Goal: Information Seeking & Learning: Learn about a topic

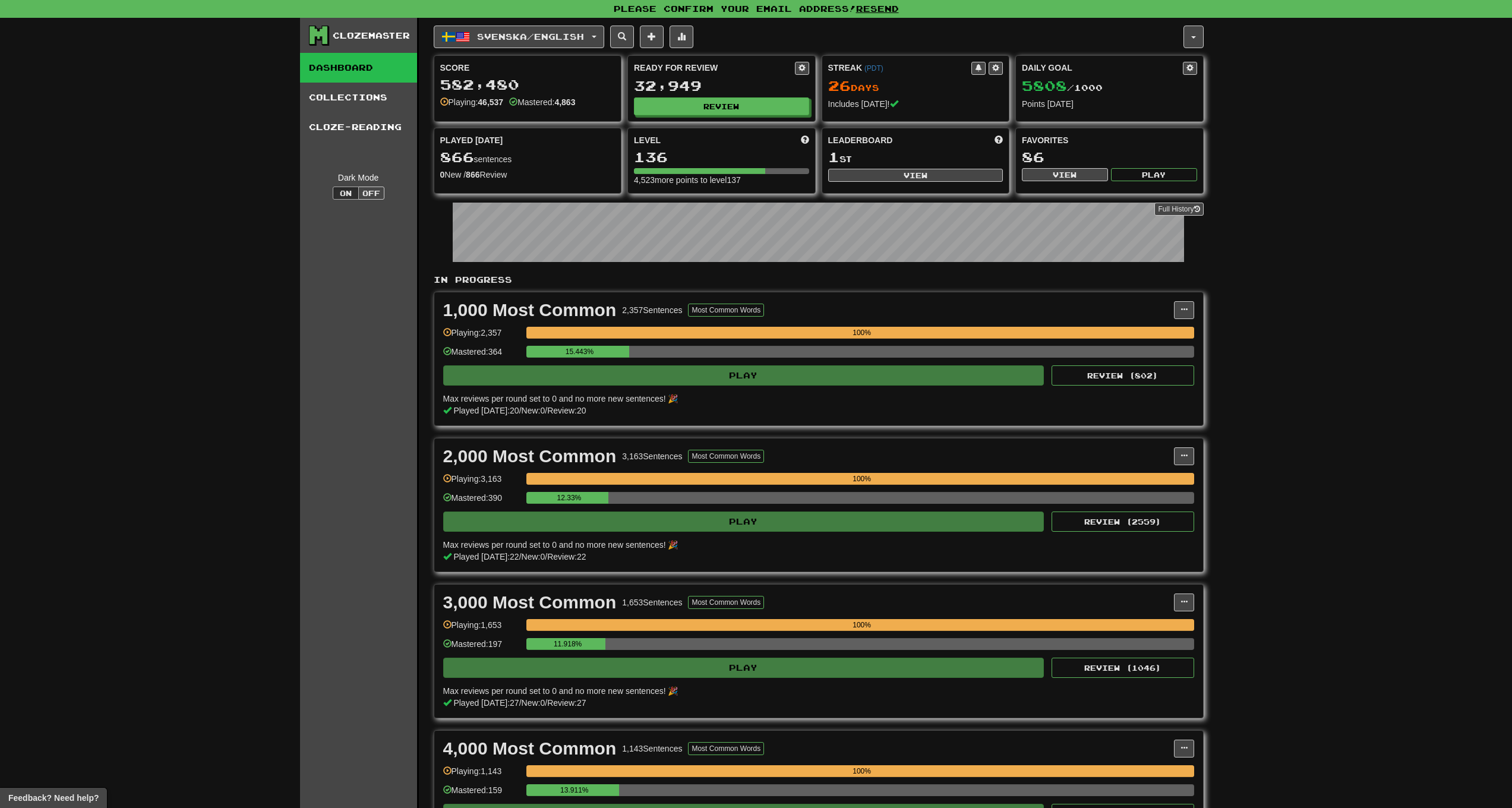
click at [688, 41] on button at bounding box center [681, 36] width 24 height 22
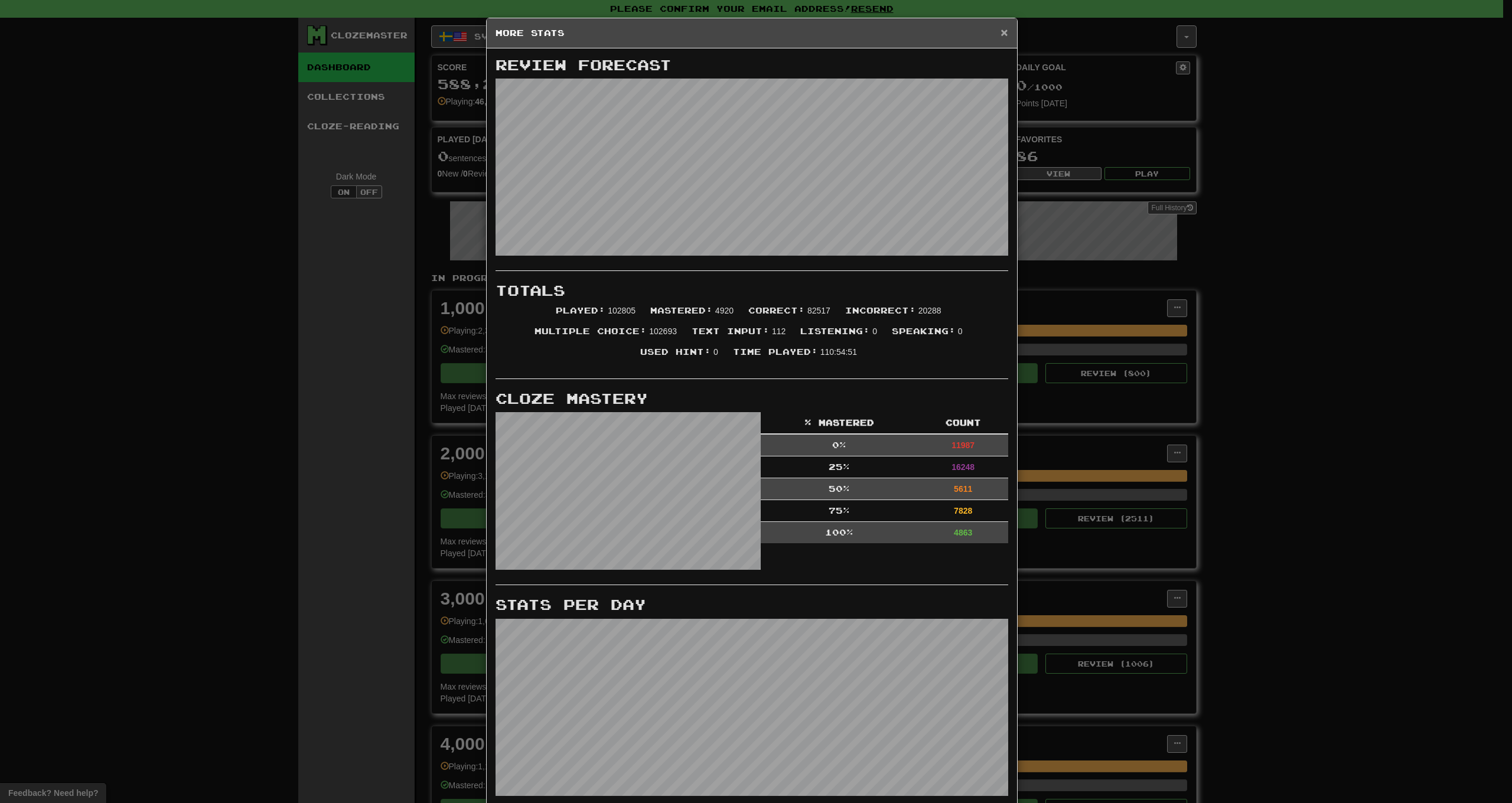
click at [1001, 35] on span "×" at bounding box center [1004, 32] width 7 height 14
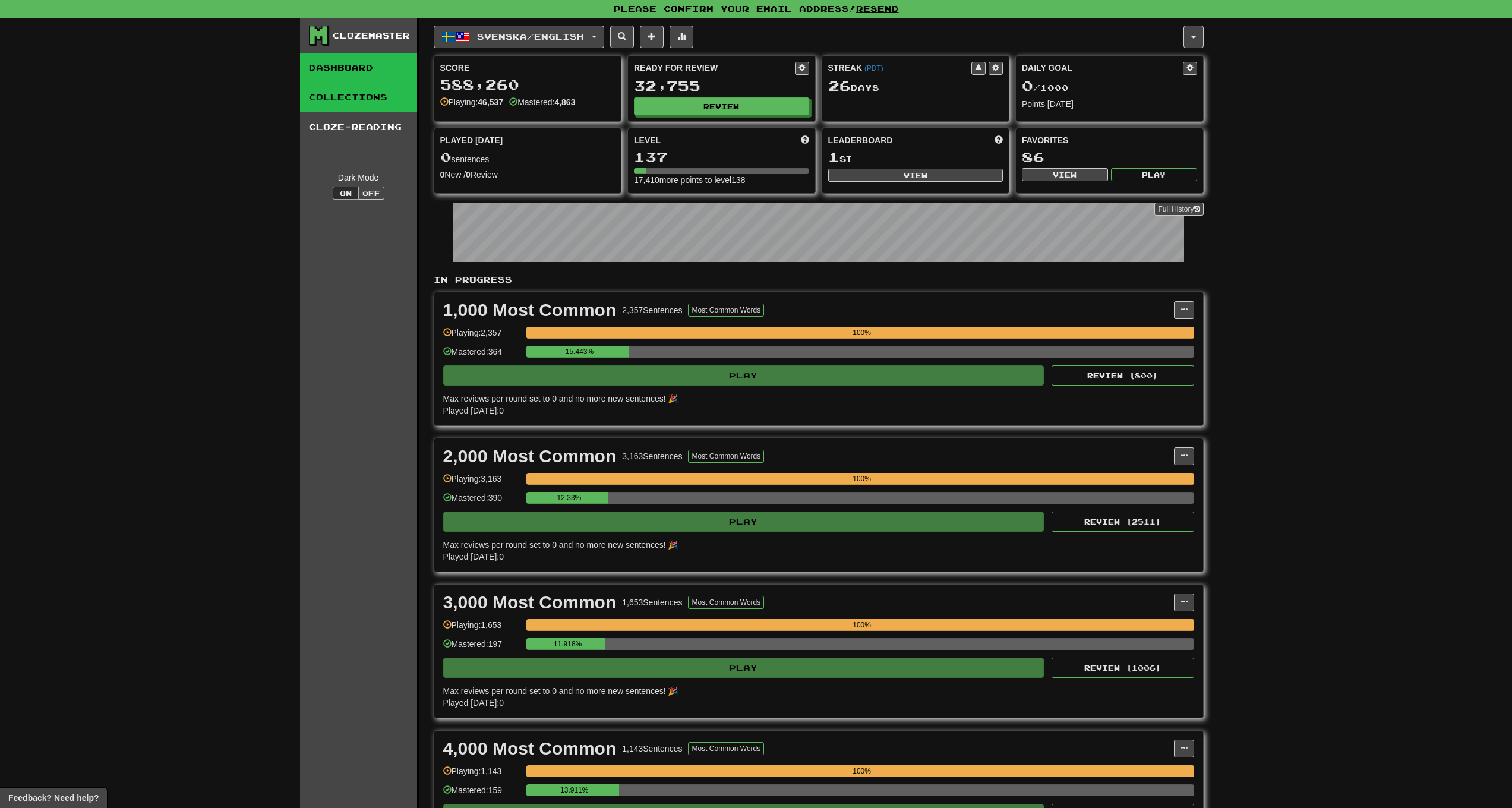
click at [358, 104] on link "Collections" at bounding box center [358, 97] width 117 height 29
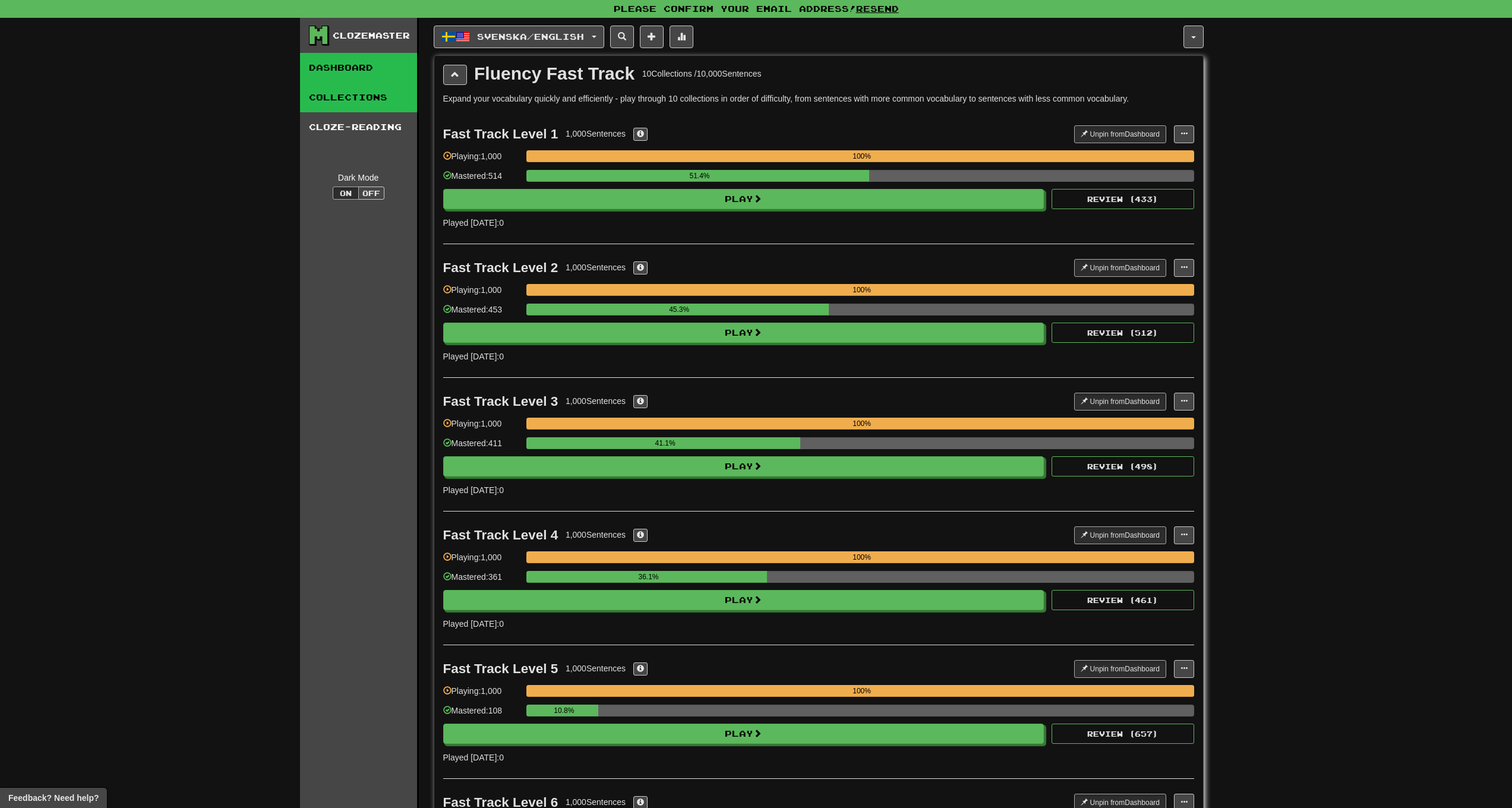
click at [348, 76] on link "Dashboard" at bounding box center [358, 67] width 117 height 29
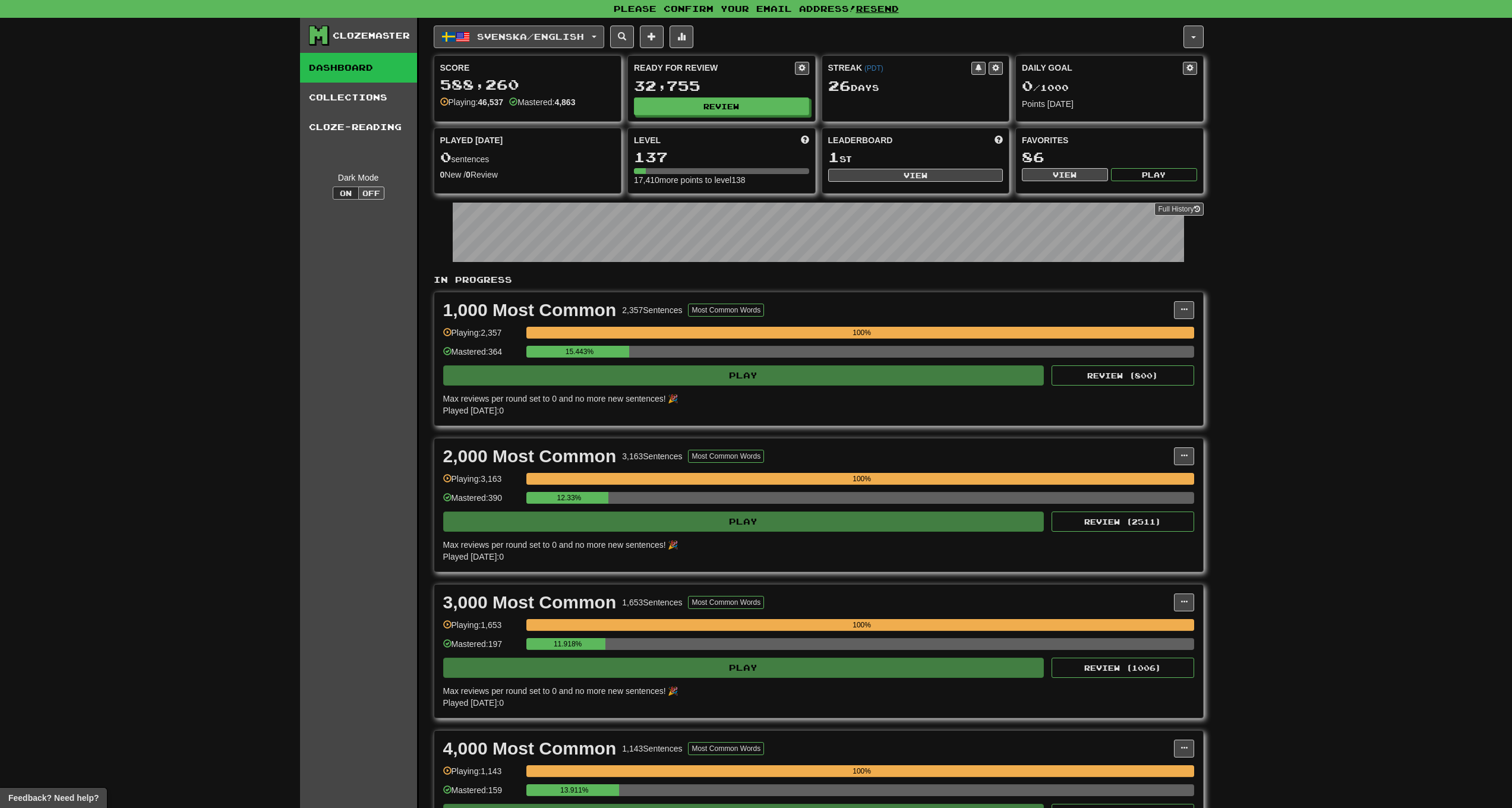
click at [524, 36] on span "Svenska / English" at bounding box center [531, 36] width 107 height 10
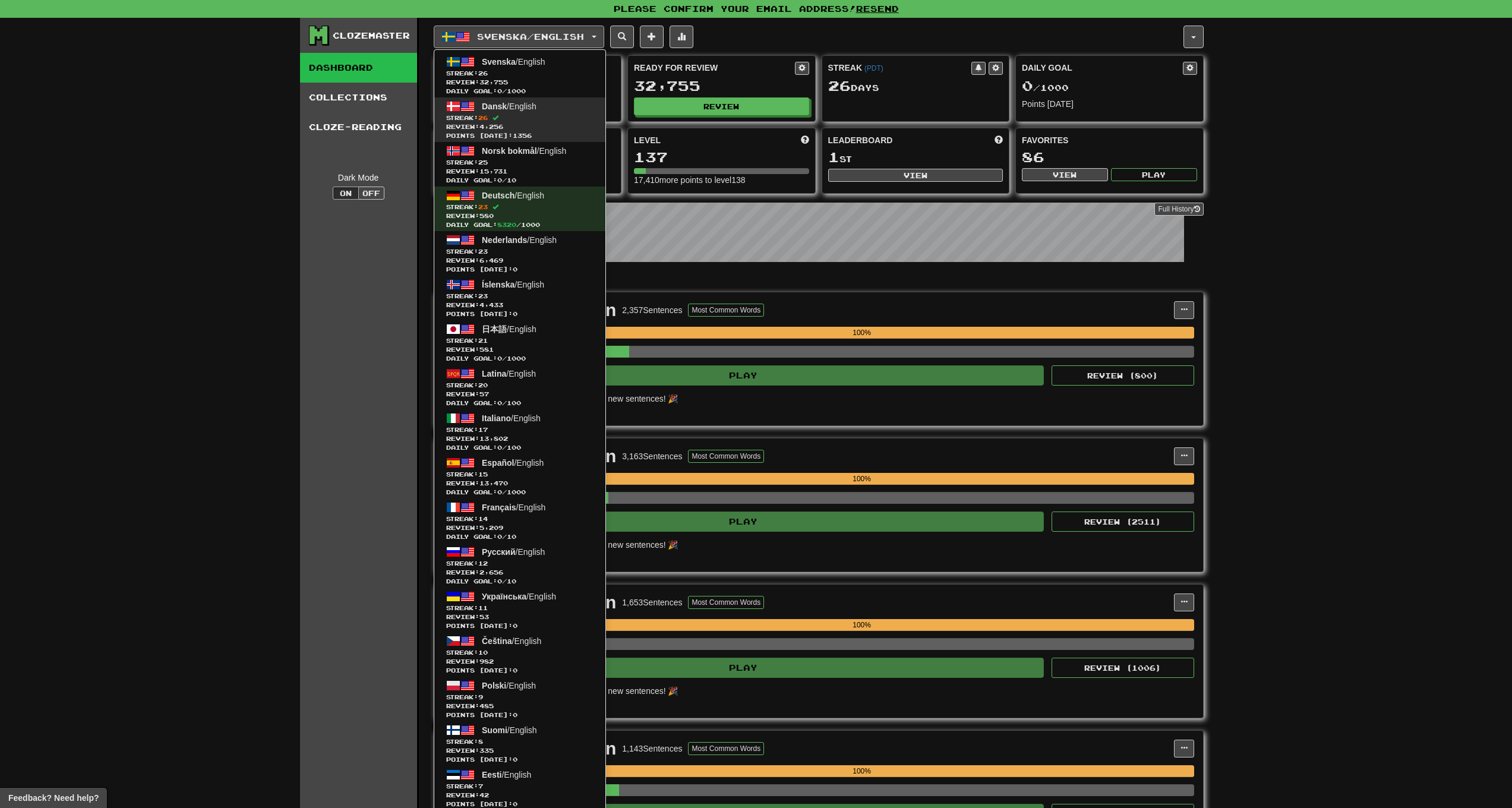
click at [536, 110] on span "Dansk / English" at bounding box center [509, 107] width 55 height 9
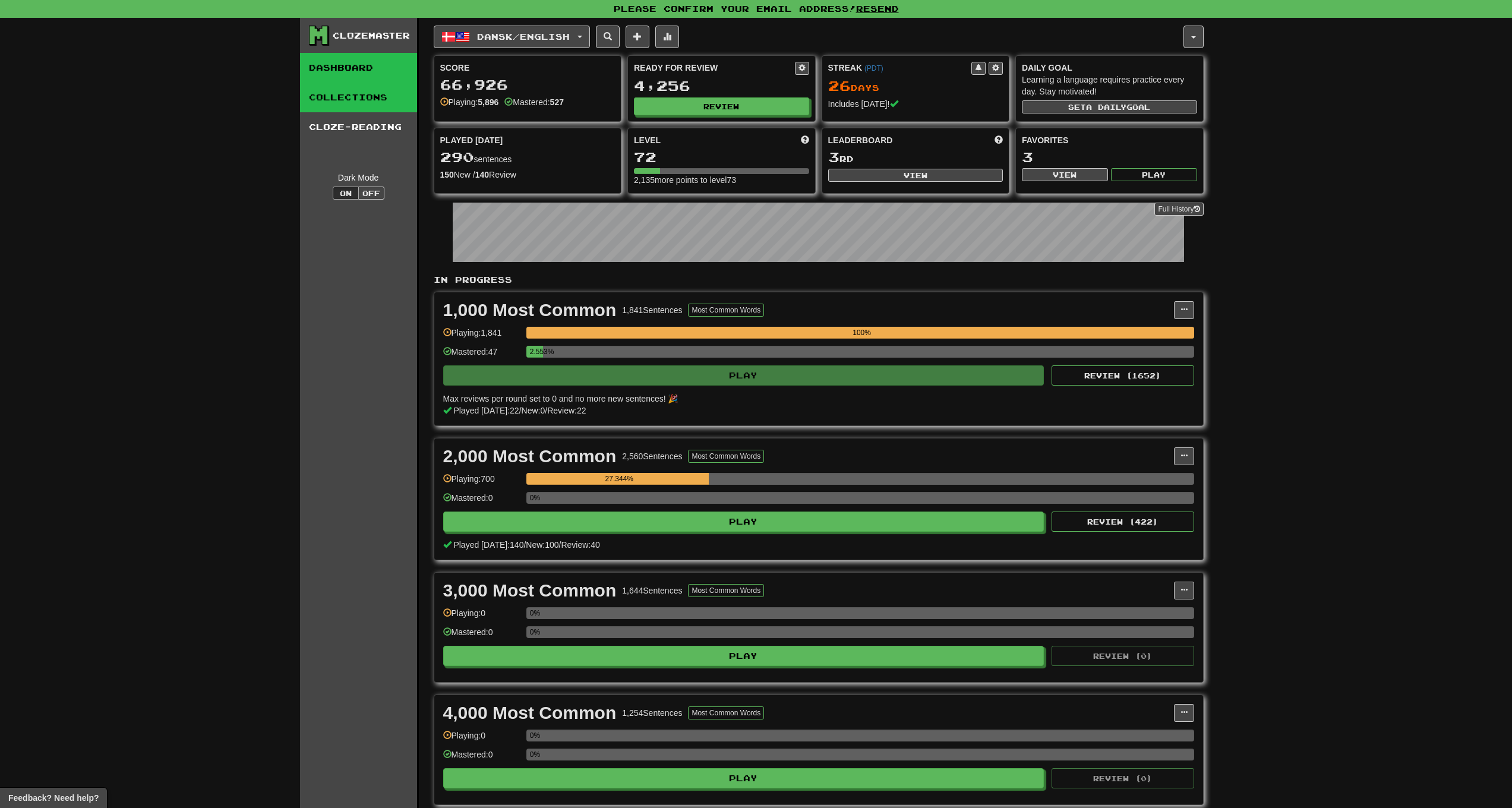
click at [332, 92] on link "Collections" at bounding box center [358, 97] width 117 height 29
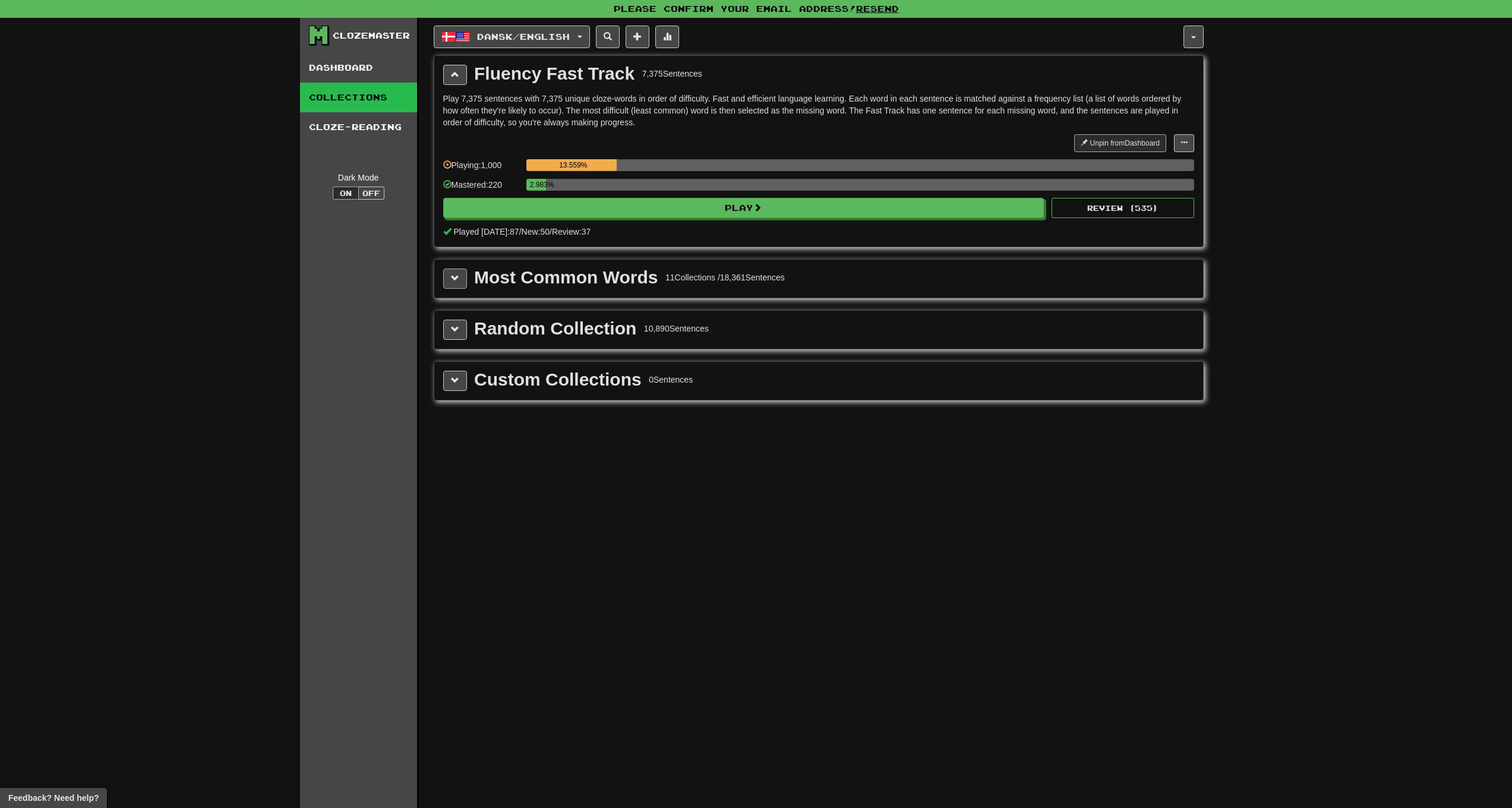
click at [449, 278] on button at bounding box center [455, 279] width 24 height 20
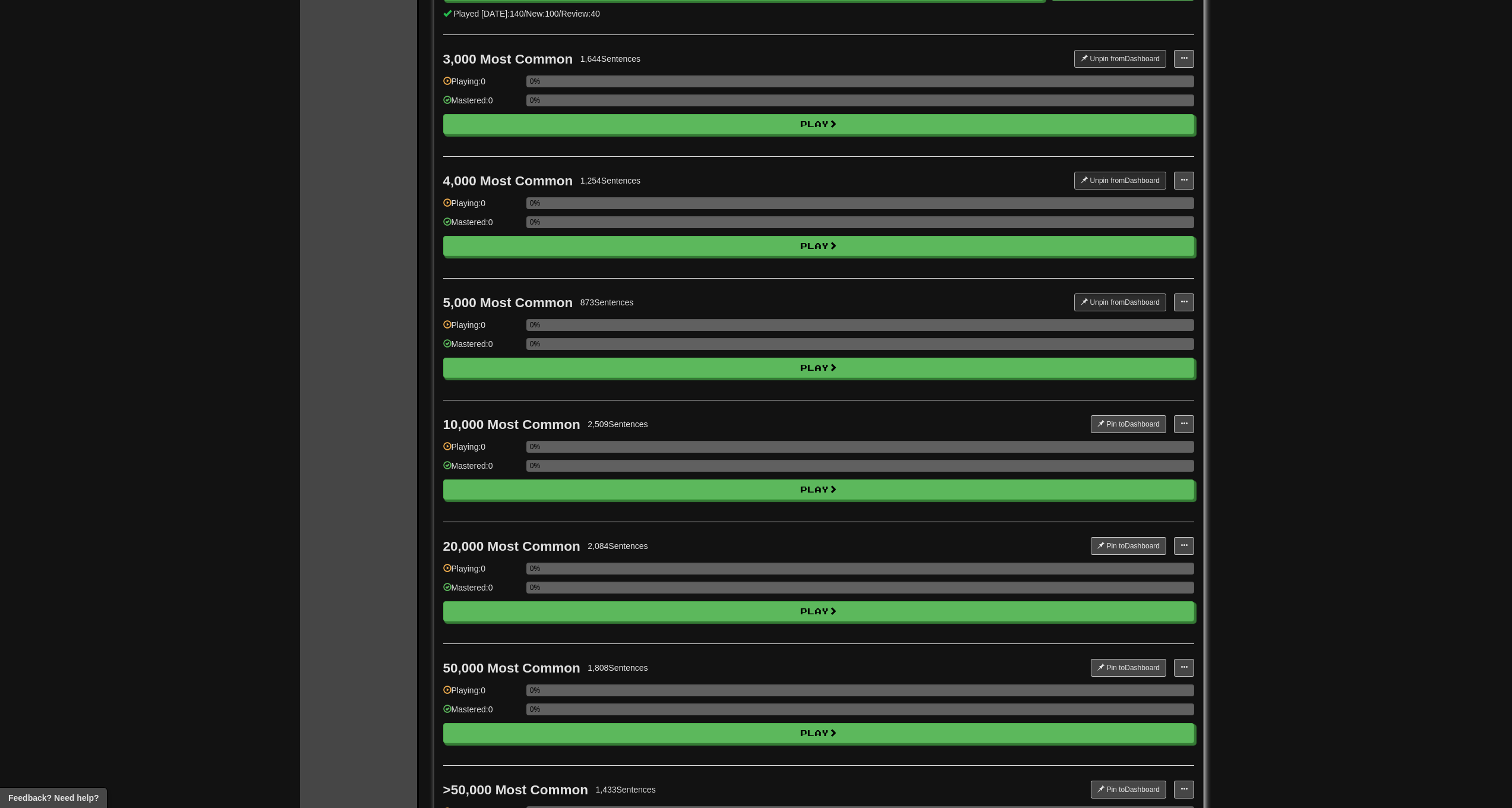
scroll to position [793, 0]
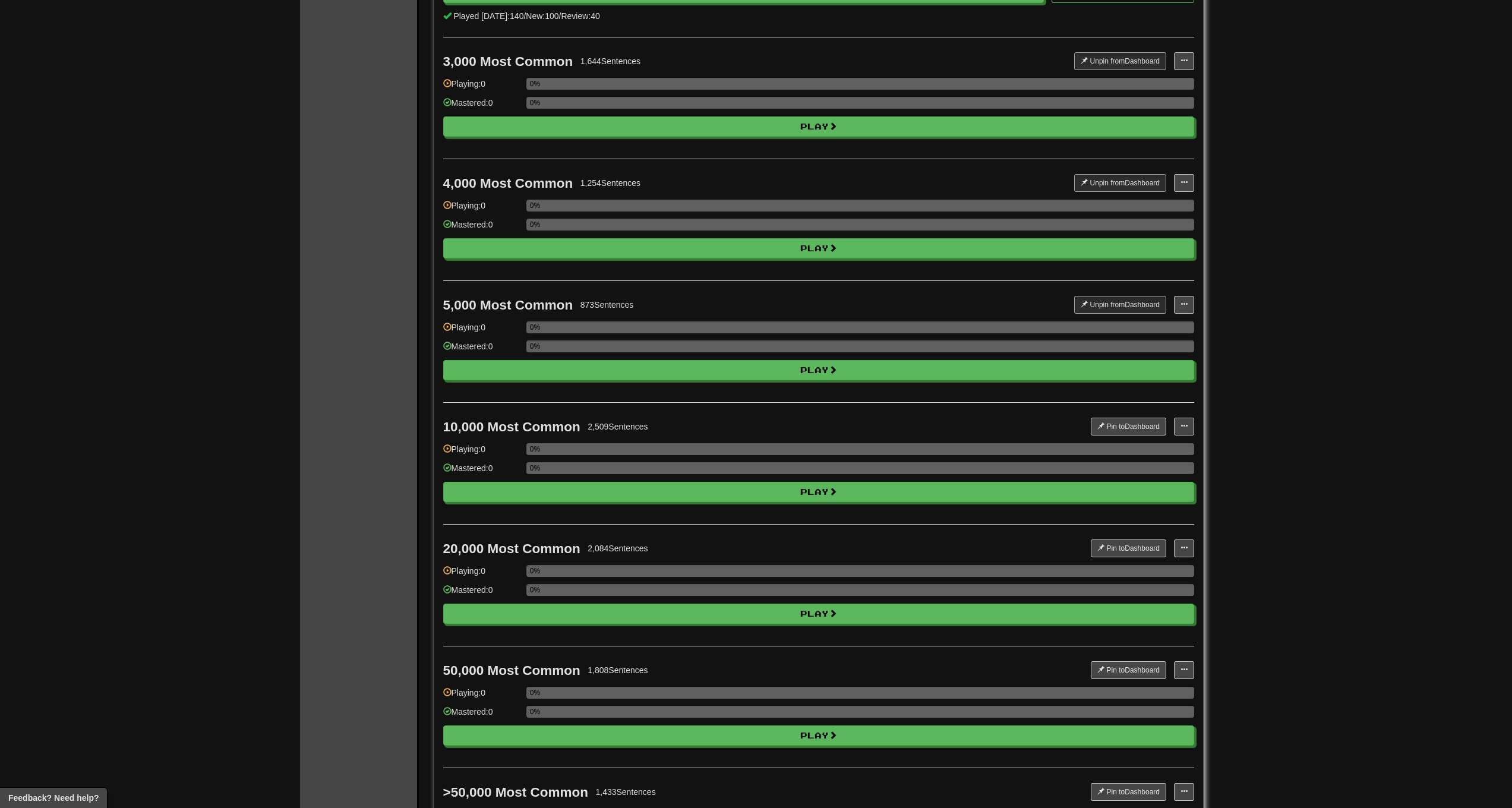
click at [284, 485] on div "Clozemaster Dashboard Collections Cloze-Reading Dark Mode On Off Dashboard Coll…" at bounding box center [756, 118] width 1512 height 1788
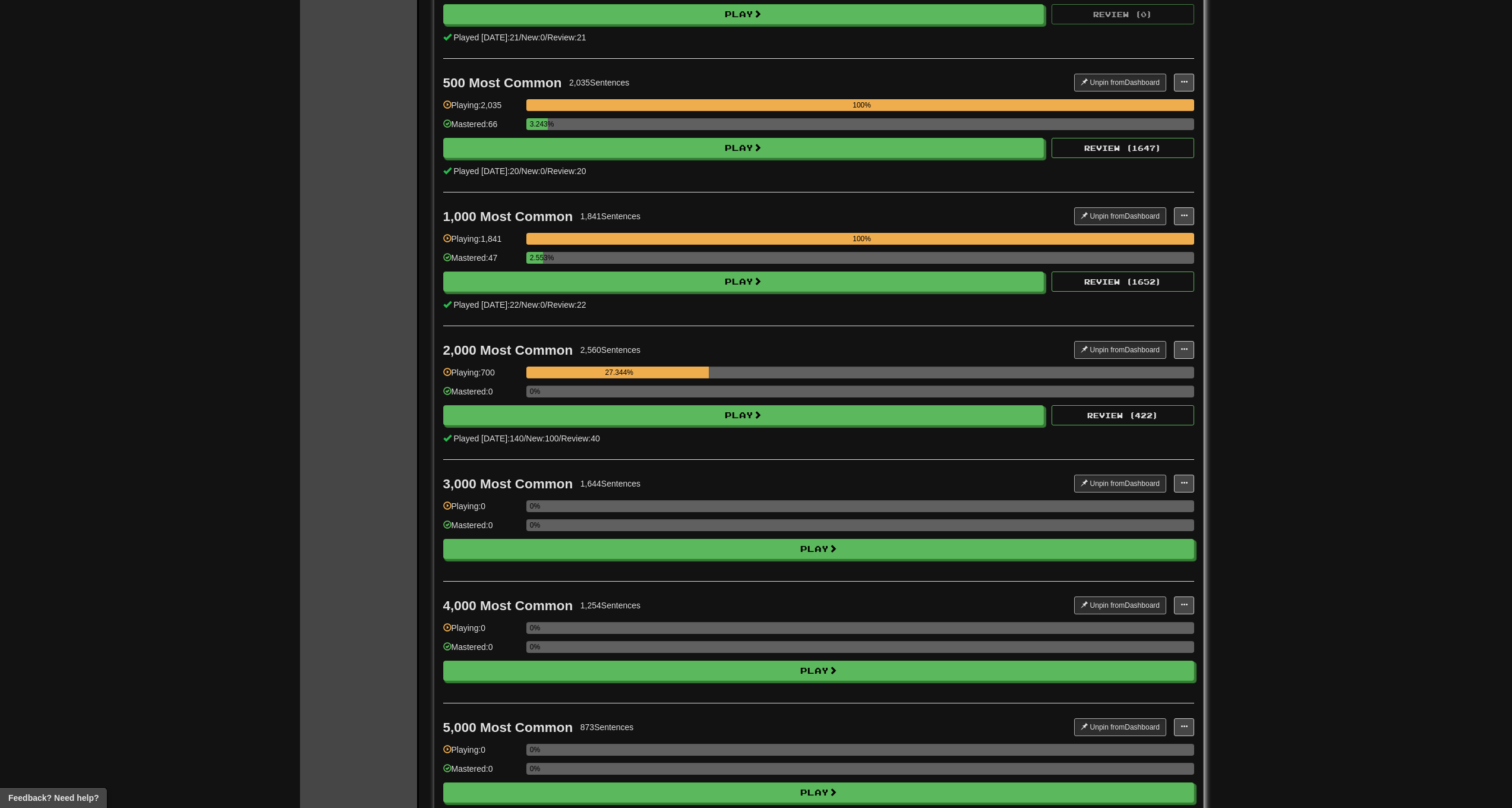
scroll to position [0, 0]
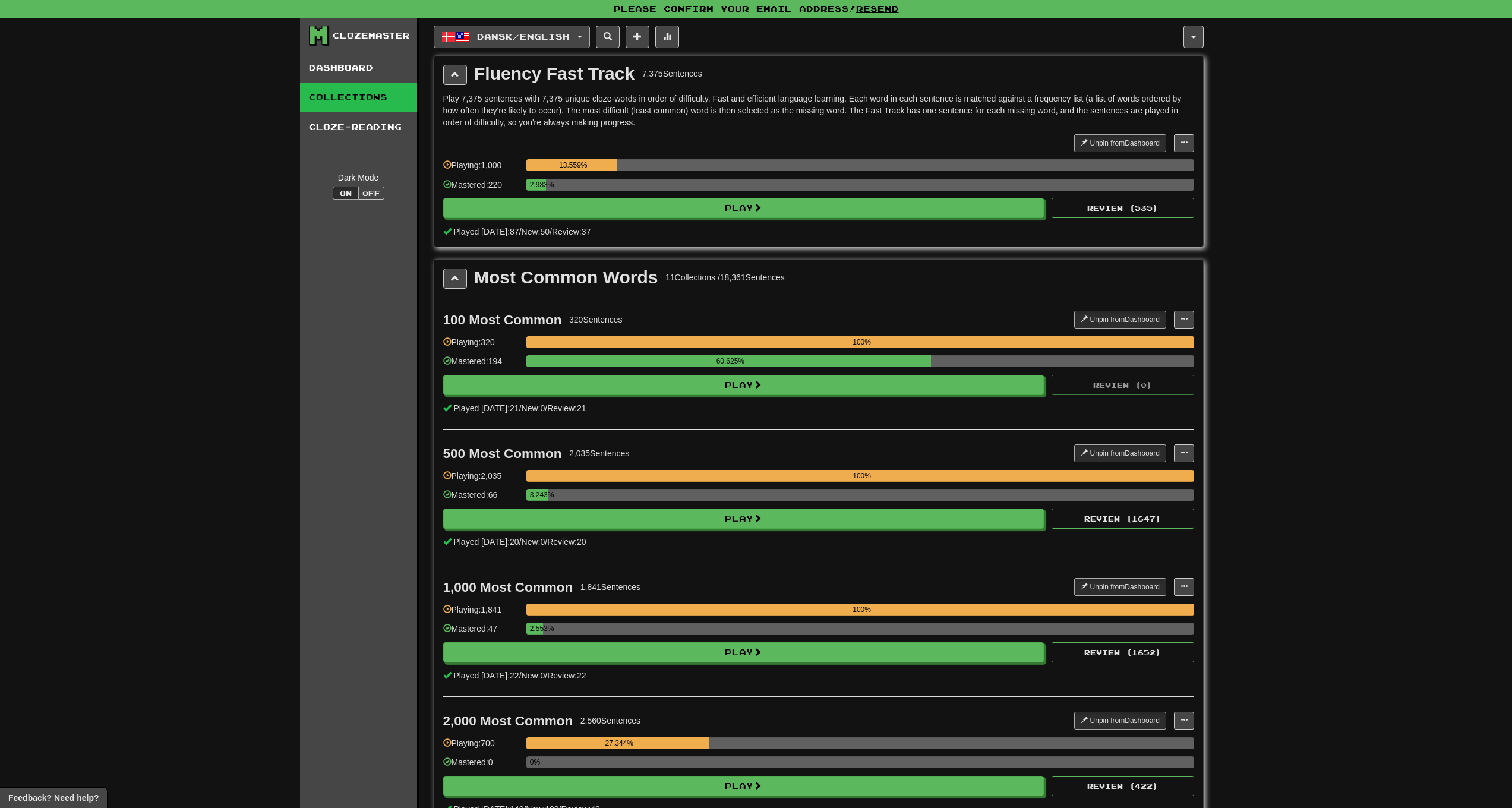
click at [515, 35] on span "Dansk / English" at bounding box center [524, 36] width 93 height 10
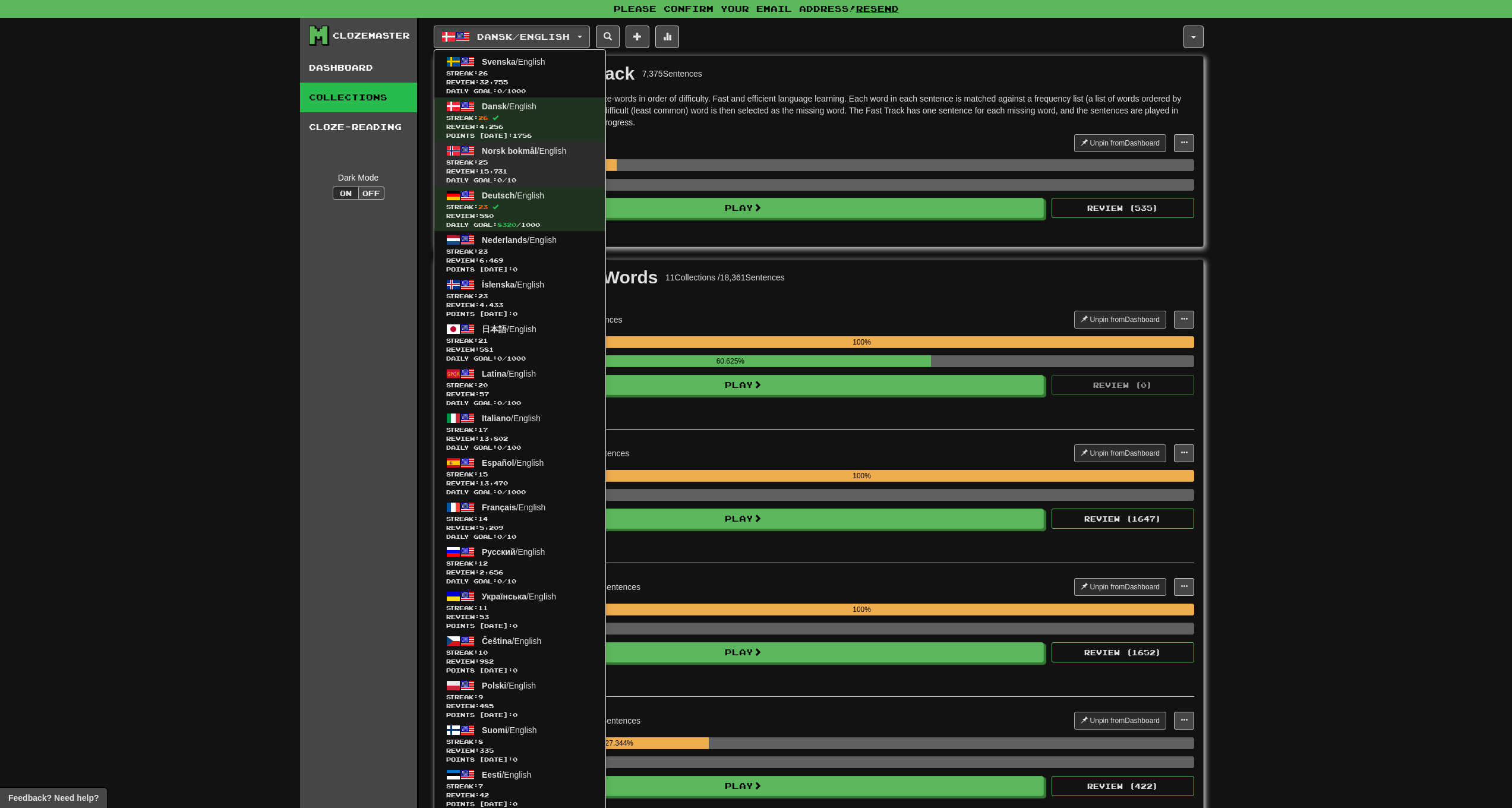
click at [544, 158] on span "Streak: 25" at bounding box center [520, 163] width 148 height 9
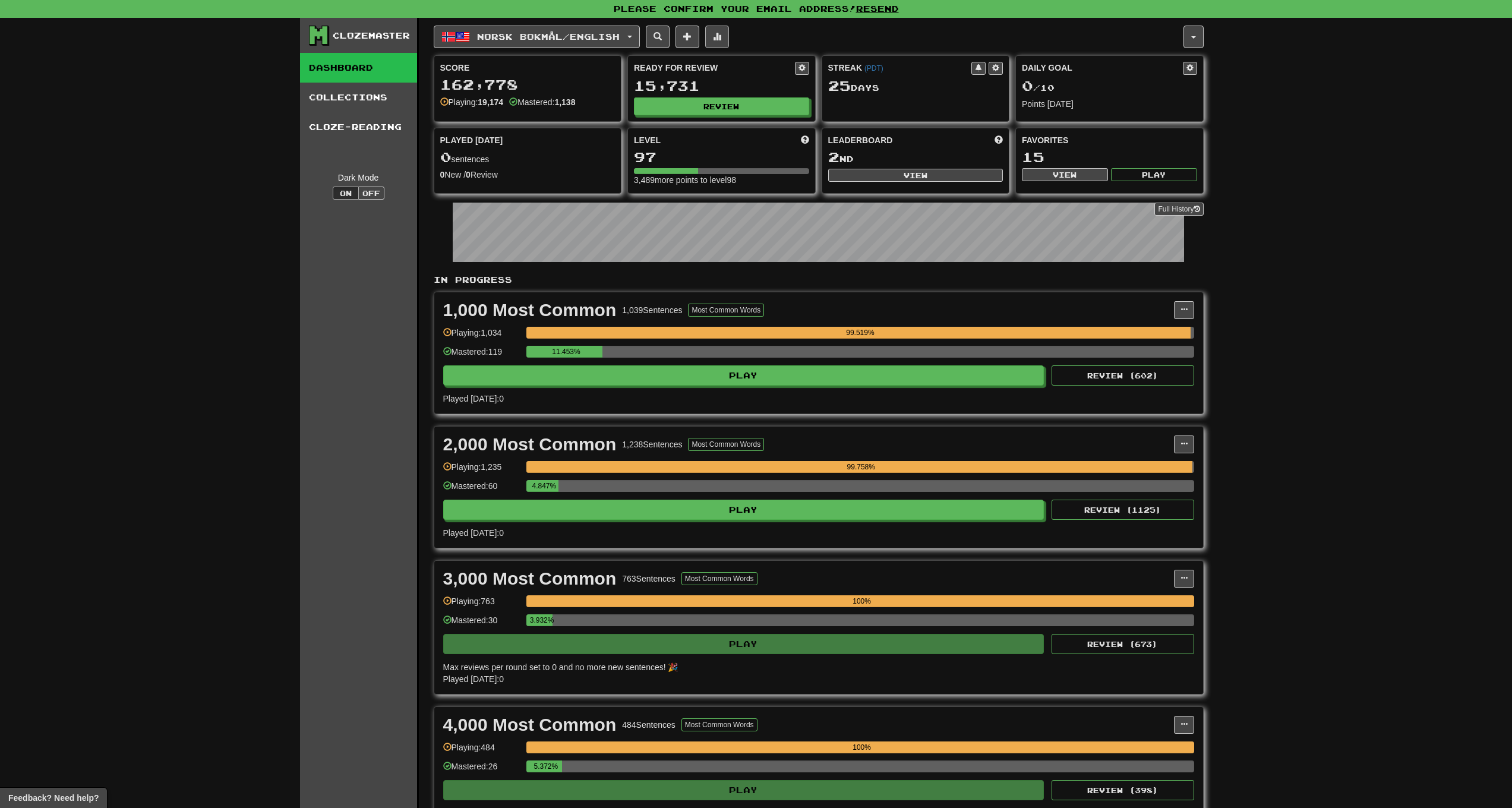
click at [729, 35] on button at bounding box center [717, 36] width 24 height 22
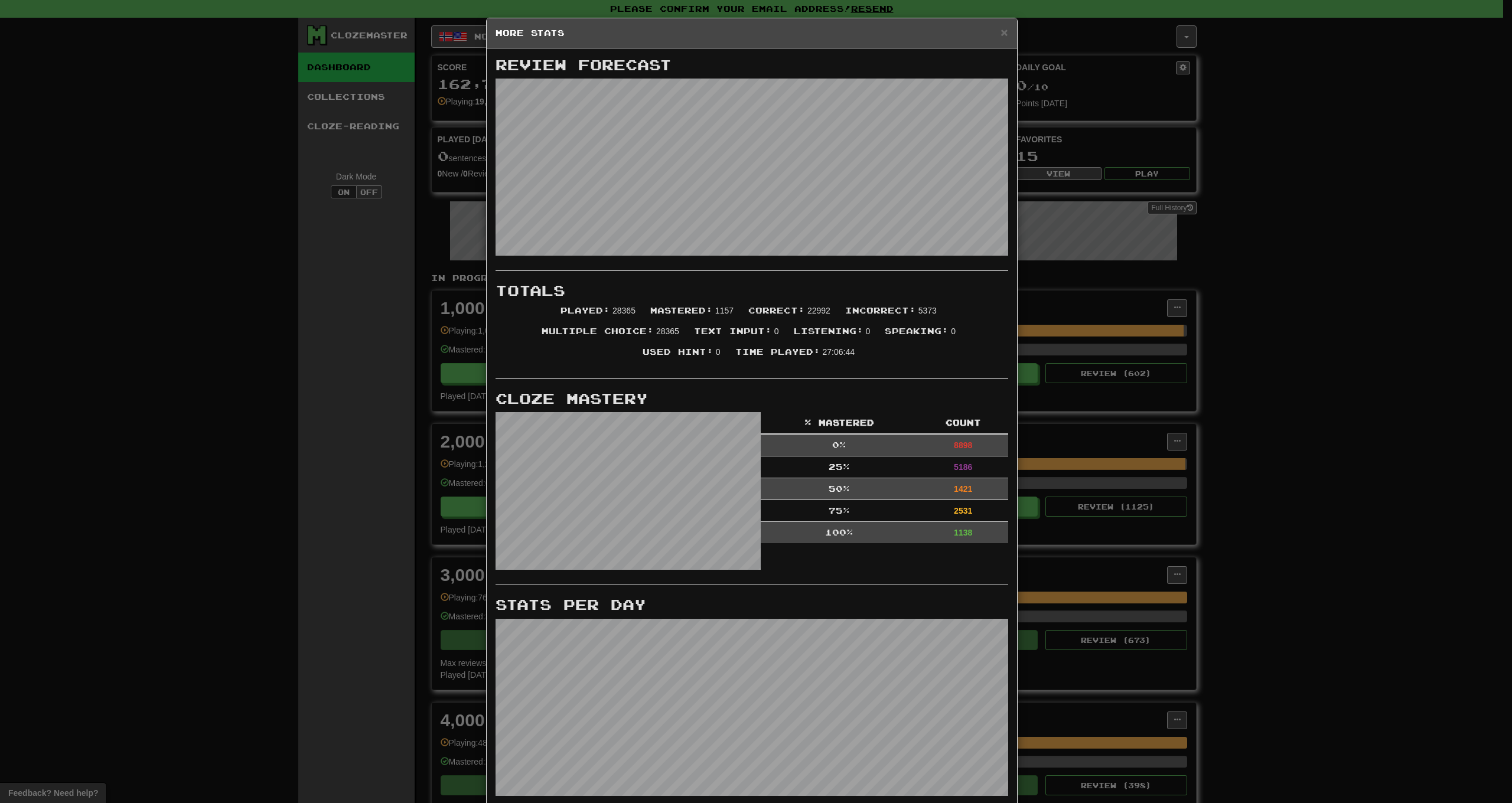
click at [985, 32] on h5 "More Stats" at bounding box center [752, 32] width 513 height 12
click at [1001, 35] on span "×" at bounding box center [1004, 32] width 7 height 14
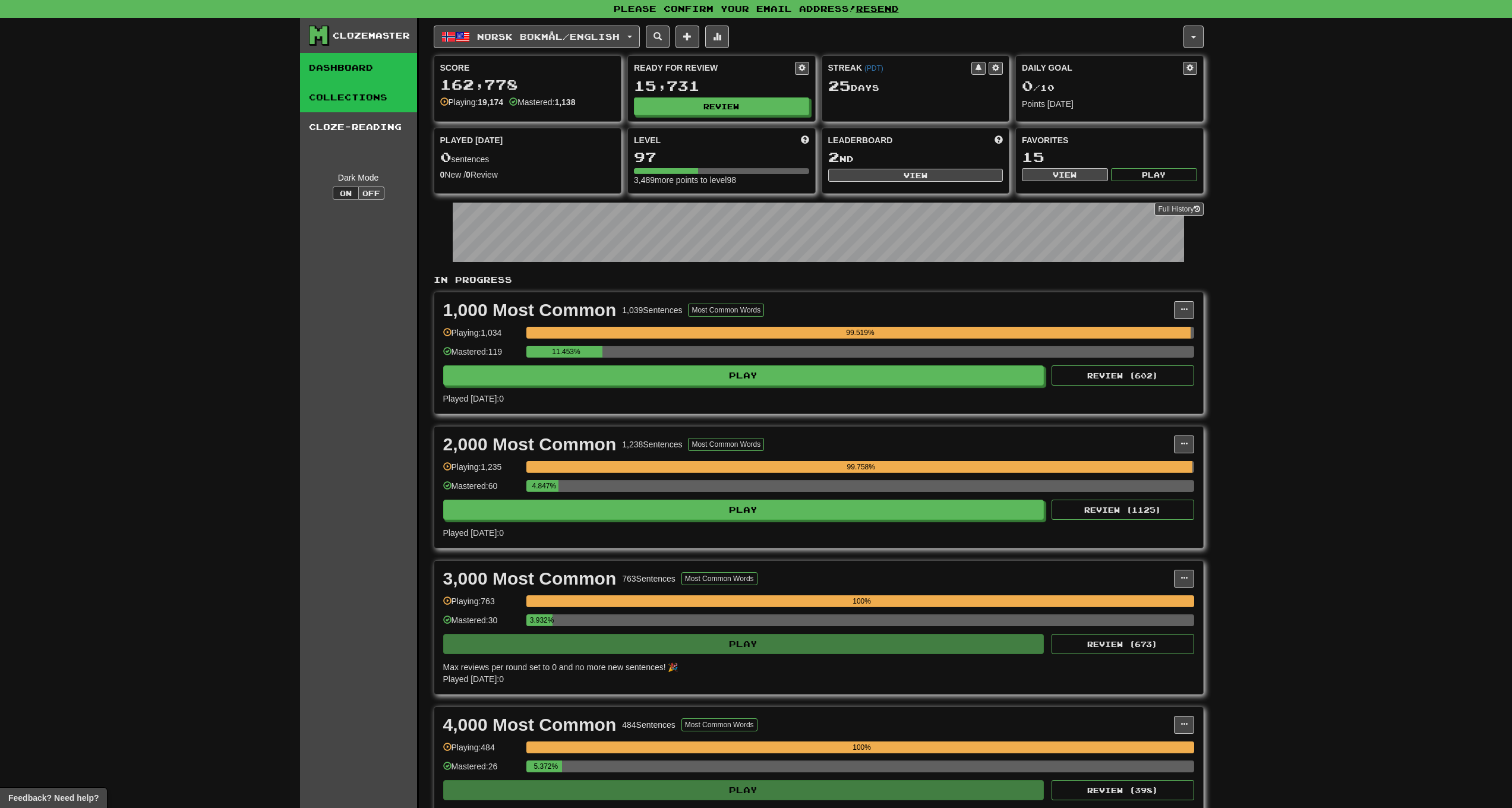
click at [363, 93] on link "Collections" at bounding box center [358, 97] width 117 height 29
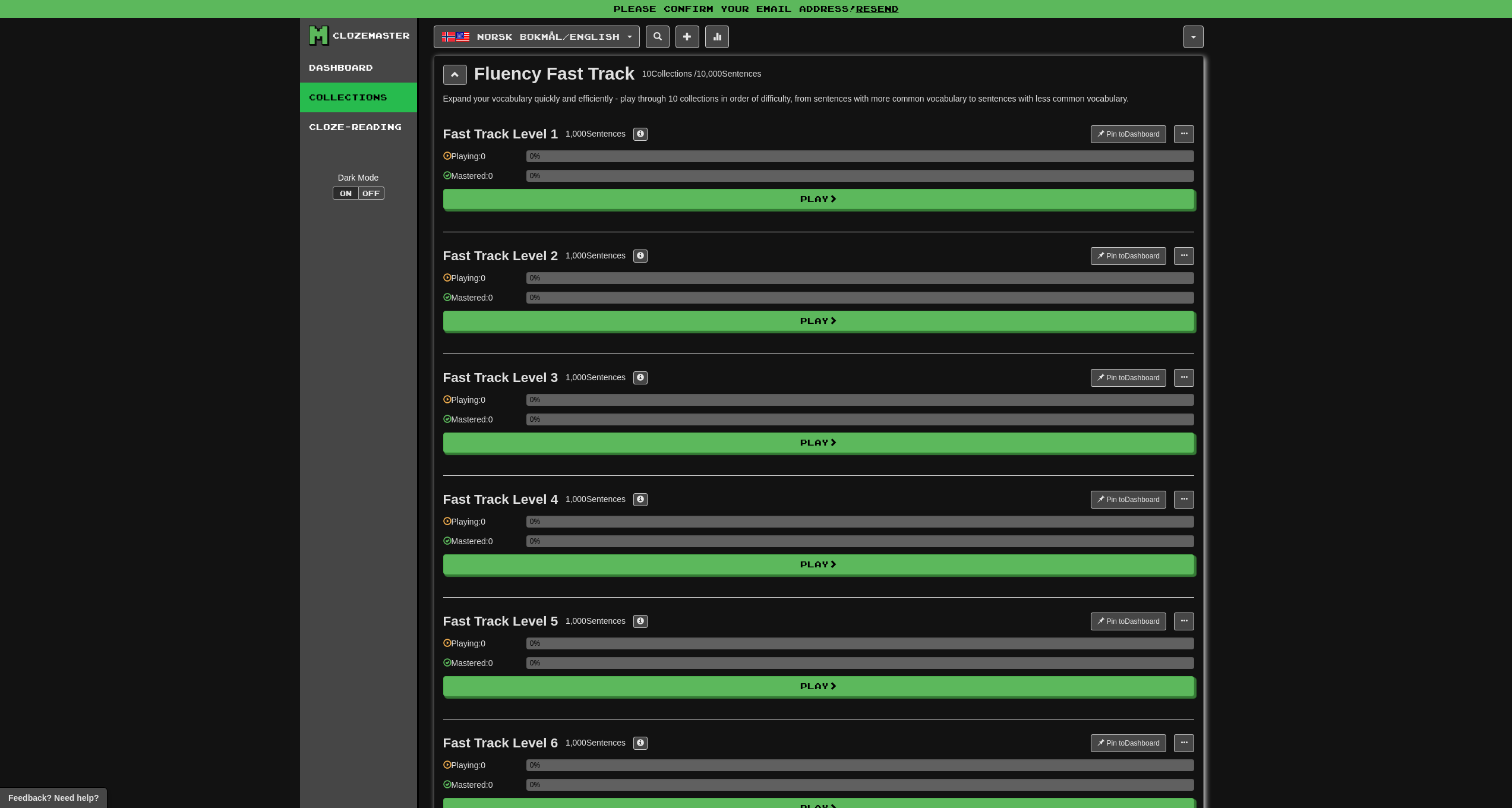
click at [461, 76] on button at bounding box center [455, 75] width 24 height 20
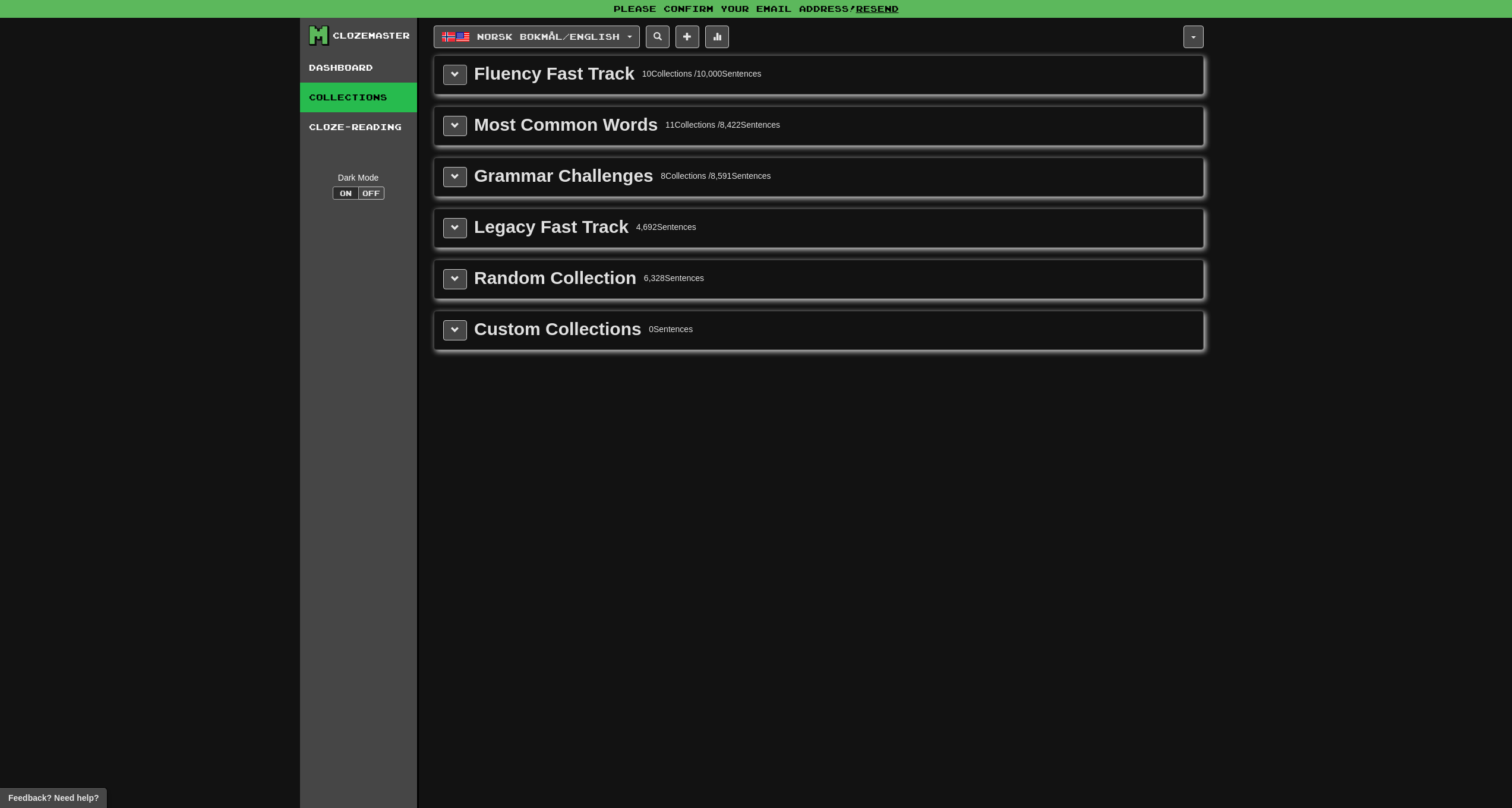
click at [461, 76] on button at bounding box center [455, 75] width 24 height 20
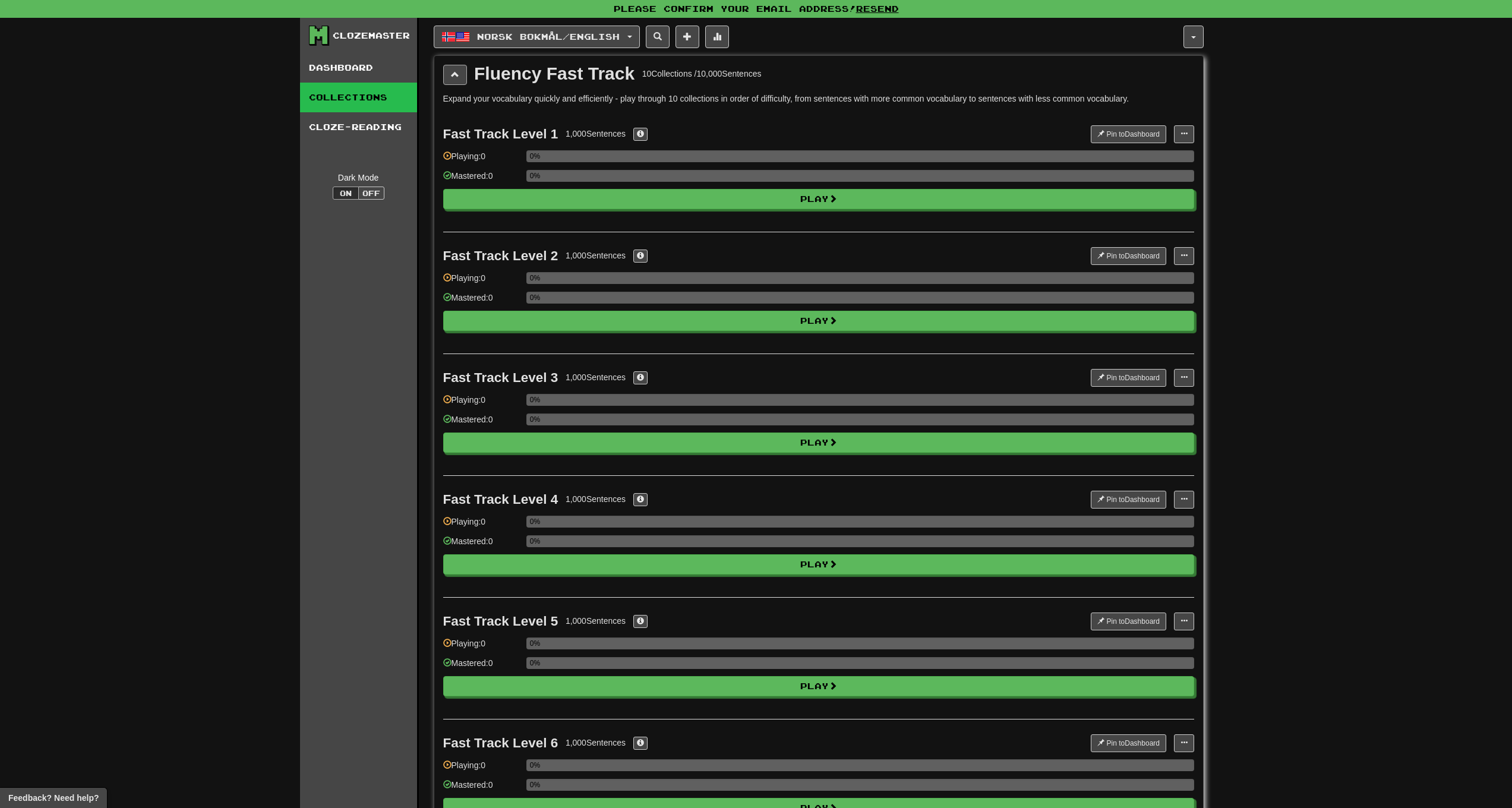
click at [461, 76] on button at bounding box center [455, 75] width 24 height 20
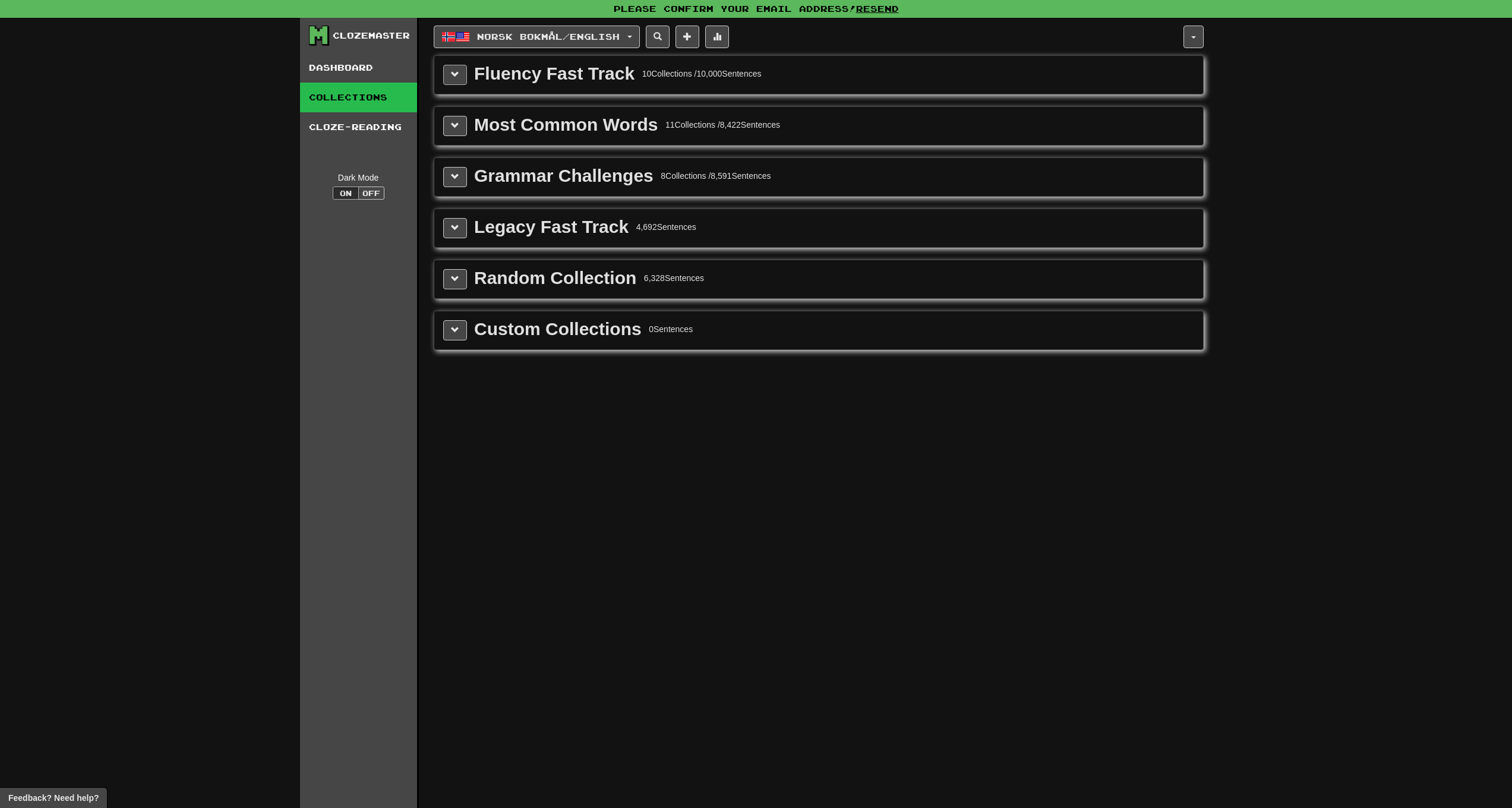
click at [461, 76] on button at bounding box center [455, 75] width 24 height 20
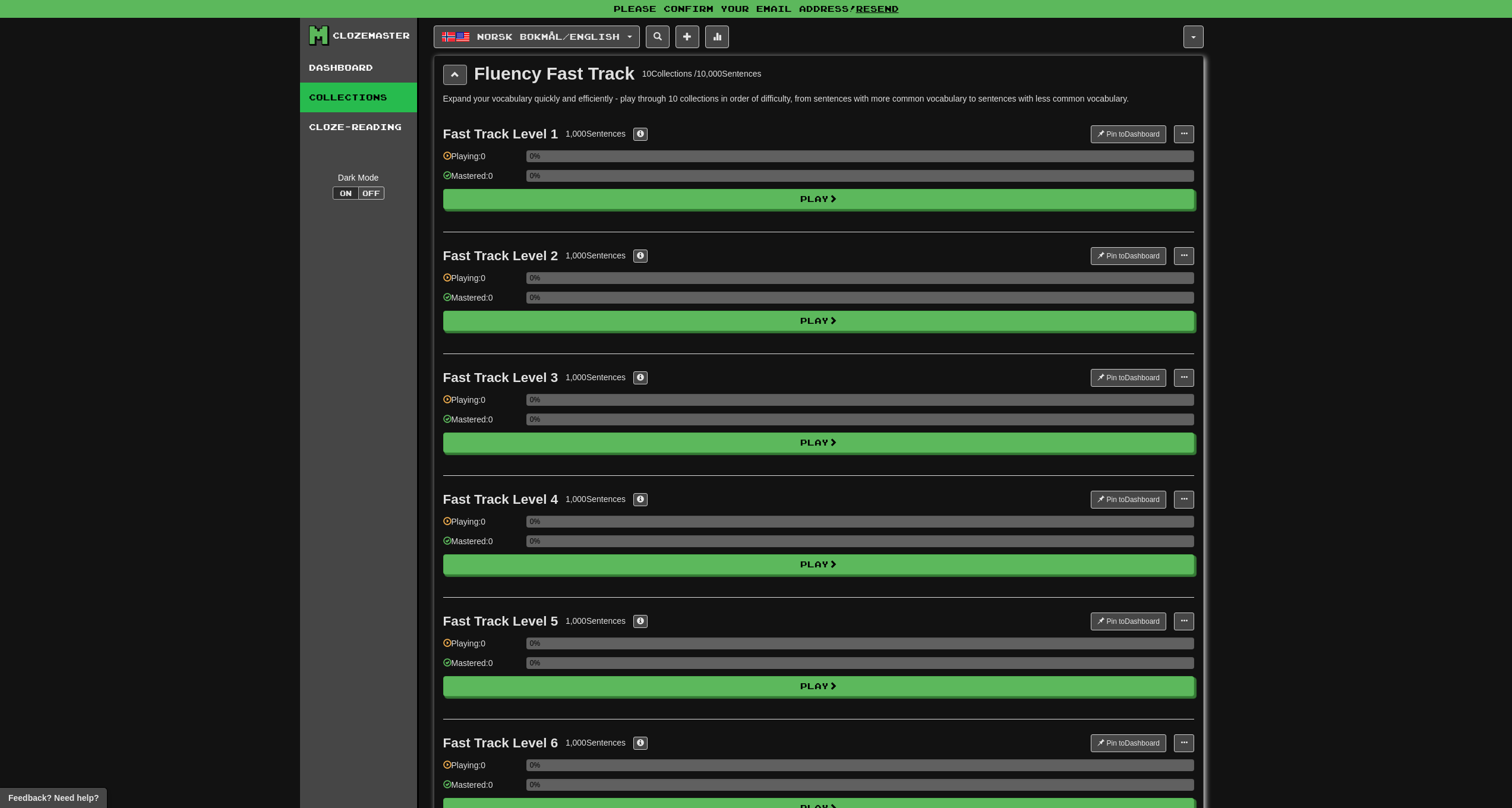
click at [461, 76] on button at bounding box center [455, 75] width 24 height 20
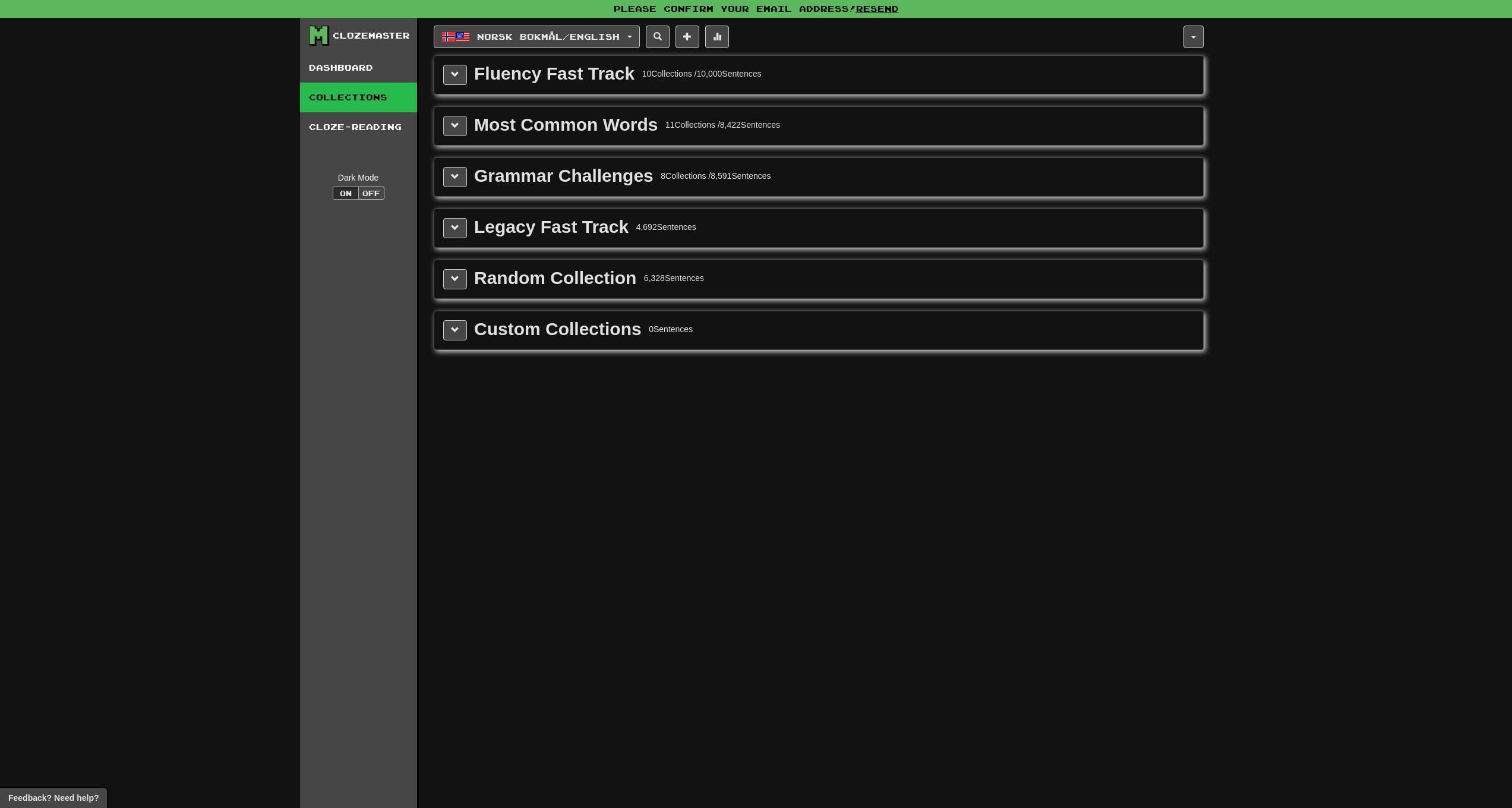
click at [453, 126] on span at bounding box center [455, 125] width 8 height 8
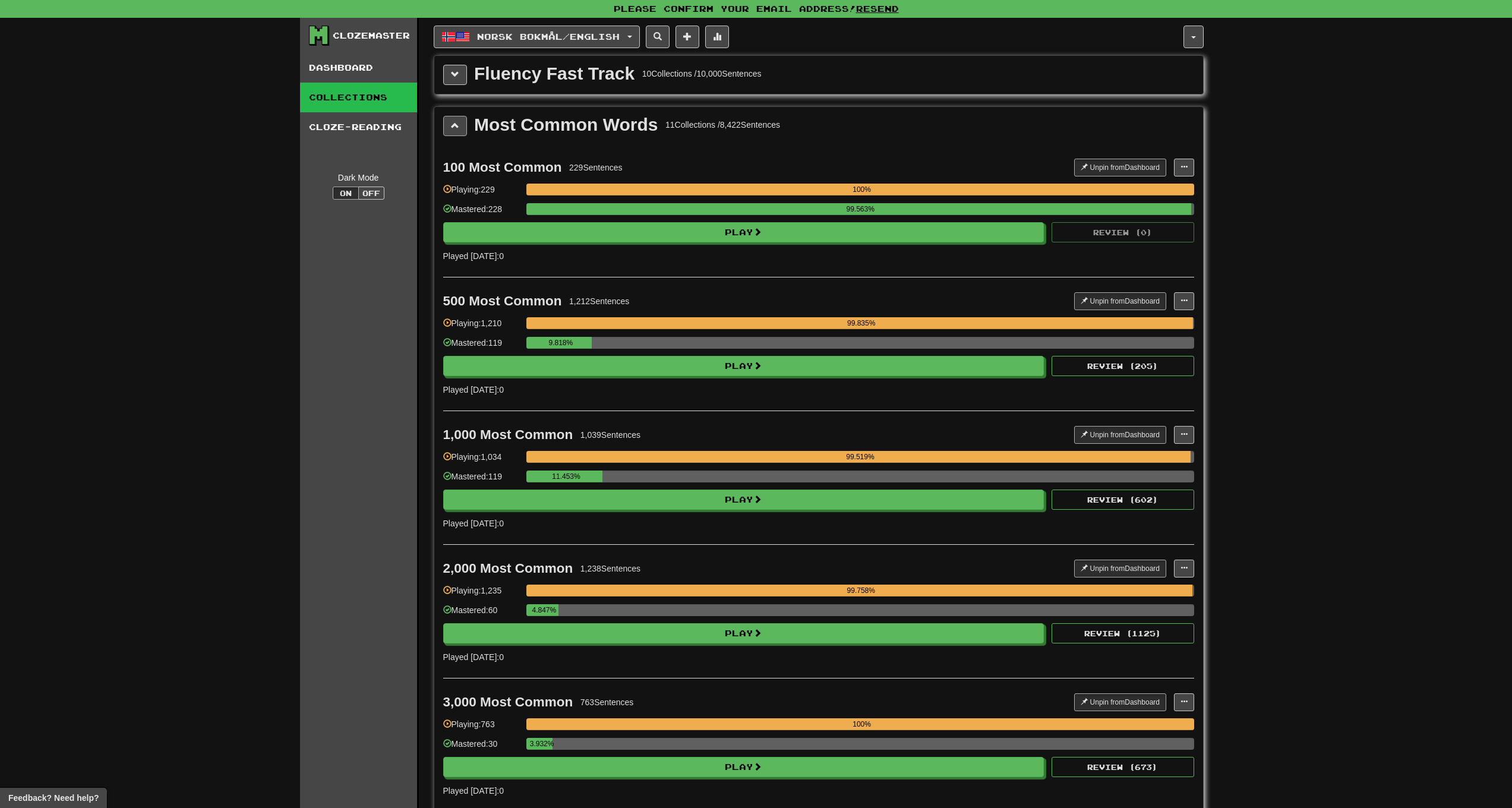
click at [453, 126] on span at bounding box center [455, 125] width 8 height 8
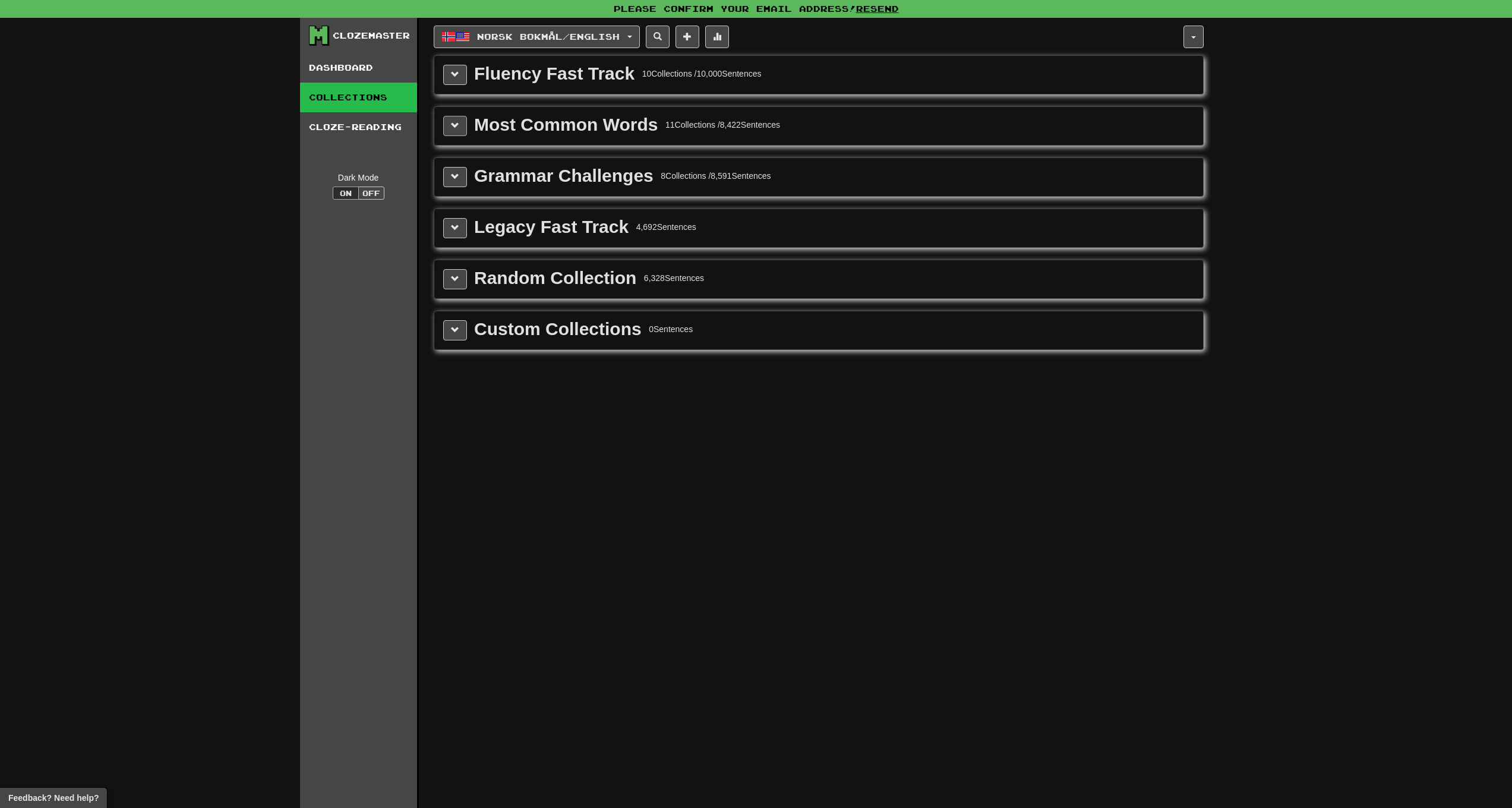
click at [452, 117] on button at bounding box center [455, 126] width 24 height 20
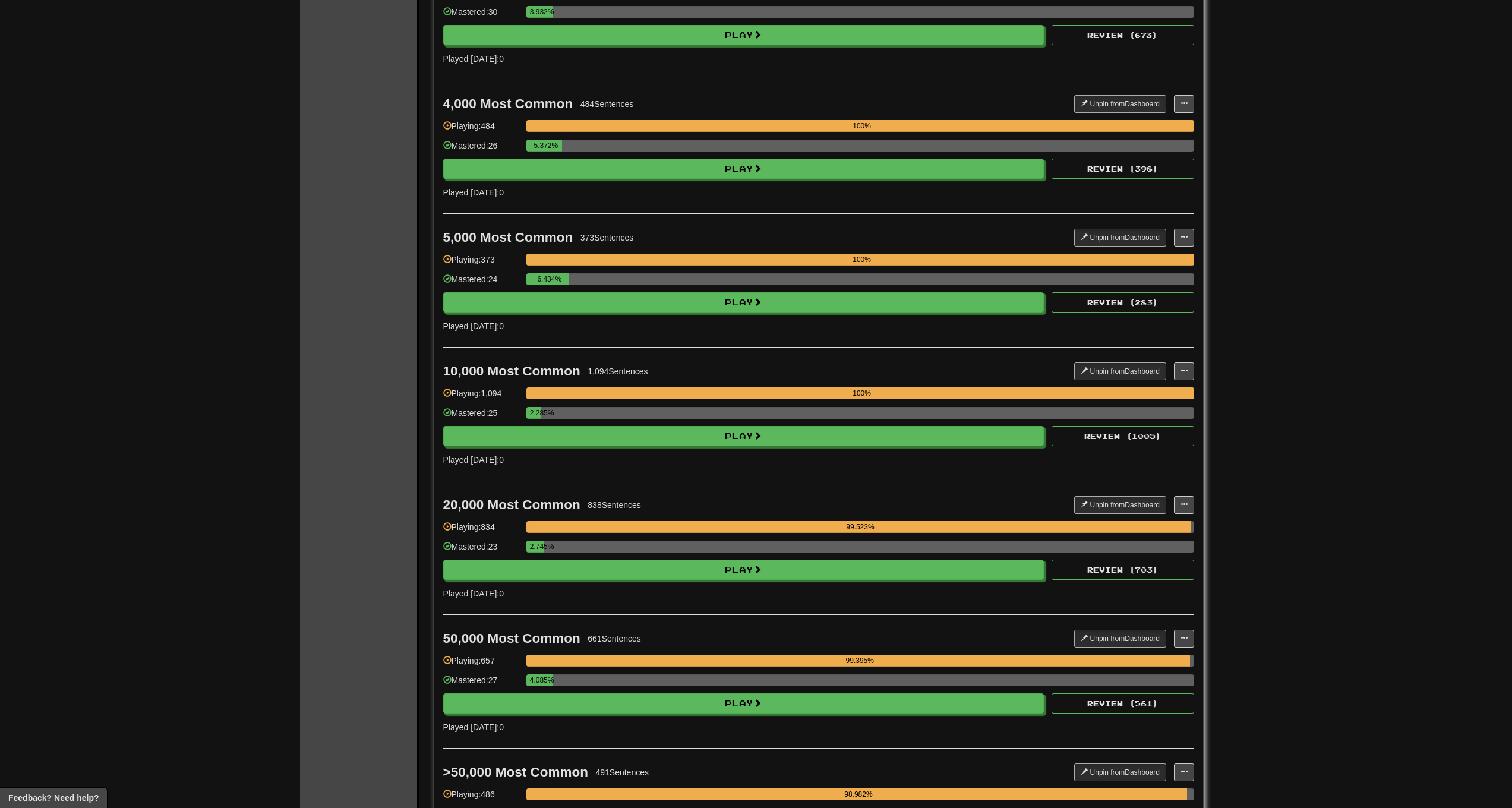
scroll to position [1149, 0]
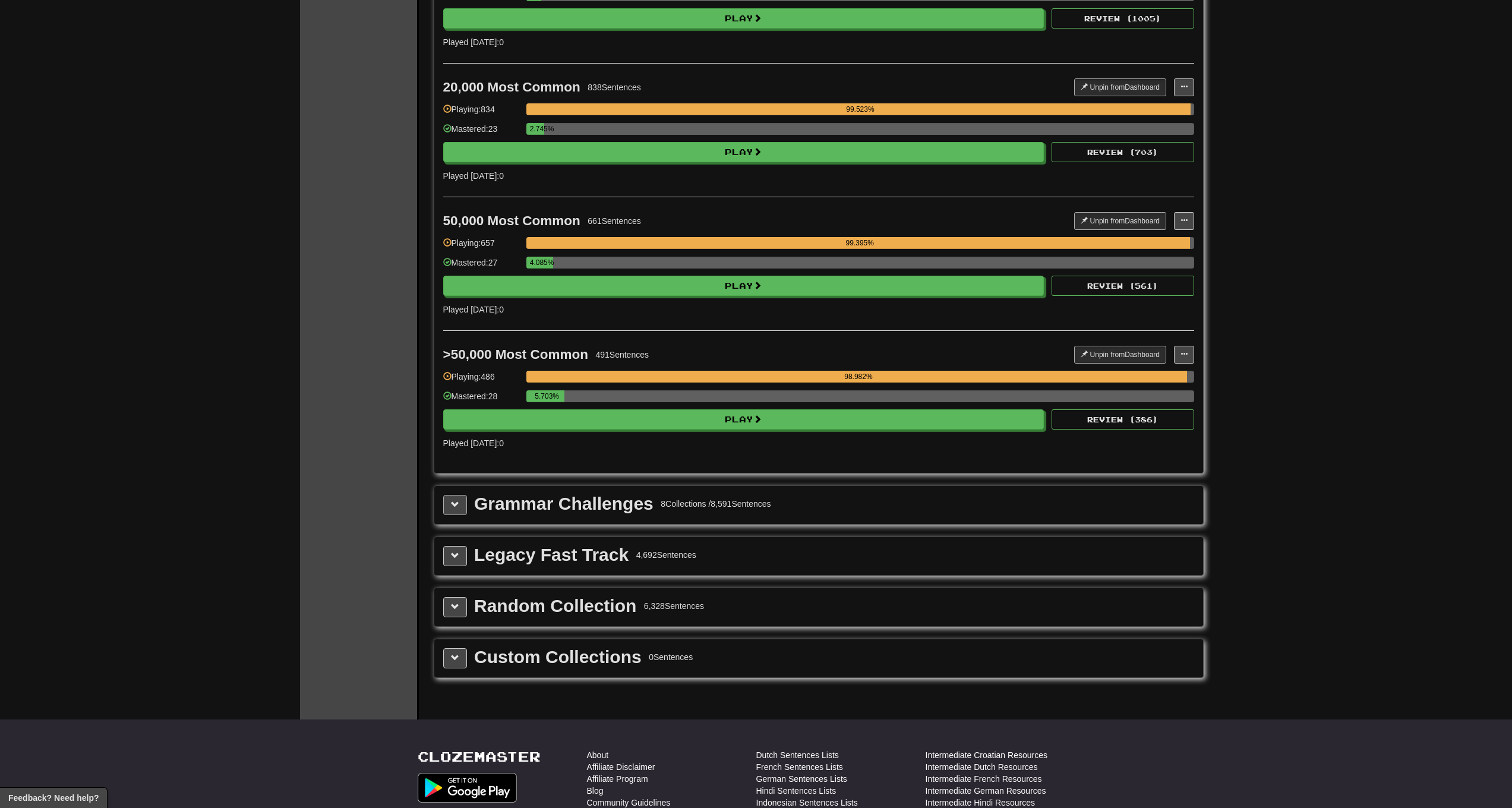
click at [460, 508] on button at bounding box center [455, 505] width 24 height 20
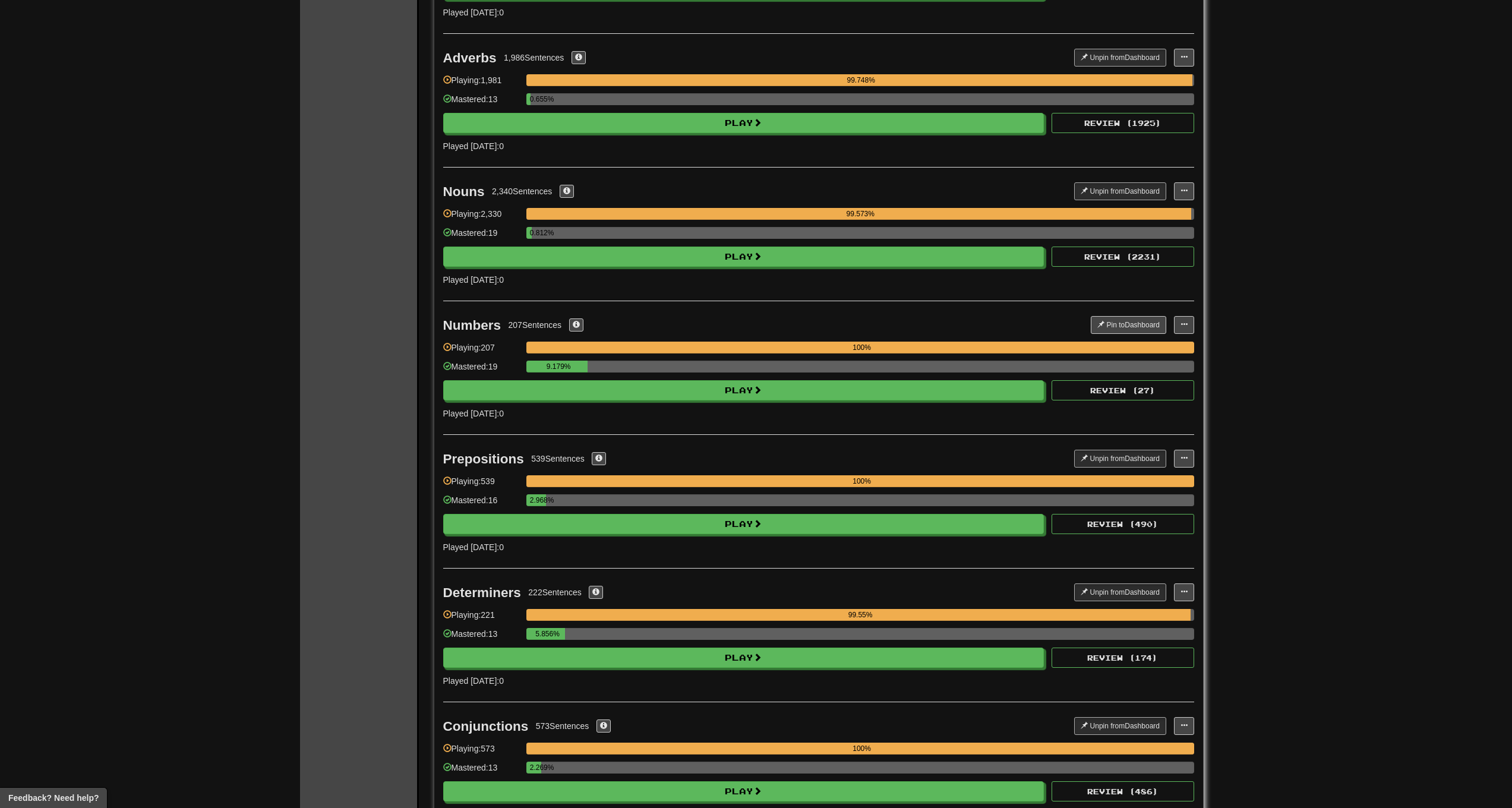
scroll to position [1575, 0]
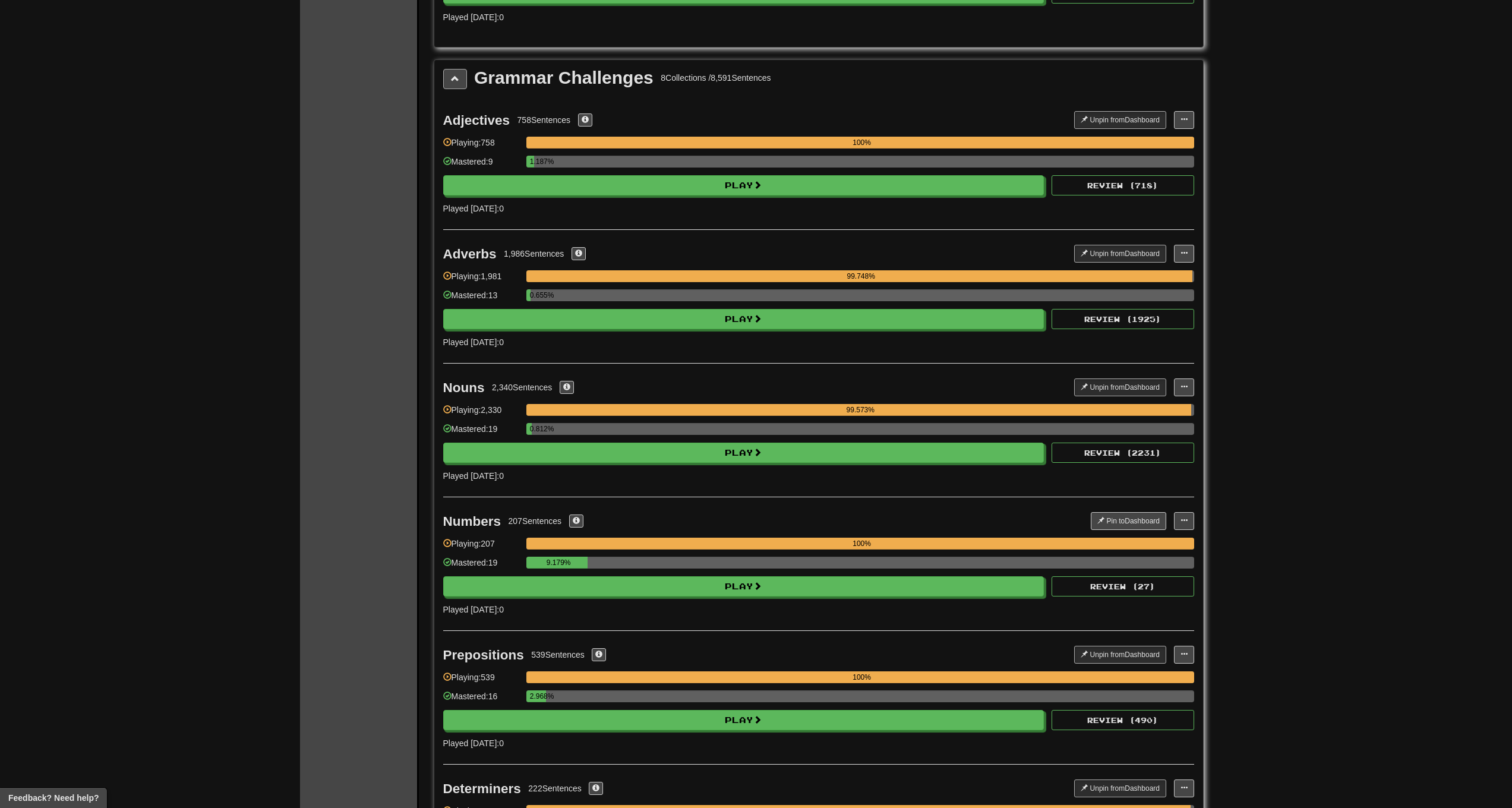
click at [457, 76] on span at bounding box center [455, 78] width 8 height 8
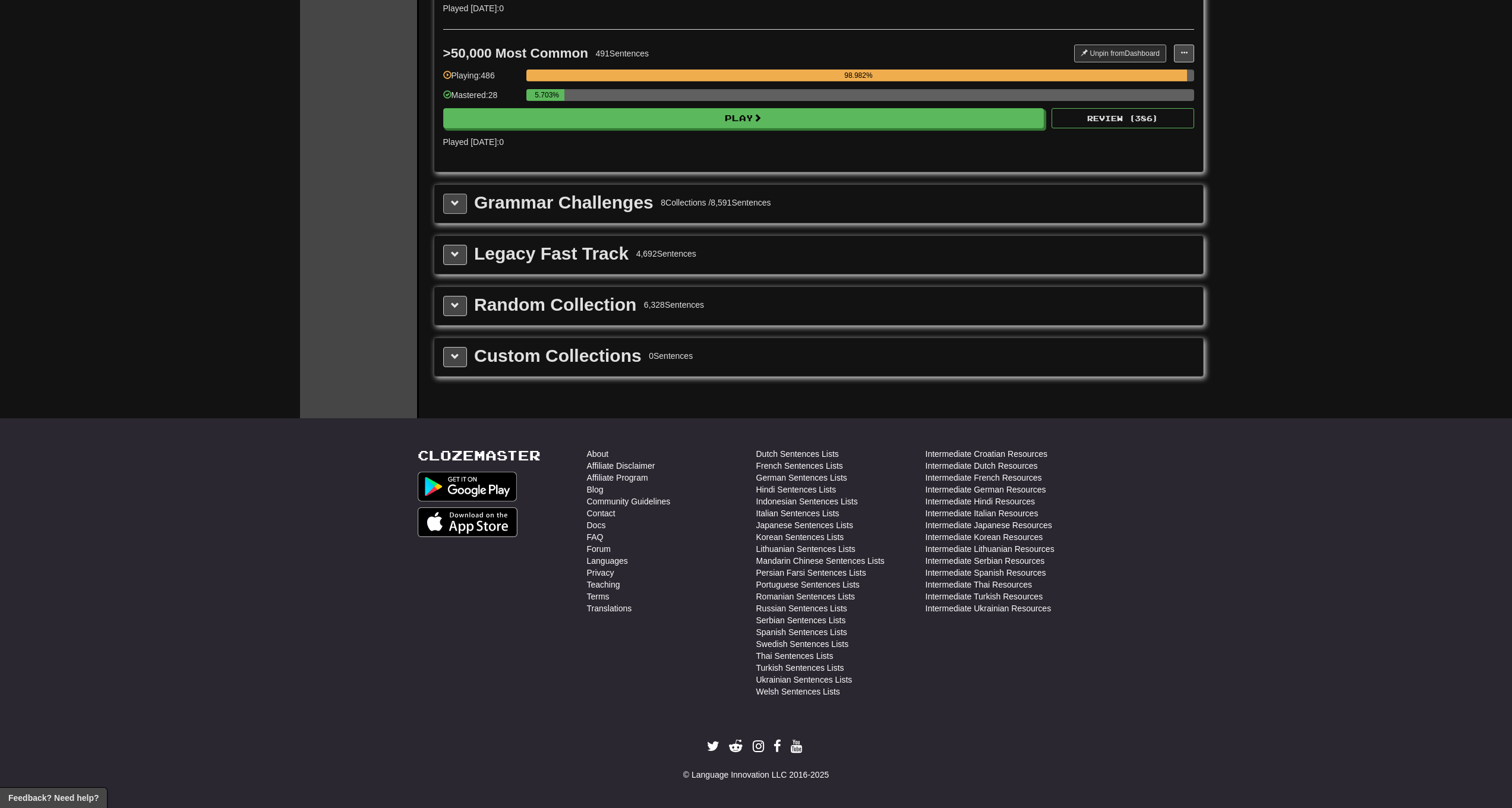
scroll to position [1448, 0]
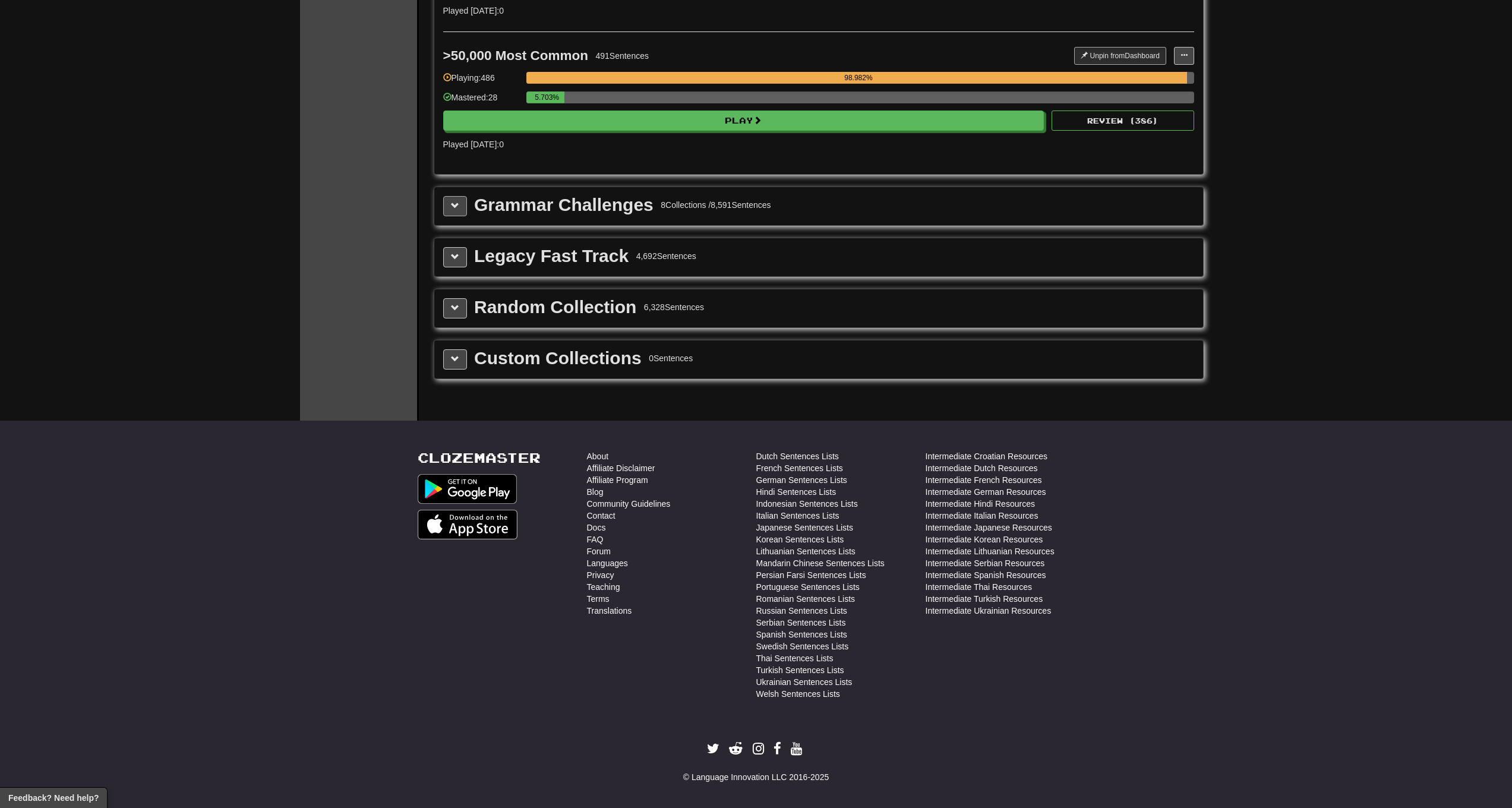
click at [454, 205] on span at bounding box center [455, 205] width 8 height 8
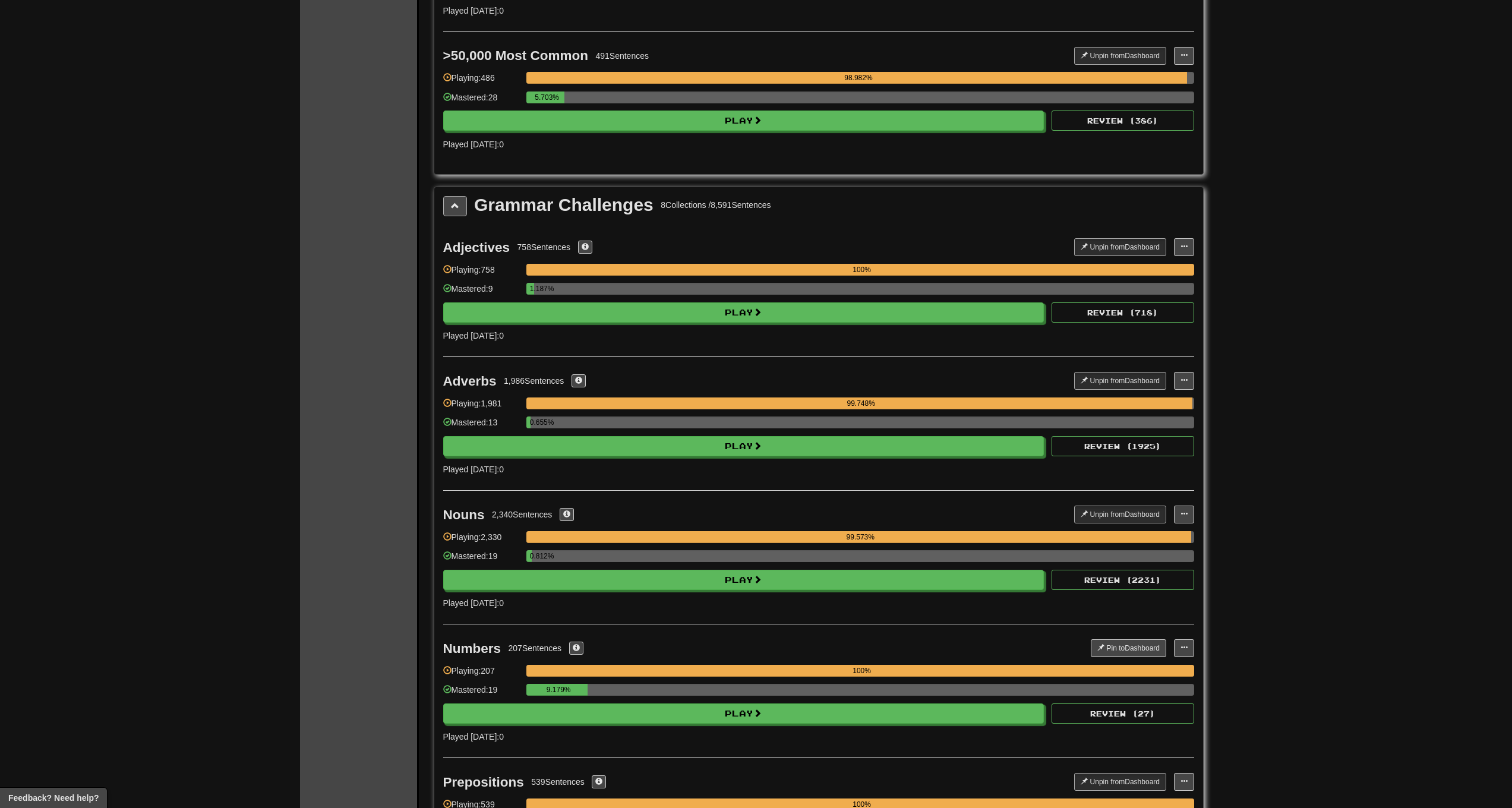
click at [455, 206] on span at bounding box center [455, 205] width 8 height 8
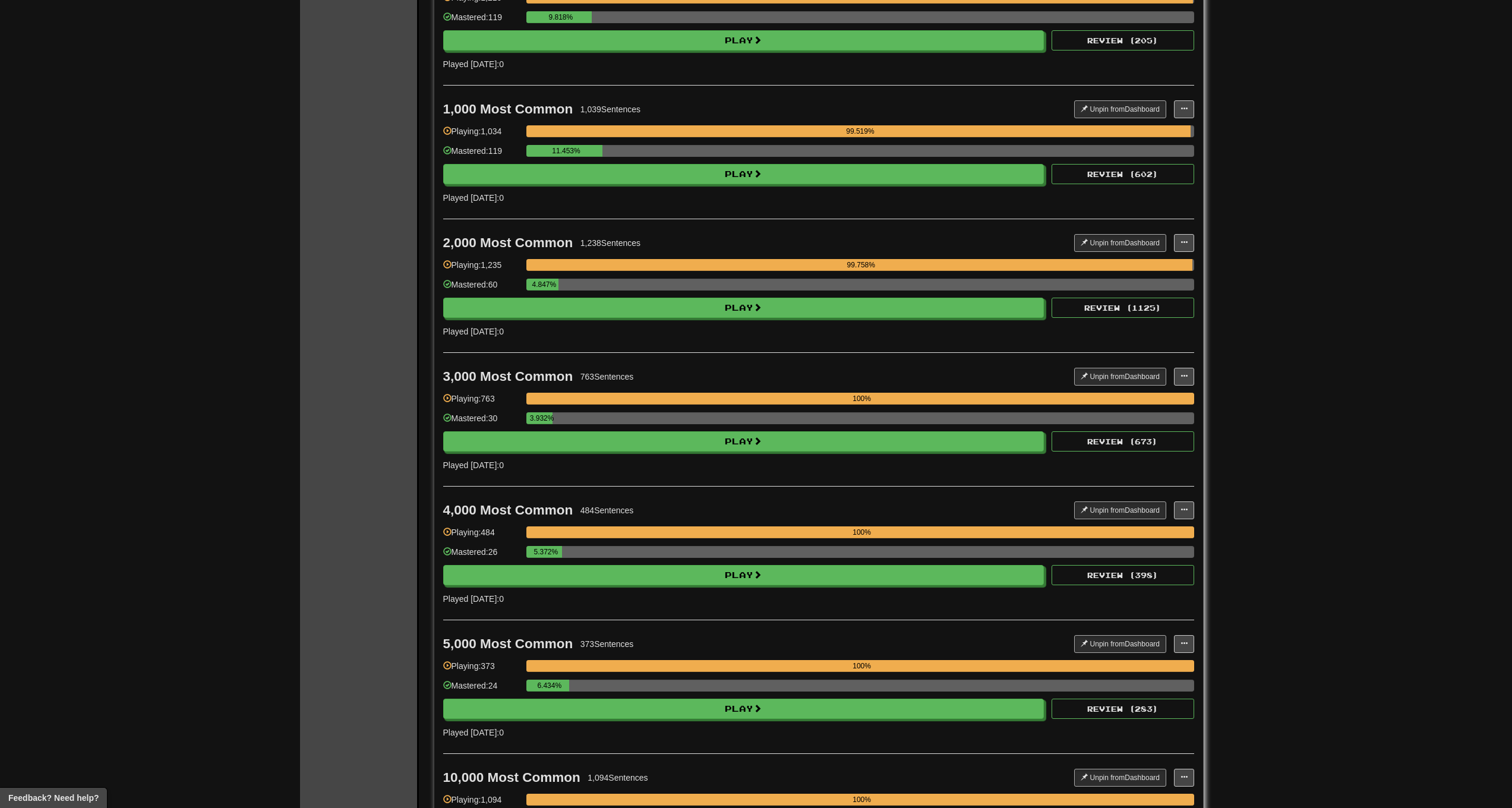
scroll to position [0, 0]
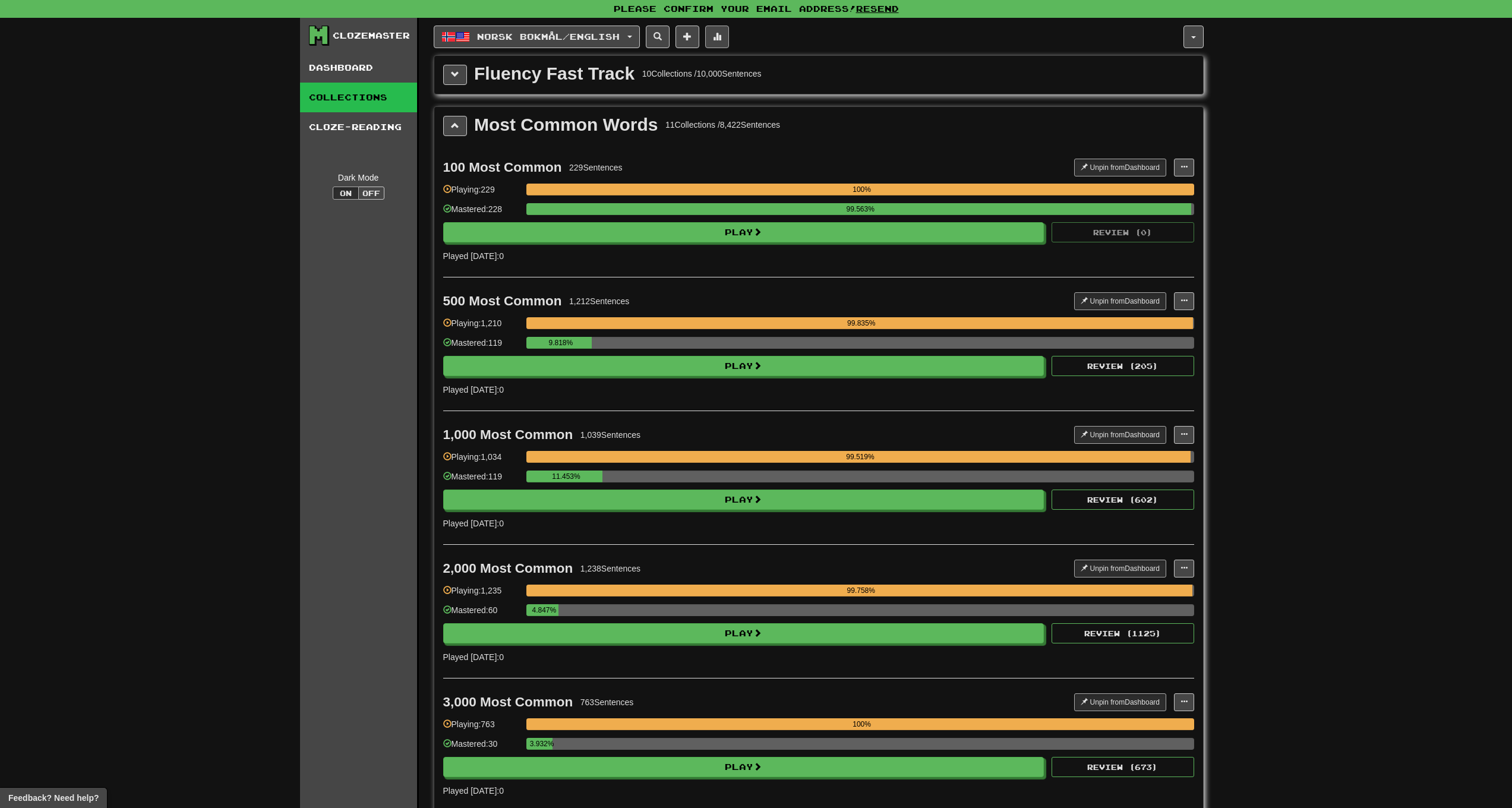
click at [737, 40] on div "Norsk bokmål / English Svenska / English Streak: 26 Review: 32,755 Daily Goal: …" at bounding box center [808, 36] width 750 height 22
click at [729, 39] on button at bounding box center [717, 36] width 24 height 22
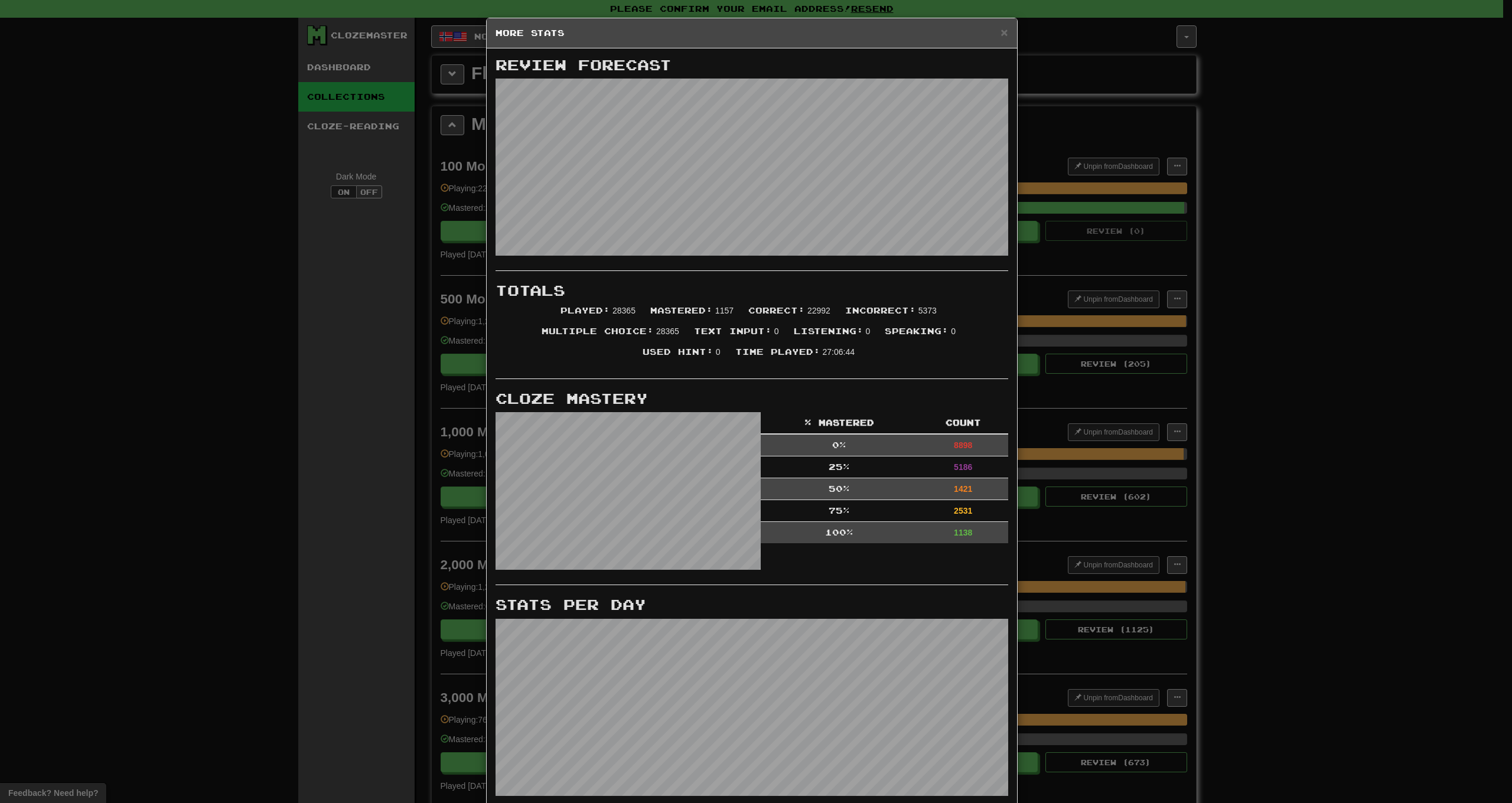
click at [1006, 37] on div "× More Stats" at bounding box center [752, 33] width 531 height 30
click at [1001, 35] on span "×" at bounding box center [1004, 32] width 7 height 14
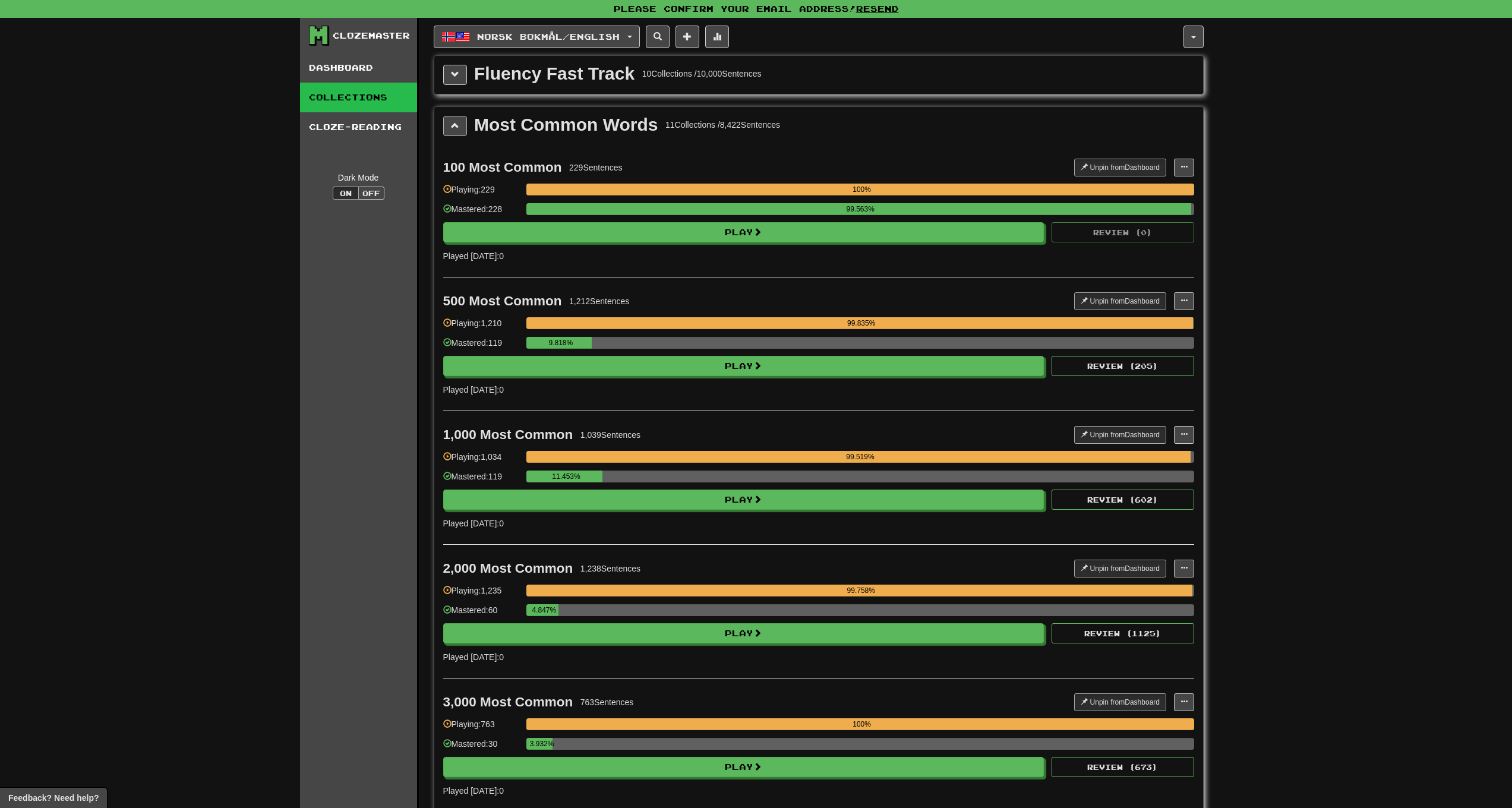
click at [459, 127] on button at bounding box center [455, 126] width 24 height 20
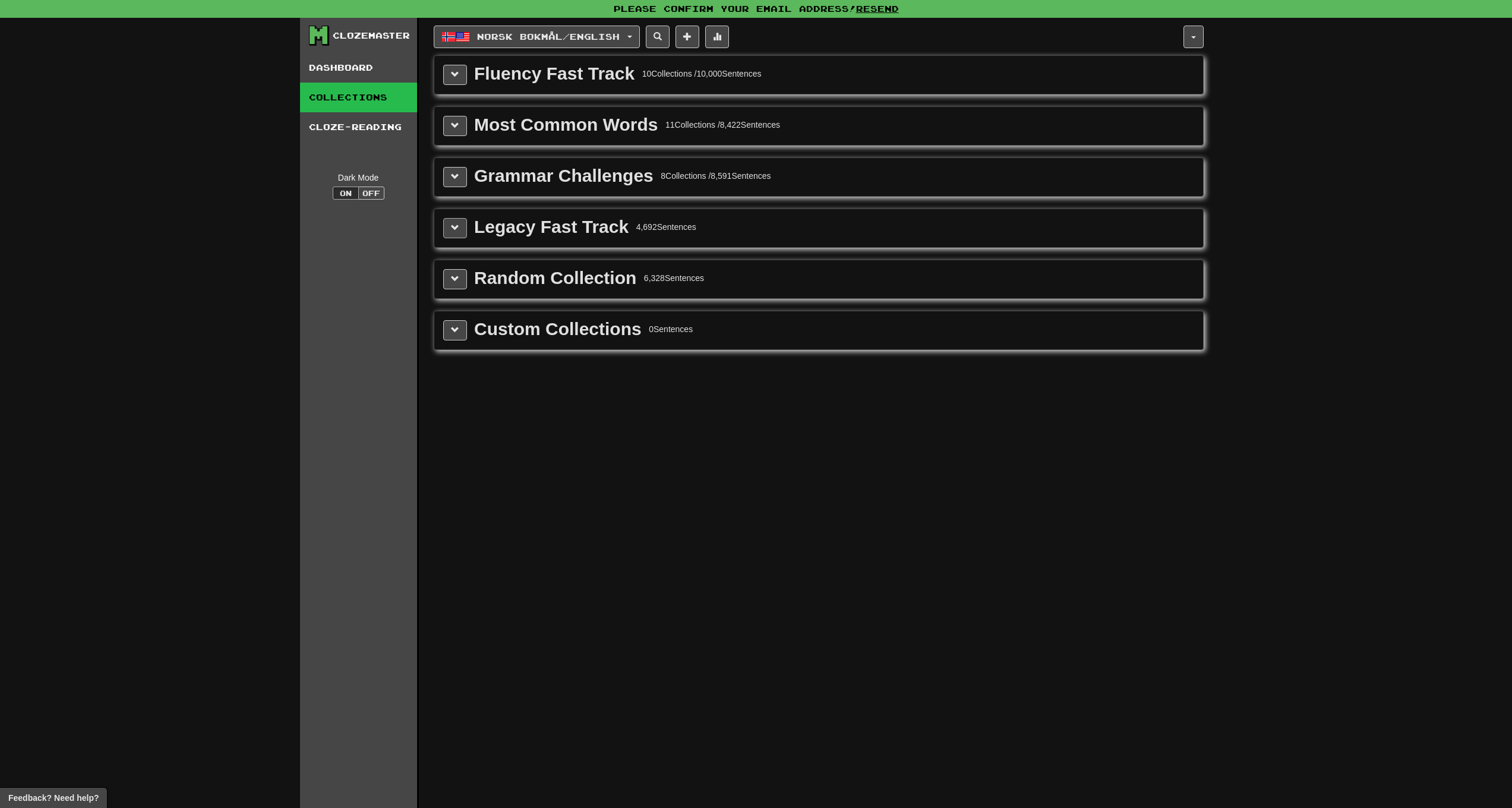
click at [455, 232] on span at bounding box center [455, 227] width 8 height 8
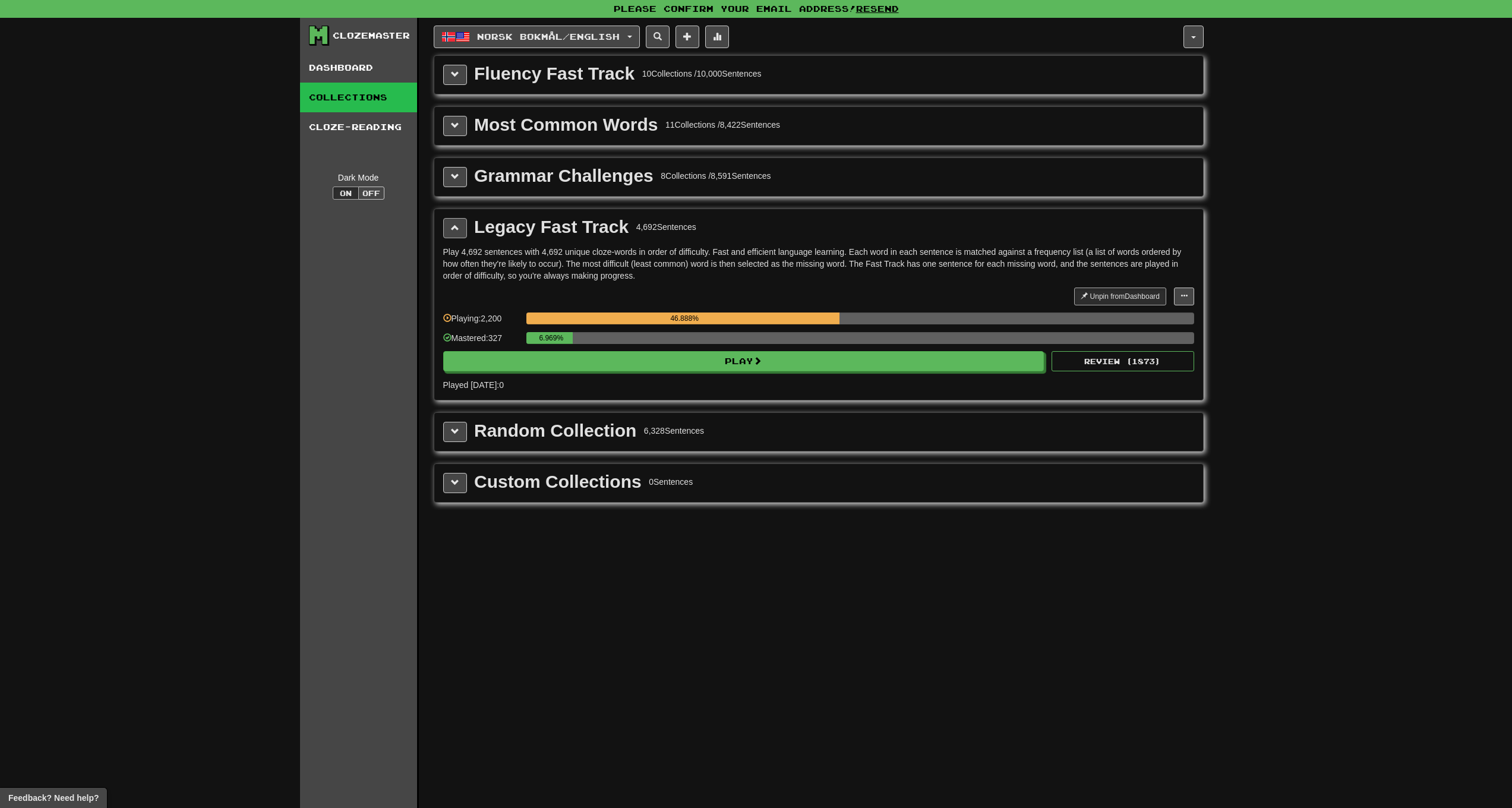
click at [444, 228] on div "Legacy Fast Track 4,692 Sentences Play 4,692 sentences with 4,692 unique cloze-…" at bounding box center [818, 304] width 769 height 191
click at [444, 228] on button at bounding box center [455, 228] width 24 height 20
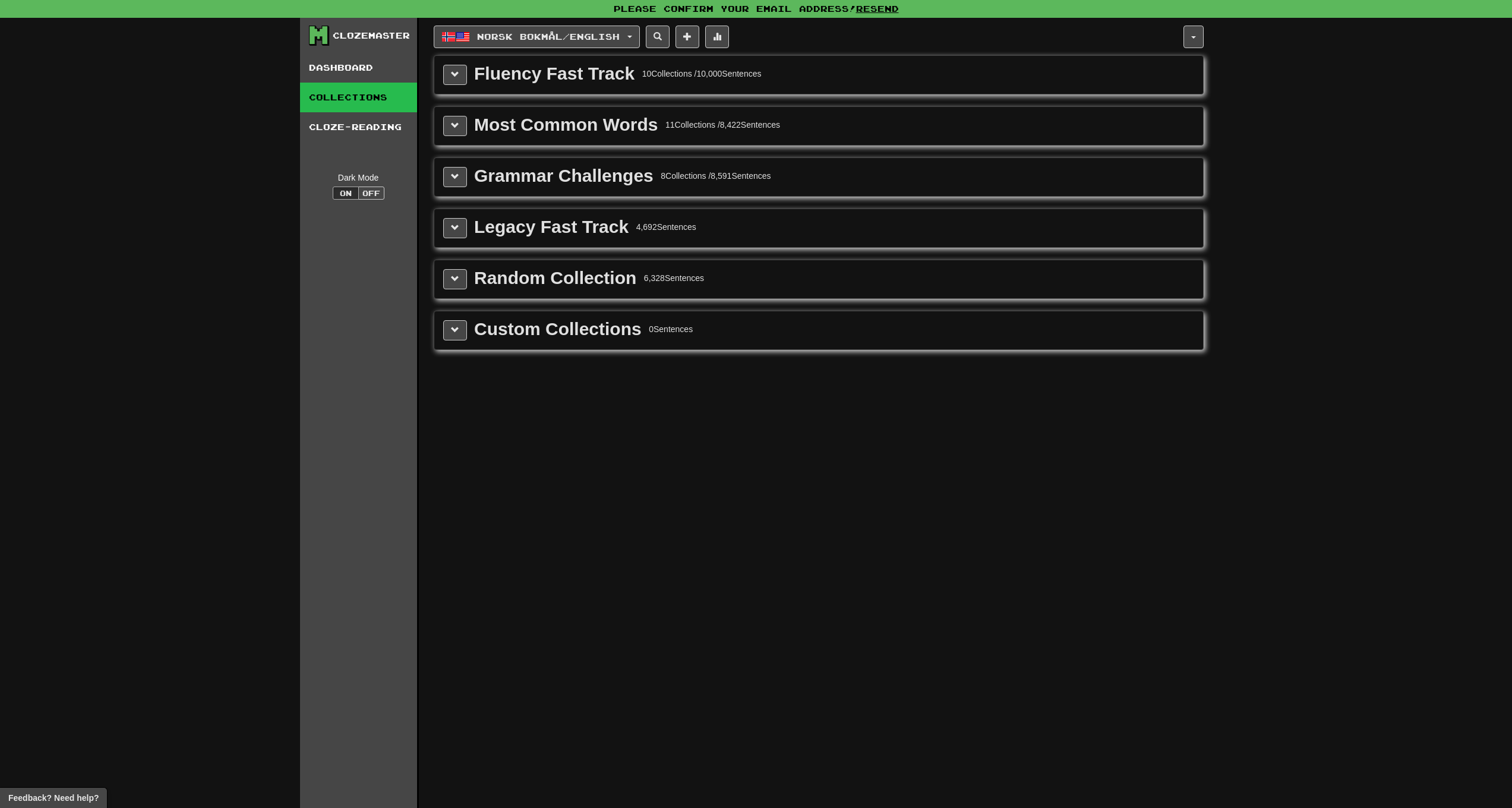
click at [854, 36] on div "Norsk bokmål / English Svenska / English Streak: 26 Review: 32,755 Daily Goal: …" at bounding box center [808, 36] width 750 height 22
drag, startPoint x: 739, startPoint y: 42, endPoint x: 732, endPoint y: 42, distance: 7.0
click at [739, 42] on div "Norsk bokmål / English Svenska / English Streak: 26 Review: 32,755 Daily Goal: …" at bounding box center [808, 36] width 750 height 22
click at [729, 42] on button at bounding box center [717, 36] width 24 height 22
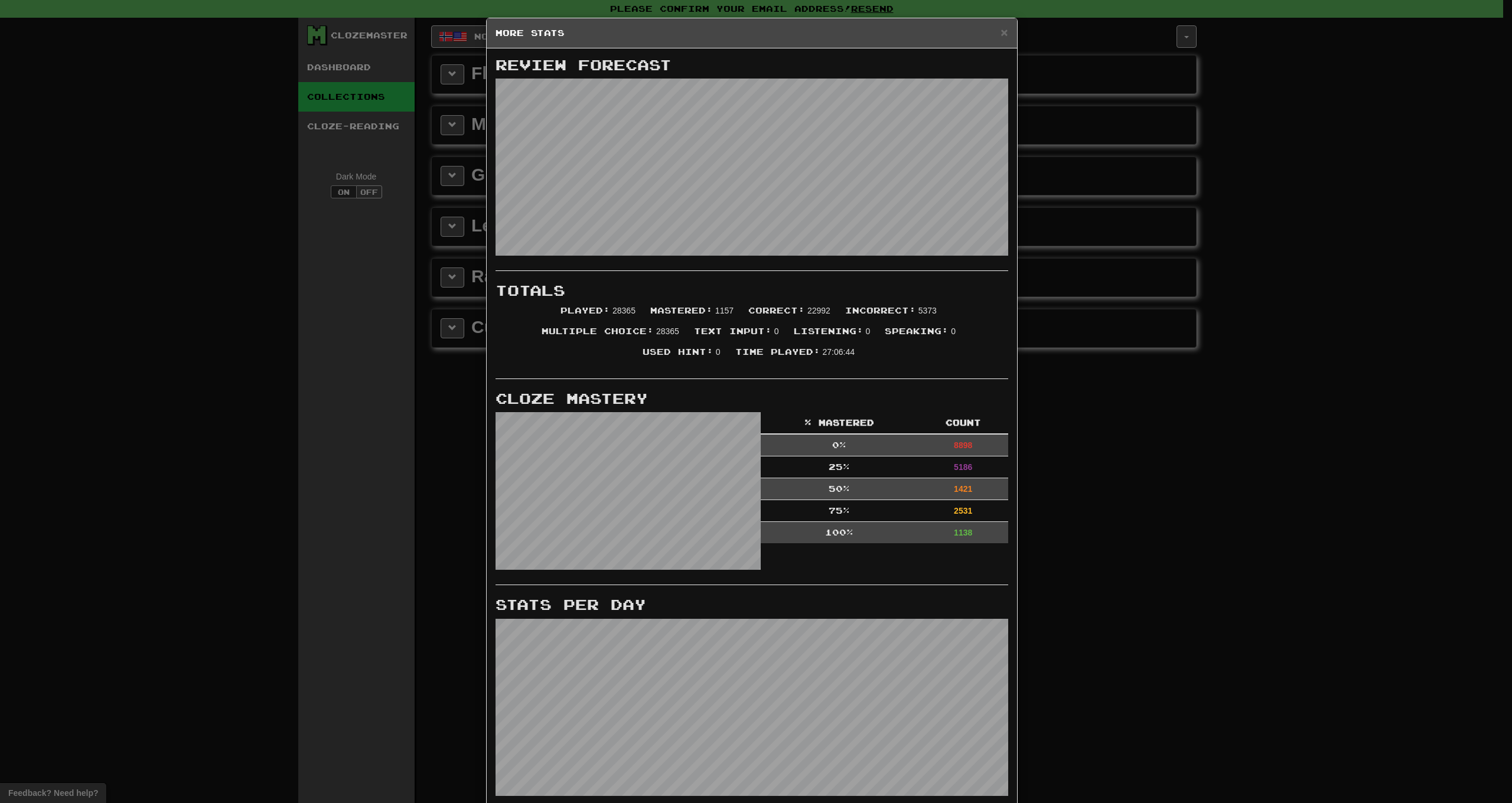
click at [991, 31] on h5 "More Stats" at bounding box center [752, 32] width 513 height 12
click at [1001, 35] on span "×" at bounding box center [1004, 32] width 7 height 14
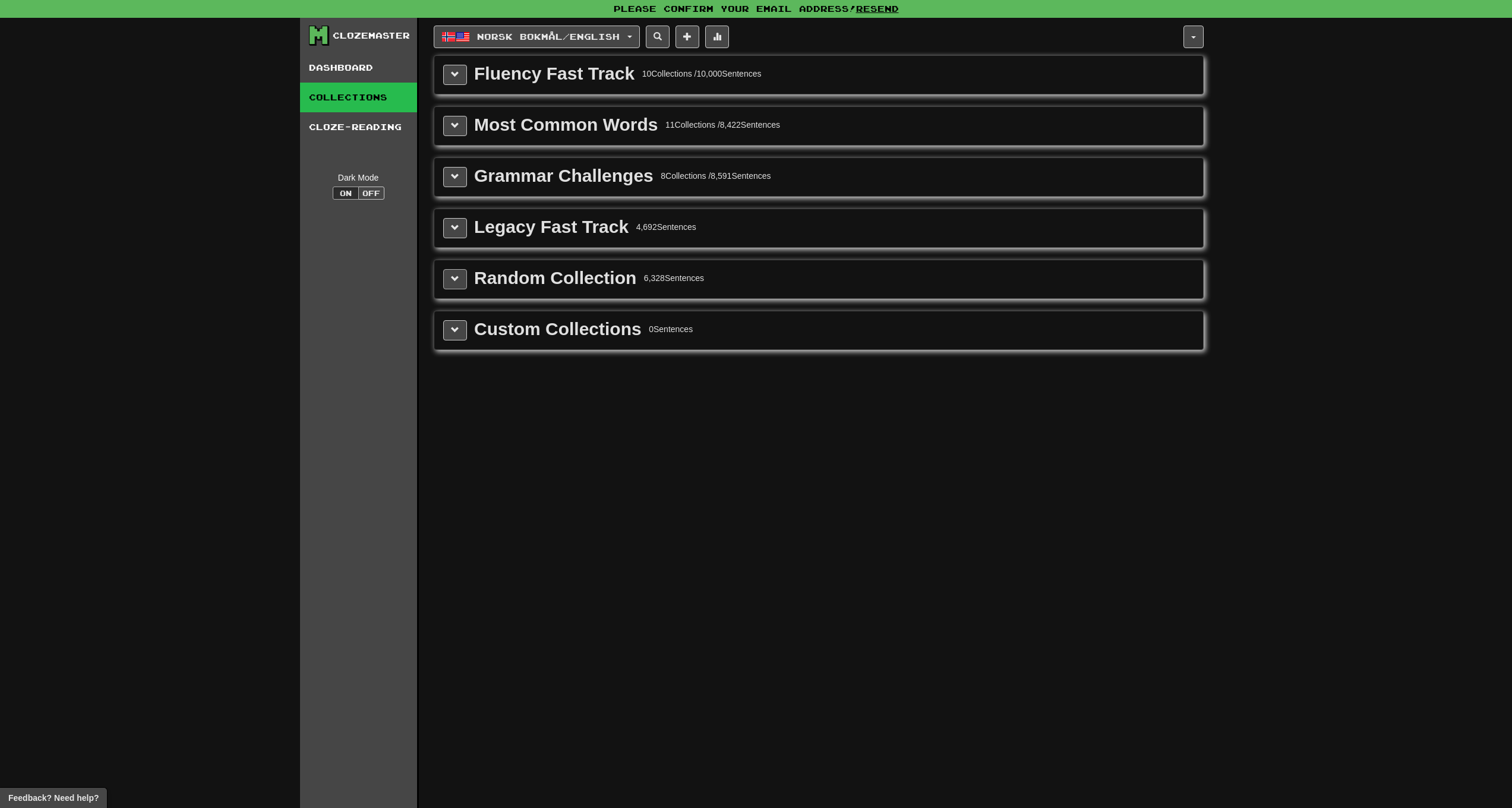
click at [454, 279] on span at bounding box center [455, 278] width 8 height 8
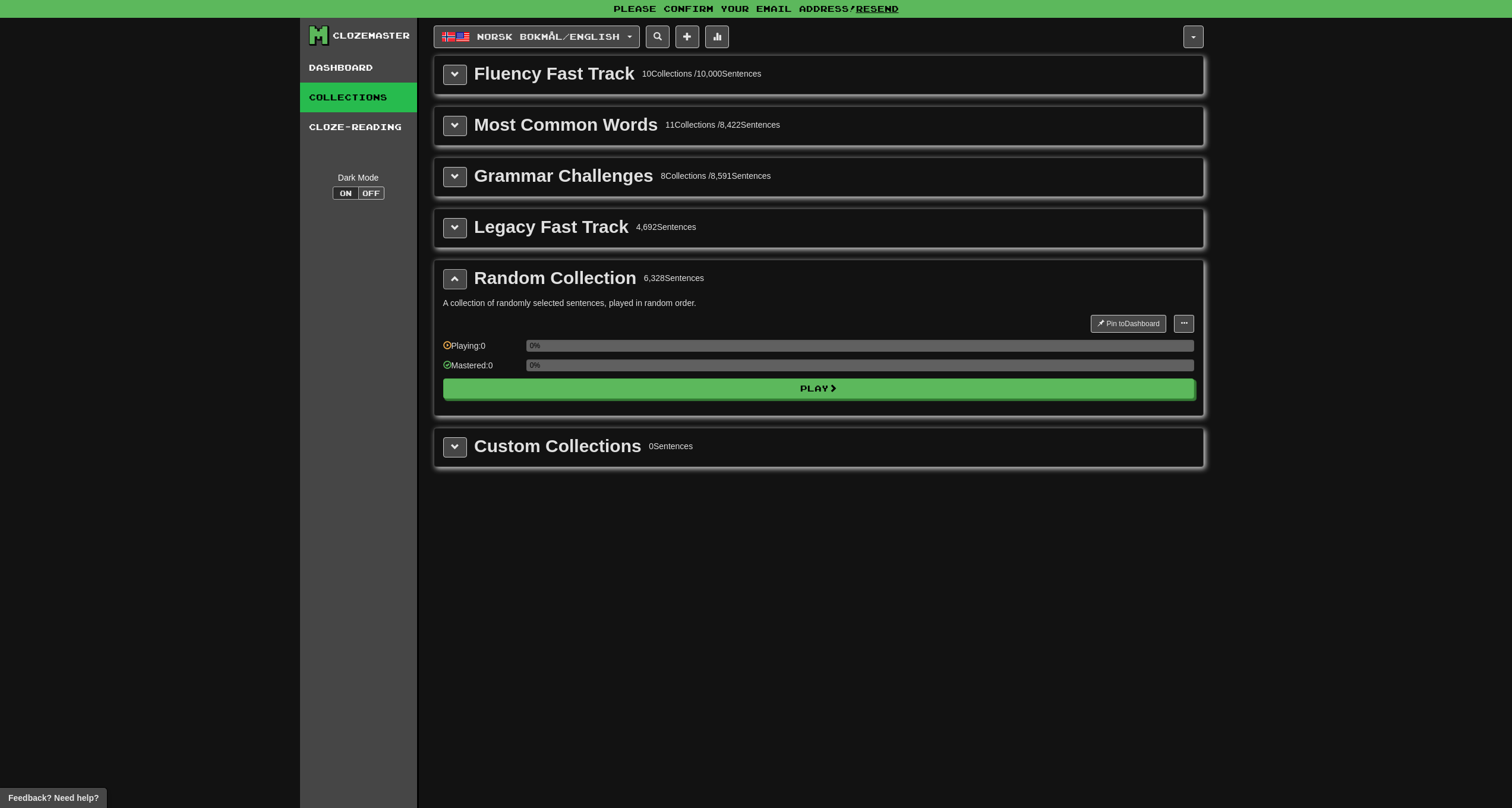
click at [454, 279] on span at bounding box center [455, 278] width 8 height 8
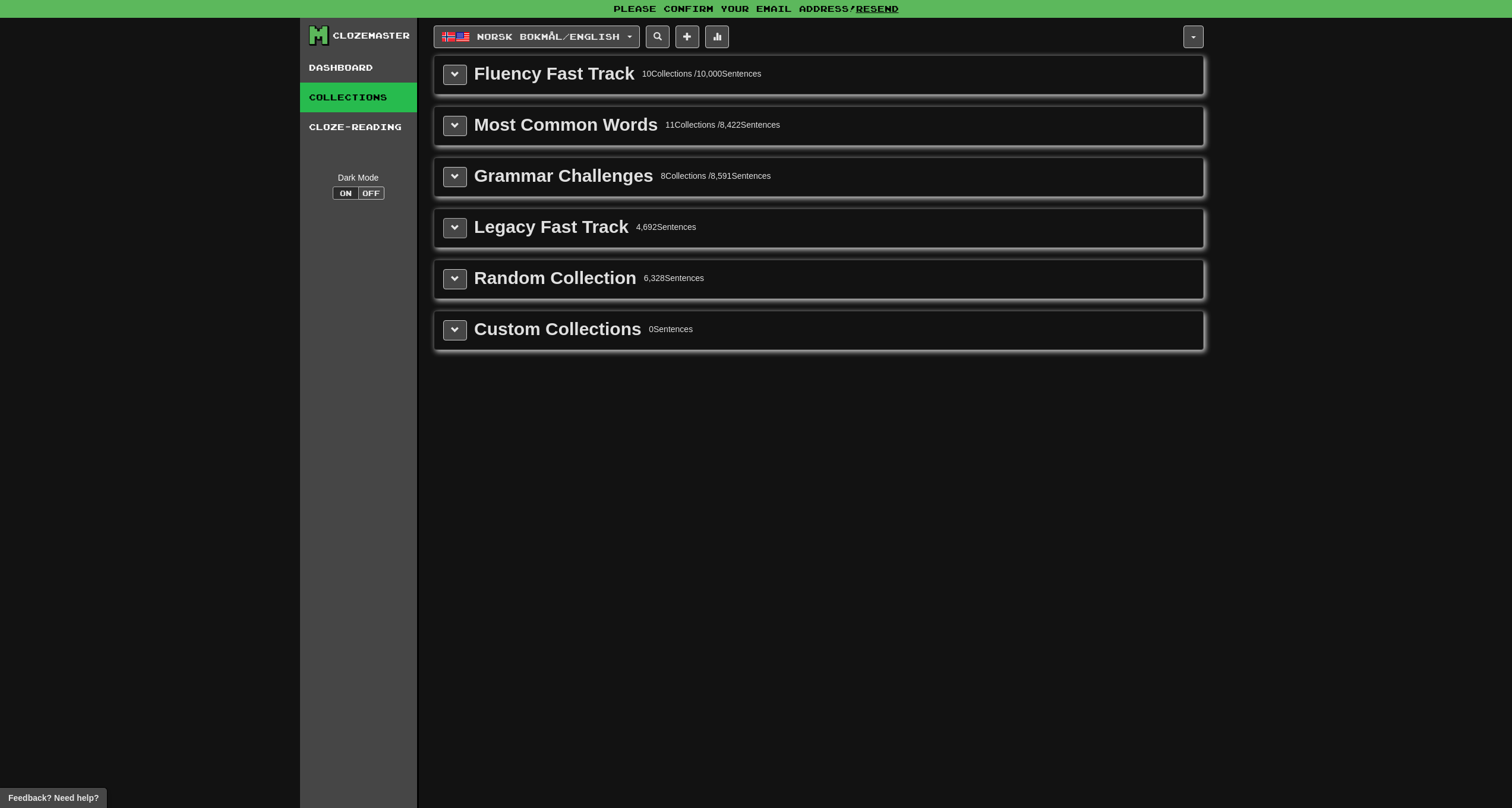
click at [458, 223] on span at bounding box center [455, 227] width 8 height 8
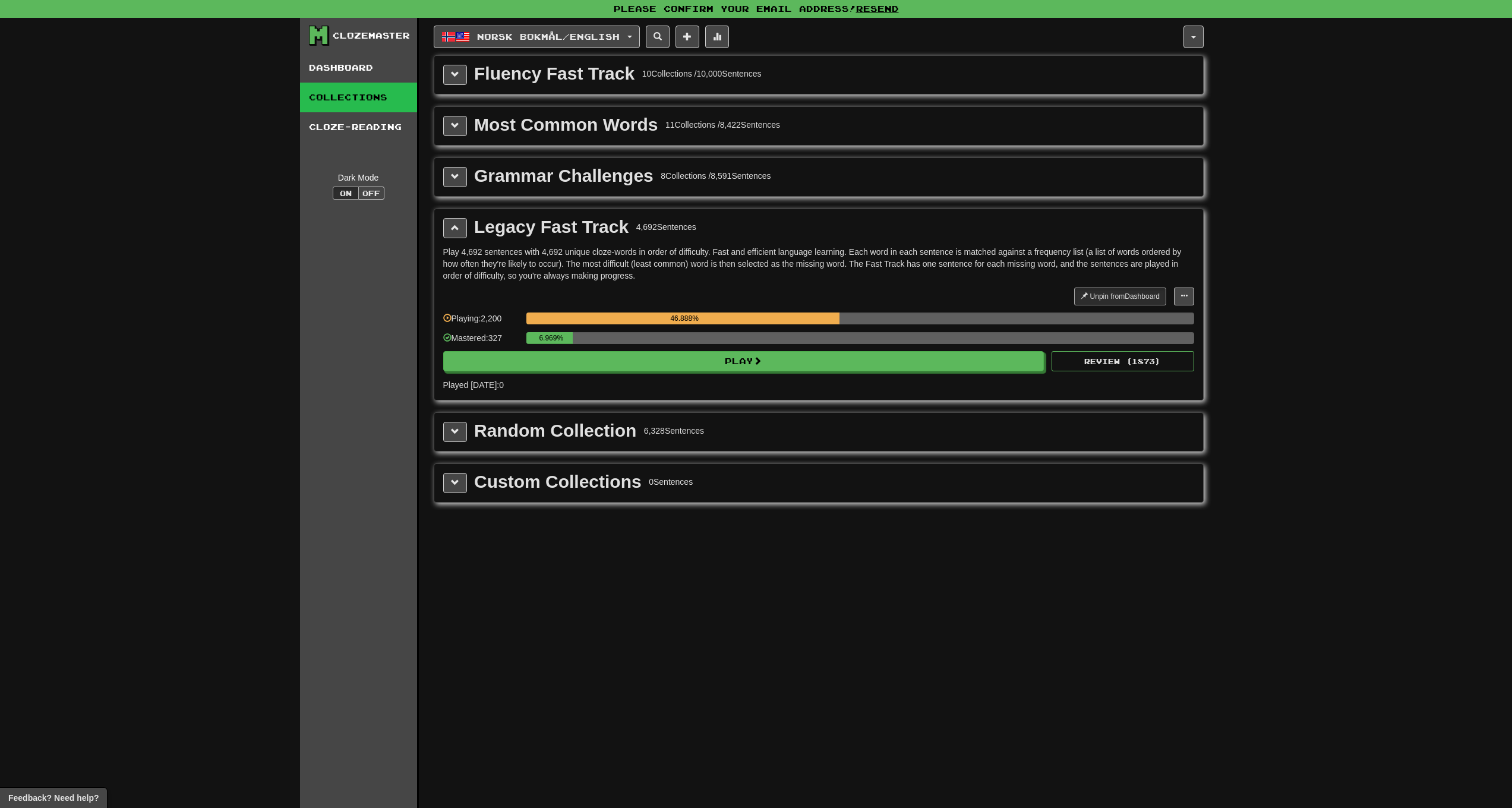
click at [459, 189] on div "Grammar Challenges 8 Collections / 8,591 Sentences" at bounding box center [818, 177] width 769 height 38
click at [459, 179] on span at bounding box center [455, 176] width 8 height 8
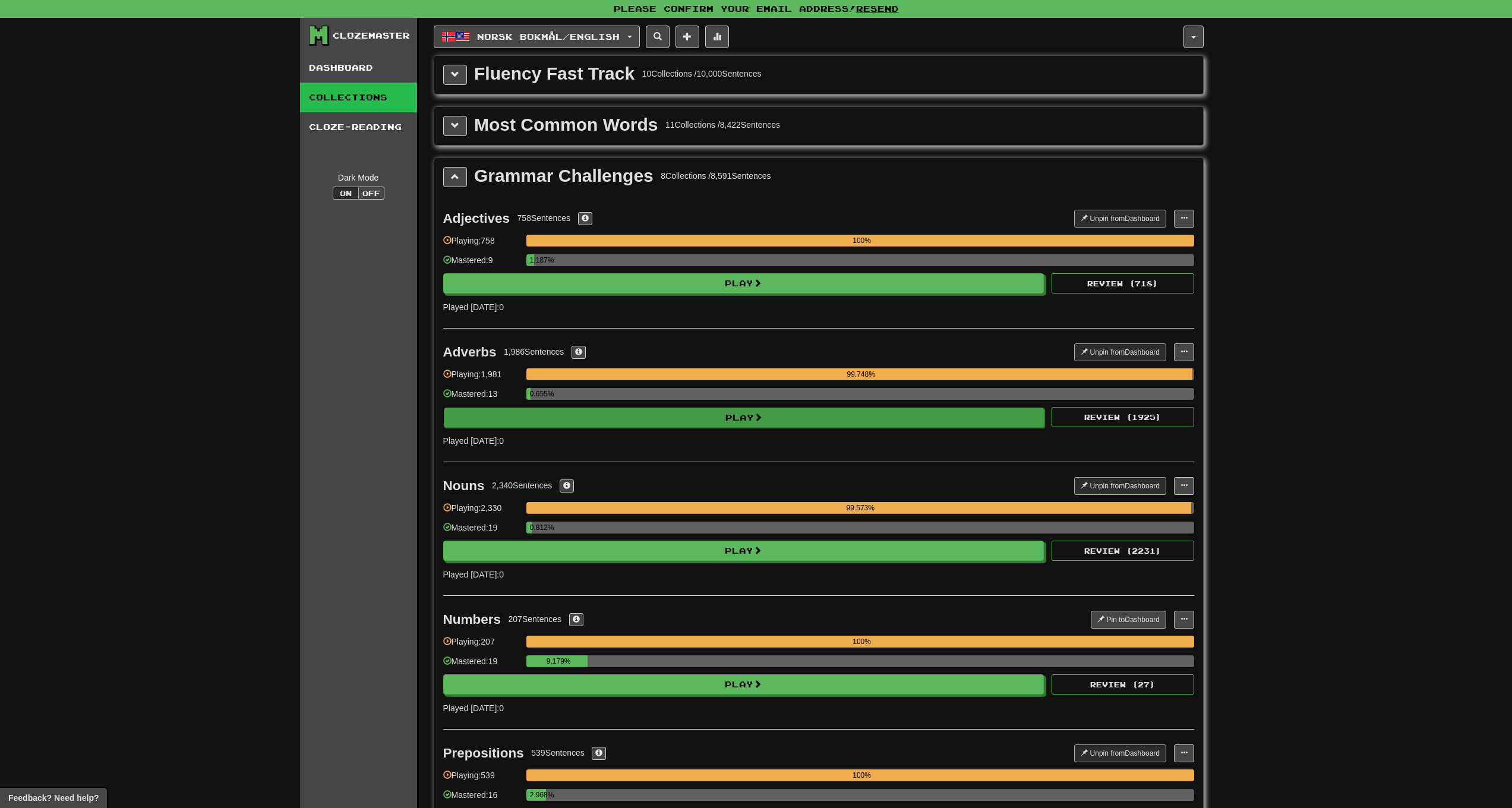
click at [555, 418] on button "Play" at bounding box center [744, 418] width 601 height 20
select select "**"
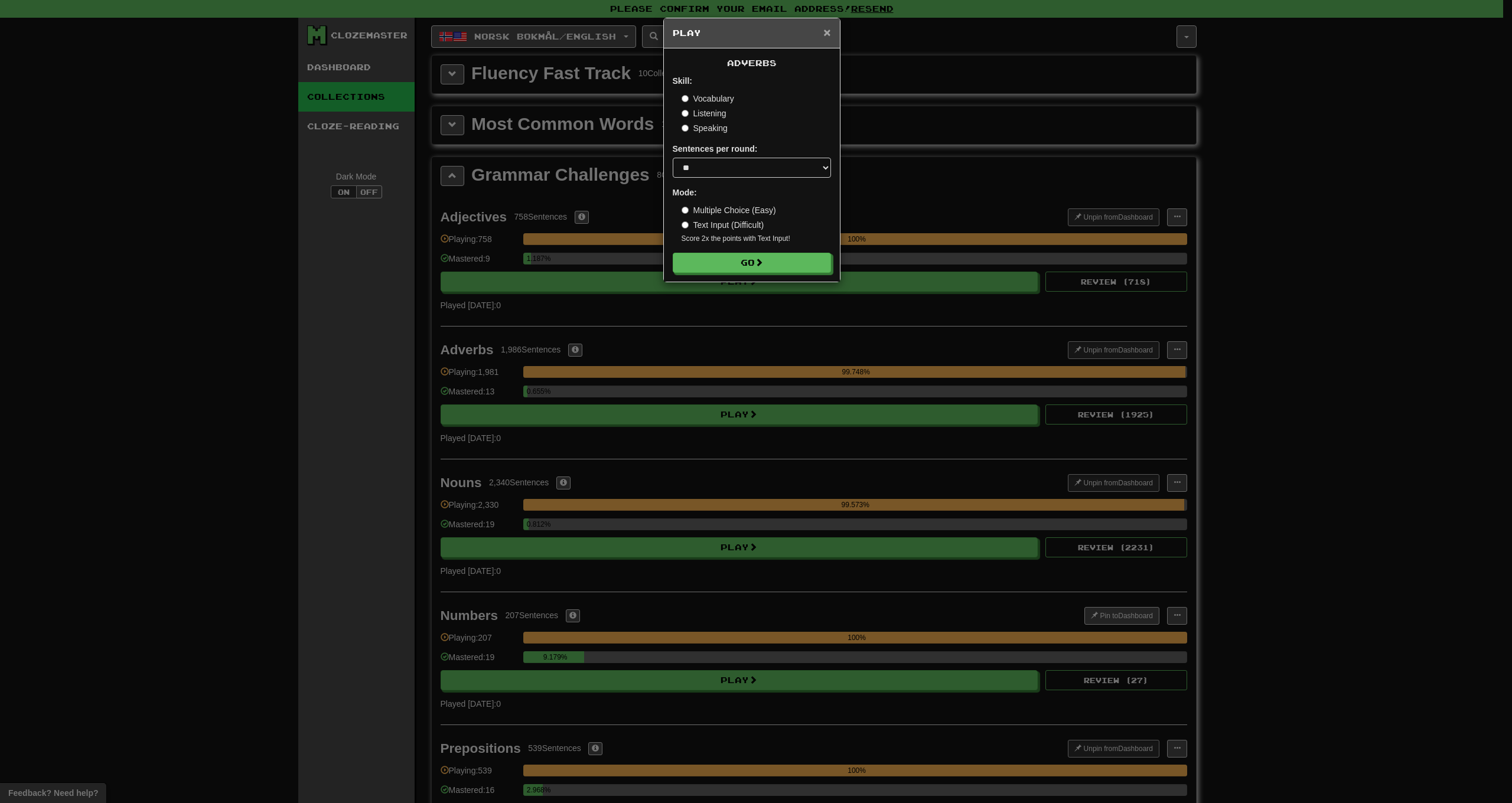
click at [828, 34] on span "×" at bounding box center [826, 32] width 7 height 14
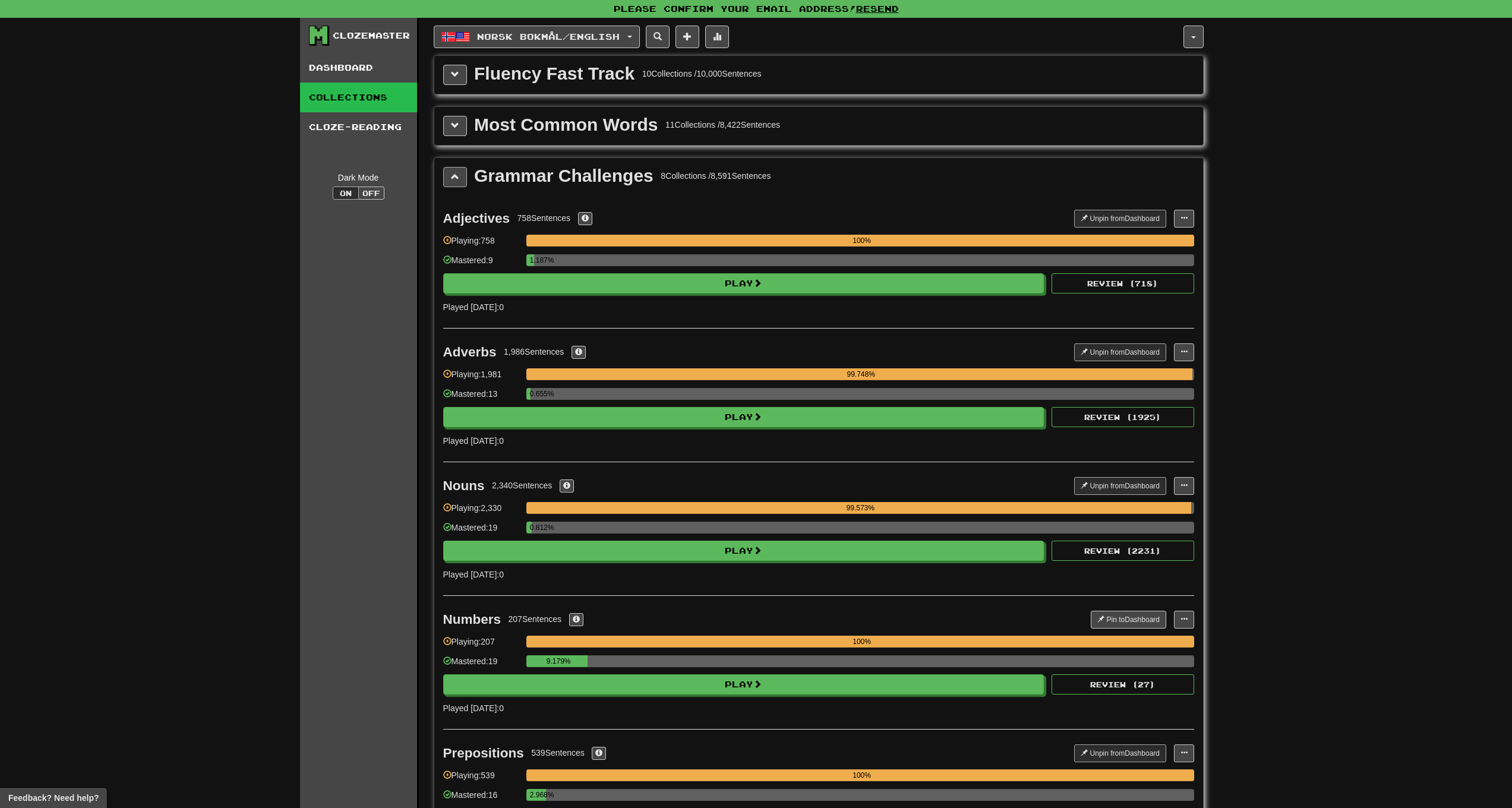
click at [451, 172] on span at bounding box center [455, 176] width 8 height 8
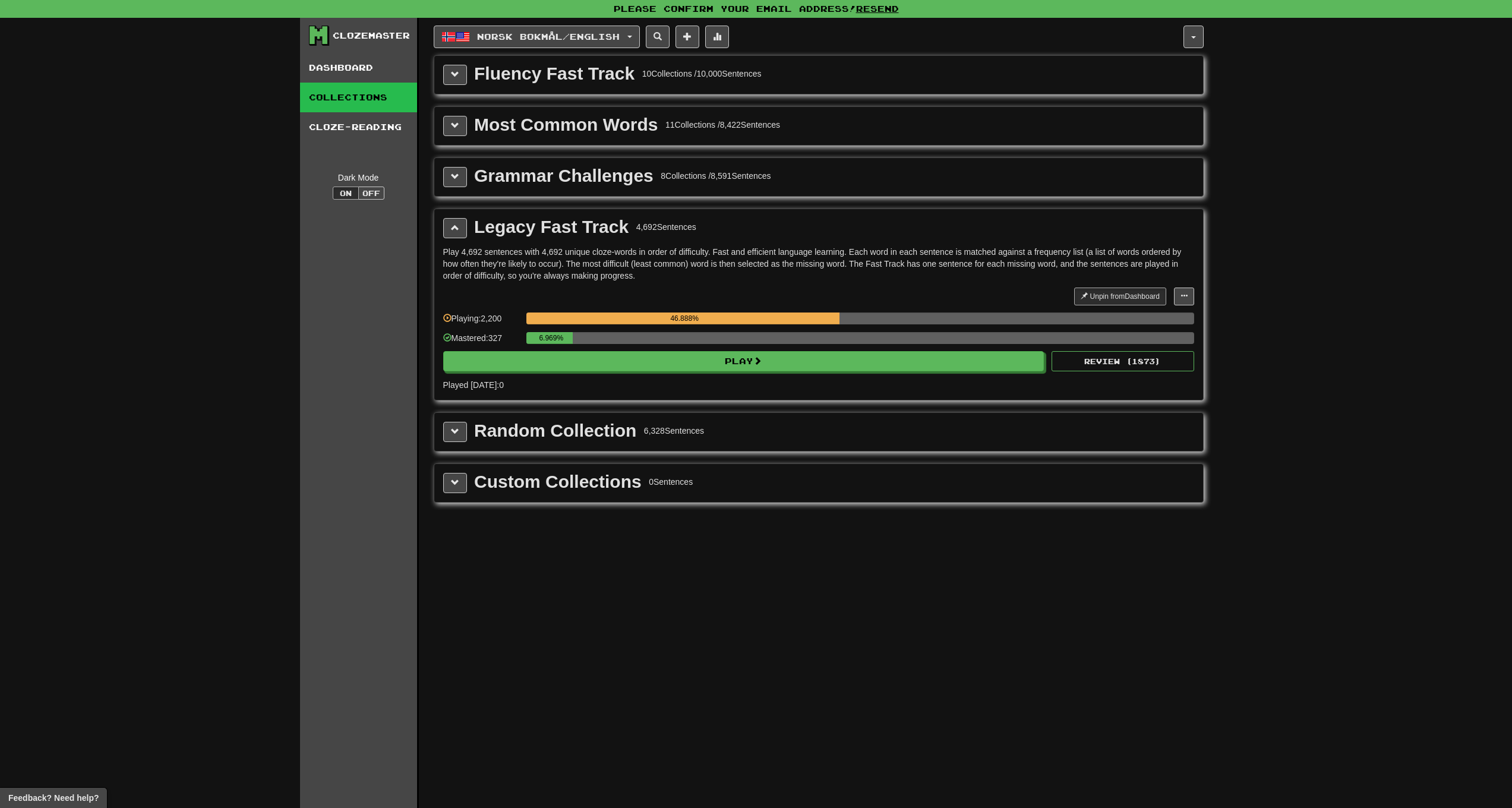
click at [449, 137] on div "Most Common Words 11 Collections / 8,422 Sentences" at bounding box center [818, 125] width 769 height 38
click at [449, 131] on button at bounding box center [455, 126] width 24 height 20
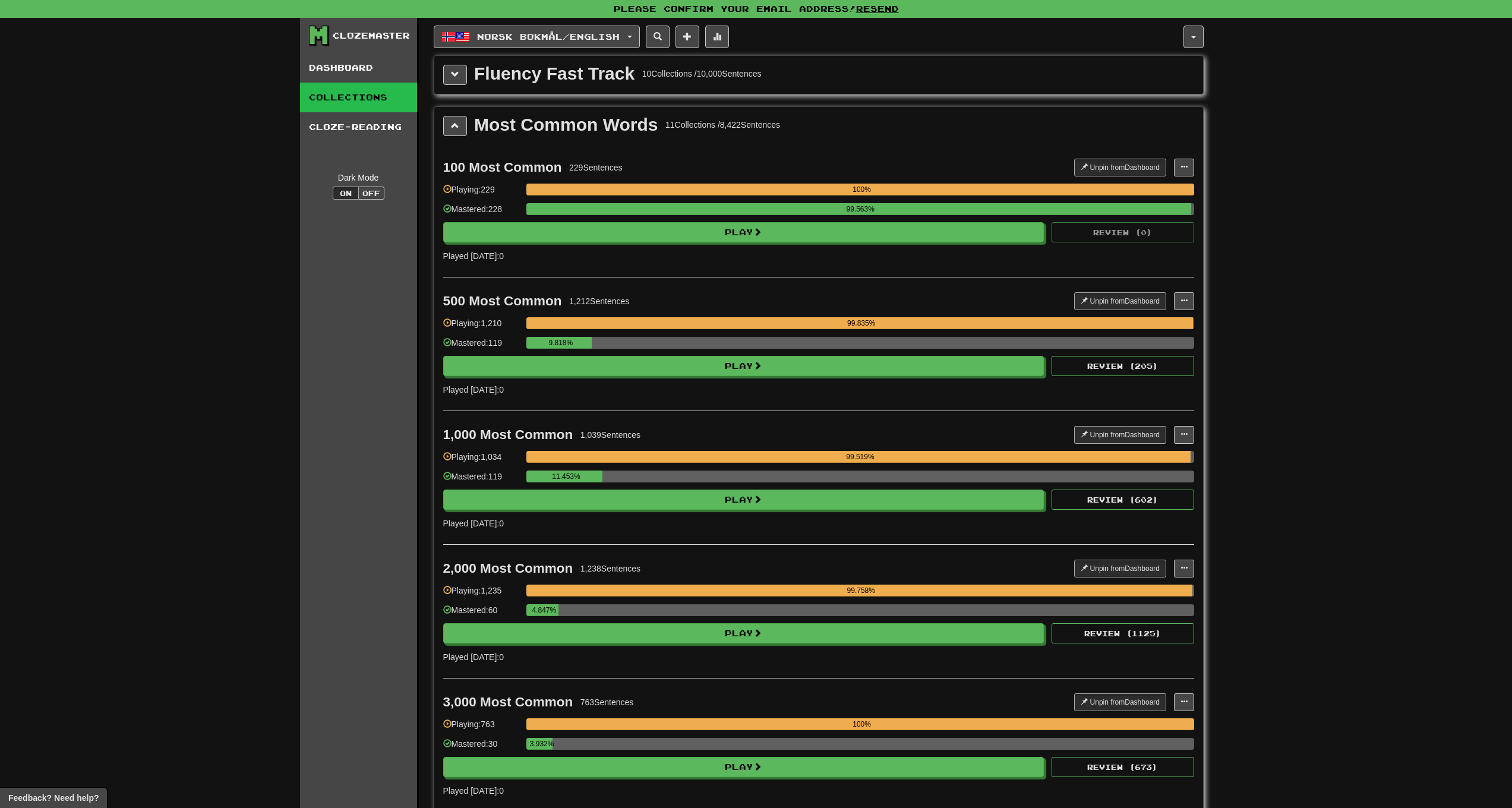
click at [313, 65] on link "Dashboard" at bounding box center [358, 67] width 117 height 29
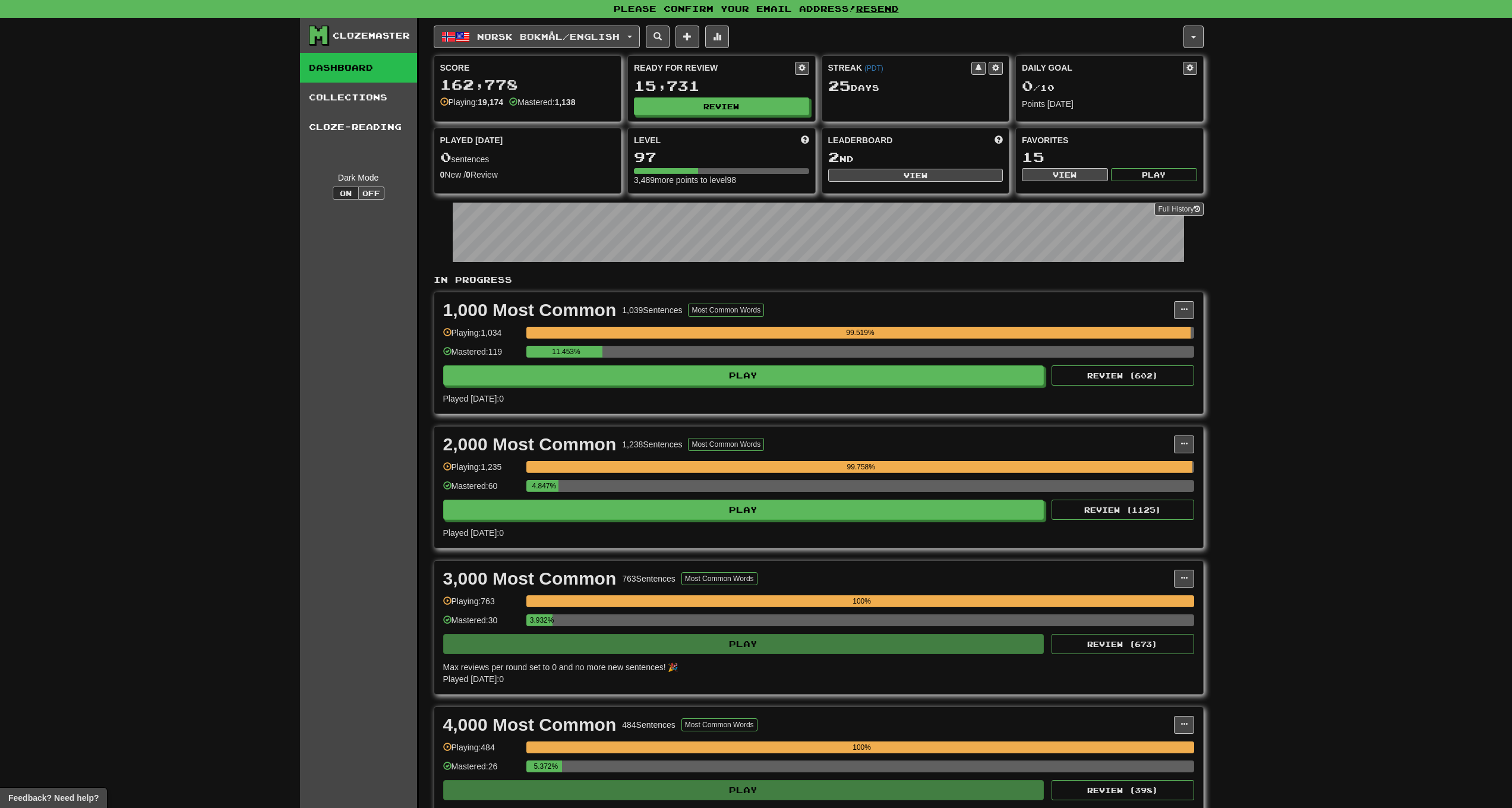
click at [508, 39] on span "Norsk bokmål / English" at bounding box center [549, 36] width 143 height 10
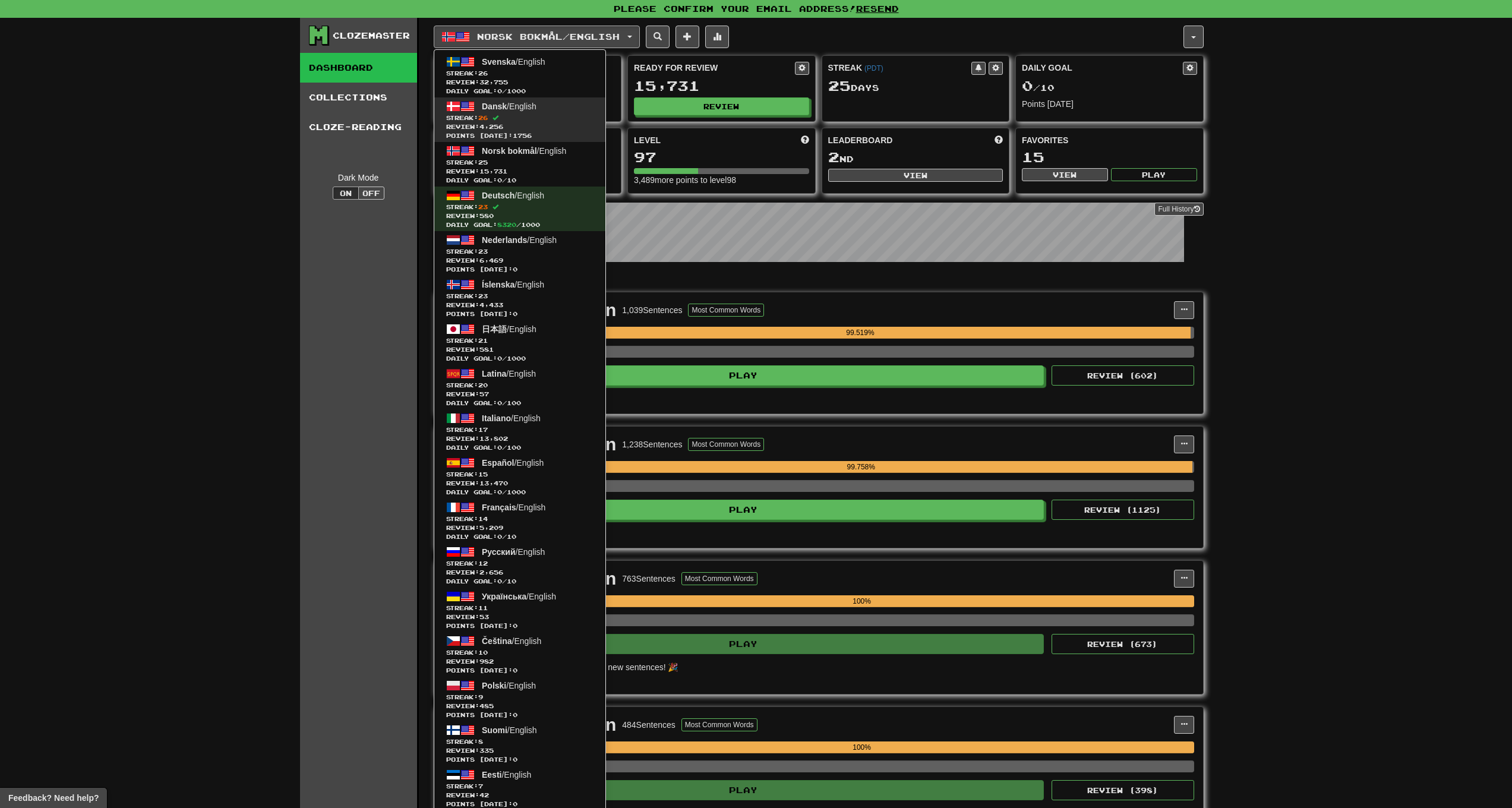
click at [472, 115] on span "Streak: 26" at bounding box center [520, 118] width 148 height 9
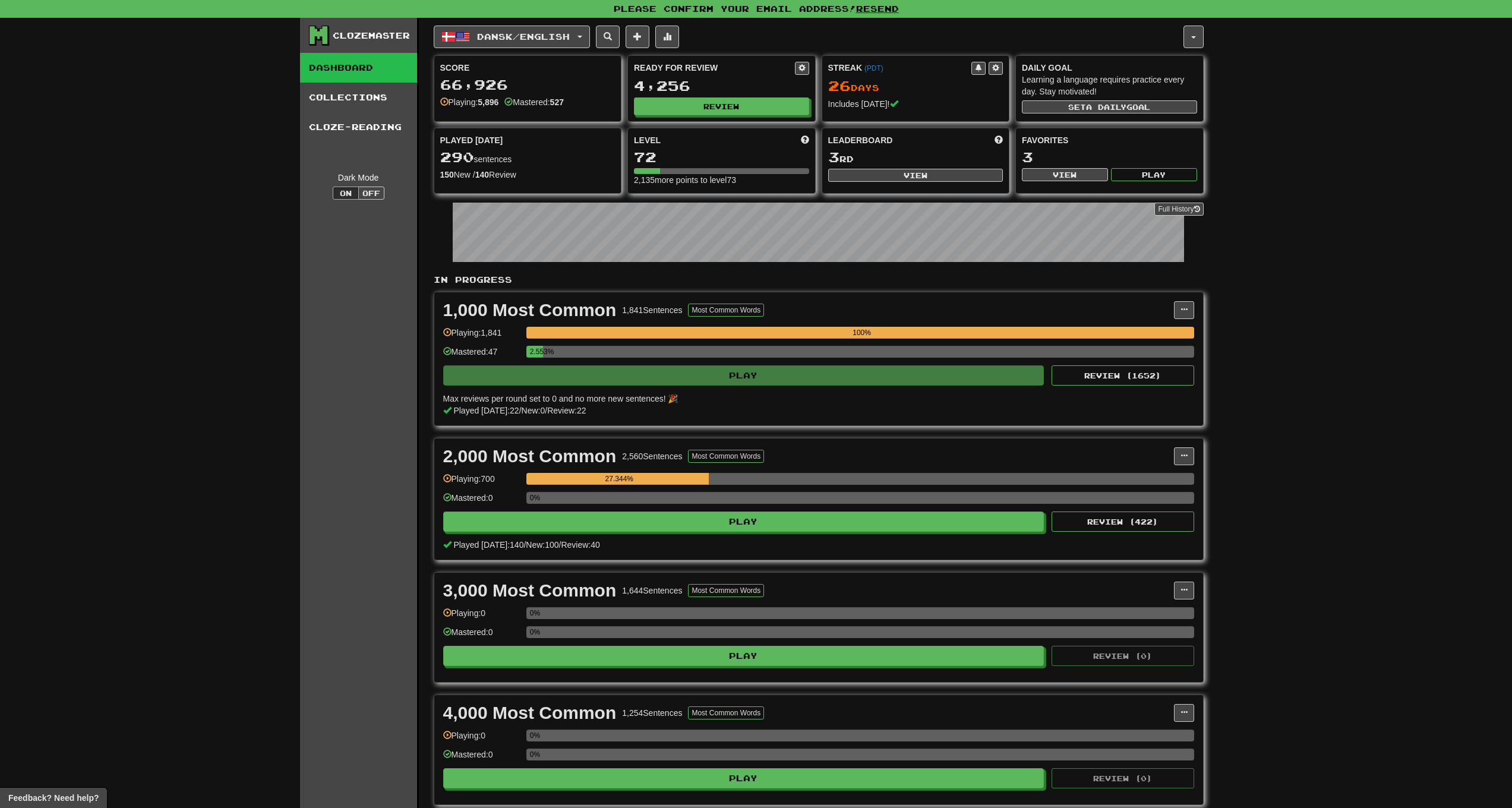
drag, startPoint x: 840, startPoint y: 56, endPoint x: 673, endPoint y: 53, distance: 167.0
click at [831, 56] on div "Streak ( PDT ) 26 Day s Includes today!" at bounding box center [916, 86] width 187 height 60
click at [673, 41] on button at bounding box center [667, 36] width 24 height 22
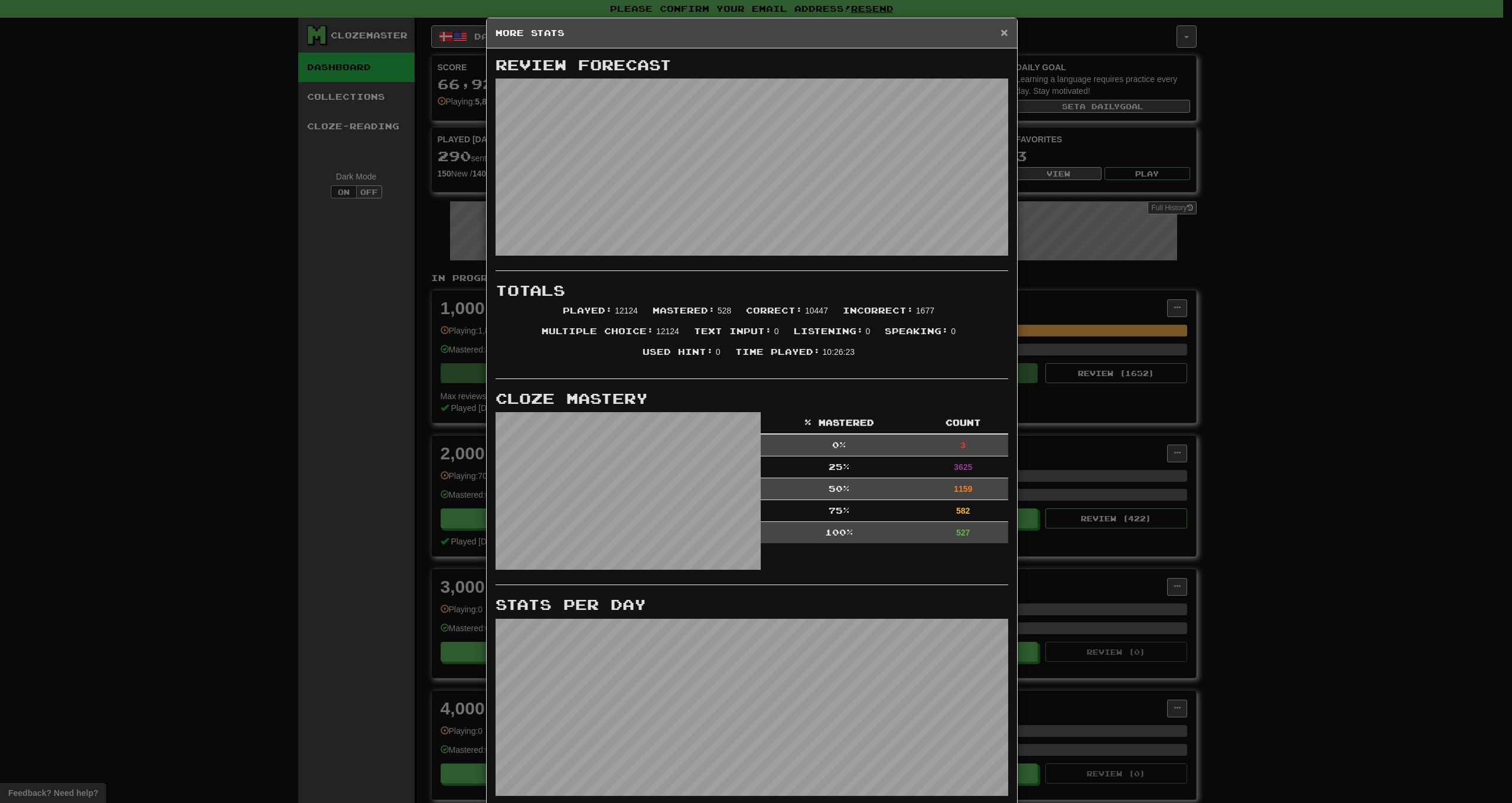
click at [1001, 32] on span "×" at bounding box center [1004, 32] width 7 height 14
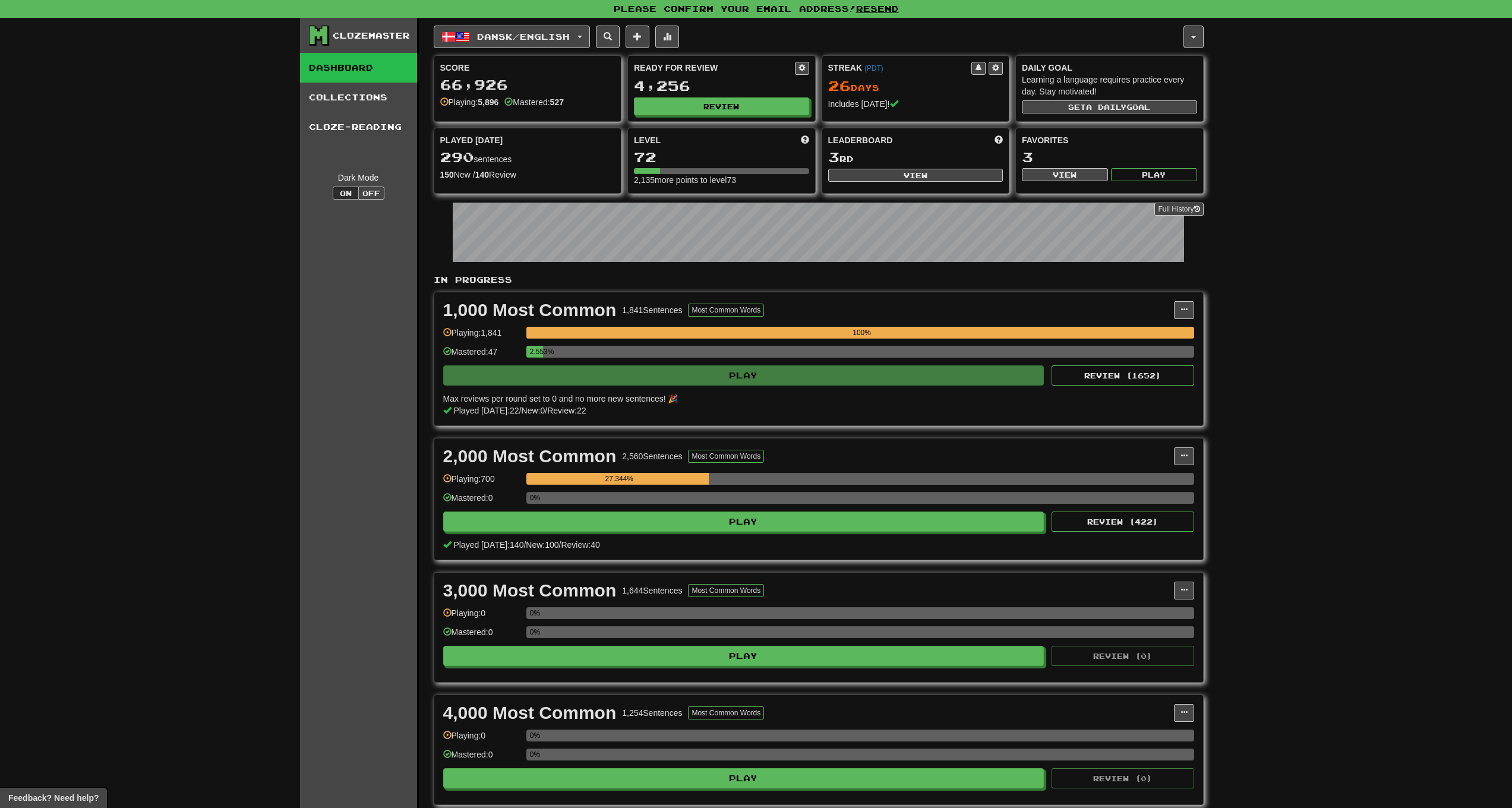
click at [701, 39] on div "Dansk / English Svenska / English Streak: 26 Review: 32,755 Daily Goal: 0 / 100…" at bounding box center [808, 36] width 750 height 22
click at [671, 40] on span at bounding box center [667, 36] width 8 height 8
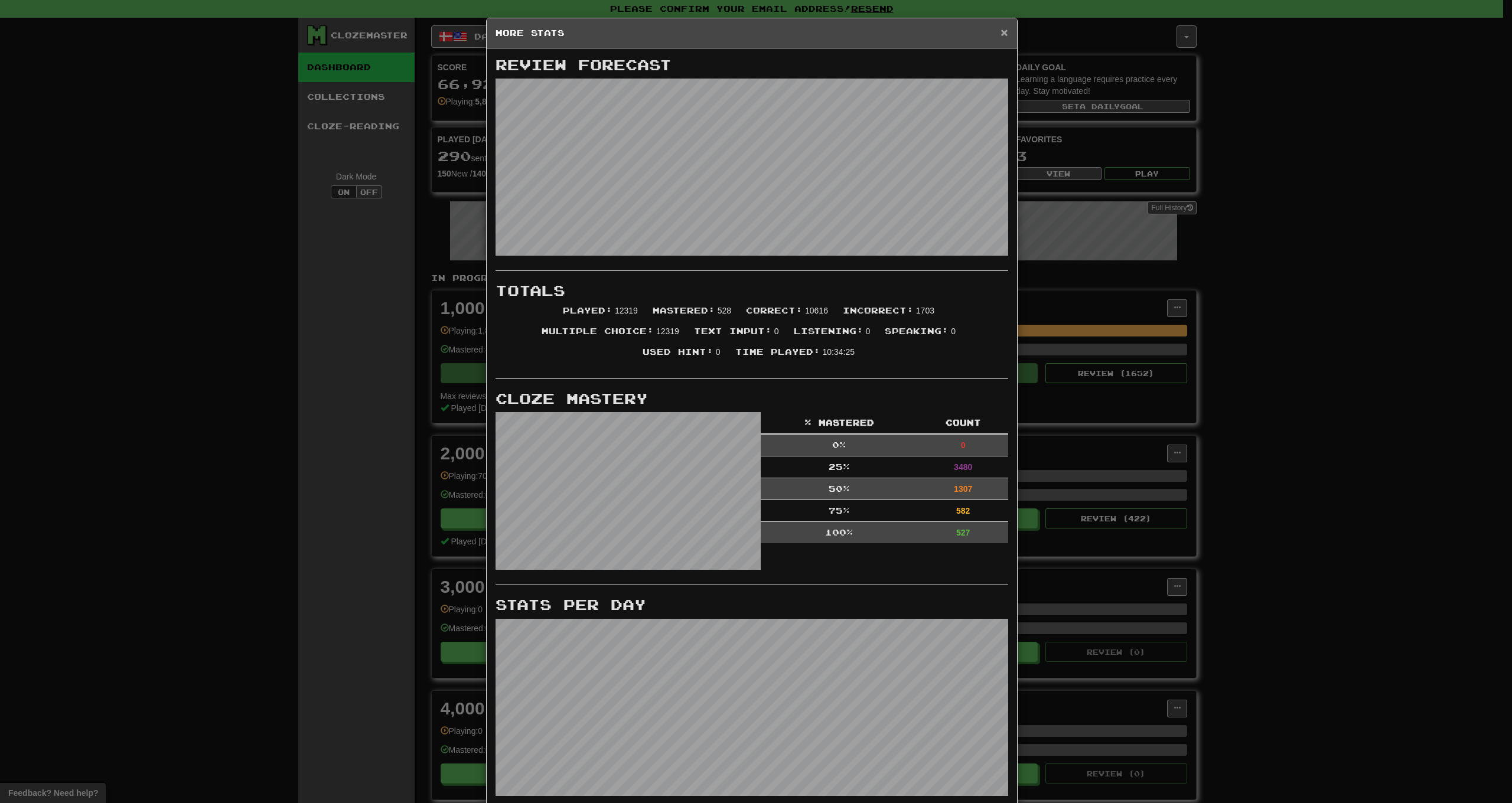
click at [1001, 34] on span "×" at bounding box center [1004, 32] width 7 height 14
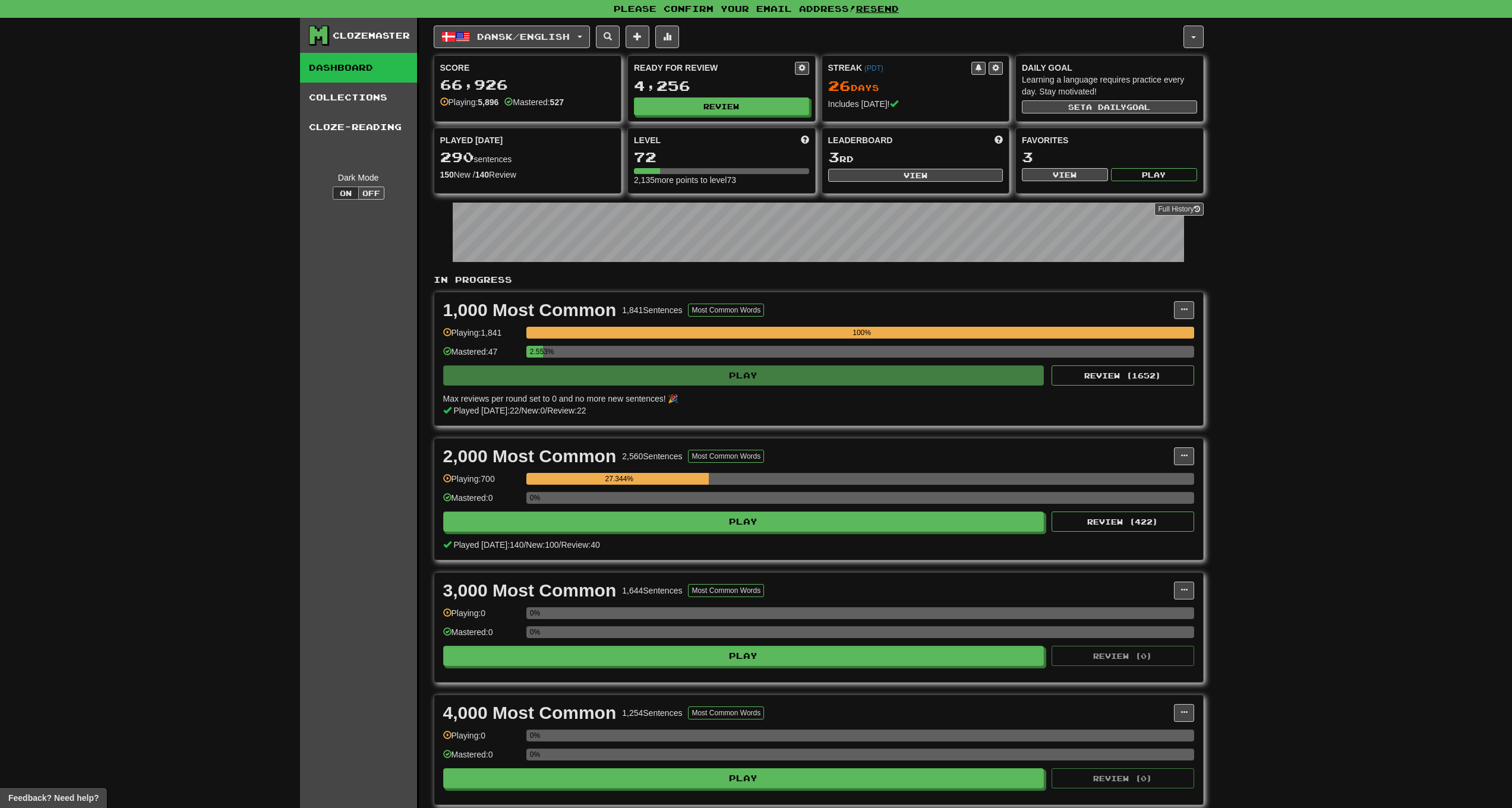
click at [717, 35] on div "Dansk / English Svenska / English Streak: 26 Review: 32,755 Daily Goal: 0 / 100…" at bounding box center [808, 36] width 750 height 22
click at [679, 36] on button at bounding box center [667, 36] width 24 height 22
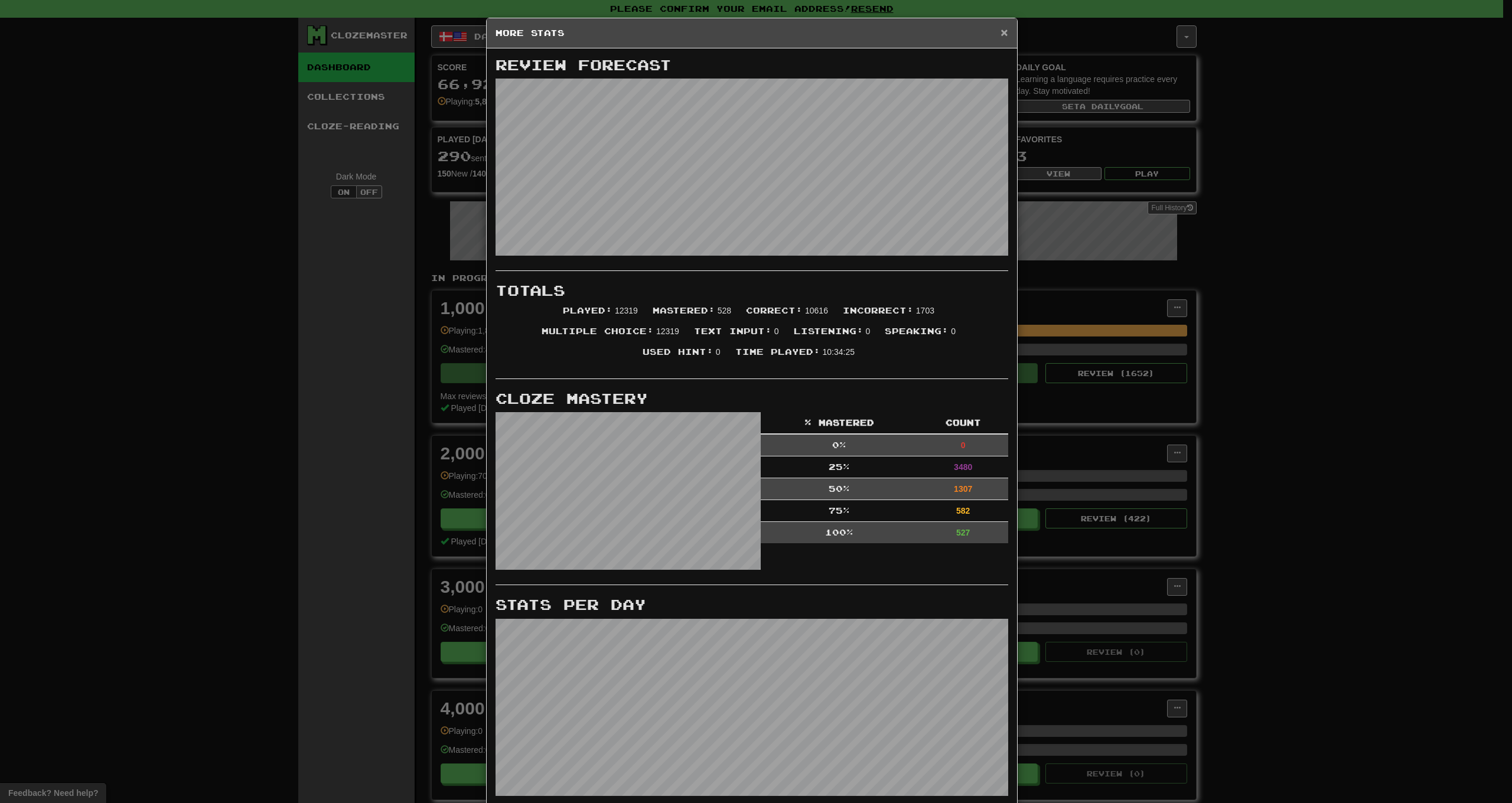
click at [1001, 32] on span "×" at bounding box center [1004, 32] width 7 height 14
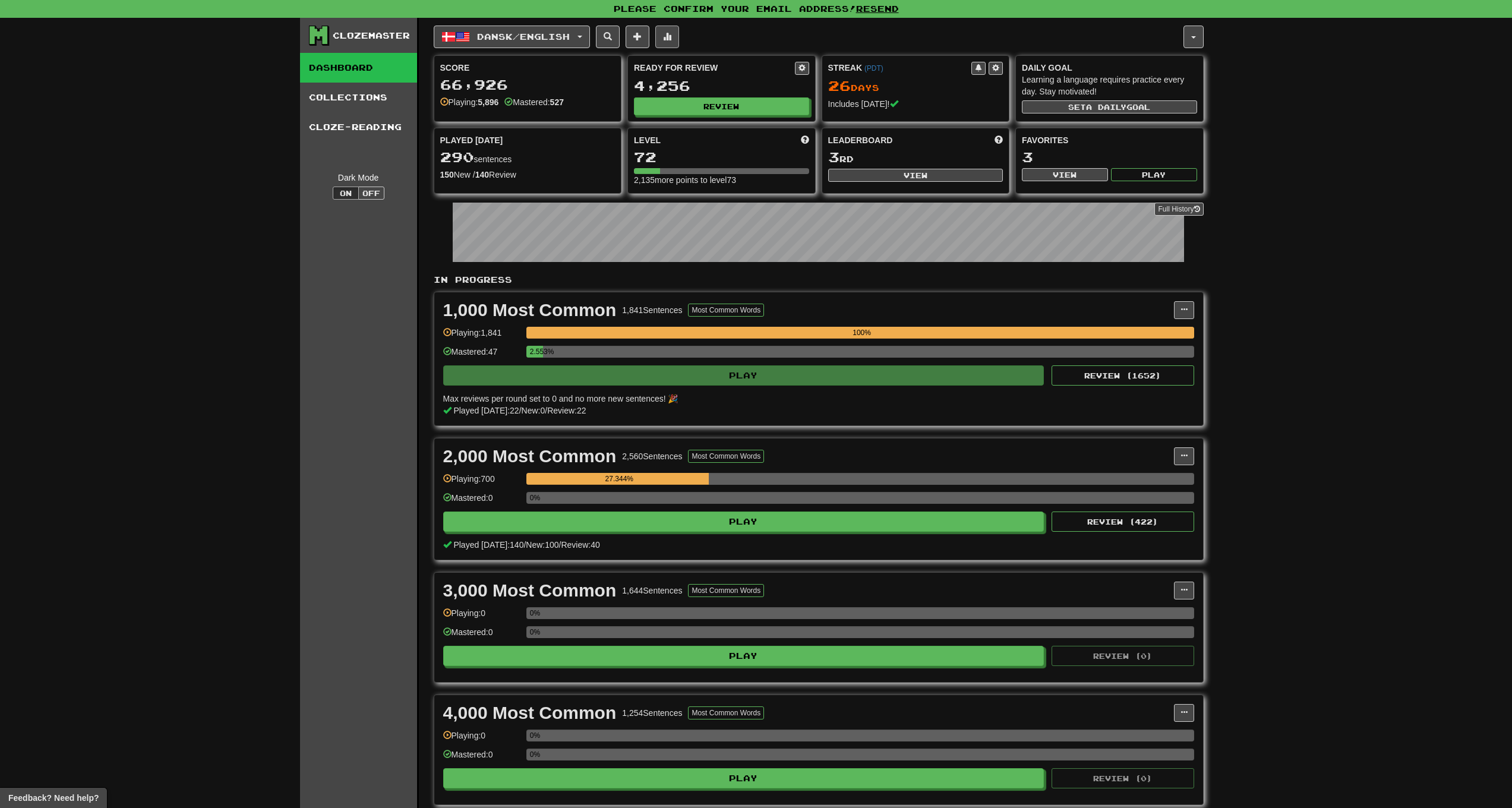
click at [671, 40] on span at bounding box center [667, 36] width 8 height 8
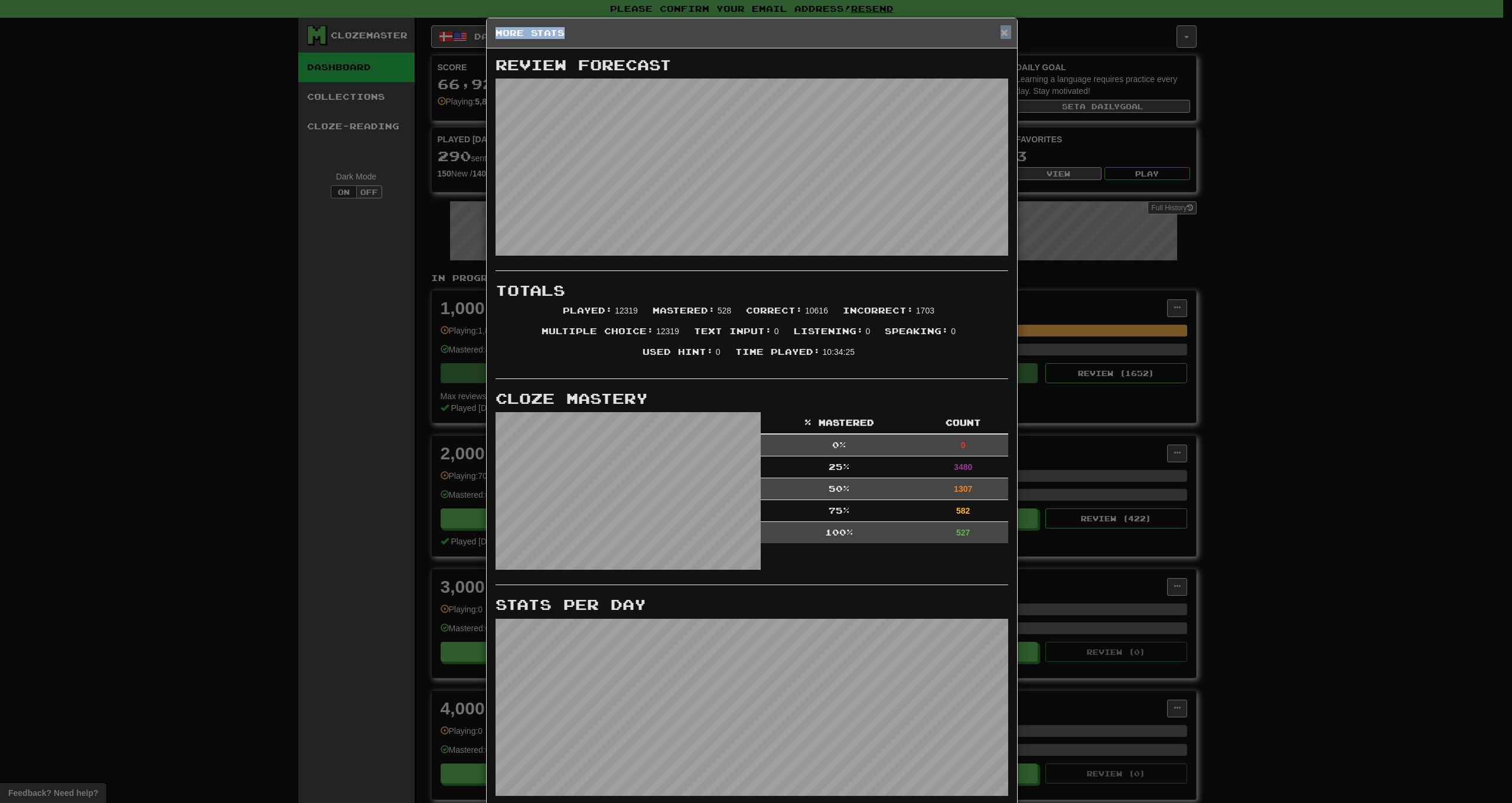
click at [996, 35] on div "× More Stats" at bounding box center [752, 33] width 531 height 30
click at [1001, 37] on span "×" at bounding box center [1004, 32] width 7 height 14
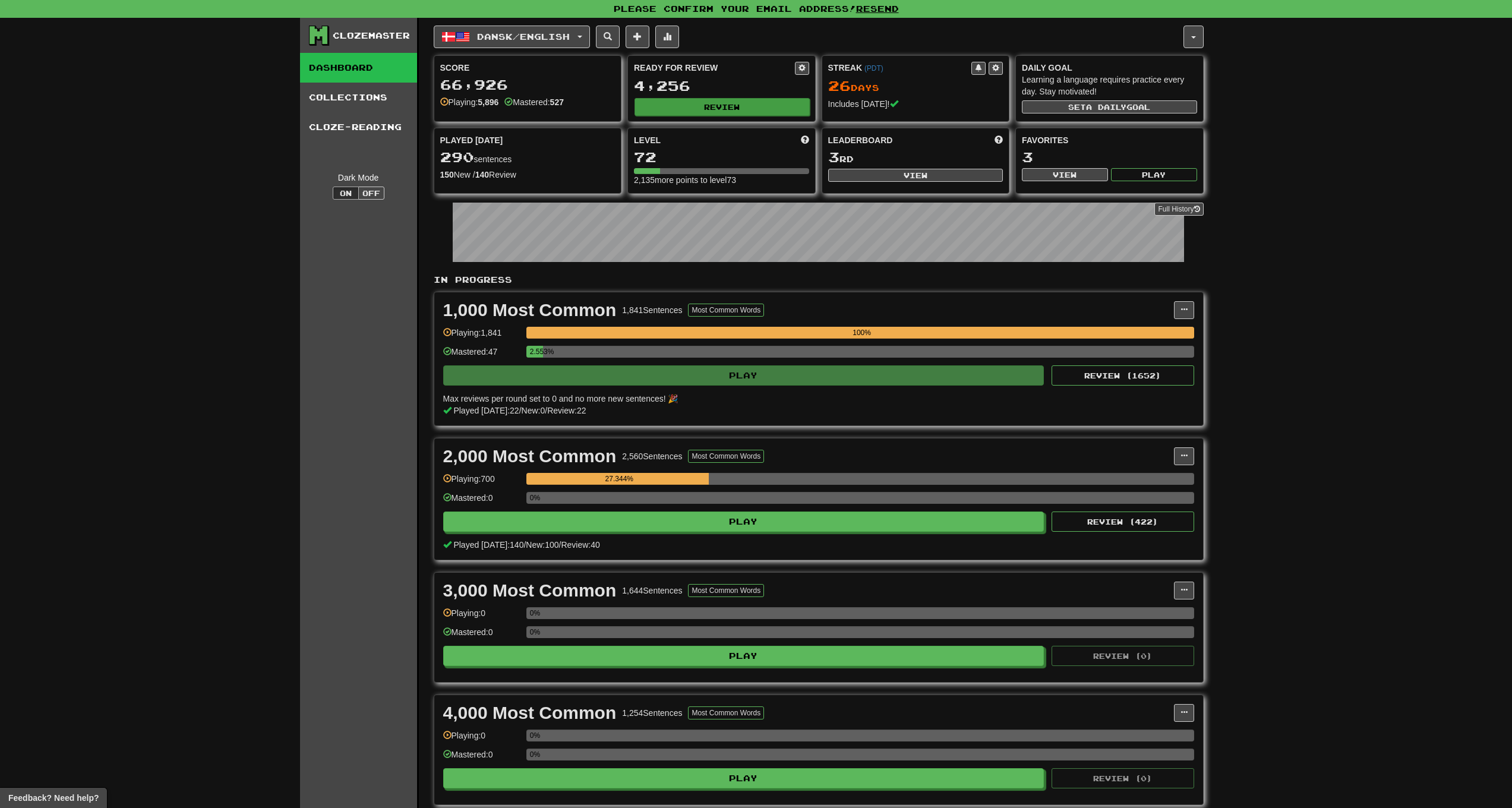
click at [678, 106] on button "Review" at bounding box center [722, 107] width 175 height 18
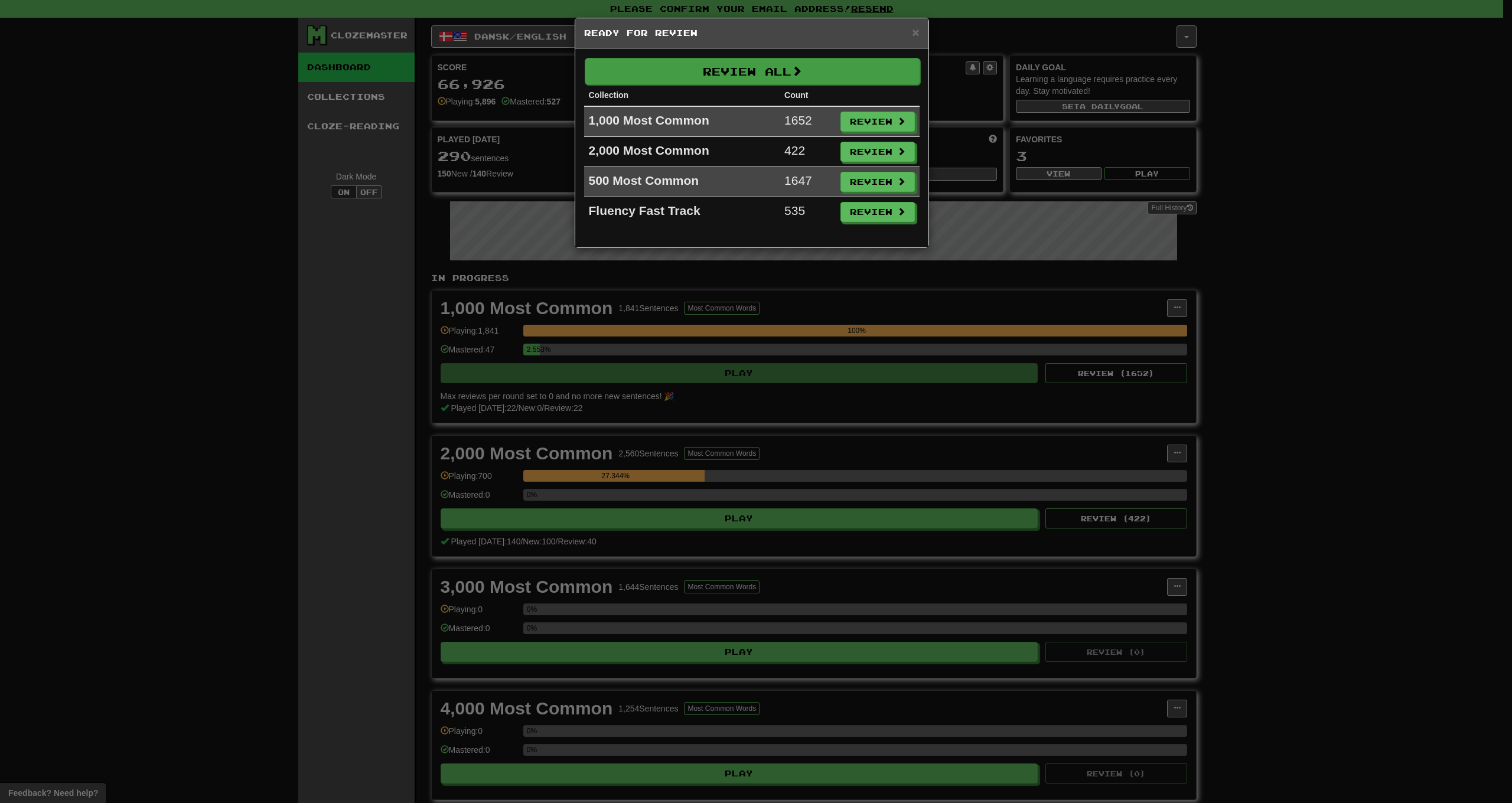
click at [786, 78] on button "Review All" at bounding box center [752, 71] width 336 height 27
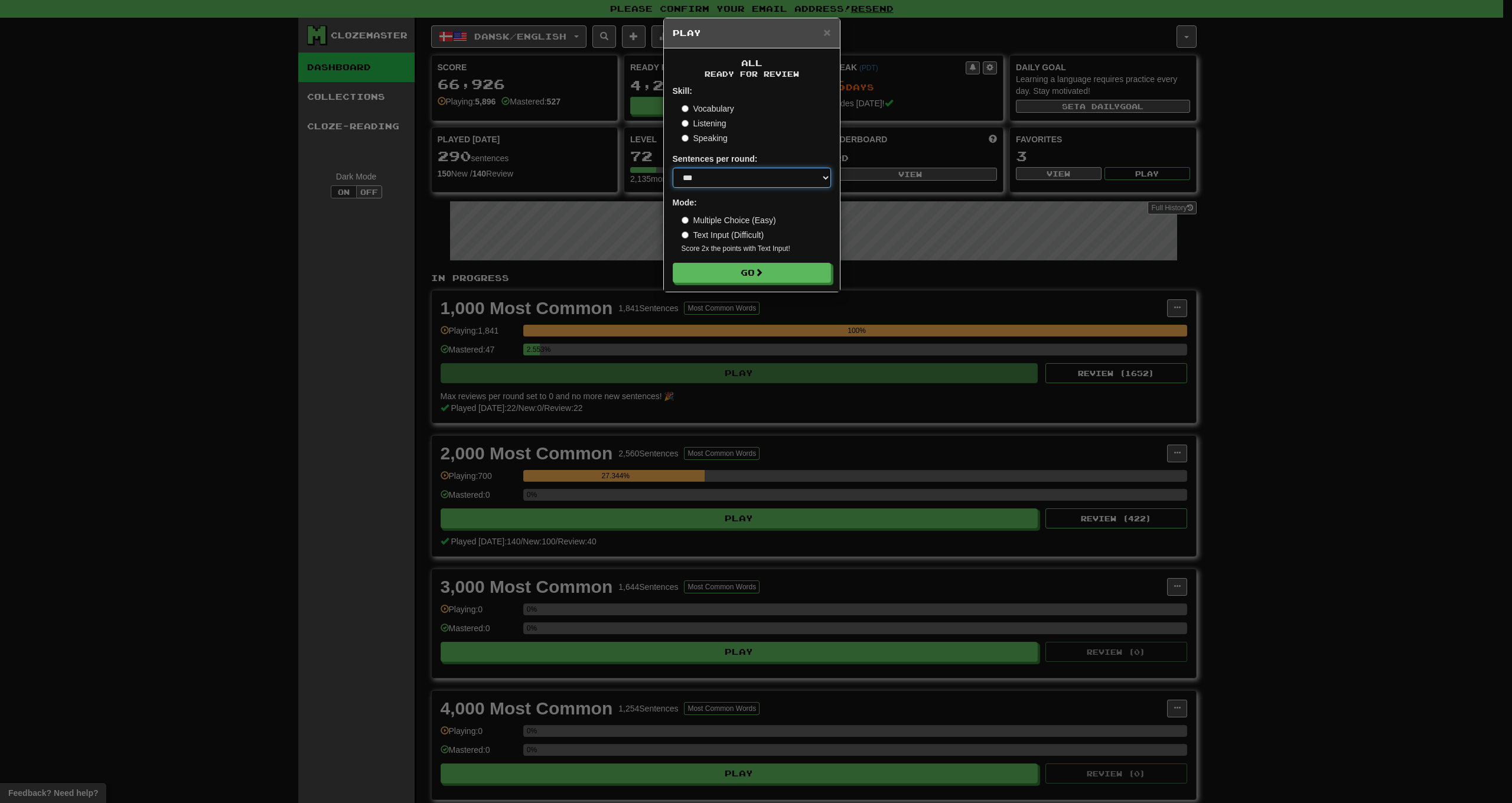
select select "**"
click at [737, 269] on button "Go" at bounding box center [753, 273] width 158 height 20
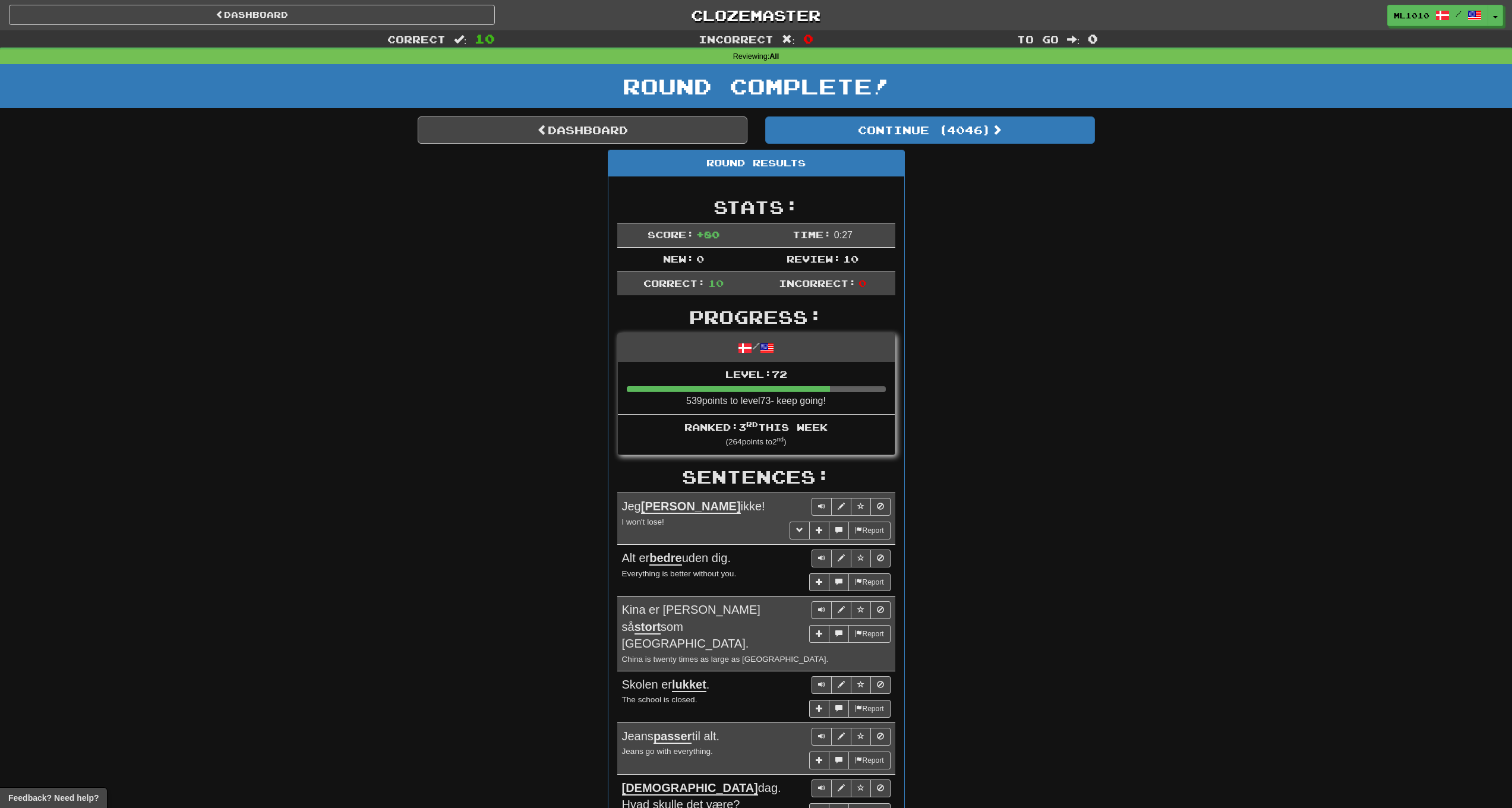
click at [590, 124] on link "Dashboard" at bounding box center [583, 130] width 330 height 27
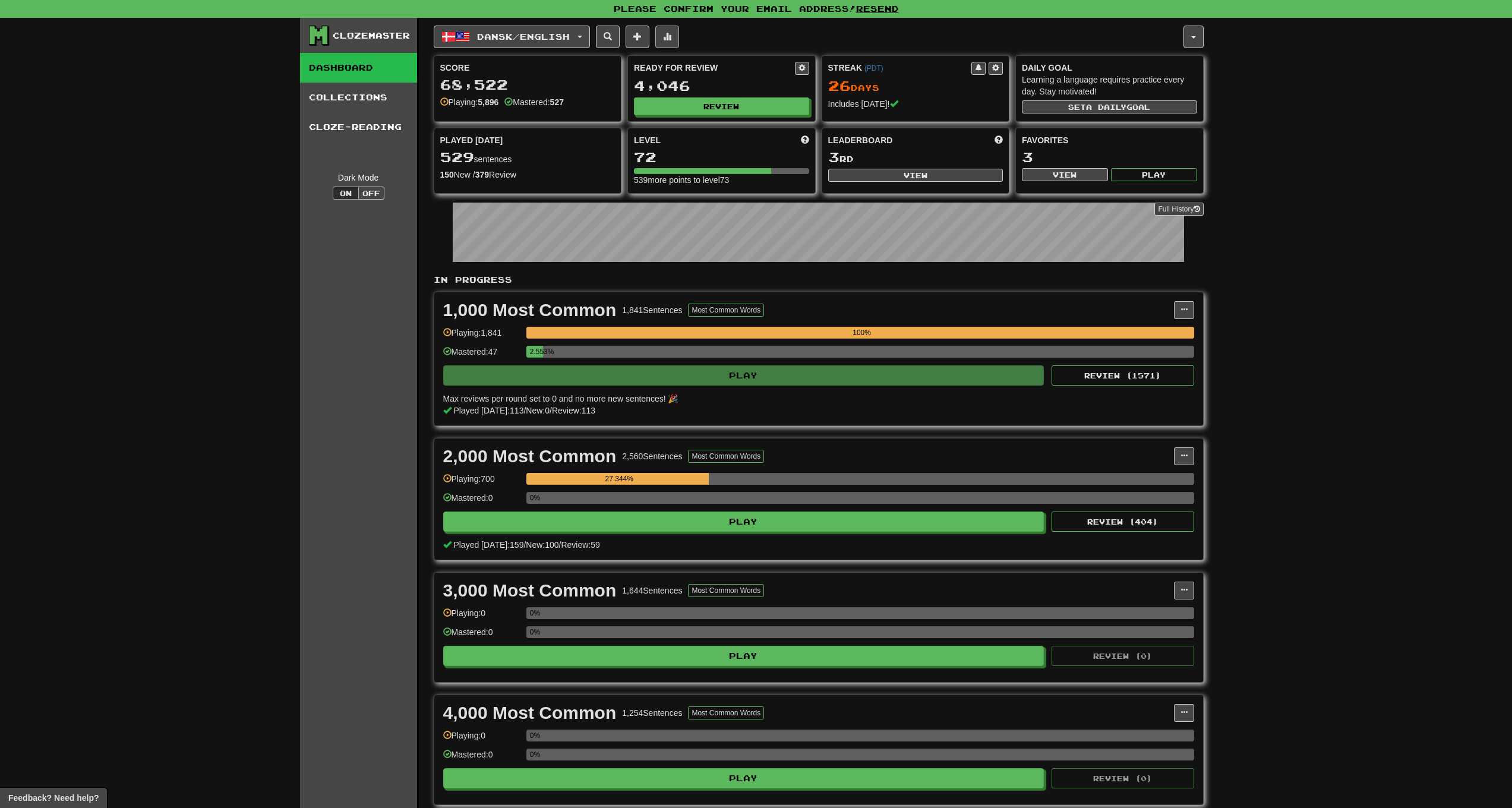
click at [668, 35] on button at bounding box center [667, 36] width 24 height 22
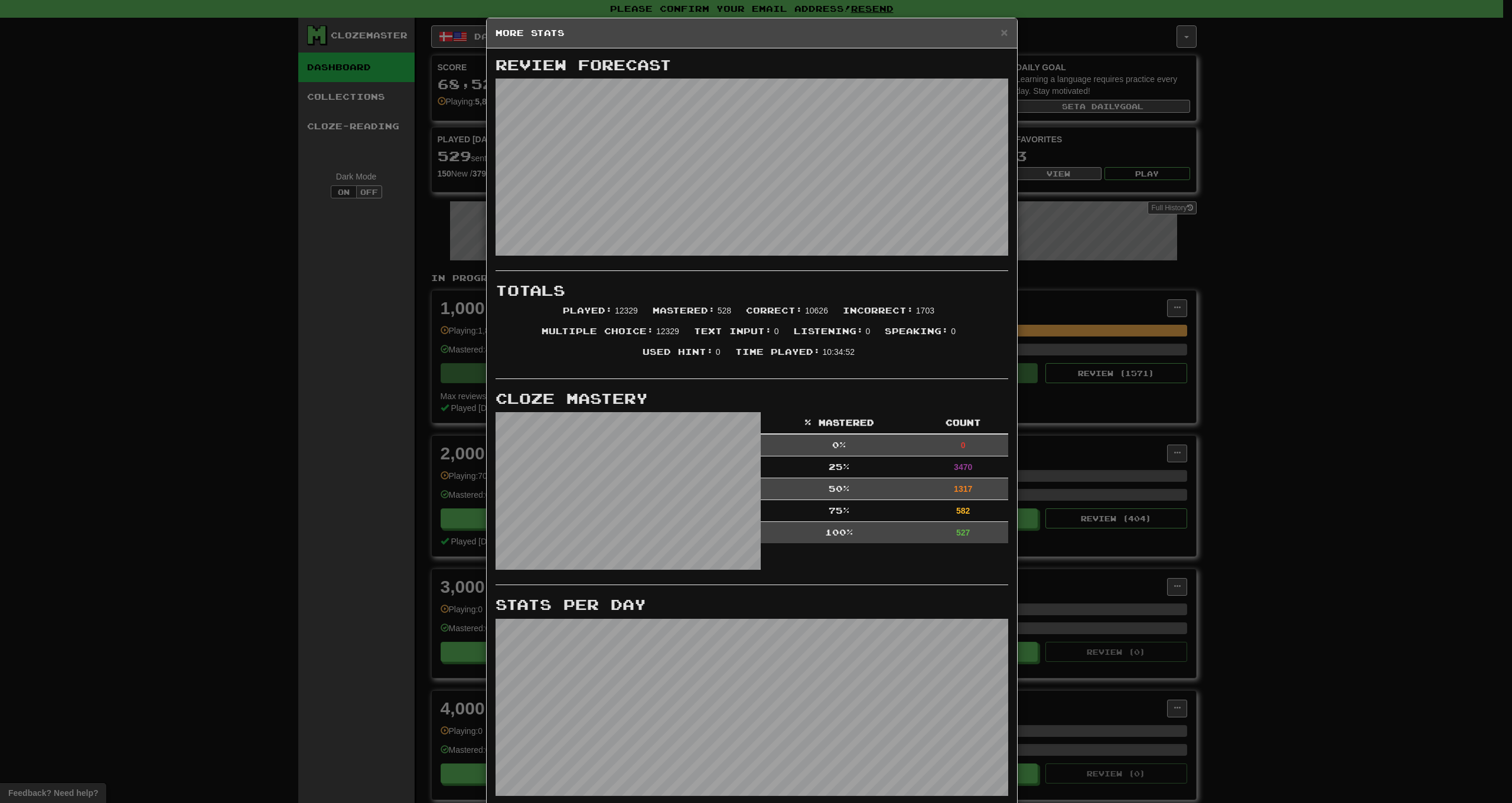
click at [1002, 33] on span "×" at bounding box center [1004, 32] width 7 height 14
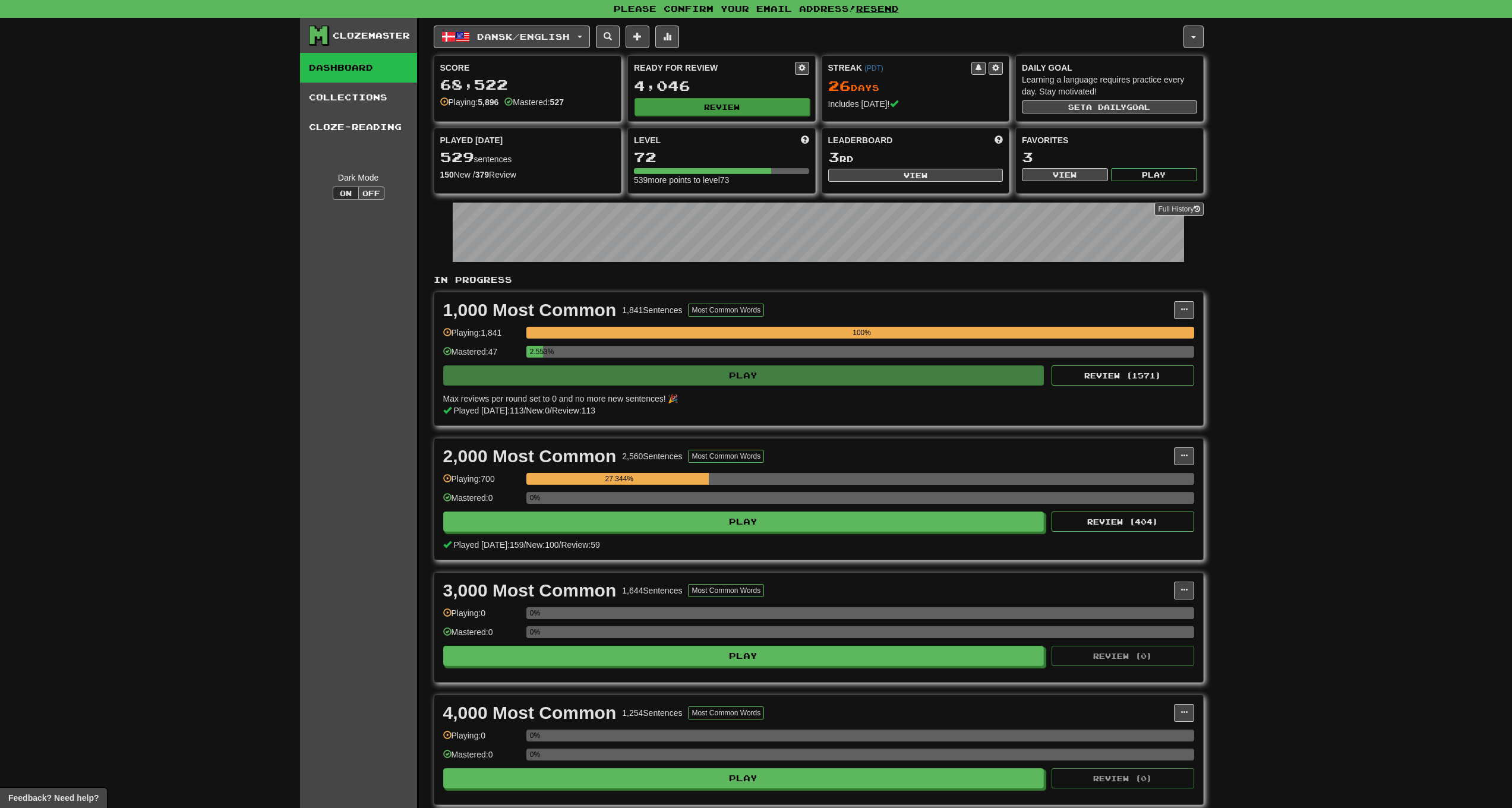
click at [706, 100] on button "Review" at bounding box center [722, 107] width 175 height 18
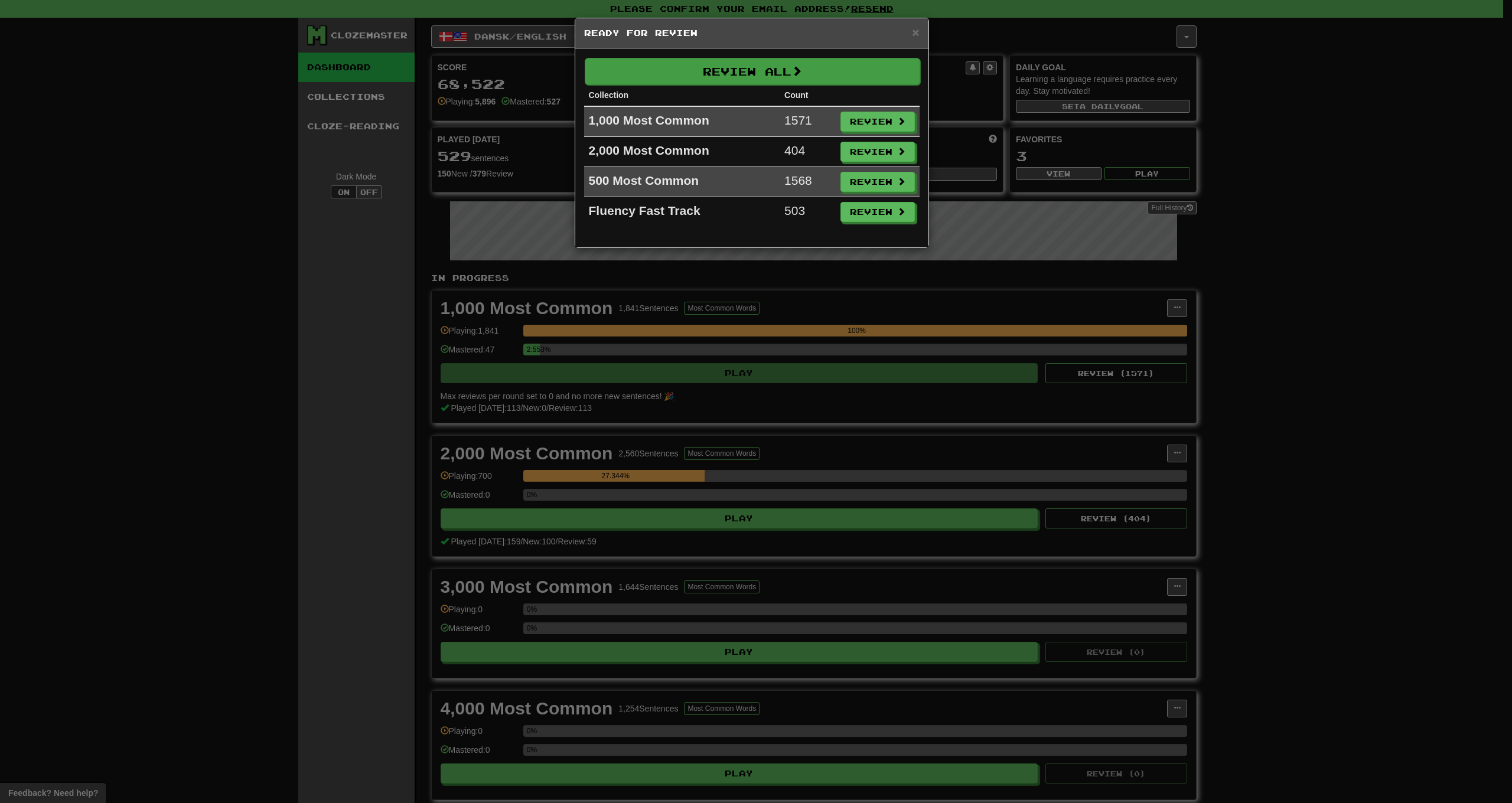
click at [764, 81] on button "Review All" at bounding box center [752, 71] width 336 height 27
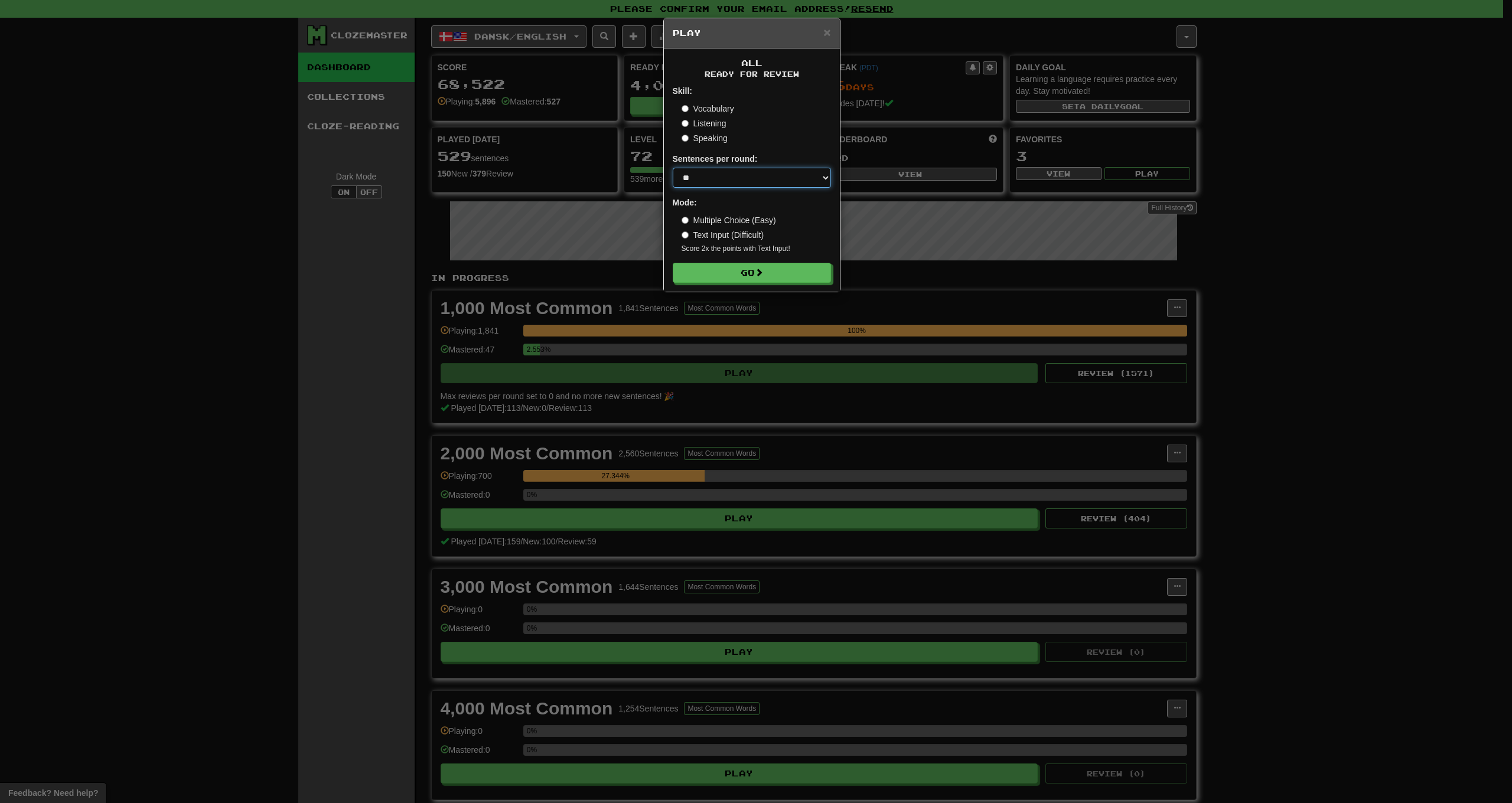
select select "**"
click at [735, 270] on button "Go" at bounding box center [753, 273] width 158 height 20
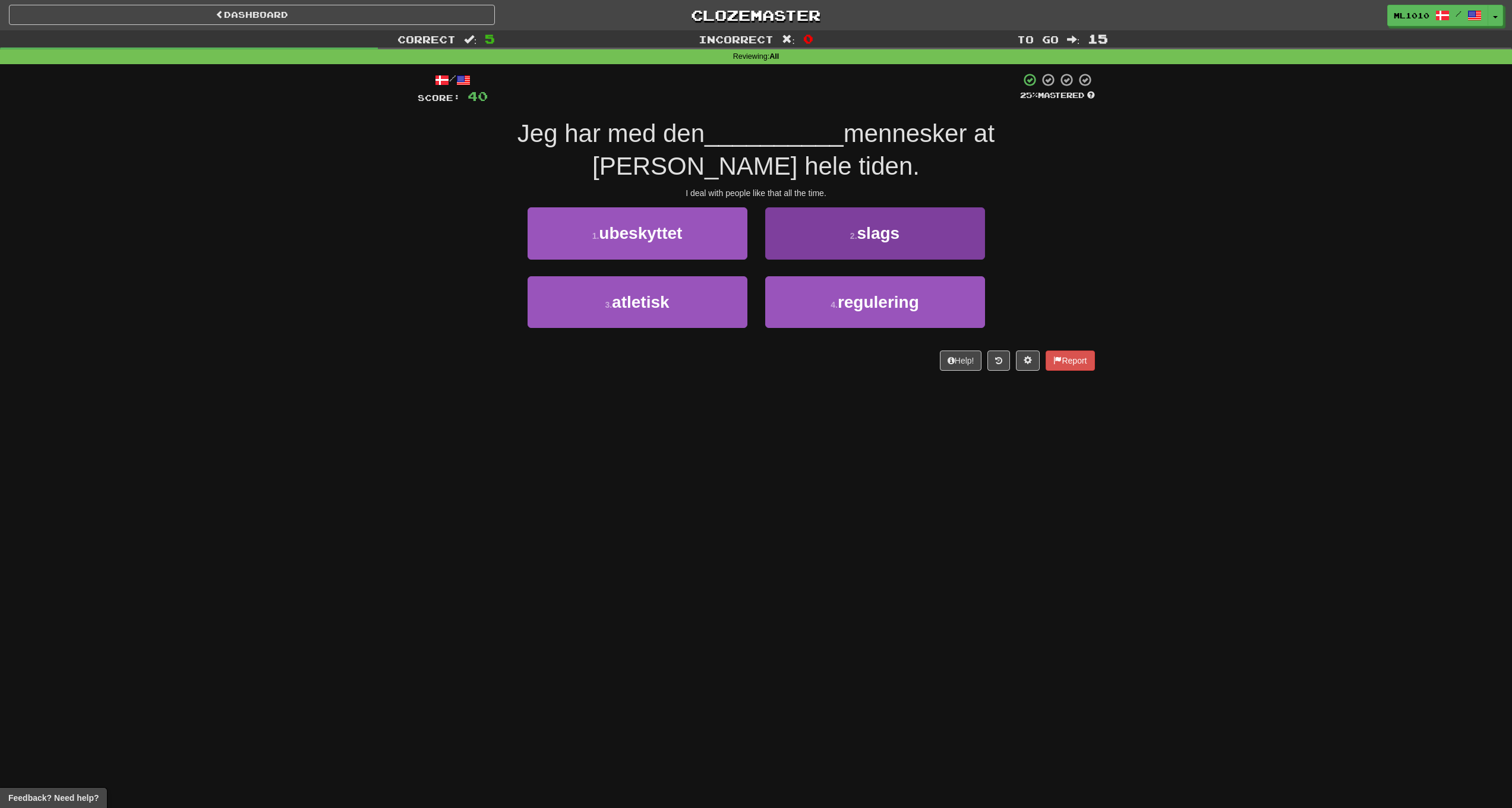
click at [867, 224] on span "slags" at bounding box center [878, 233] width 42 height 19
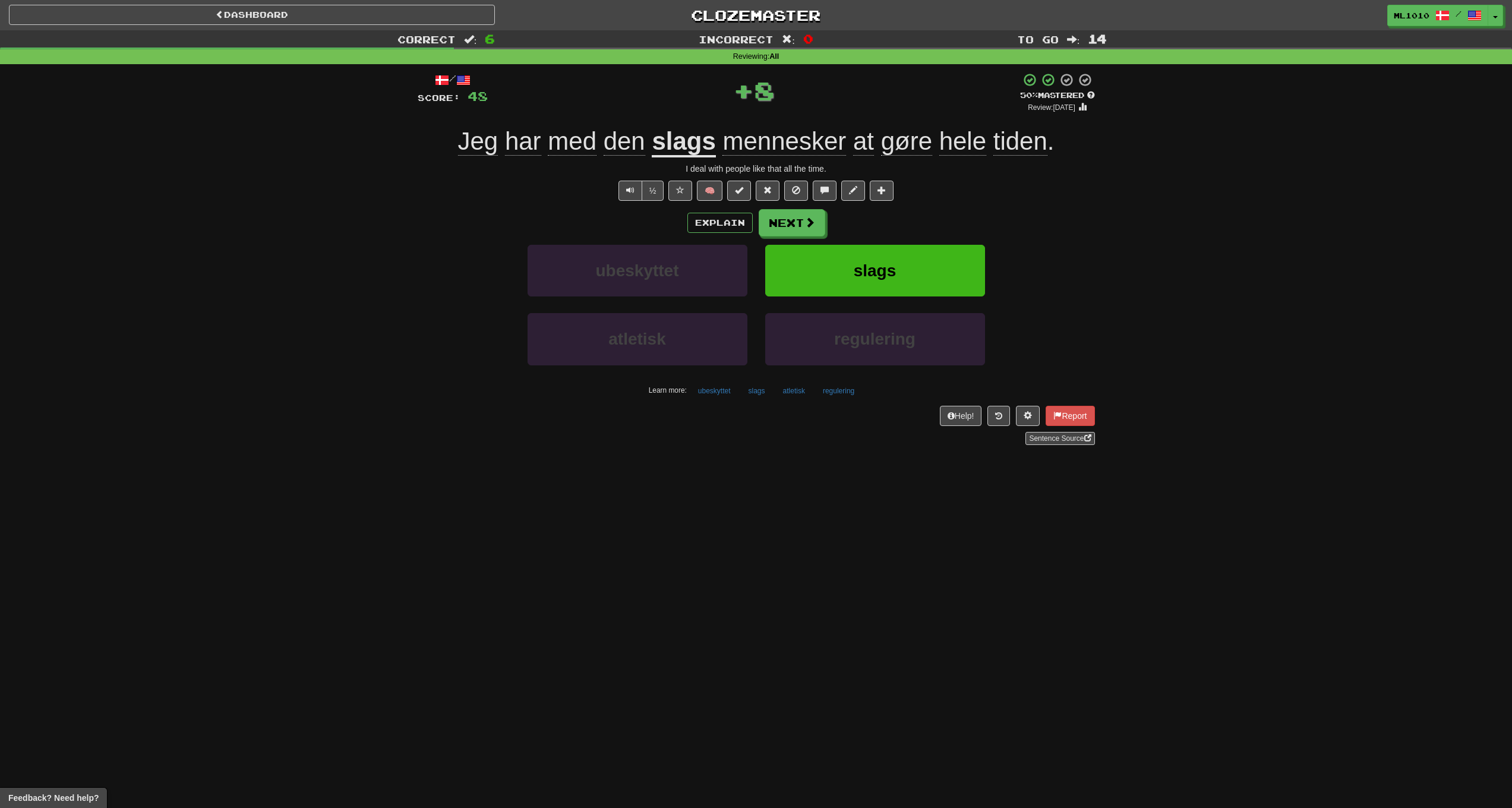
click at [685, 146] on u "slags" at bounding box center [684, 142] width 63 height 30
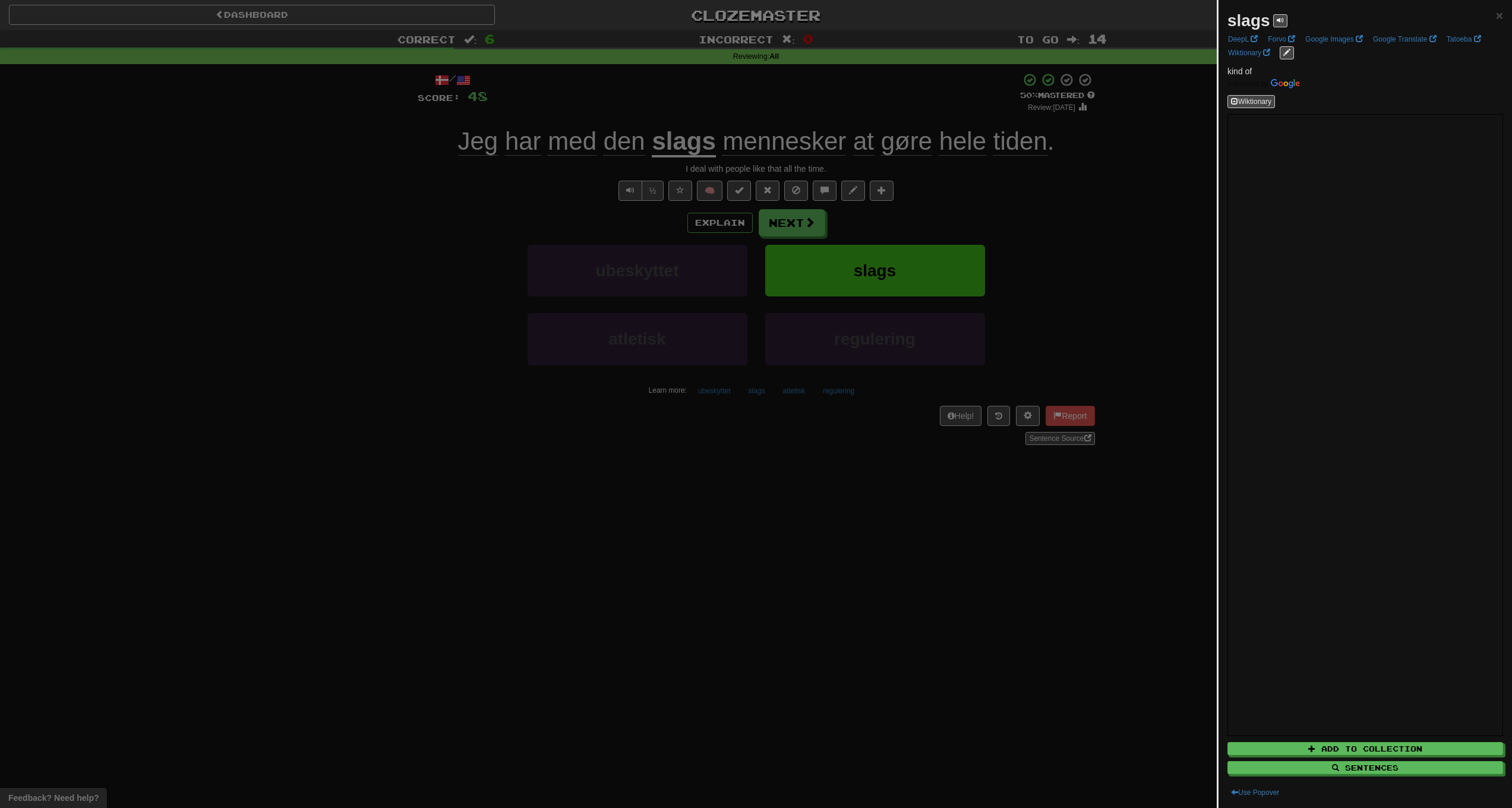
click at [267, 225] on div at bounding box center [756, 404] width 1512 height 808
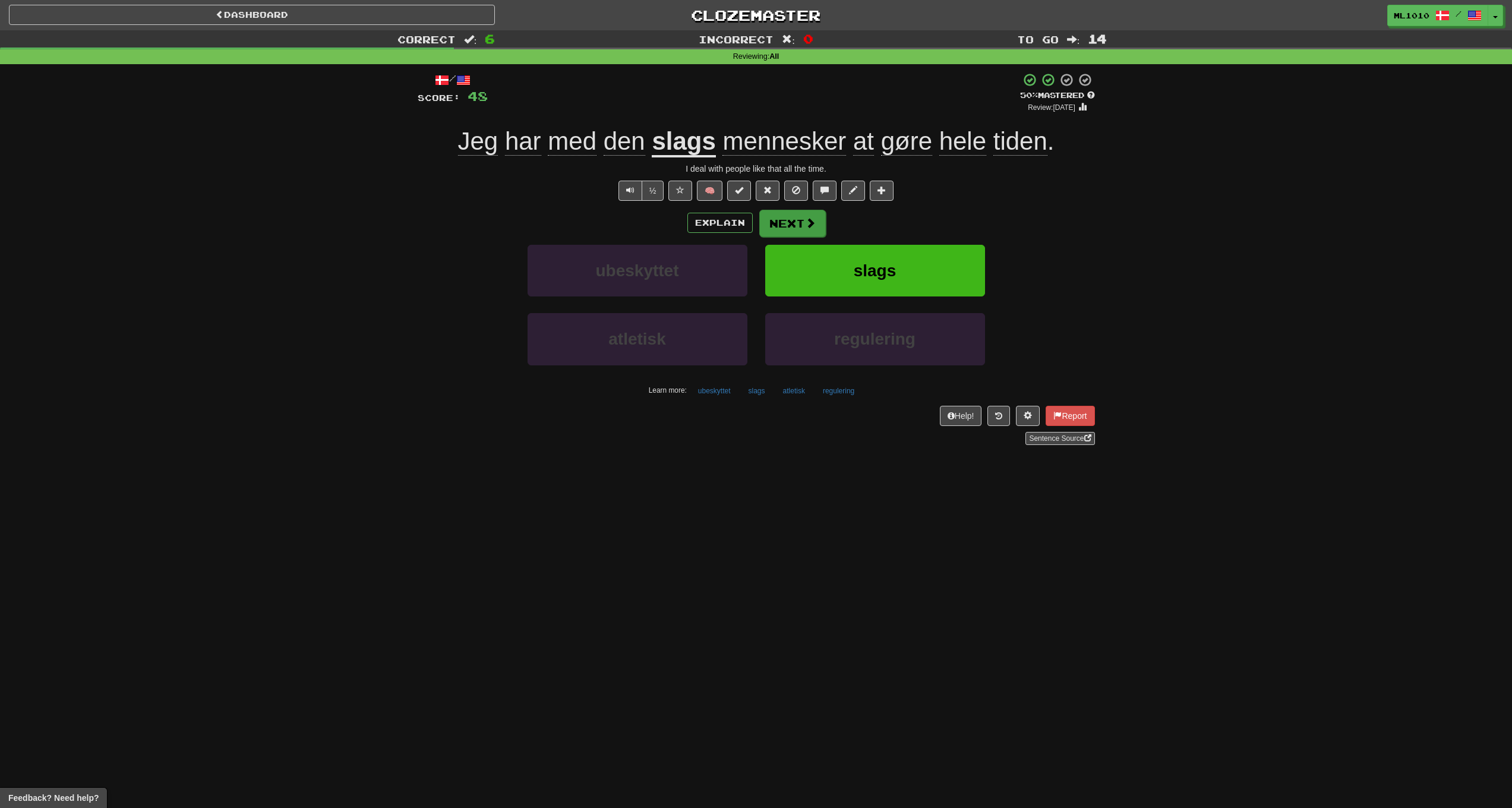
click at [805, 222] on span at bounding box center [810, 222] width 11 height 11
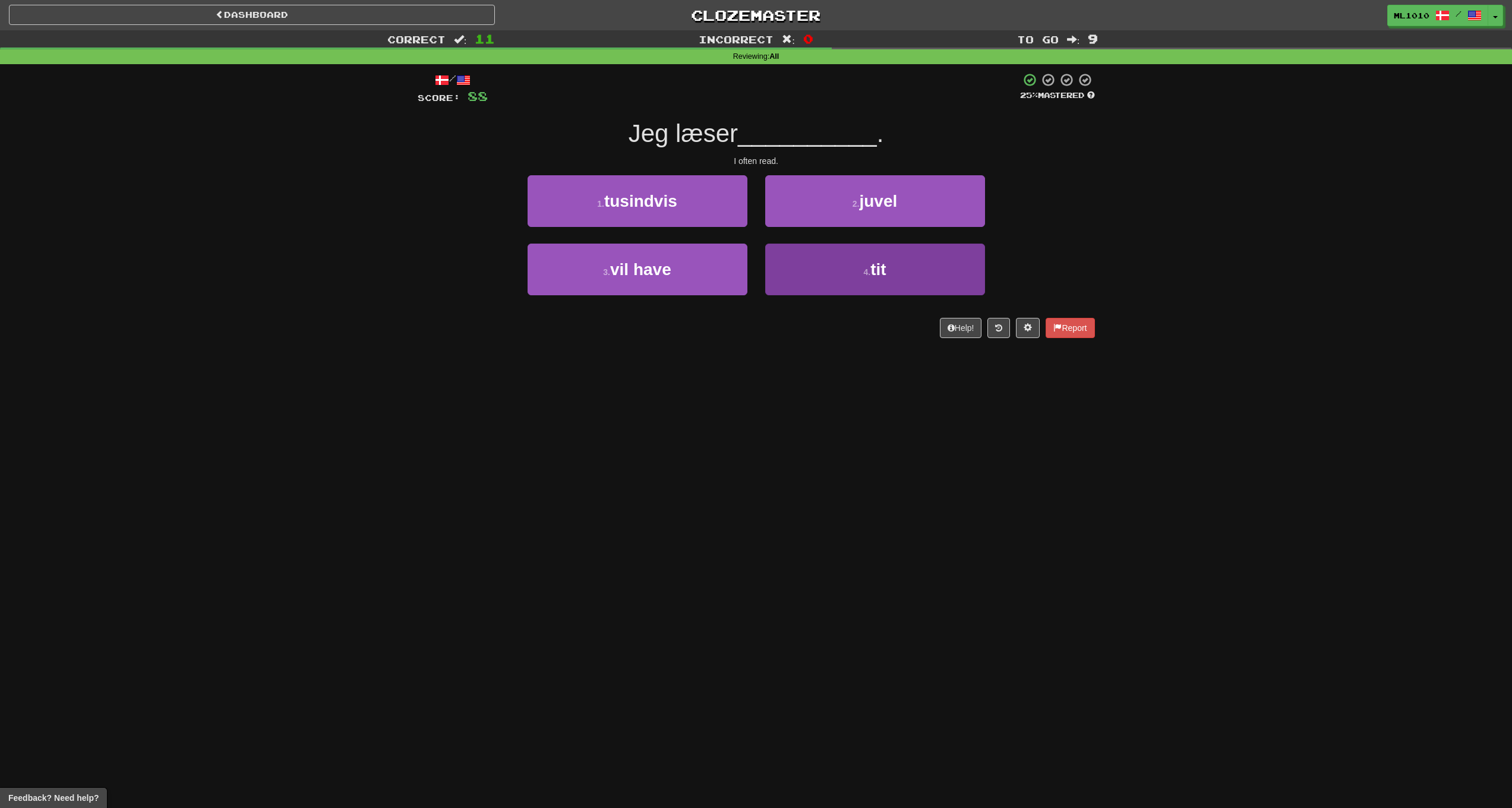
click at [884, 274] on span "tit" at bounding box center [878, 270] width 15 height 19
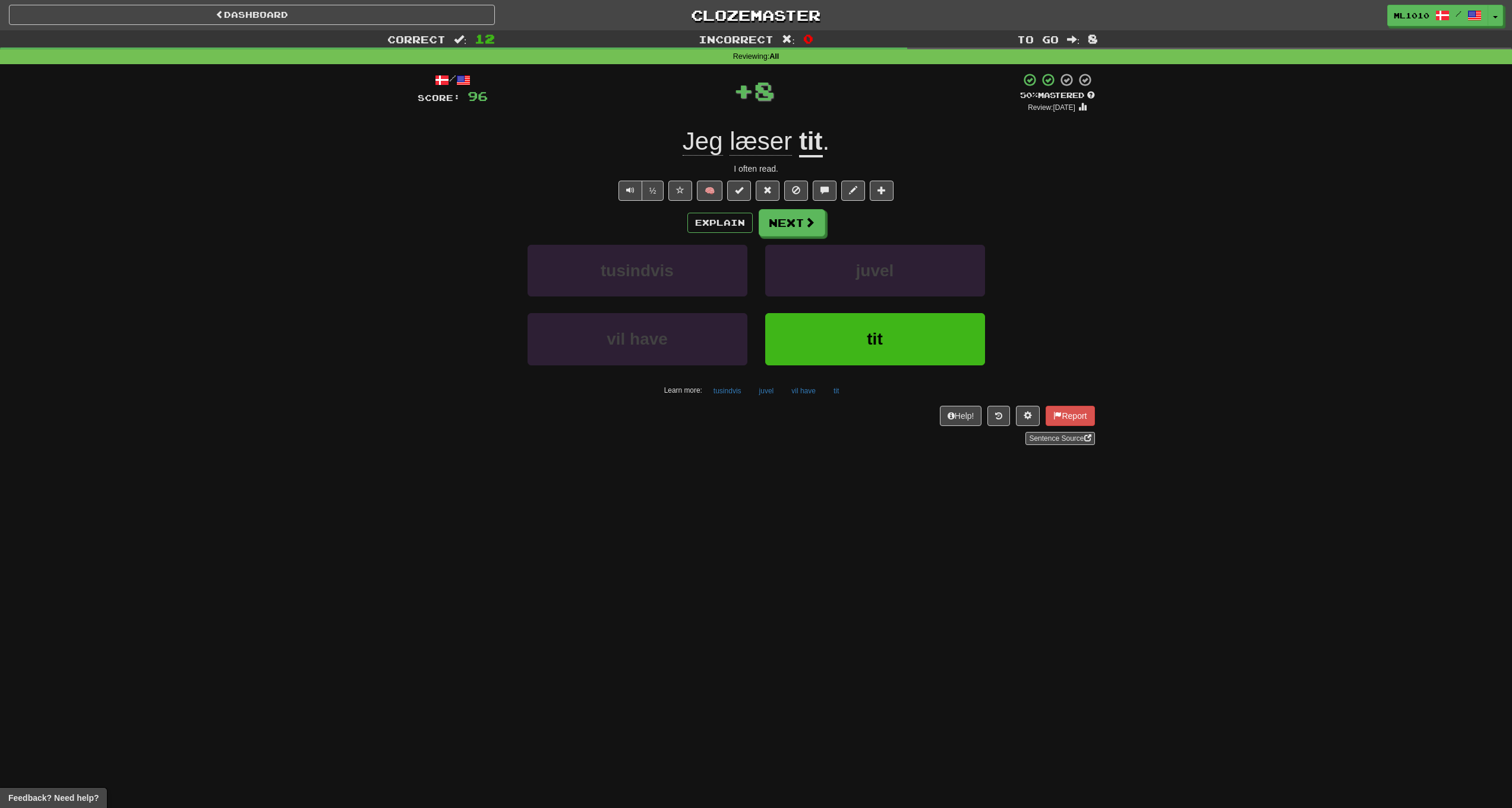
click at [802, 135] on u "tit" at bounding box center [810, 142] width 24 height 30
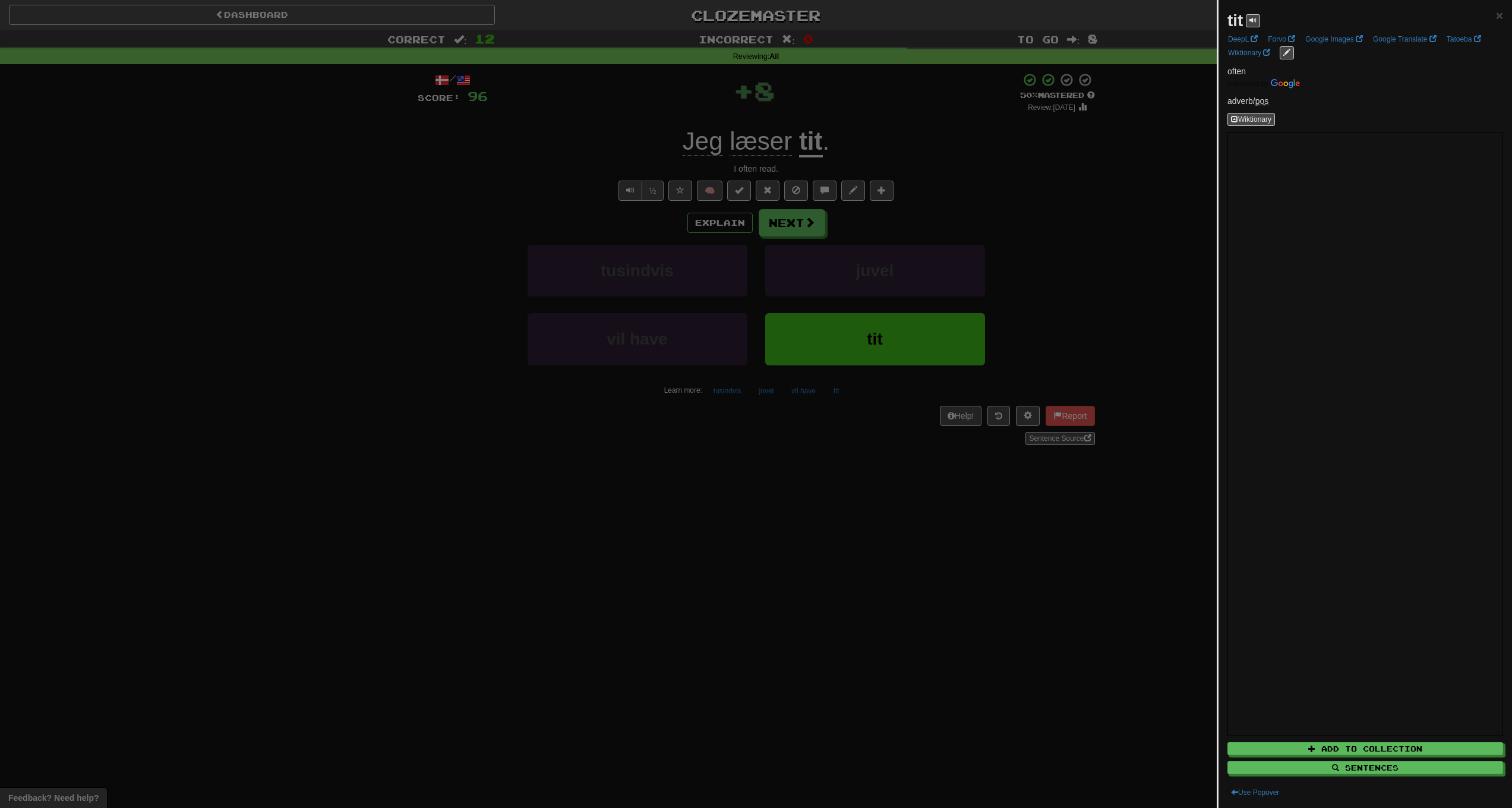
click at [385, 199] on div at bounding box center [756, 404] width 1512 height 808
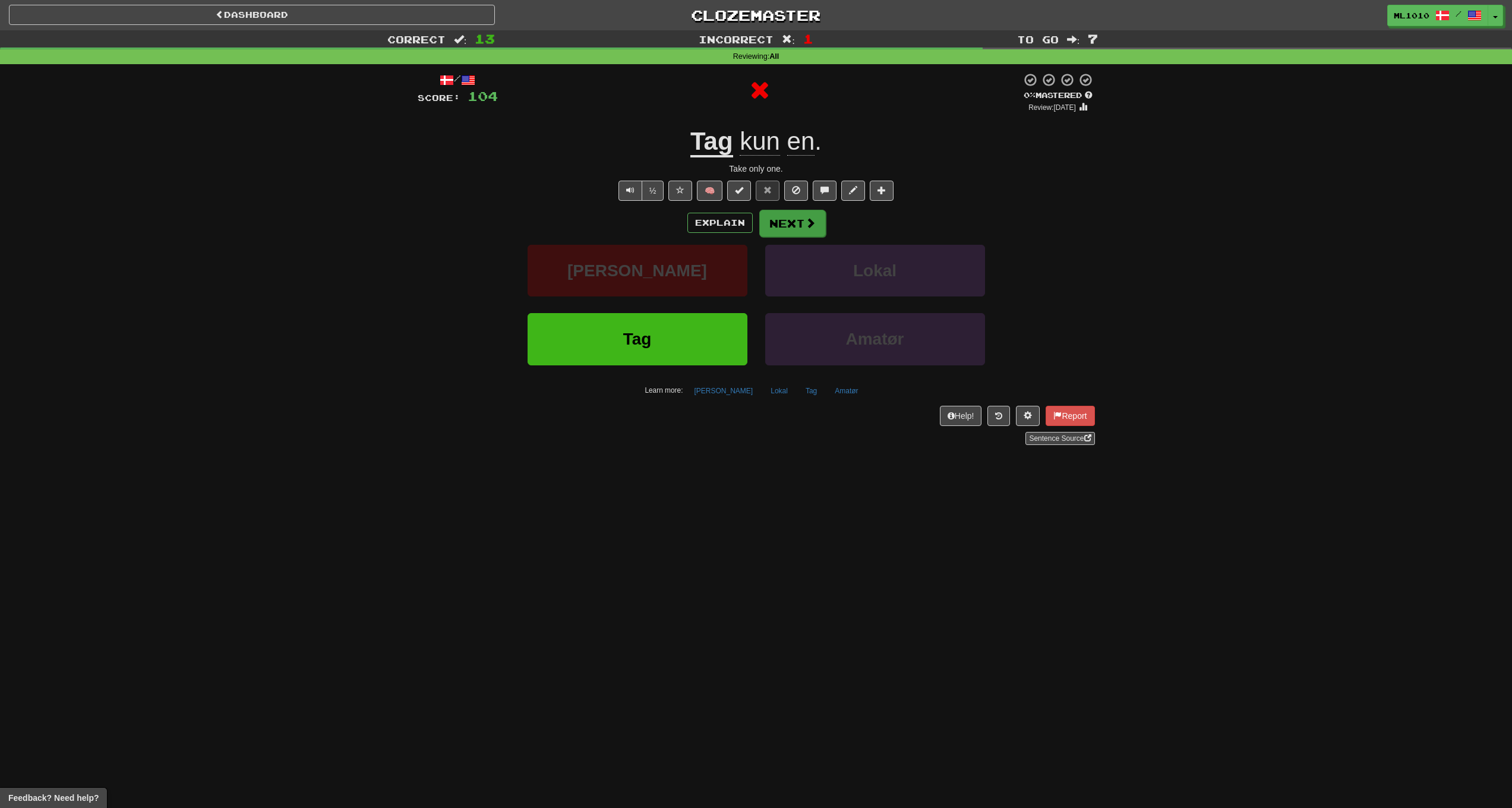
click at [805, 220] on span at bounding box center [810, 222] width 11 height 11
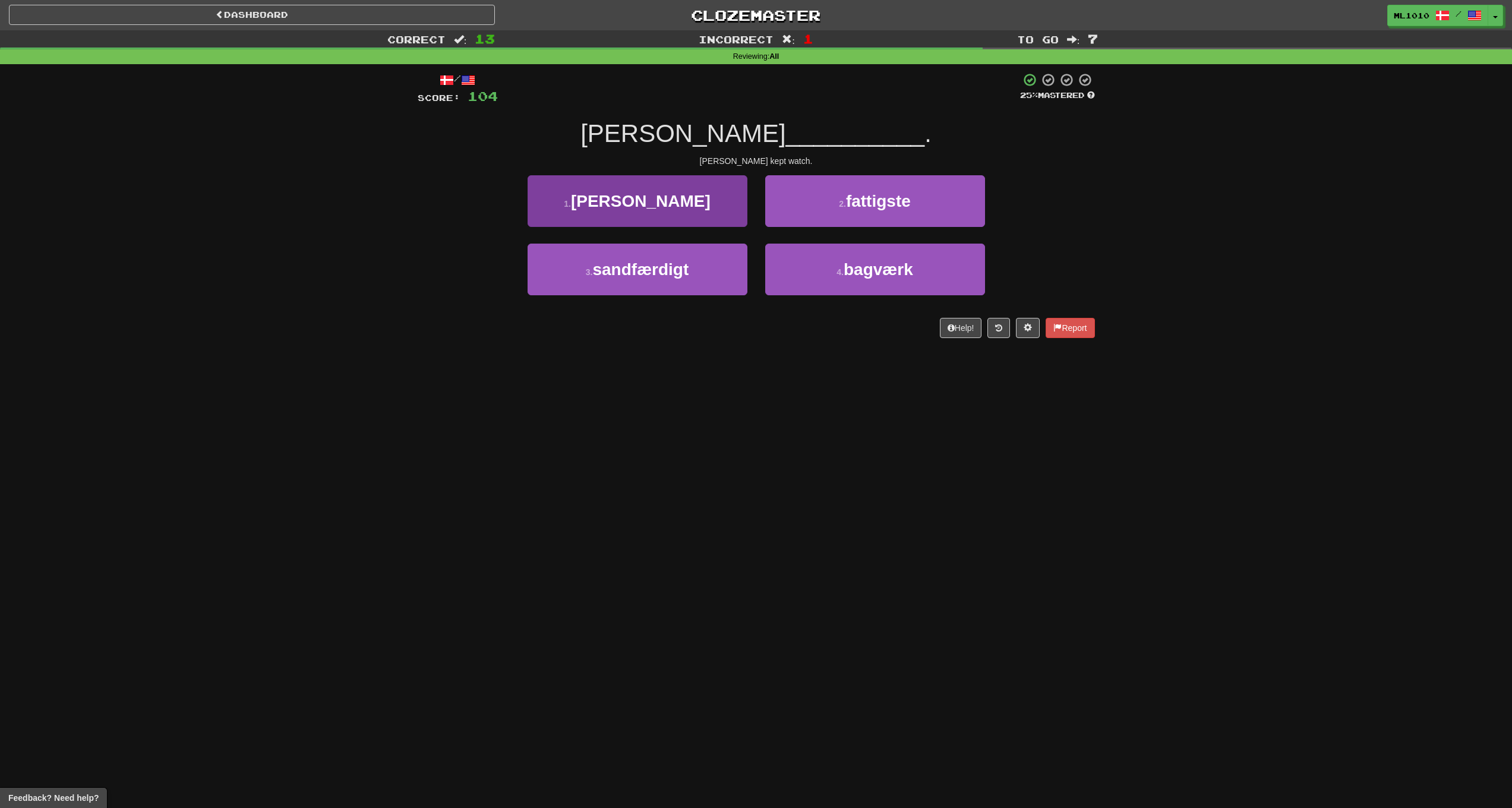
click at [681, 198] on button "1 . vagt" at bounding box center [637, 201] width 220 height 52
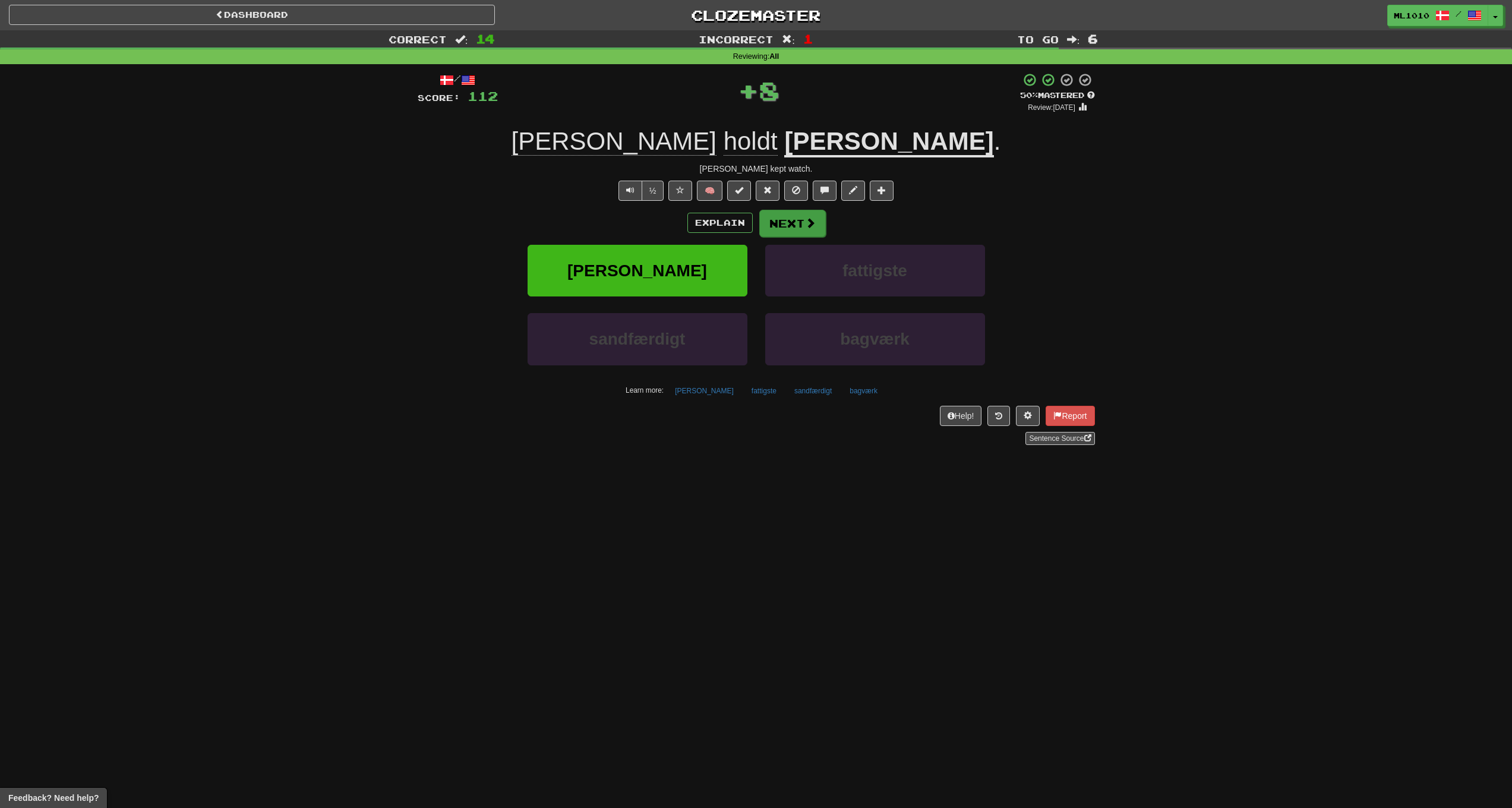
click at [797, 220] on button "Next" at bounding box center [793, 222] width 66 height 27
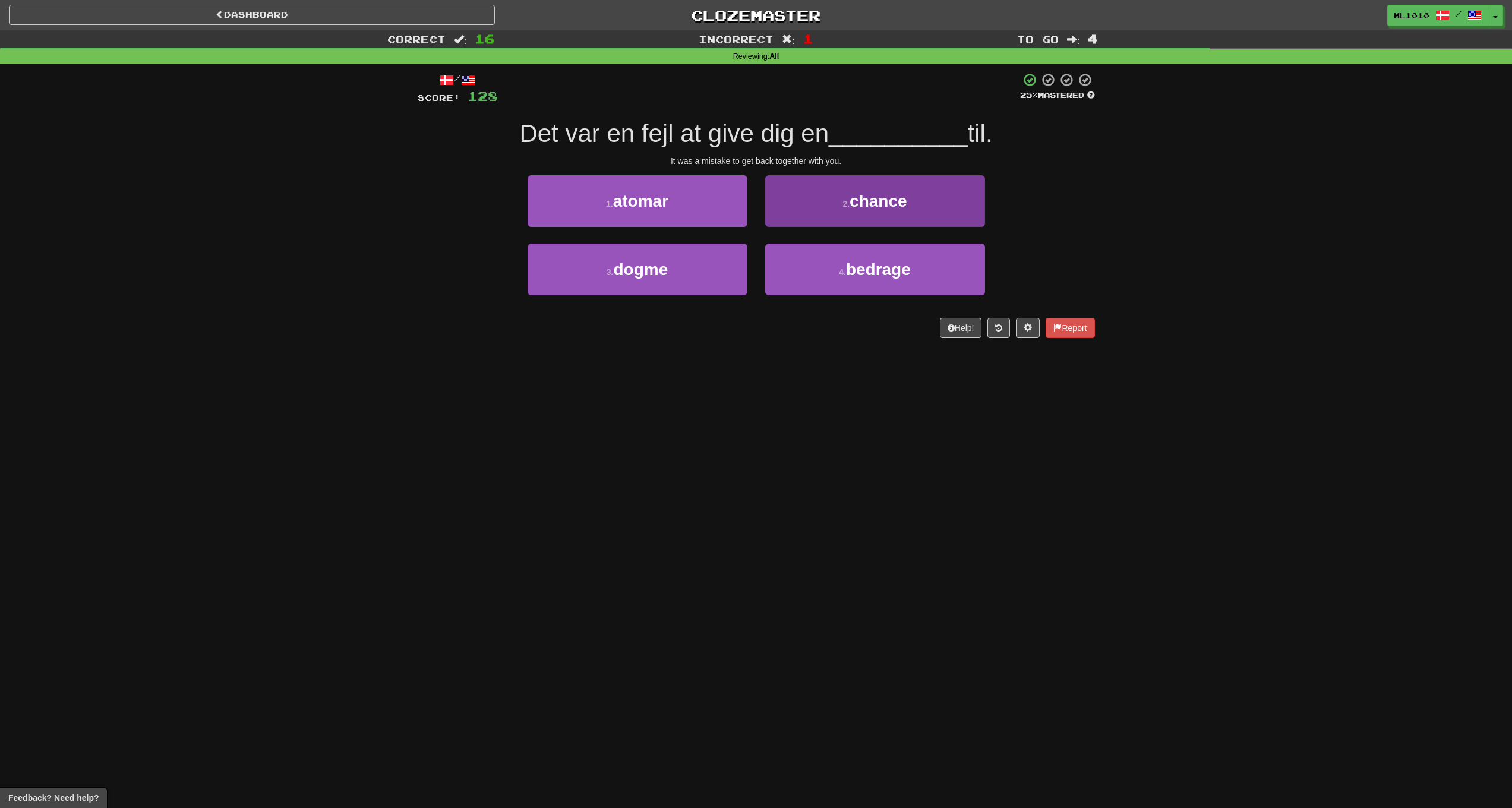
click at [855, 214] on button "2 . chance" at bounding box center [875, 201] width 220 height 52
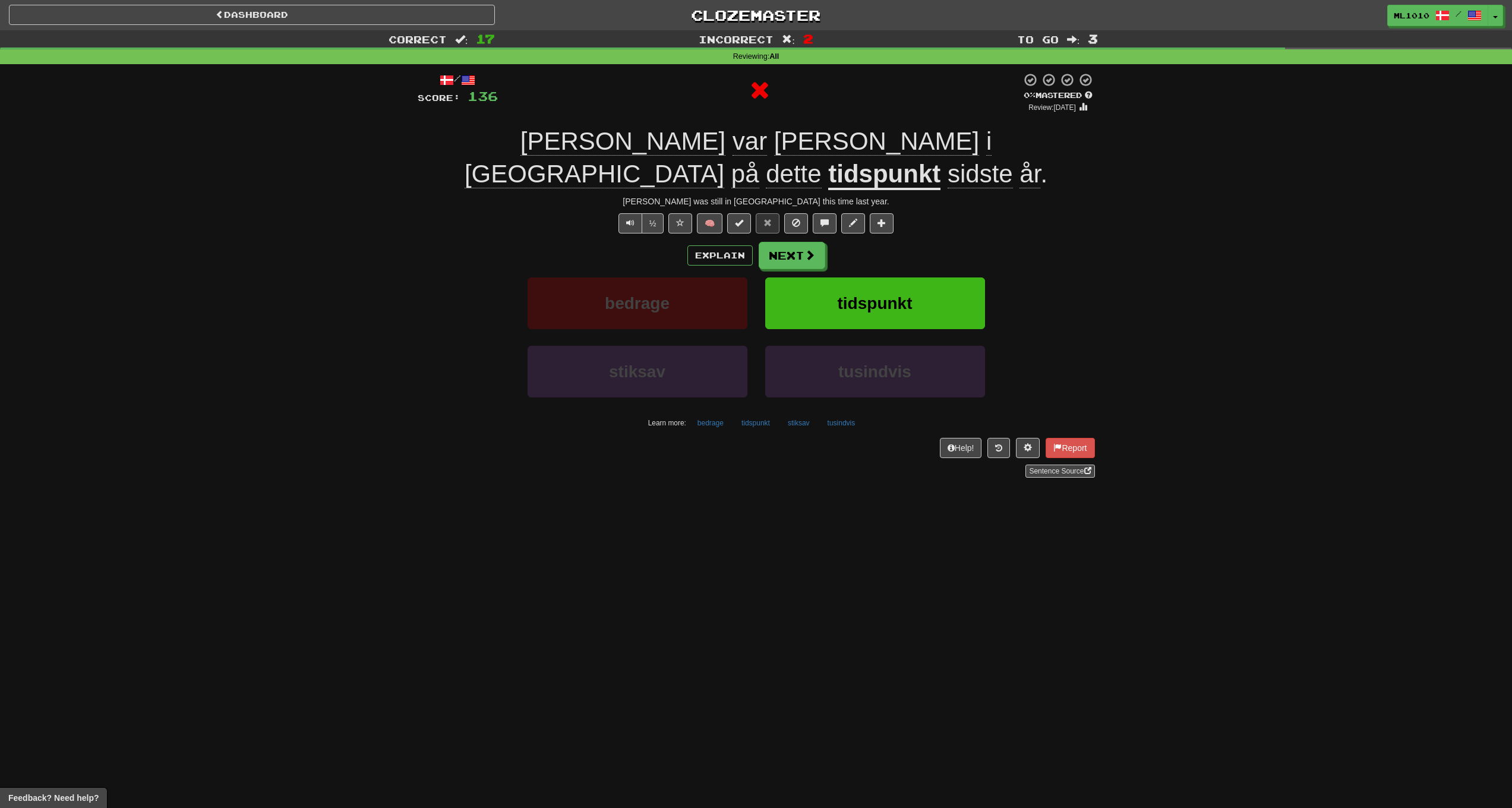
click at [908, 294] on span "tidspunkt" at bounding box center [875, 304] width 75 height 19
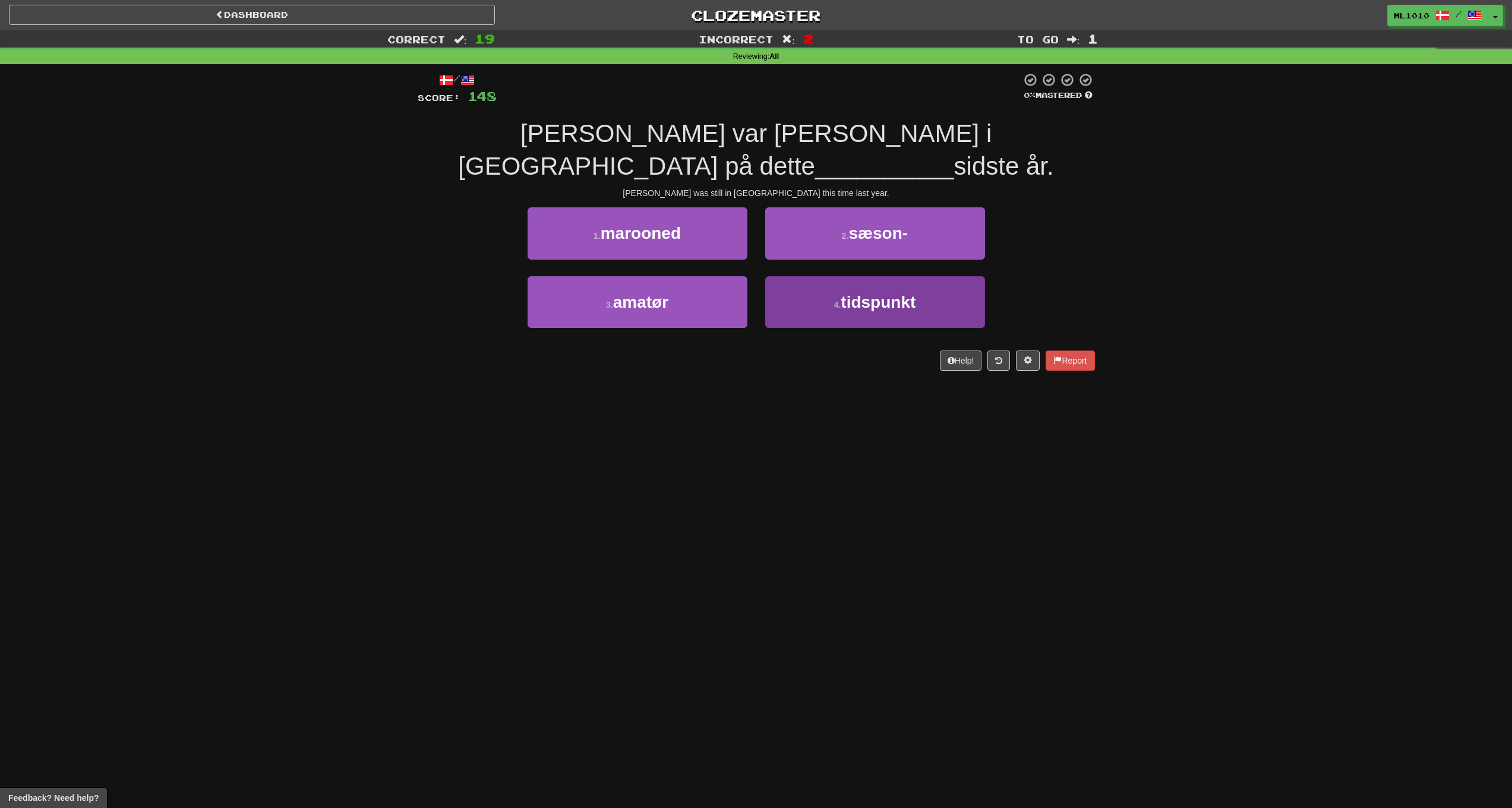
click at [843, 293] on span "tidspunkt" at bounding box center [878, 302] width 75 height 19
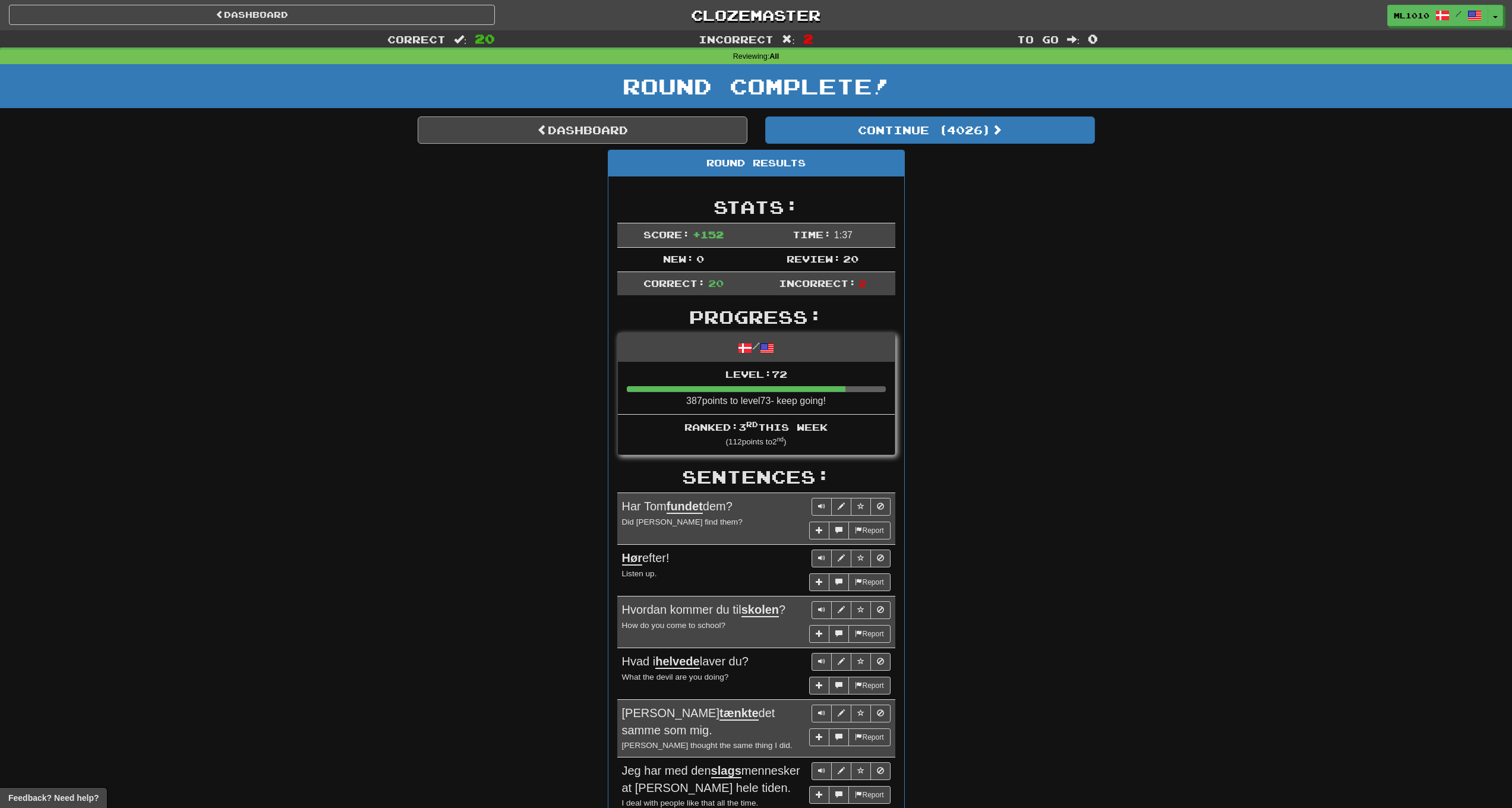
click at [583, 122] on link "Dashboard" at bounding box center [583, 130] width 330 height 27
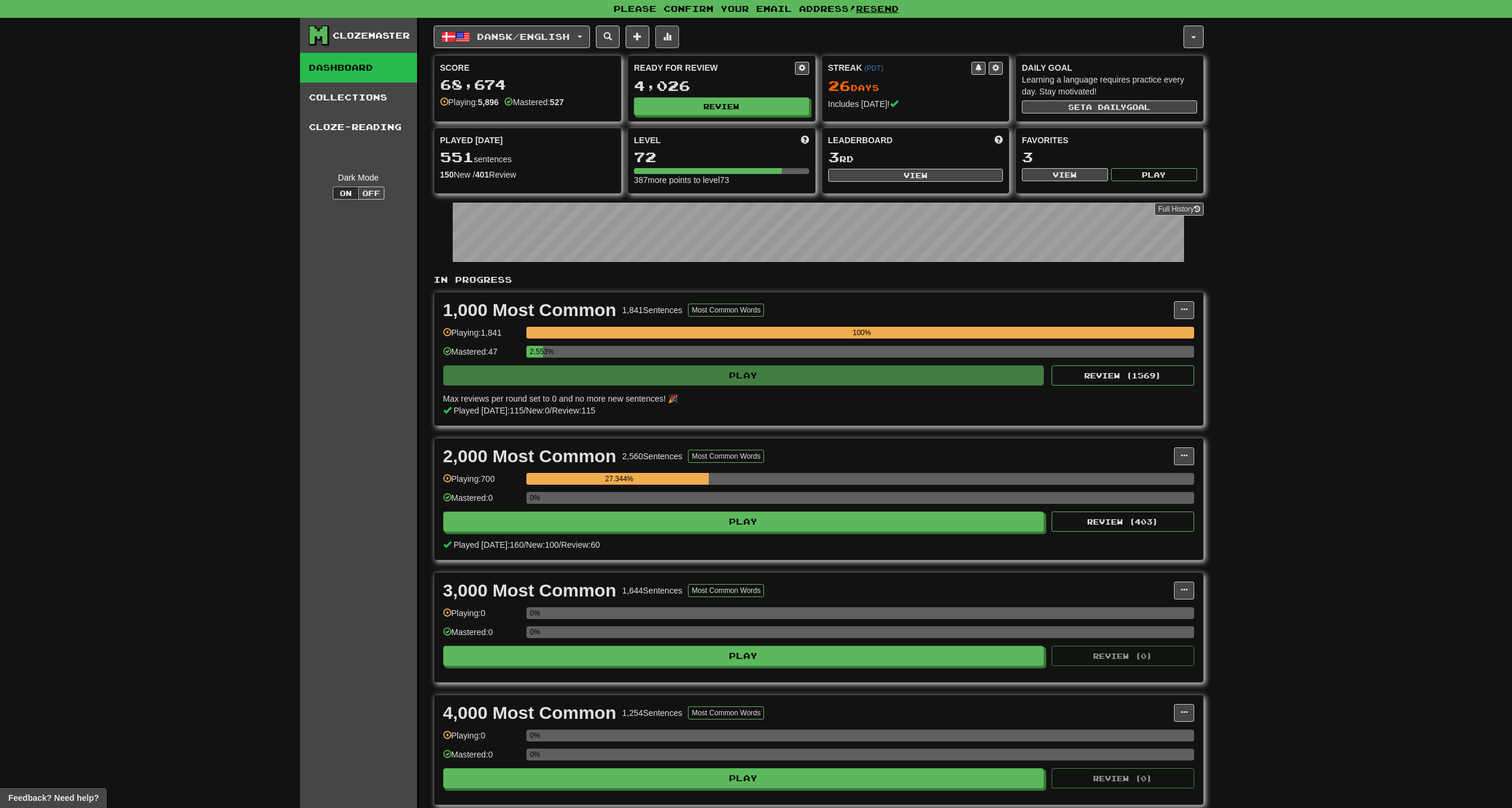
click at [671, 37] on span at bounding box center [667, 36] width 8 height 8
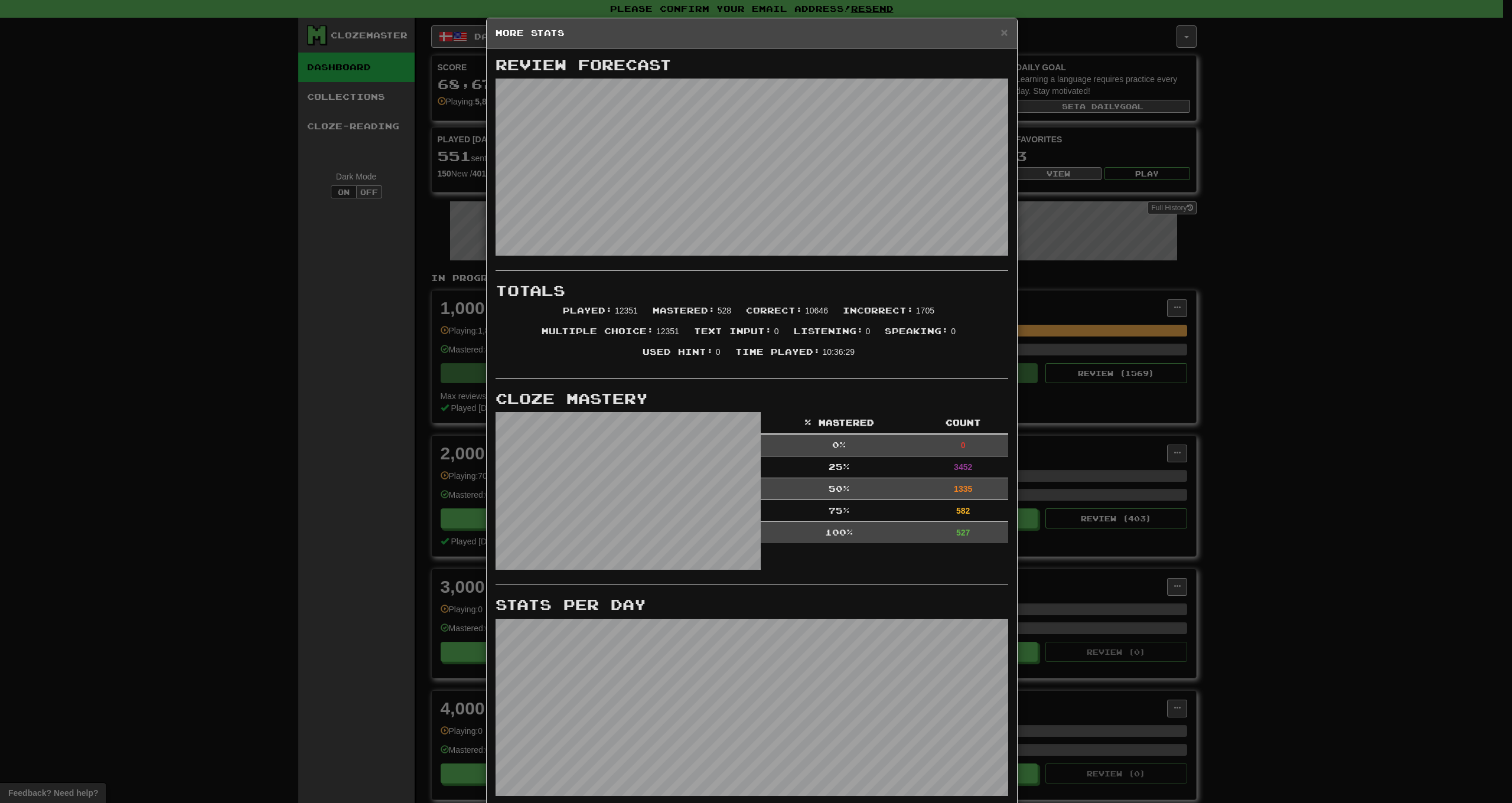
click at [222, 312] on div "× More Stats Review Forecast Totals Played : 12351 Mastered : 528 Correct : 106…" at bounding box center [756, 402] width 1512 height 803
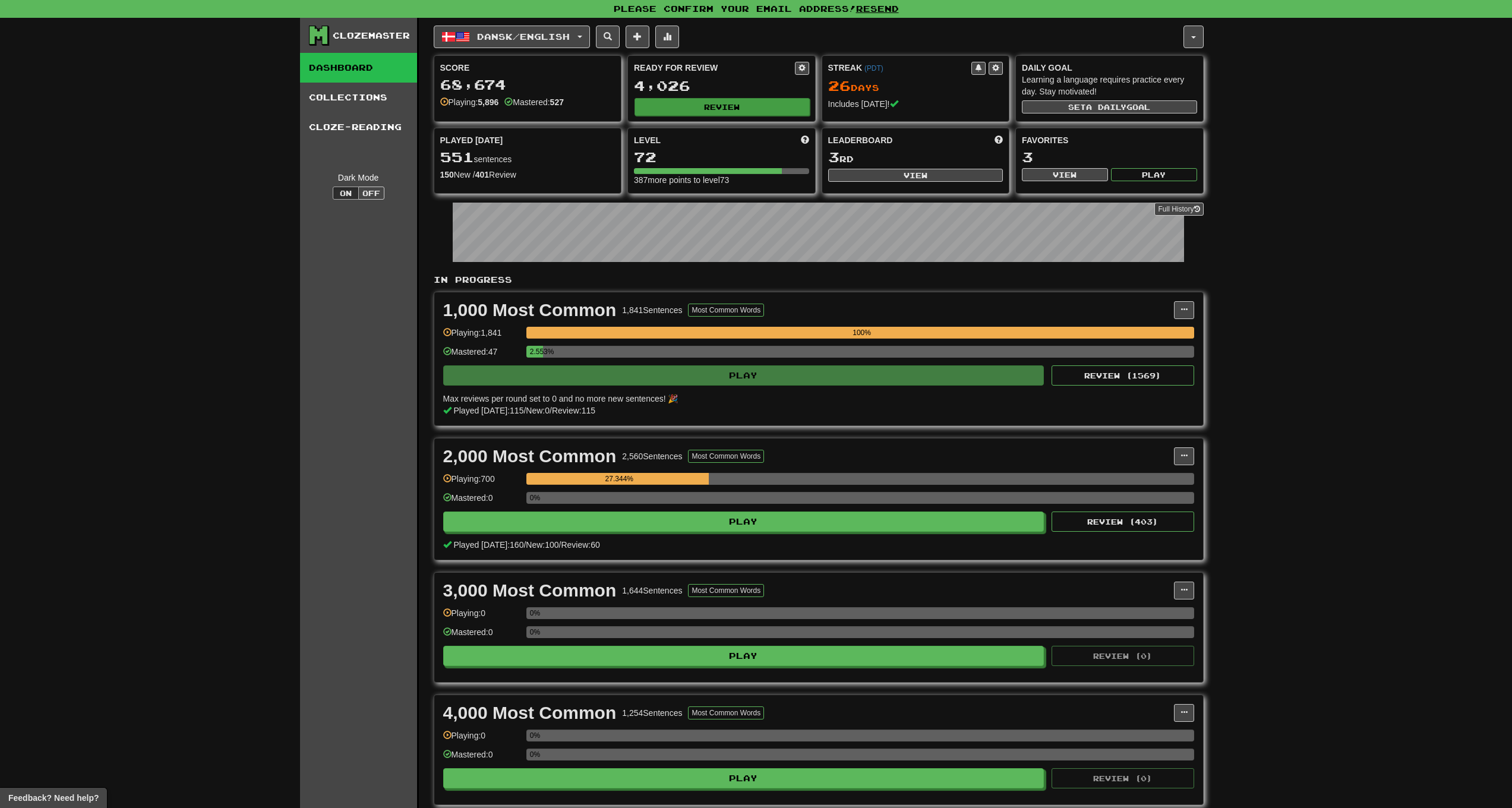
click at [696, 108] on button "Review" at bounding box center [722, 107] width 175 height 18
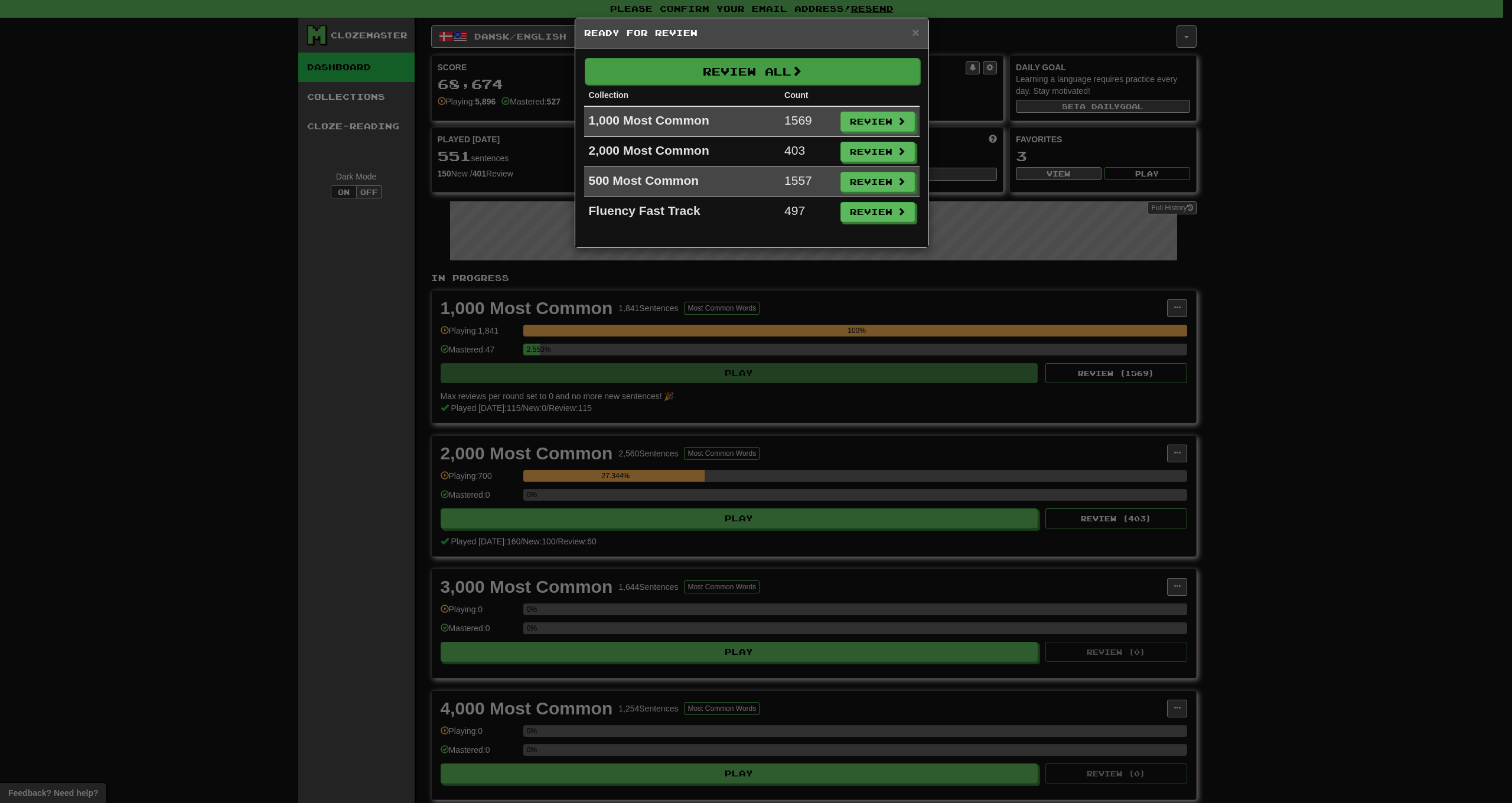
click at [842, 71] on button "Review All" at bounding box center [752, 71] width 336 height 27
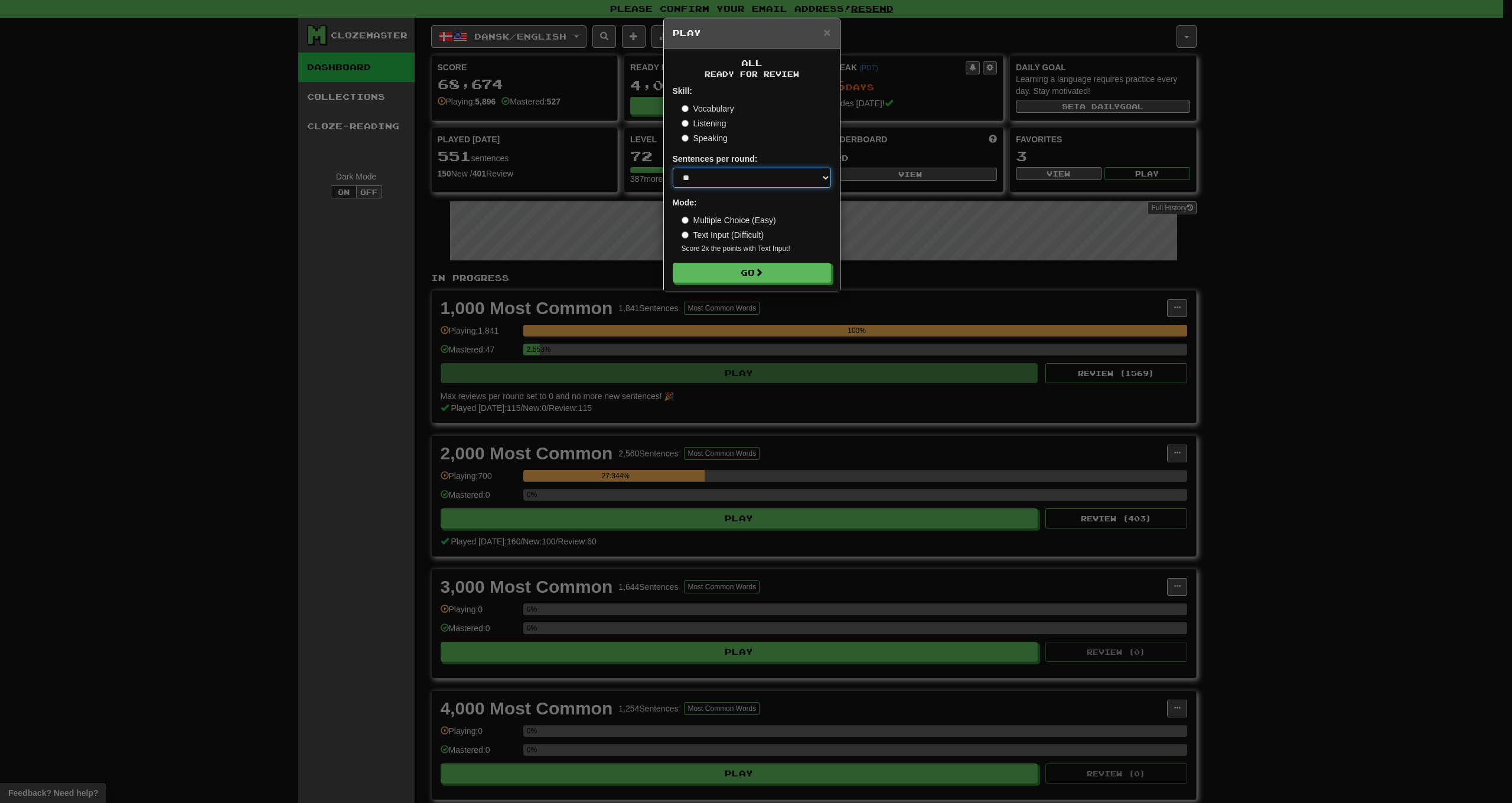
select select "**"
click at [729, 273] on button "Go" at bounding box center [753, 273] width 158 height 20
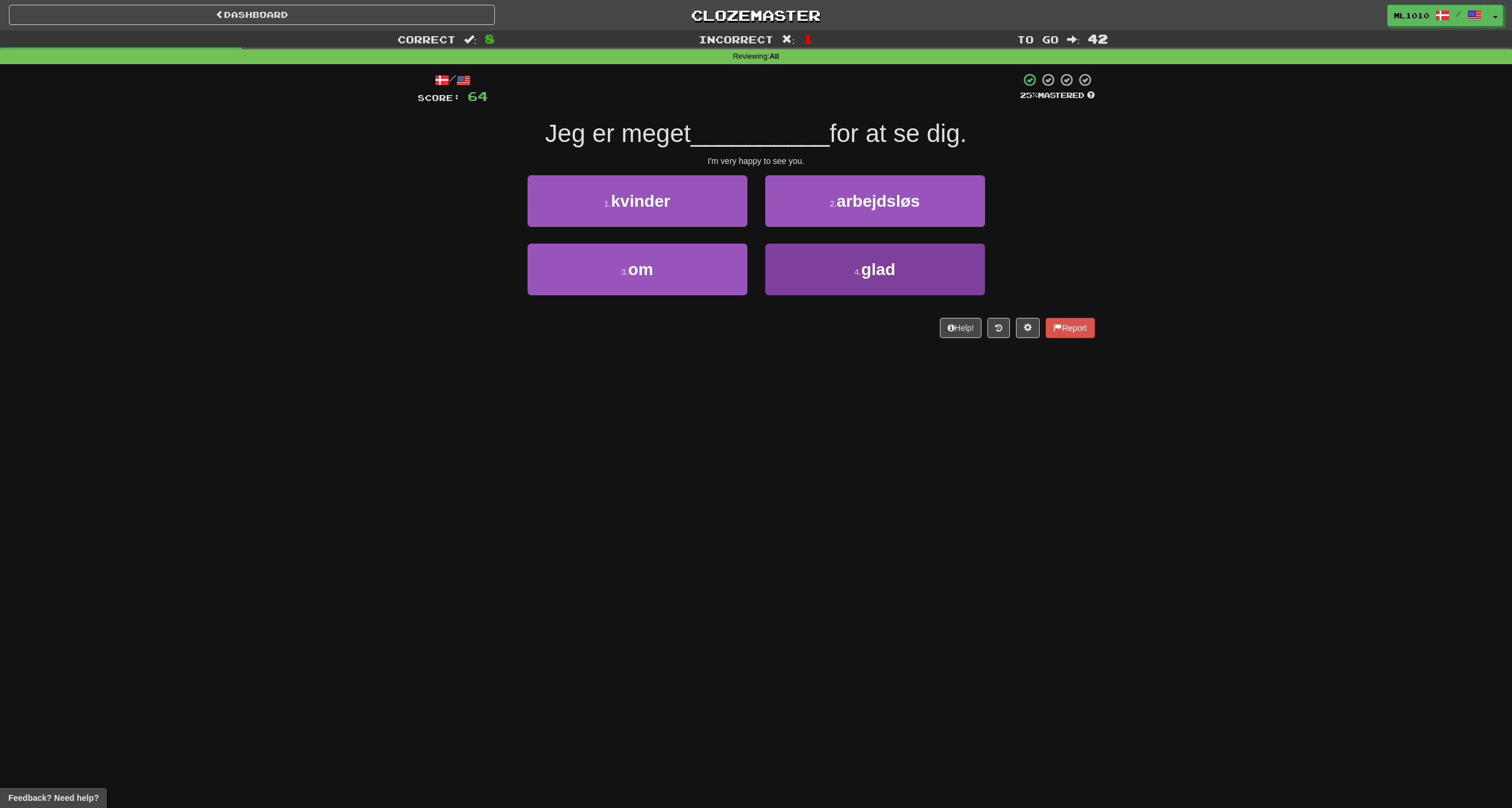
click at [929, 273] on button "4 . glad" at bounding box center [875, 269] width 220 height 52
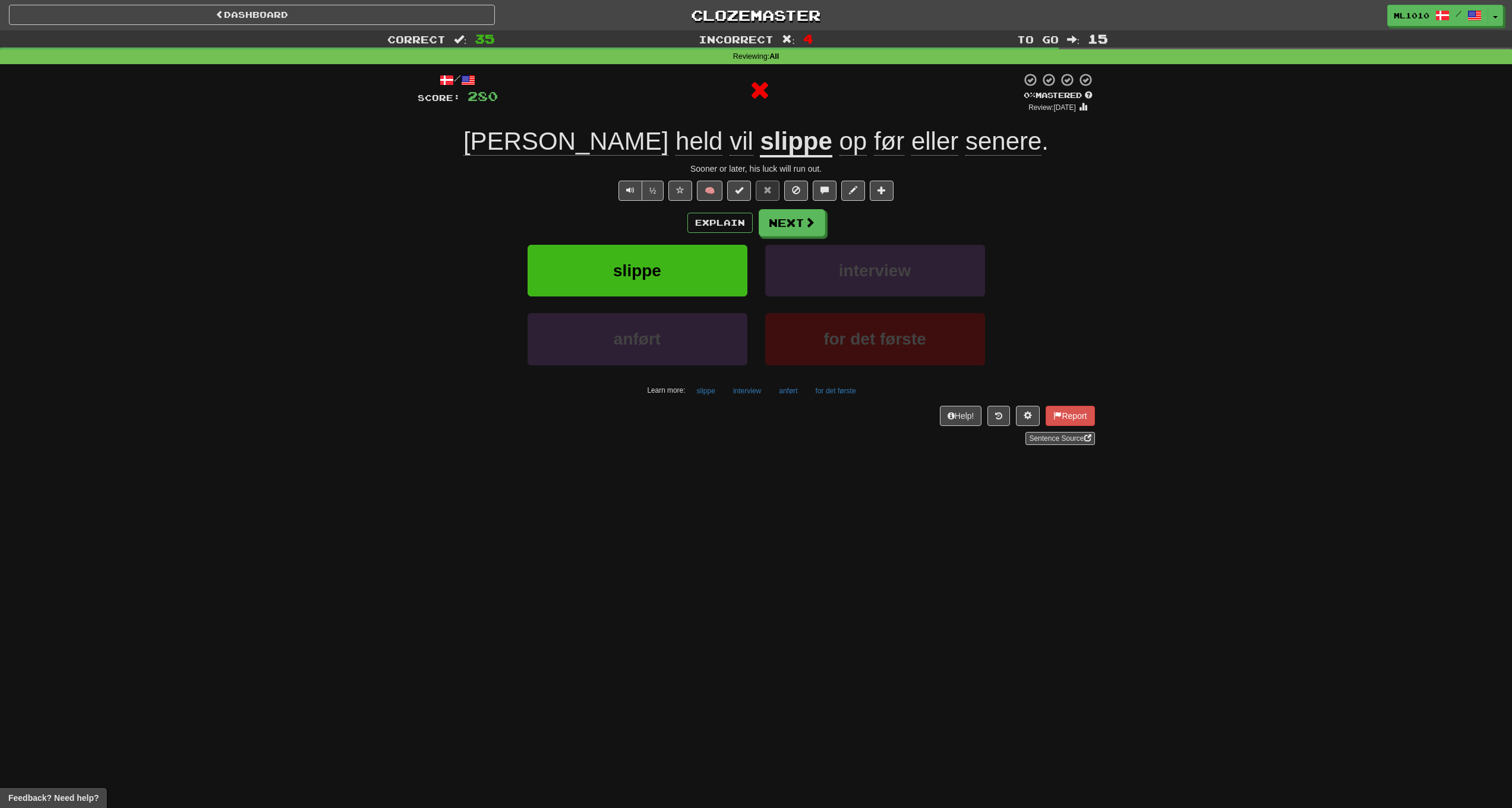
click at [687, 273] on button "slippe" at bounding box center [637, 270] width 220 height 52
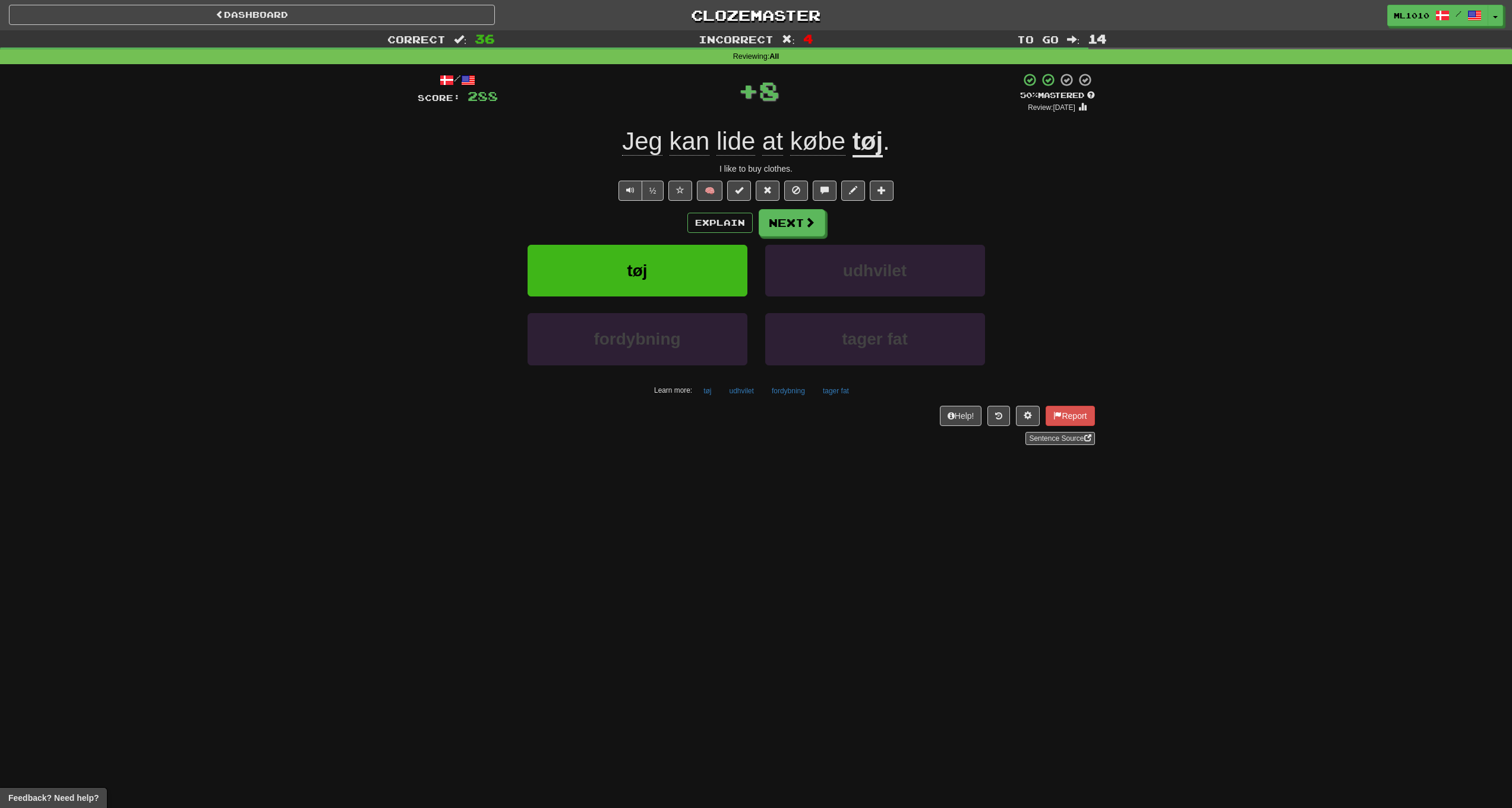
click at [878, 137] on u "tøj" at bounding box center [868, 142] width 30 height 30
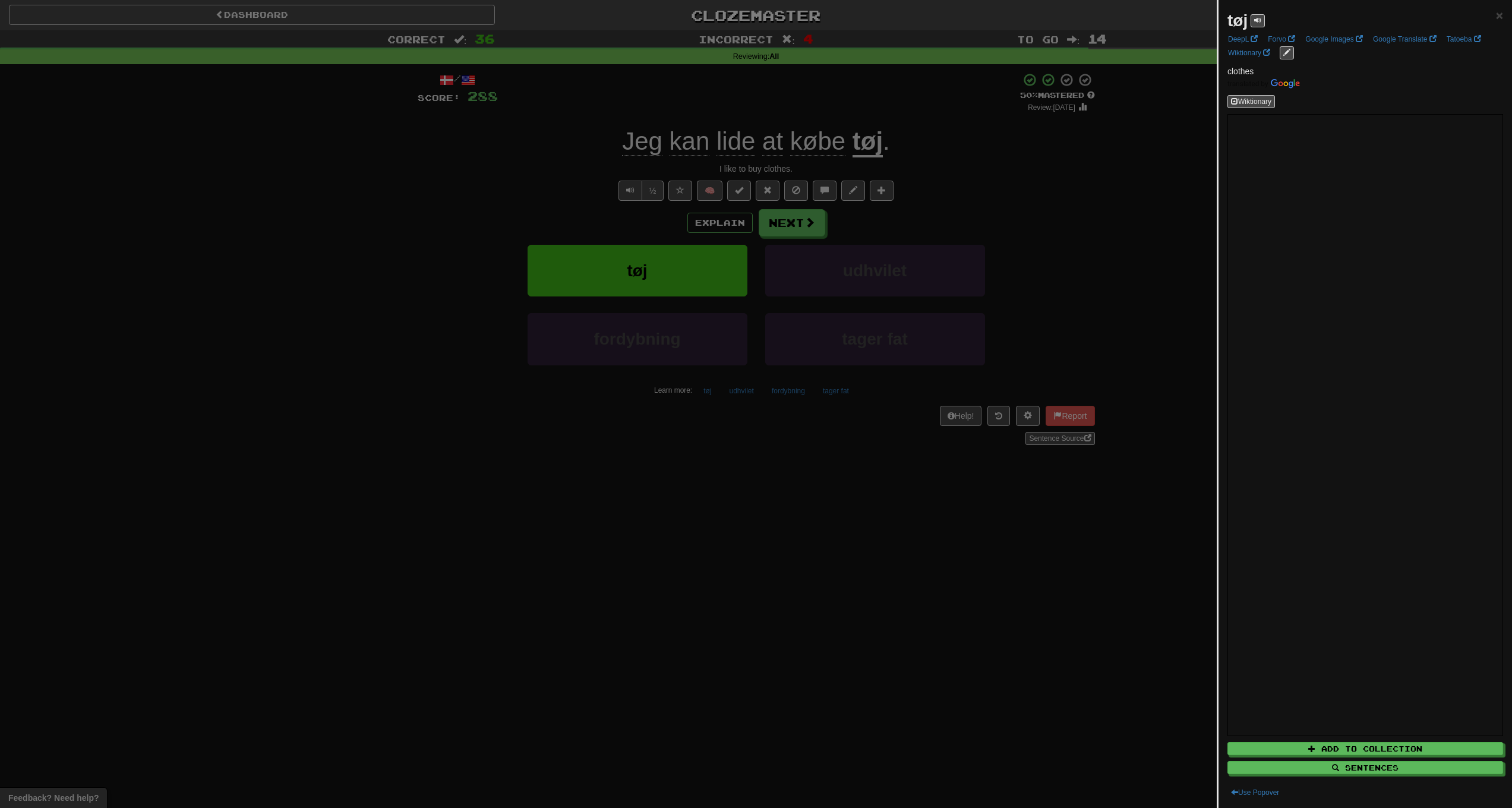
click at [454, 220] on div at bounding box center [756, 404] width 1512 height 808
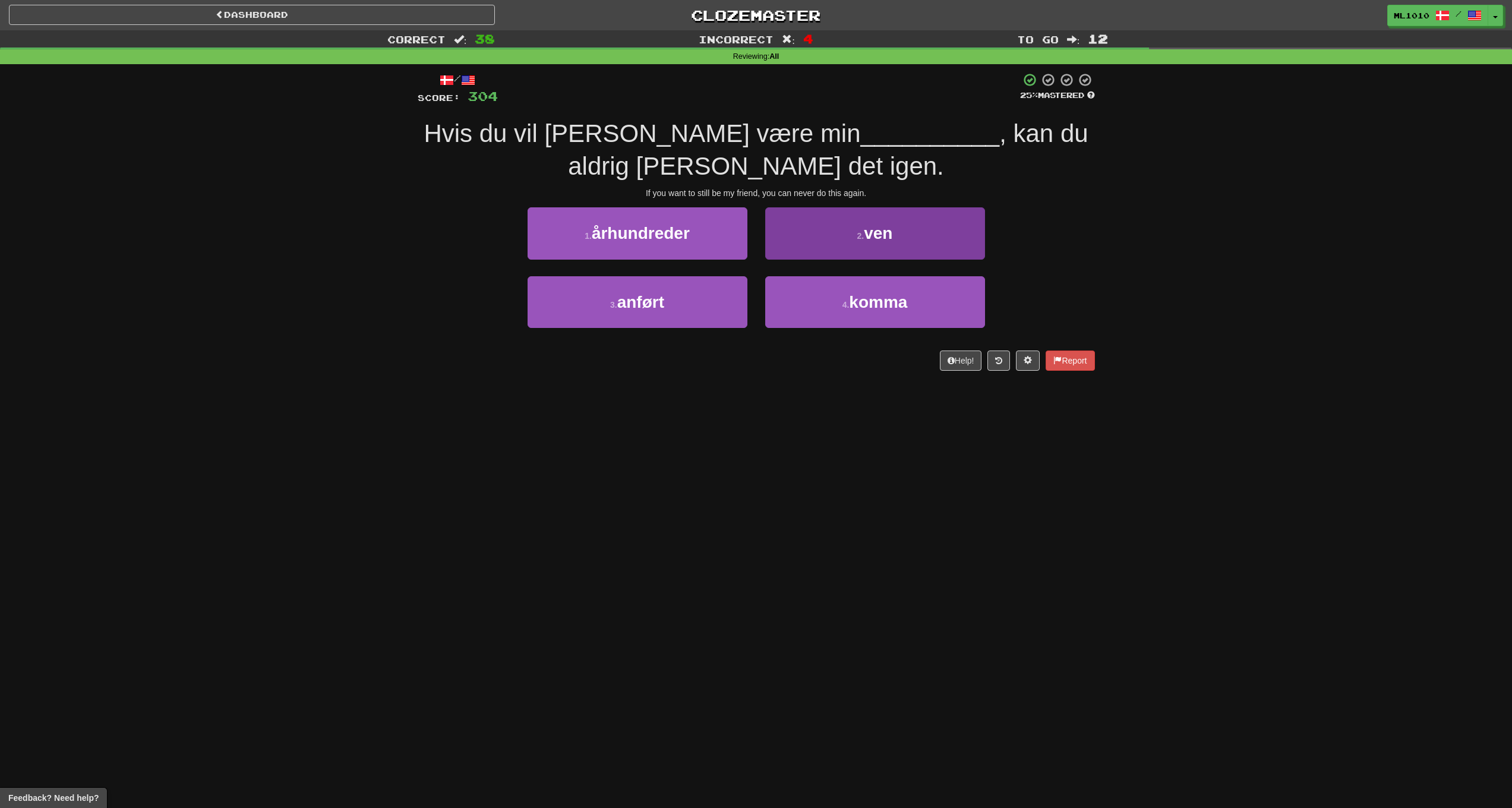
click at [912, 226] on button "2 . ven" at bounding box center [875, 233] width 220 height 52
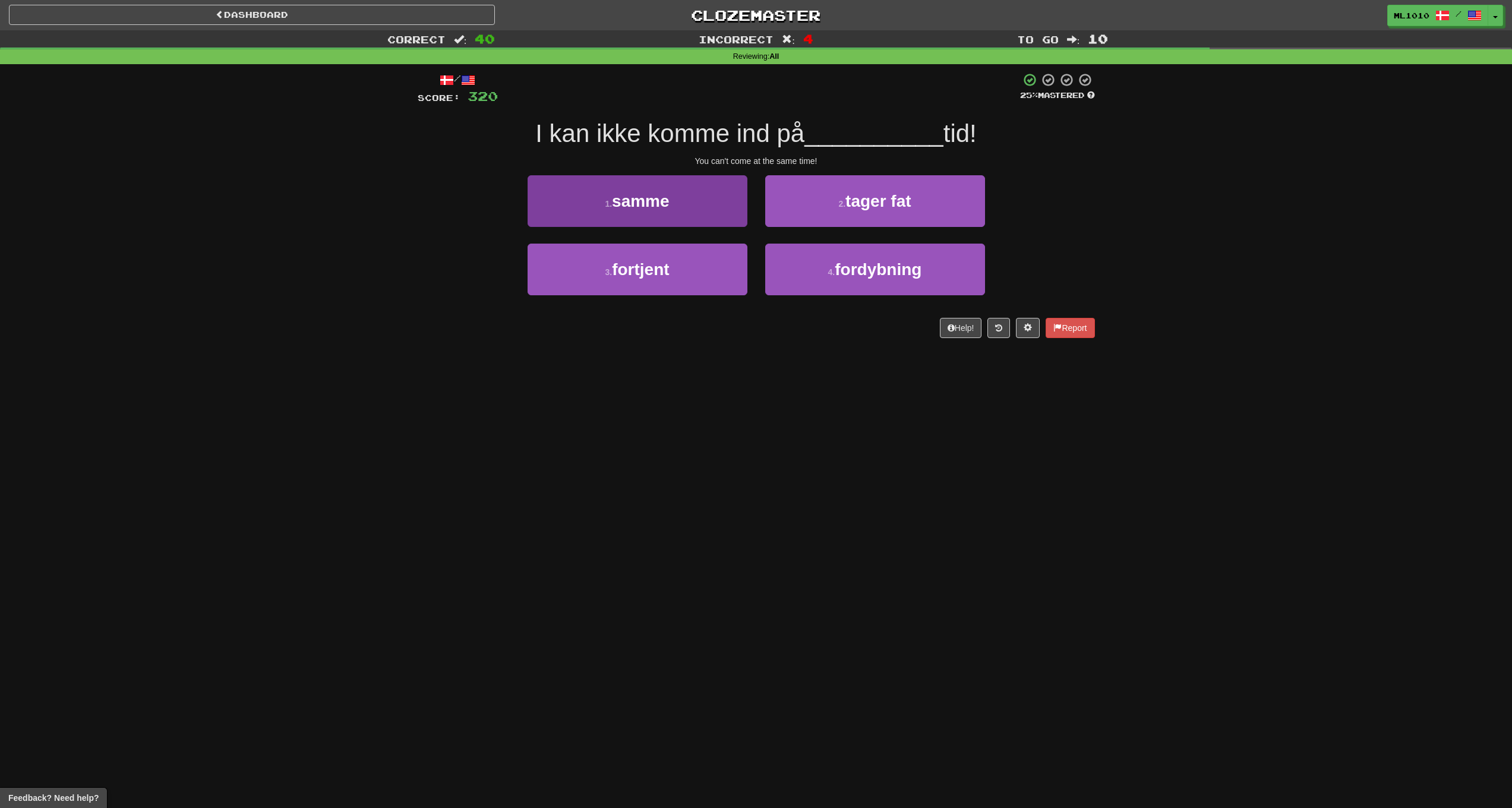
click at [698, 210] on button "1 . samme" at bounding box center [637, 201] width 220 height 52
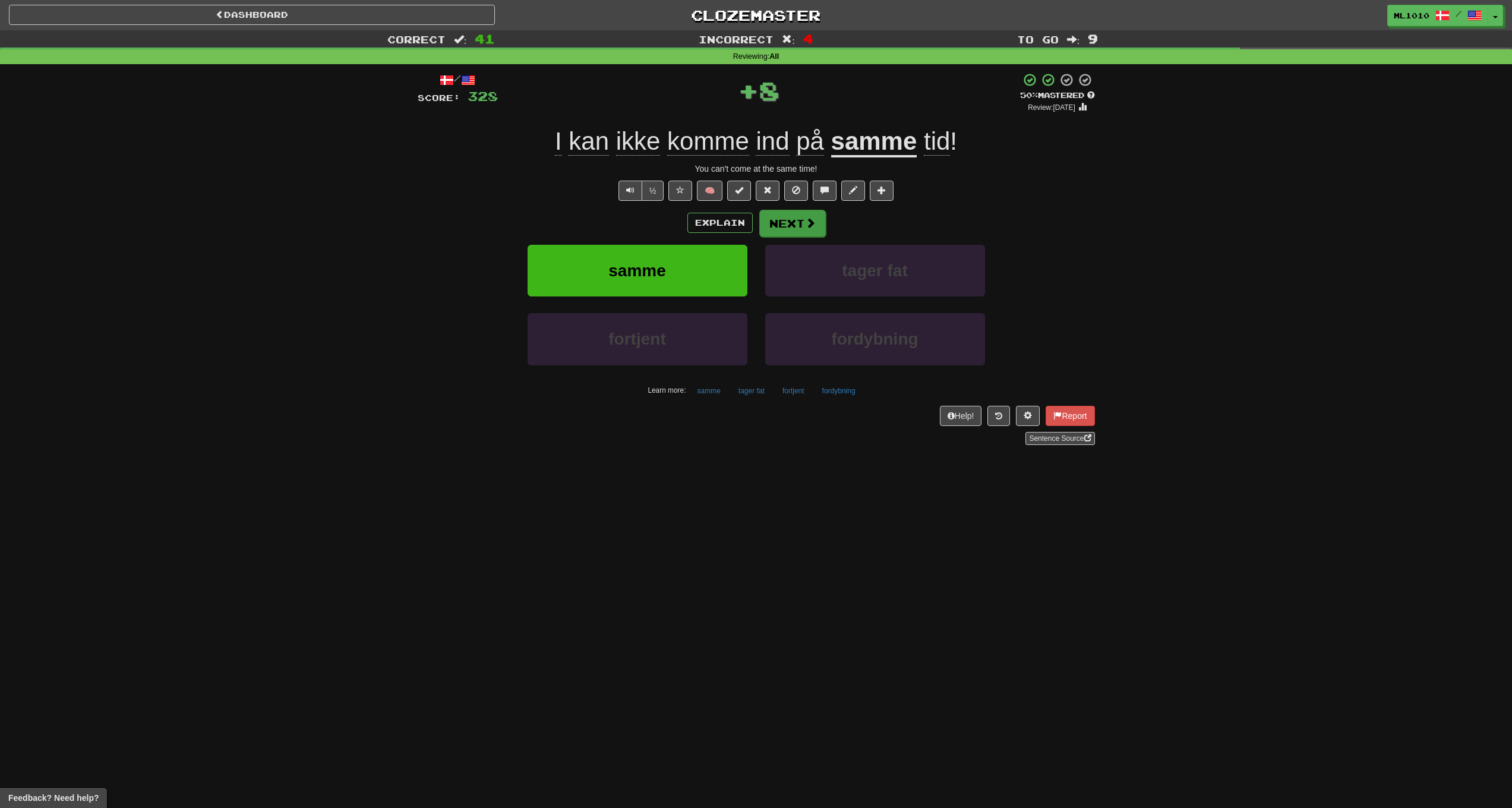
click at [795, 215] on button "Next" at bounding box center [793, 222] width 66 height 27
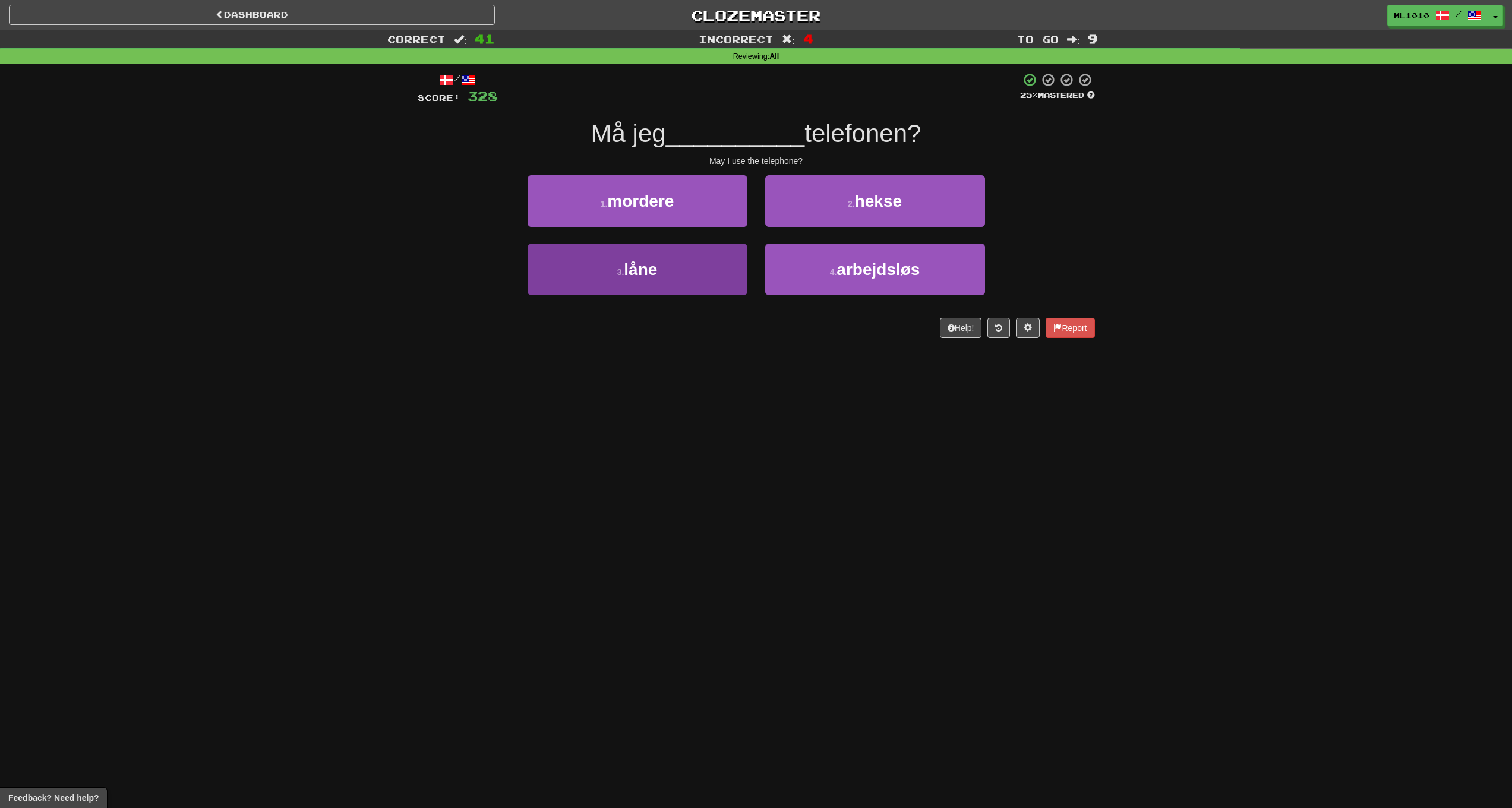
click at [668, 283] on button "3 . låne" at bounding box center [637, 269] width 220 height 52
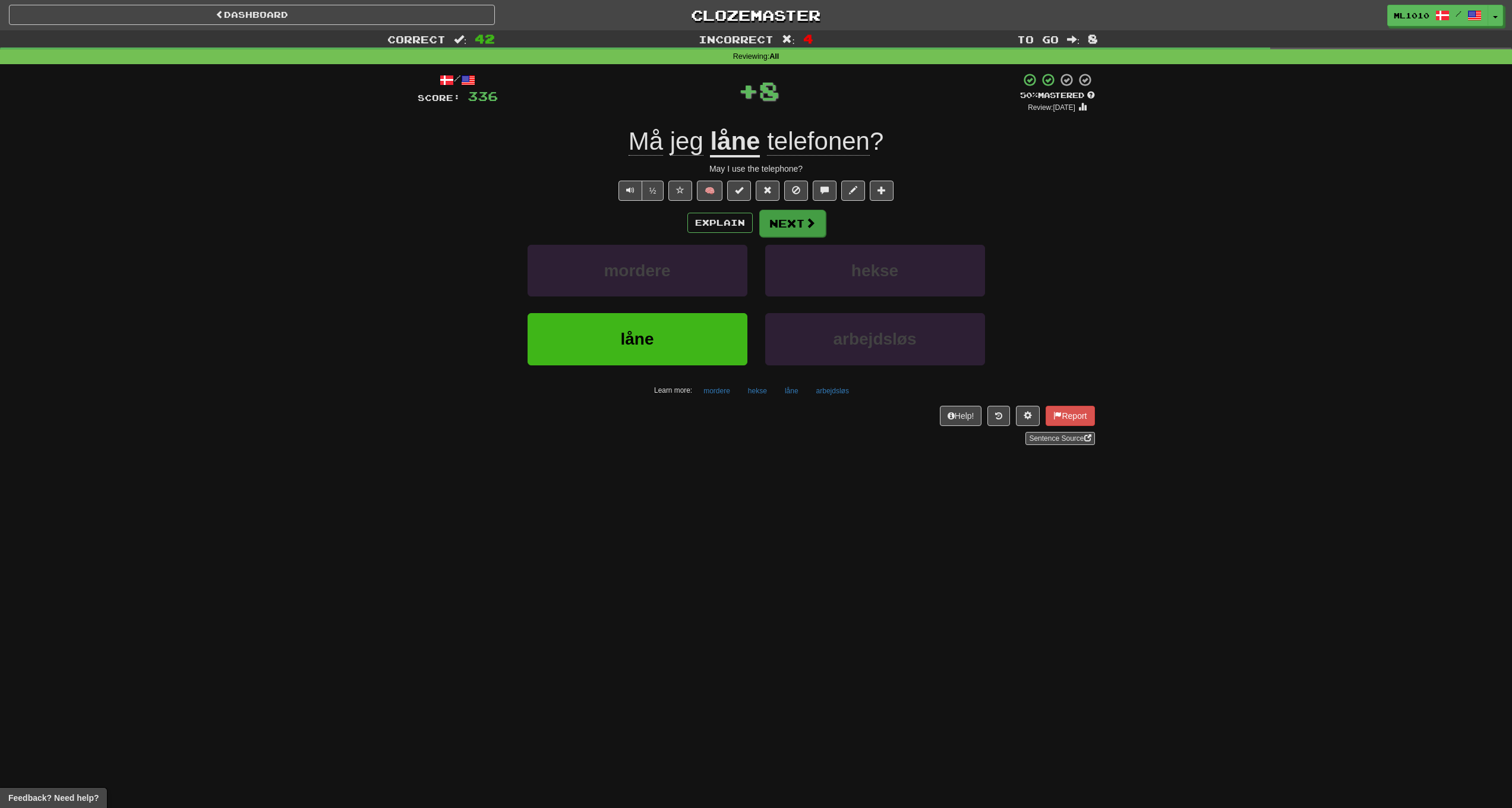
click at [812, 220] on span at bounding box center [810, 222] width 11 height 11
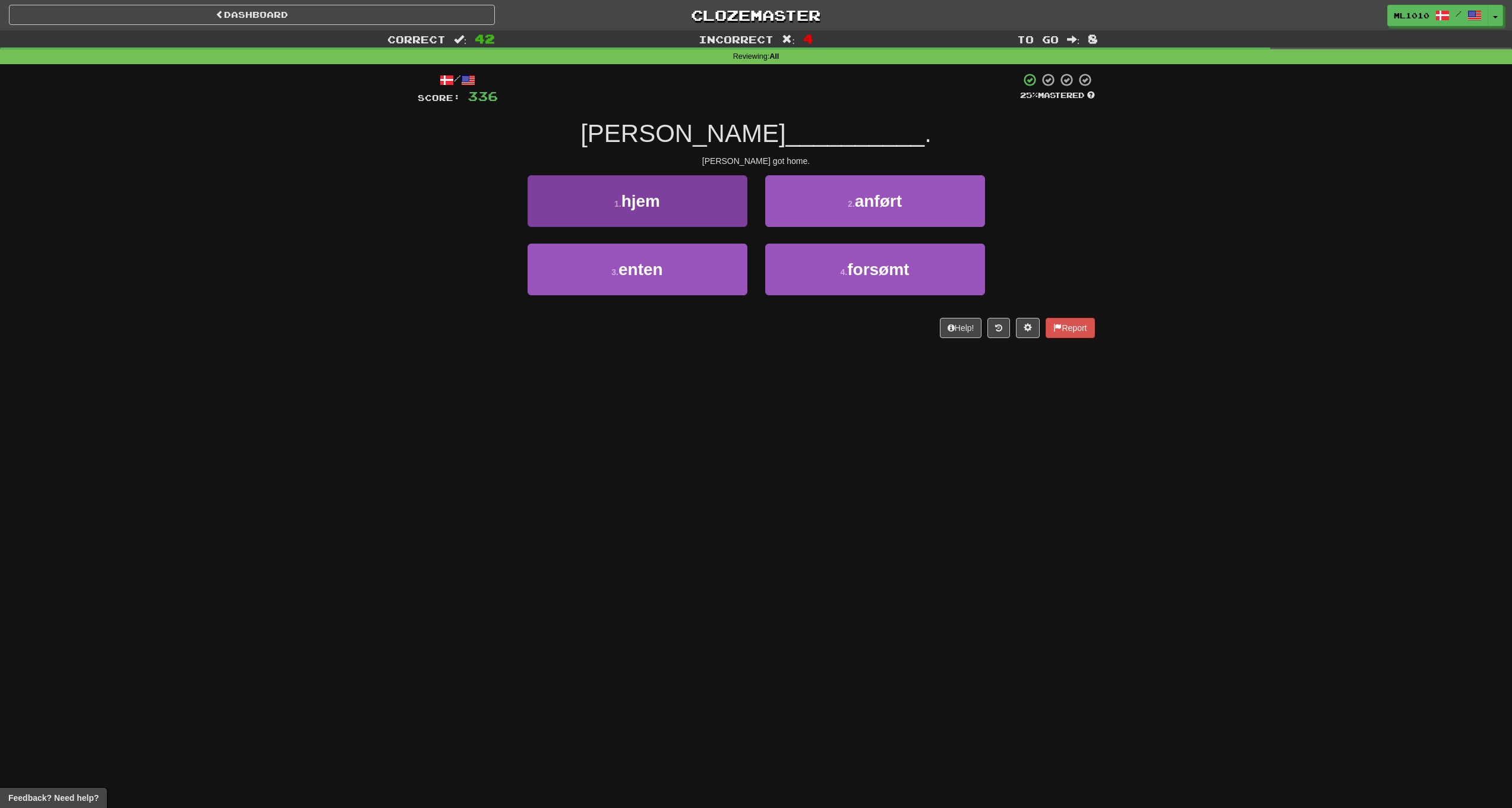
click at [619, 204] on small "1 ." at bounding box center [617, 204] width 7 height 9
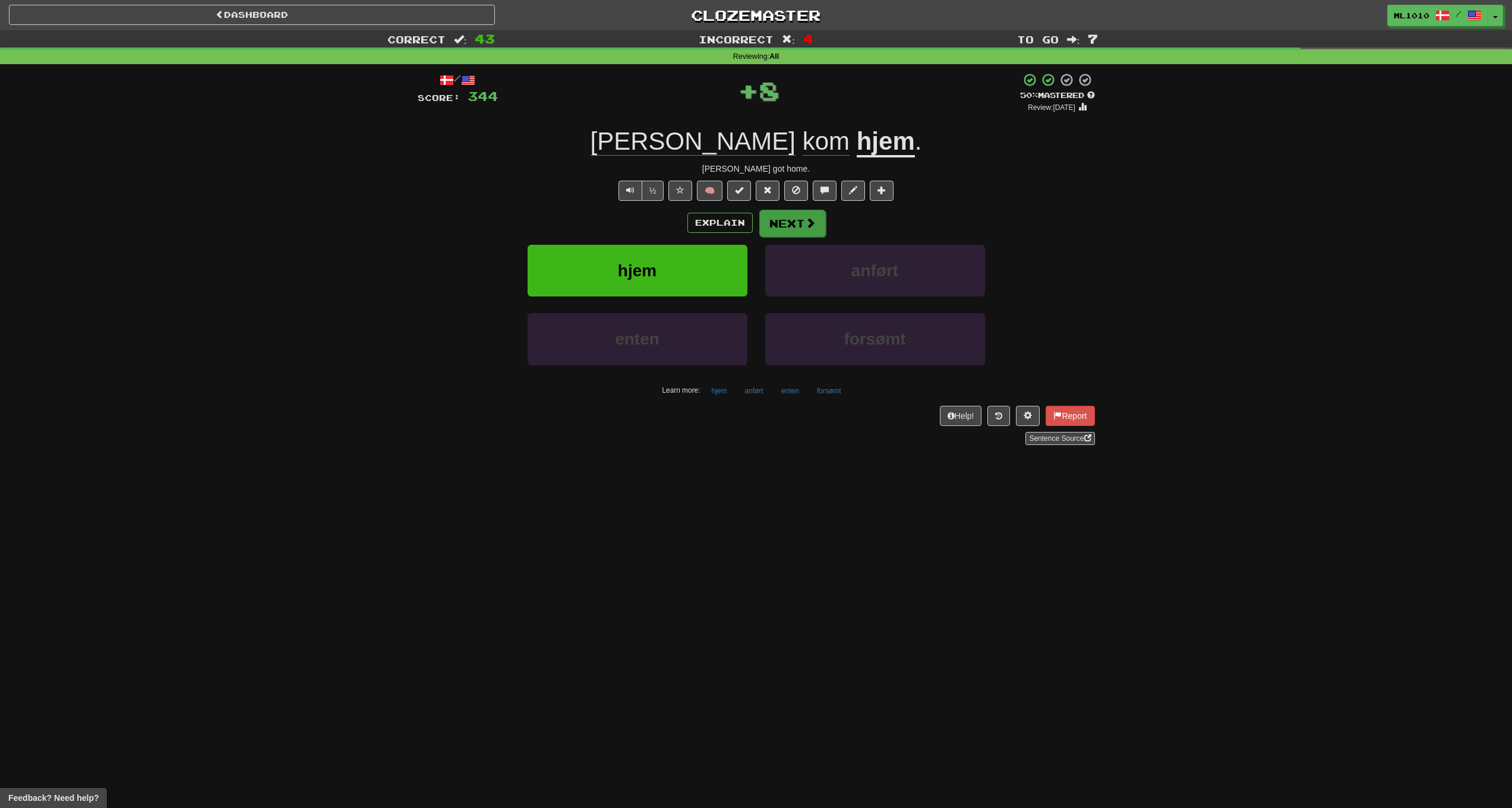
click at [801, 229] on button "Next" at bounding box center [793, 222] width 66 height 27
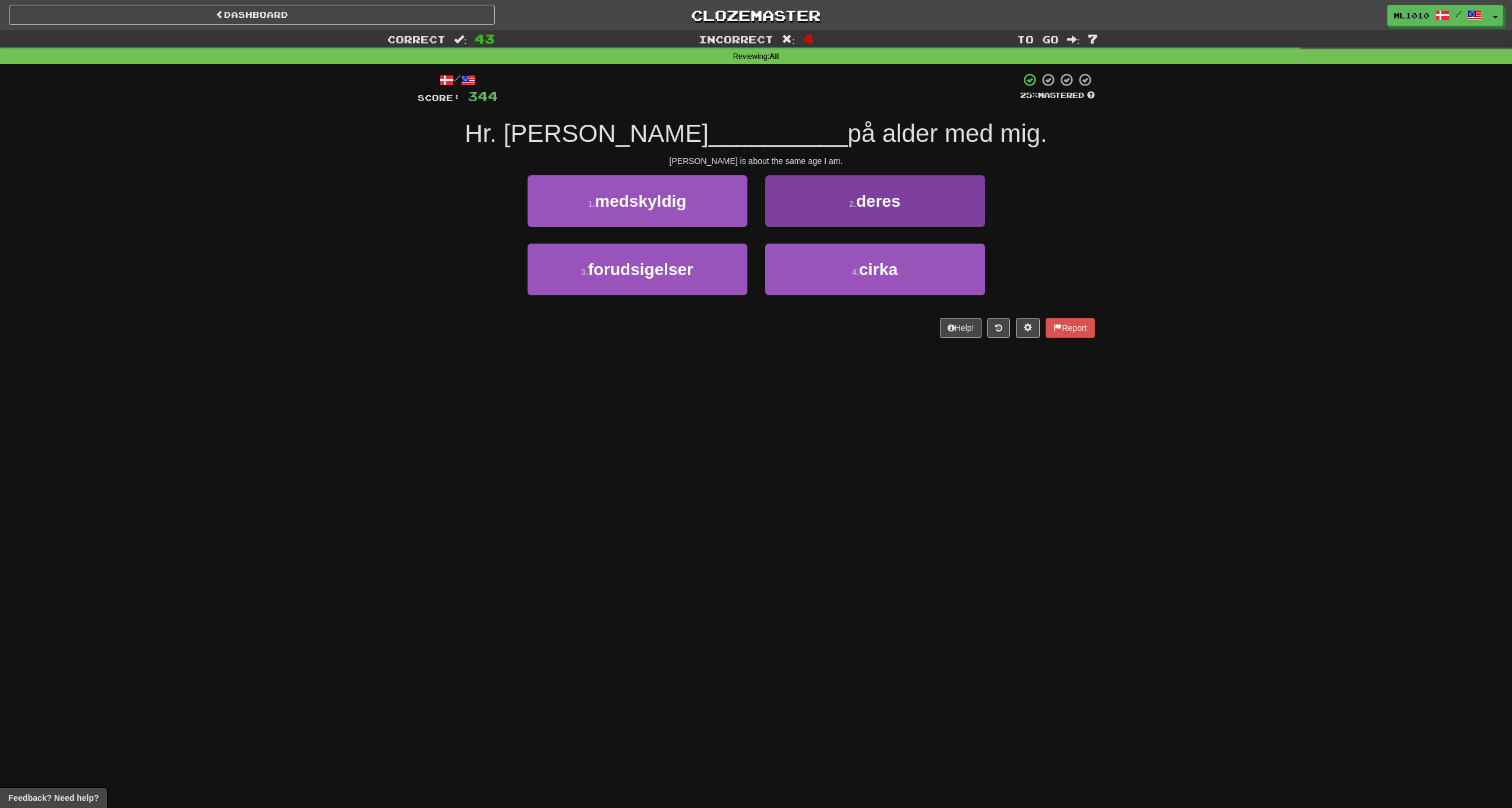
click at [853, 205] on small "2 ." at bounding box center [852, 204] width 7 height 9
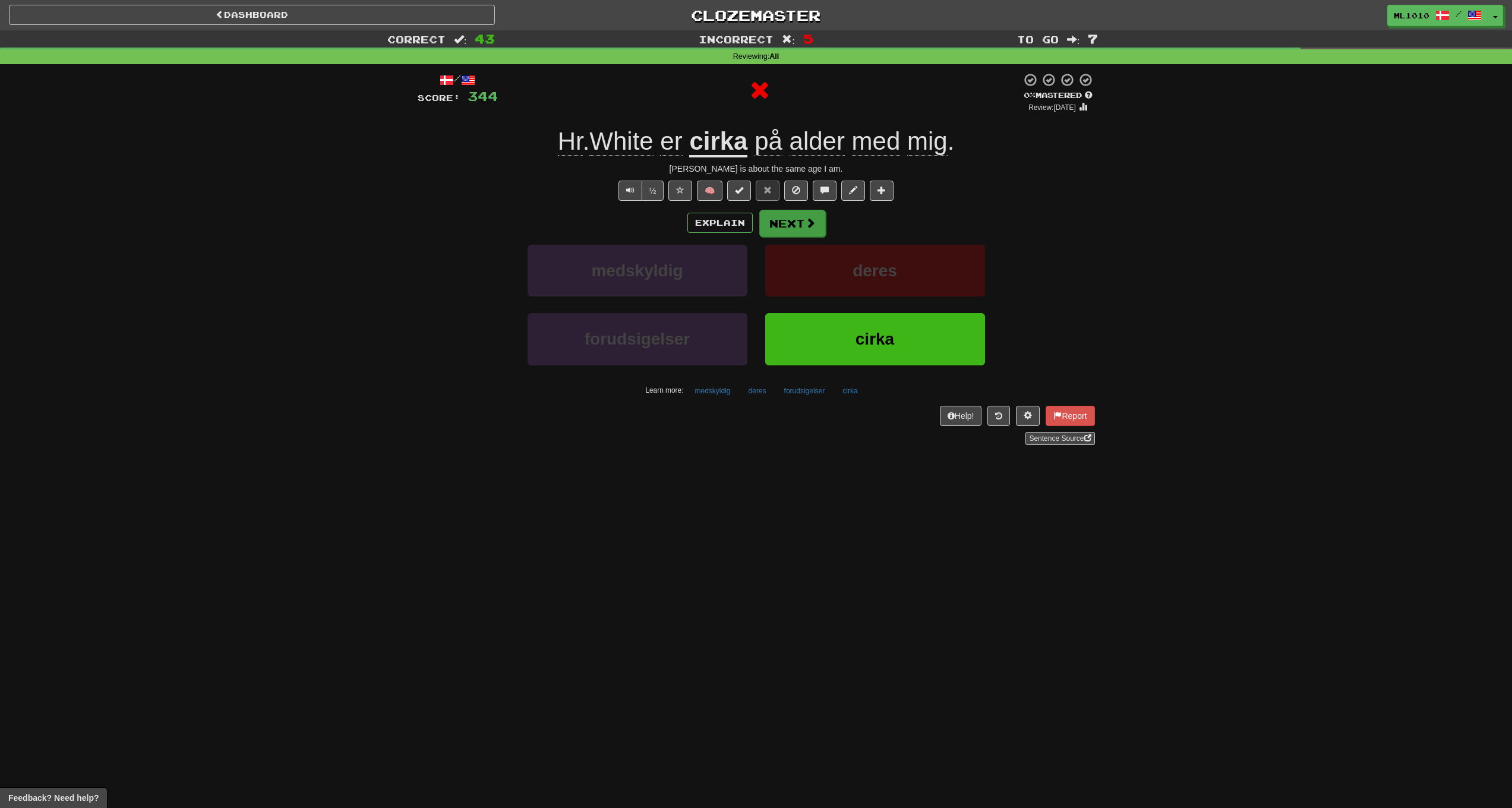
click at [794, 230] on button "Next" at bounding box center [793, 222] width 66 height 27
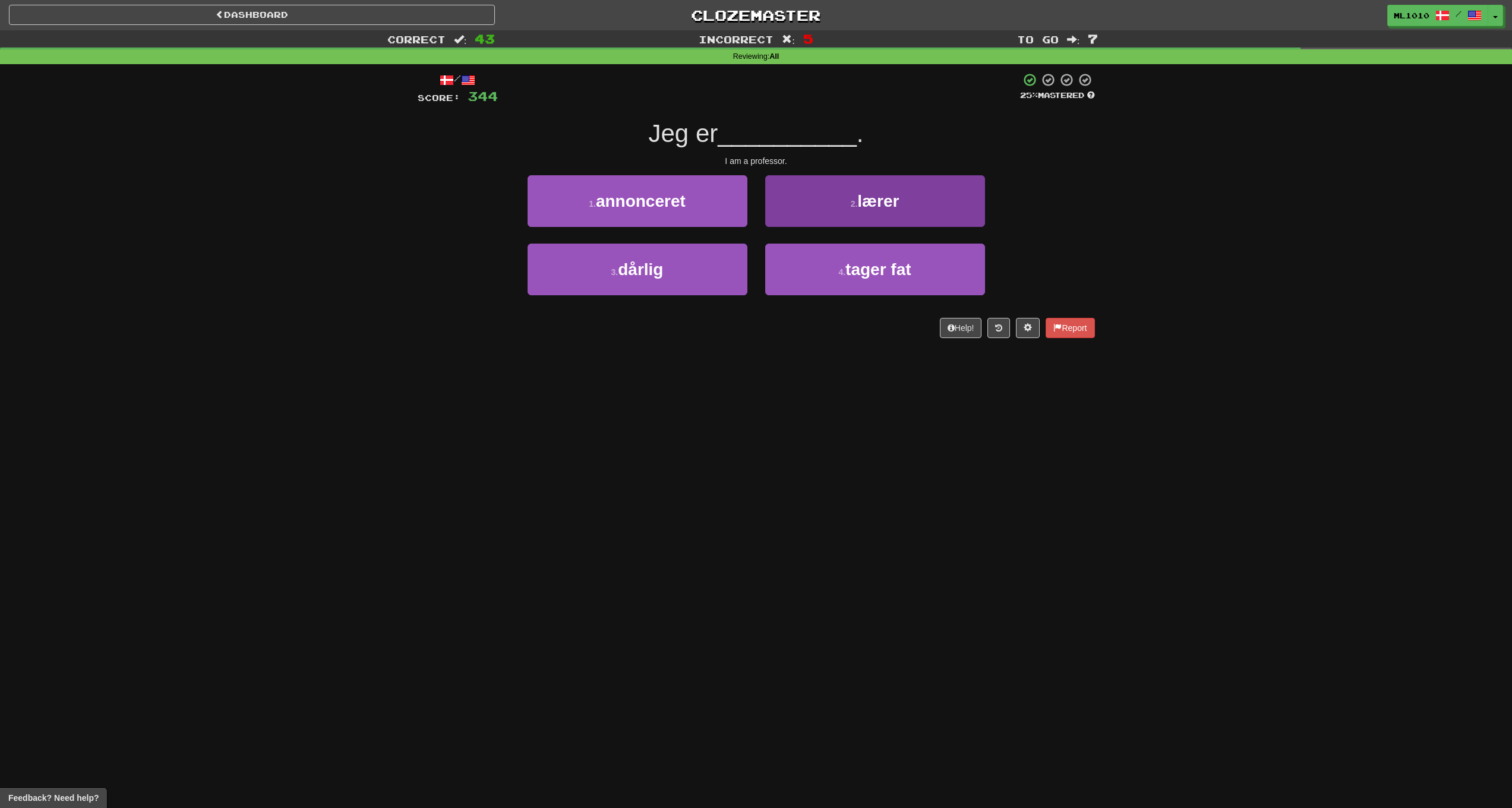
click at [840, 215] on button "2 . lærer" at bounding box center [875, 201] width 220 height 52
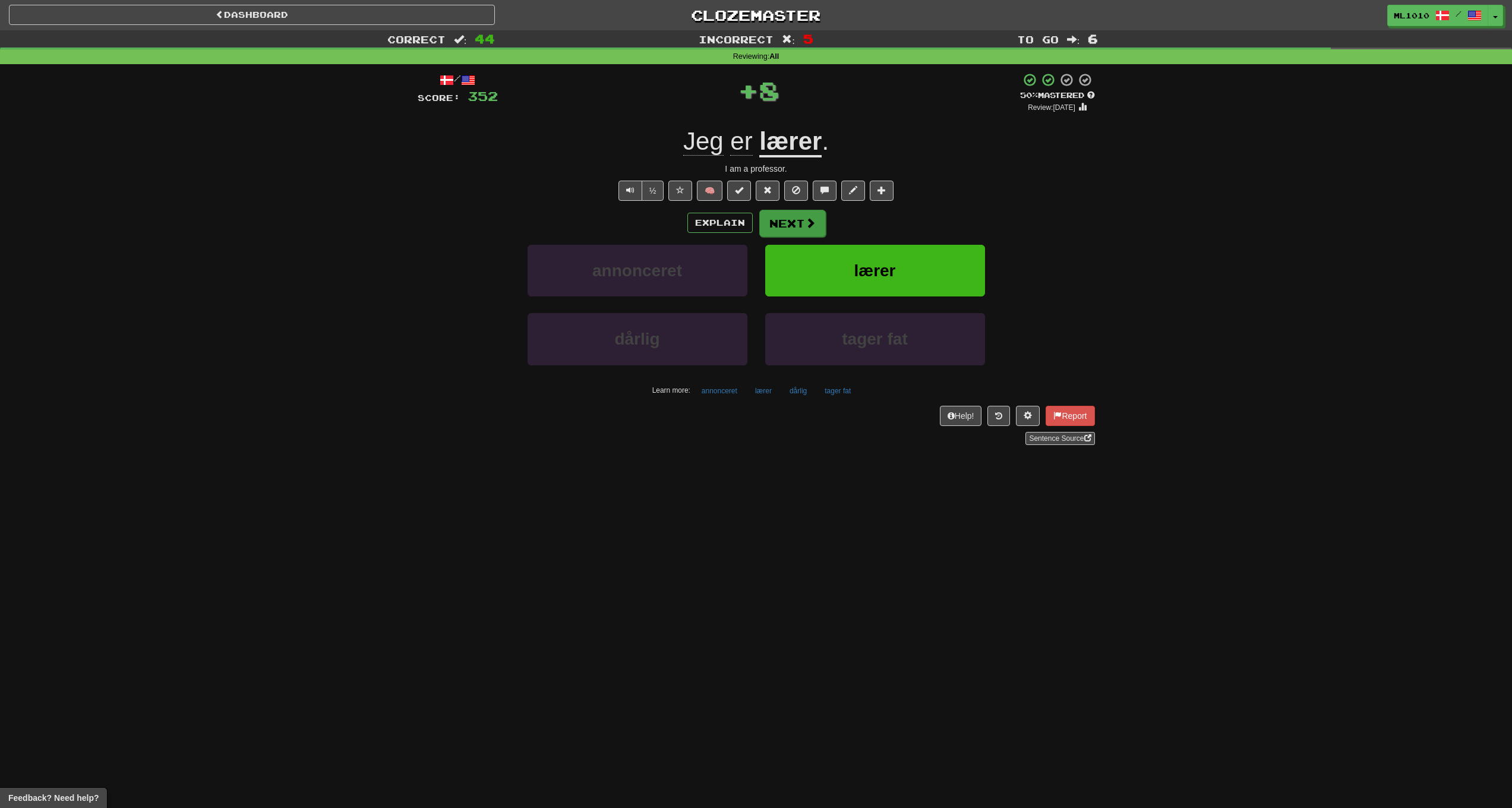
click at [807, 217] on span at bounding box center [810, 222] width 11 height 11
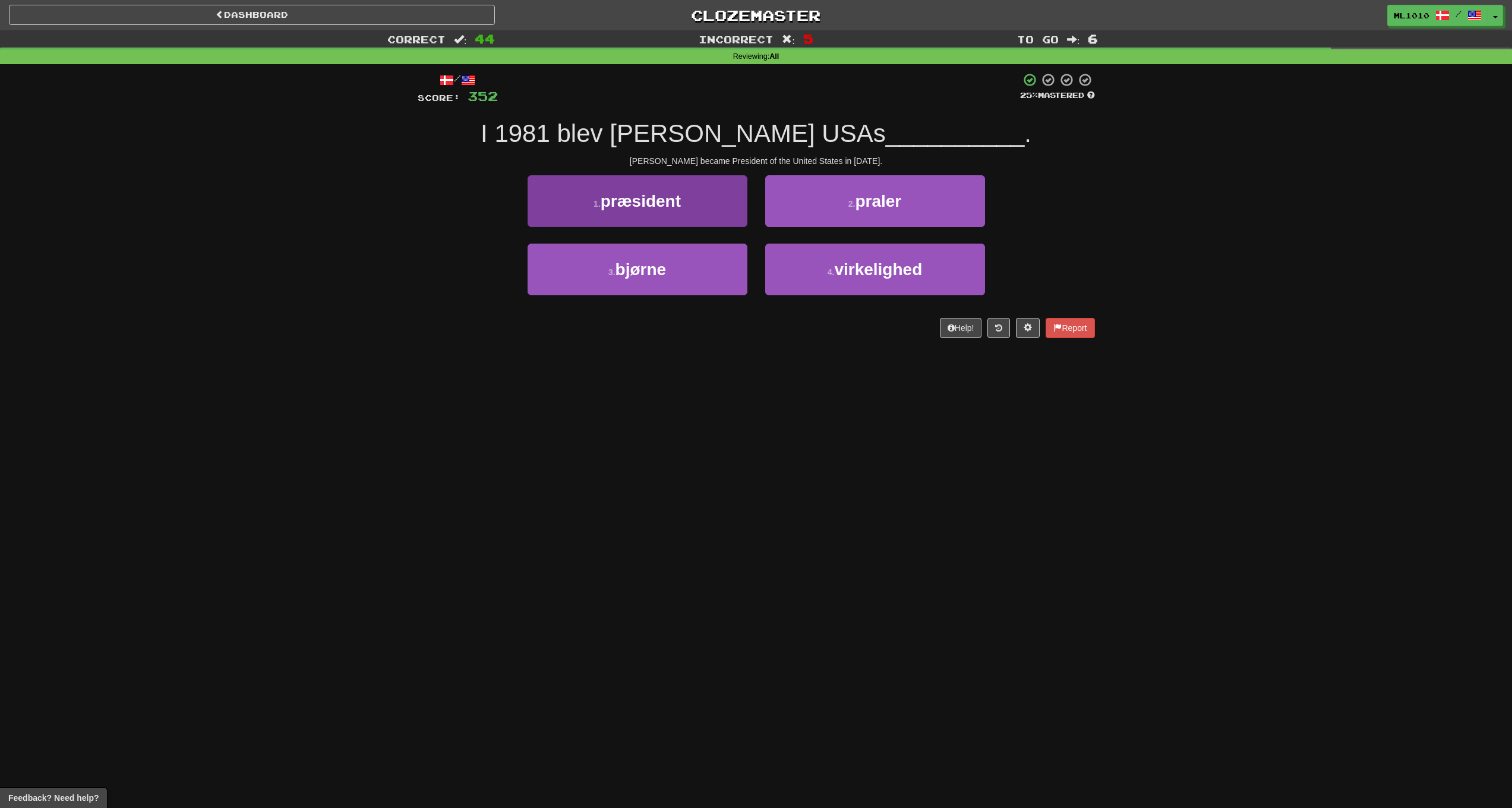
click at [699, 207] on button "1 . præsident" at bounding box center [637, 201] width 220 height 52
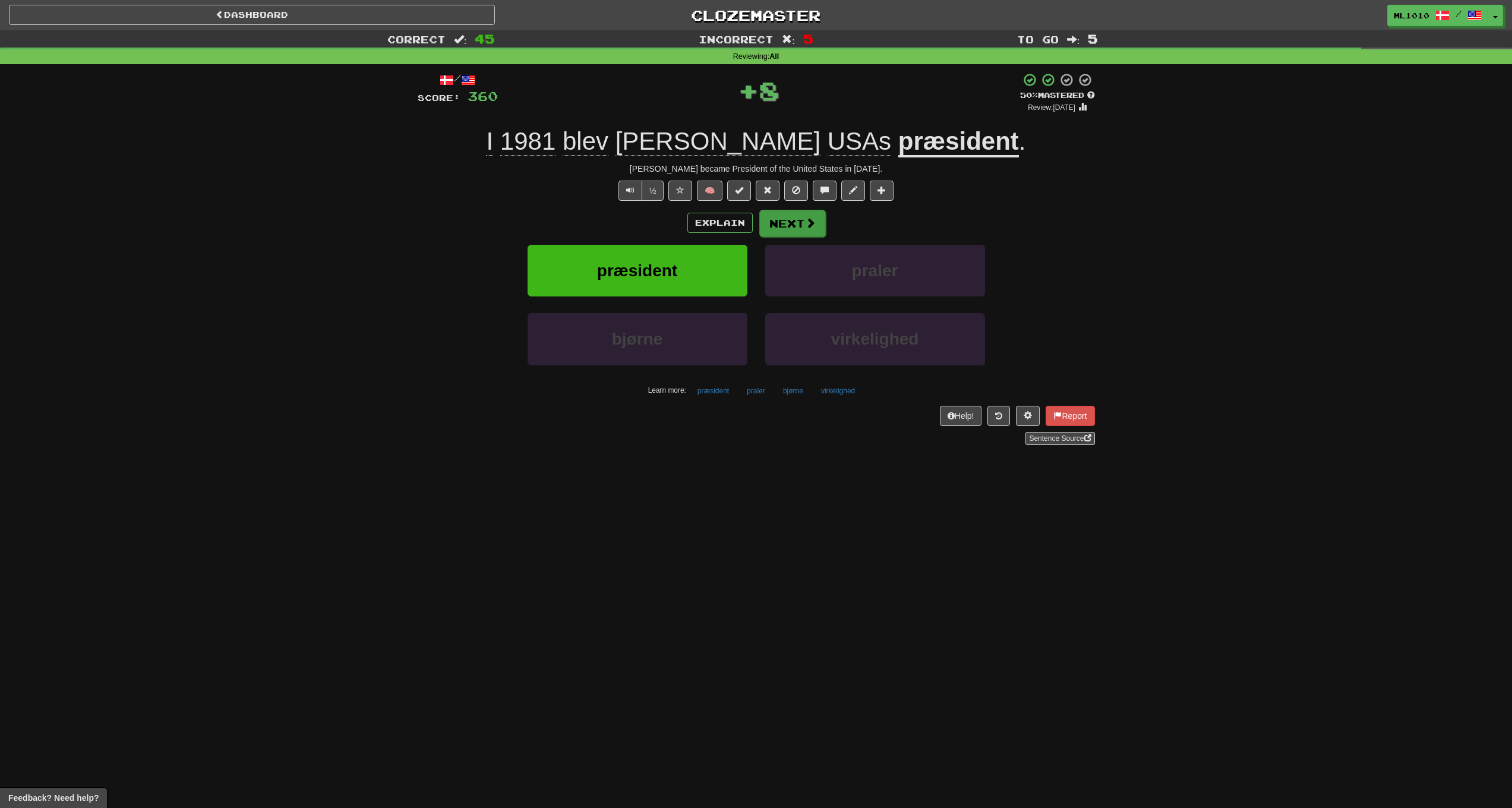
click at [798, 233] on button "Next" at bounding box center [793, 222] width 66 height 27
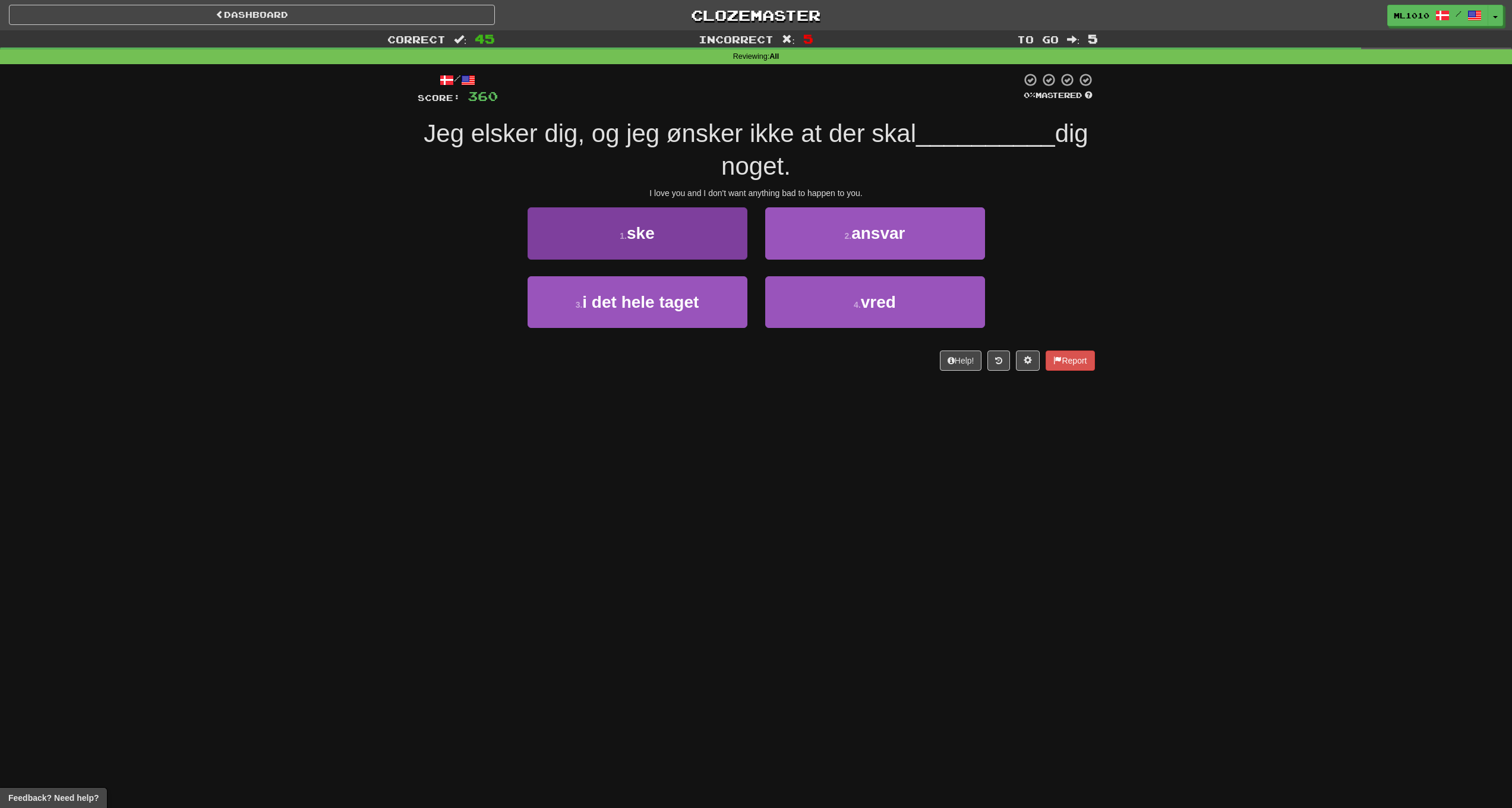
click at [698, 231] on button "1 . ske" at bounding box center [637, 233] width 220 height 52
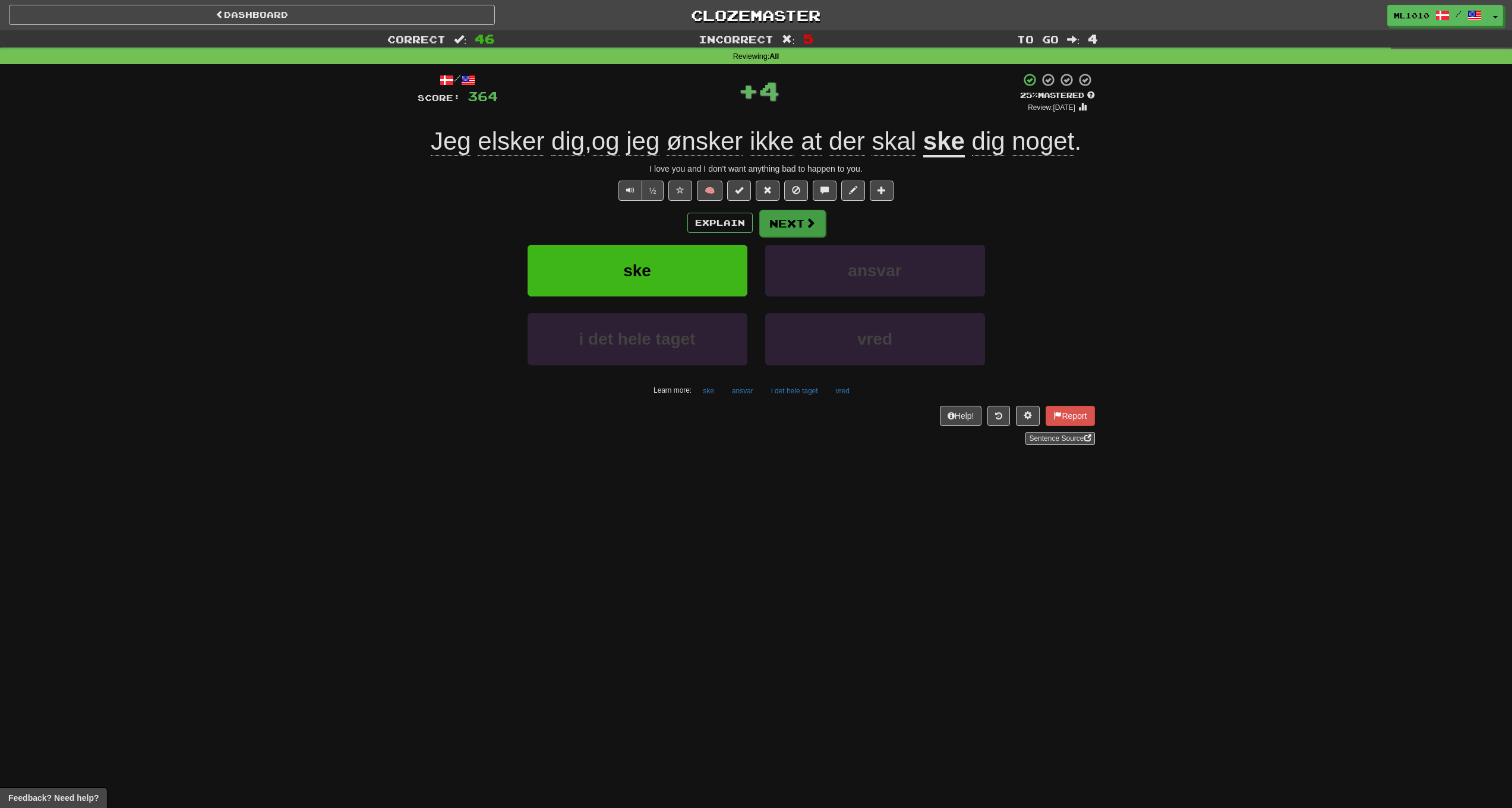
click at [791, 233] on button "Next" at bounding box center [793, 222] width 66 height 27
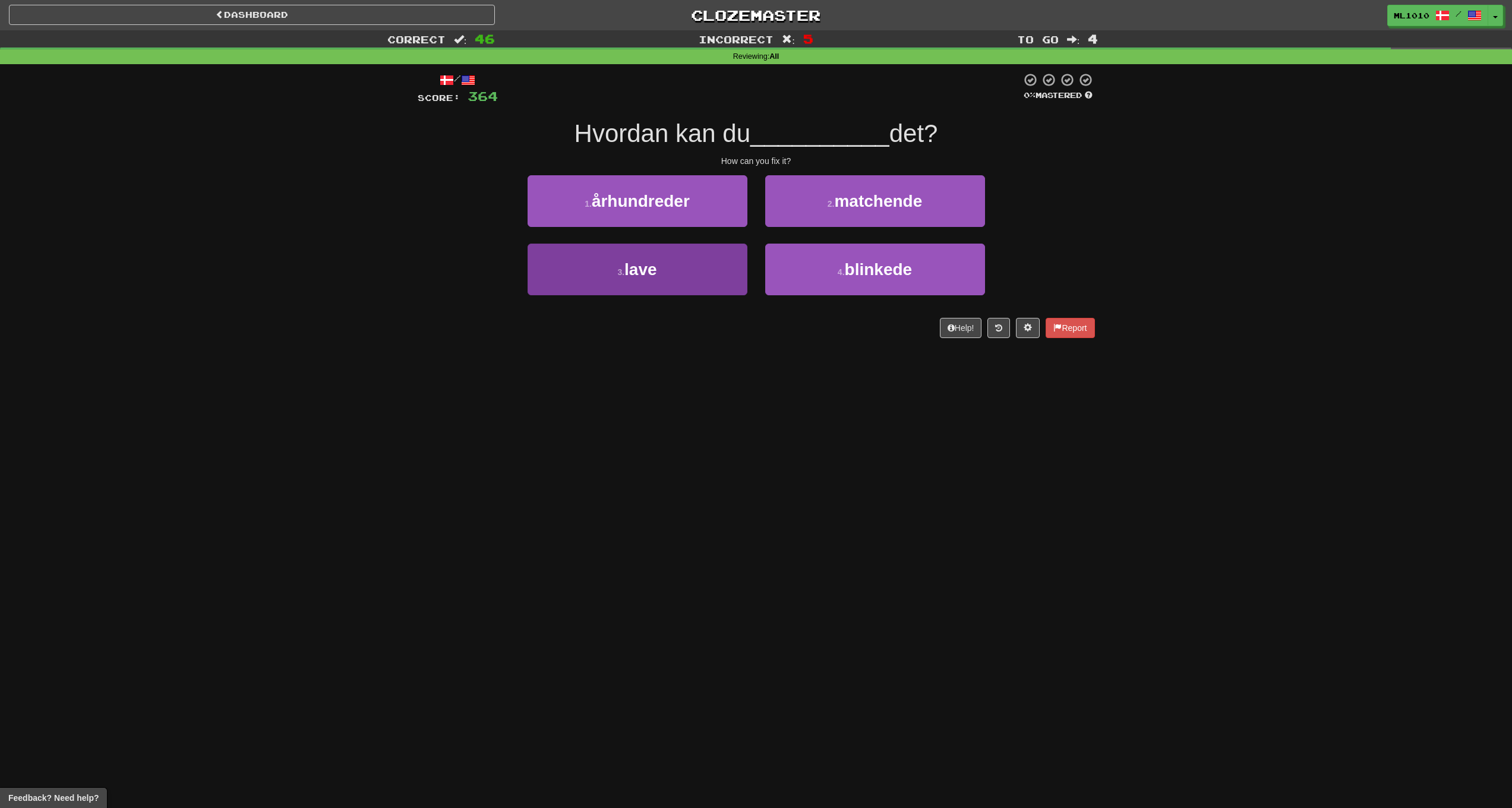
click at [698, 261] on button "3 . lave" at bounding box center [637, 269] width 220 height 52
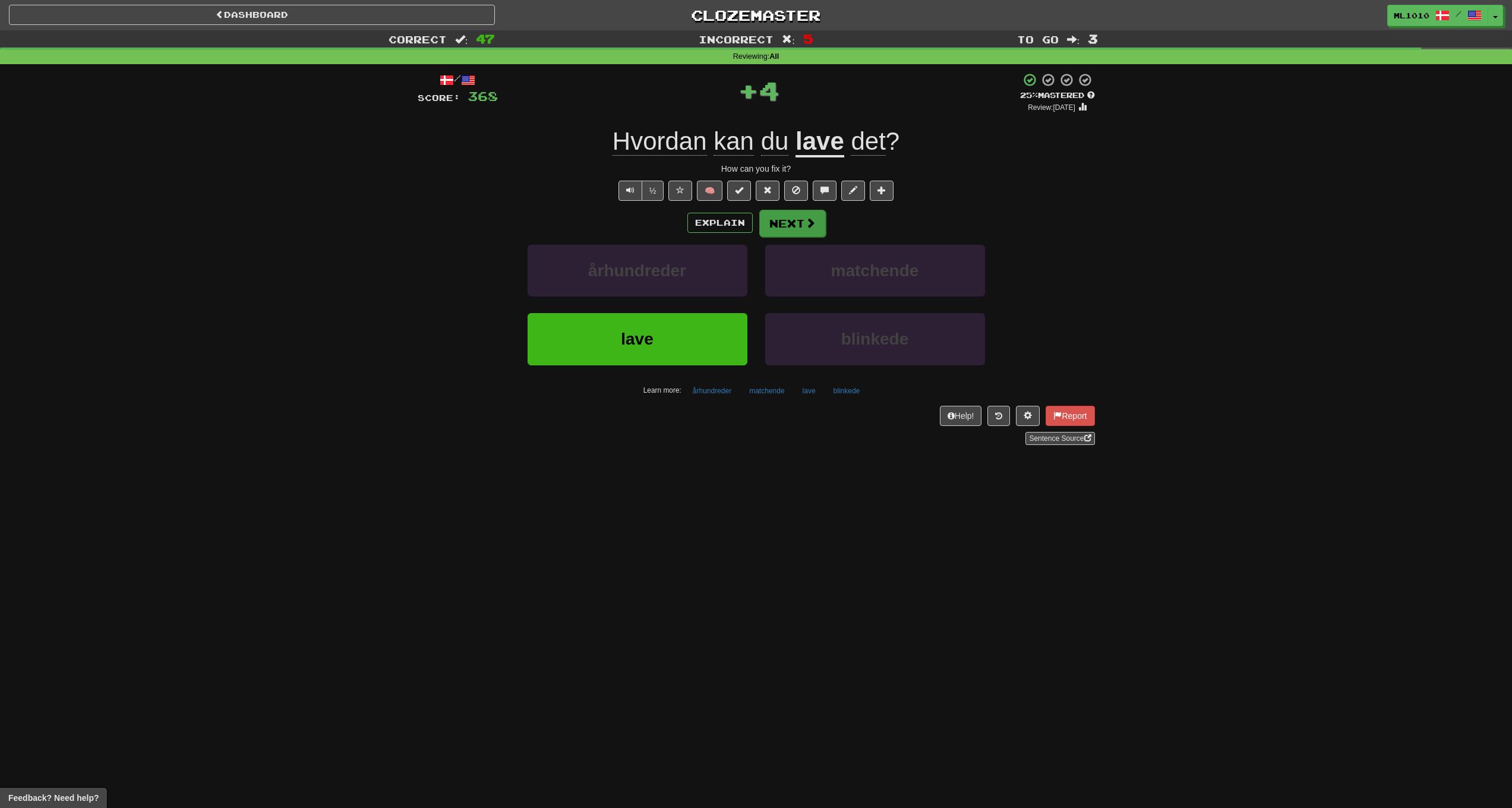
click at [814, 219] on button "Next" at bounding box center [793, 222] width 66 height 27
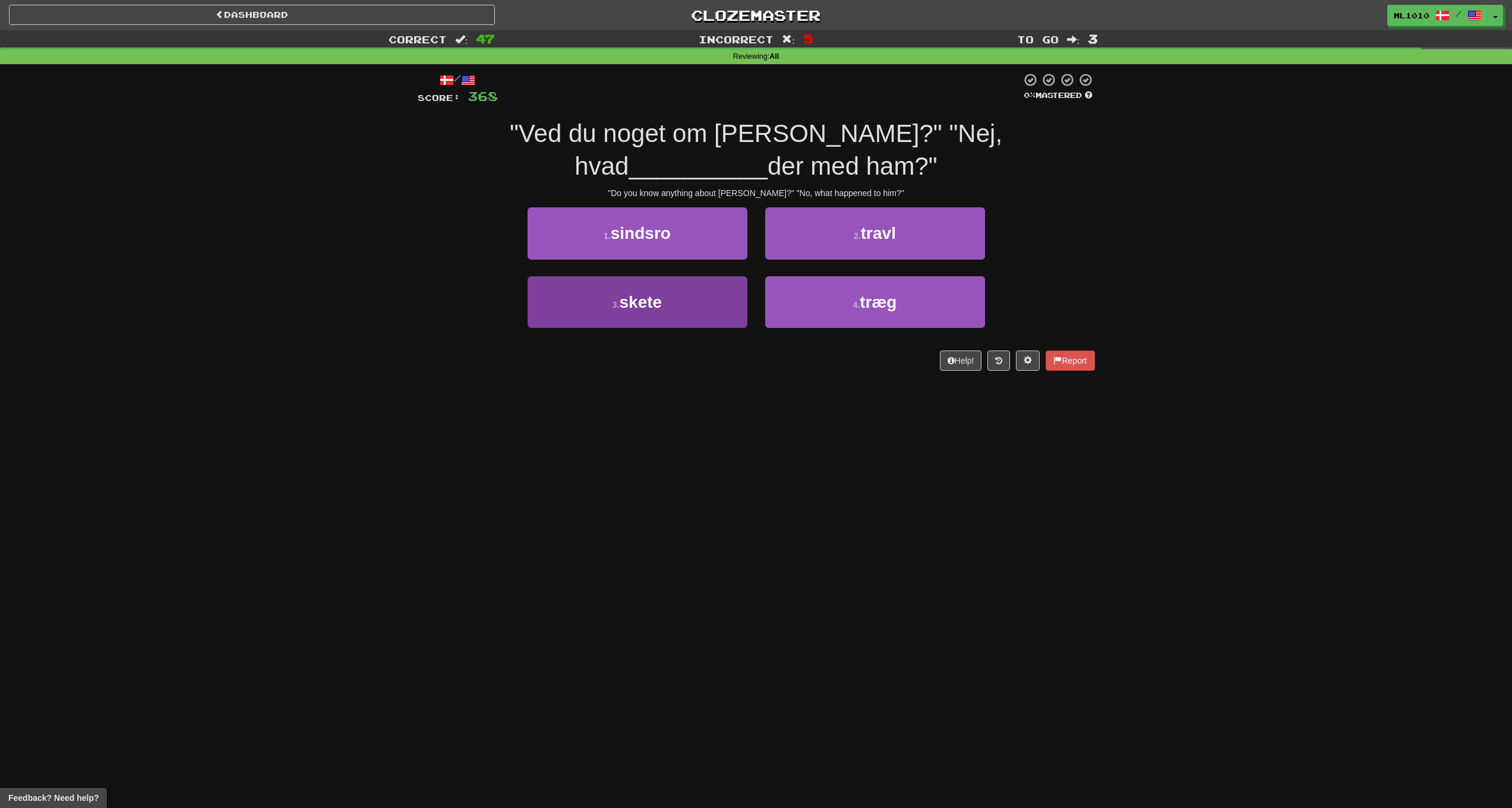
click at [702, 299] on button "3 . skete" at bounding box center [637, 302] width 220 height 52
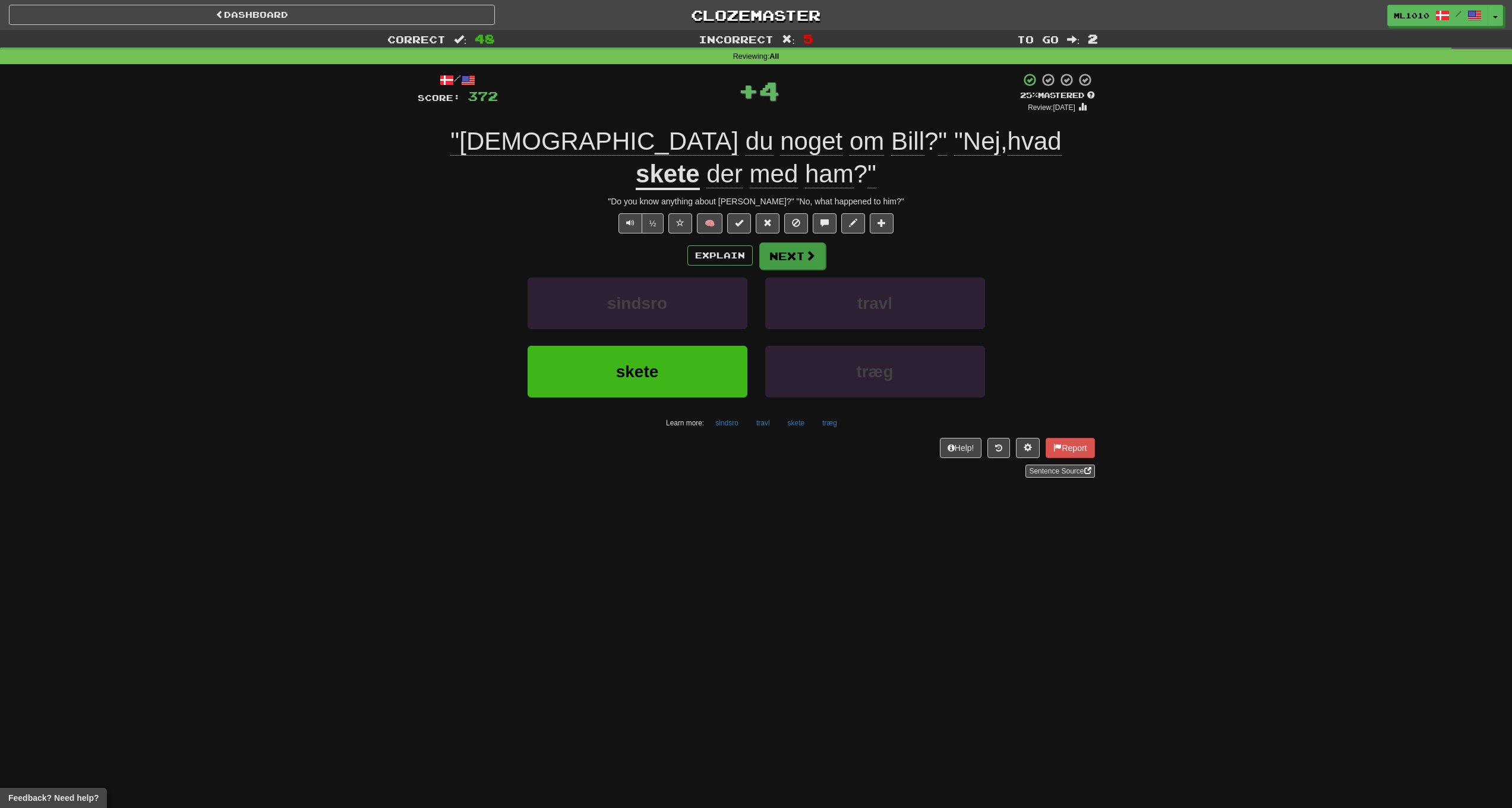
click at [814, 250] on span at bounding box center [810, 256] width 11 height 11
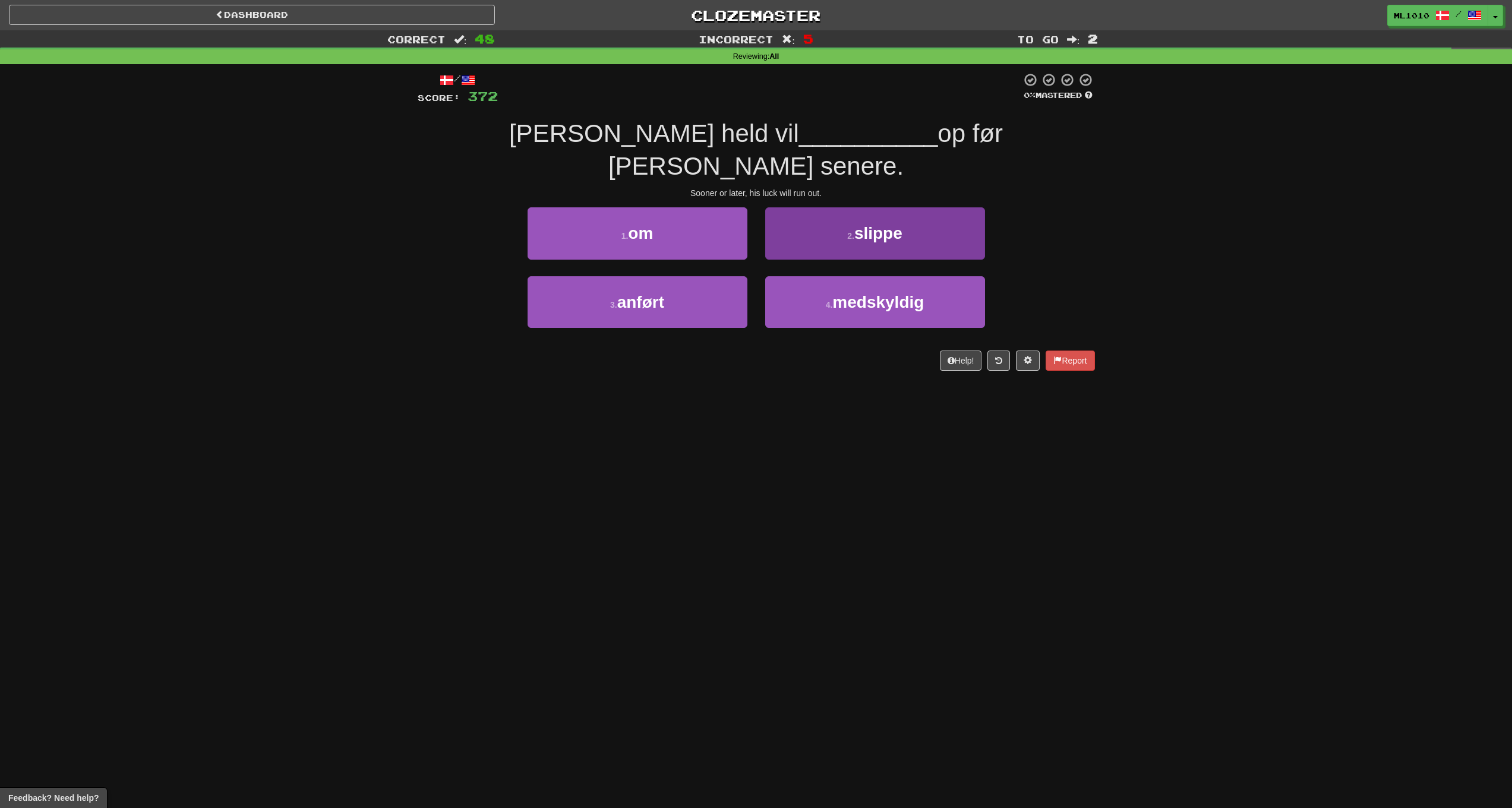
click at [831, 207] on button "2 . slippe" at bounding box center [875, 233] width 220 height 52
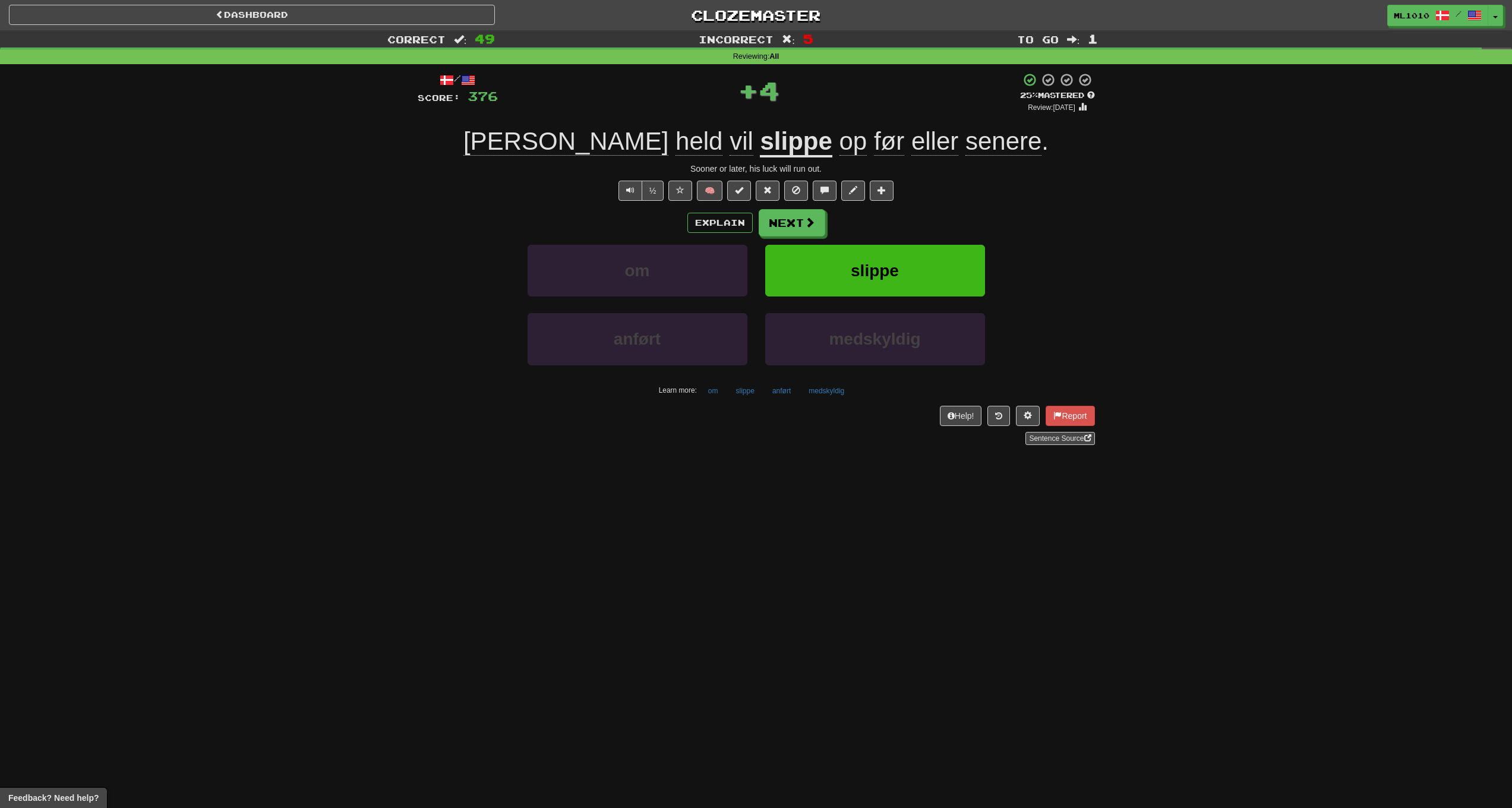
click at [760, 137] on u "slippe" at bounding box center [796, 142] width 72 height 30
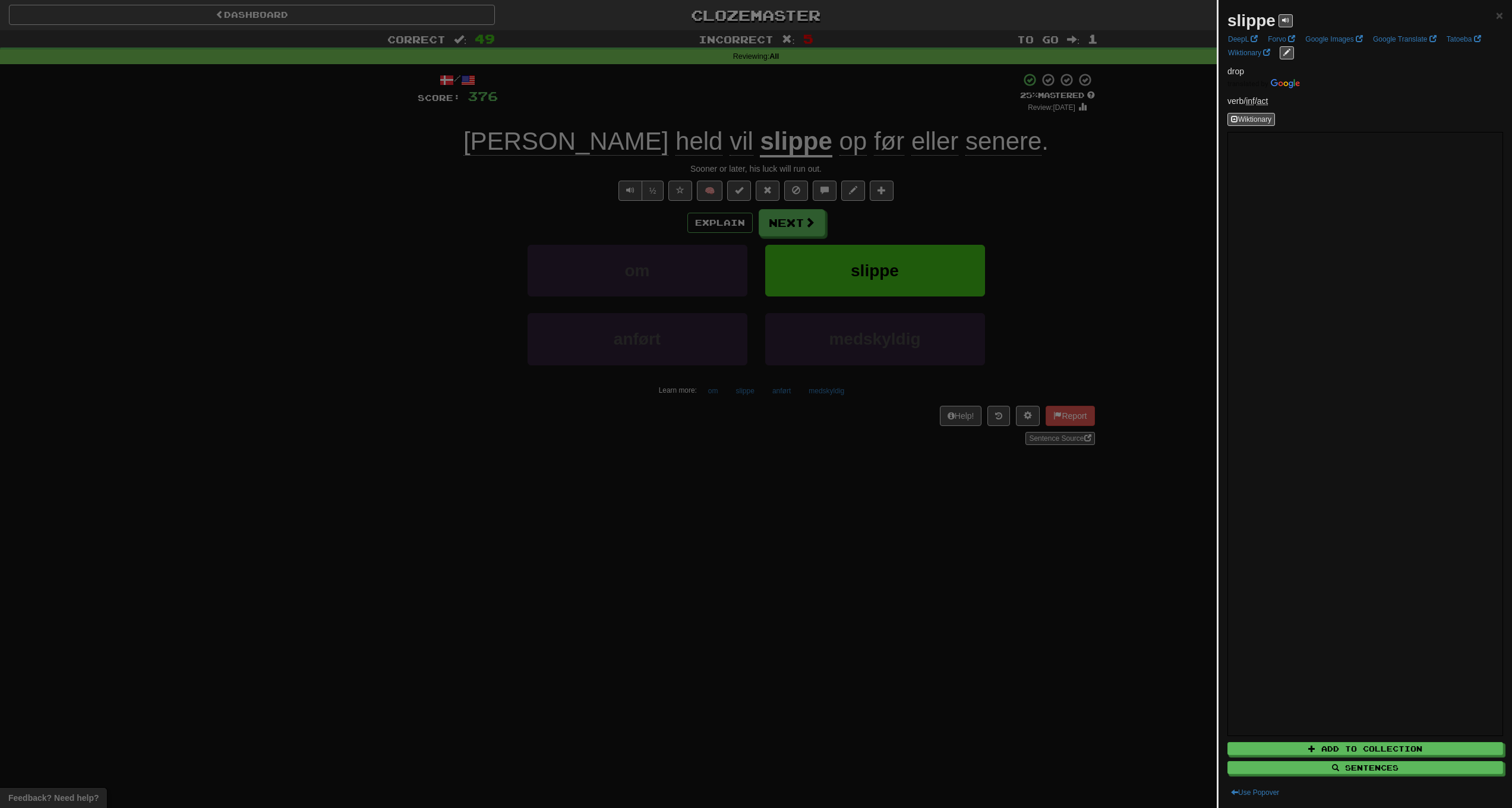
click at [786, 219] on div at bounding box center [756, 404] width 1512 height 808
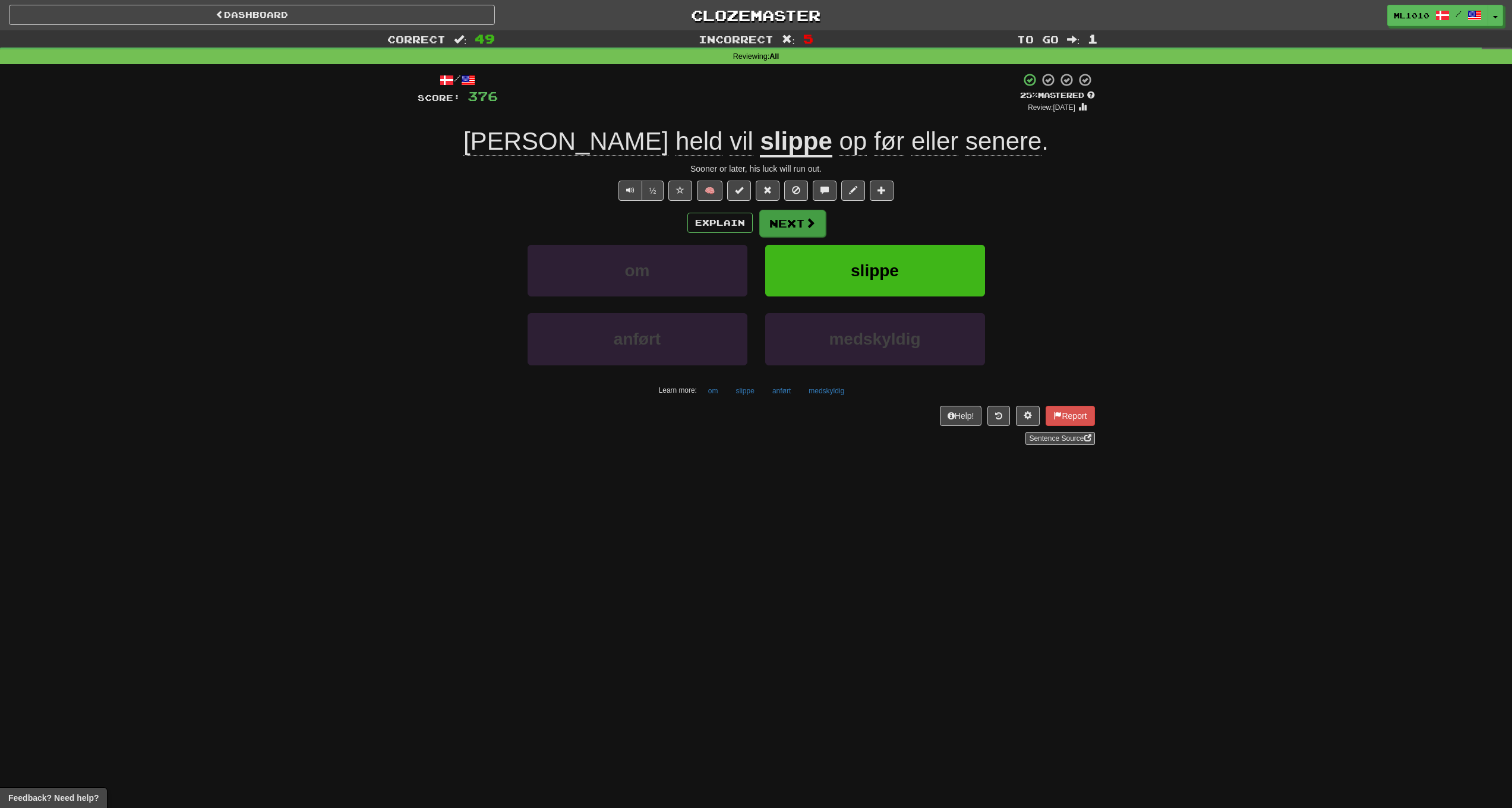
click at [801, 219] on button "Next" at bounding box center [793, 222] width 66 height 27
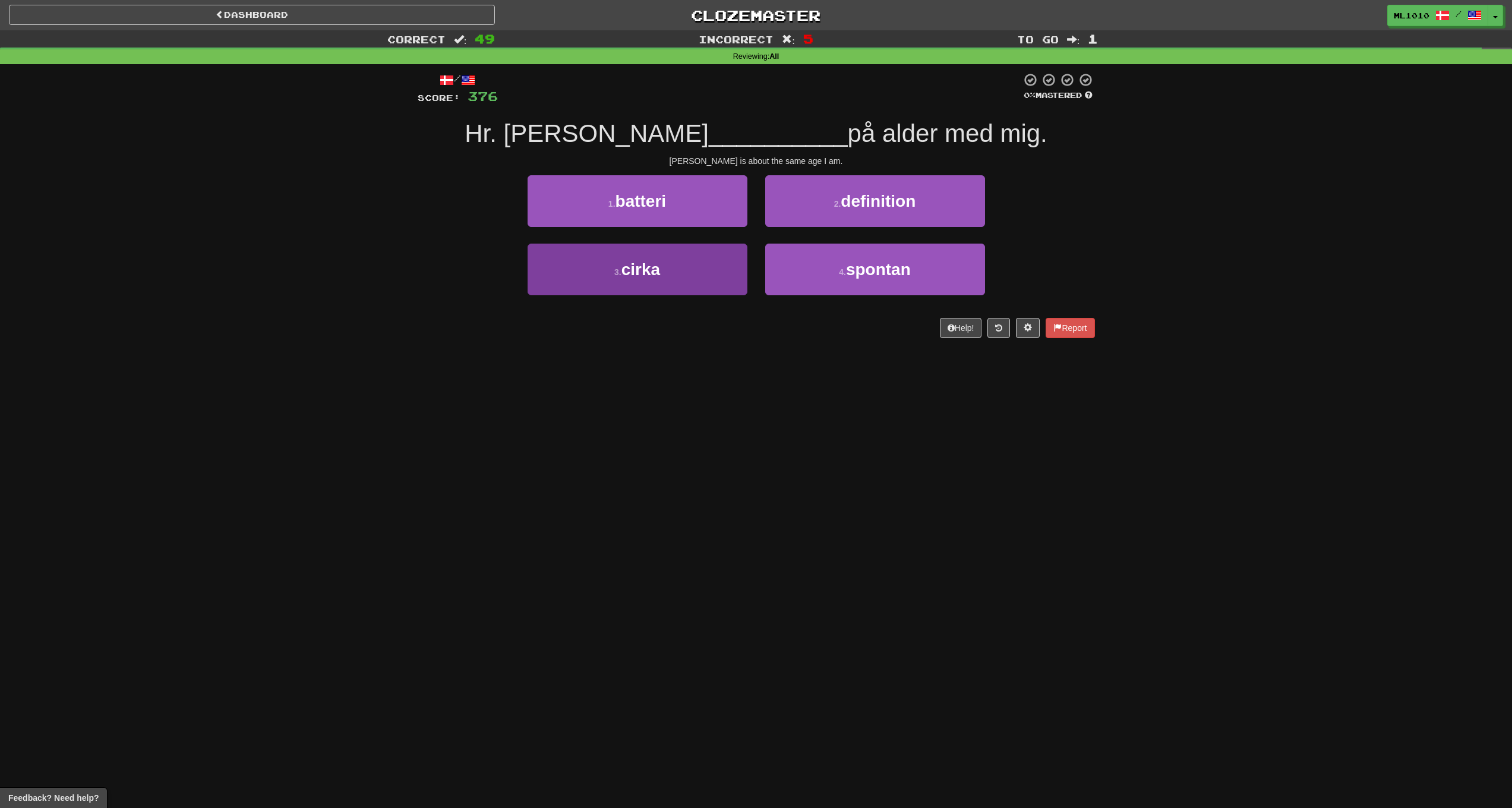
click at [709, 273] on button "3 . cirka" at bounding box center [637, 269] width 220 height 52
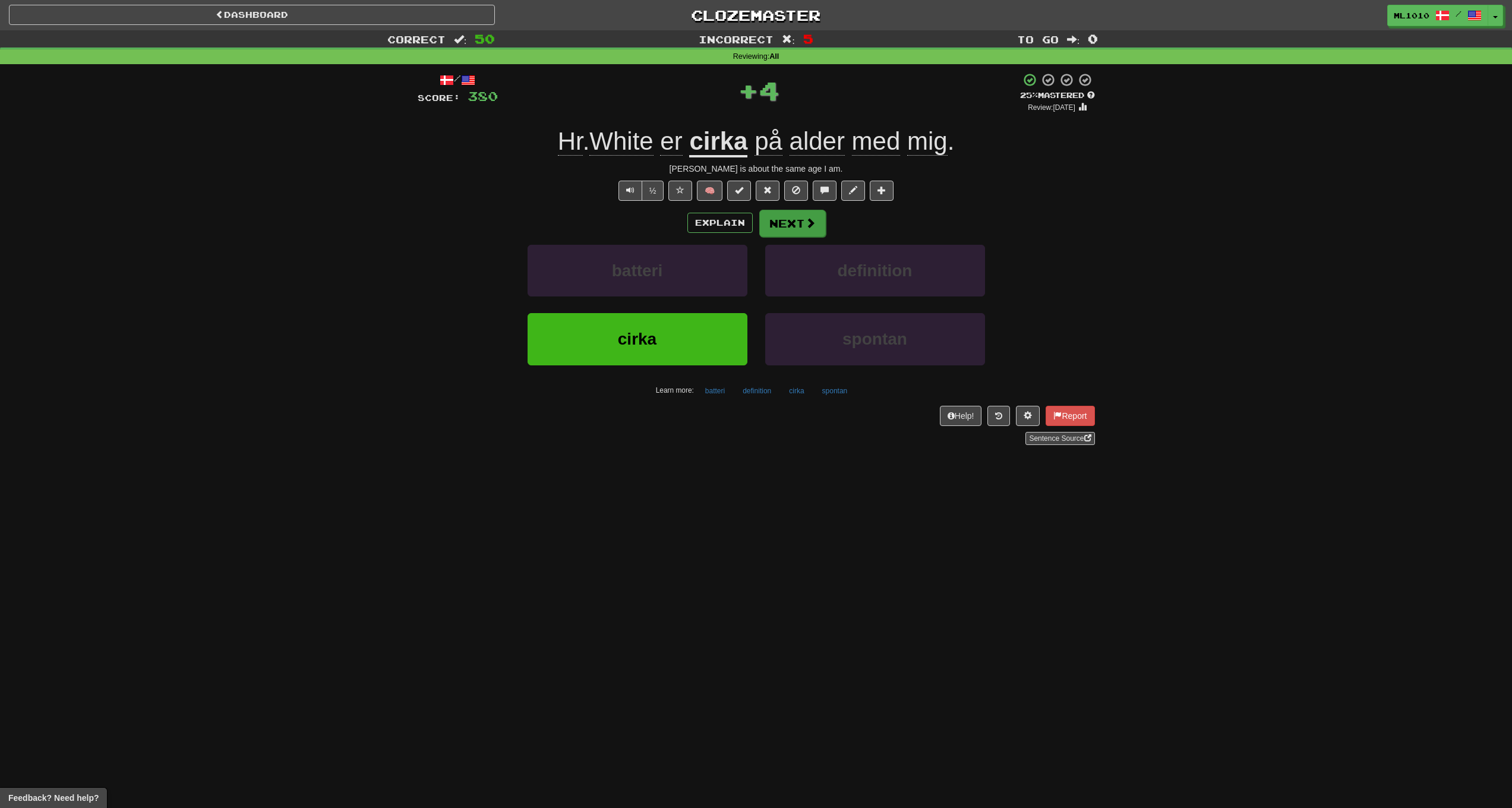
click at [796, 225] on button "Next" at bounding box center [793, 222] width 66 height 27
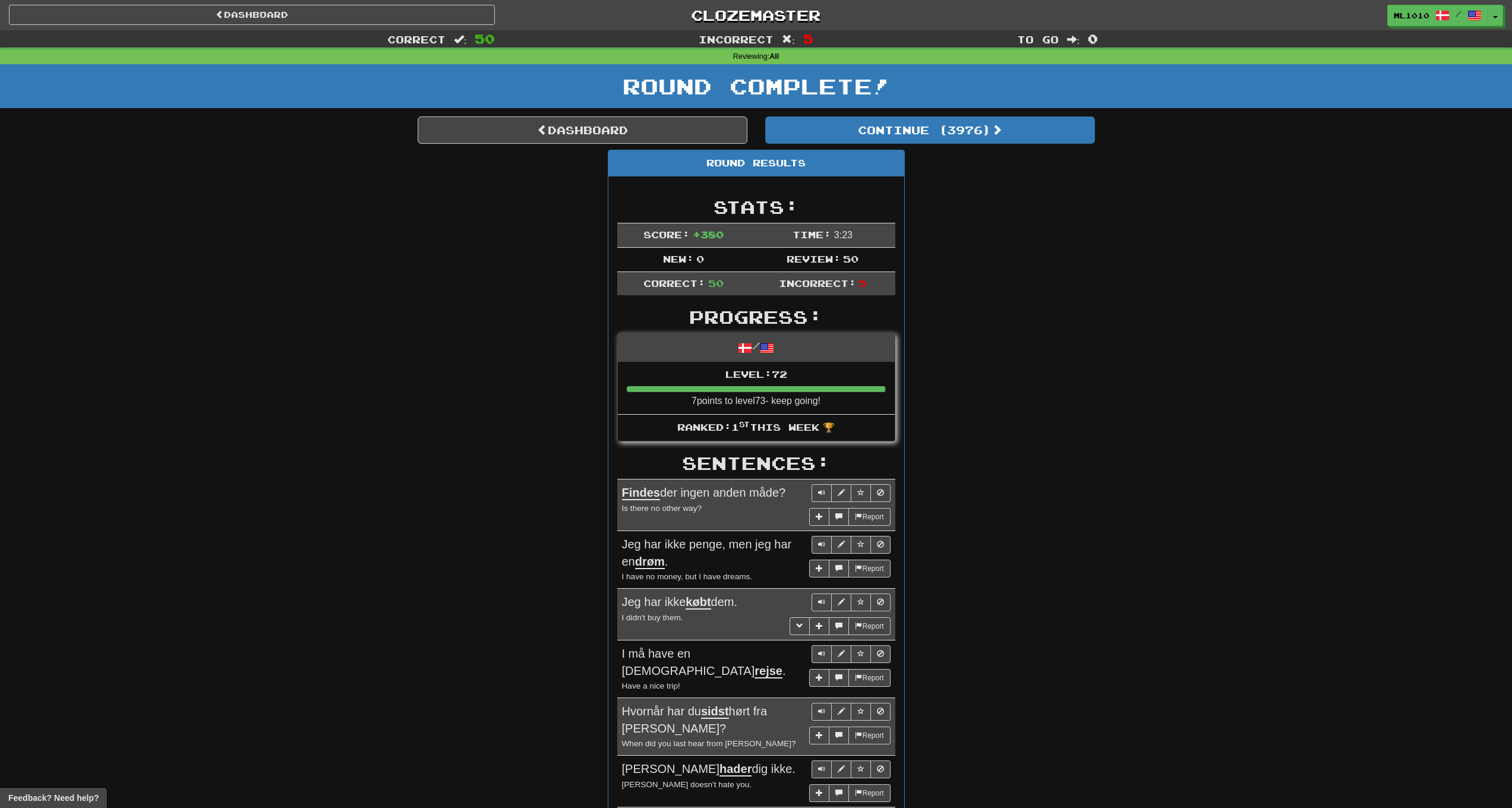
click at [509, 131] on link "Dashboard" at bounding box center [583, 130] width 330 height 27
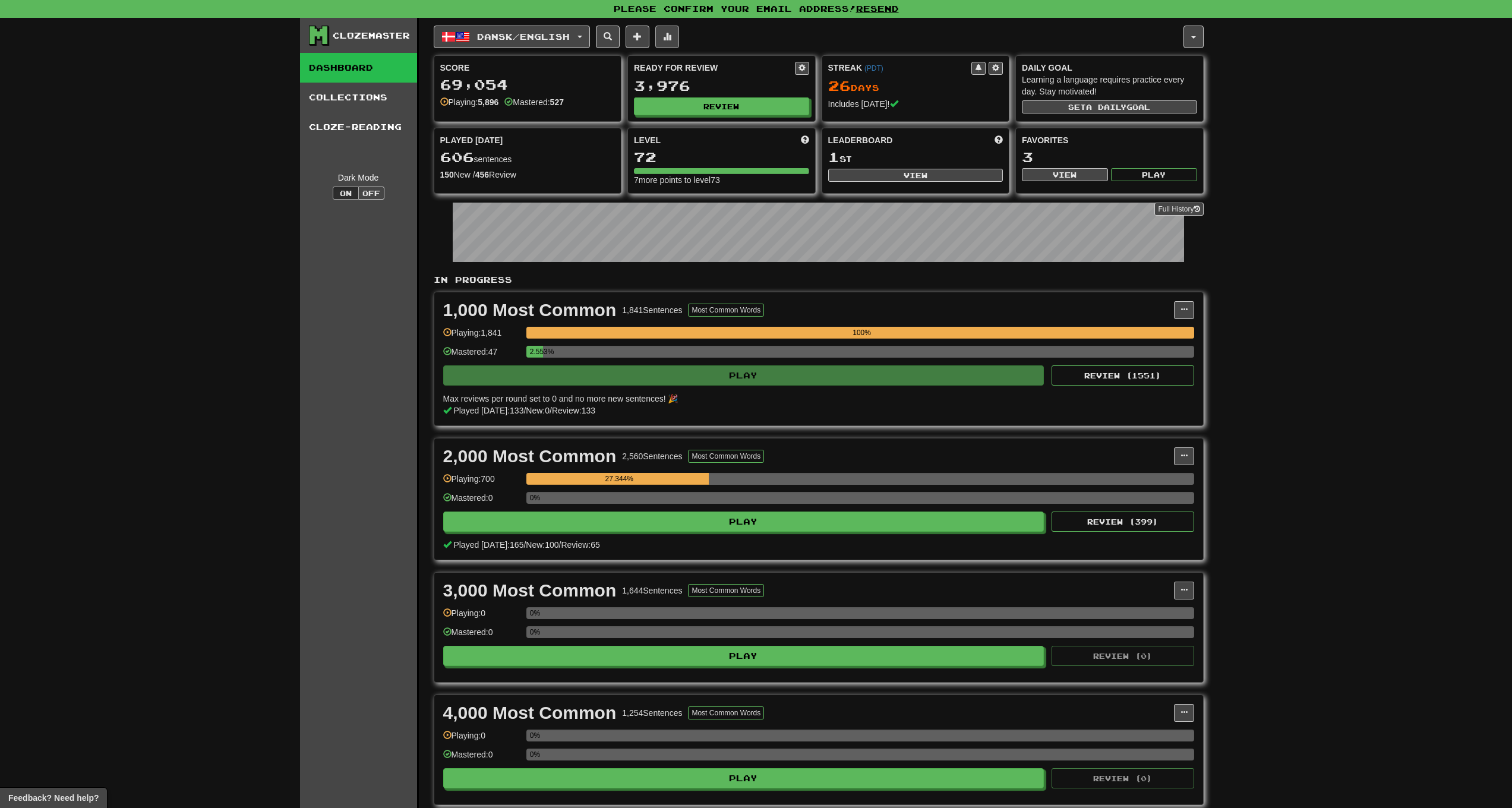
click at [671, 32] on span at bounding box center [667, 36] width 8 height 8
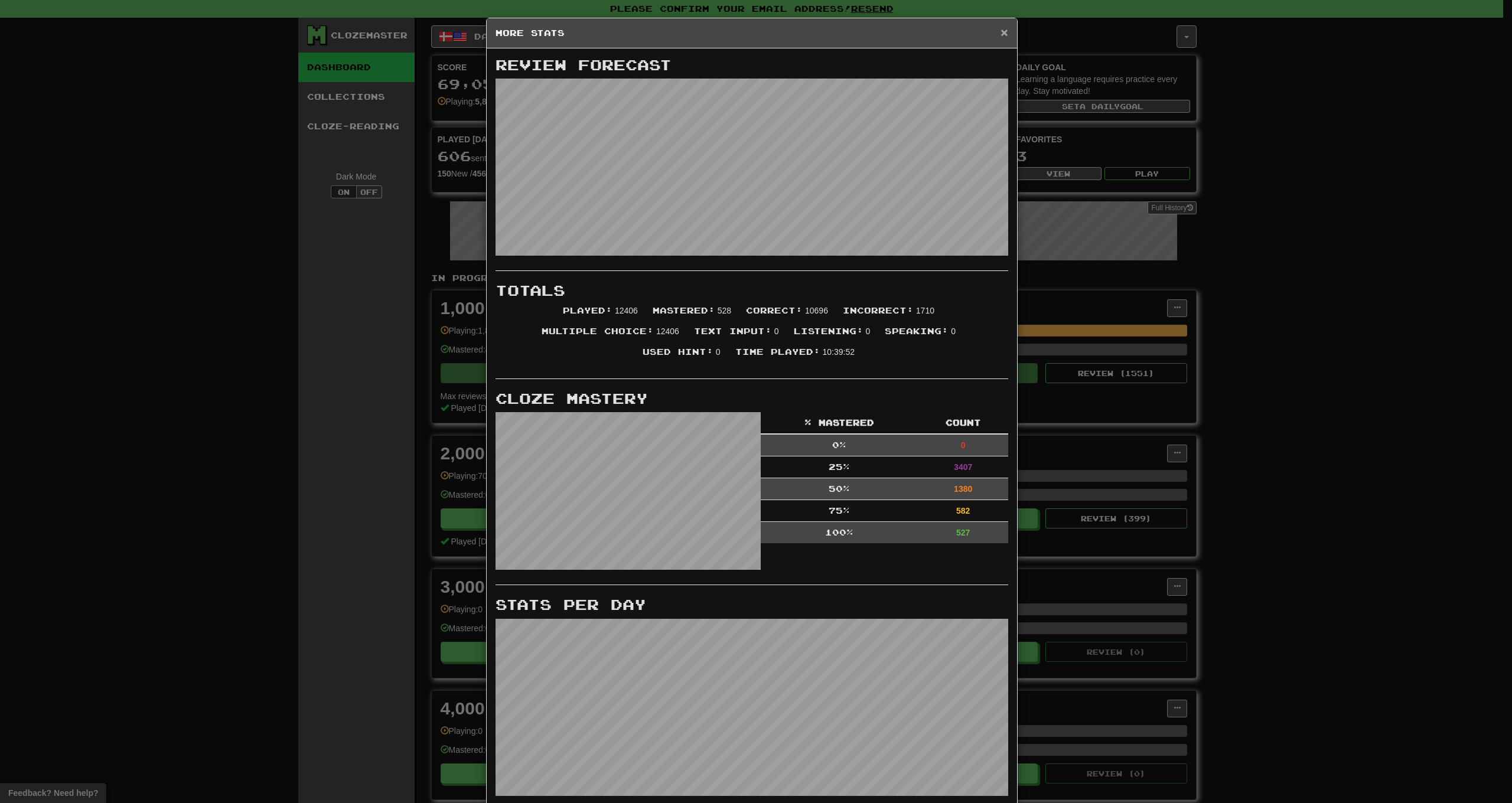
click at [1001, 35] on span "×" at bounding box center [1004, 32] width 7 height 14
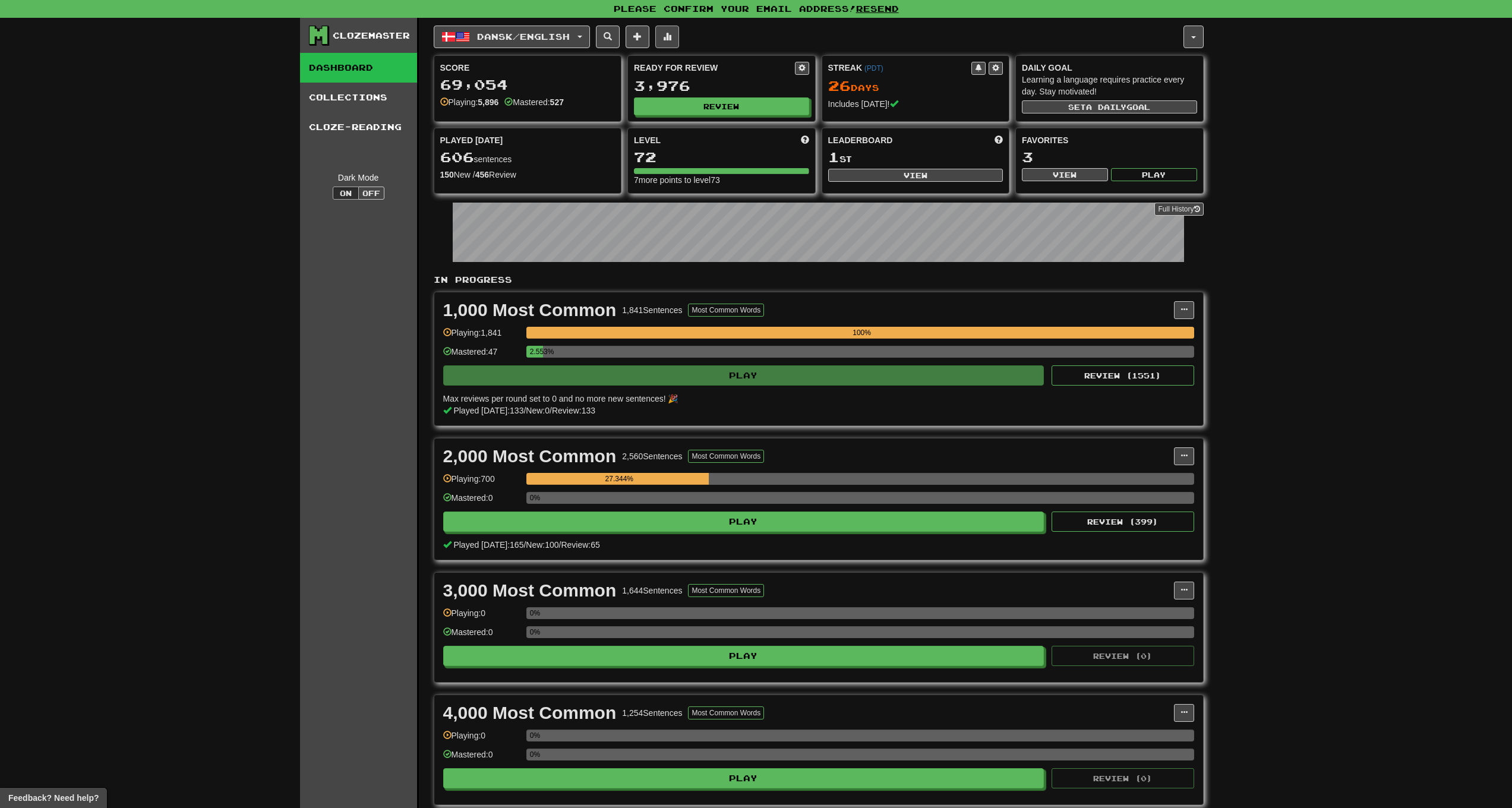
click at [679, 37] on button at bounding box center [667, 36] width 24 height 22
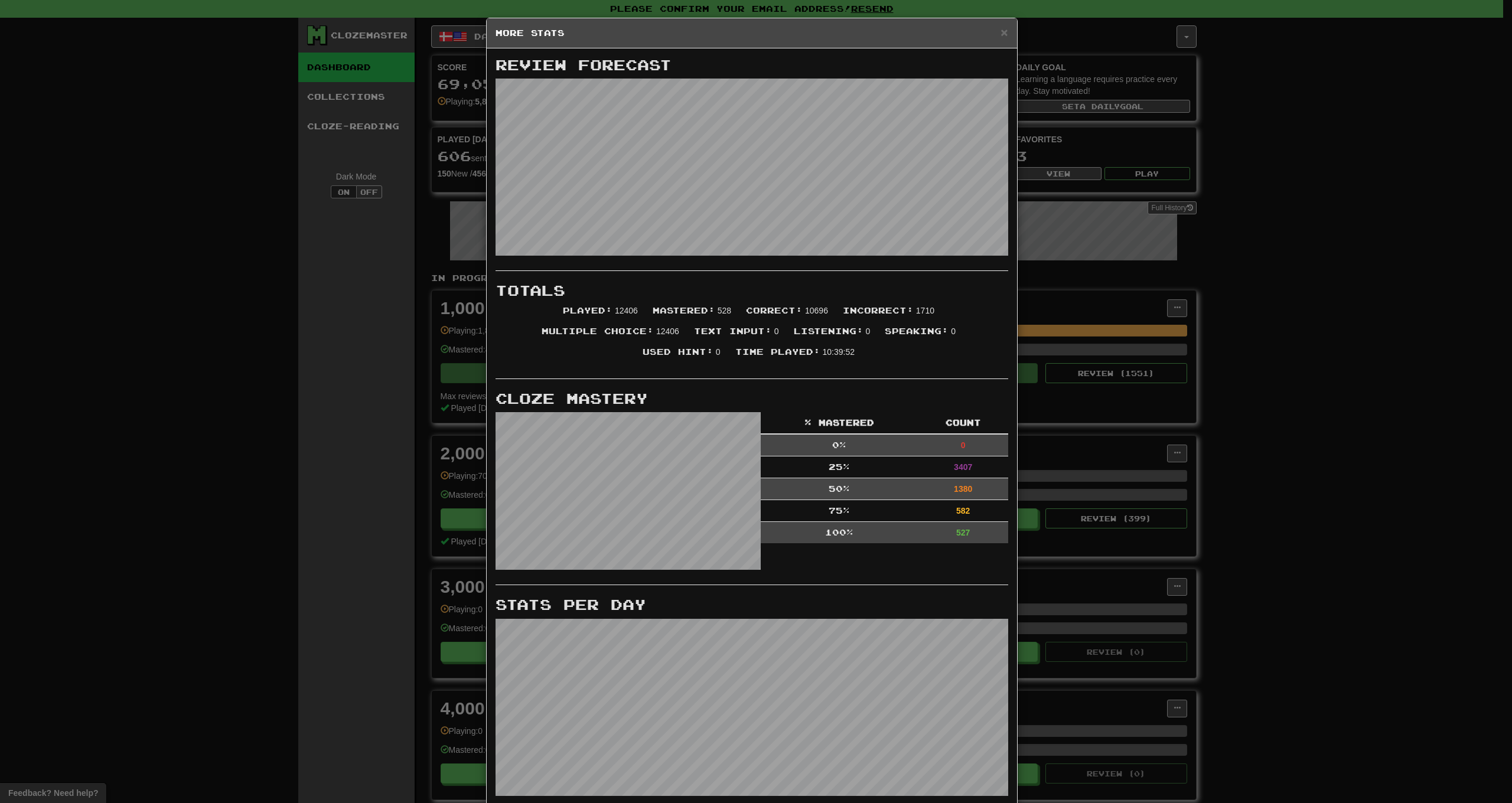
click at [1006, 25] on div "× More Stats" at bounding box center [752, 33] width 531 height 30
click at [1002, 31] on span "×" at bounding box center [1004, 32] width 7 height 14
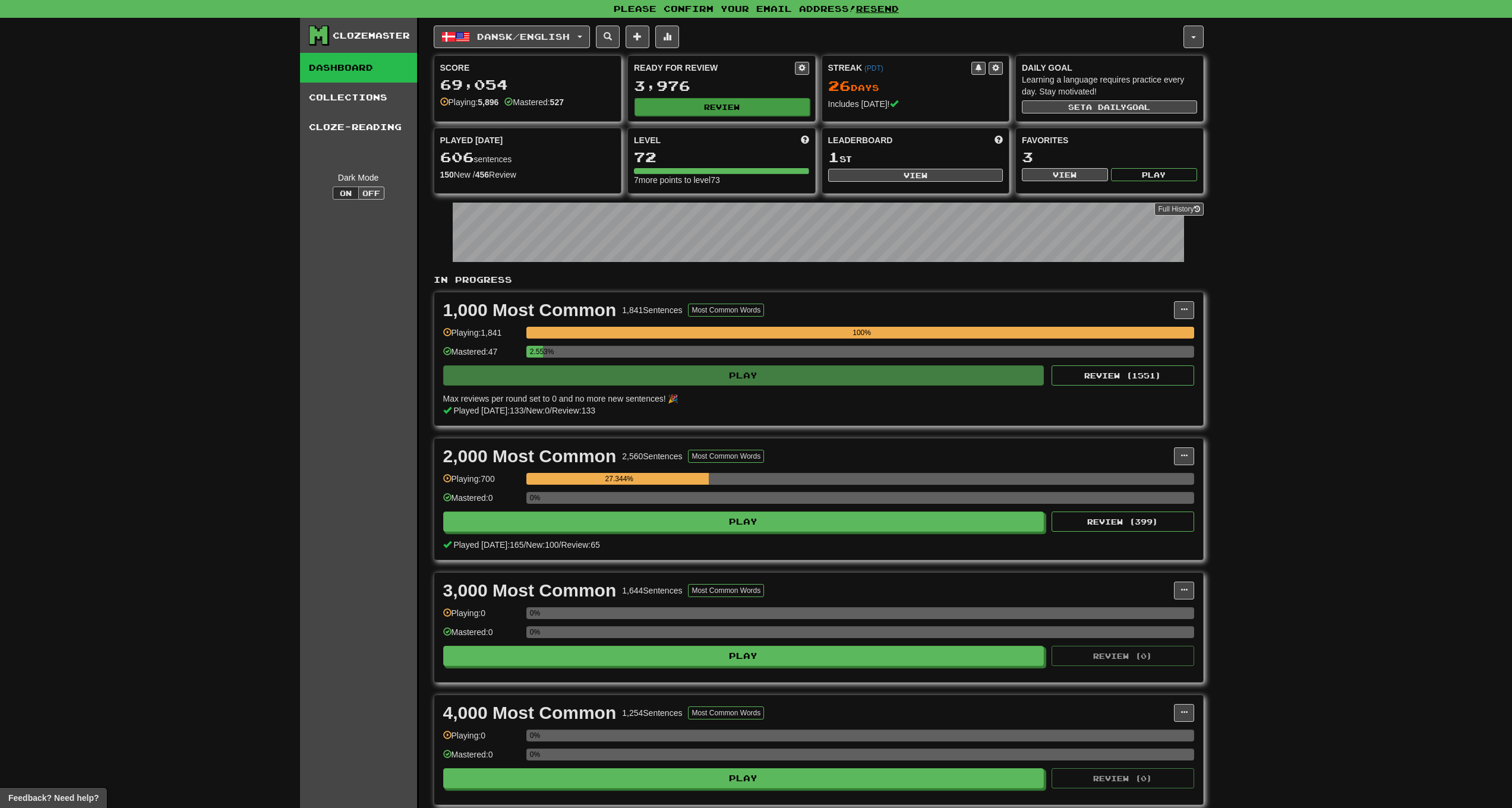
click at [720, 104] on button "Review" at bounding box center [722, 107] width 175 height 18
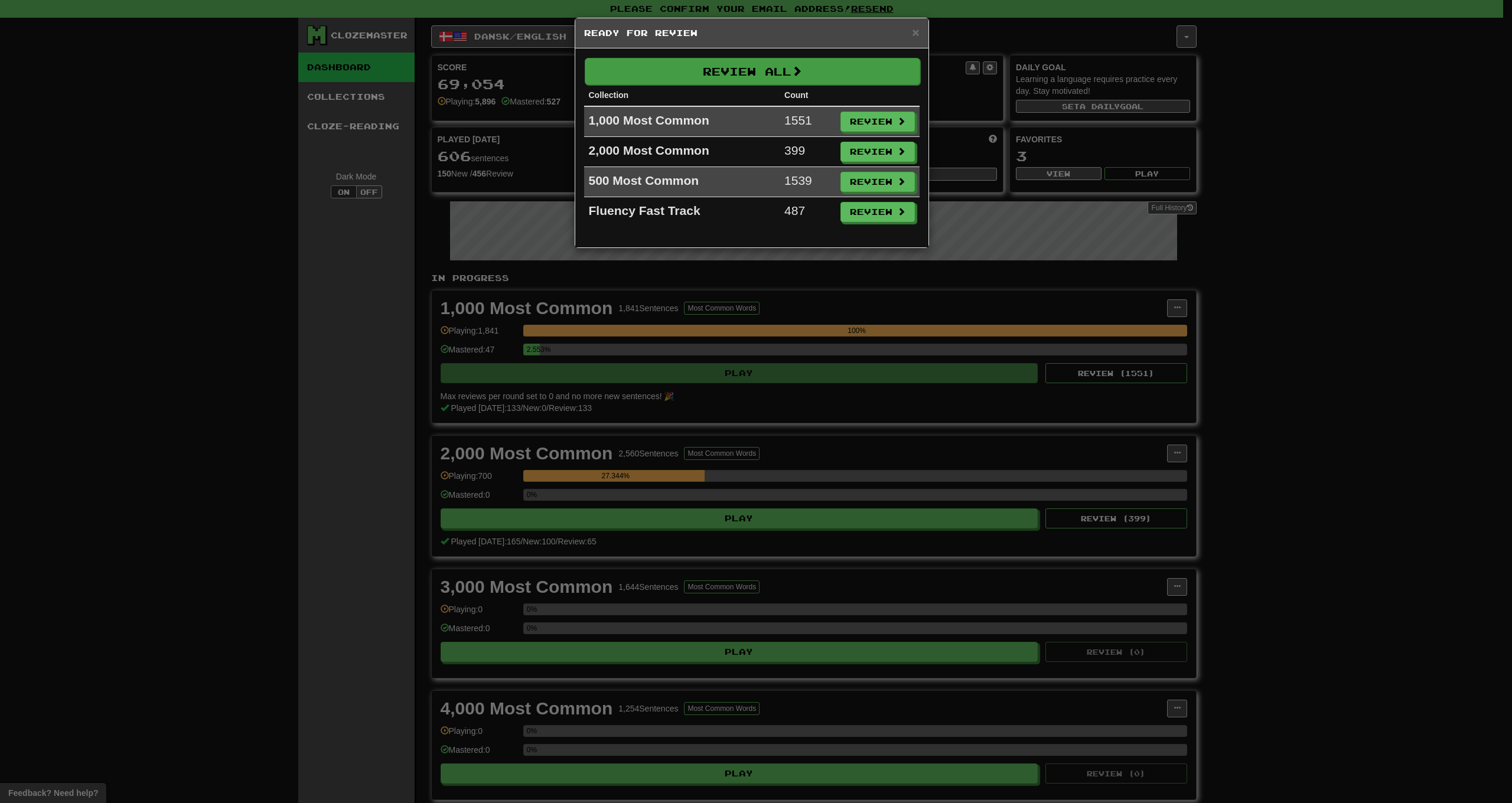
click at [769, 71] on button "Review All" at bounding box center [752, 71] width 336 height 27
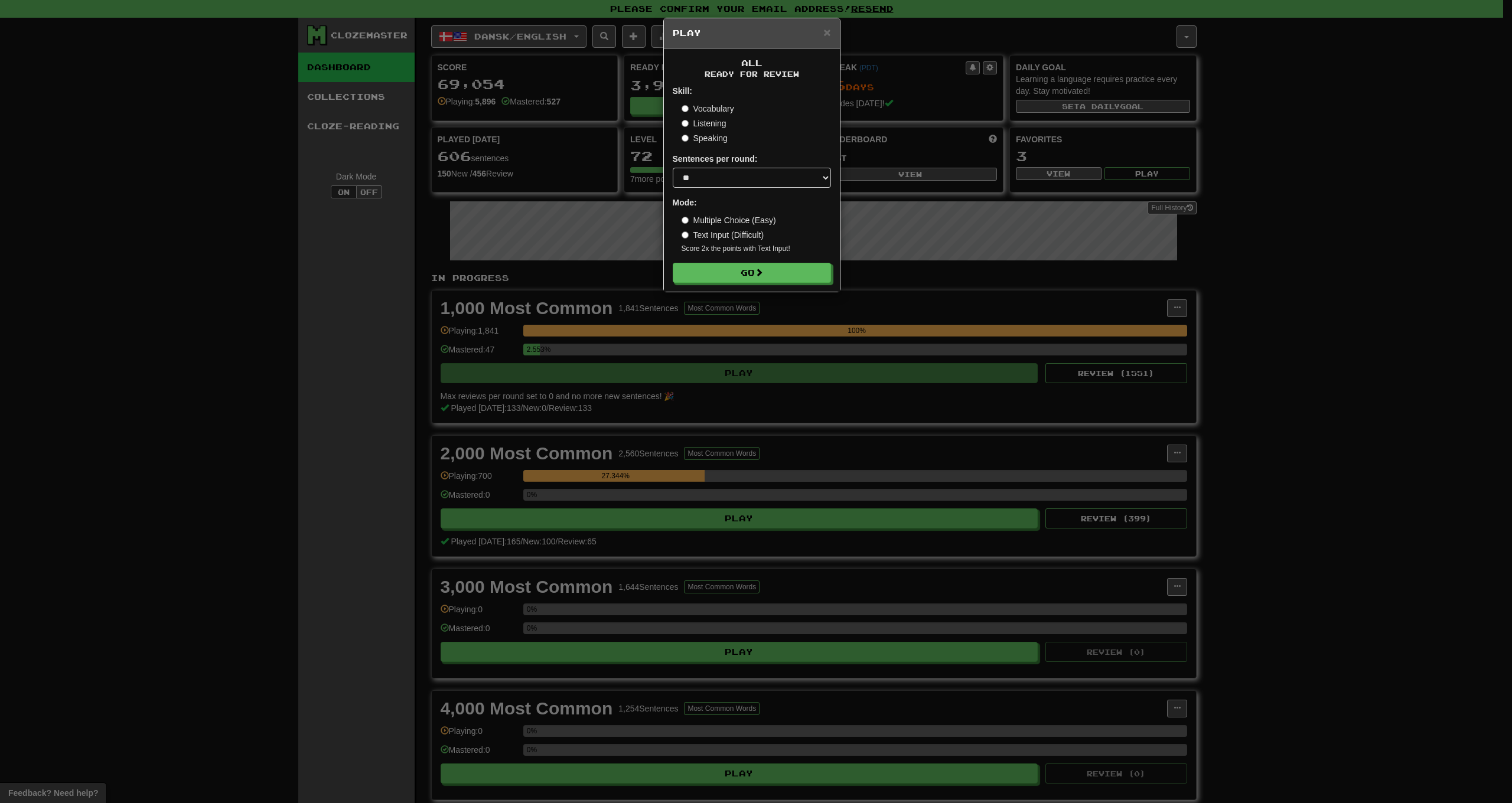
click at [773, 193] on form "Skill: Vocabulary Listening Speaking Sentences per round: * ** ** ** ** ** *** …" at bounding box center [752, 184] width 158 height 198
select select "***"
click at [753, 279] on button "Go" at bounding box center [753, 273] width 158 height 20
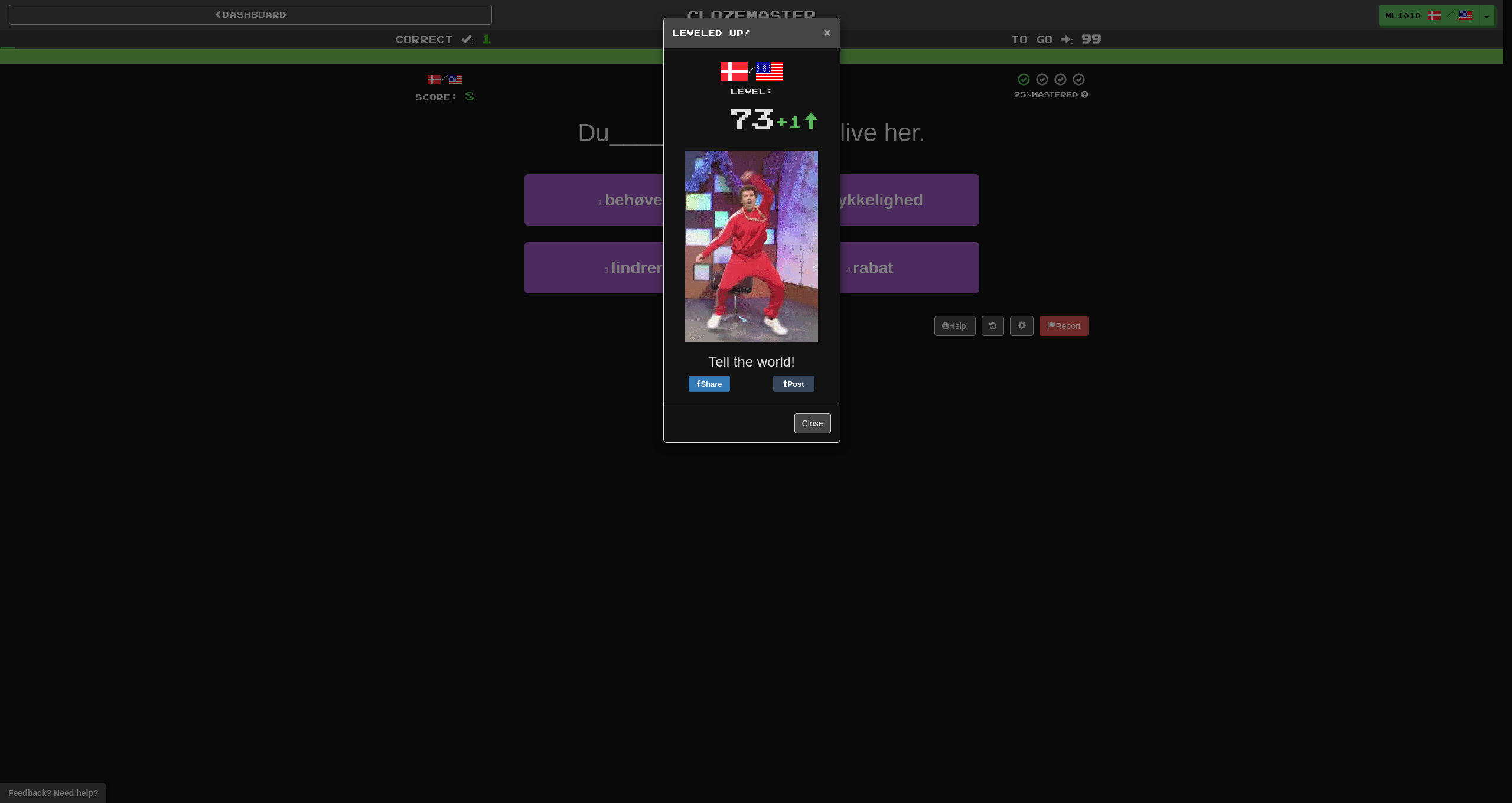
click at [823, 38] on span "×" at bounding box center [826, 32] width 7 height 14
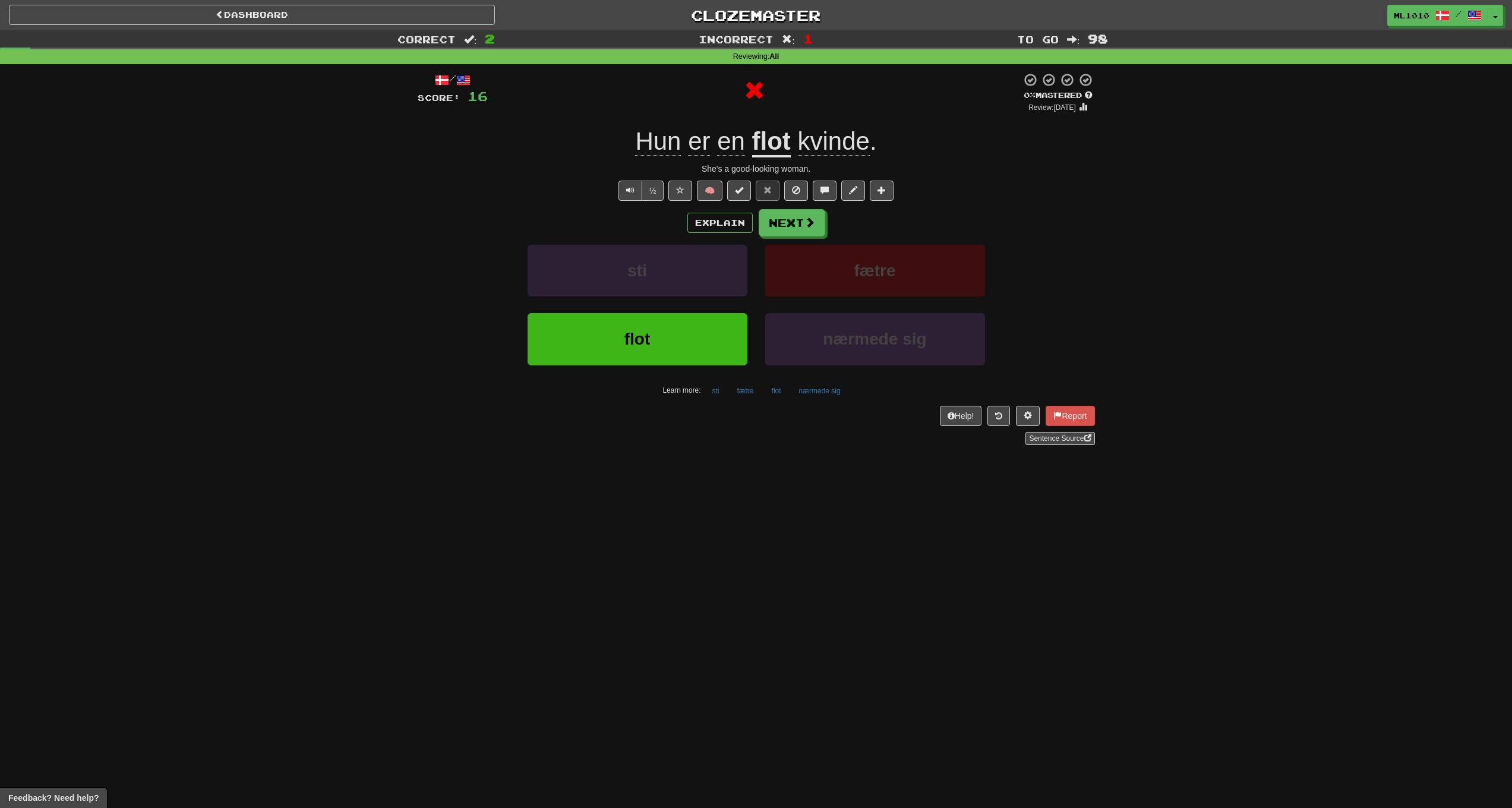
click at [762, 148] on u "flot" at bounding box center [772, 142] width 39 height 30
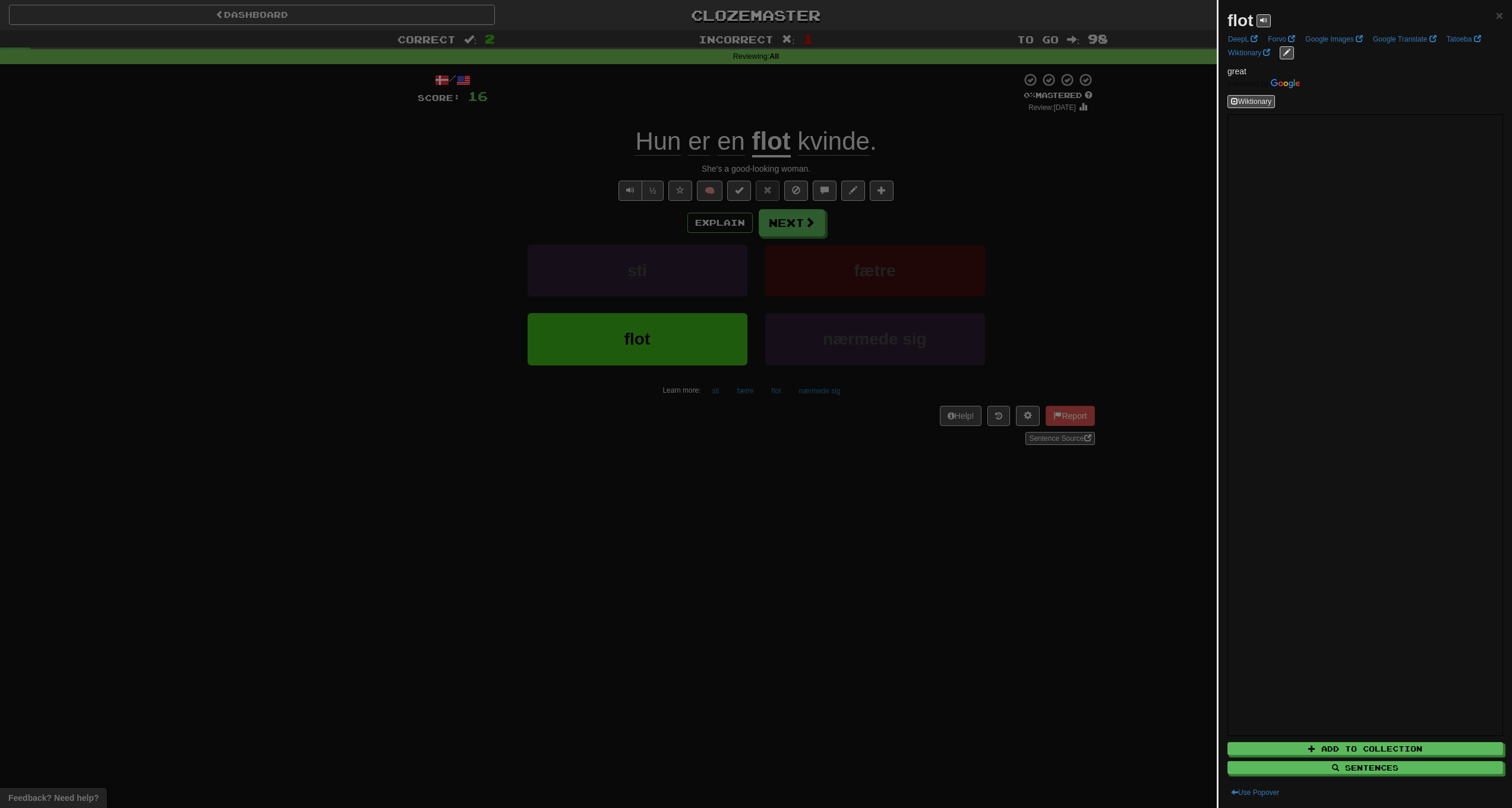
click at [1067, 240] on div at bounding box center [756, 404] width 1512 height 808
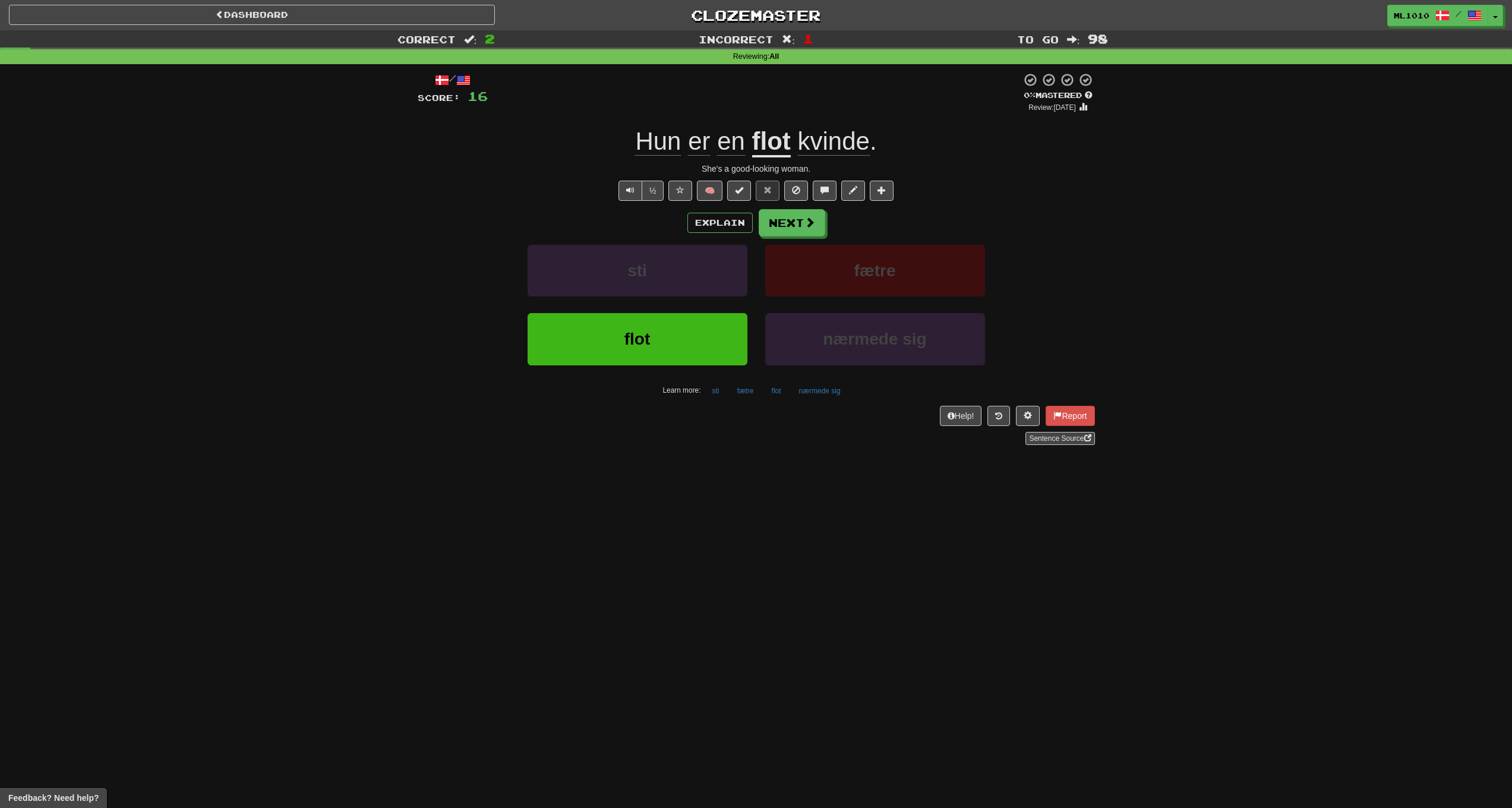
click at [907, 256] on button "fætre" at bounding box center [875, 270] width 220 height 52
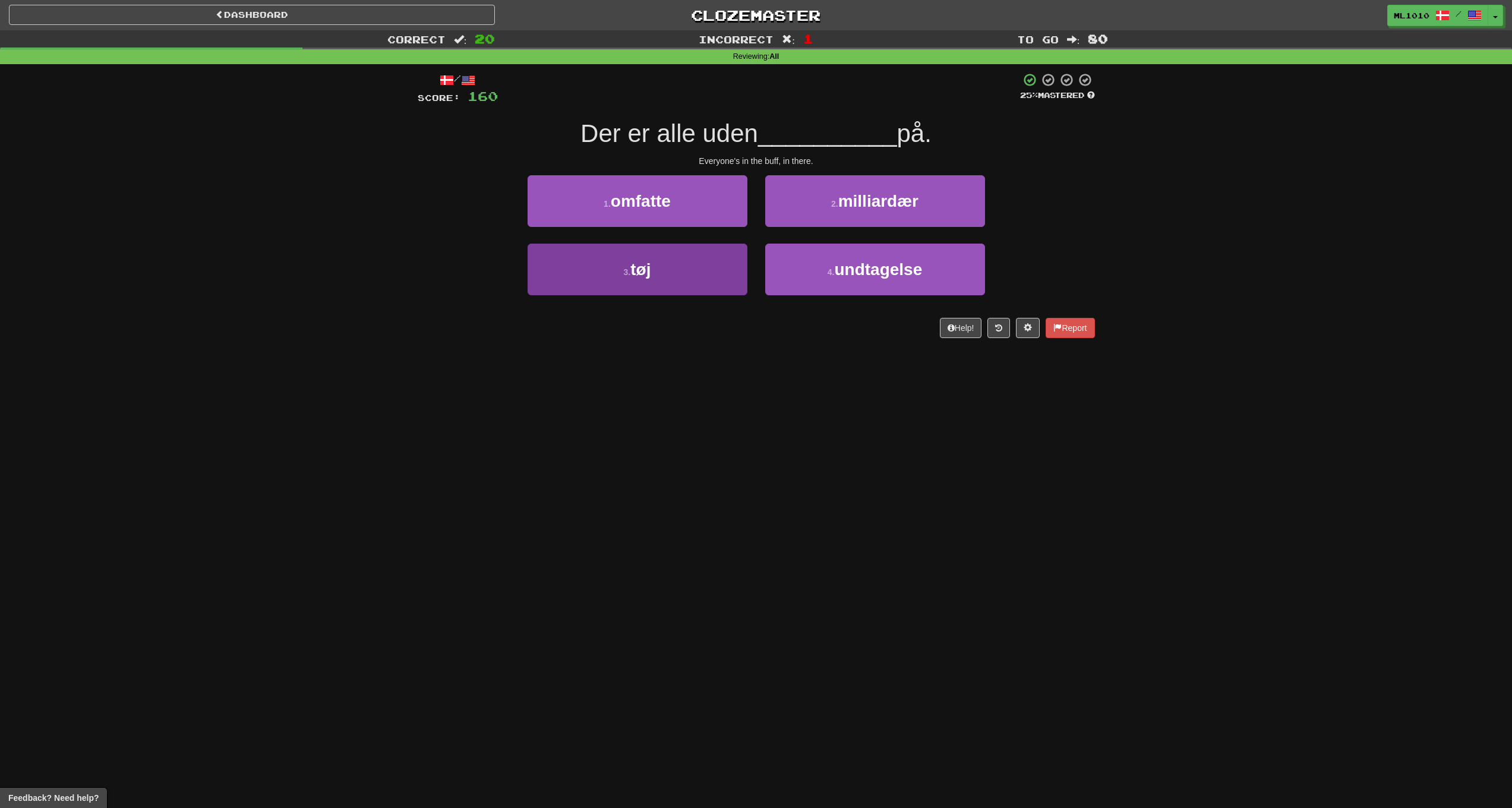
click at [737, 262] on button "3 . tøj" at bounding box center [637, 269] width 220 height 52
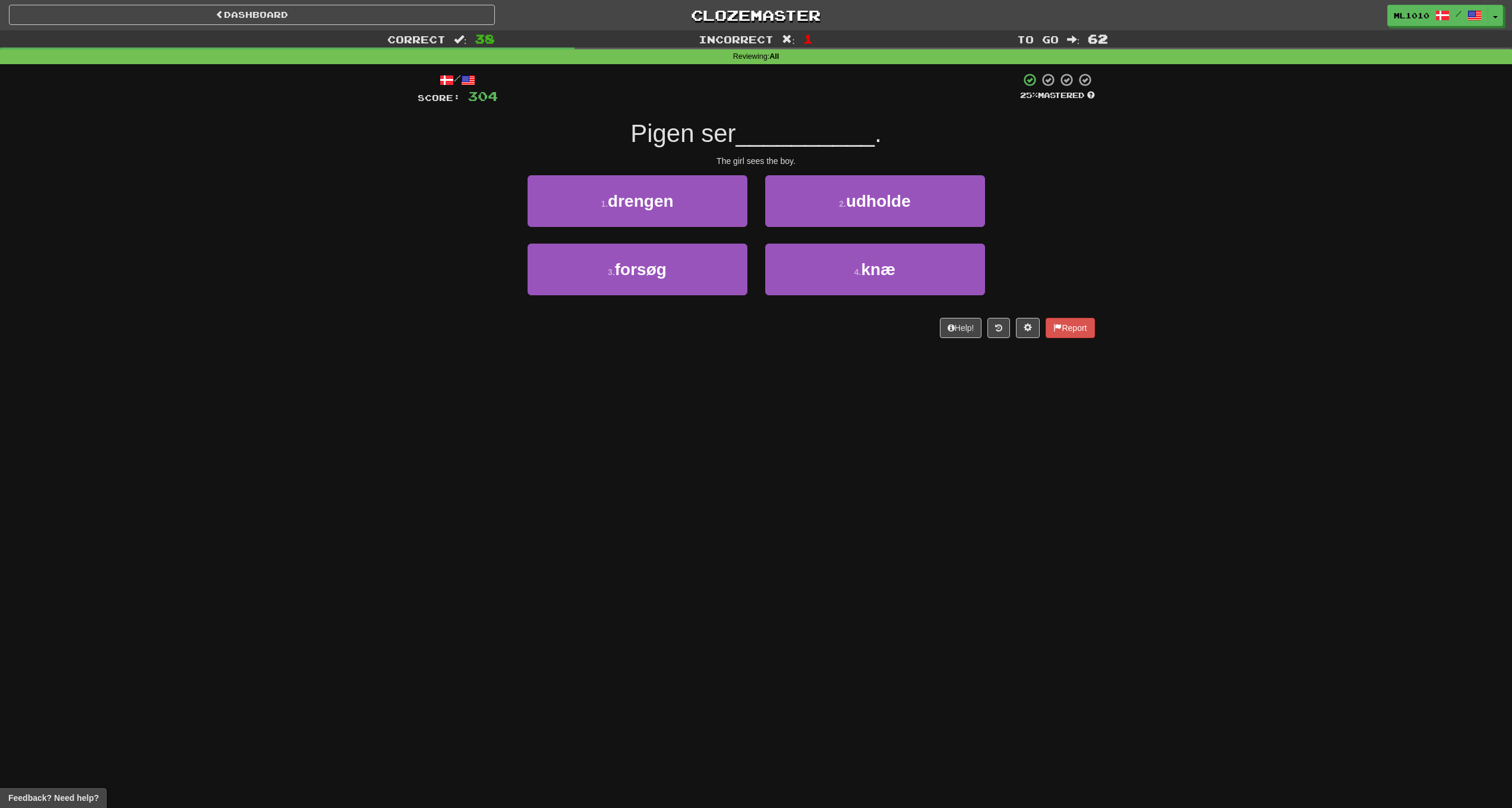
drag, startPoint x: 719, startPoint y: 212, endPoint x: 781, endPoint y: 205, distance: 62.4
click at [719, 212] on button "1 . drengen" at bounding box center [637, 201] width 220 height 52
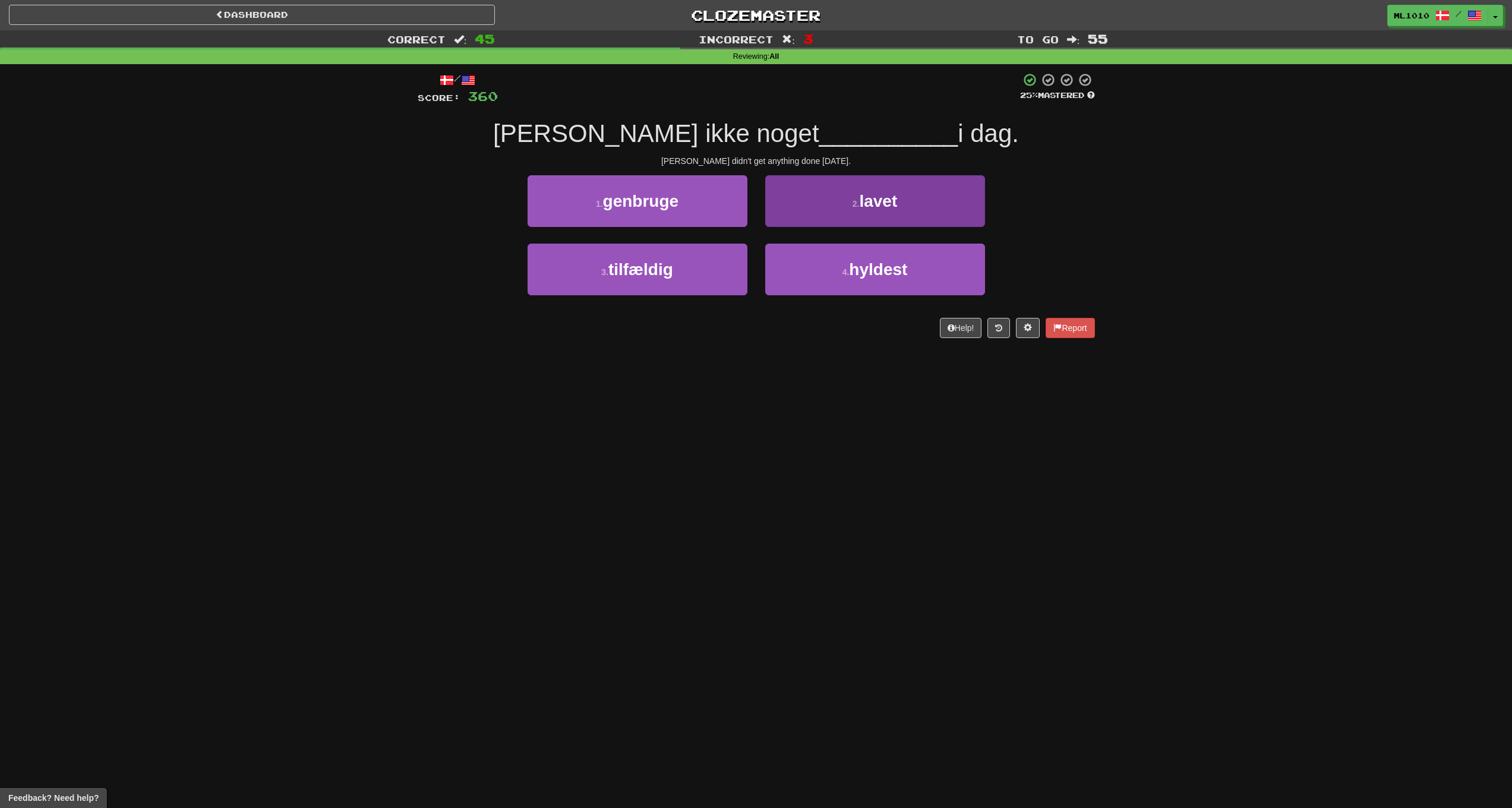
click at [872, 216] on button "2 . lavet" at bounding box center [875, 201] width 220 height 52
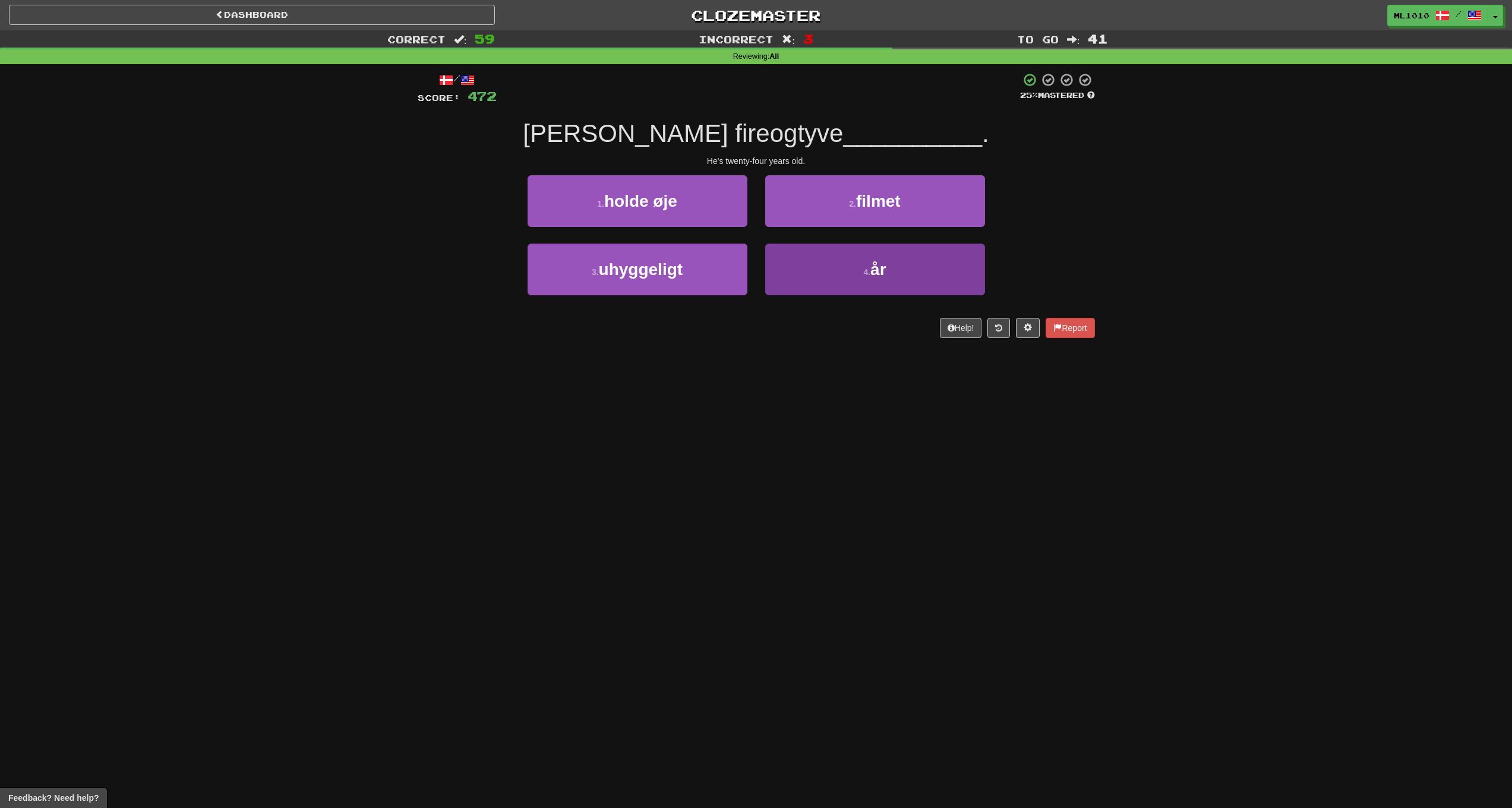
click at [953, 263] on button "4 . år" at bounding box center [875, 269] width 220 height 52
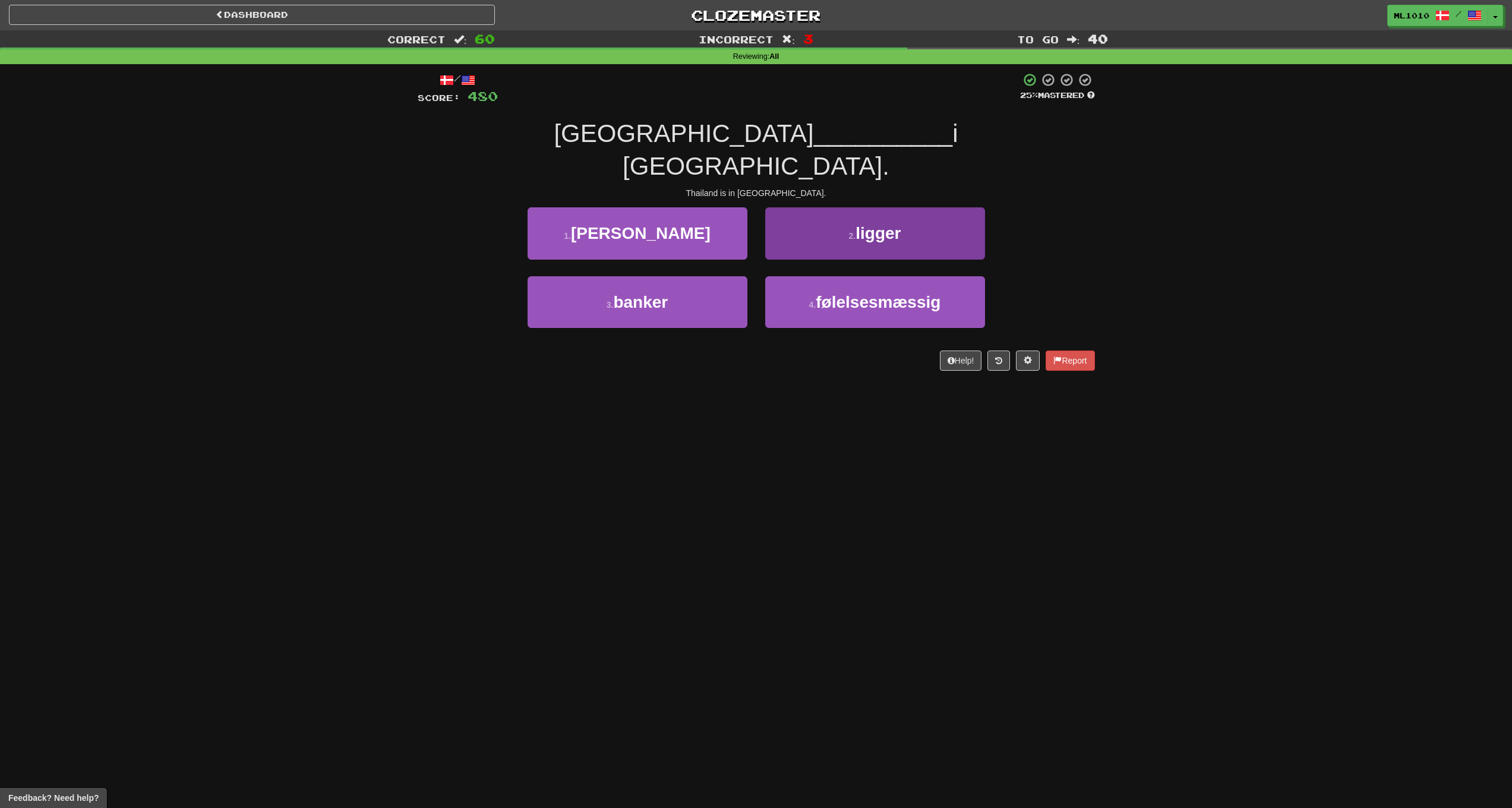
click at [922, 222] on button "2 . ligger" at bounding box center [875, 233] width 220 height 52
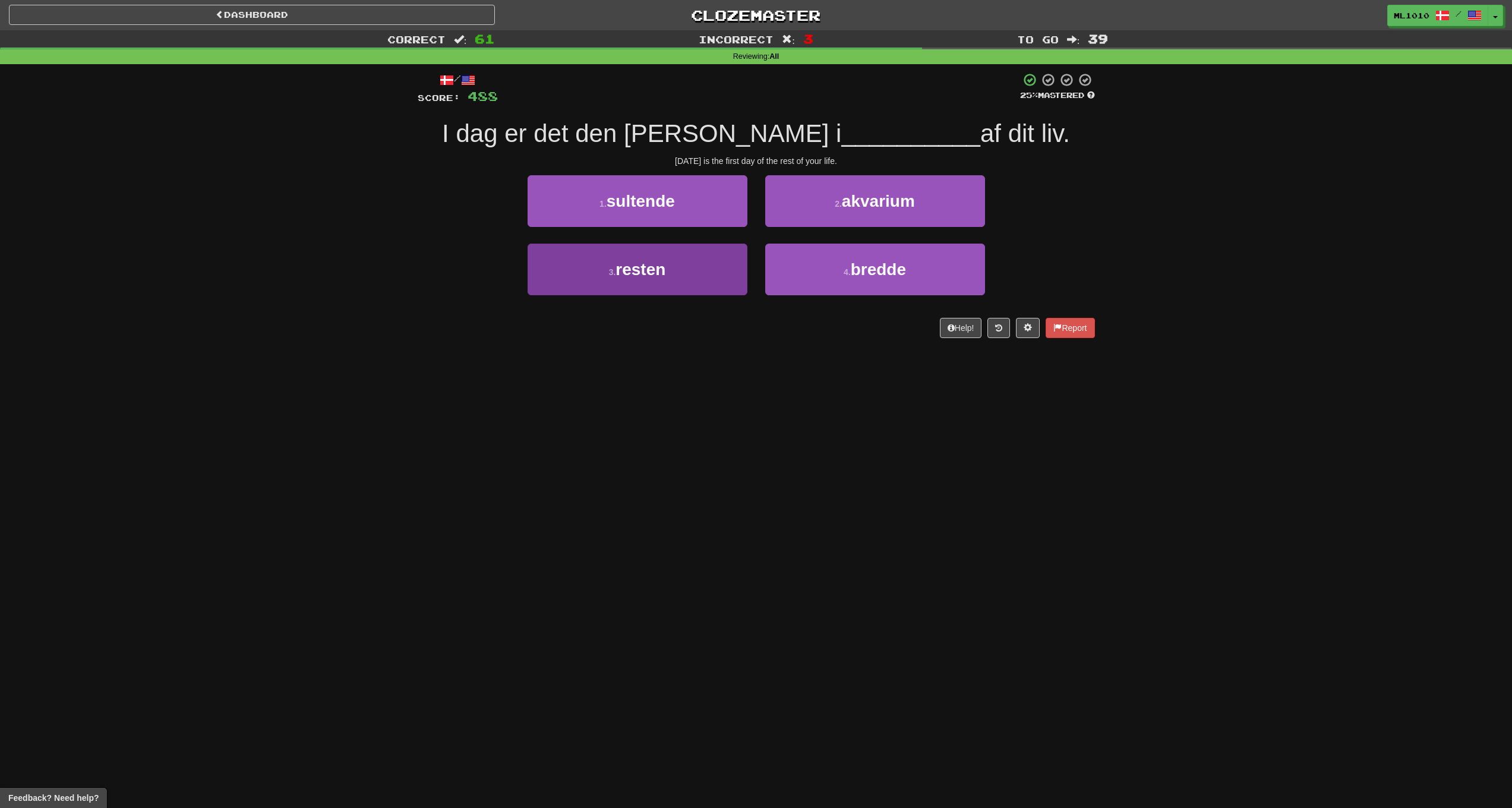
click at [705, 253] on button "3 . resten" at bounding box center [637, 269] width 220 height 52
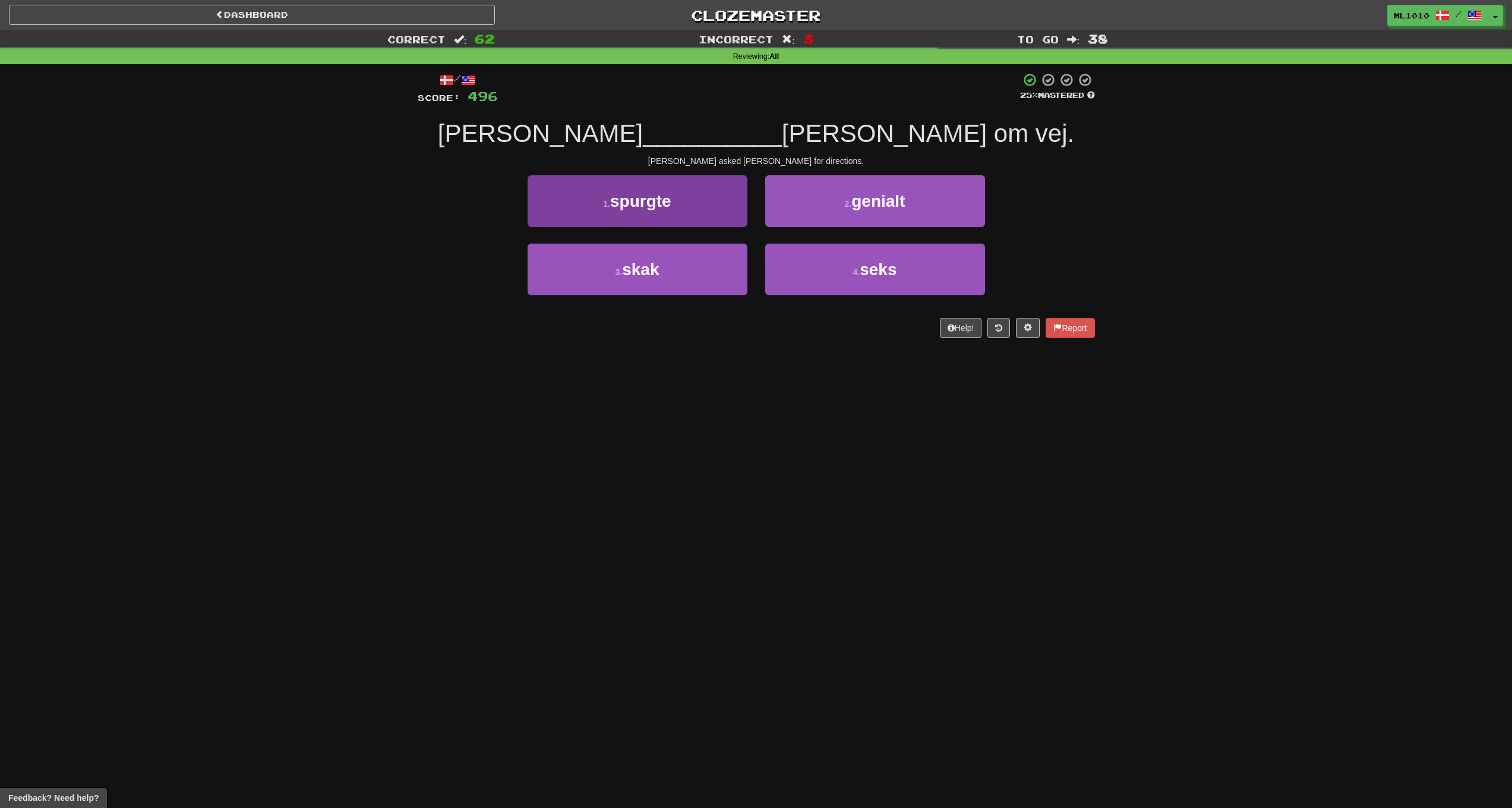
click at [662, 211] on button "1 . spurgte" at bounding box center [637, 201] width 220 height 52
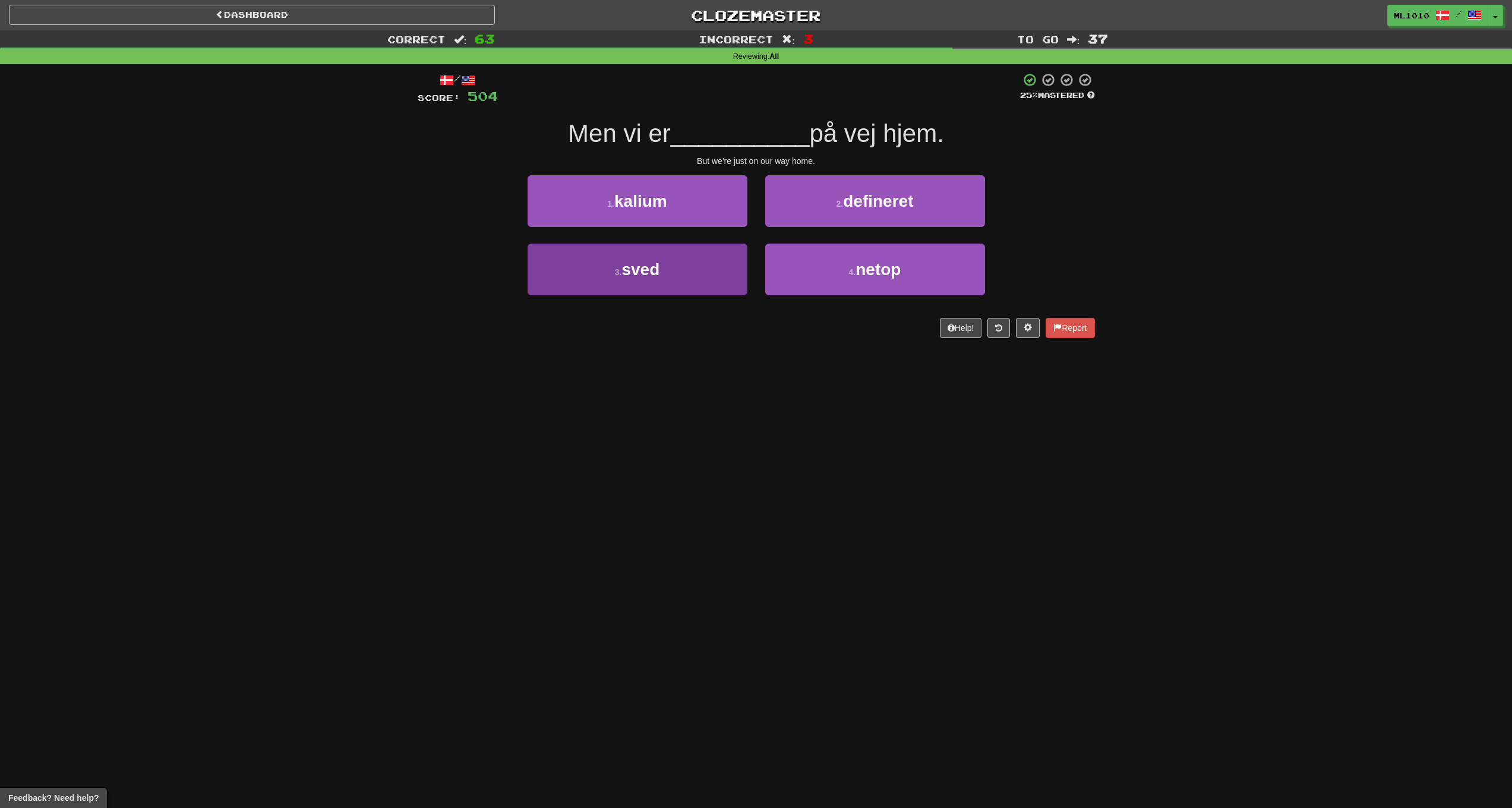
click at [680, 251] on button "3 . sved" at bounding box center [637, 269] width 220 height 52
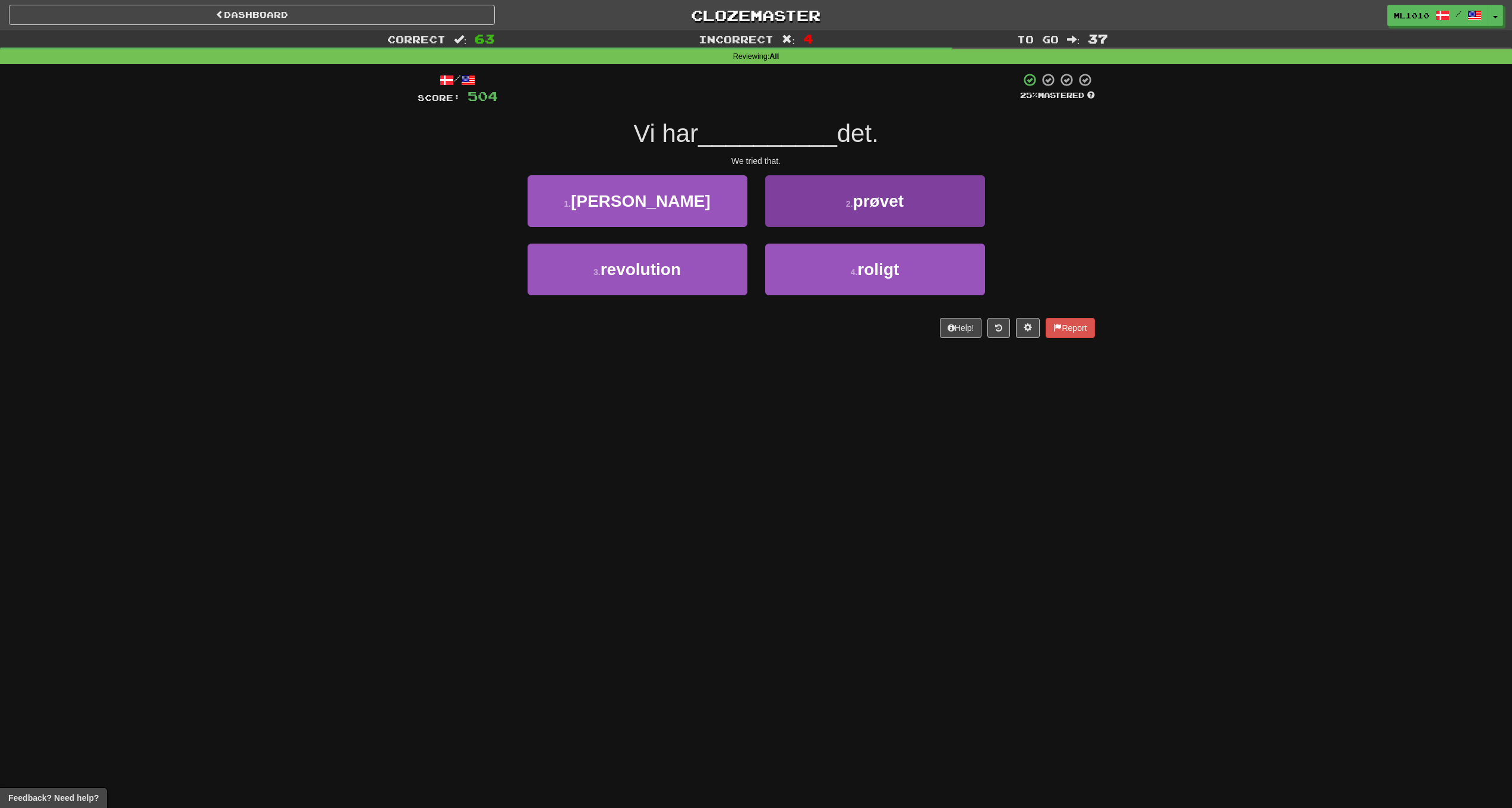
click at [856, 192] on span "prøvet" at bounding box center [878, 201] width 51 height 19
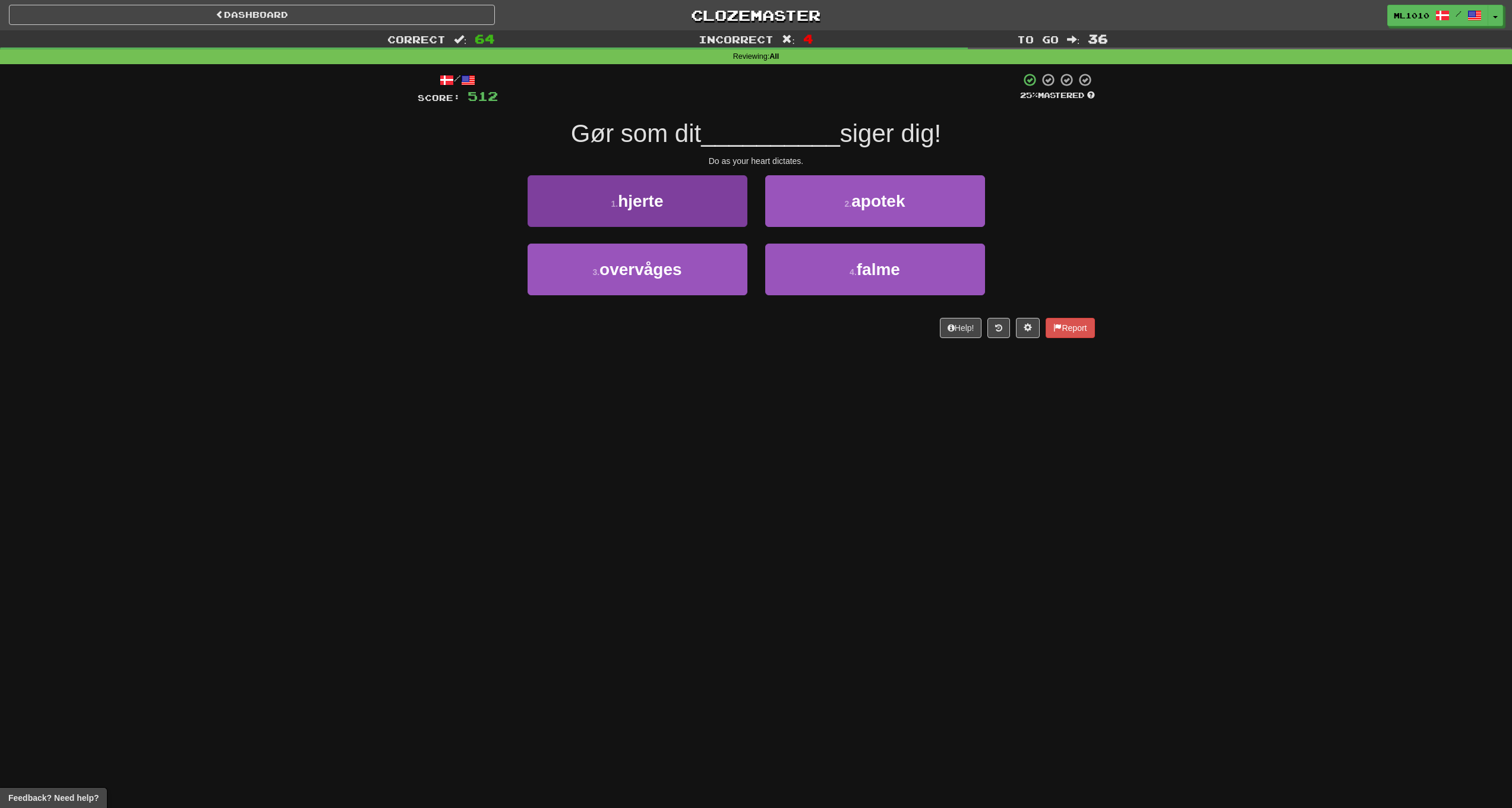
click at [686, 209] on button "1 . hjerte" at bounding box center [637, 201] width 220 height 52
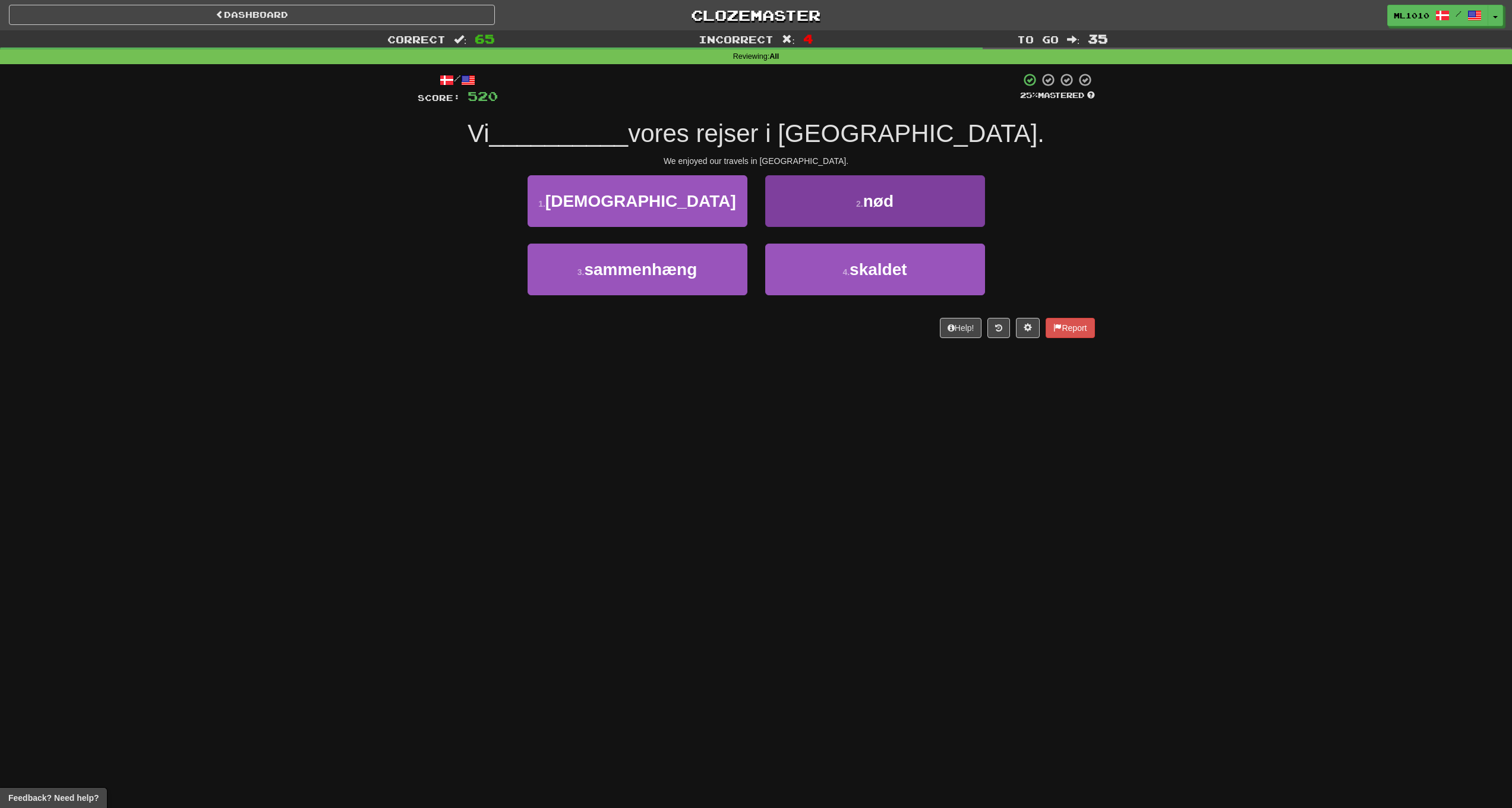
click at [889, 212] on button "2 . nød" at bounding box center [875, 201] width 220 height 52
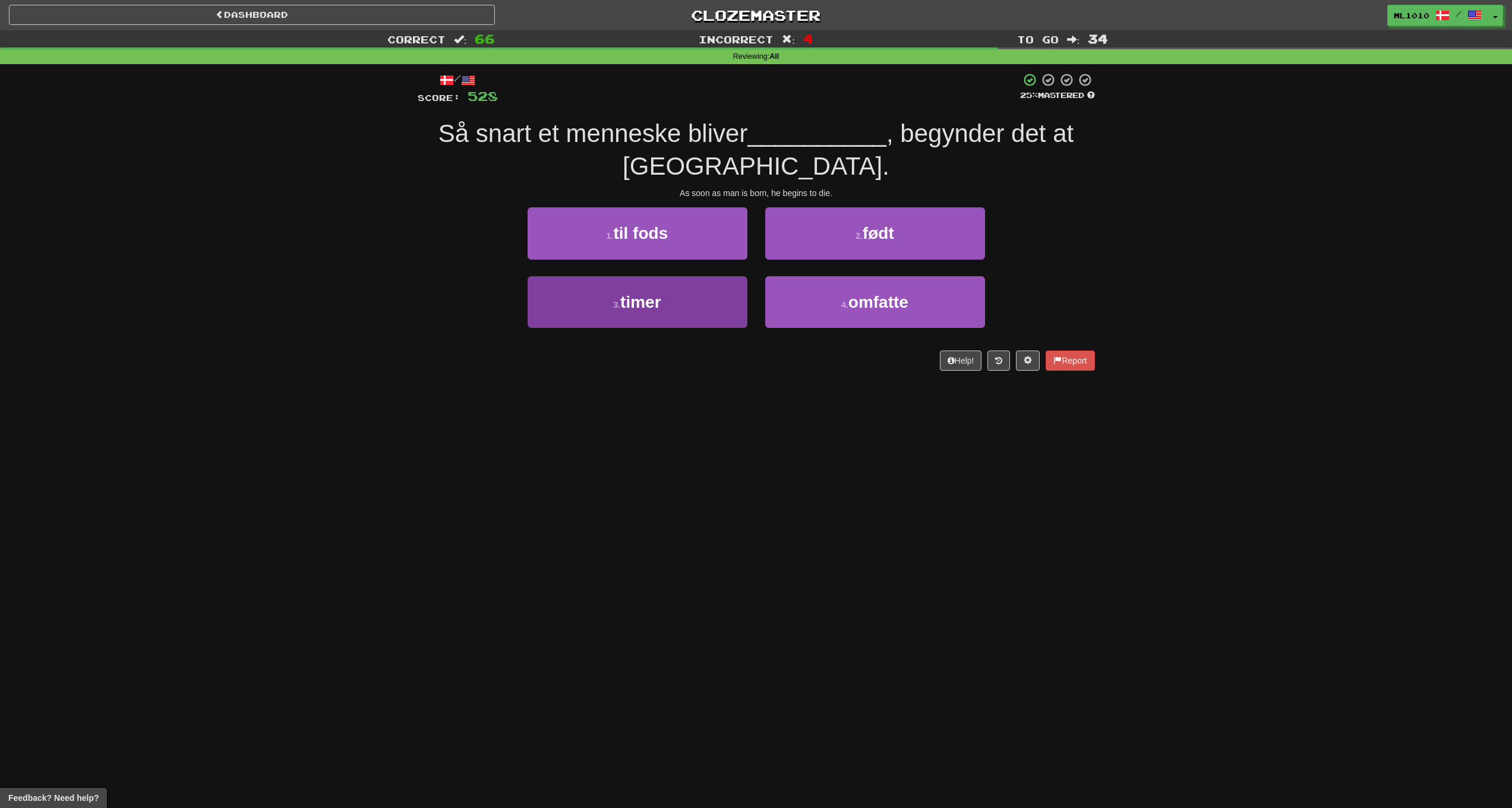
click at [713, 277] on button "3 . timer" at bounding box center [637, 302] width 220 height 52
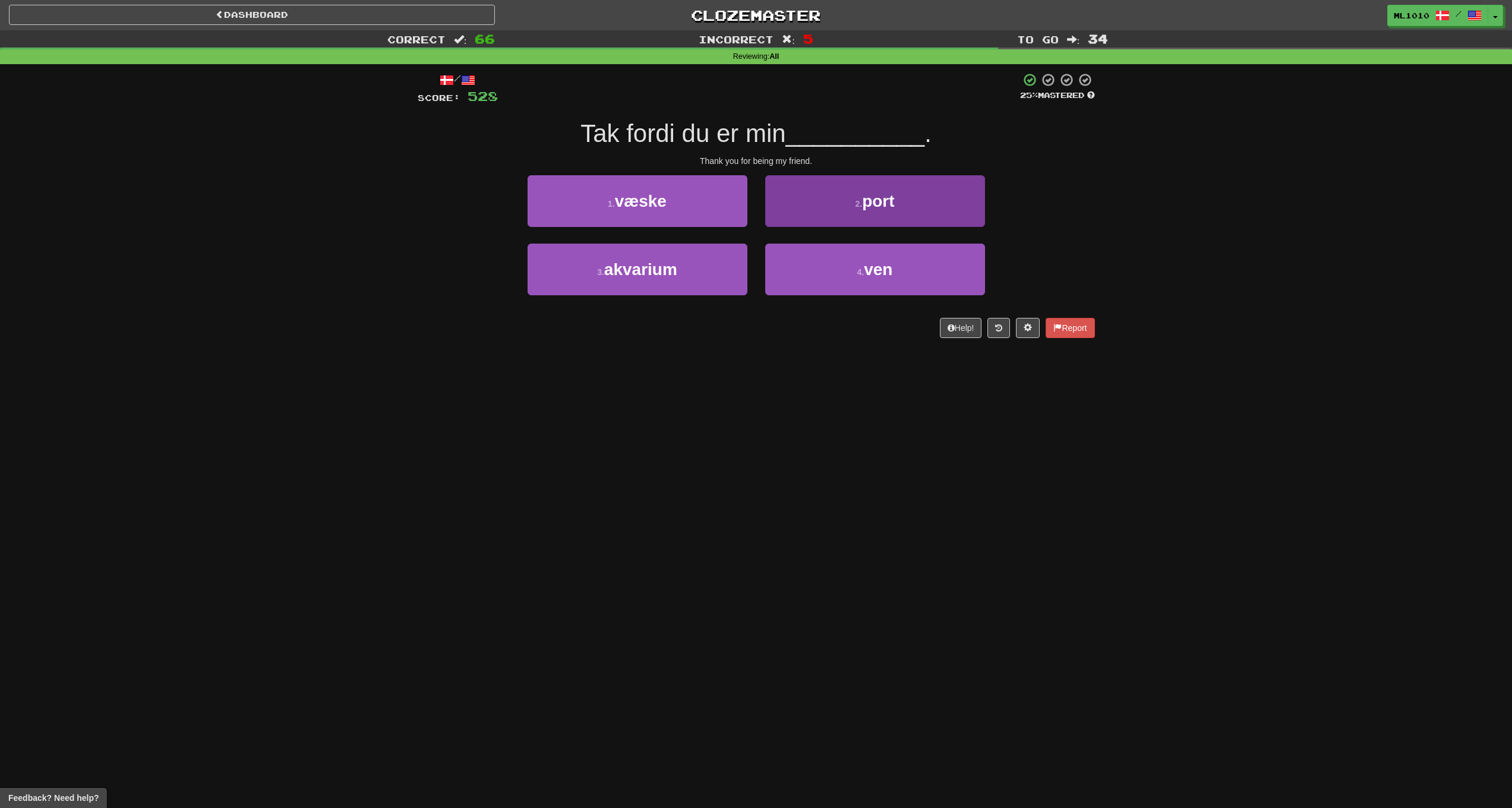
drag, startPoint x: 893, startPoint y: 260, endPoint x: 904, endPoint y: 260, distance: 11.0
click at [894, 260] on button "4 . ven" at bounding box center [875, 269] width 220 height 52
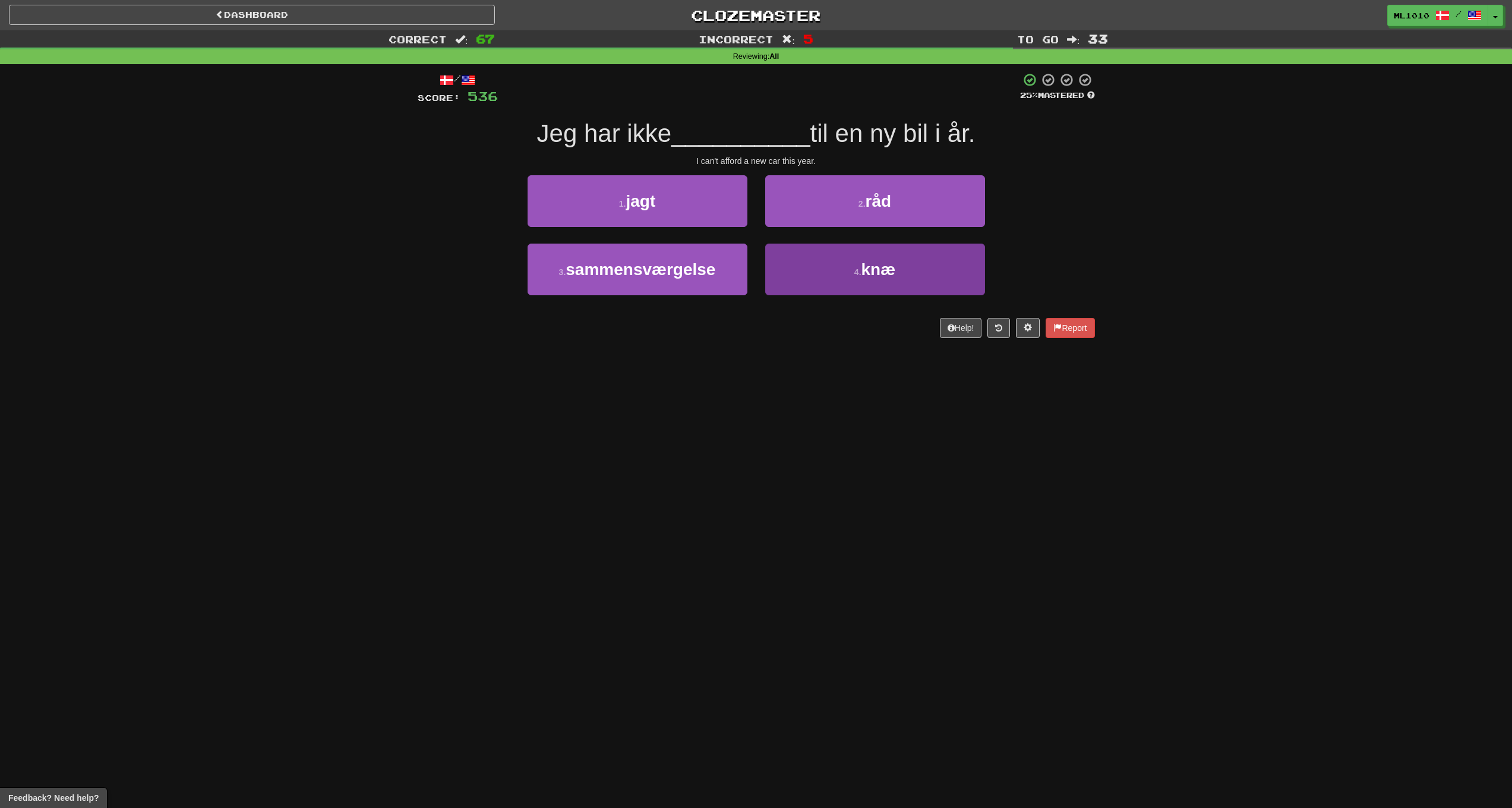
click at [930, 253] on button "4 . knæ" at bounding box center [875, 269] width 220 height 52
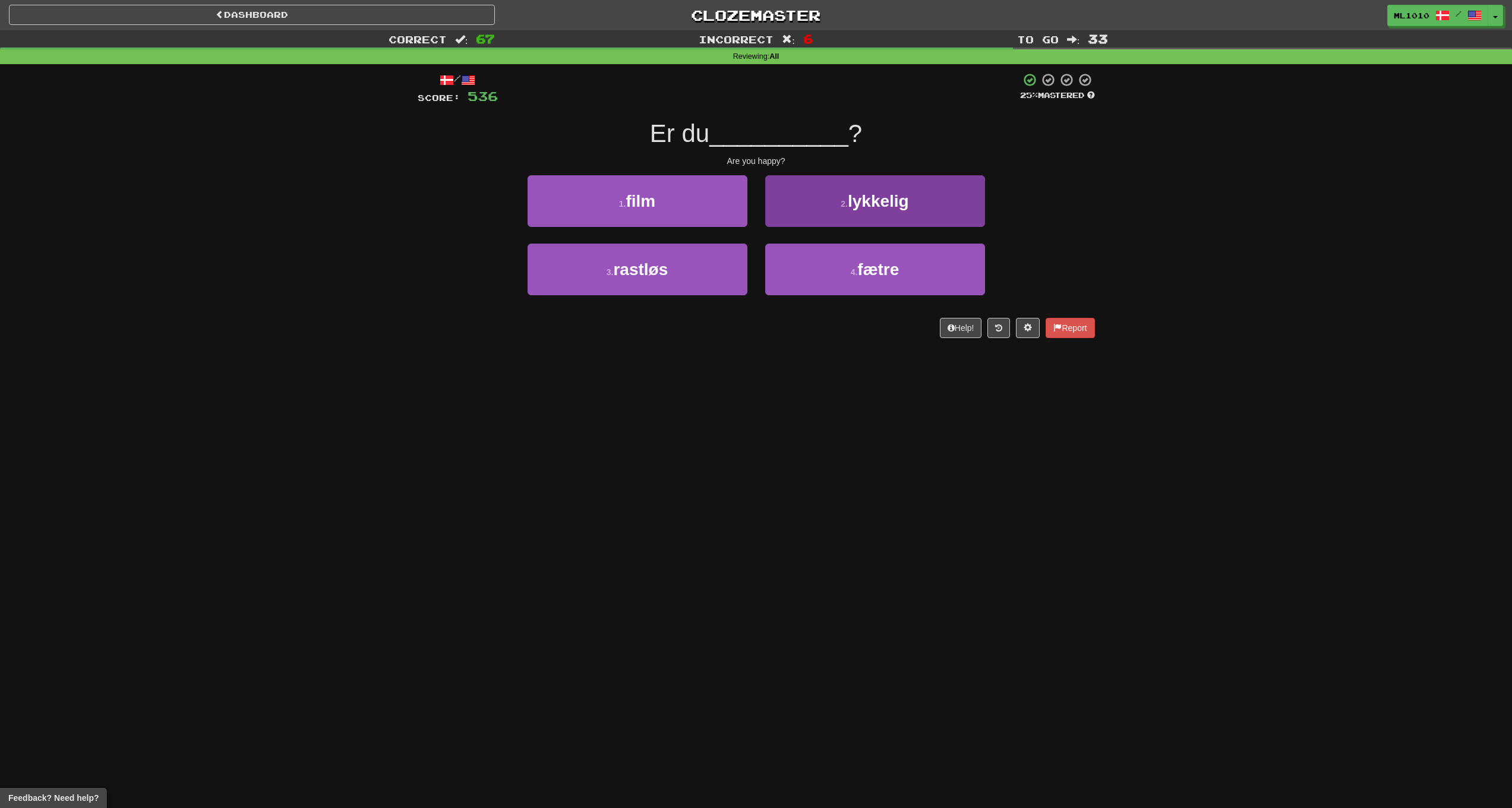
click at [855, 215] on button "2 . lykkelig" at bounding box center [875, 201] width 220 height 52
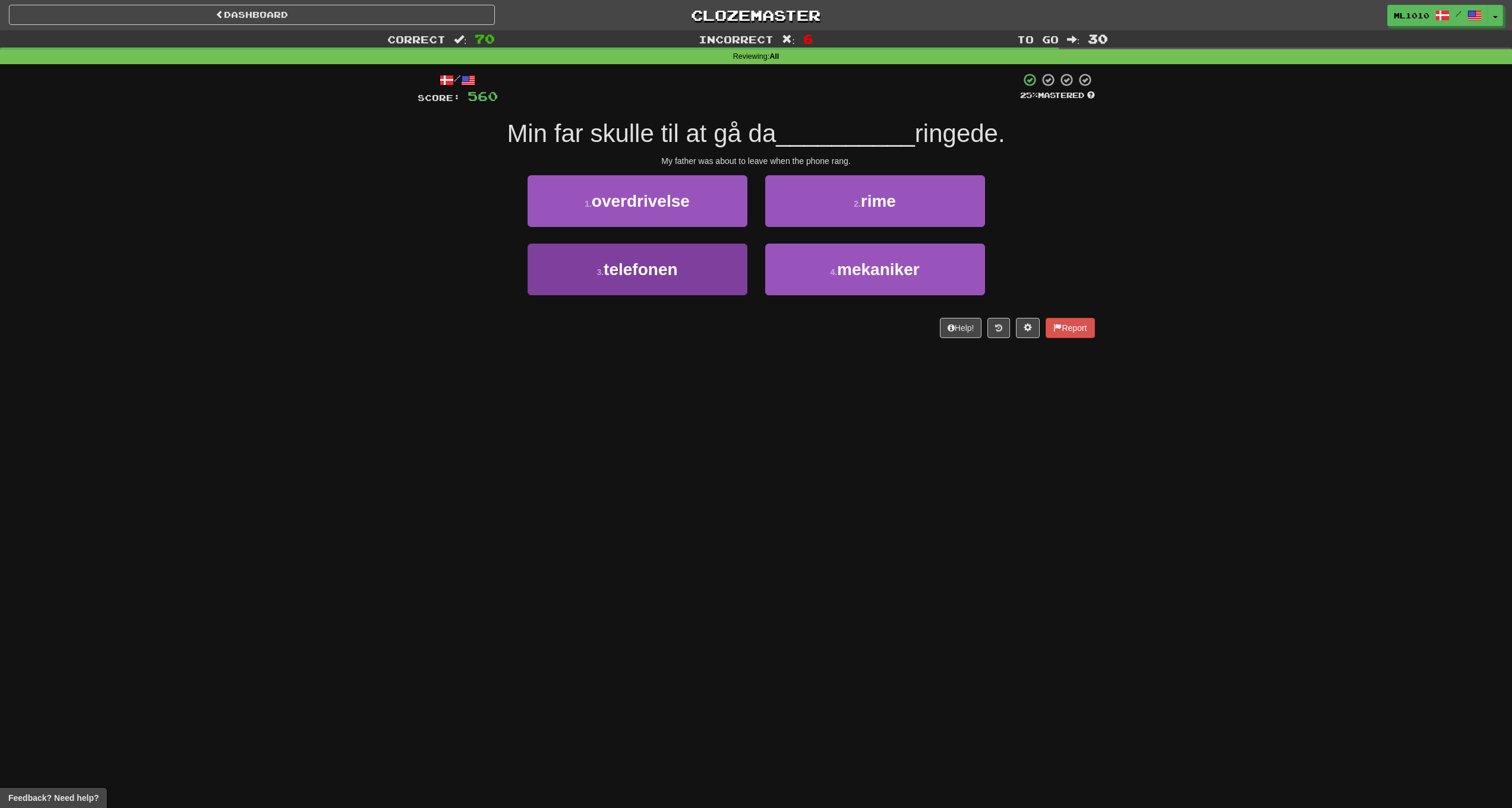
click at [621, 274] on span "telefonen" at bounding box center [640, 270] width 73 height 19
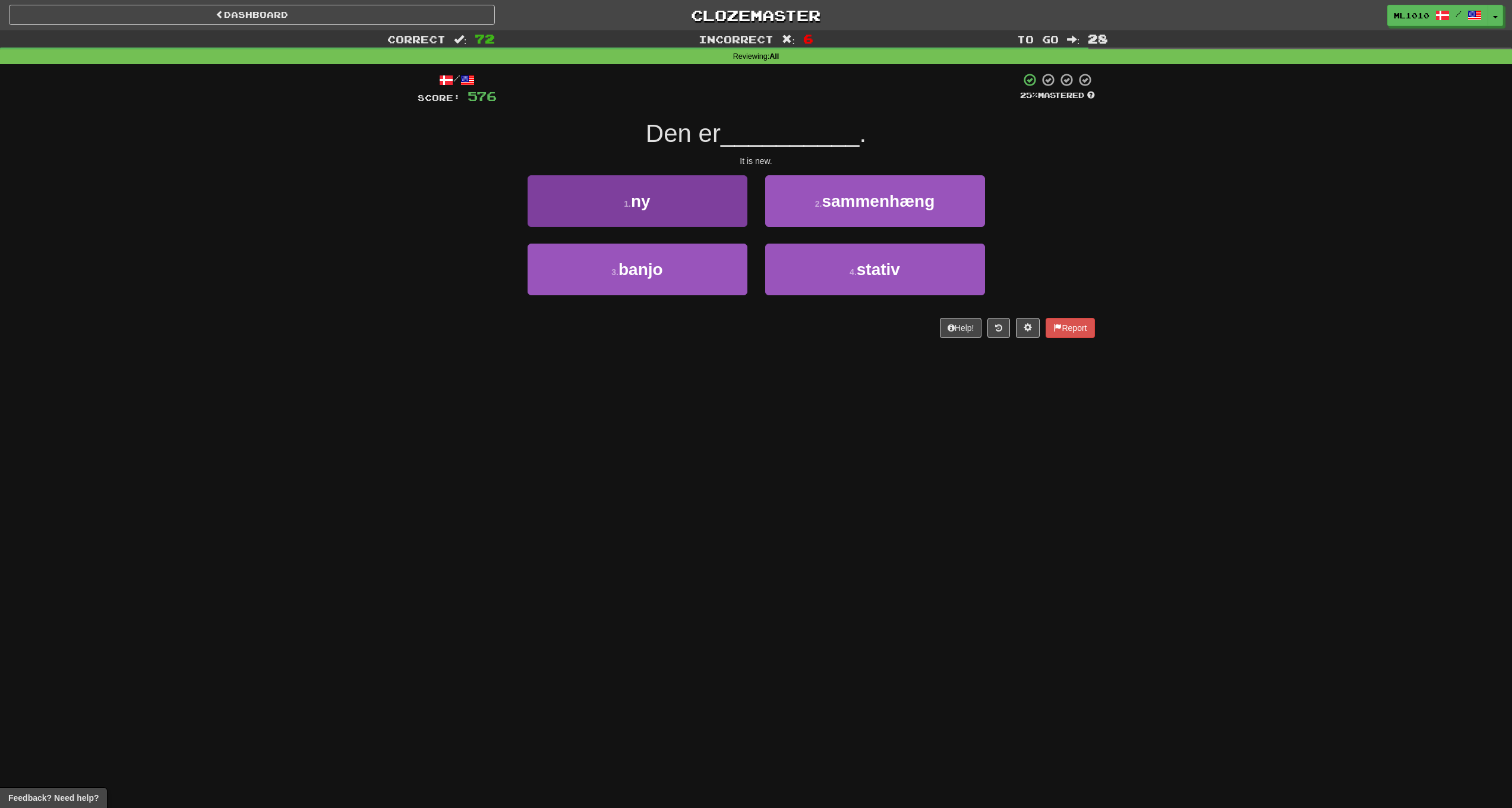
click at [588, 209] on button "1 . ny" at bounding box center [637, 201] width 220 height 52
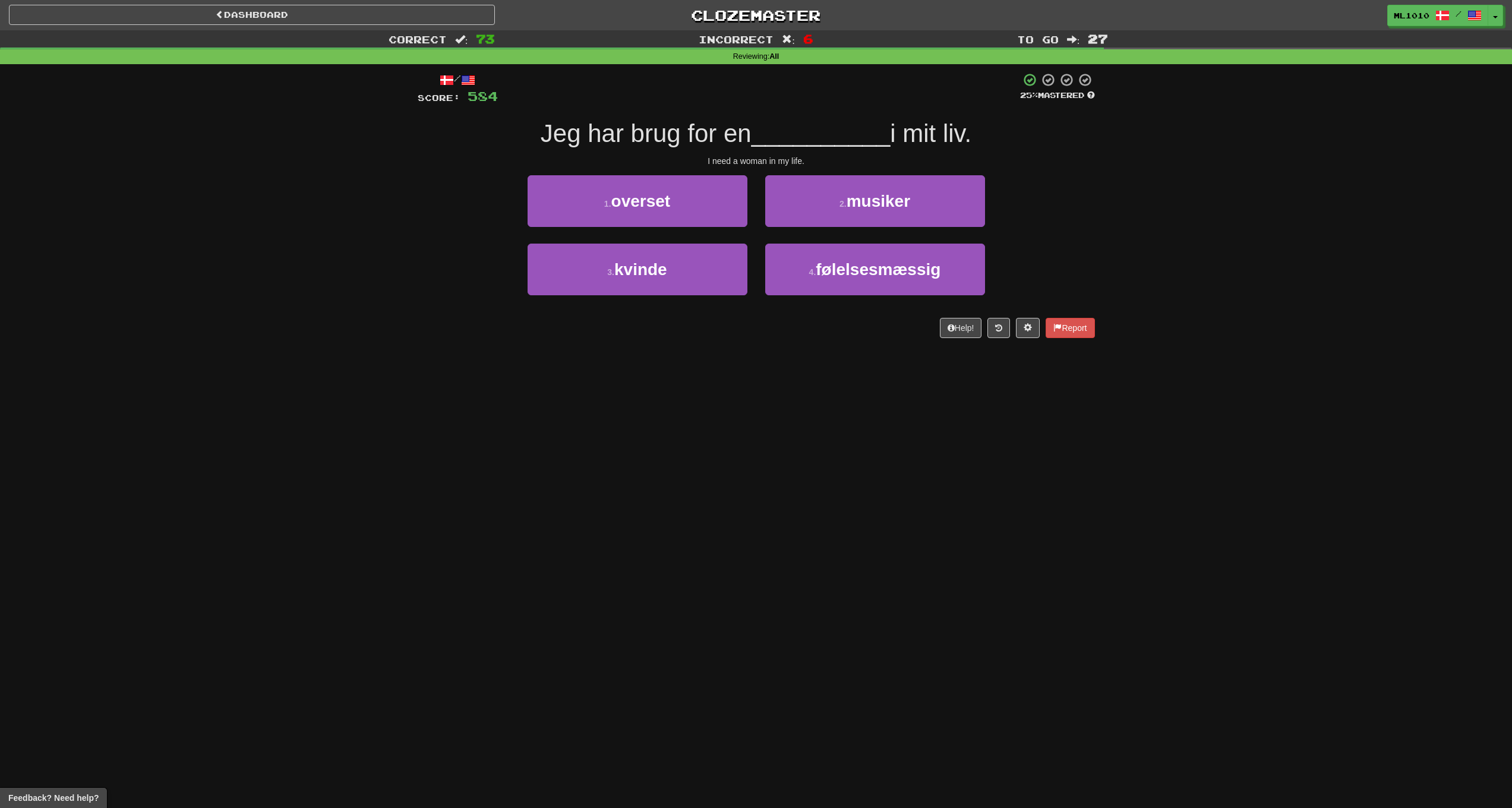
drag, startPoint x: 682, startPoint y: 263, endPoint x: 843, endPoint y: 238, distance: 162.9
click at [682, 263] on button "3 . kvinde" at bounding box center [637, 269] width 220 height 52
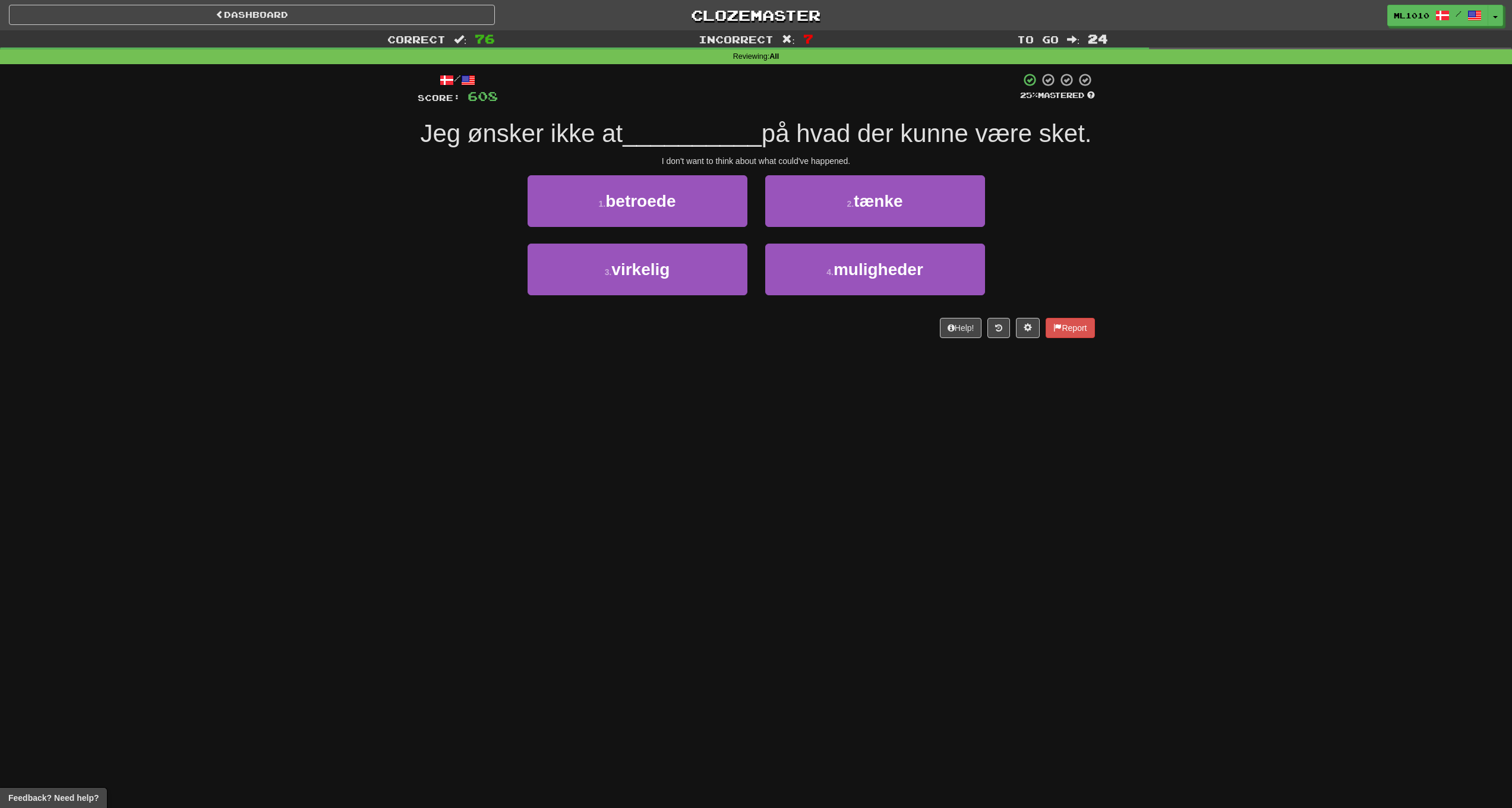
drag, startPoint x: 648, startPoint y: 256, endPoint x: 930, endPoint y: 243, distance: 282.3
click at [648, 256] on button "3 . virkelig" at bounding box center [637, 269] width 220 height 52
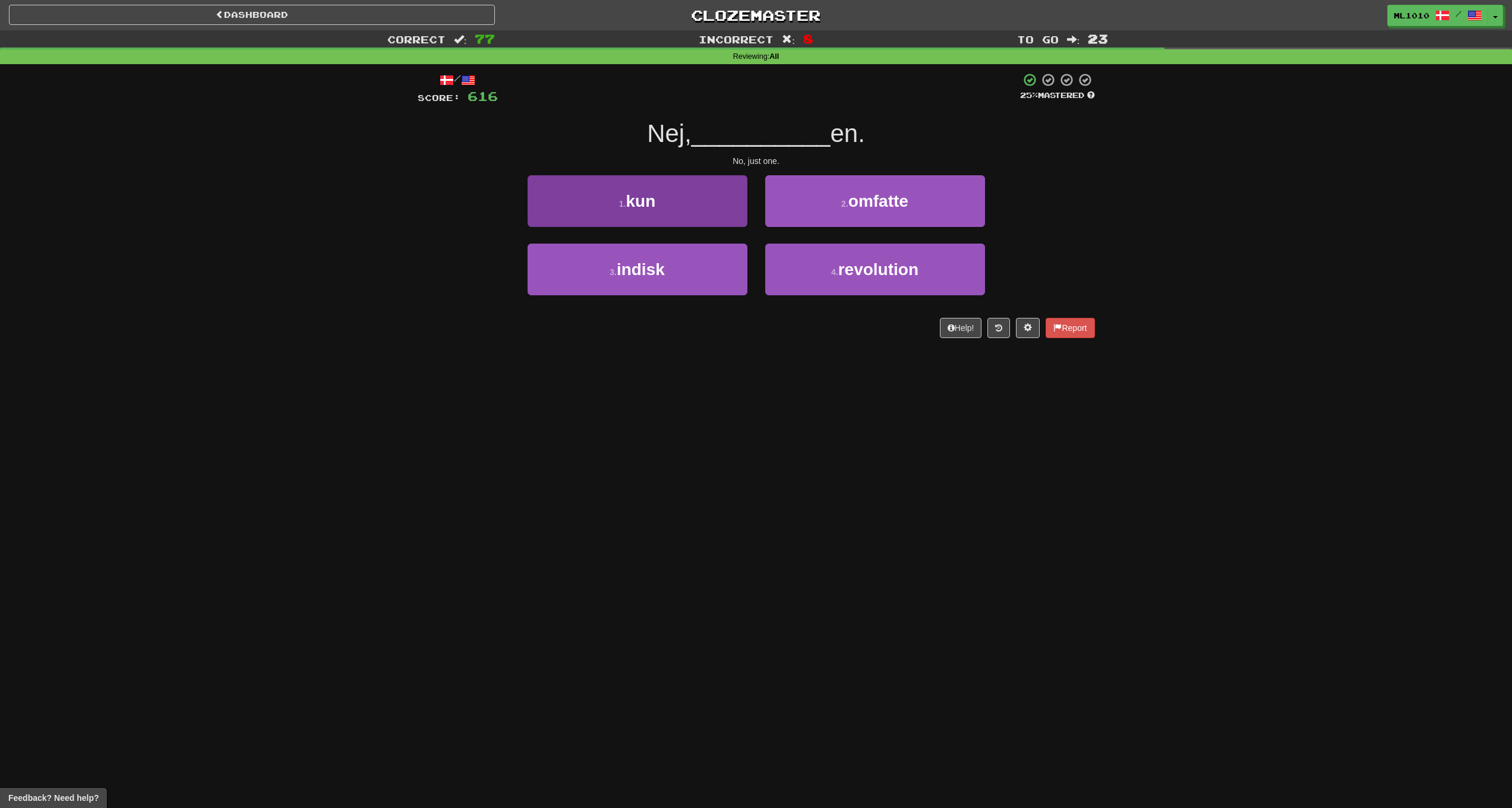
click at [712, 217] on button "1 . kun" at bounding box center [637, 201] width 220 height 52
click at [737, 202] on button "1 . tjekke" at bounding box center [637, 201] width 220 height 52
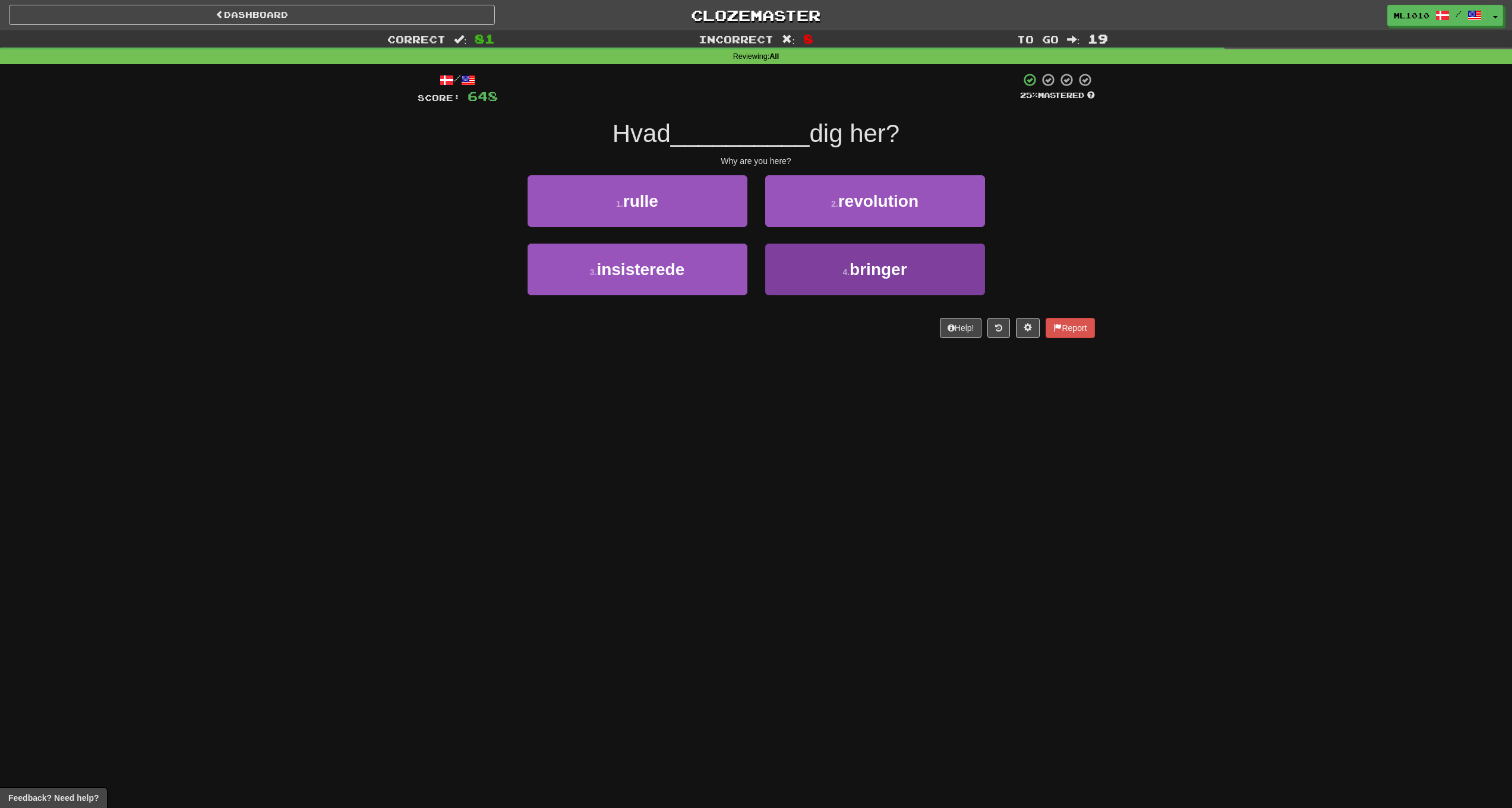
click at [812, 256] on button "4 . bringer" at bounding box center [875, 269] width 220 height 52
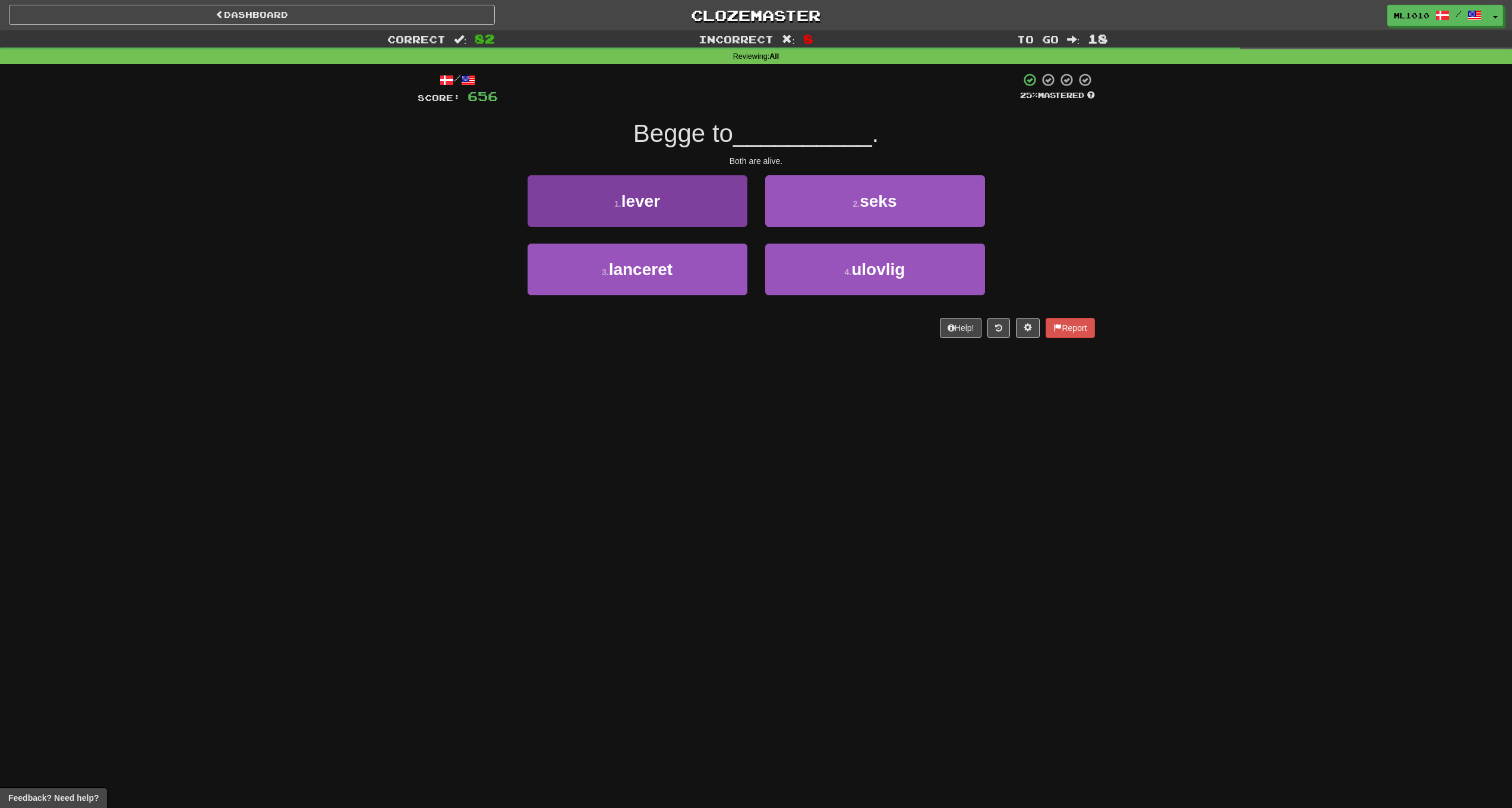
click at [743, 204] on button "1 . lever" at bounding box center [637, 201] width 220 height 52
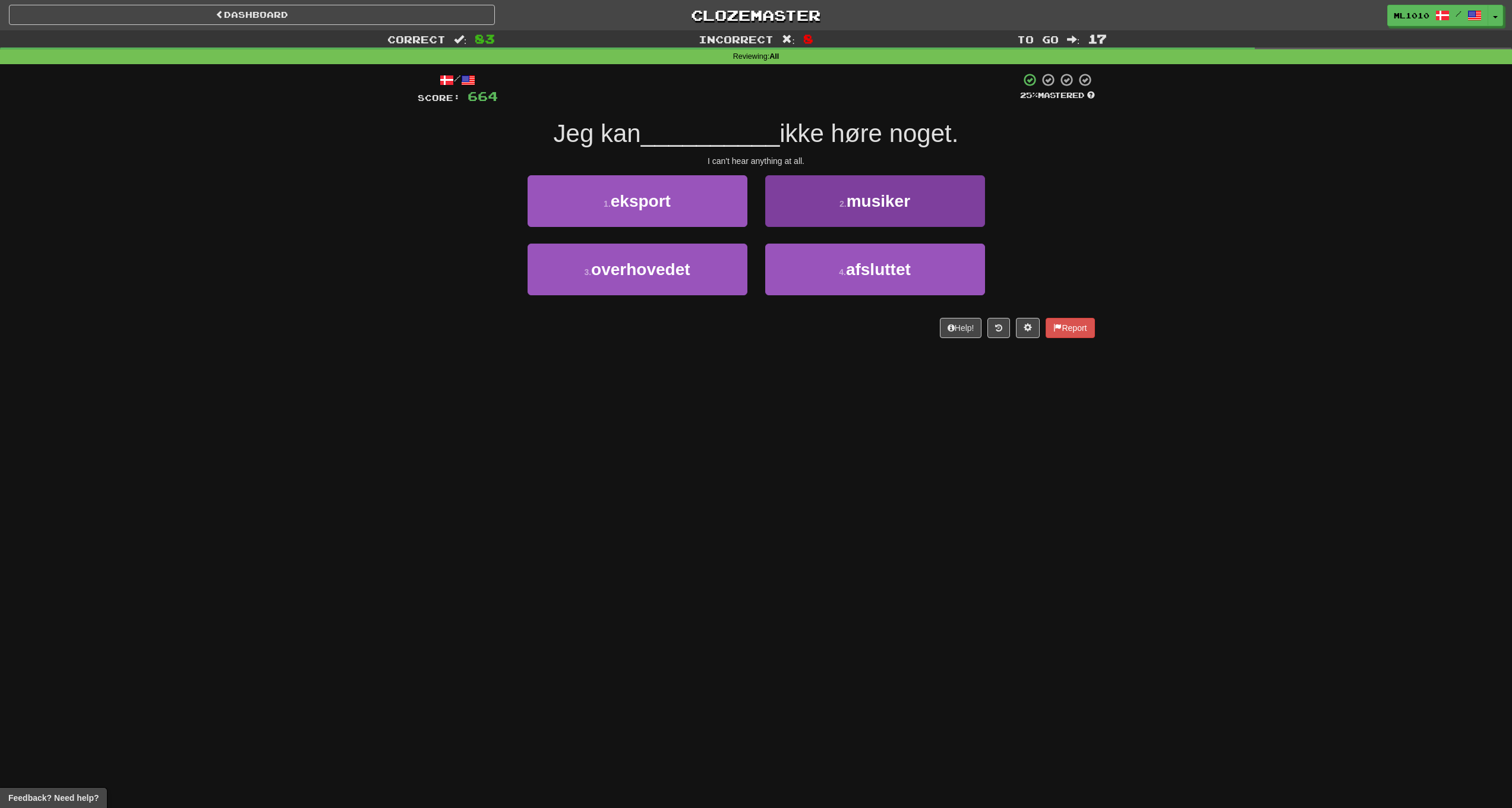
drag, startPoint x: 696, startPoint y: 271, endPoint x: 902, endPoint y: 248, distance: 207.3
click at [698, 271] on button "3 . overhovedet" at bounding box center [637, 269] width 220 height 52
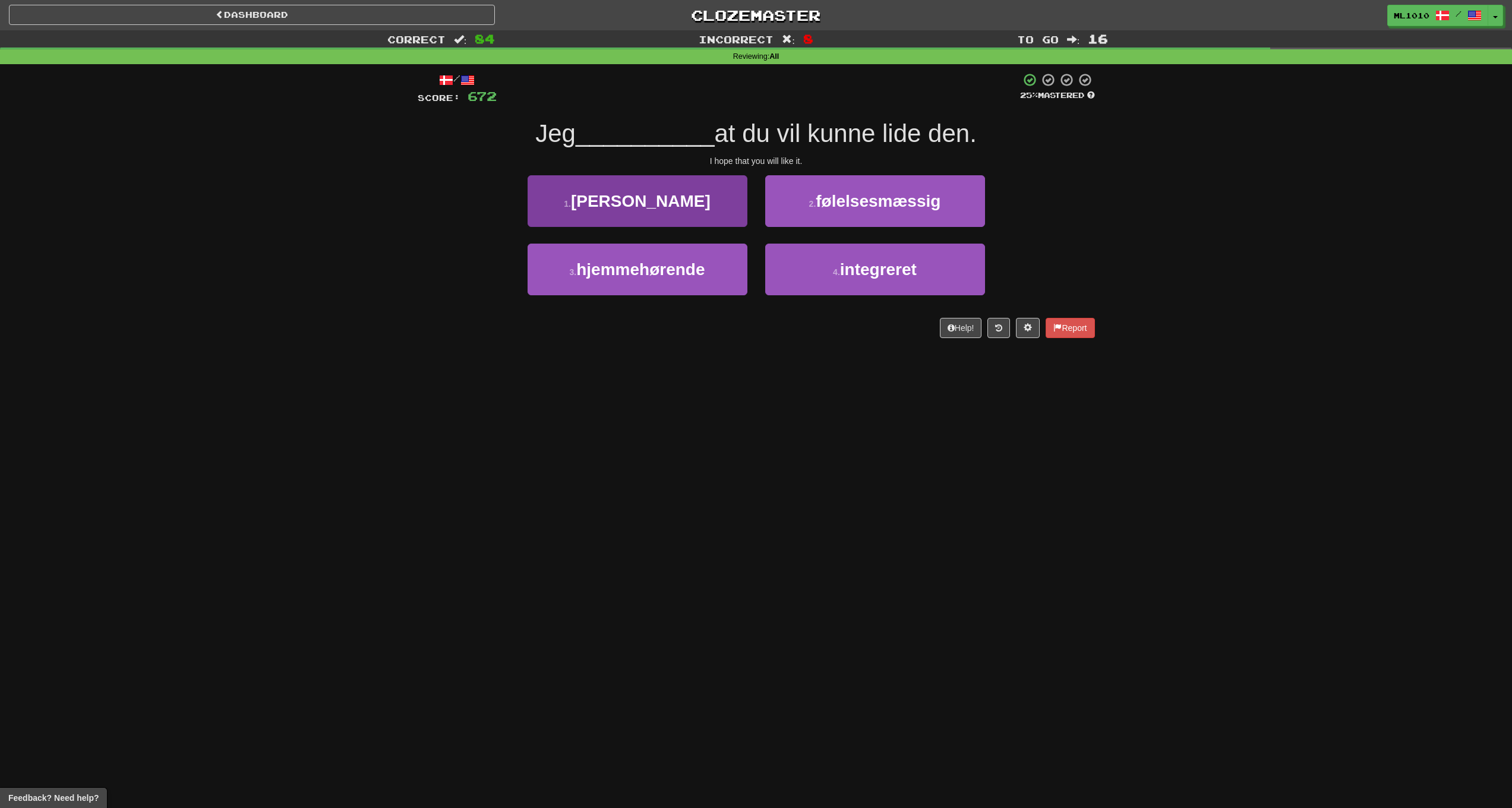
click at [732, 189] on button "1 . håber" at bounding box center [637, 201] width 220 height 52
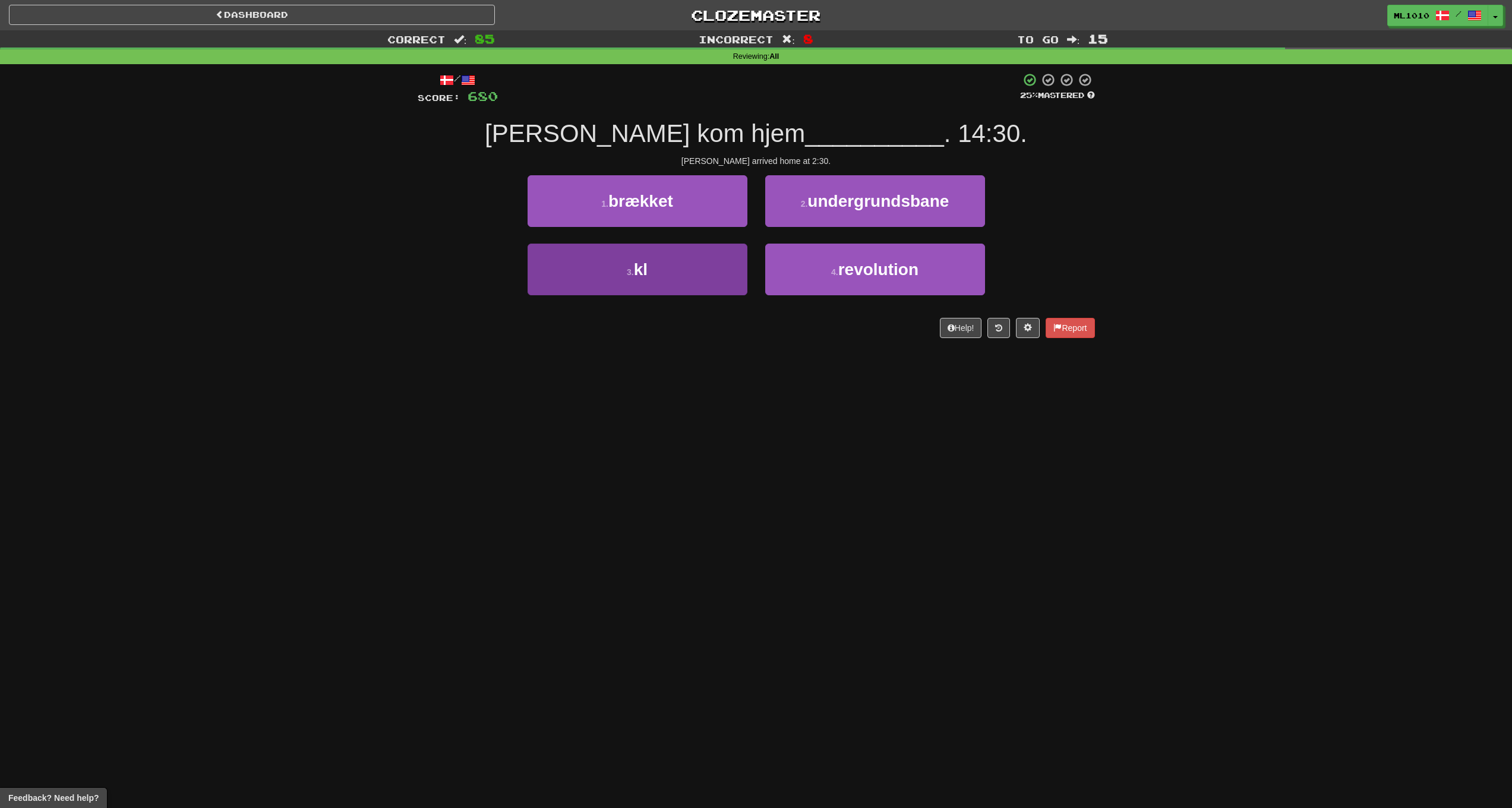
click at [722, 282] on button "3 . kl" at bounding box center [637, 269] width 220 height 52
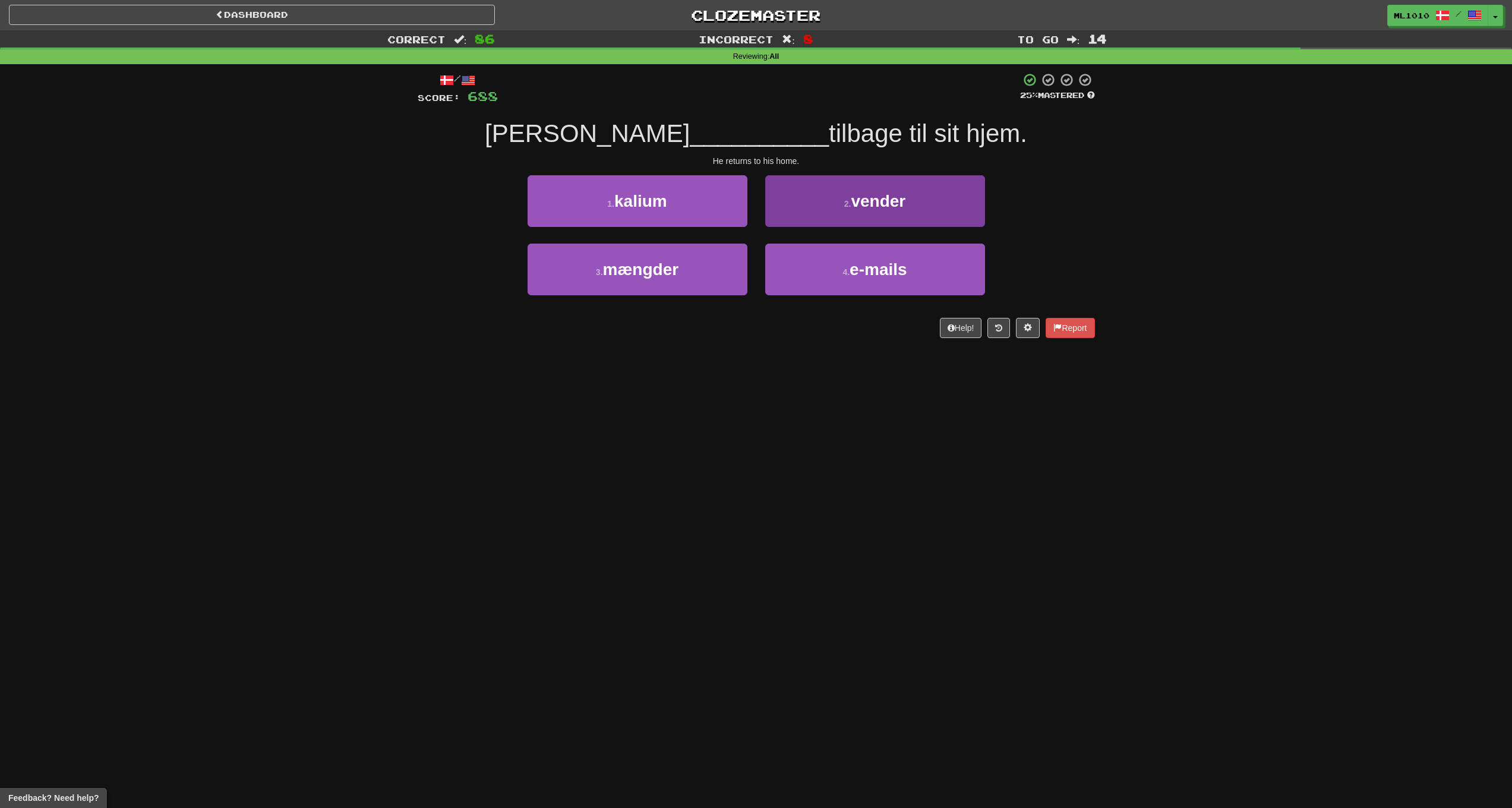
click at [890, 222] on button "2 . vender" at bounding box center [875, 201] width 220 height 52
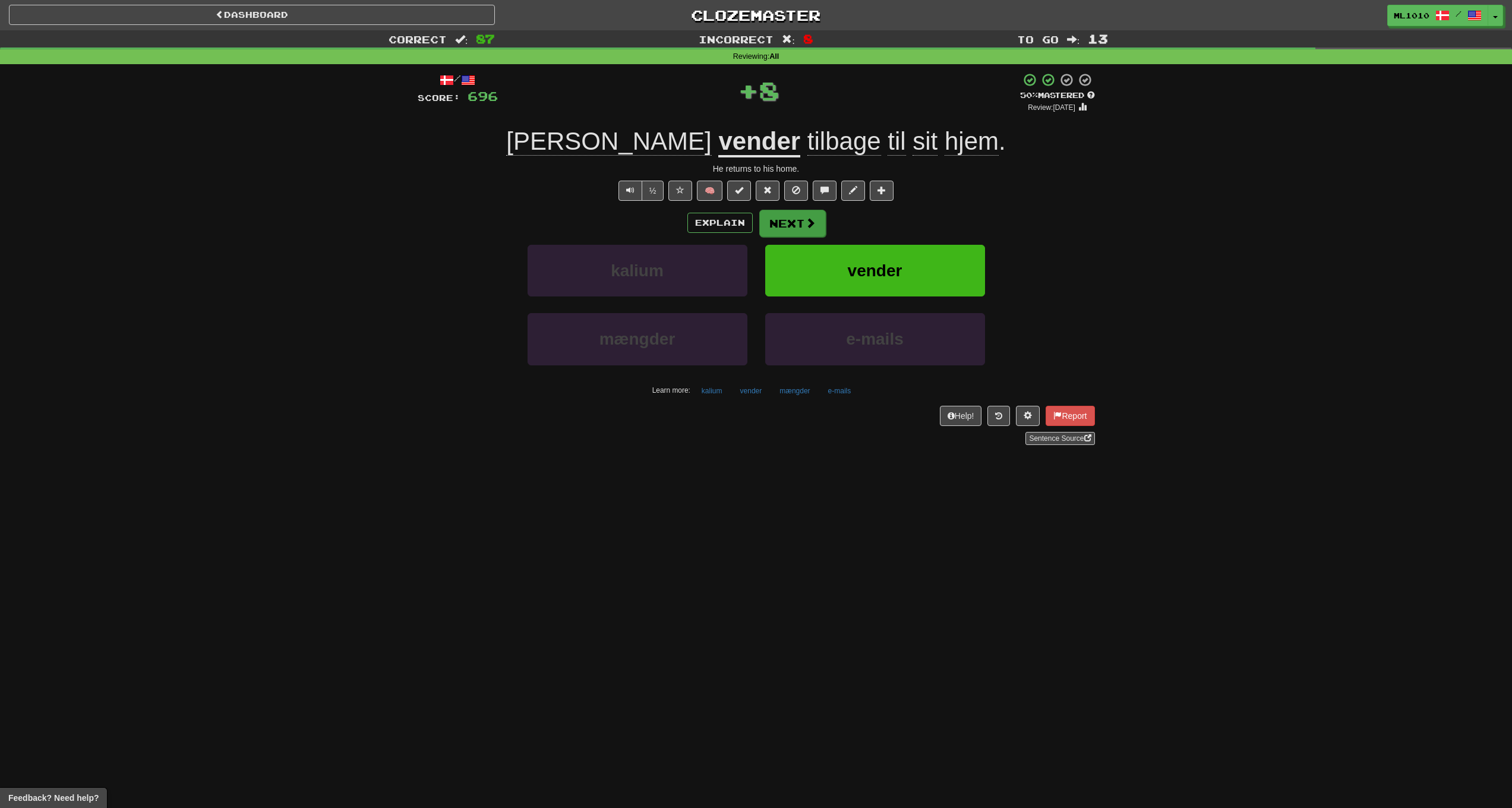
click at [807, 228] on button "Next" at bounding box center [793, 222] width 66 height 27
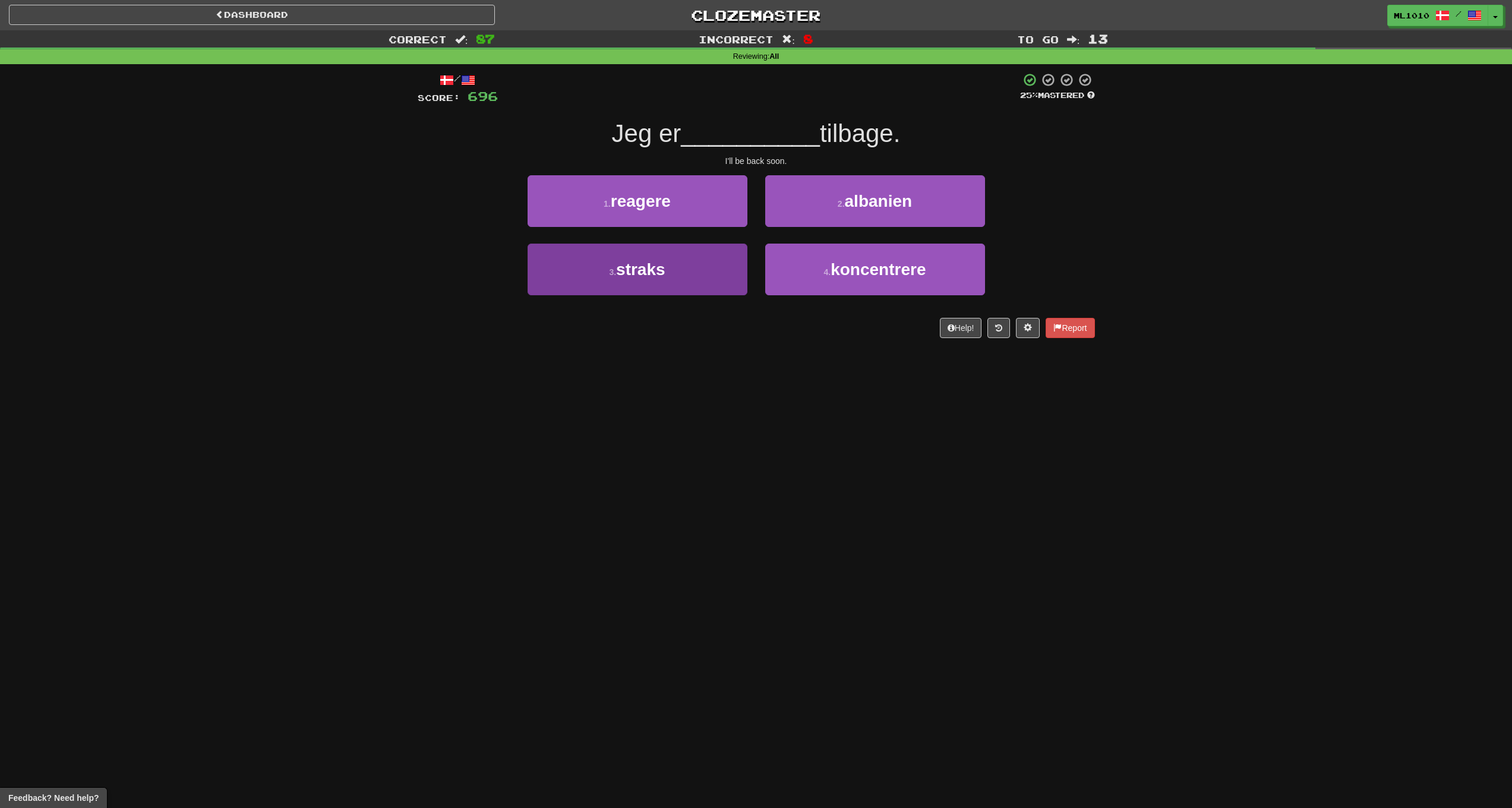
click at [709, 281] on button "3 . straks" at bounding box center [637, 269] width 220 height 52
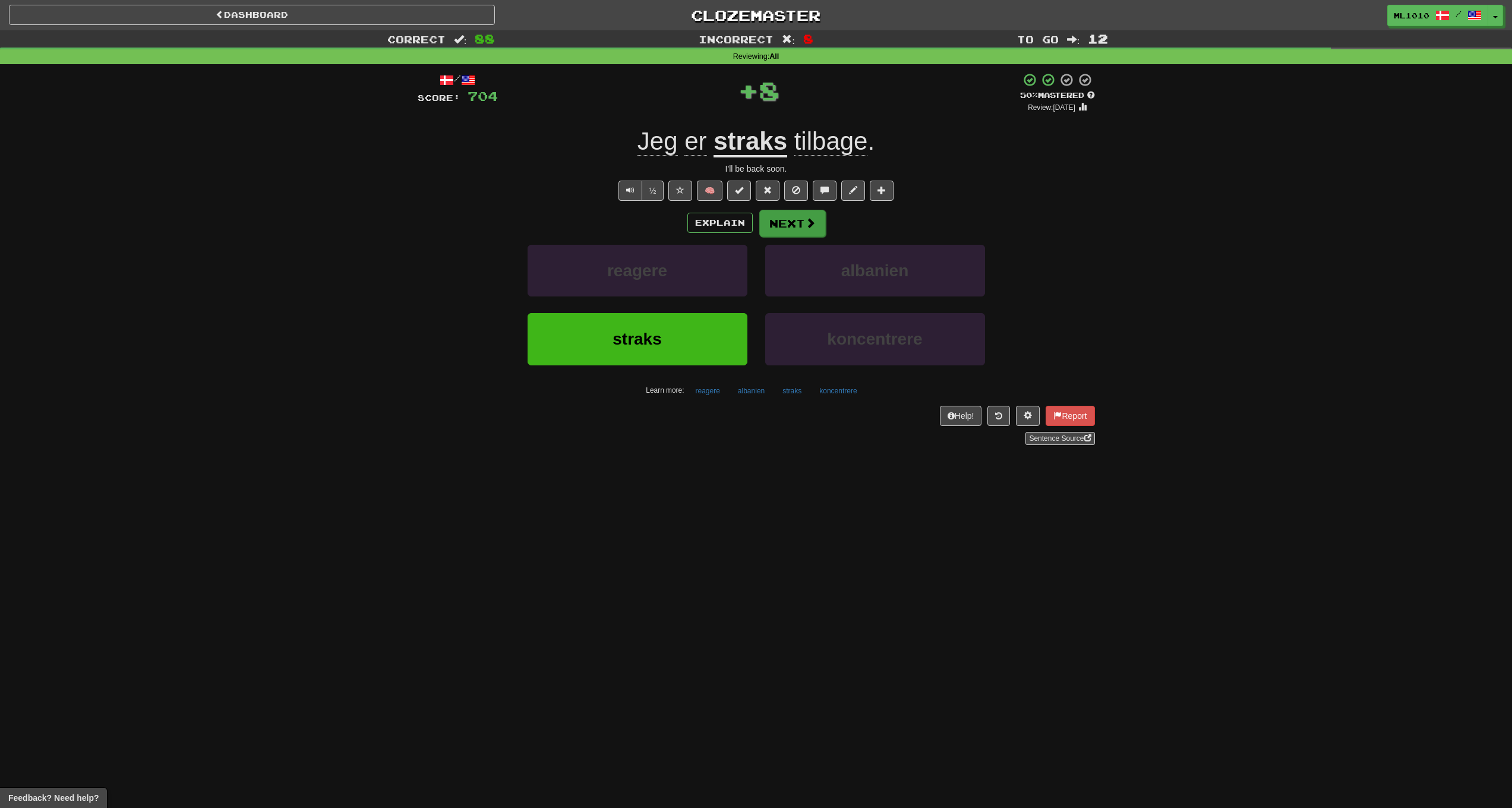
click at [801, 218] on button "Next" at bounding box center [793, 222] width 66 height 27
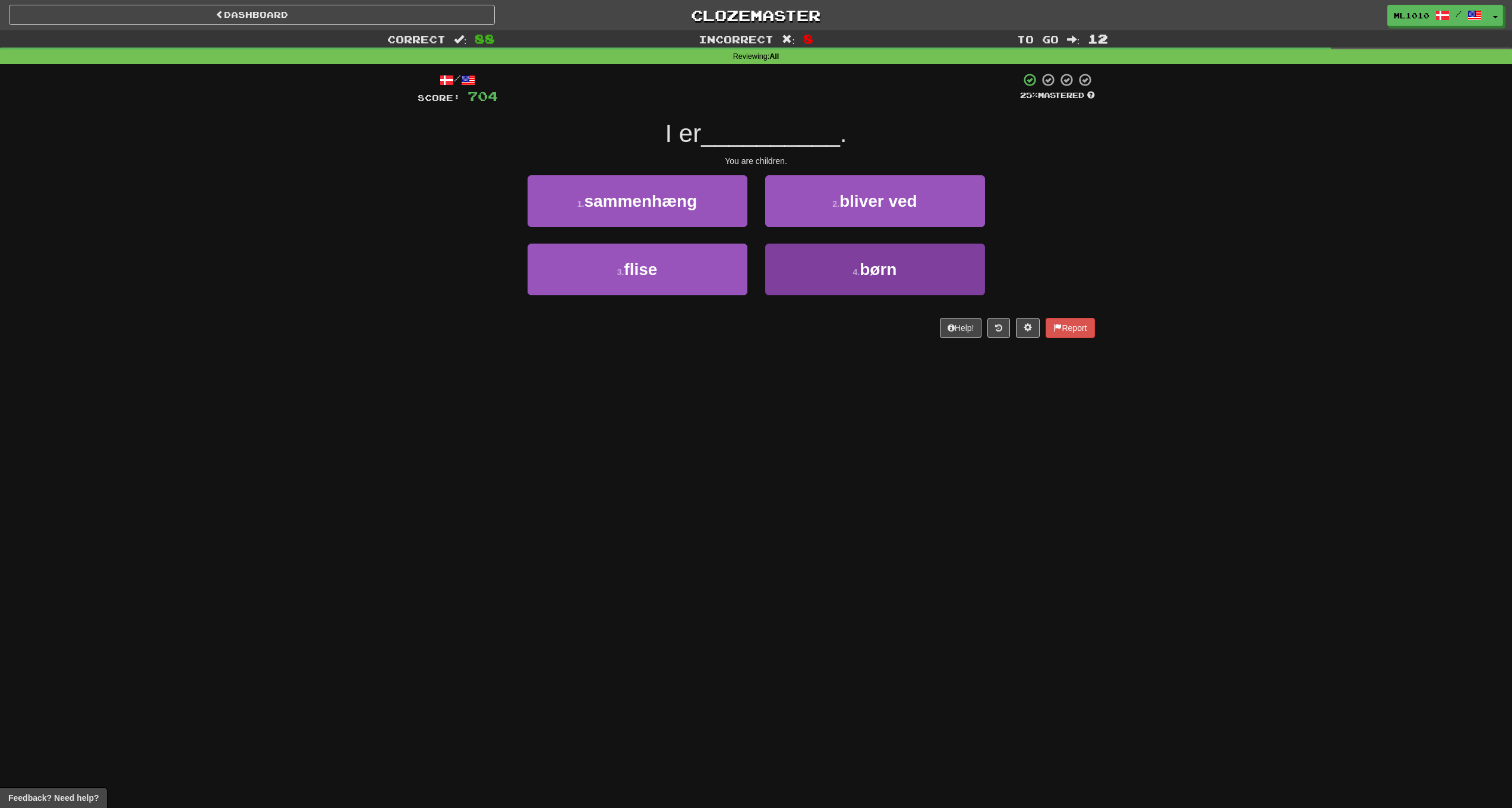
click at [877, 260] on span "børn" at bounding box center [878, 270] width 37 height 19
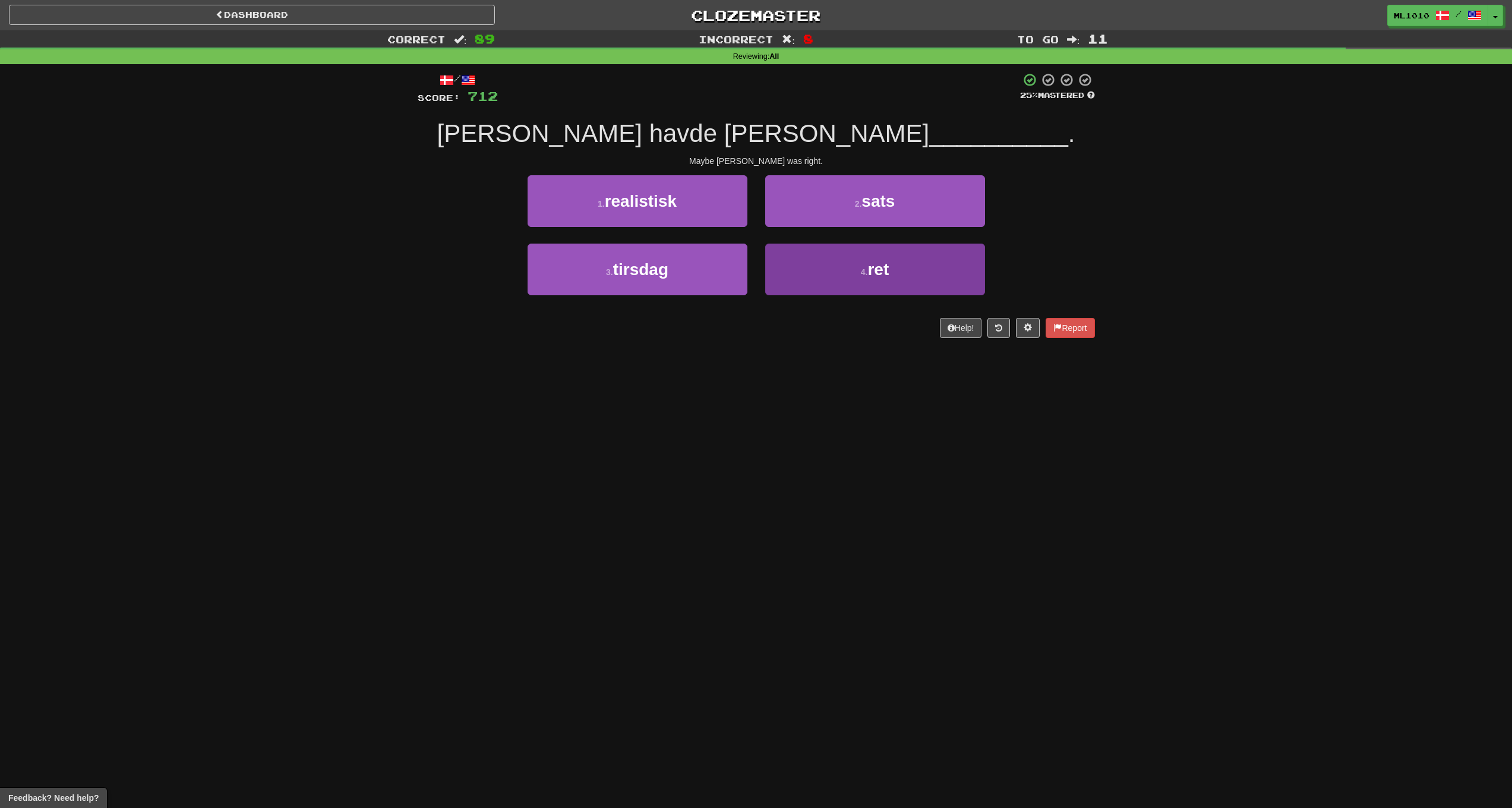
click at [831, 269] on button "4 . ret" at bounding box center [875, 269] width 220 height 52
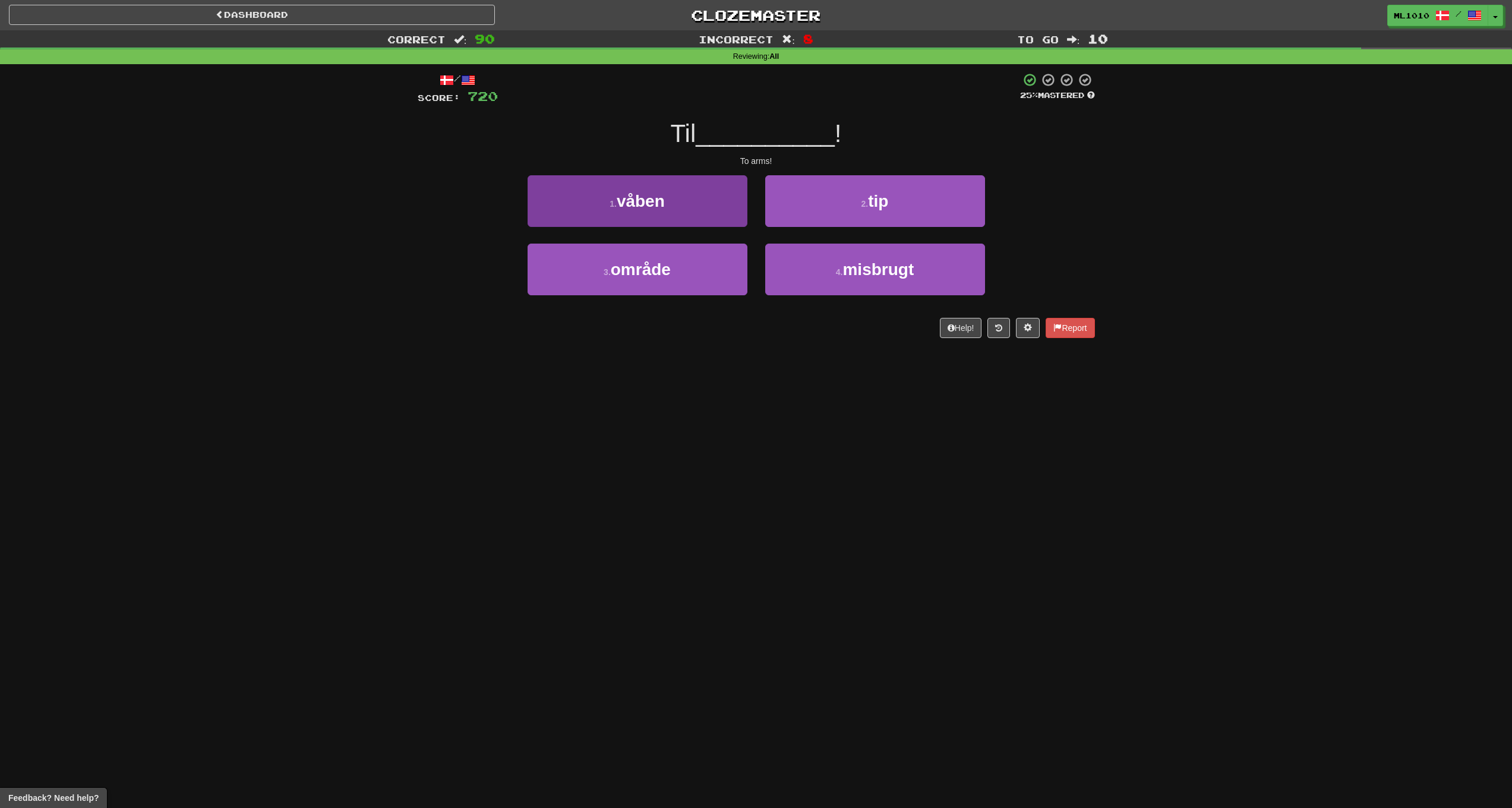
click at [668, 220] on button "1 . våben" at bounding box center [637, 201] width 220 height 52
click at [686, 203] on button "1 . kontor" at bounding box center [637, 201] width 220 height 52
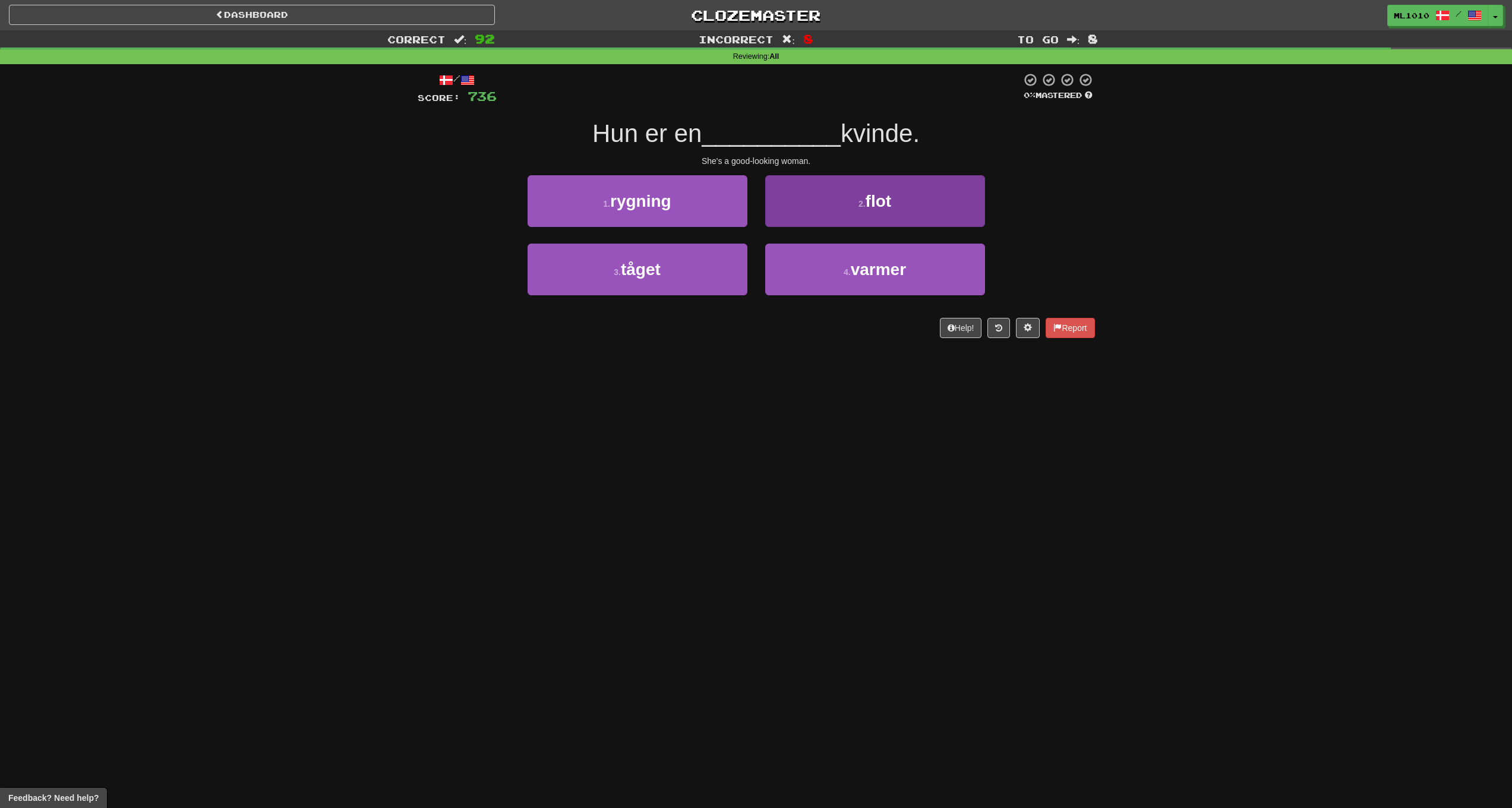
click at [827, 190] on button "2 . flot" at bounding box center [875, 201] width 220 height 52
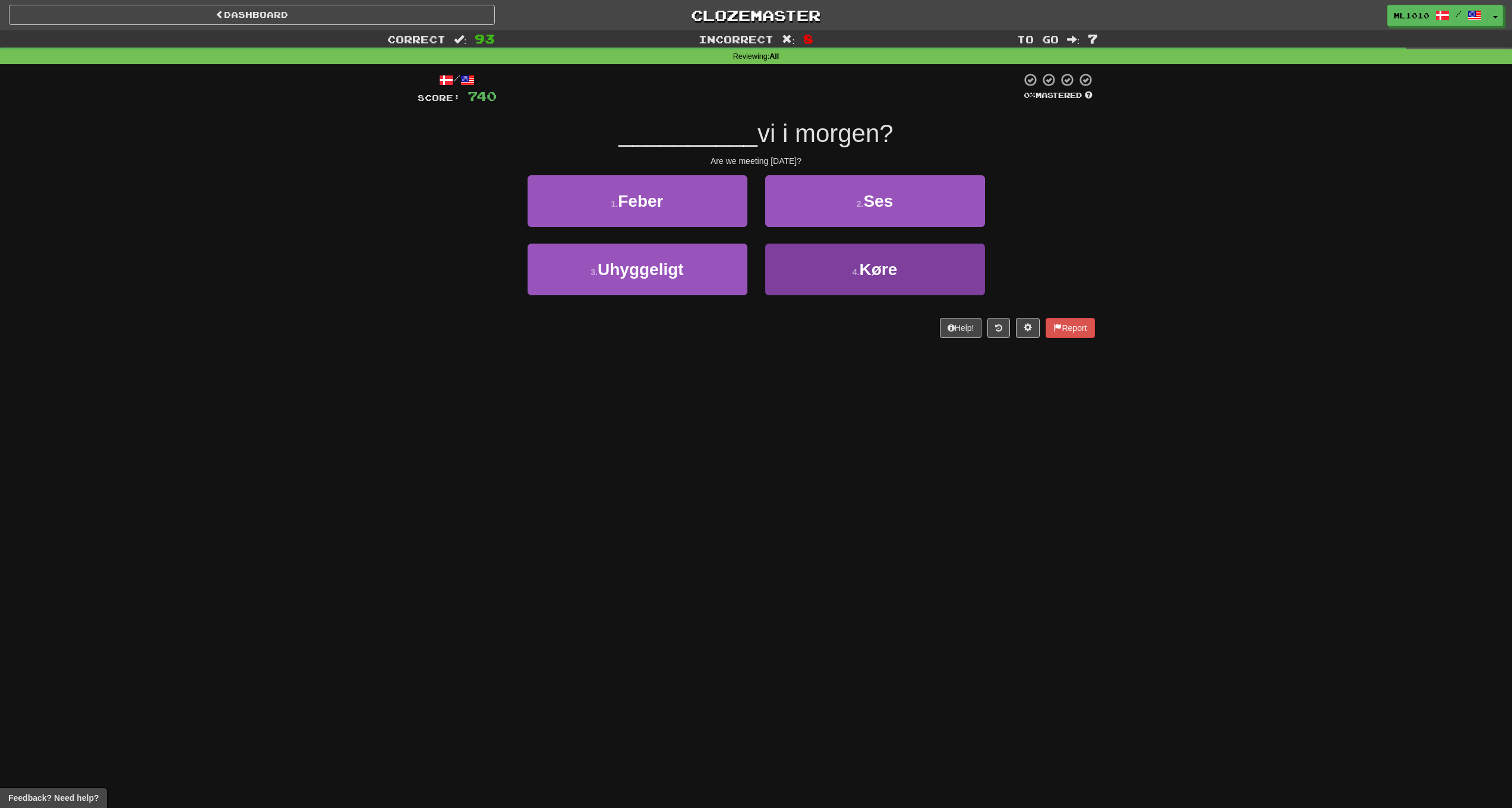
click at [907, 260] on button "4 . Køre" at bounding box center [875, 269] width 220 height 52
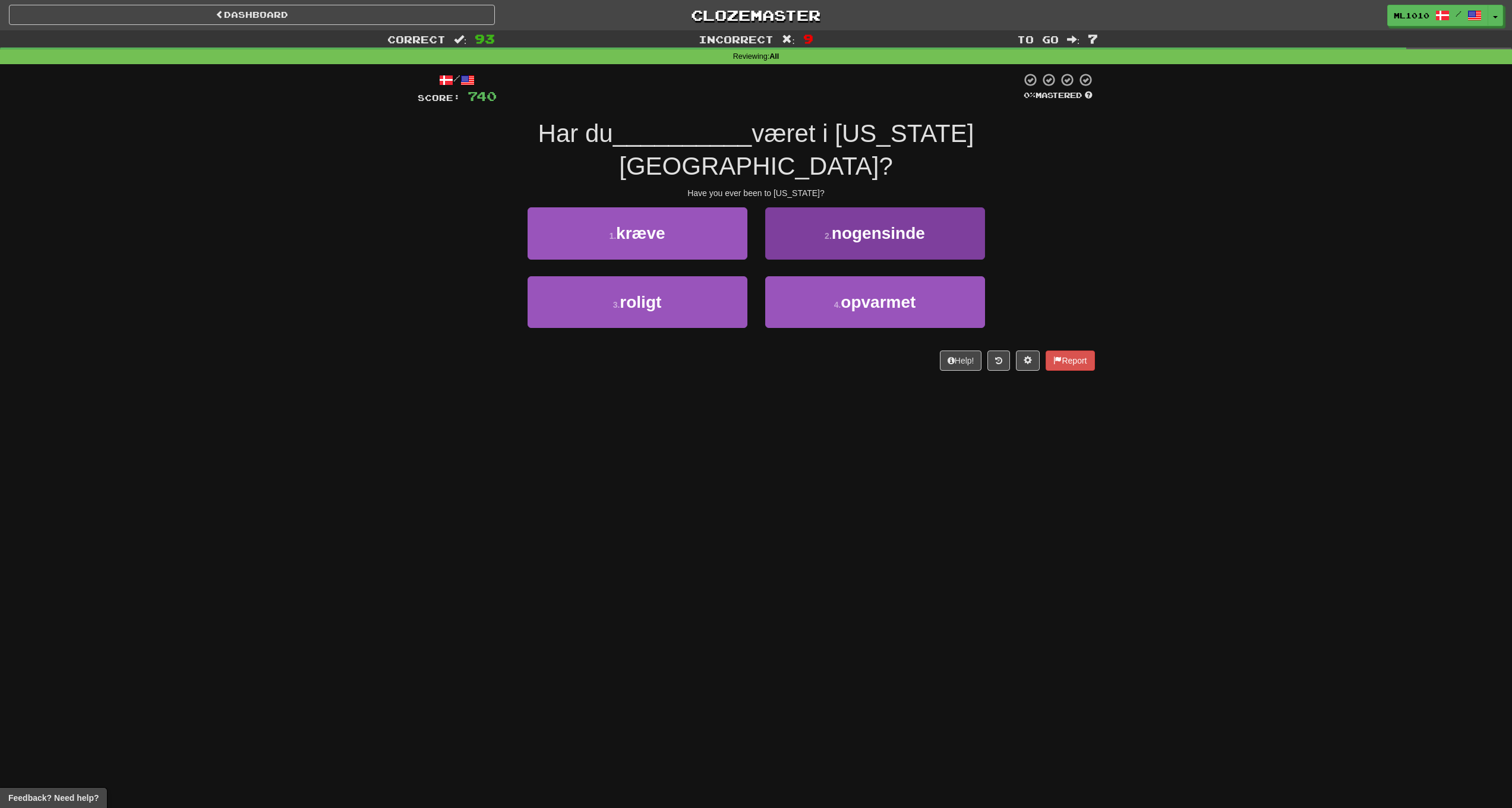
click at [868, 214] on button "2 . nogensinde" at bounding box center [875, 233] width 220 height 52
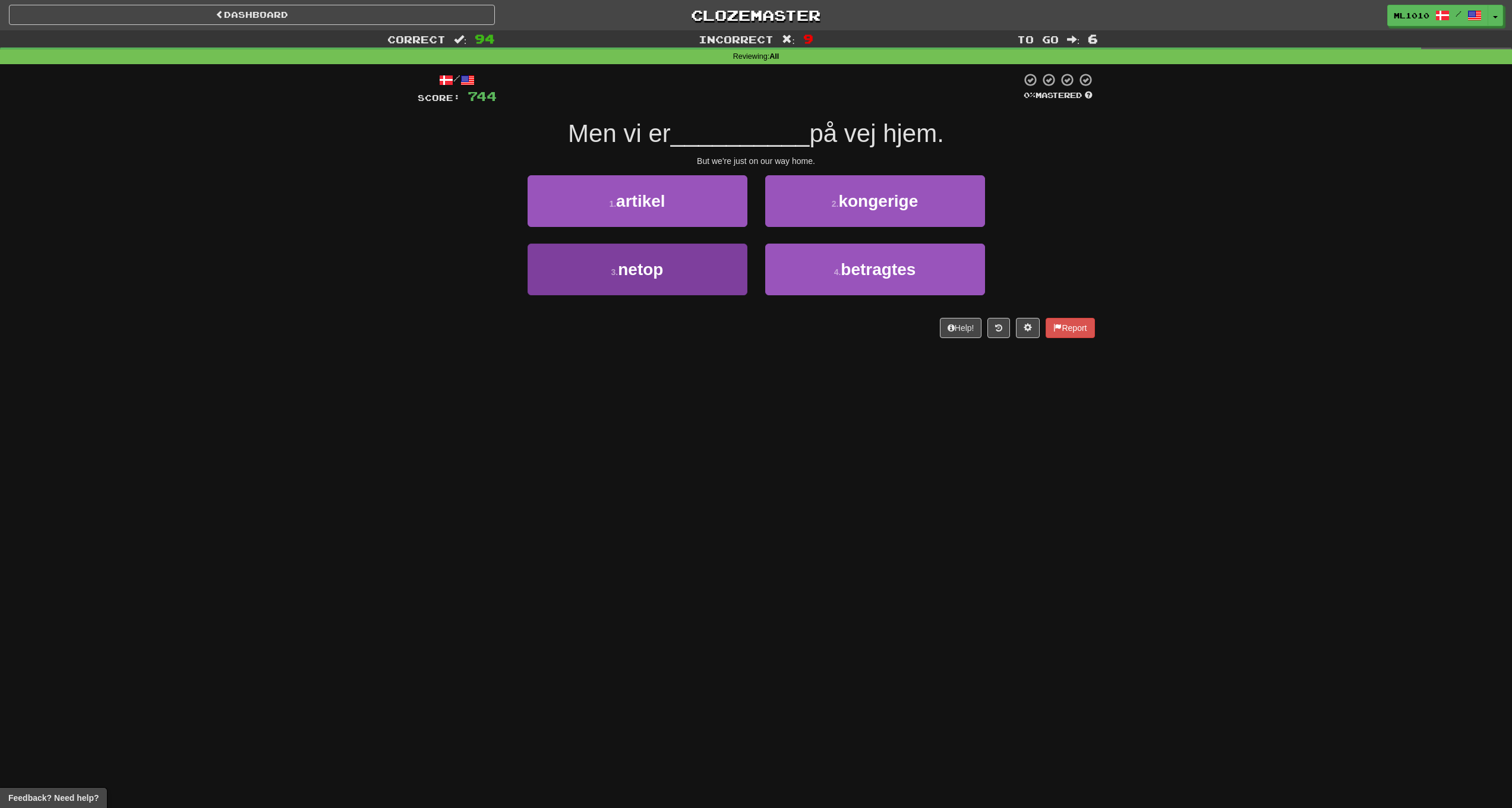
click at [690, 265] on button "3 . netop" at bounding box center [637, 269] width 220 height 52
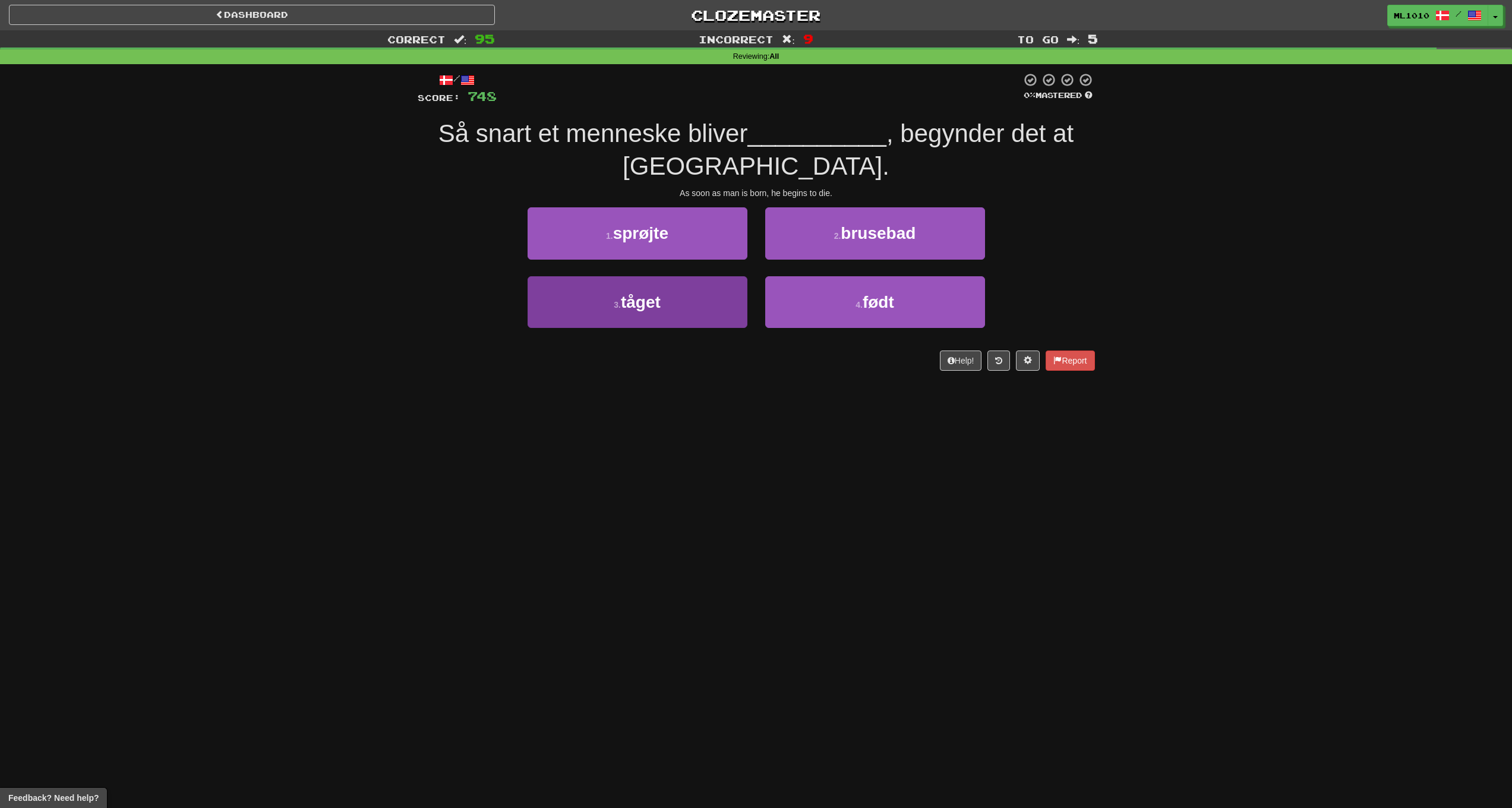
click at [713, 277] on button "3 . tåget" at bounding box center [637, 302] width 220 height 52
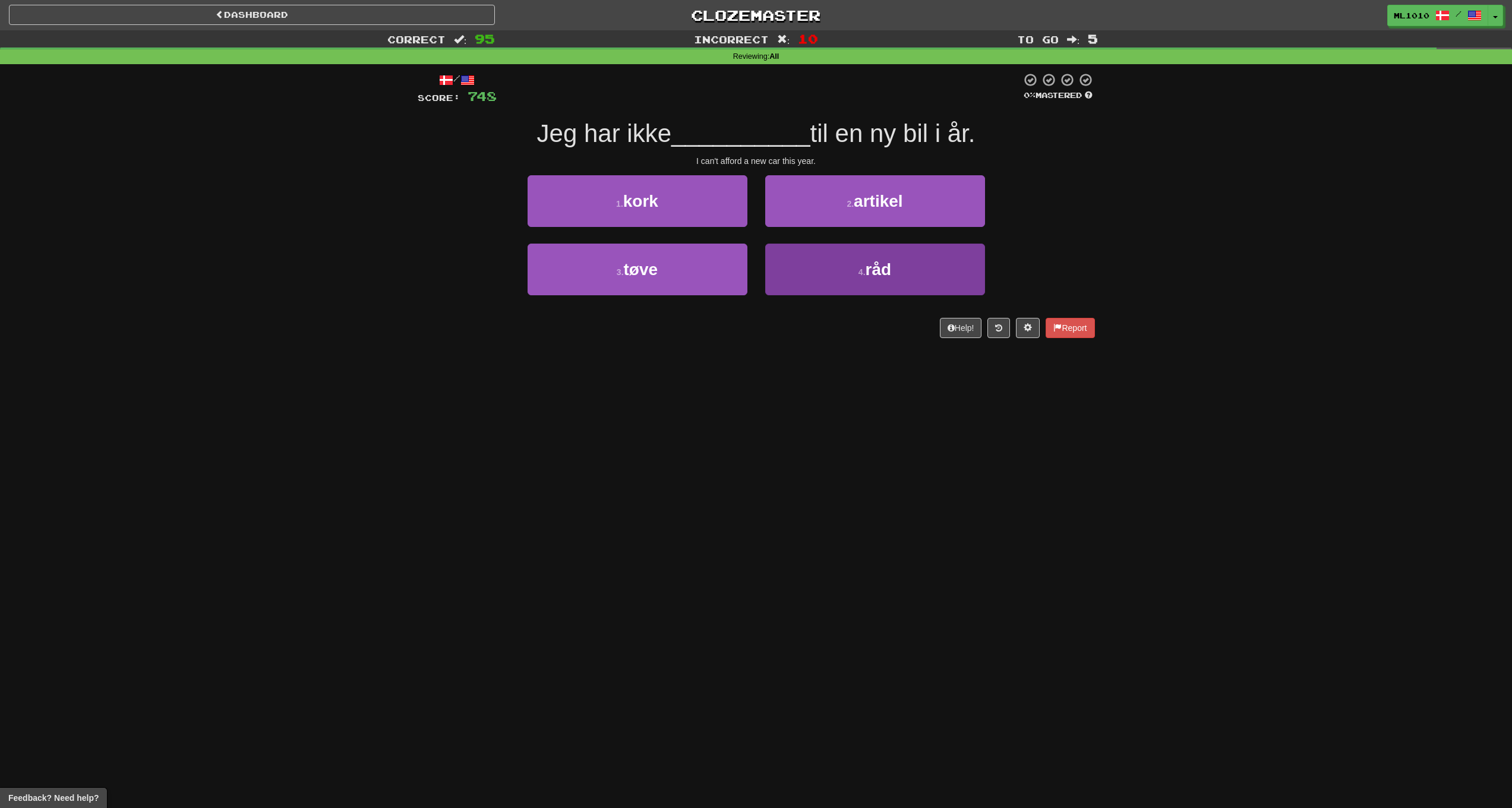
click at [889, 286] on button "4 . råd" at bounding box center [875, 269] width 220 height 52
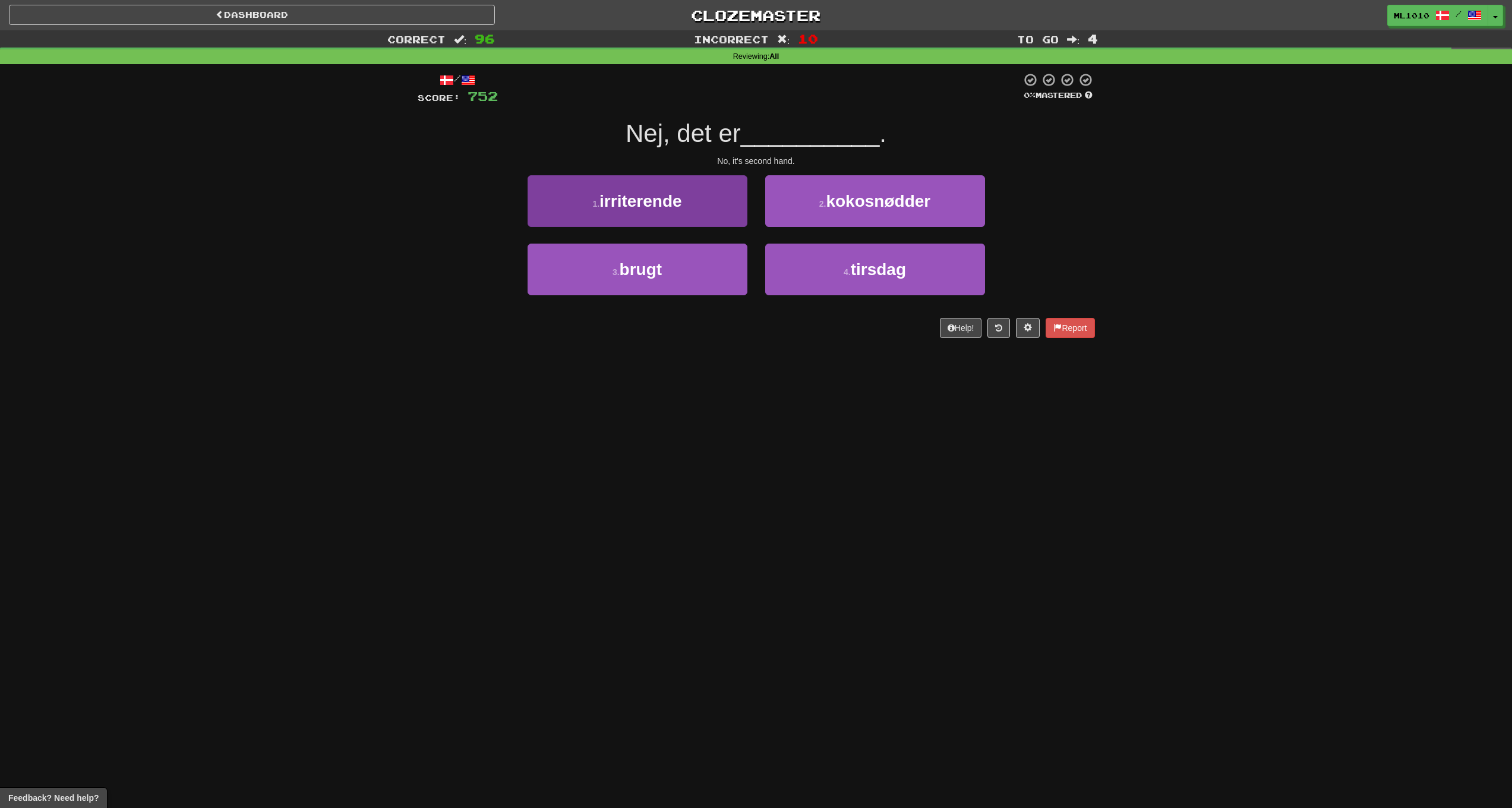
click at [693, 261] on button "3 . brugt" at bounding box center [637, 269] width 220 height 52
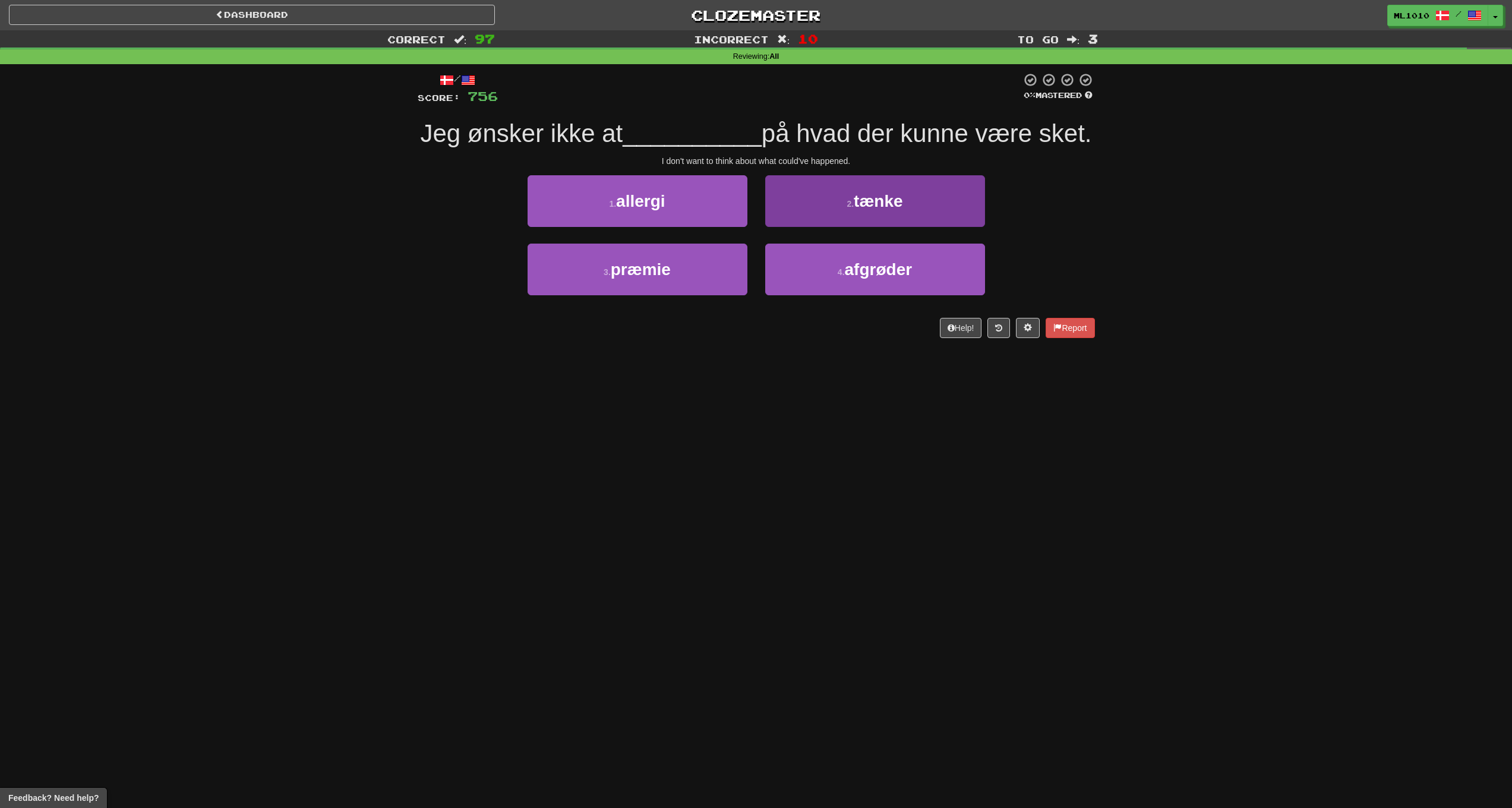
click at [906, 204] on button "2 . tænke" at bounding box center [875, 201] width 220 height 52
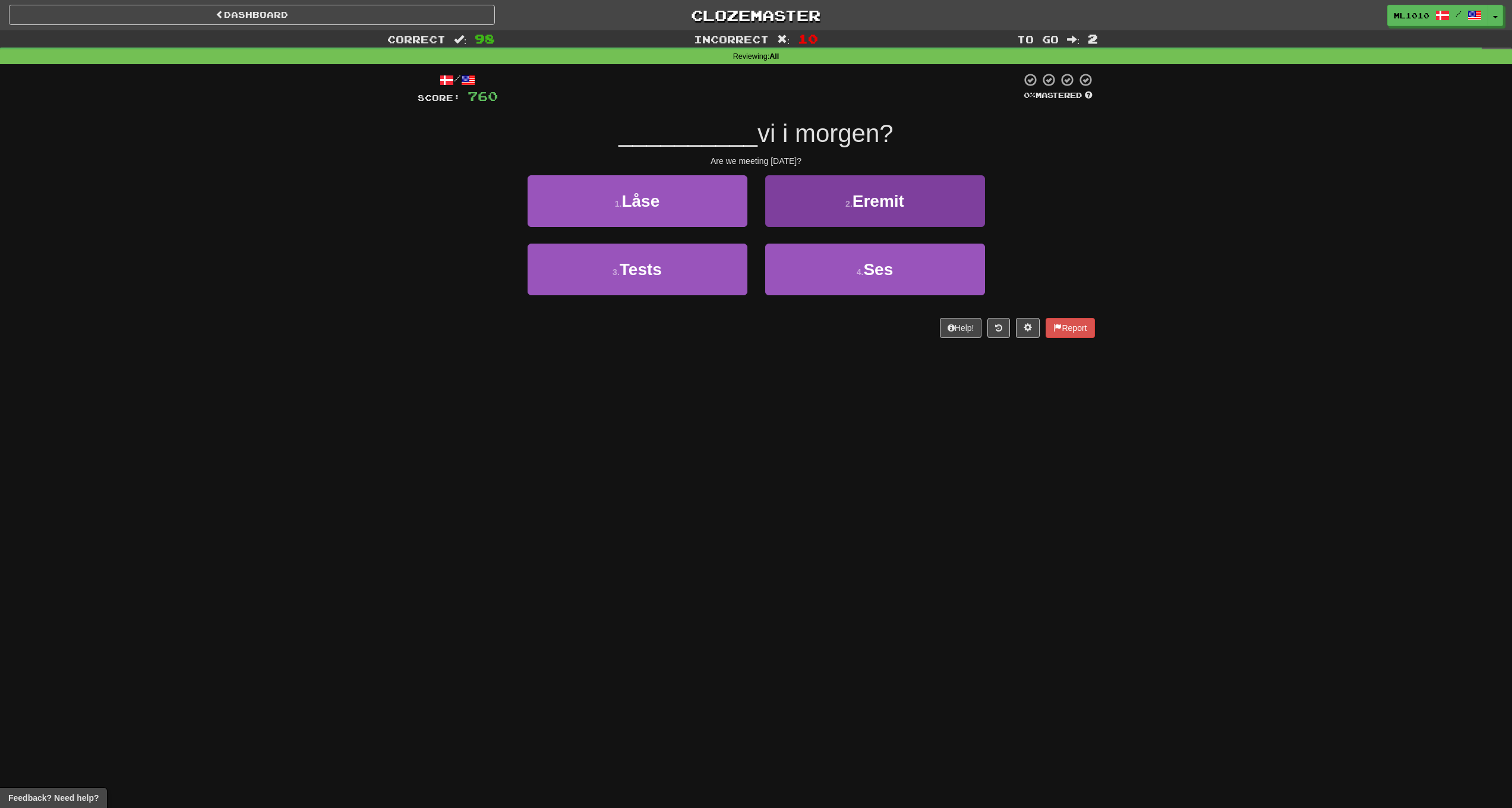
click at [881, 260] on span "Ses" at bounding box center [878, 270] width 29 height 19
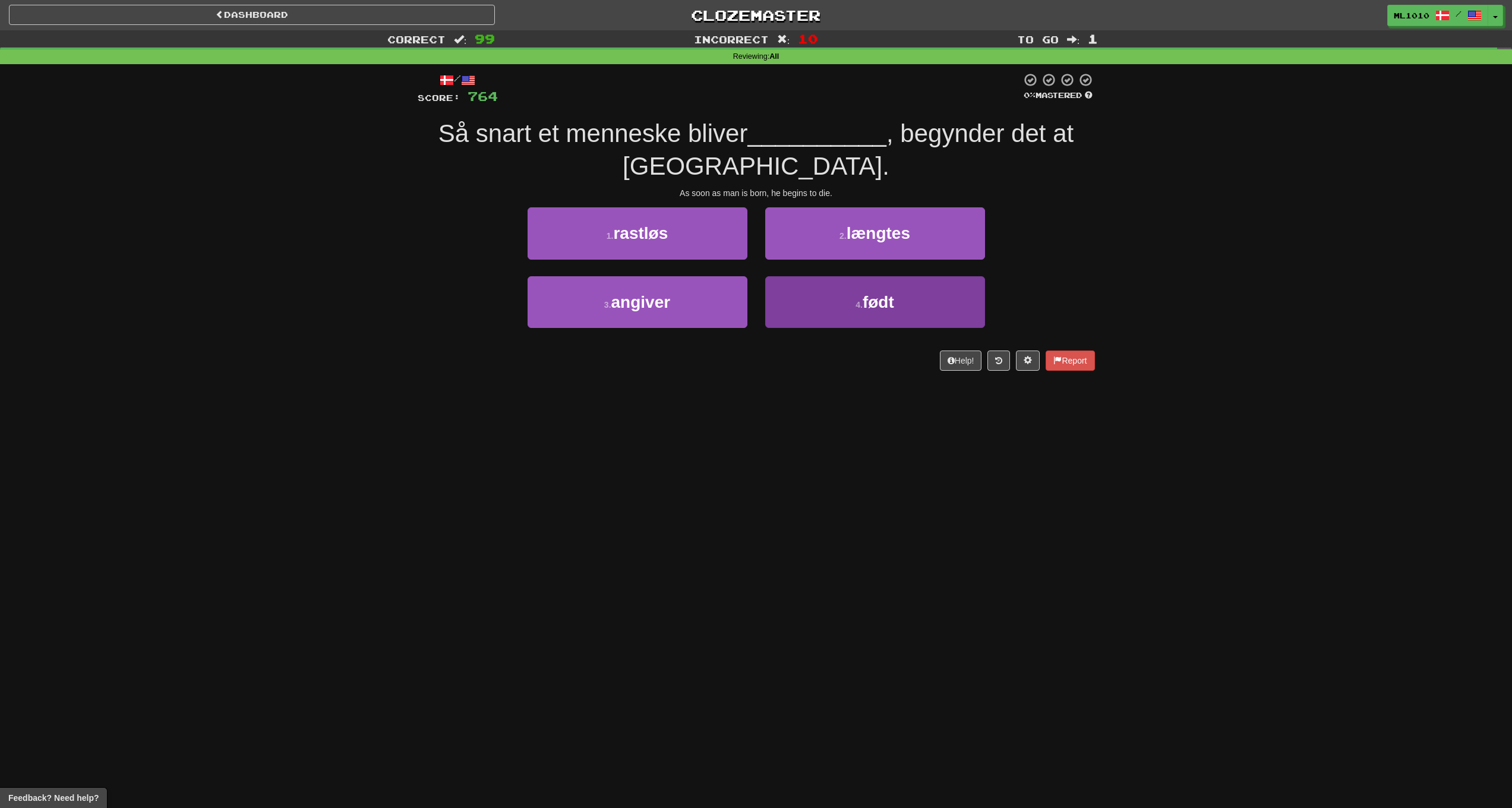
click at [876, 293] on span "født" at bounding box center [878, 302] width 32 height 19
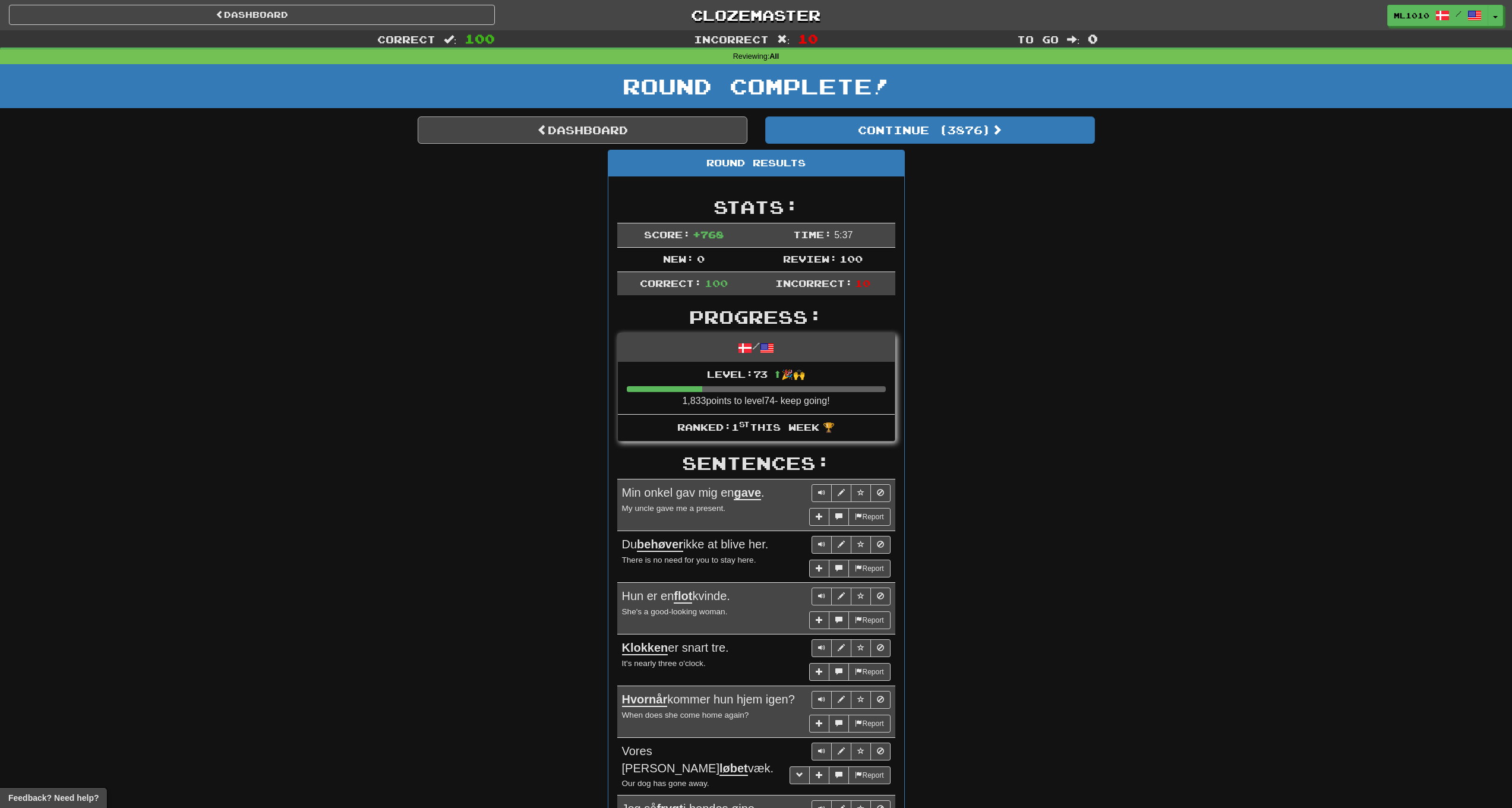
click at [617, 122] on link "Dashboard" at bounding box center [583, 130] width 330 height 27
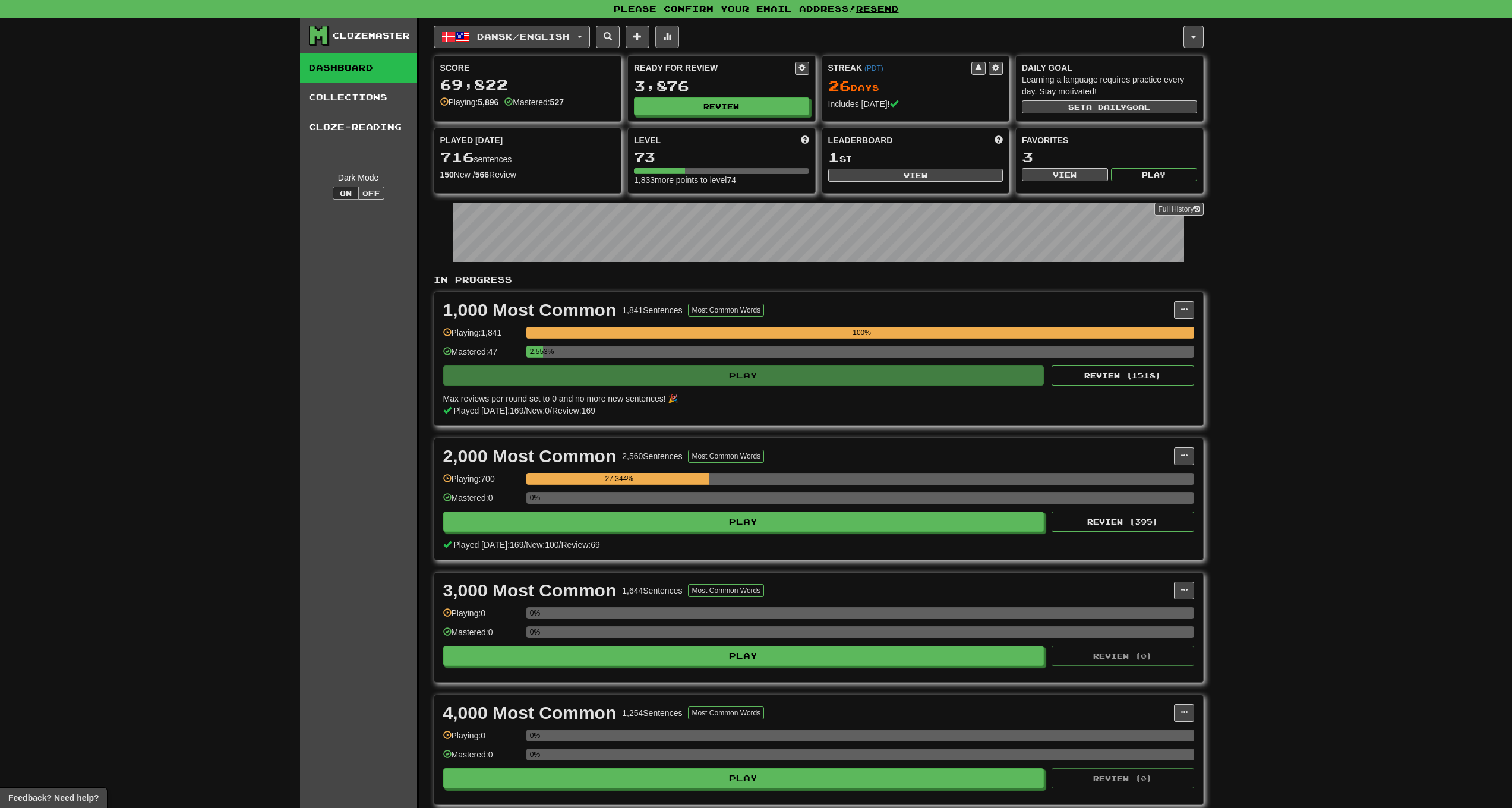
click at [679, 39] on button at bounding box center [667, 36] width 24 height 22
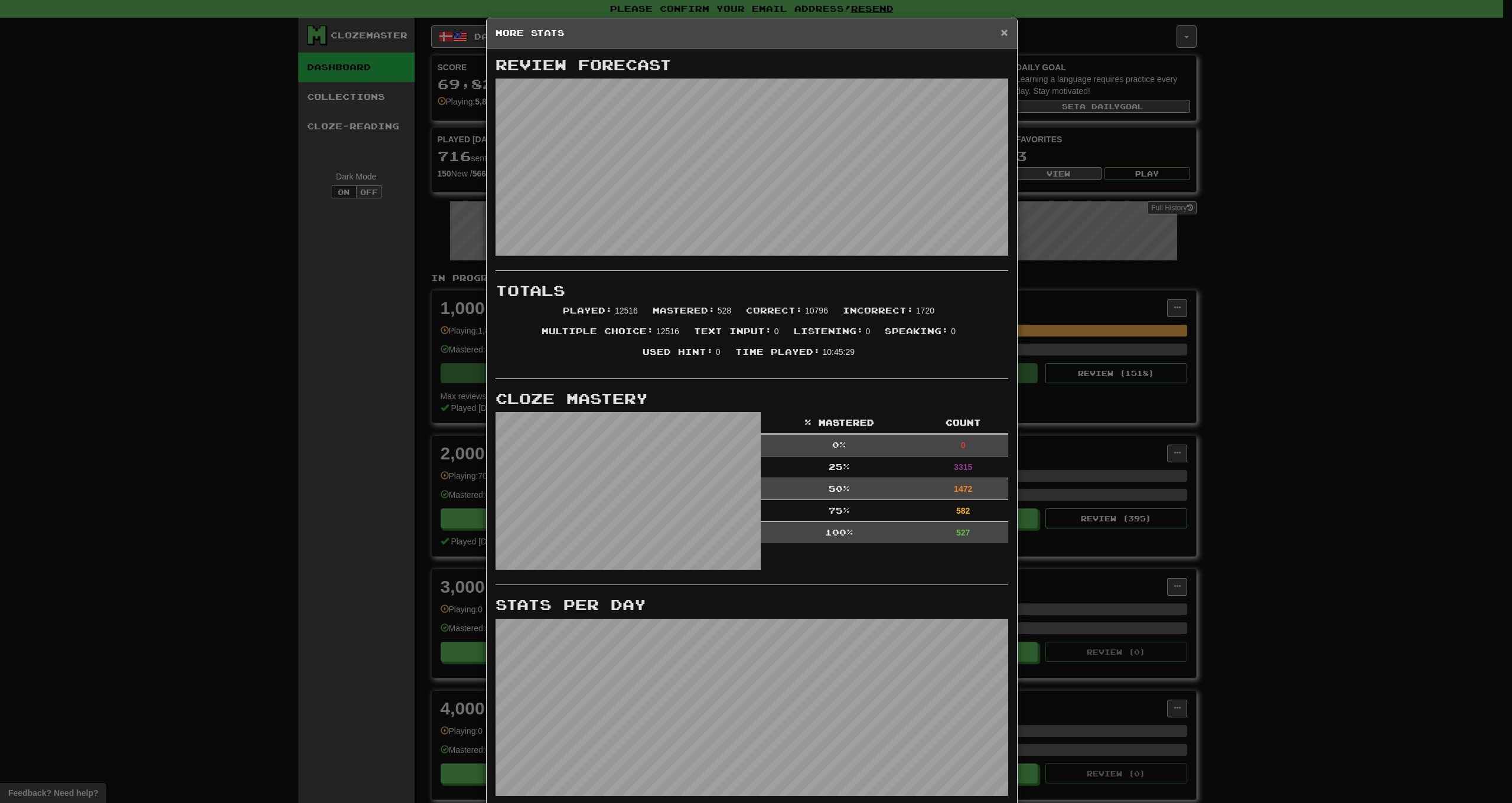
click at [1001, 32] on span "×" at bounding box center [1004, 32] width 7 height 14
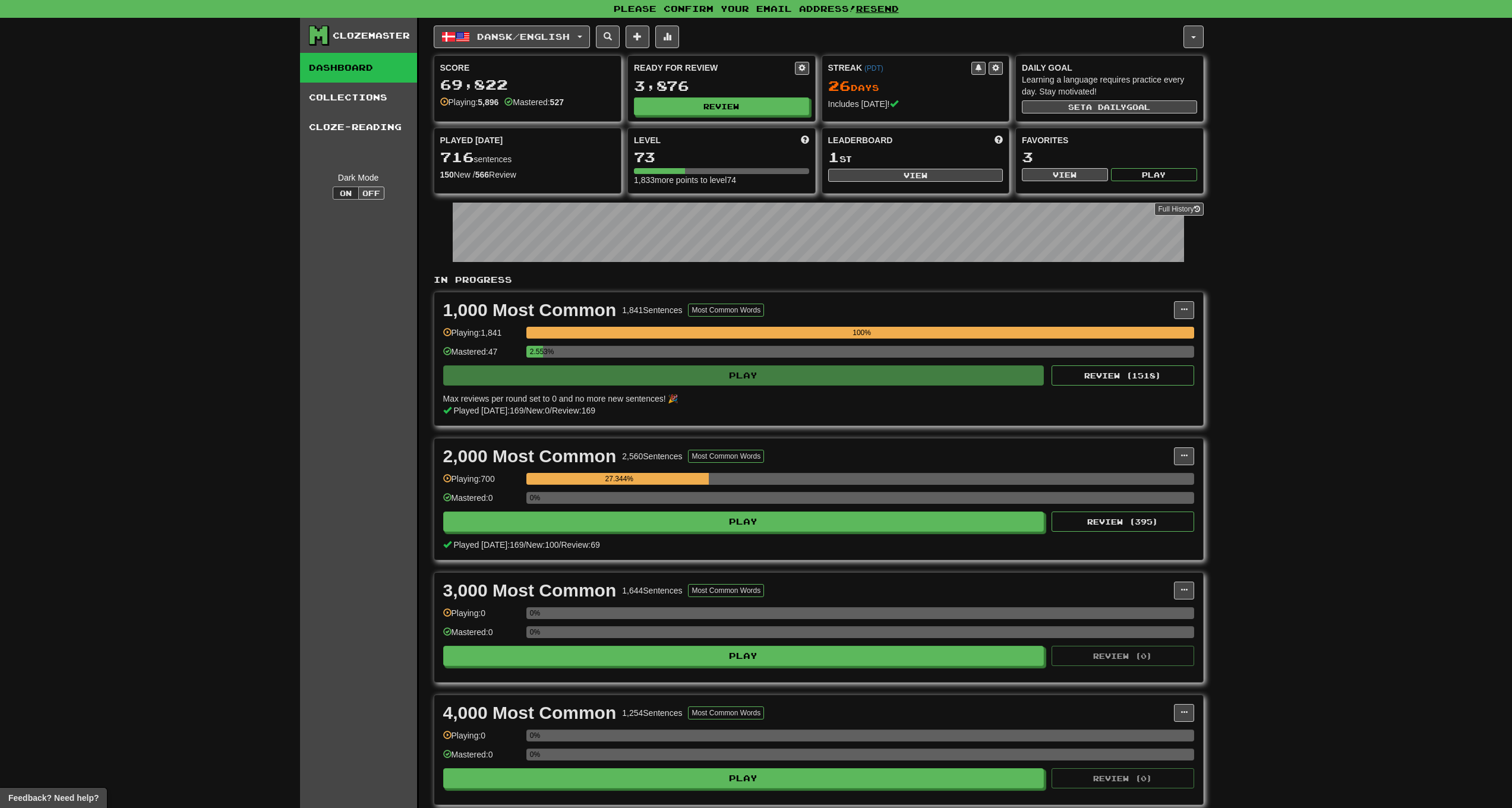
click at [1341, 268] on div "Clozemaster Dashboard Collections Cloze-Reading Dark Mode On Off Dashboard Coll…" at bounding box center [756, 705] width 1512 height 1375
click at [1174, 212] on link "Full History" at bounding box center [1178, 209] width 49 height 13
click at [671, 35] on span at bounding box center [667, 36] width 8 height 8
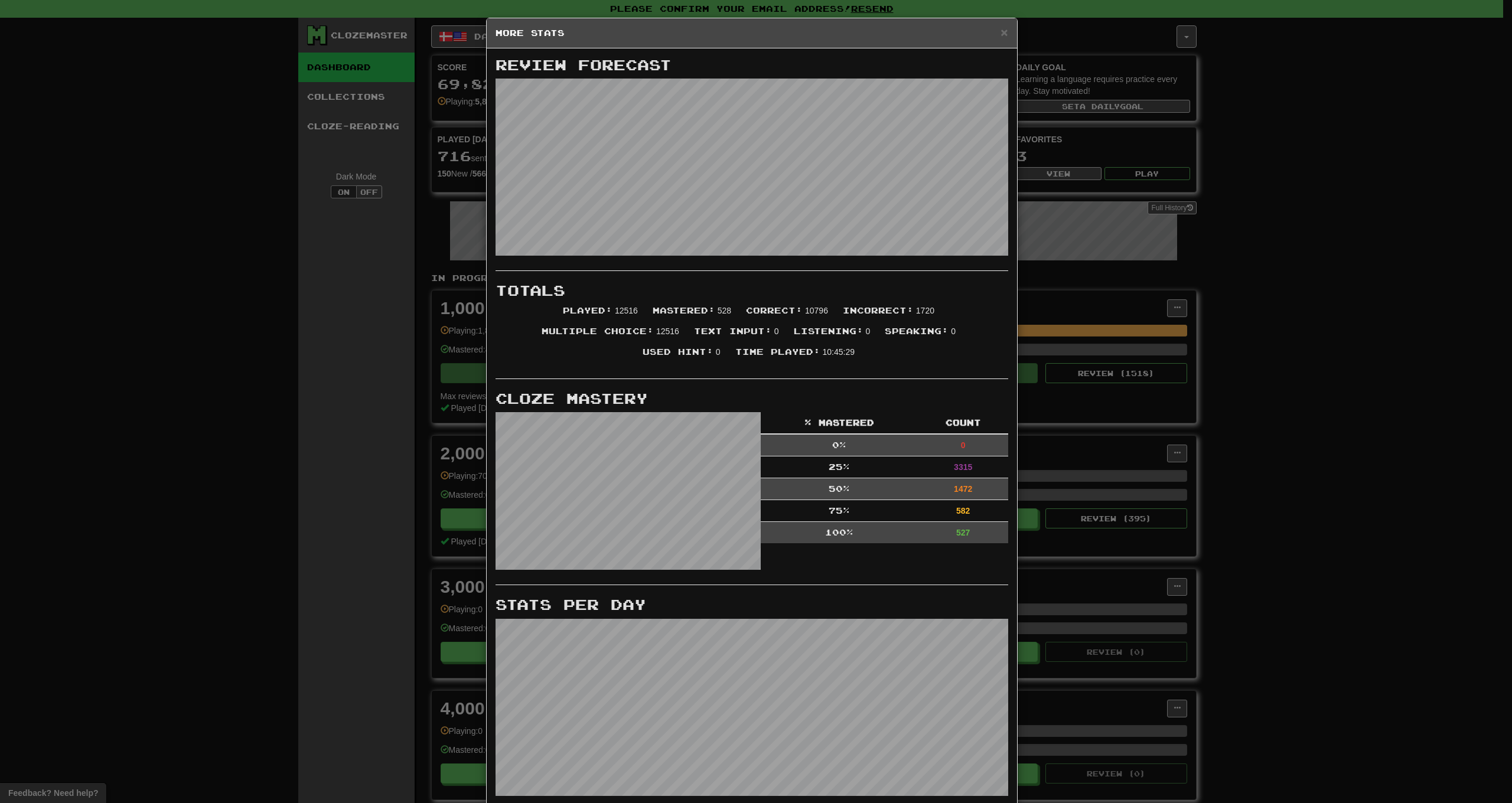
click at [1334, 448] on div "× More Stats Review Forecast Totals Played : 12516 Mastered : 528 Correct : 107…" at bounding box center [756, 402] width 1512 height 803
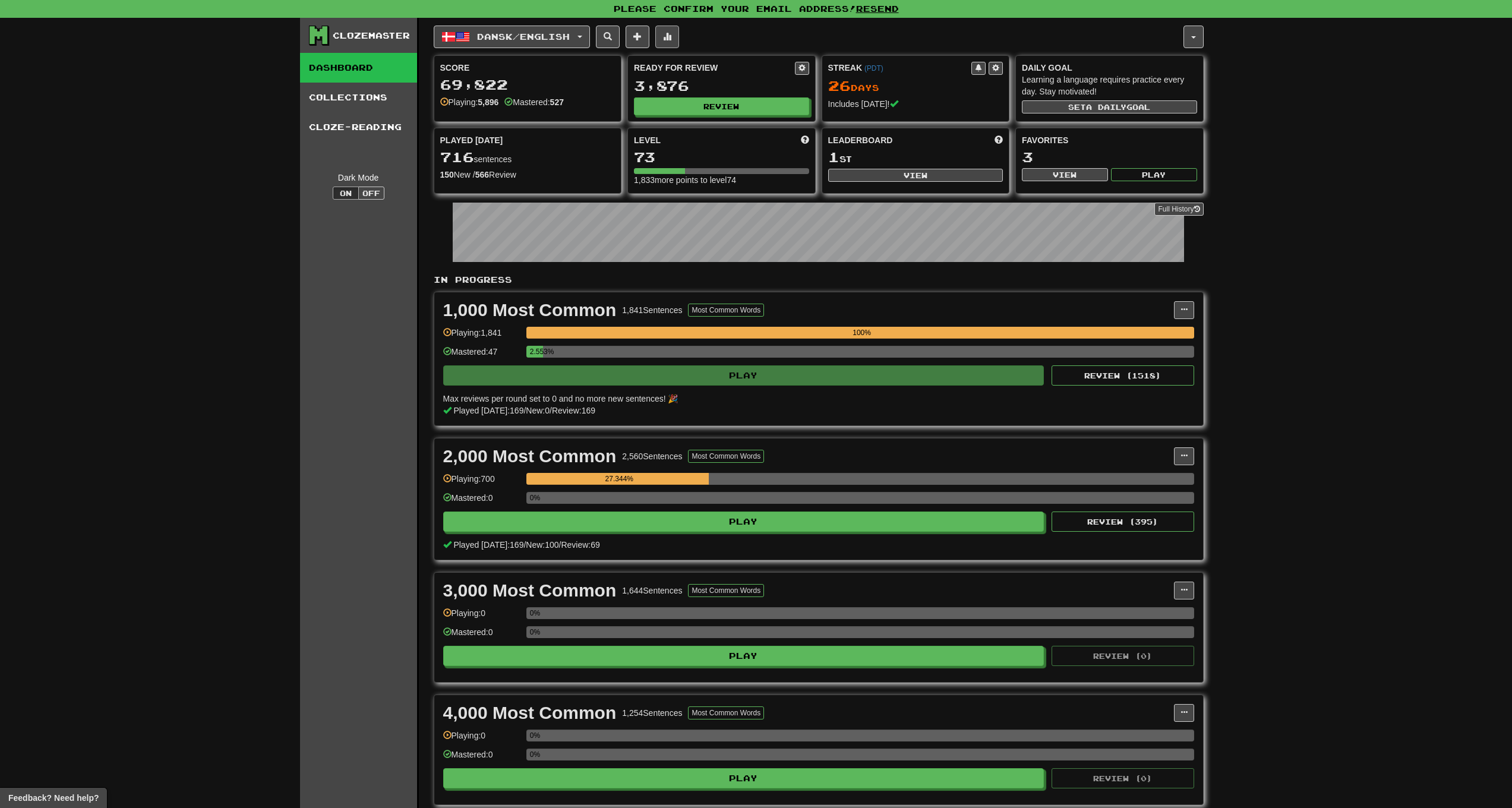
click at [670, 35] on button at bounding box center [667, 36] width 24 height 22
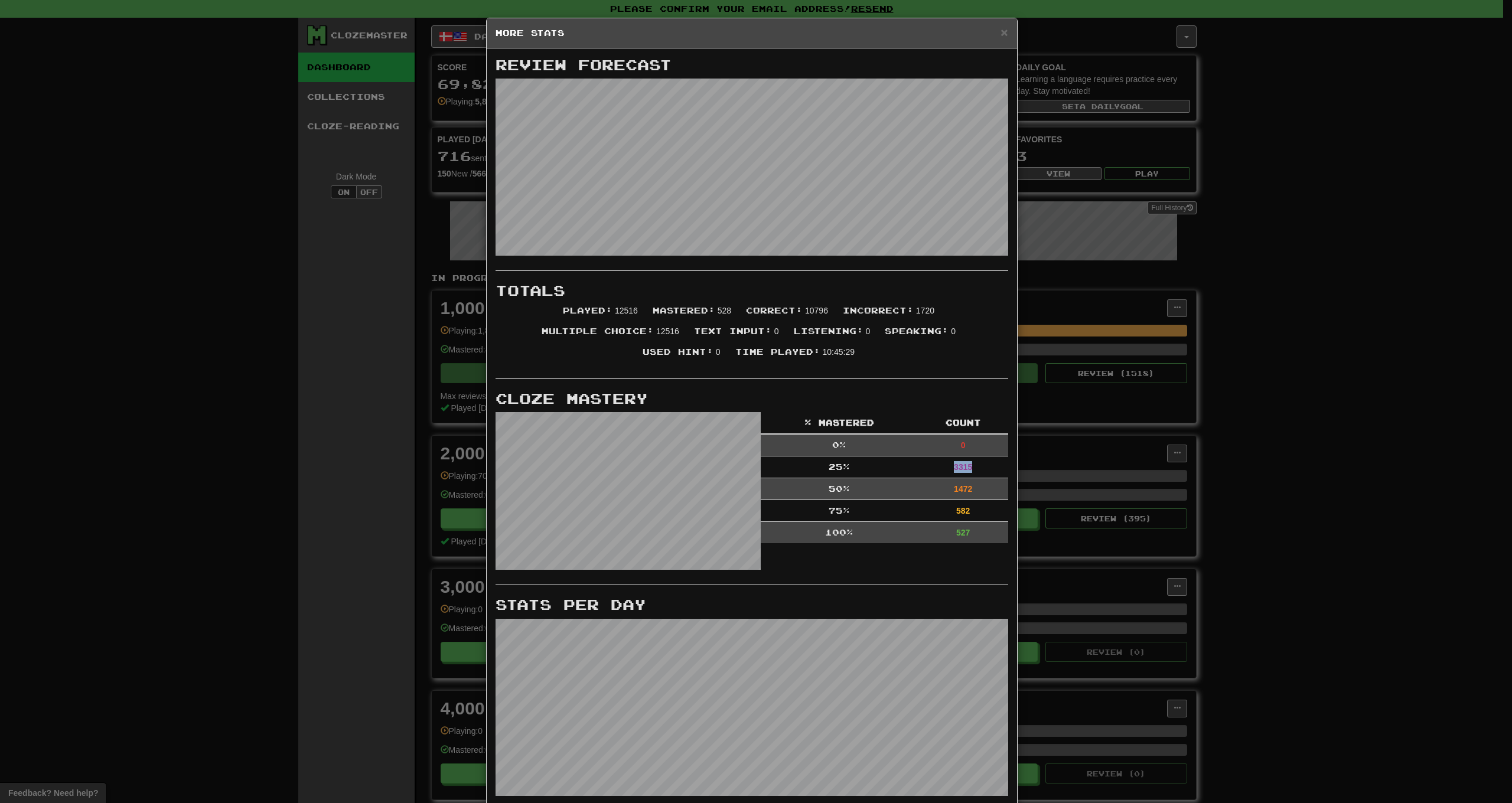
drag, startPoint x: 971, startPoint y: 467, endPoint x: 934, endPoint y: 464, distance: 37.1
click at [934, 464] on td "3315" at bounding box center [963, 467] width 90 height 21
click at [925, 554] on div "% Mastered Count 0 % 0 25 % 3315 50 % 1472 75 % 582 100 % 527" at bounding box center [884, 484] width 265 height 143
drag, startPoint x: 955, startPoint y: 492, endPoint x: 865, endPoint y: 496, distance: 90.1
click at [865, 490] on tr "50 % 1472" at bounding box center [885, 489] width 247 height 21
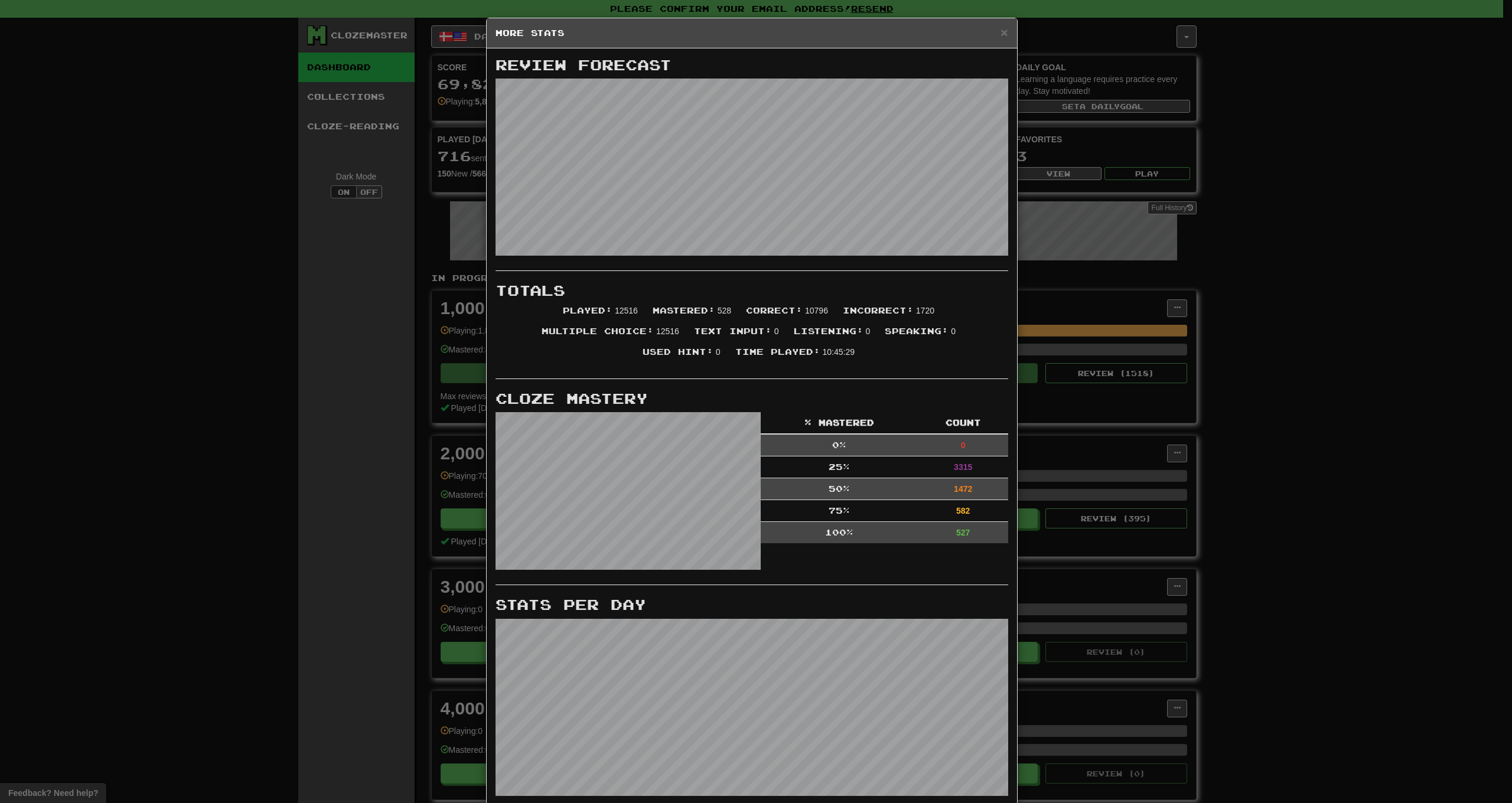
click at [918, 590] on div "Review Forecast Totals Played : 12516 Mastered : 528 Correct : 10796 Incorrect …" at bounding box center [752, 428] width 513 height 742
drag, startPoint x: 971, startPoint y: 532, endPoint x: 922, endPoint y: 454, distance: 92.1
click at [921, 454] on tbody "0 % 0 25 % 3315 50 % 1472 75 % 582 100 % 527" at bounding box center [885, 488] width 247 height 109
click at [929, 588] on div "Review Forecast Totals Played : 12516 Mastered : 528 Correct : 10796 Incorrect …" at bounding box center [752, 428] width 513 height 742
click at [977, 550] on div "% Mastered Count 0 % 0 25 % 3315 50 % 1472 75 % 582 100 % 527" at bounding box center [884, 484] width 265 height 143
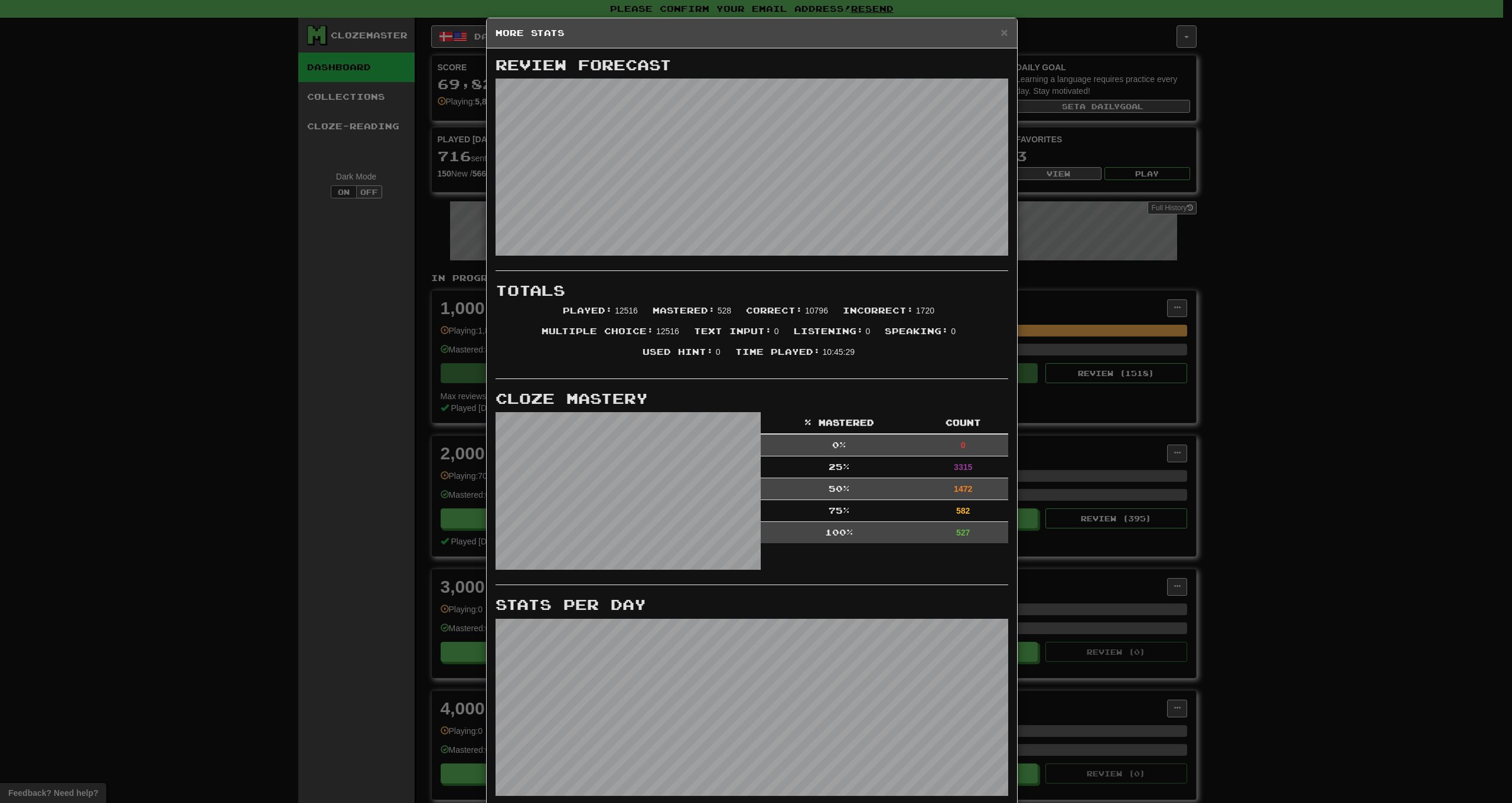
click at [981, 37] on h5 "More Stats" at bounding box center [752, 32] width 513 height 12
click at [1001, 34] on span "×" at bounding box center [1004, 32] width 7 height 14
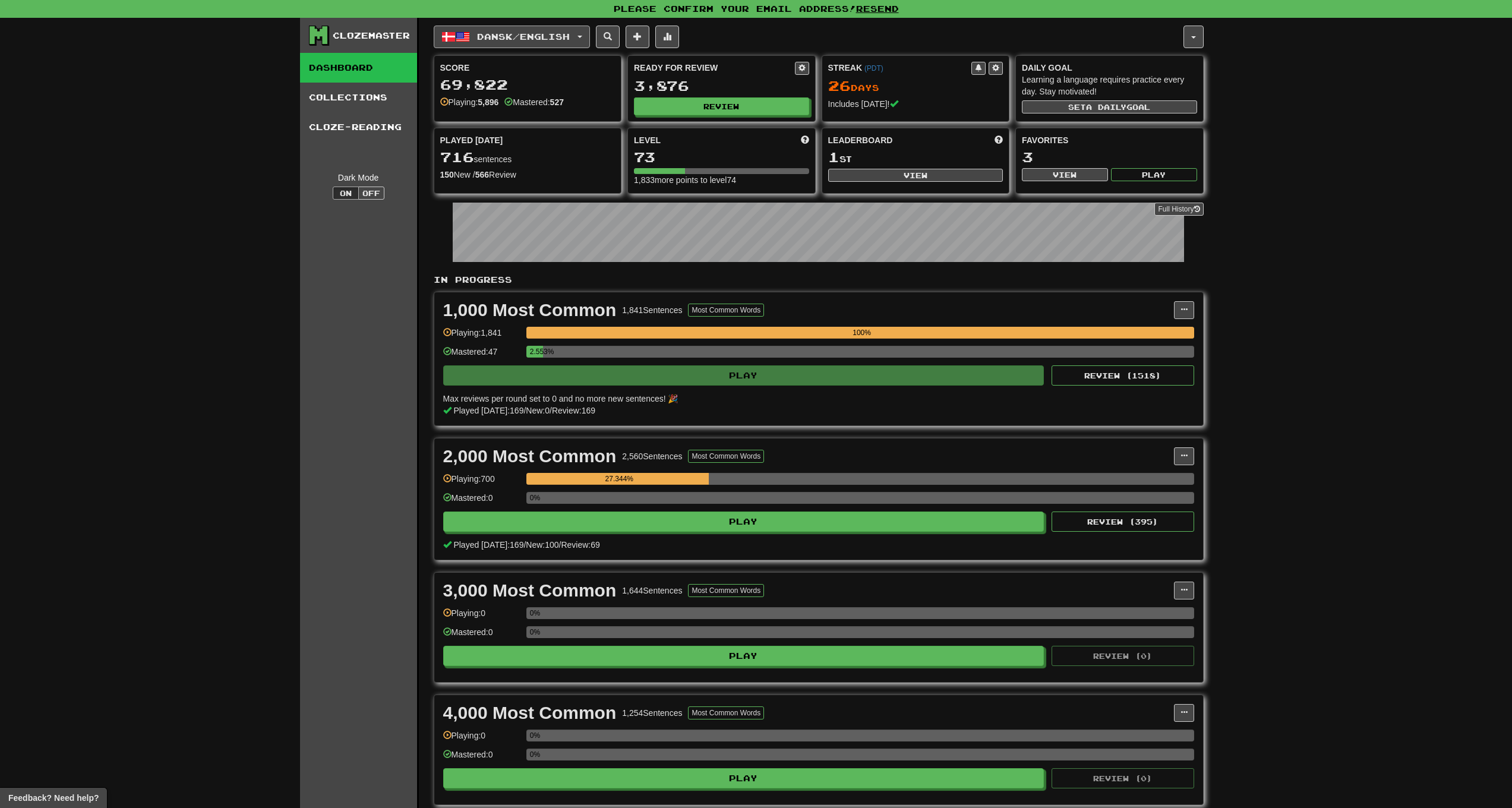
click at [443, 32] on span "button" at bounding box center [448, 36] width 14 height 14
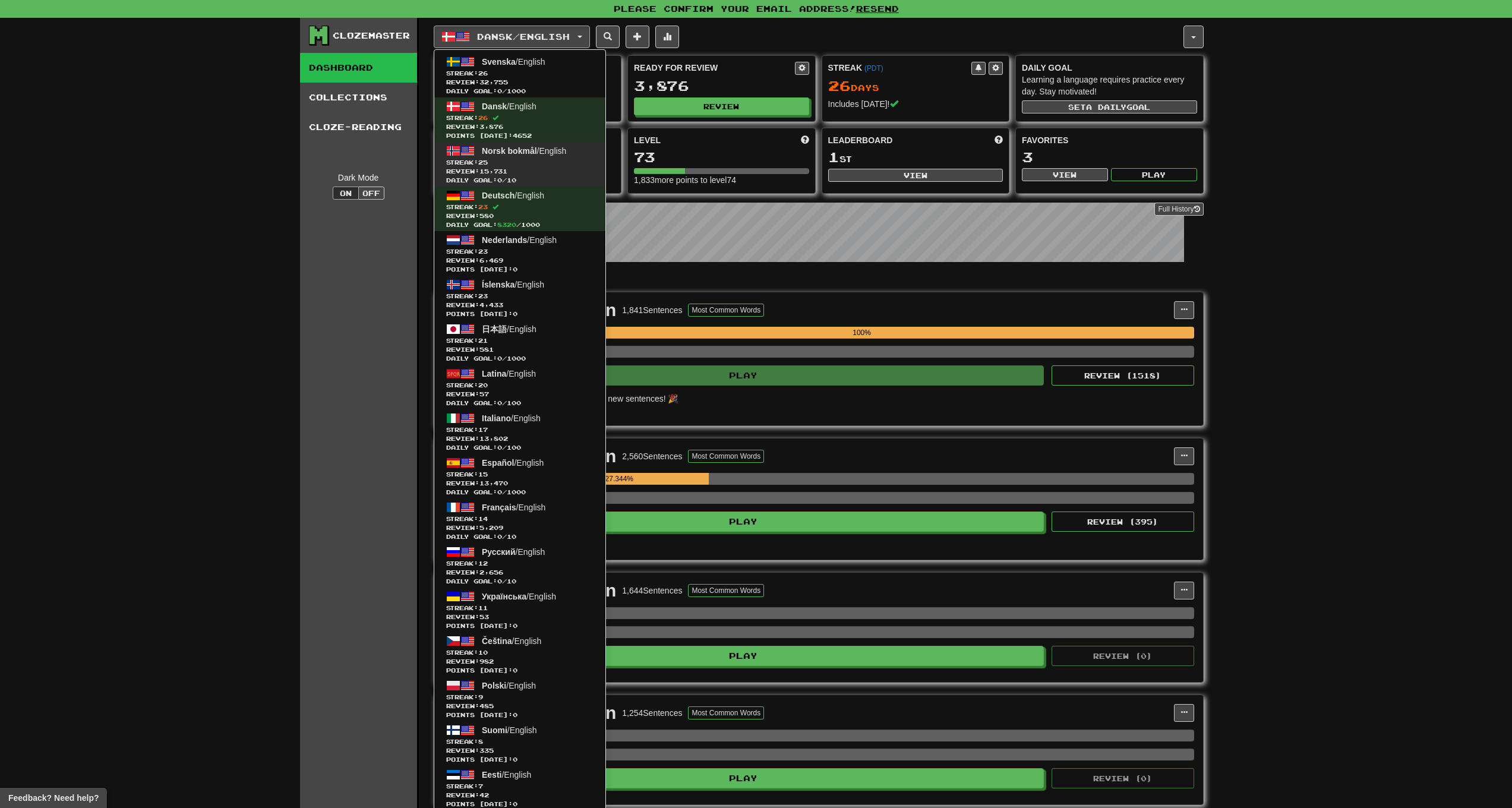
click at [528, 148] on span "Norsk bokmål" at bounding box center [510, 151] width 56 height 9
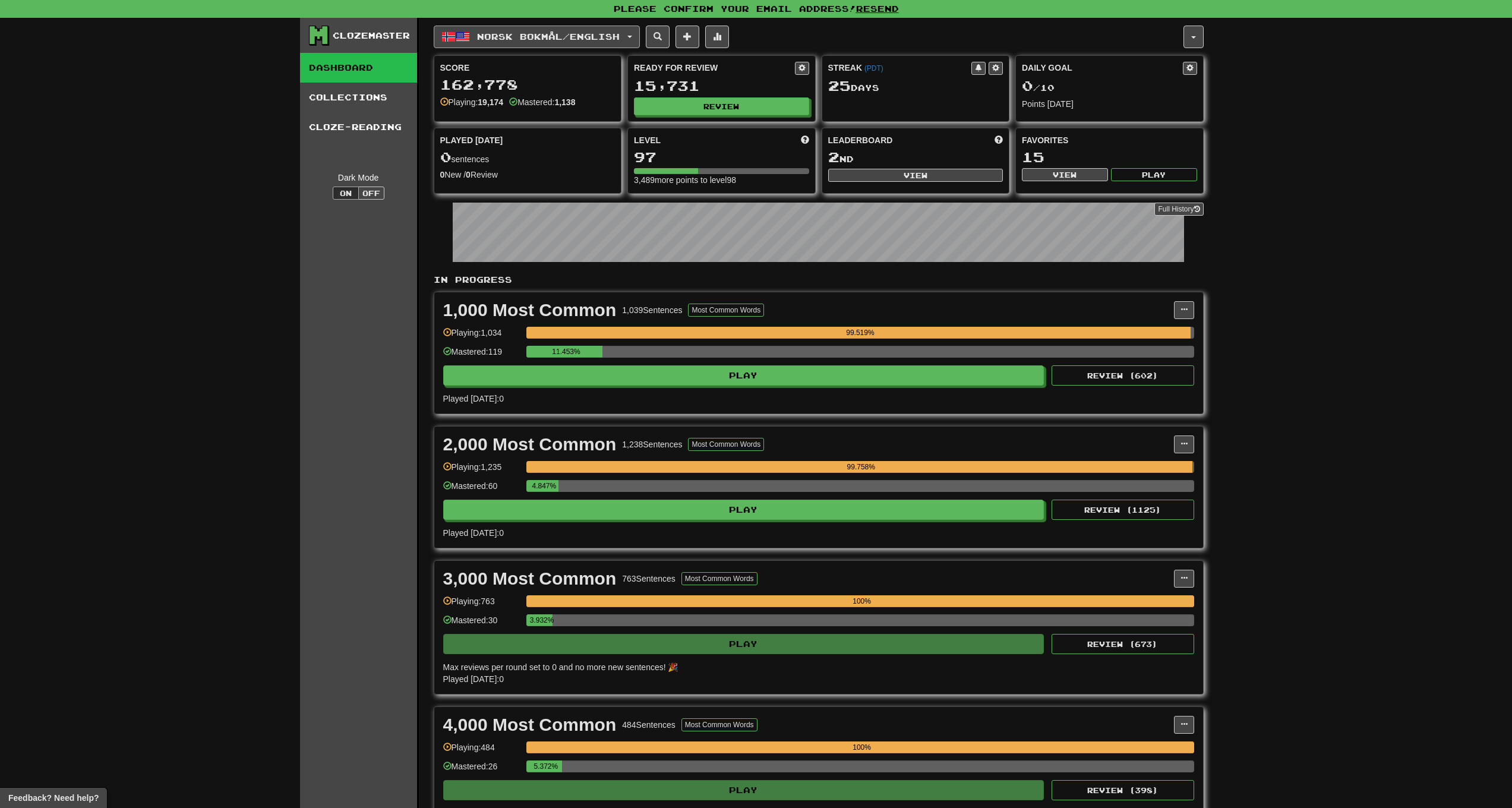
click at [511, 39] on span "Norsk bokmål / English" at bounding box center [549, 36] width 143 height 10
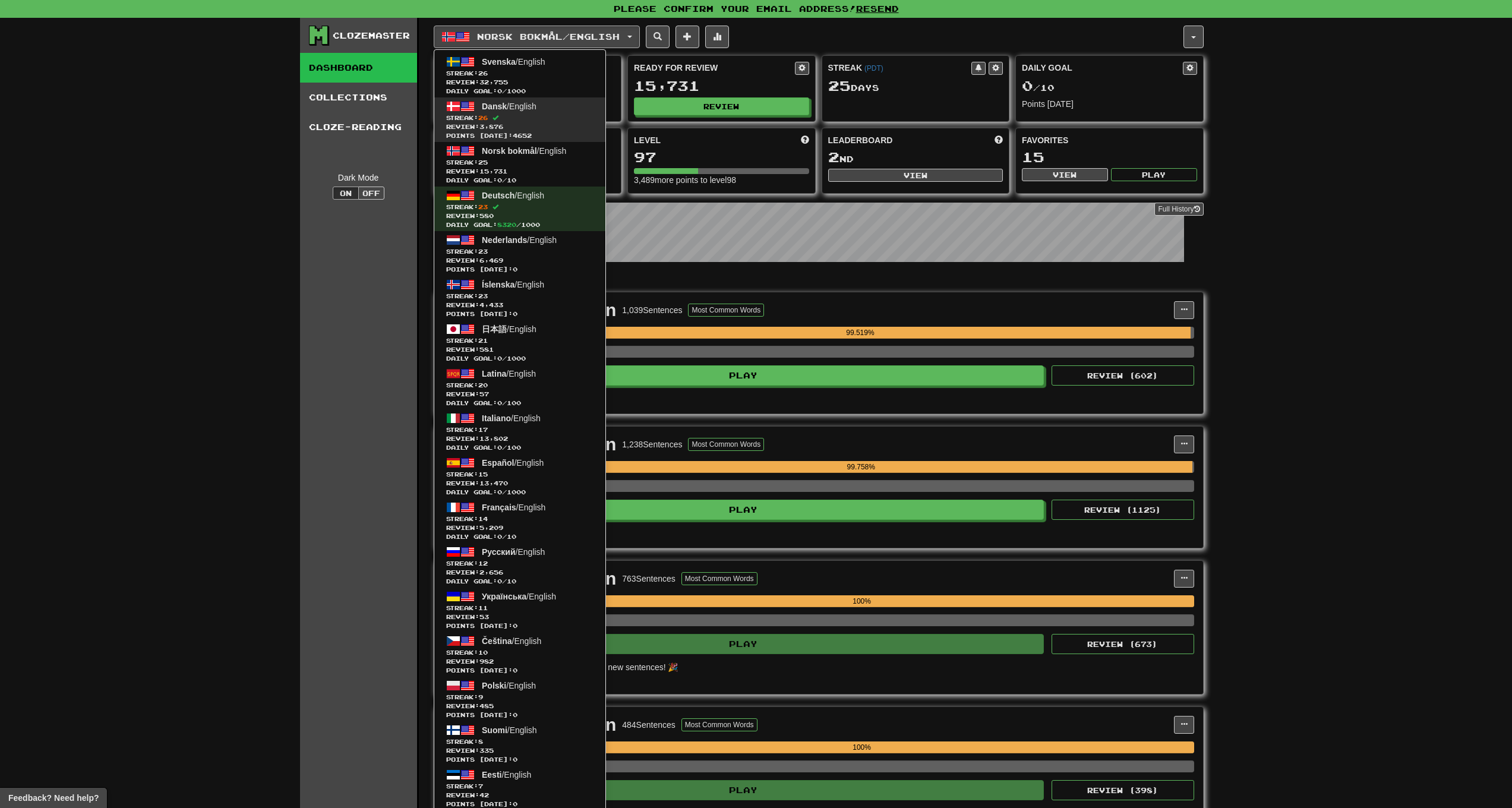
click at [554, 127] on span "Review: 3,876" at bounding box center [520, 127] width 148 height 9
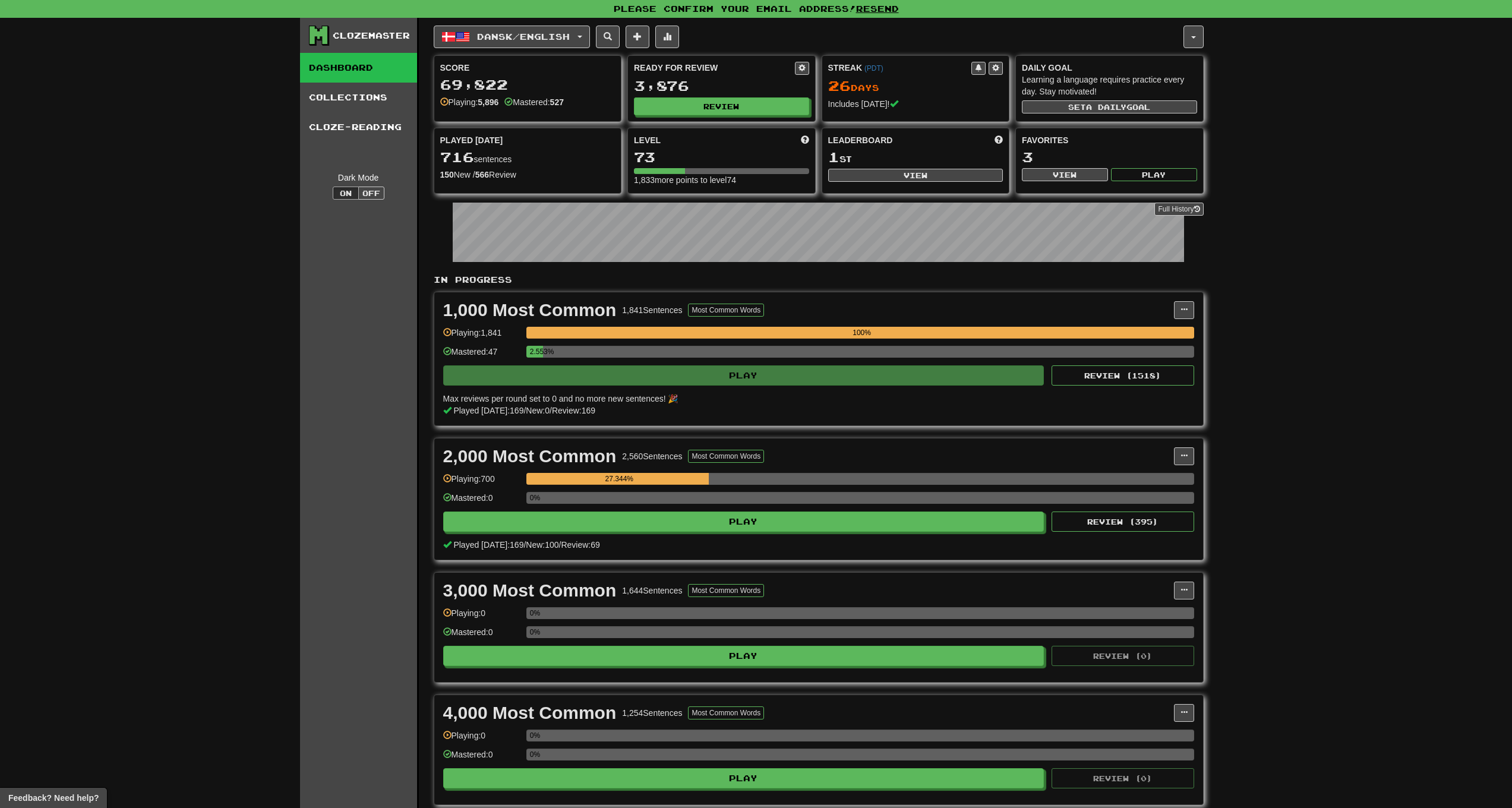
click at [1293, 224] on div "Clozemaster Dashboard Collections Cloze-Reading Dark Mode On Off Dashboard Coll…" at bounding box center [756, 705] width 1512 height 1375
click at [1334, 205] on div "Clozemaster Dashboard Collections Cloze-Reading Dark Mode On Off Dashboard Coll…" at bounding box center [756, 705] width 1512 height 1375
click at [1334, 205] on div "Clozemaster Dashboard Collections Cloze-Reading Dark Mode On Off Dashboard Coll…" at bounding box center [756, 705] width 1512 height 1375
click at [695, 42] on div "Dansk / English Svenska / English Streak: 26 Review: 32,755 Daily Goal: 0 / 100…" at bounding box center [808, 36] width 750 height 22
click at [679, 42] on button at bounding box center [667, 36] width 24 height 22
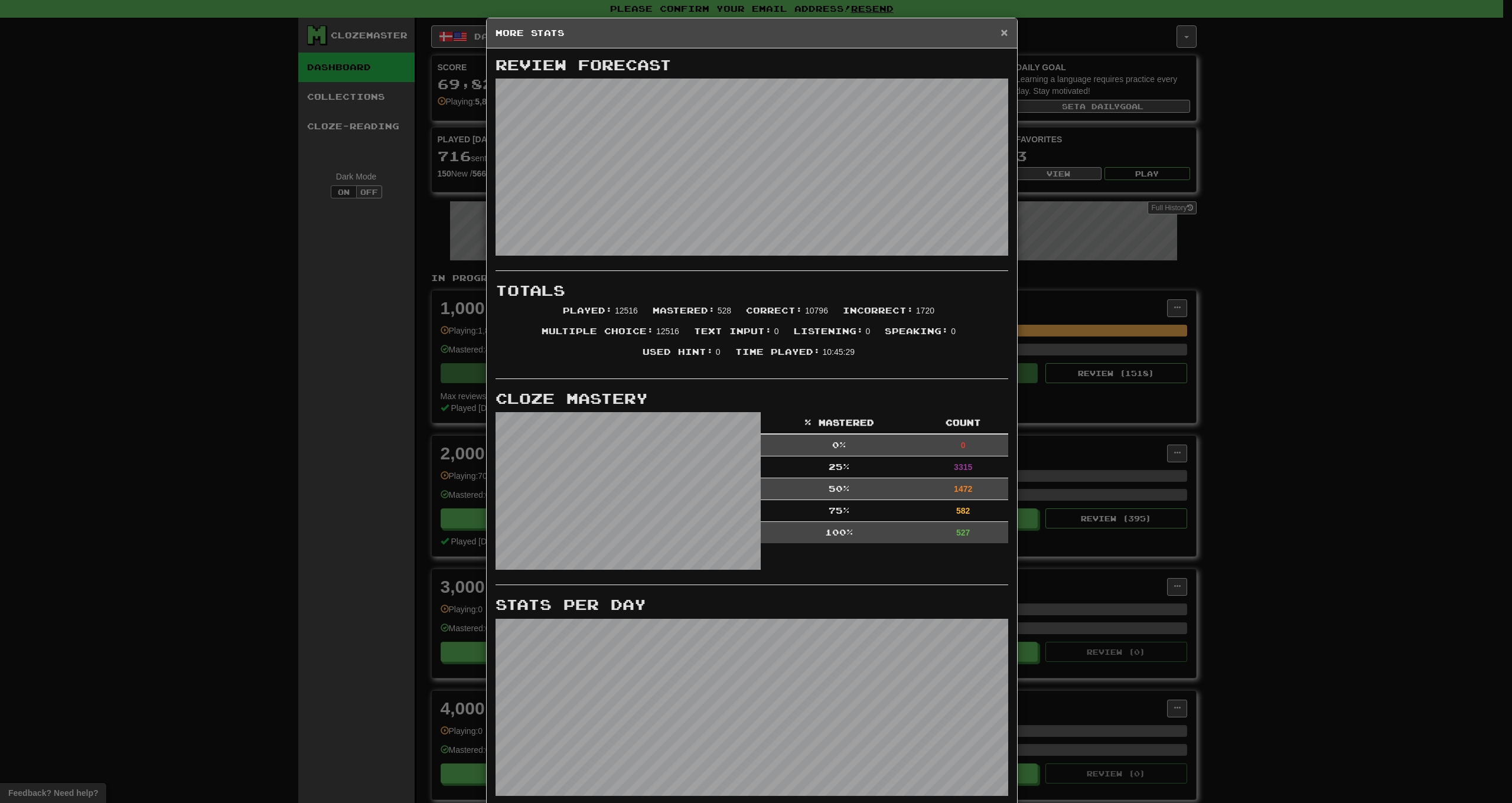
click at [1001, 29] on span "×" at bounding box center [1004, 32] width 7 height 14
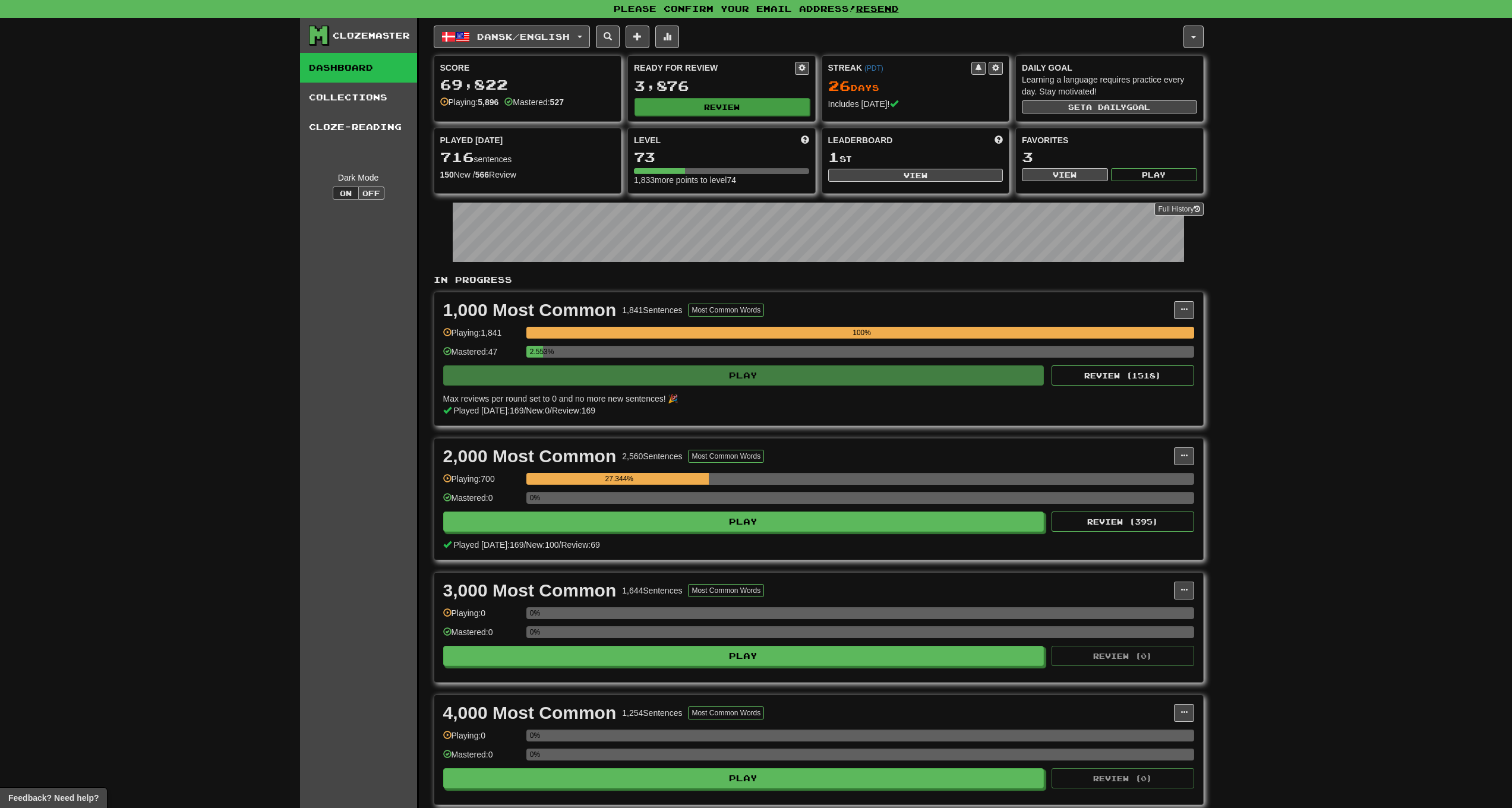
click at [739, 104] on button "Review" at bounding box center [722, 107] width 175 height 18
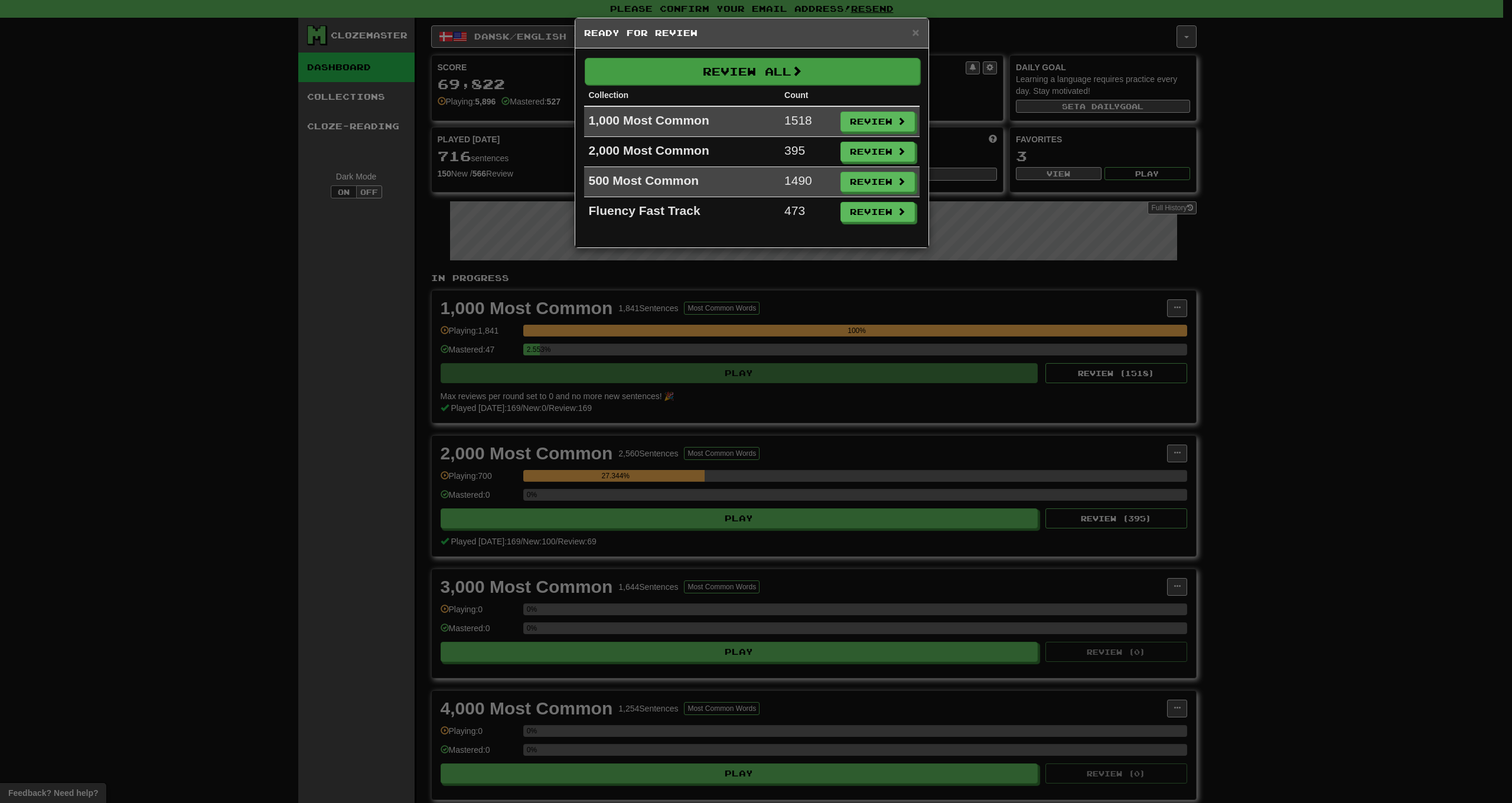
click at [799, 75] on span at bounding box center [797, 71] width 11 height 11
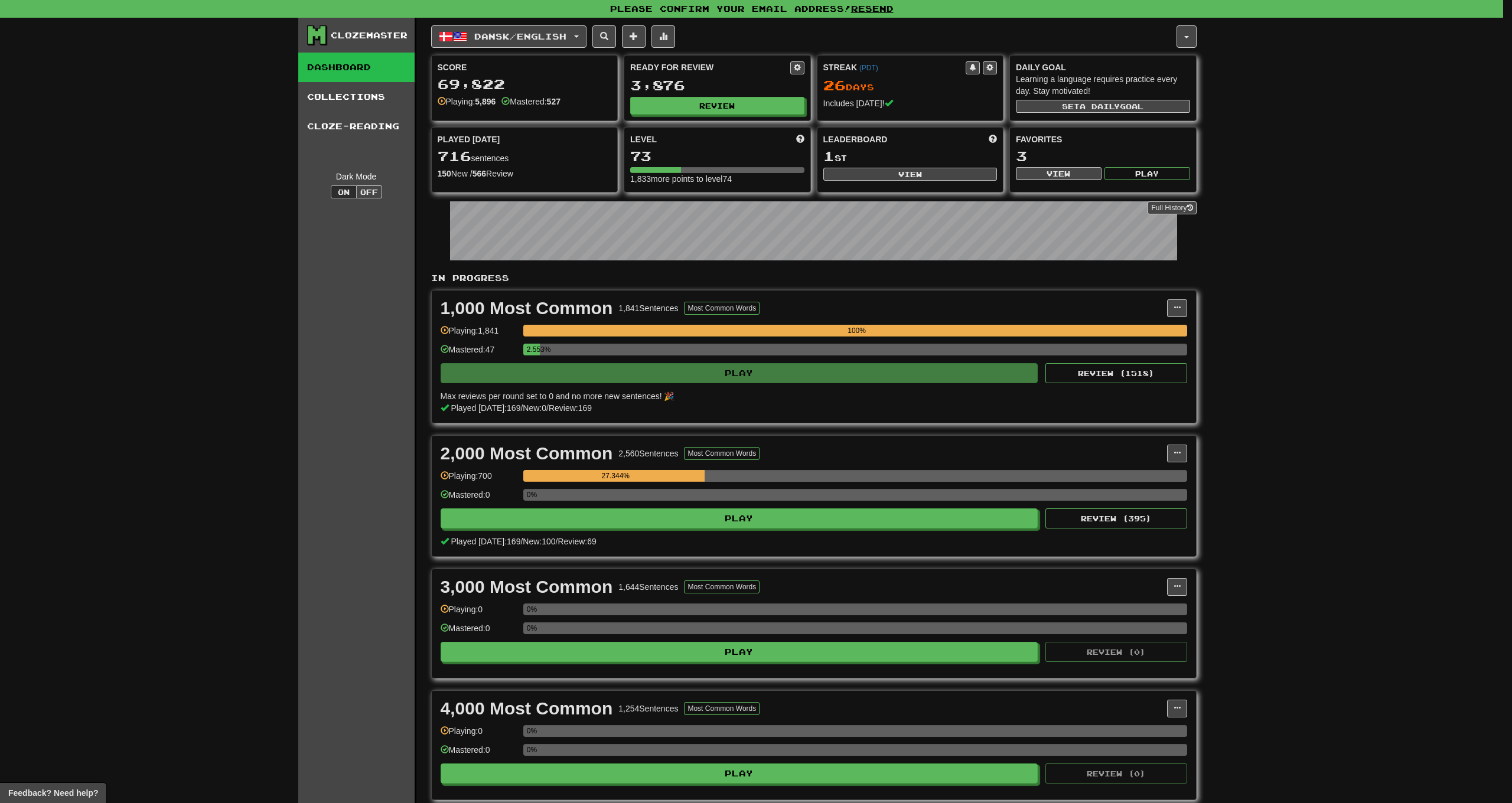
select select "***"
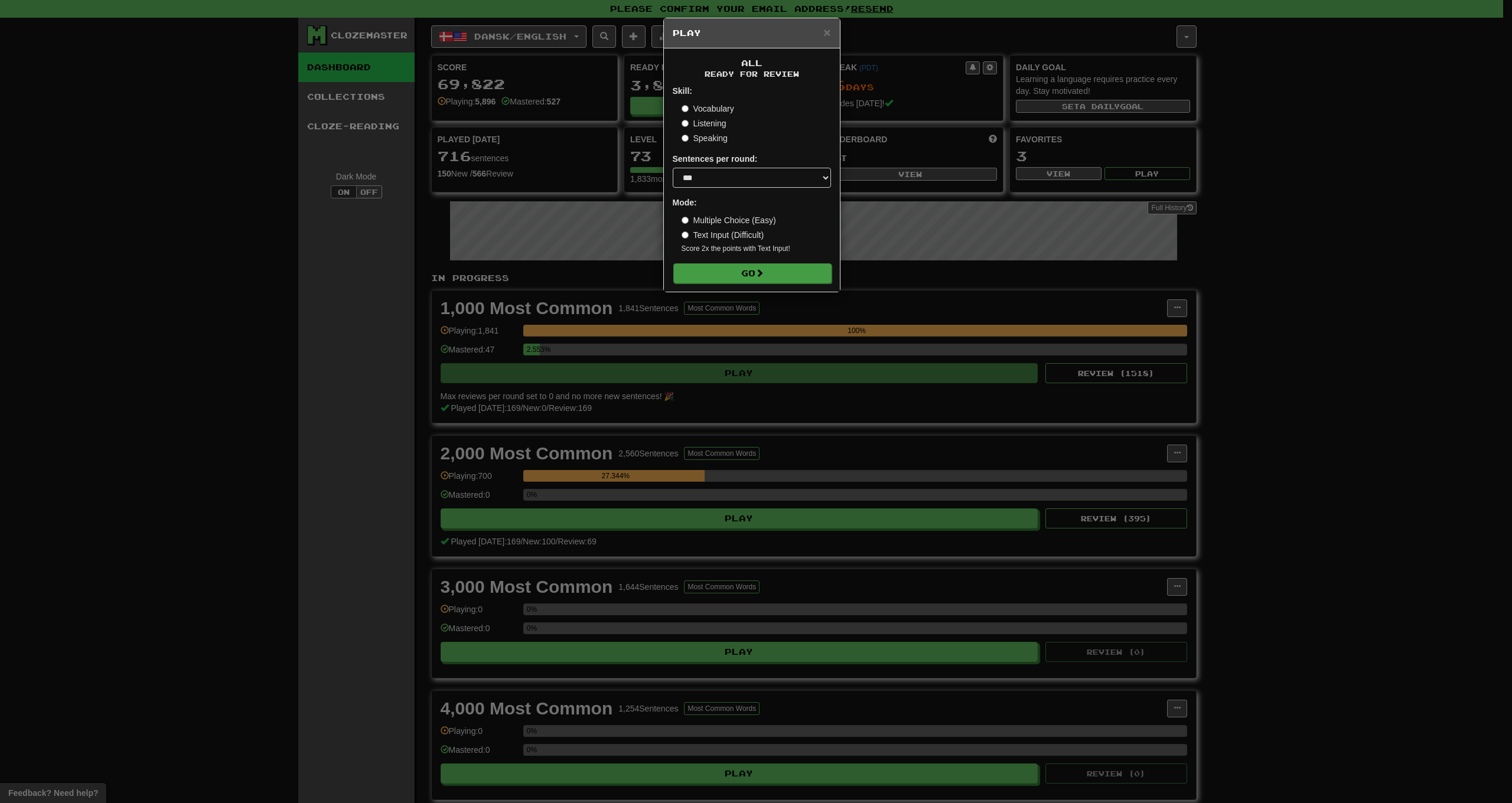
click at [786, 280] on button "Go" at bounding box center [753, 273] width 158 height 20
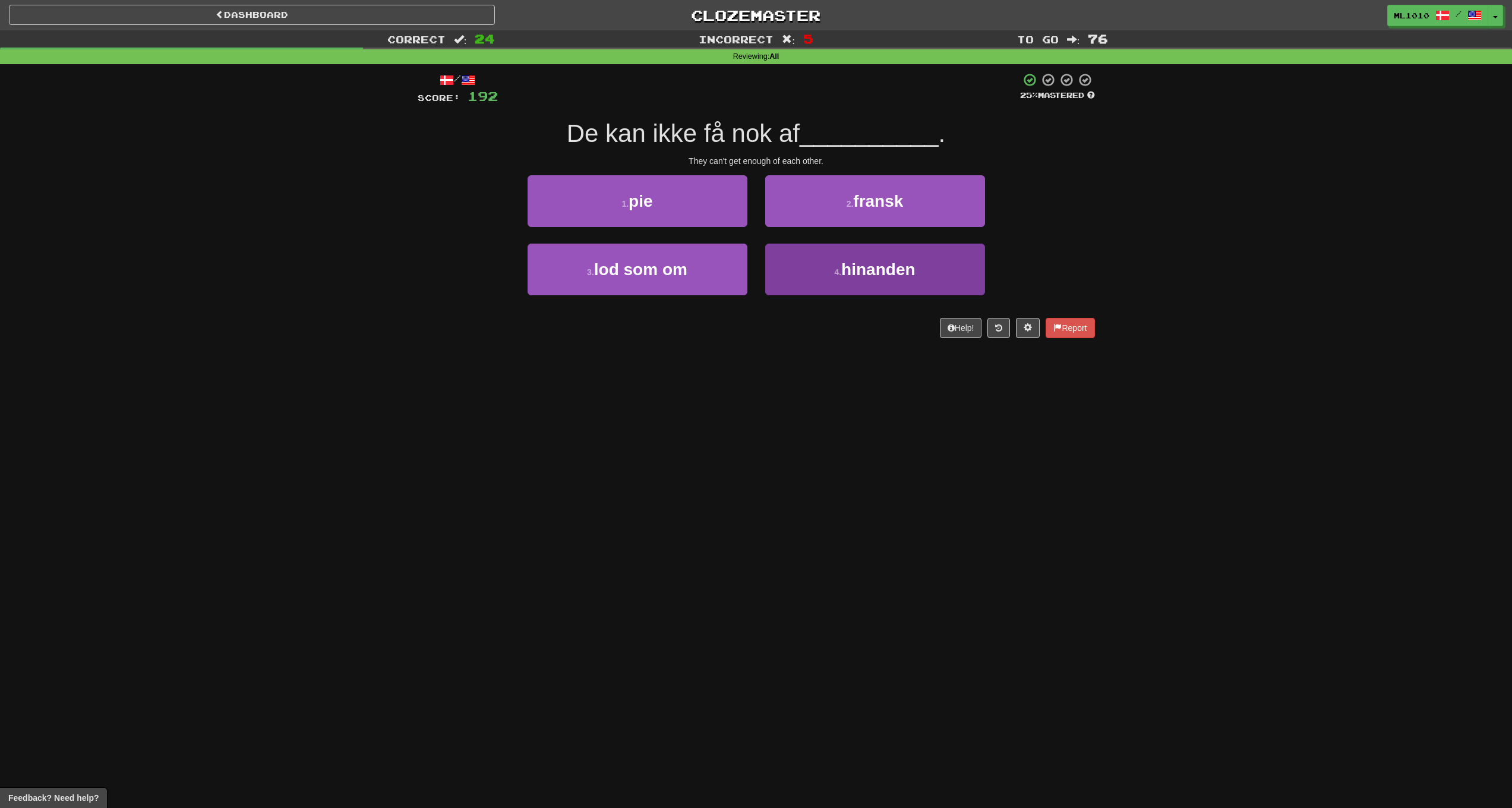
click at [910, 266] on span "hinanden" at bounding box center [878, 270] width 73 height 19
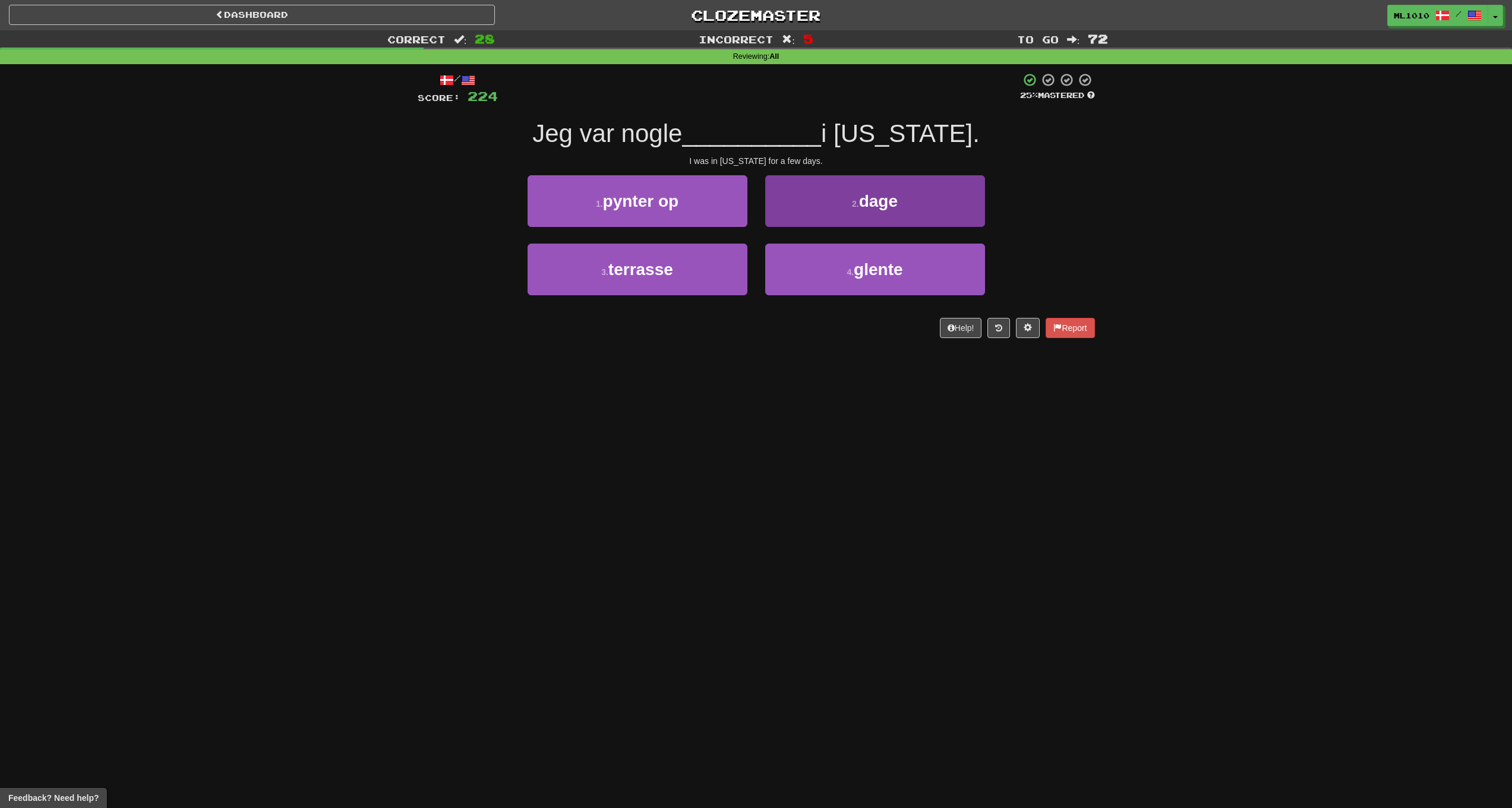
click at [896, 202] on span "dage" at bounding box center [878, 201] width 39 height 19
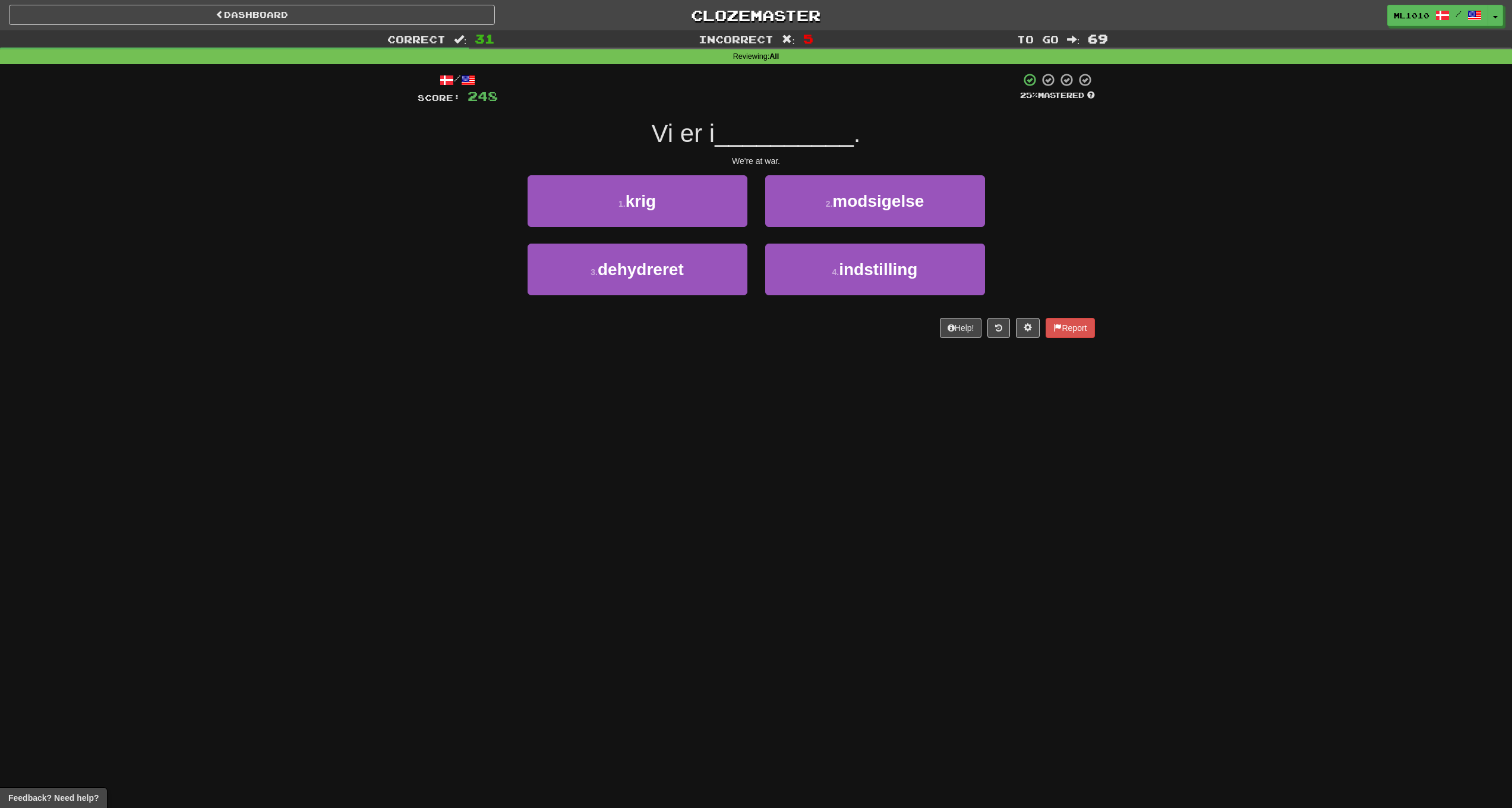
click at [748, 202] on div "1 . krig" at bounding box center [637, 209] width 238 height 68
click at [720, 202] on button "1 . krig" at bounding box center [637, 201] width 220 height 52
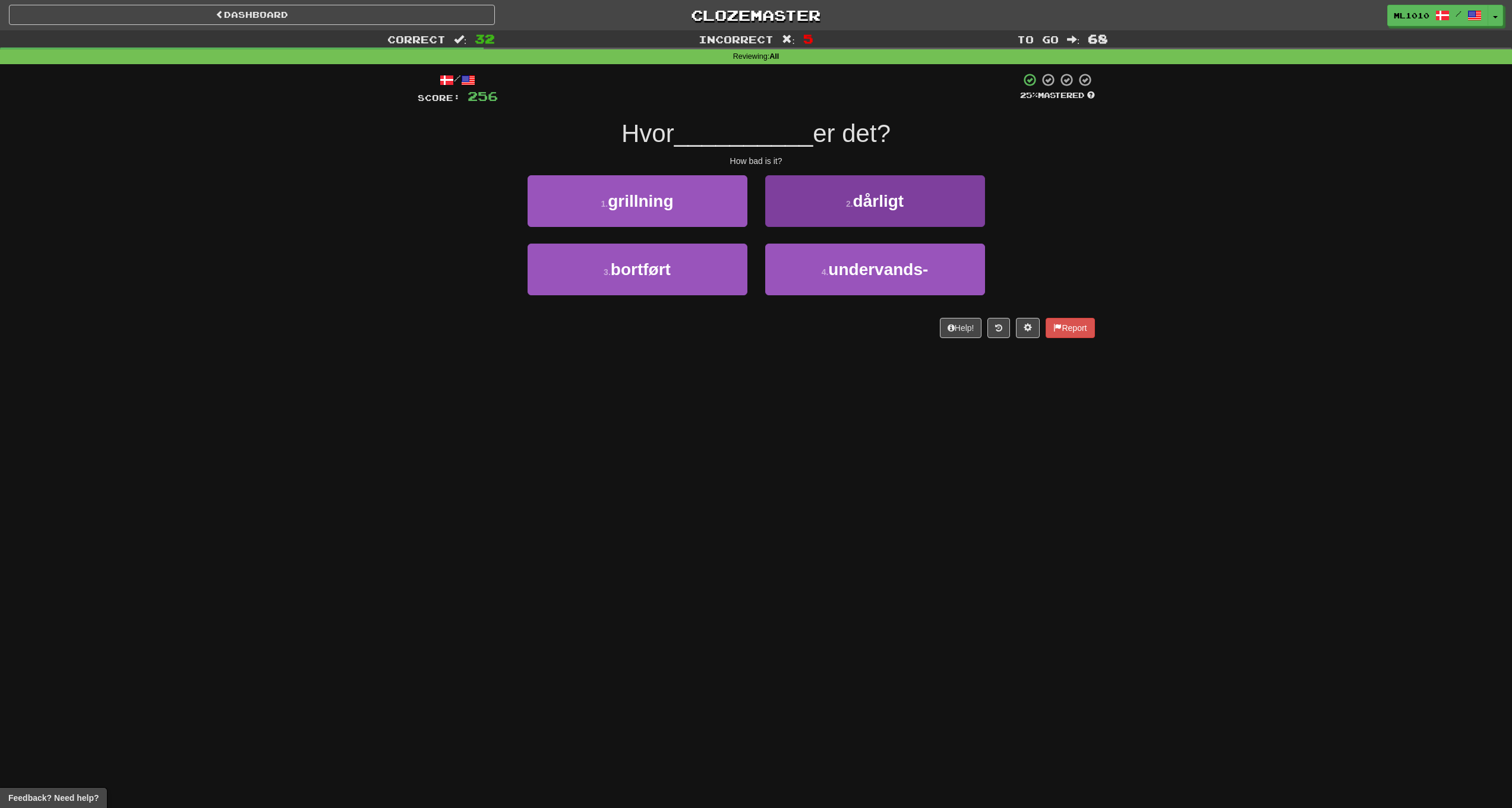
click at [935, 195] on button "2 . dårligt" at bounding box center [875, 201] width 220 height 52
click at [980, 208] on button "2 . drøm" at bounding box center [875, 201] width 220 height 52
click at [892, 202] on span "Vandet" at bounding box center [878, 201] width 55 height 19
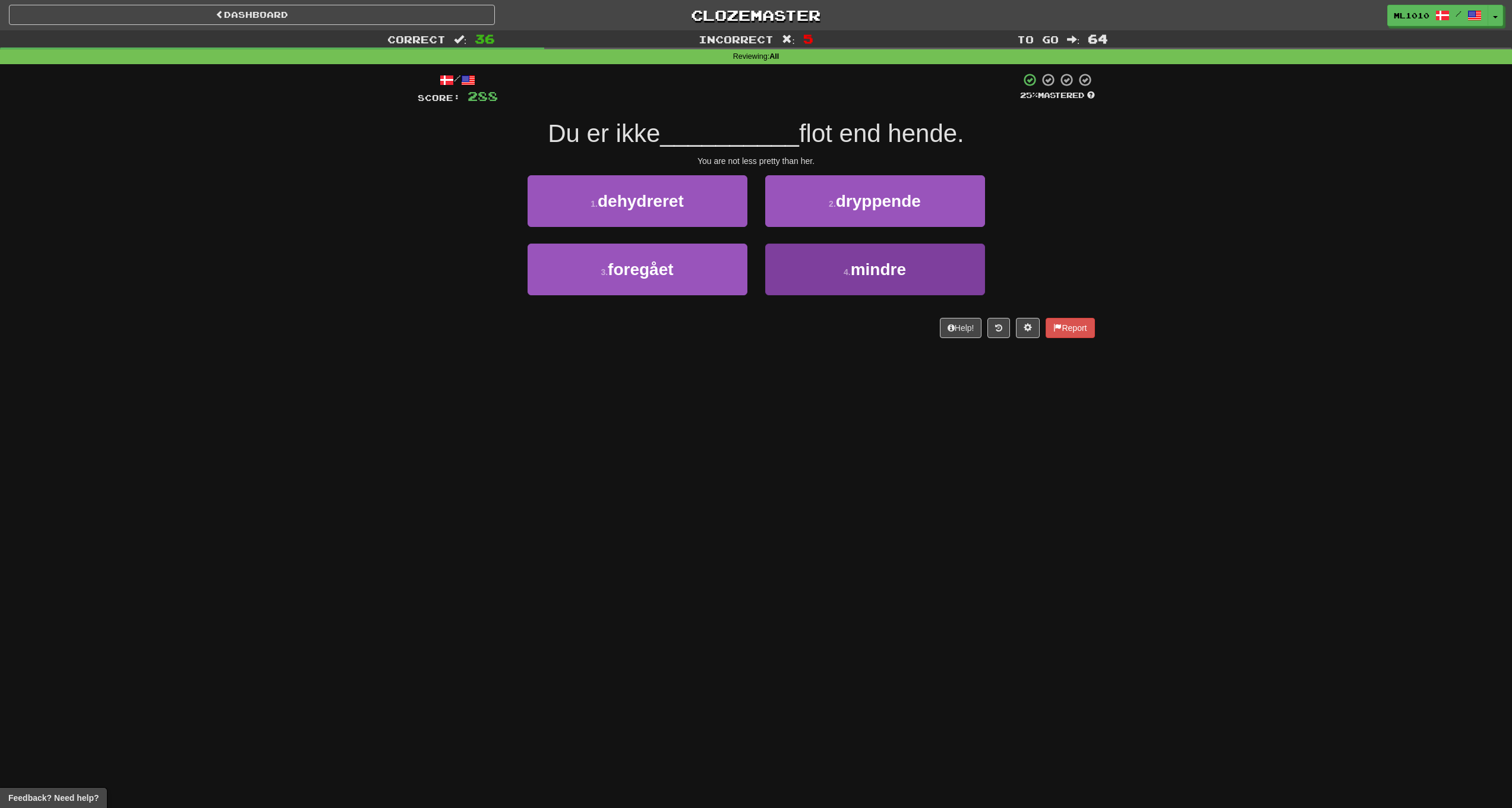
click at [879, 276] on span "mindre" at bounding box center [878, 270] width 56 height 19
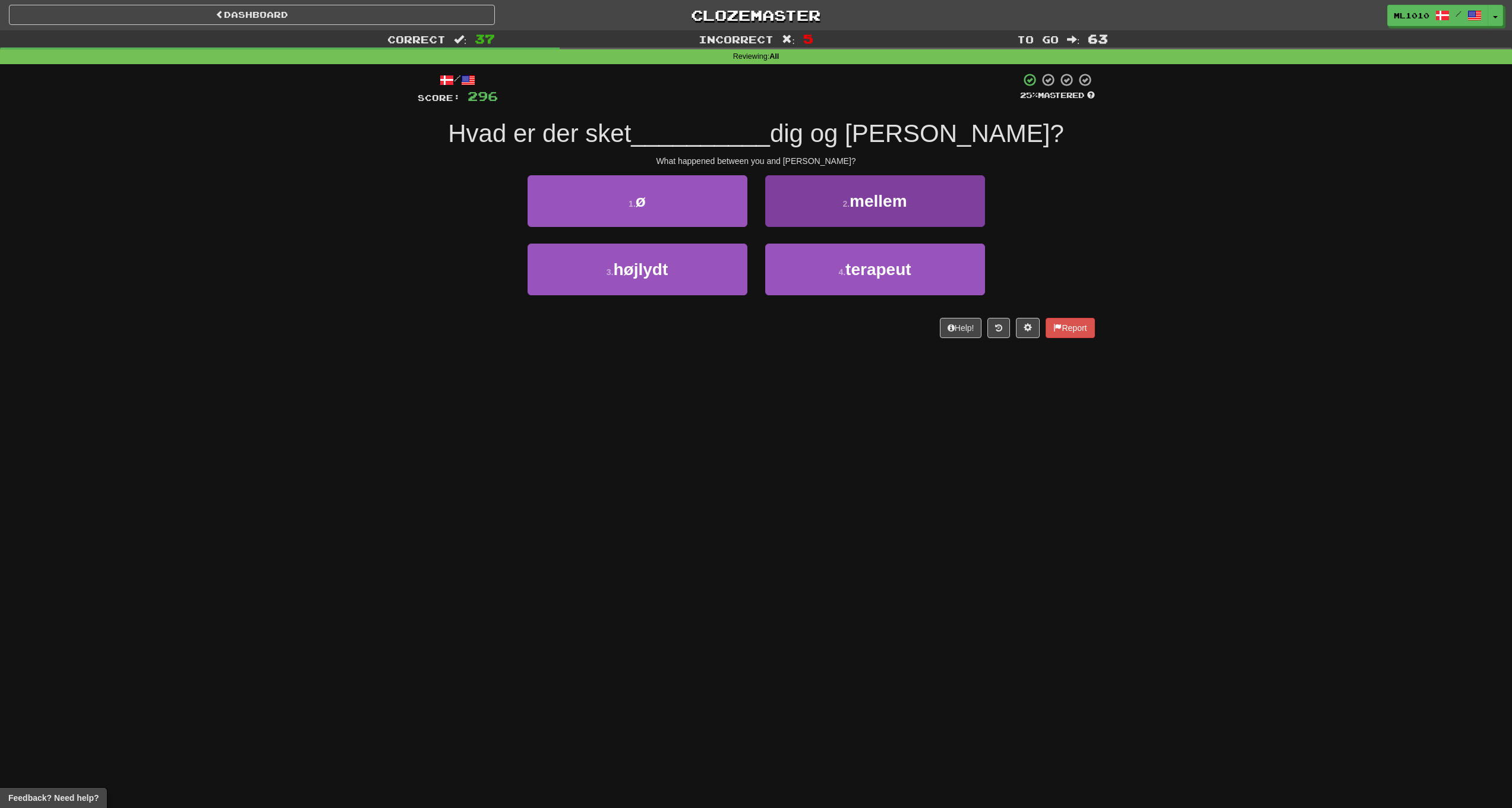
click at [917, 205] on button "2 . mellem" at bounding box center [875, 201] width 220 height 52
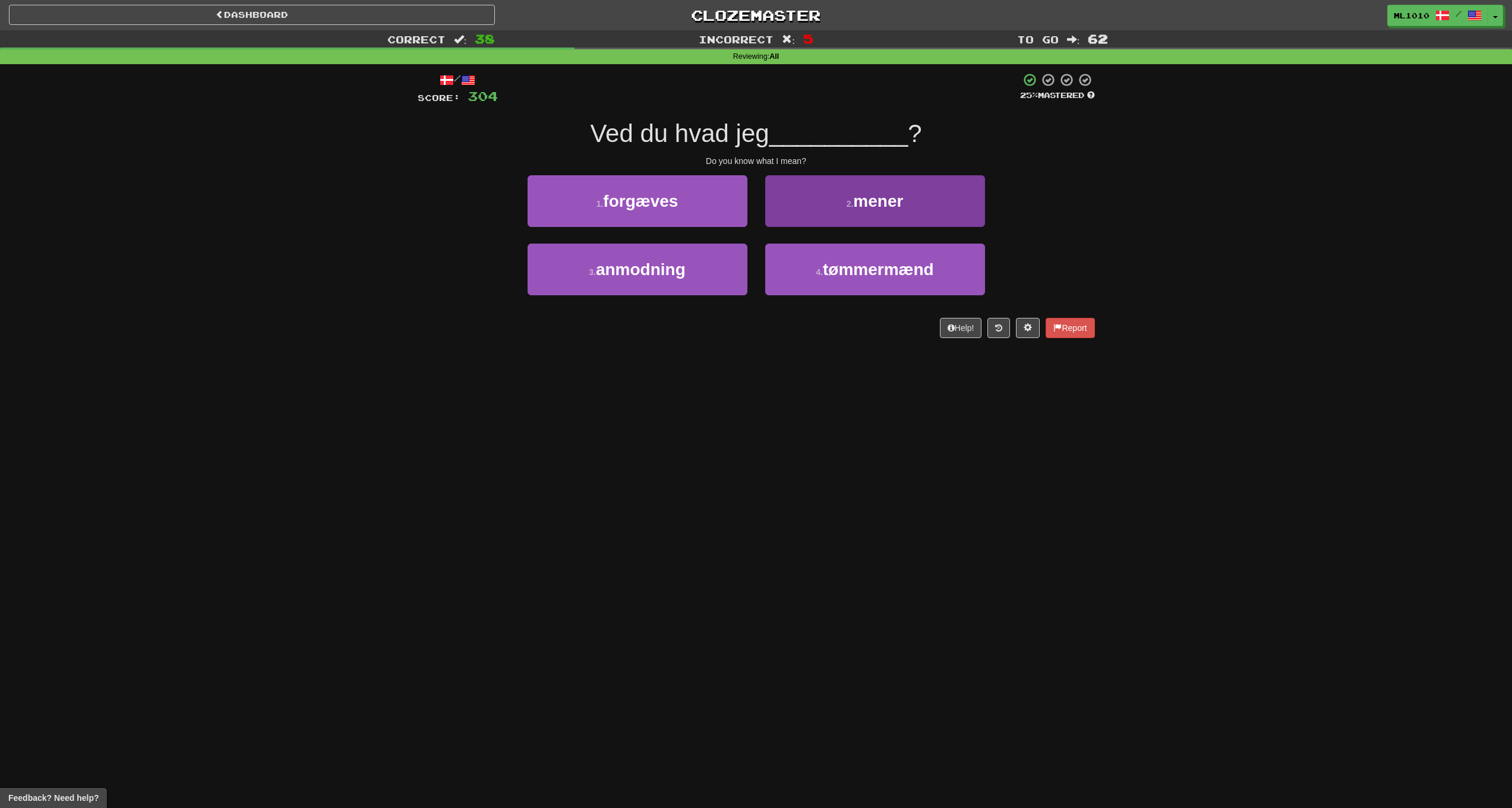
click at [954, 210] on button "2 . mener" at bounding box center [875, 201] width 220 height 52
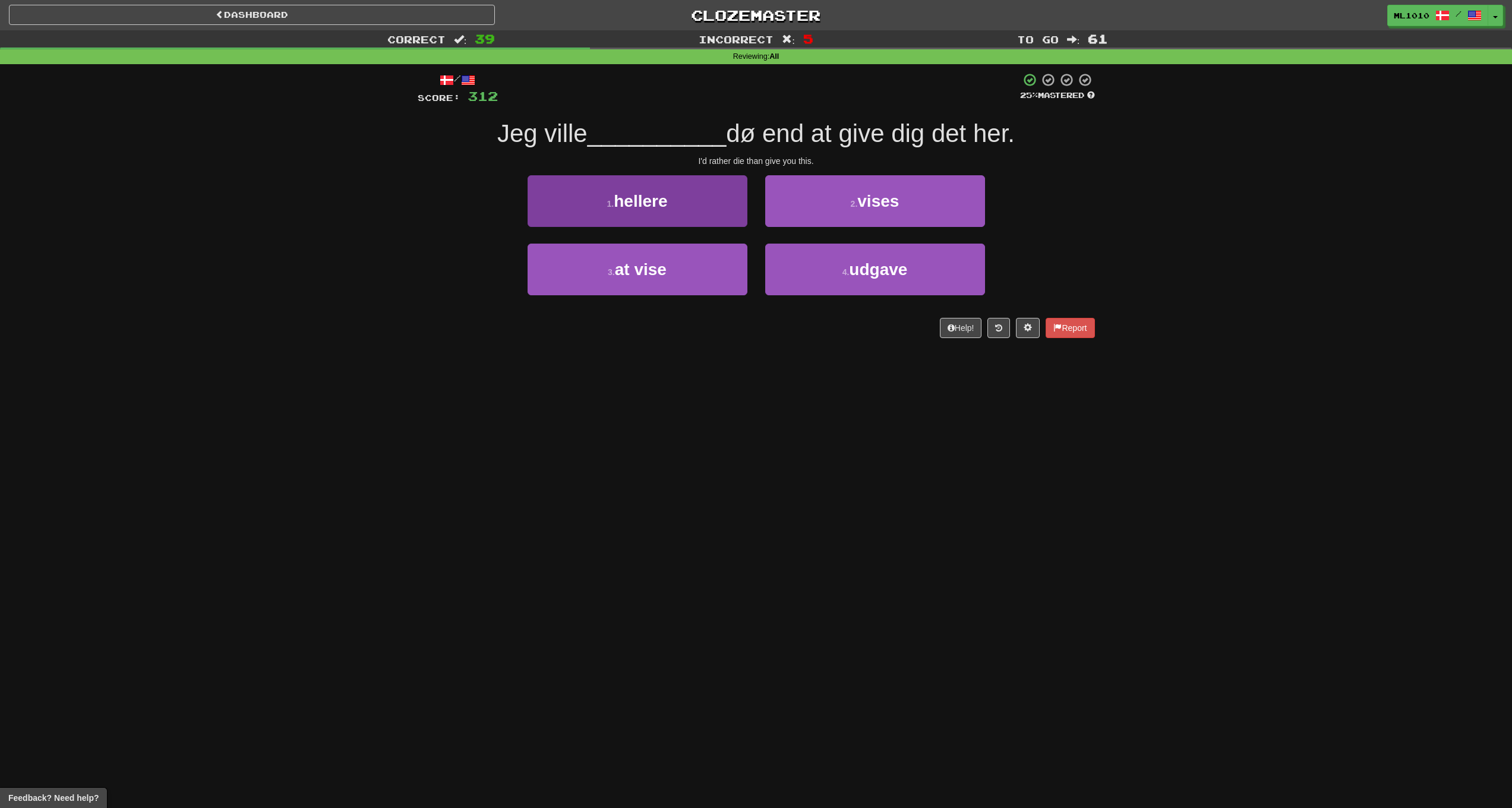
click at [696, 207] on button "1 . hellere" at bounding box center [637, 201] width 220 height 52
click at [693, 209] on button "1 . heller" at bounding box center [637, 201] width 220 height 52
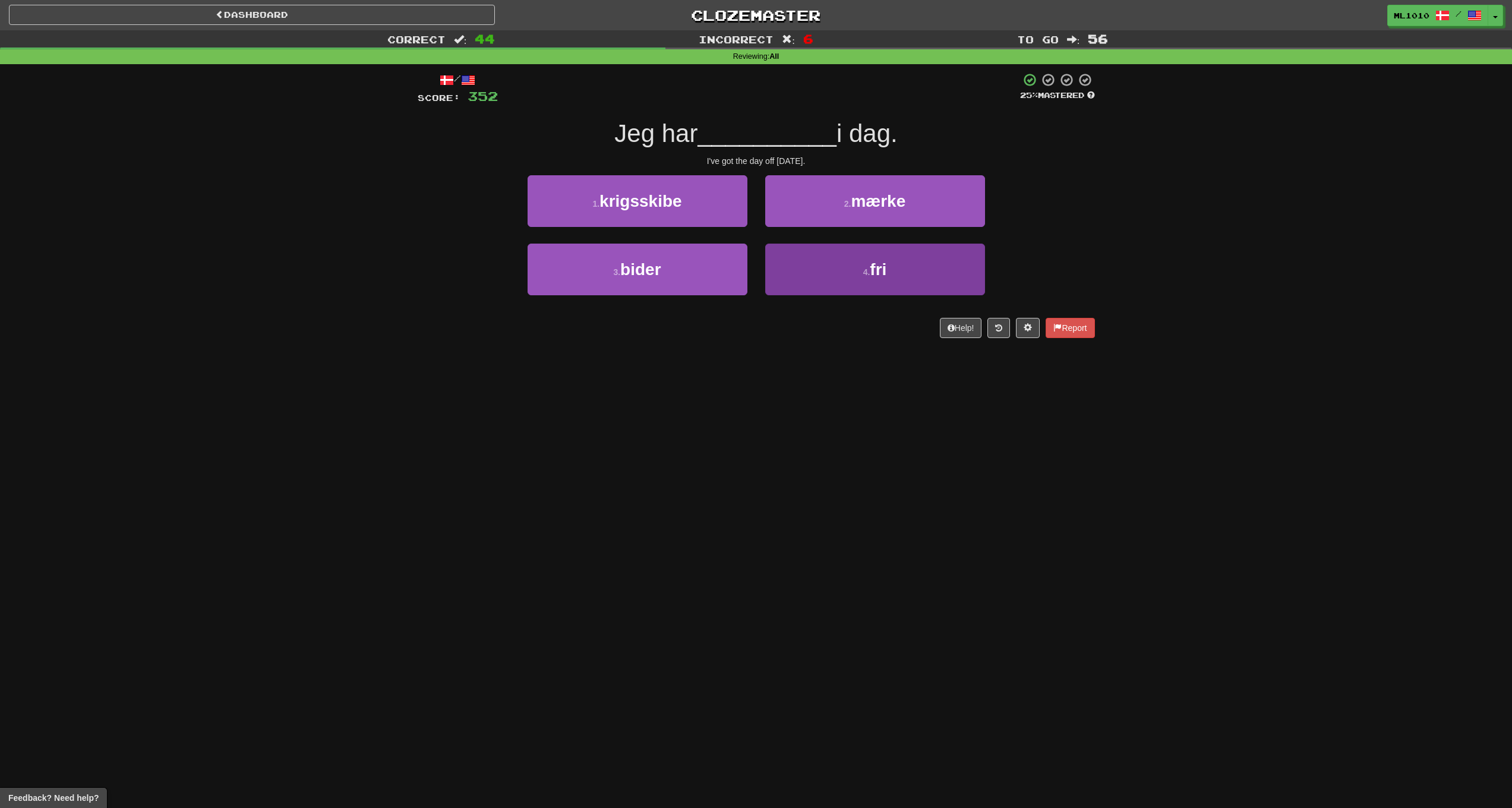
click at [853, 289] on button "4 . fri" at bounding box center [875, 269] width 220 height 52
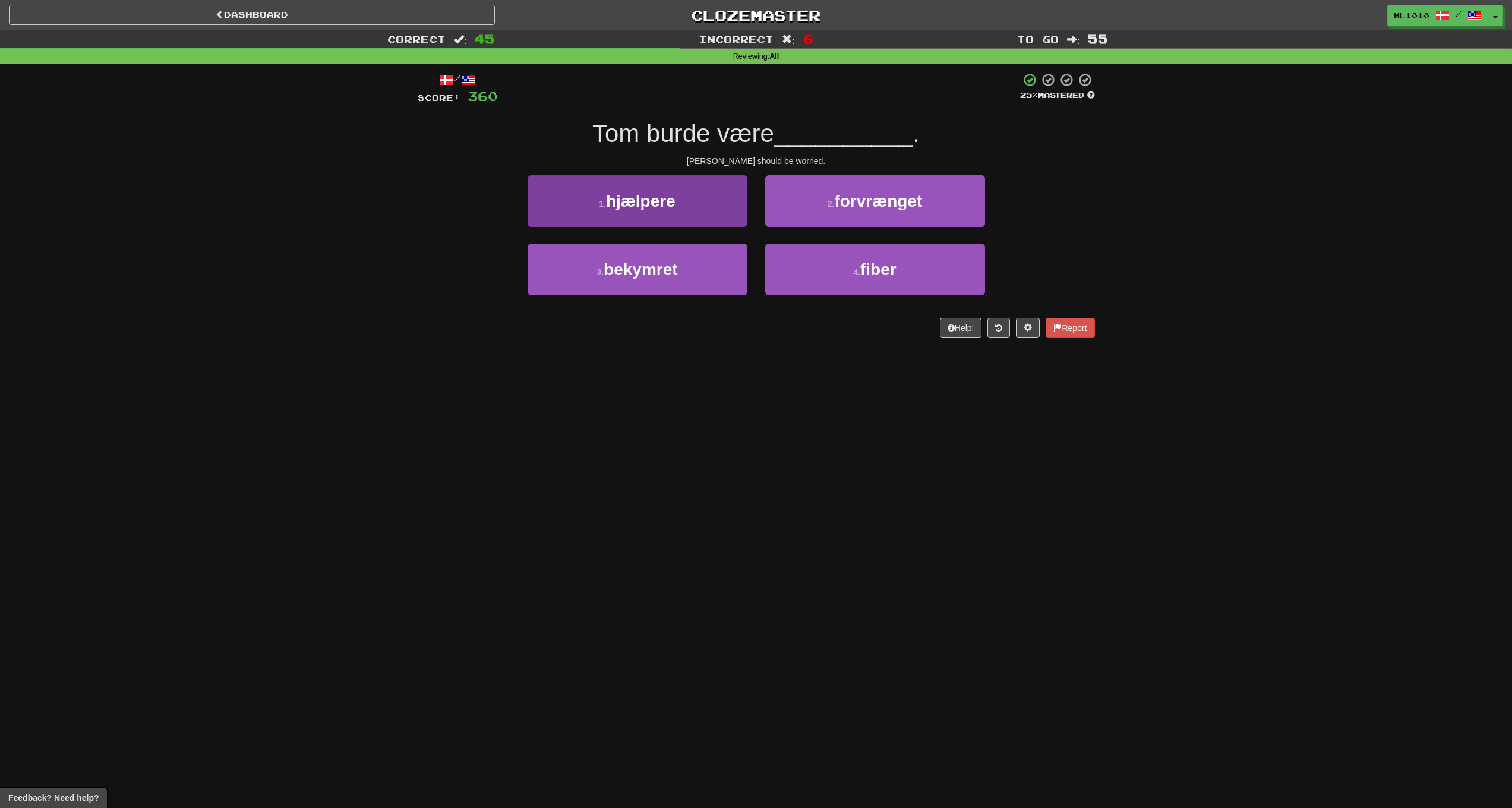
click at [729, 267] on button "3 . bekymret" at bounding box center [637, 269] width 220 height 52
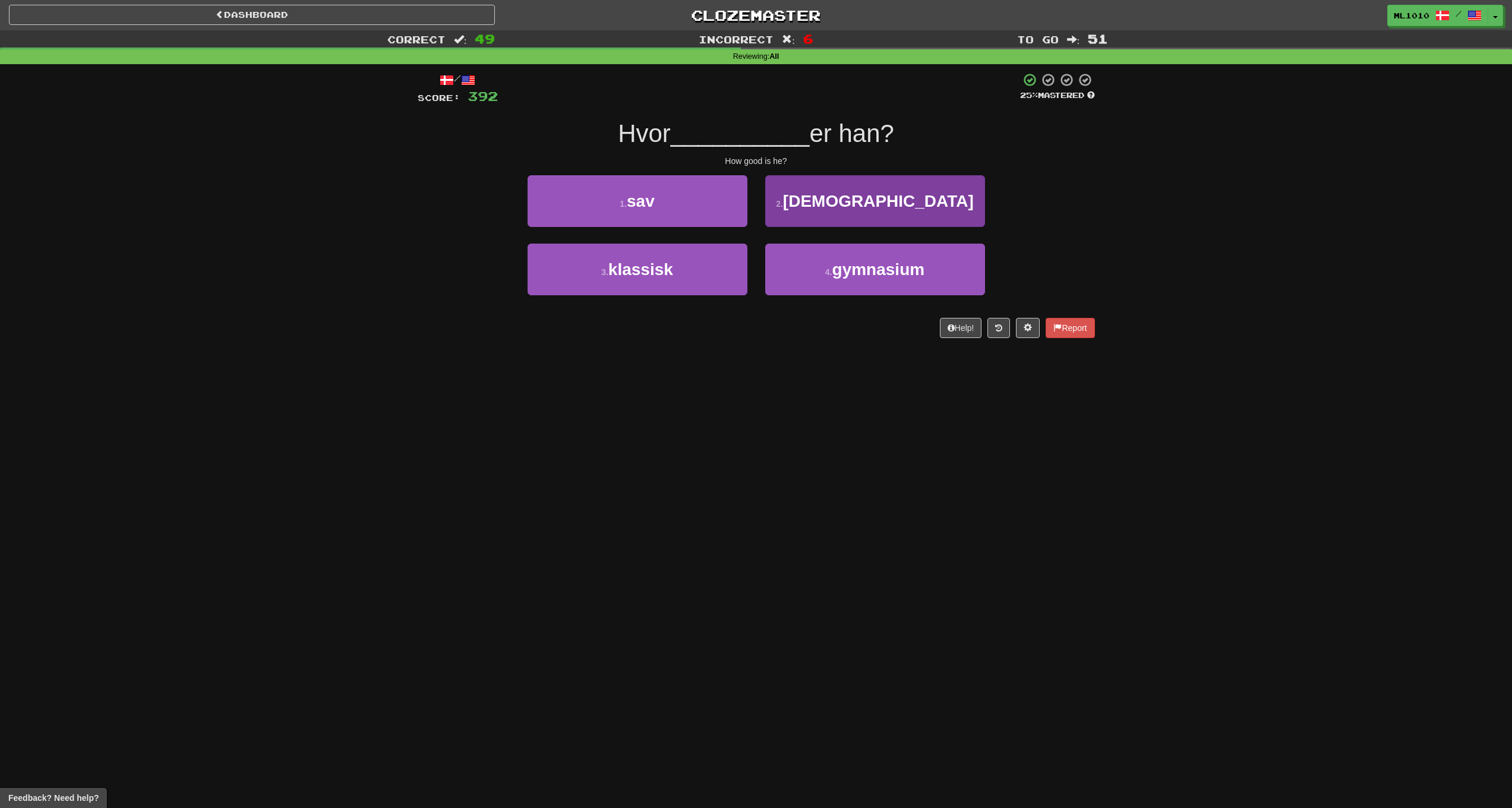
click at [884, 204] on span "god" at bounding box center [878, 201] width 191 height 19
click at [950, 214] on button "2 . øl" at bounding box center [875, 201] width 220 height 52
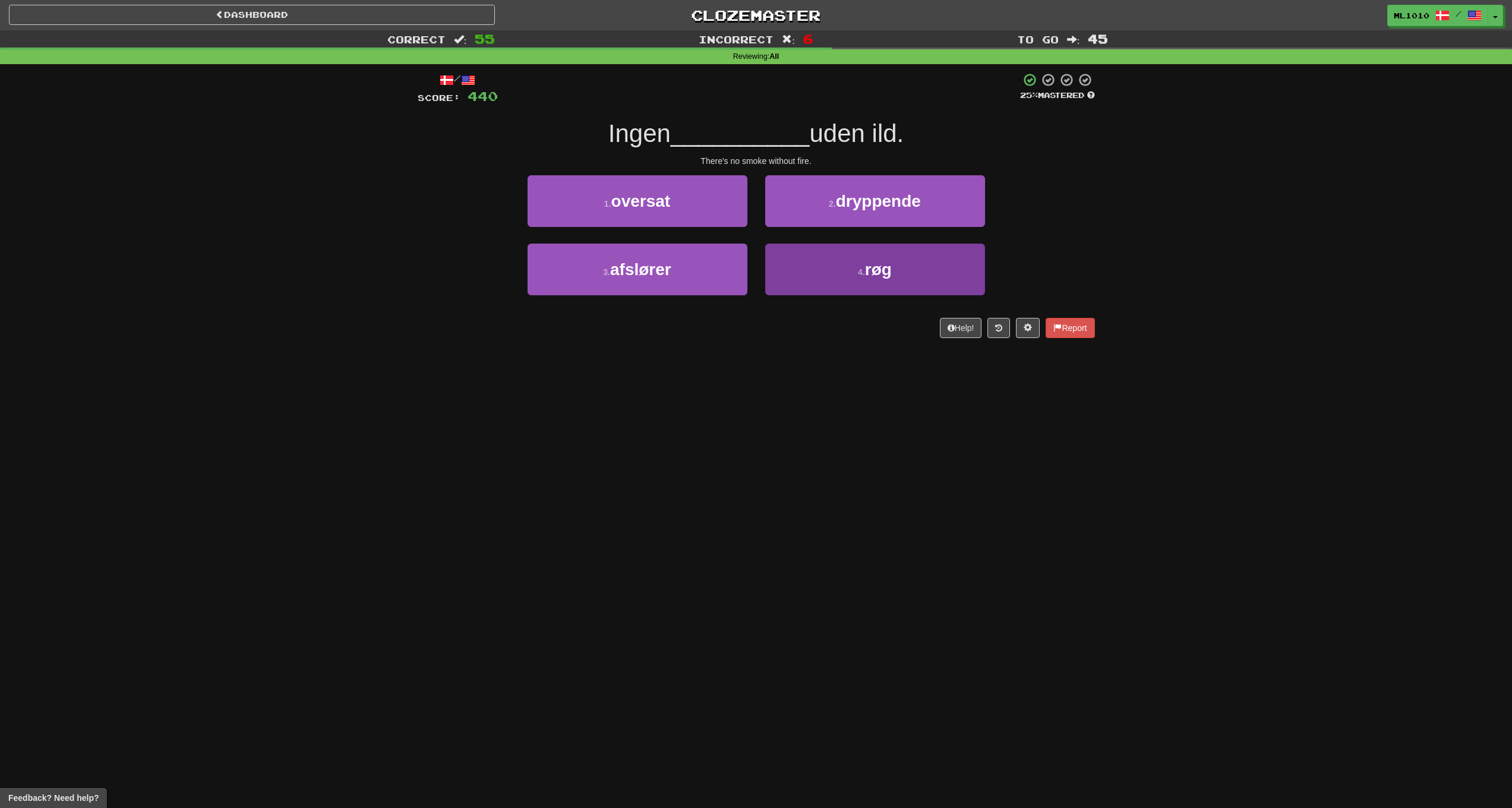
click at [925, 263] on button "4 . røg" at bounding box center [875, 269] width 220 height 52
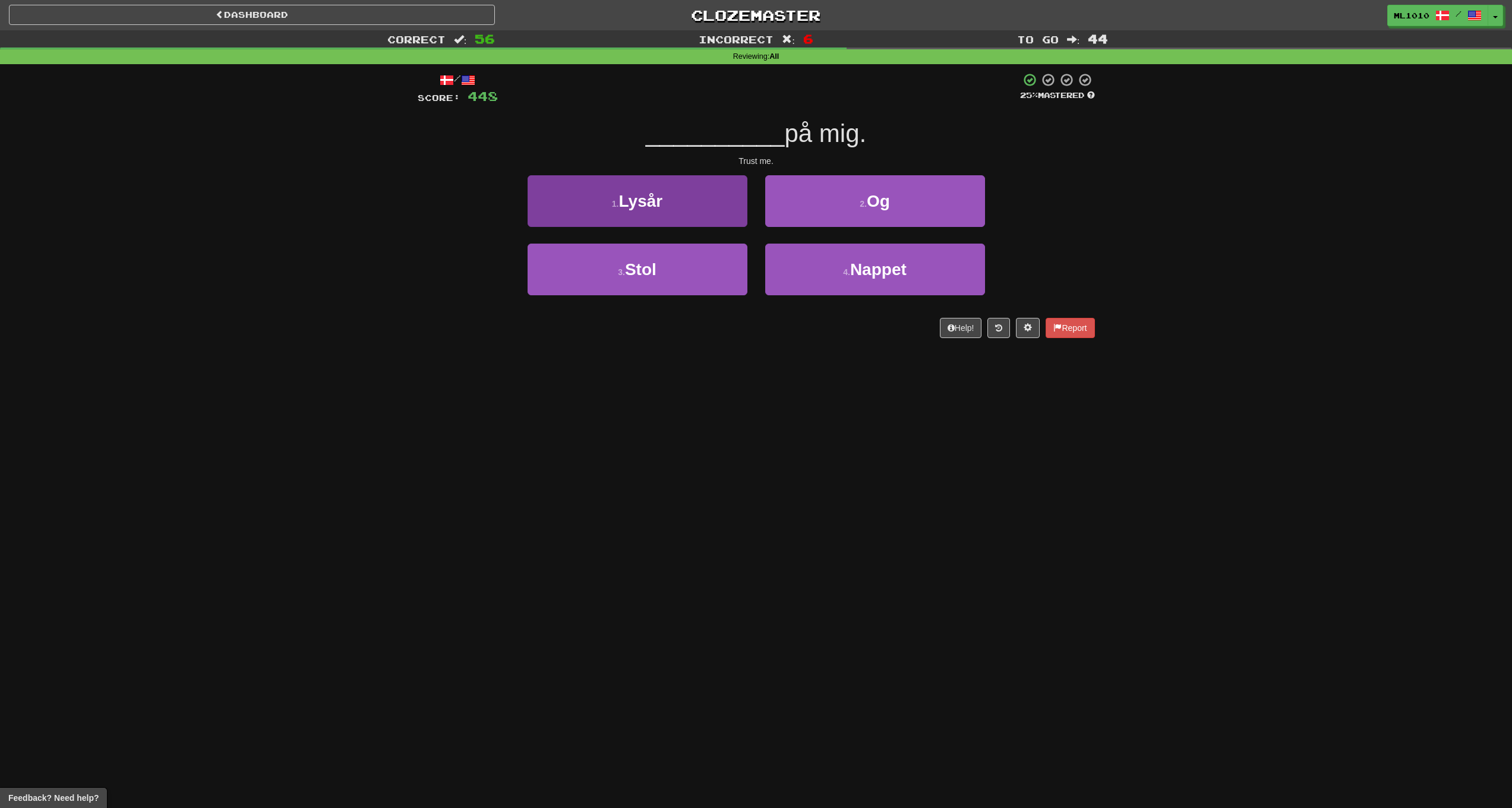
click at [685, 212] on button "1 . Lysår" at bounding box center [637, 201] width 220 height 52
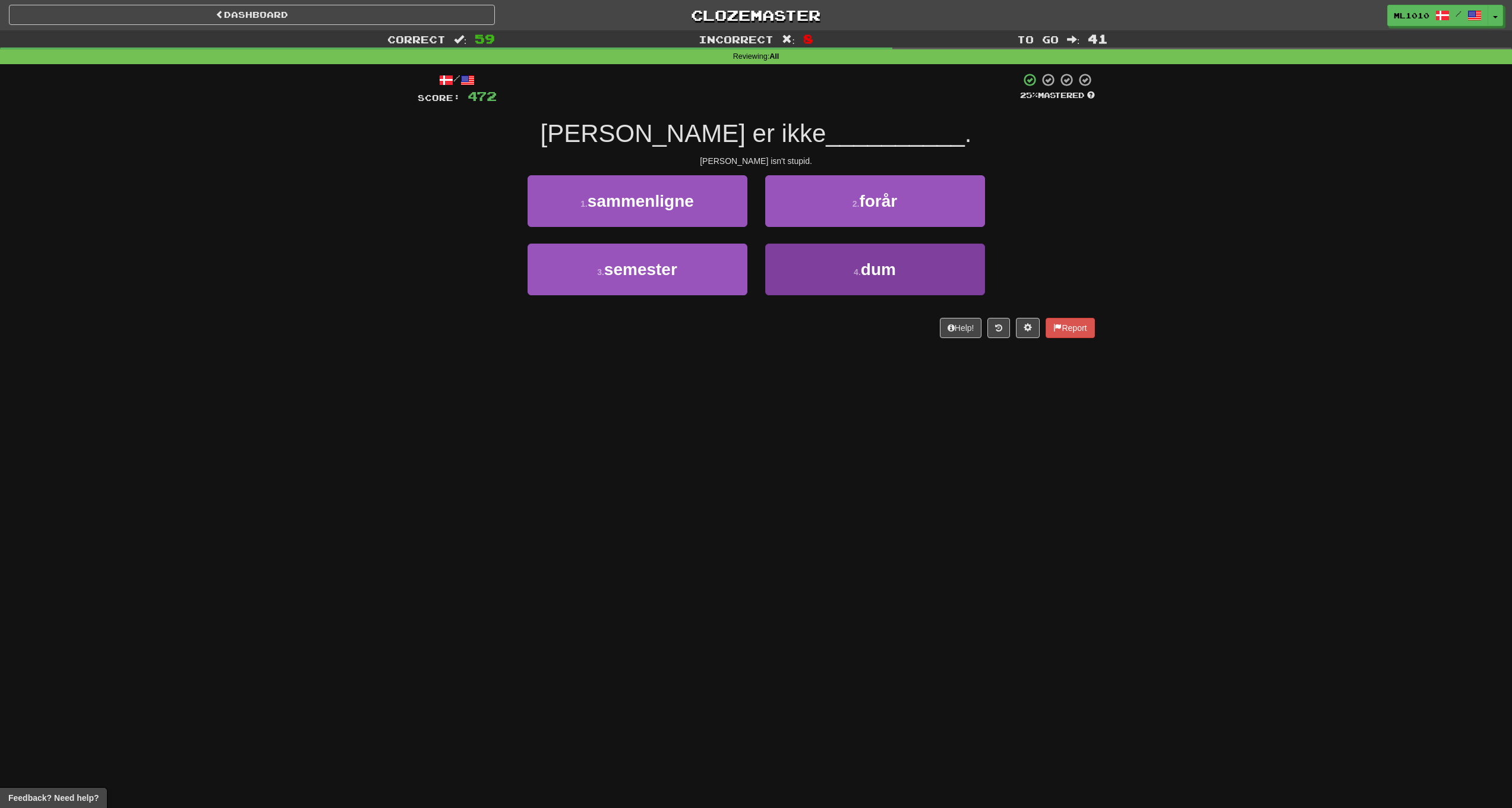
click at [925, 265] on button "4 . dum" at bounding box center [875, 269] width 220 height 52
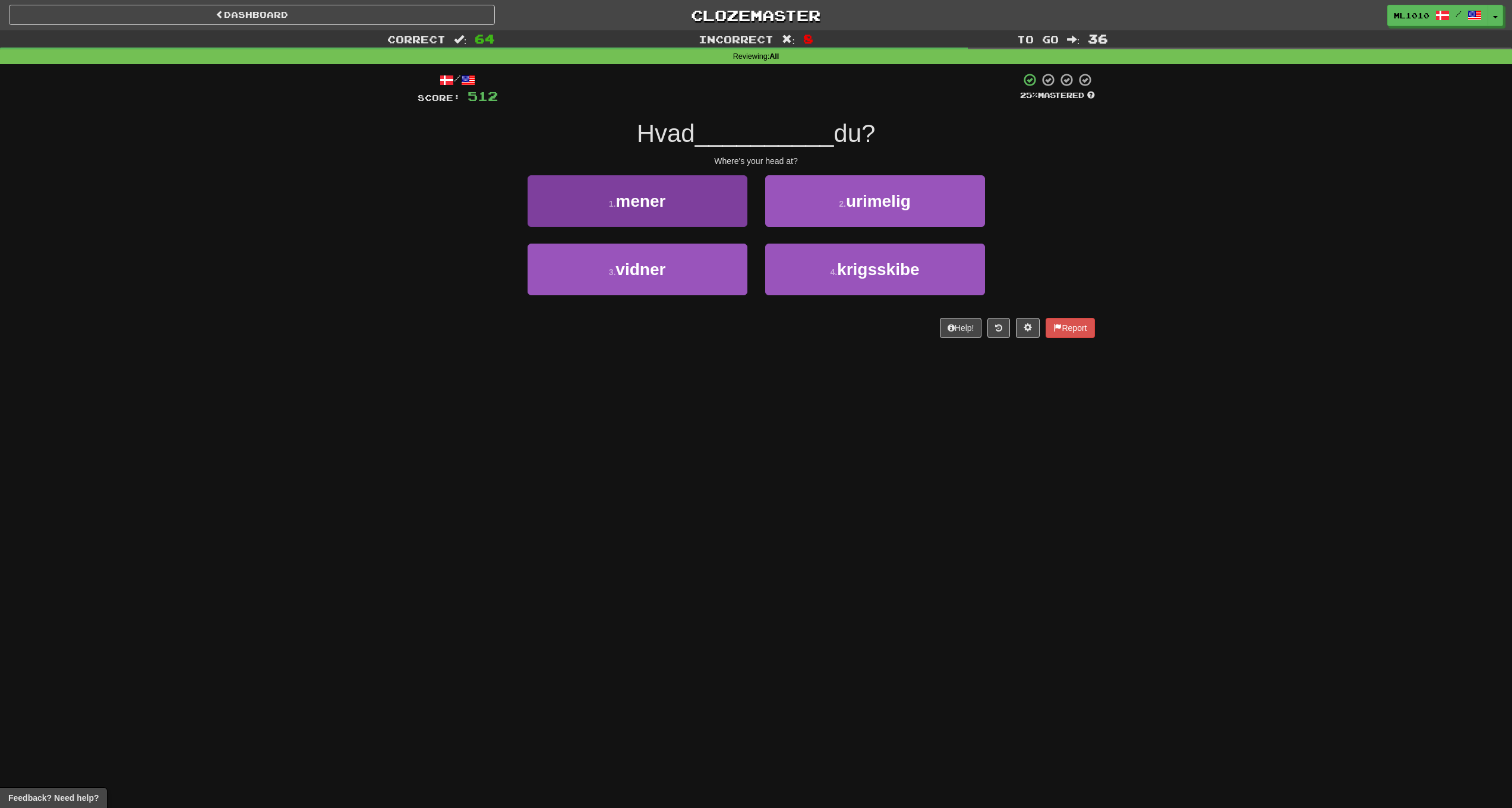
click at [678, 207] on button "1 . mener" at bounding box center [637, 201] width 220 height 52
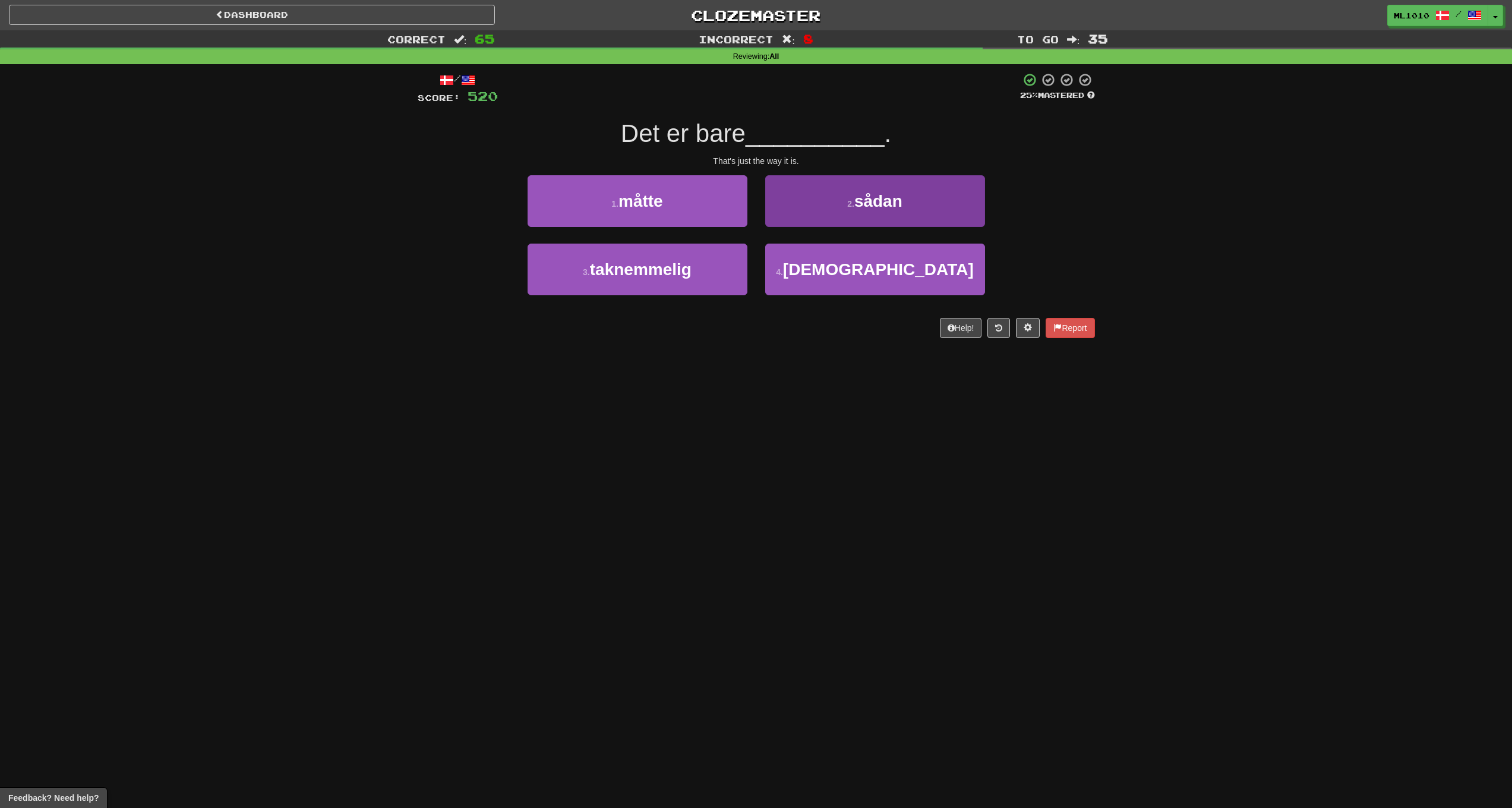
click at [838, 203] on button "2 . sådan" at bounding box center [875, 201] width 220 height 52
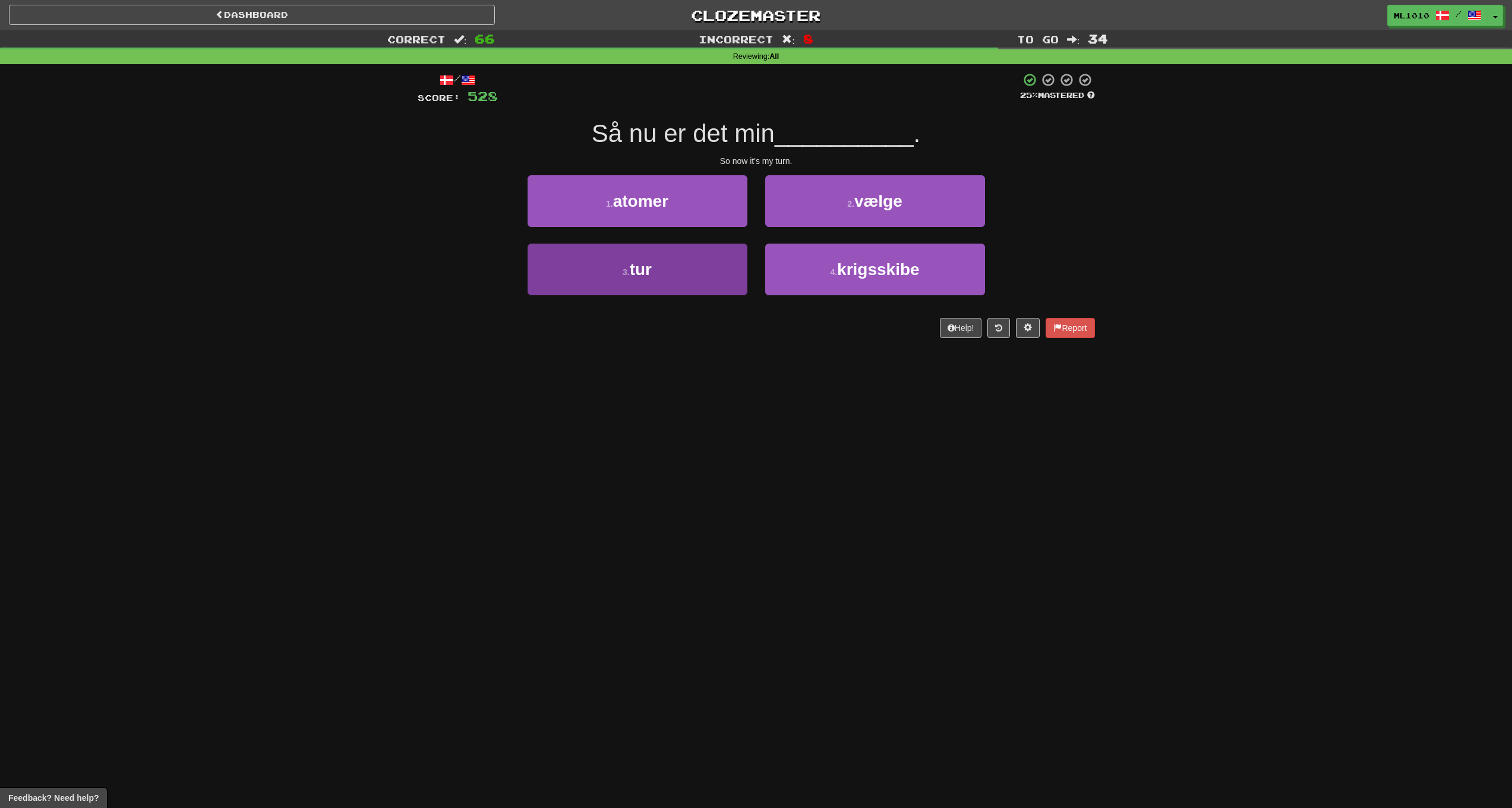
click at [706, 263] on button "3 . tur" at bounding box center [637, 269] width 220 height 52
click at [714, 265] on button "3 . gift" at bounding box center [637, 269] width 220 height 52
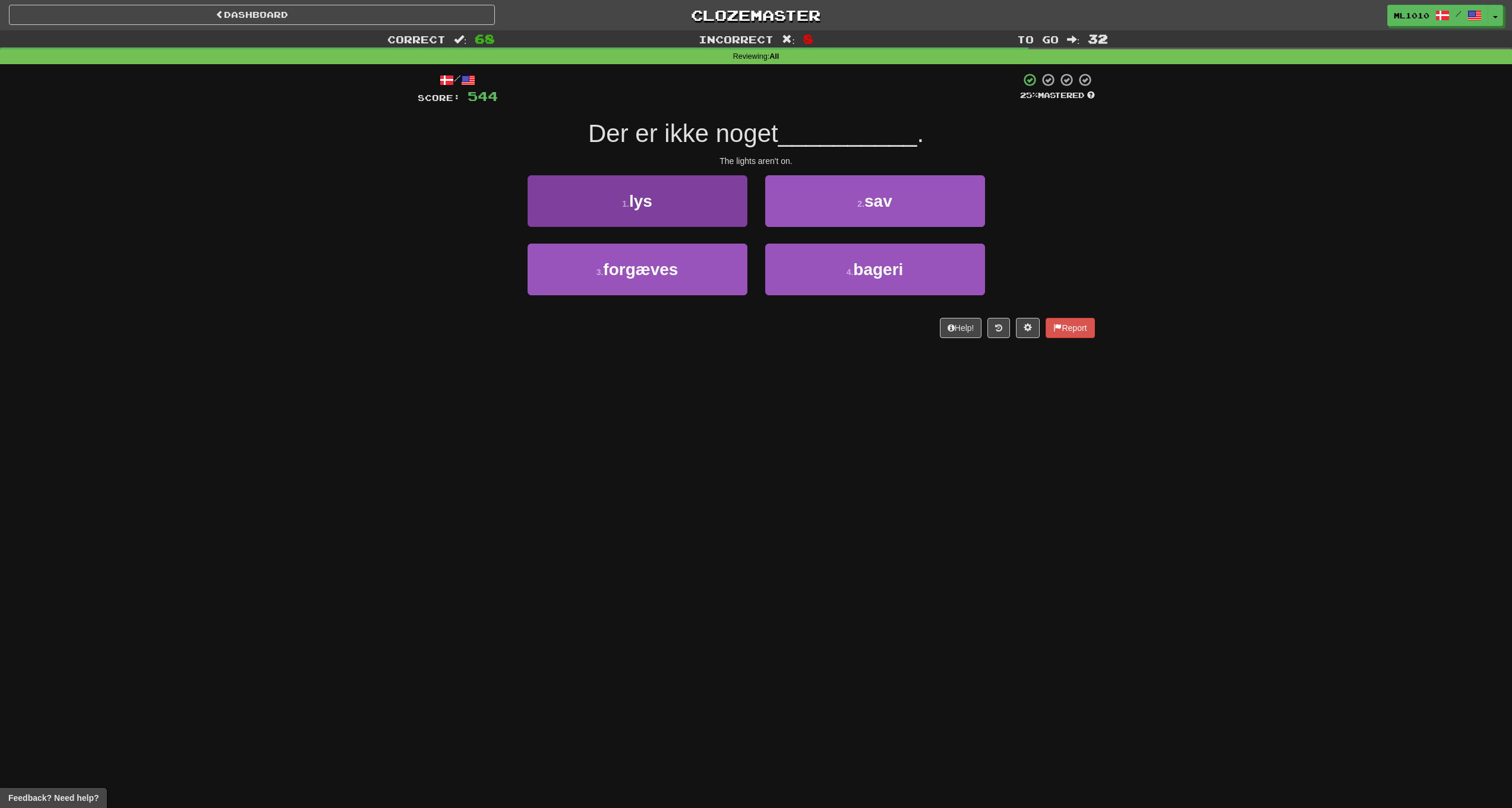
click at [685, 209] on button "1 . lys" at bounding box center [637, 201] width 220 height 52
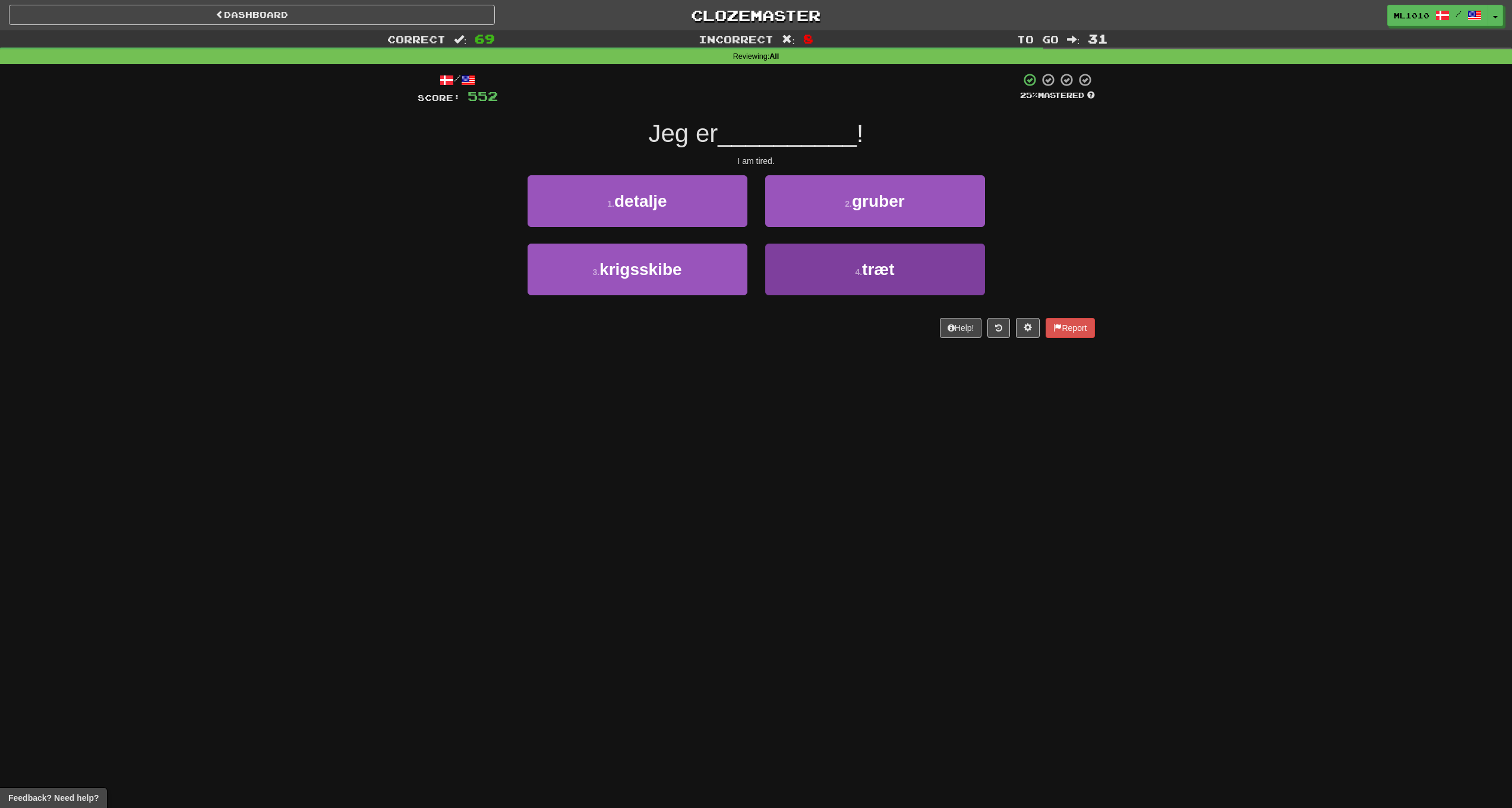
click at [908, 272] on button "4 . træt" at bounding box center [875, 269] width 220 height 52
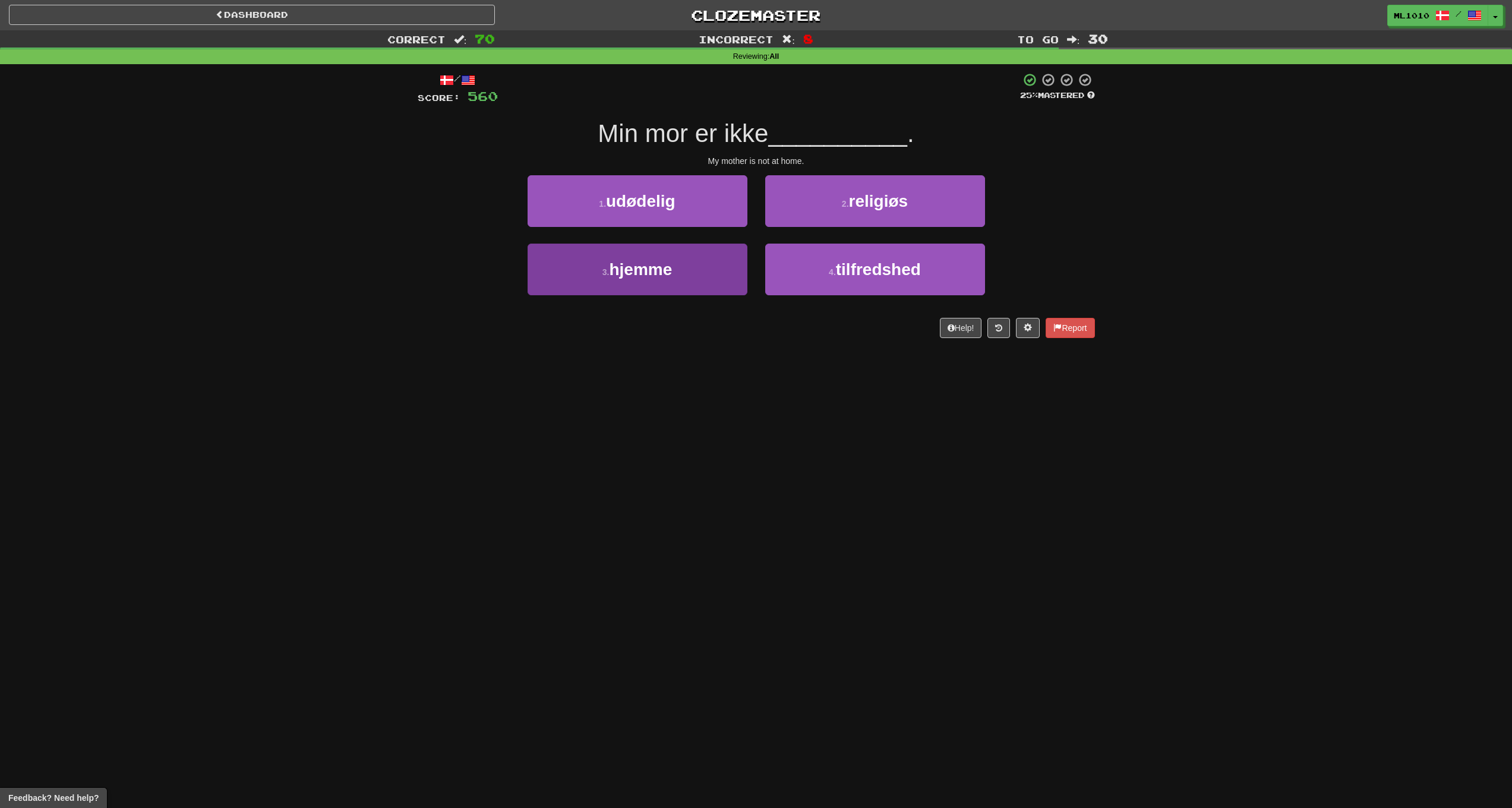
click at [708, 287] on button "3 . hjemme" at bounding box center [637, 269] width 220 height 52
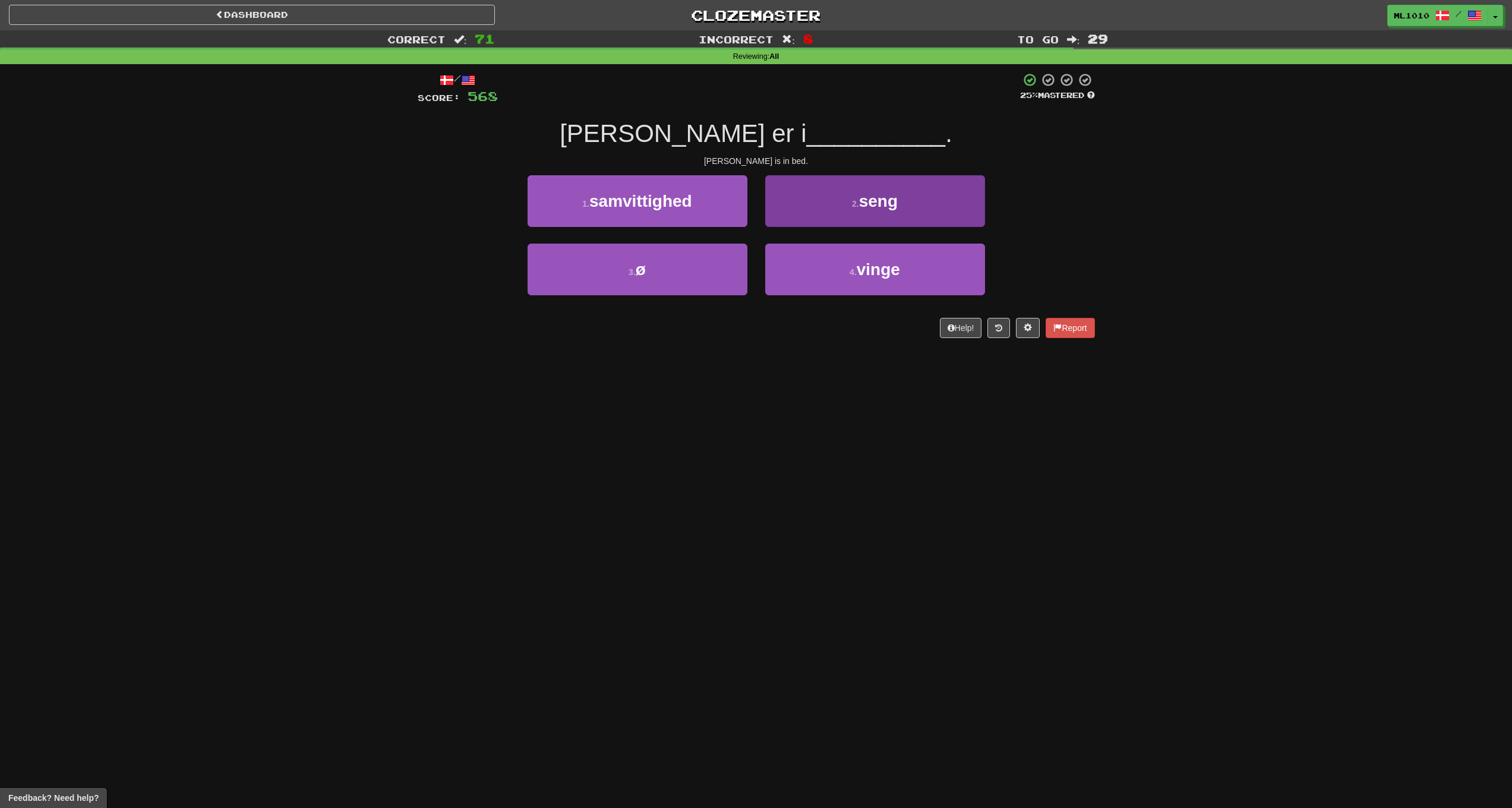
click at [868, 215] on button "2 . seng" at bounding box center [875, 201] width 220 height 52
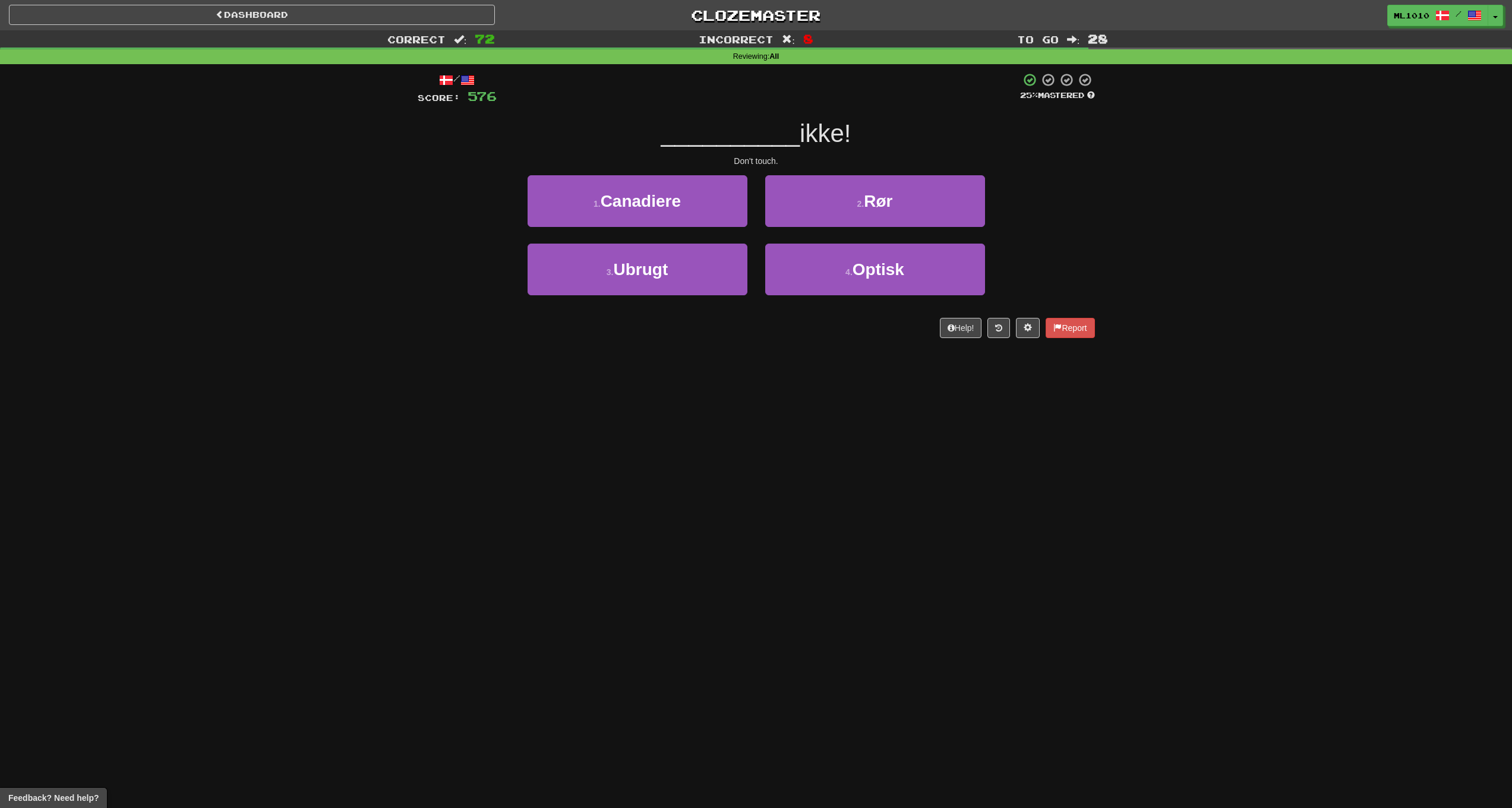
drag, startPoint x: 900, startPoint y: 194, endPoint x: 938, endPoint y: 192, distance: 38.1
click at [900, 194] on button "2 . Rør" at bounding box center [875, 201] width 220 height 52
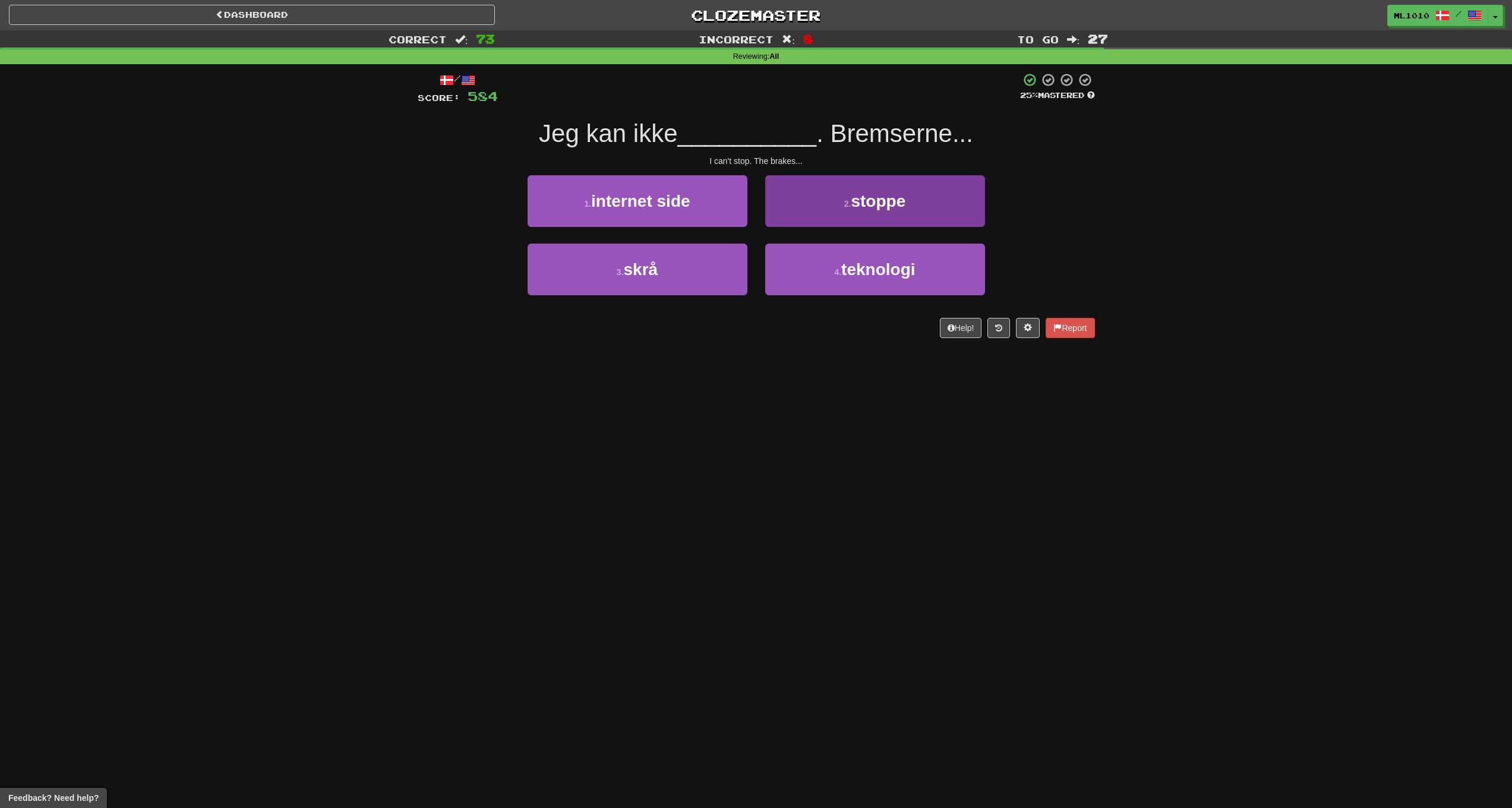
click at [946, 200] on button "2 . stoppe" at bounding box center [875, 201] width 220 height 52
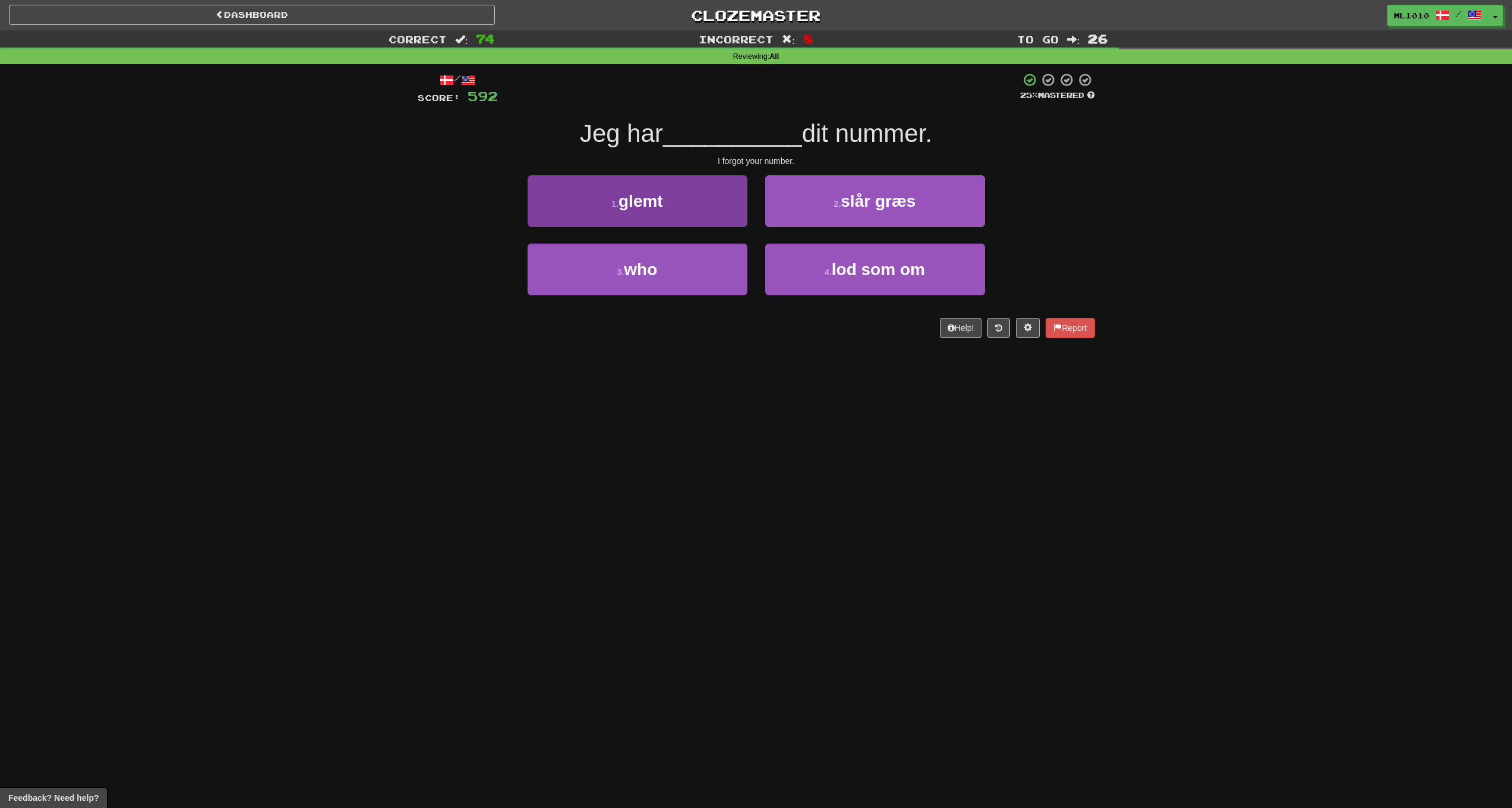
click at [737, 208] on button "1 . glemt" at bounding box center [637, 201] width 220 height 52
click at [708, 208] on button "1 . mindre" at bounding box center [637, 201] width 220 height 52
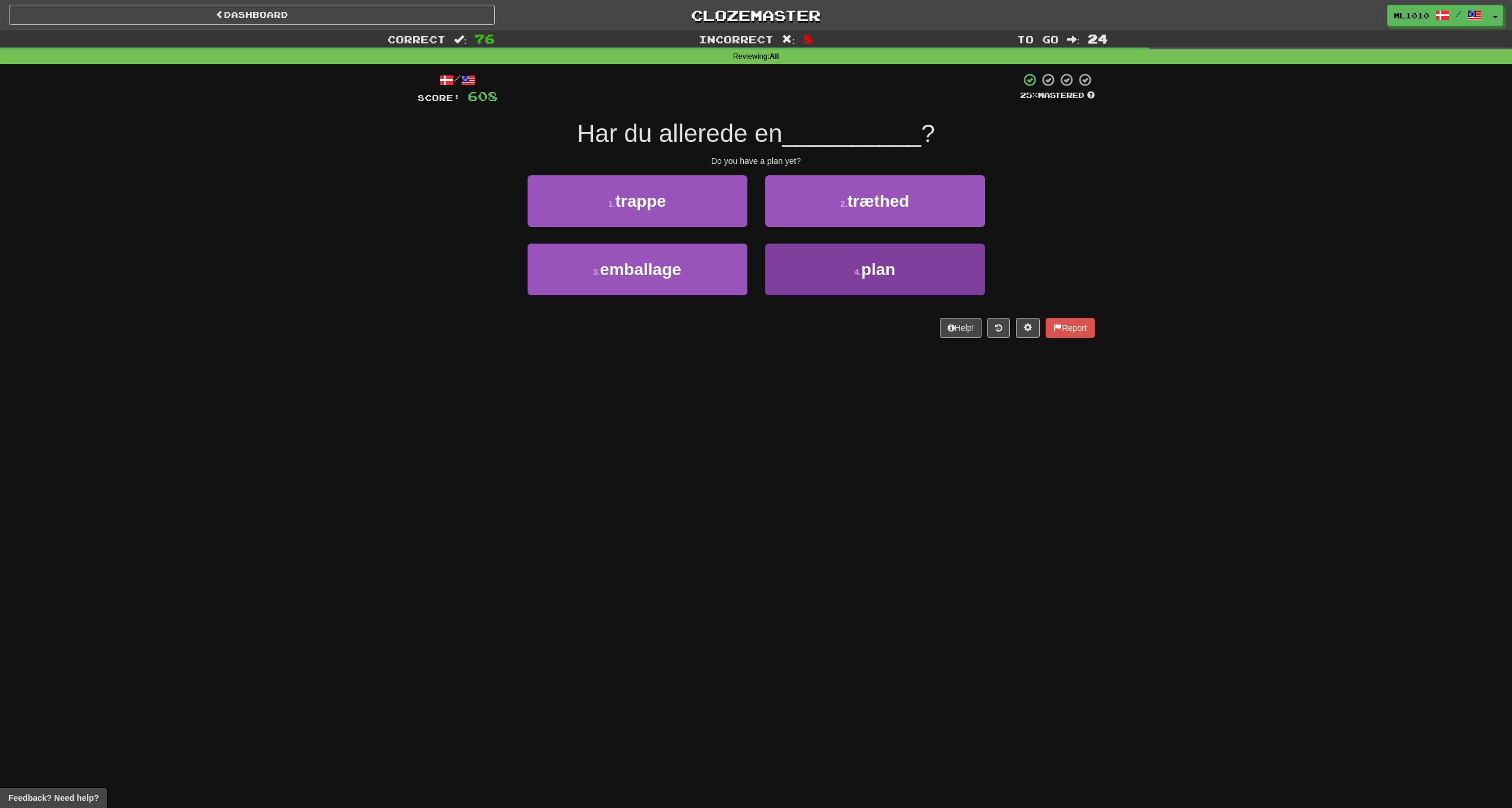
click at [857, 266] on button "4 . plan" at bounding box center [875, 269] width 220 height 52
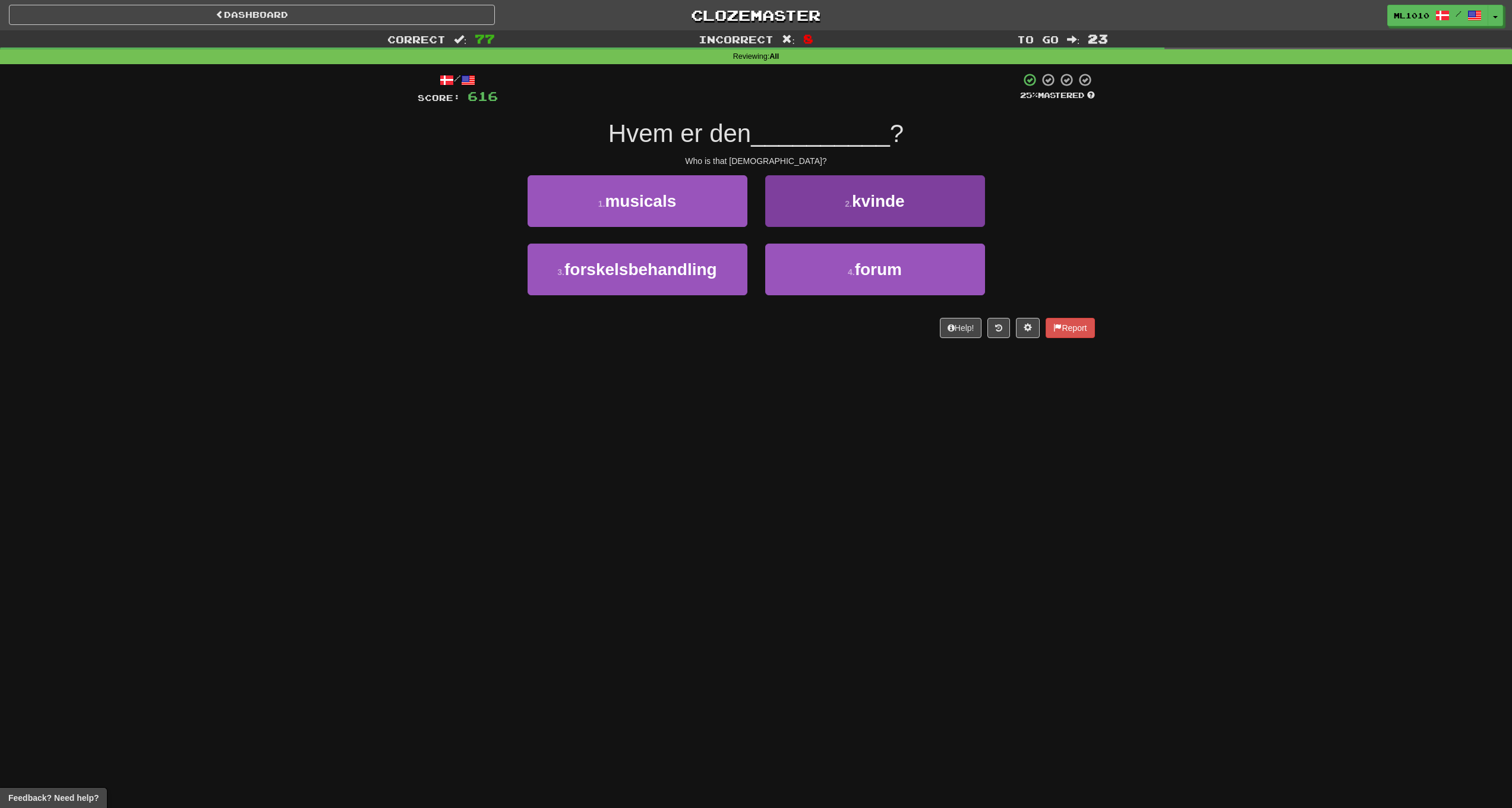
click at [871, 204] on span "kvinde" at bounding box center [878, 201] width 53 height 19
click at [854, 205] on small "2 ." at bounding box center [853, 204] width 7 height 9
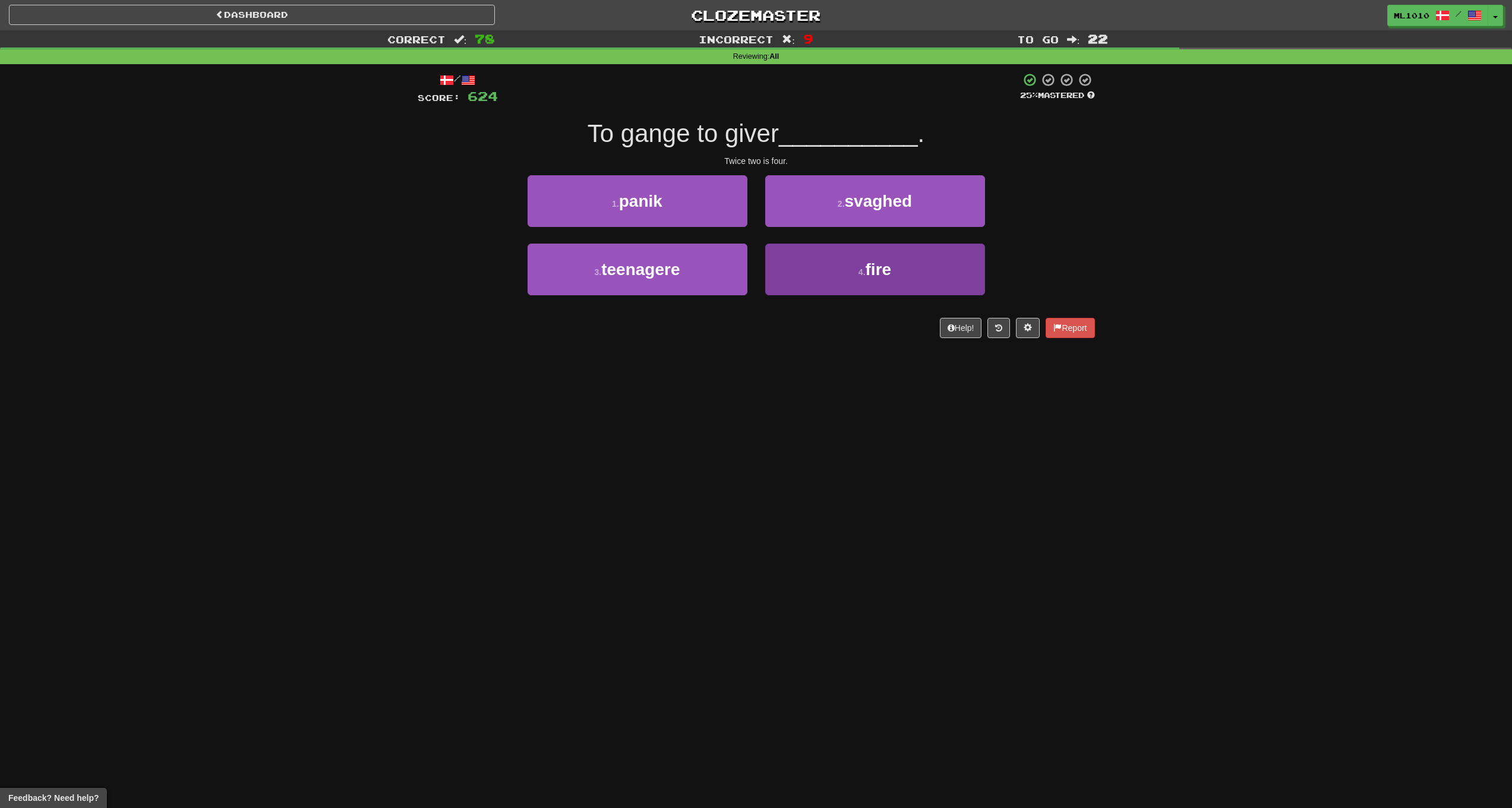
click at [848, 271] on button "4 . fire" at bounding box center [875, 269] width 220 height 52
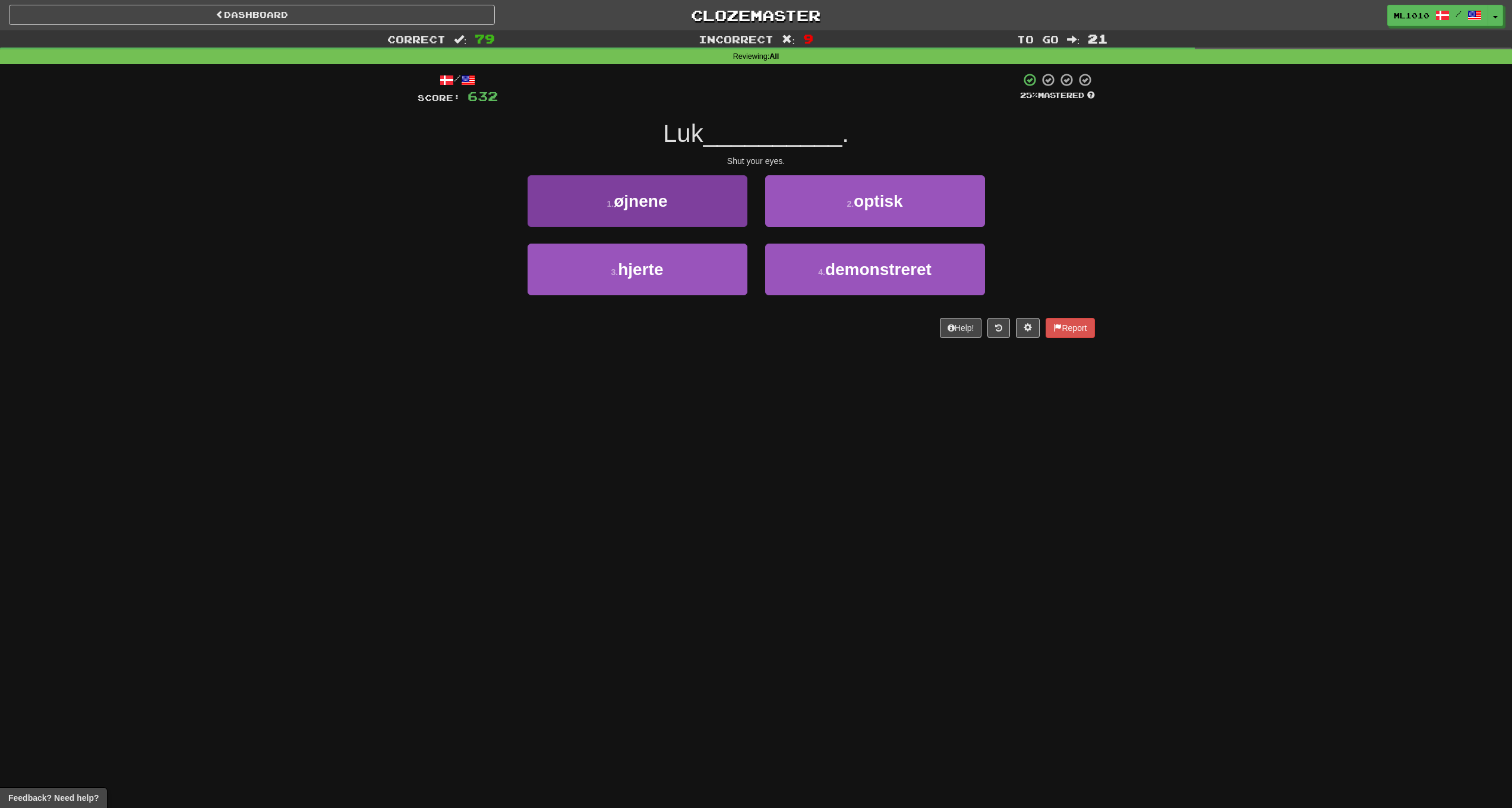
click at [709, 198] on button "1 . øjnene" at bounding box center [637, 201] width 220 height 52
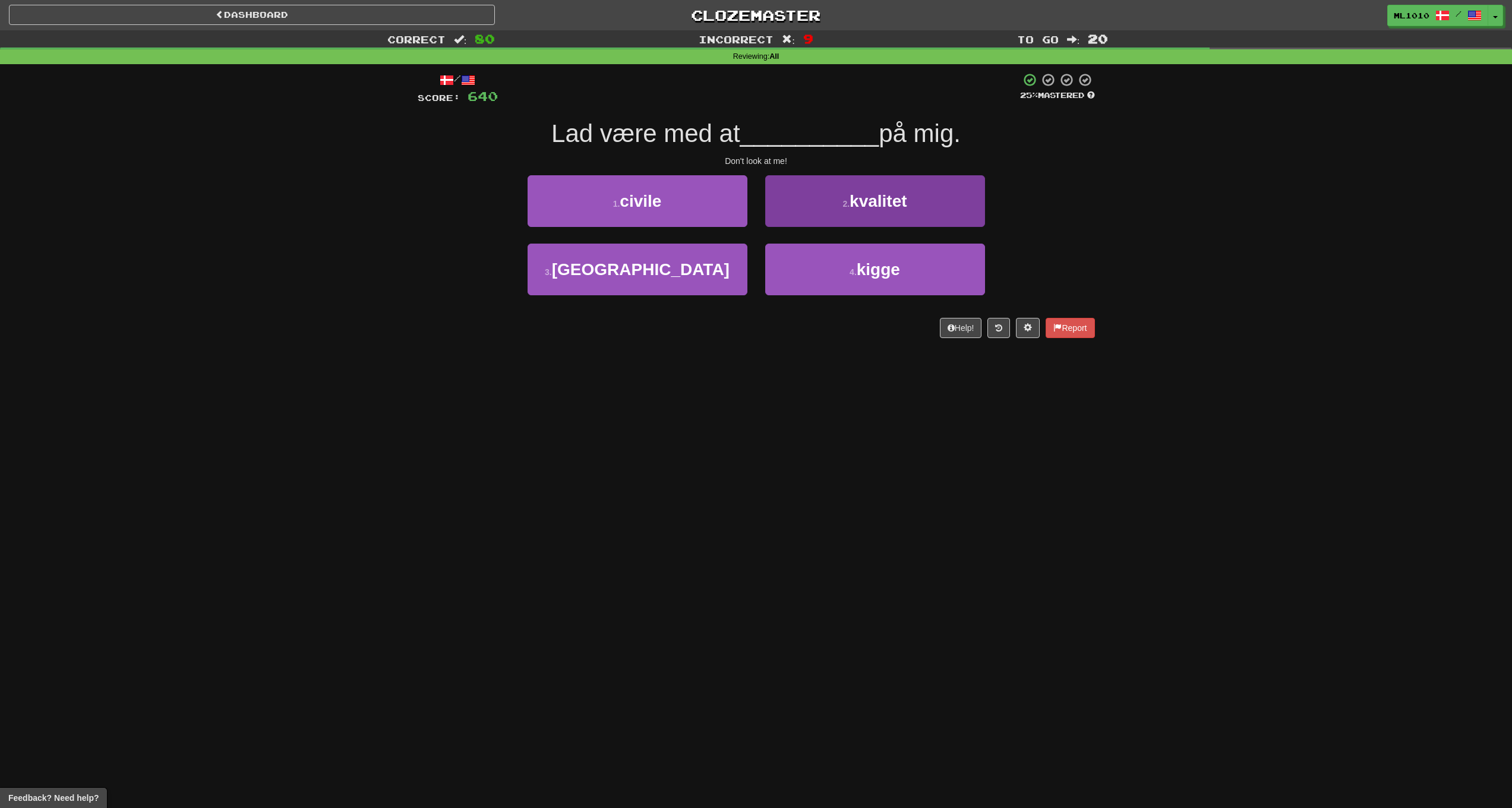
drag, startPoint x: 809, startPoint y: 263, endPoint x: 834, endPoint y: 260, distance: 25.2
click at [809, 263] on button "4 . kigge" at bounding box center [875, 269] width 220 height 52
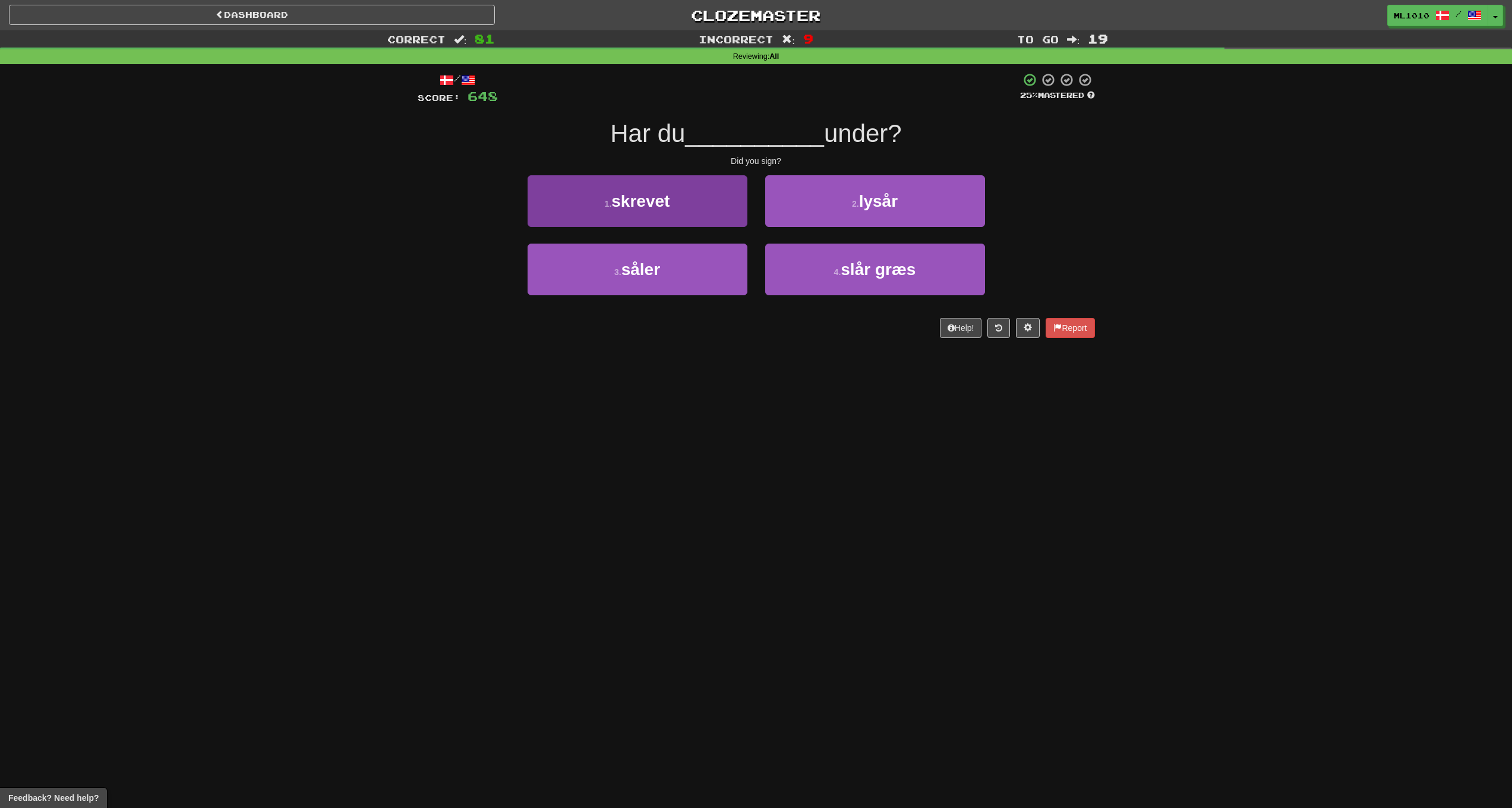
click at [704, 207] on button "1 . skrevet" at bounding box center [637, 201] width 220 height 52
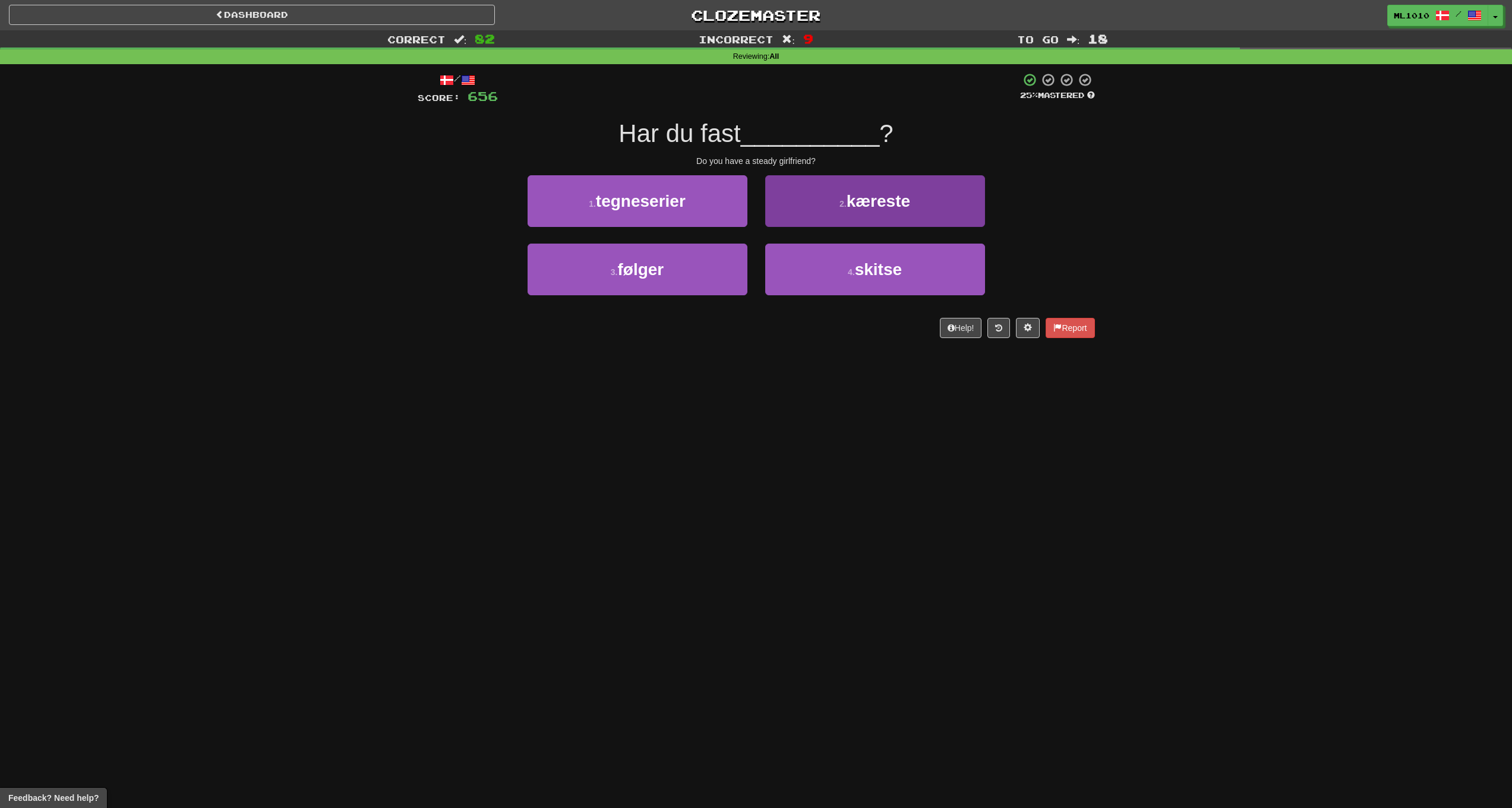
click at [925, 219] on button "2 . kæreste" at bounding box center [875, 201] width 220 height 52
click at [892, 208] on span "sove" at bounding box center [878, 201] width 38 height 19
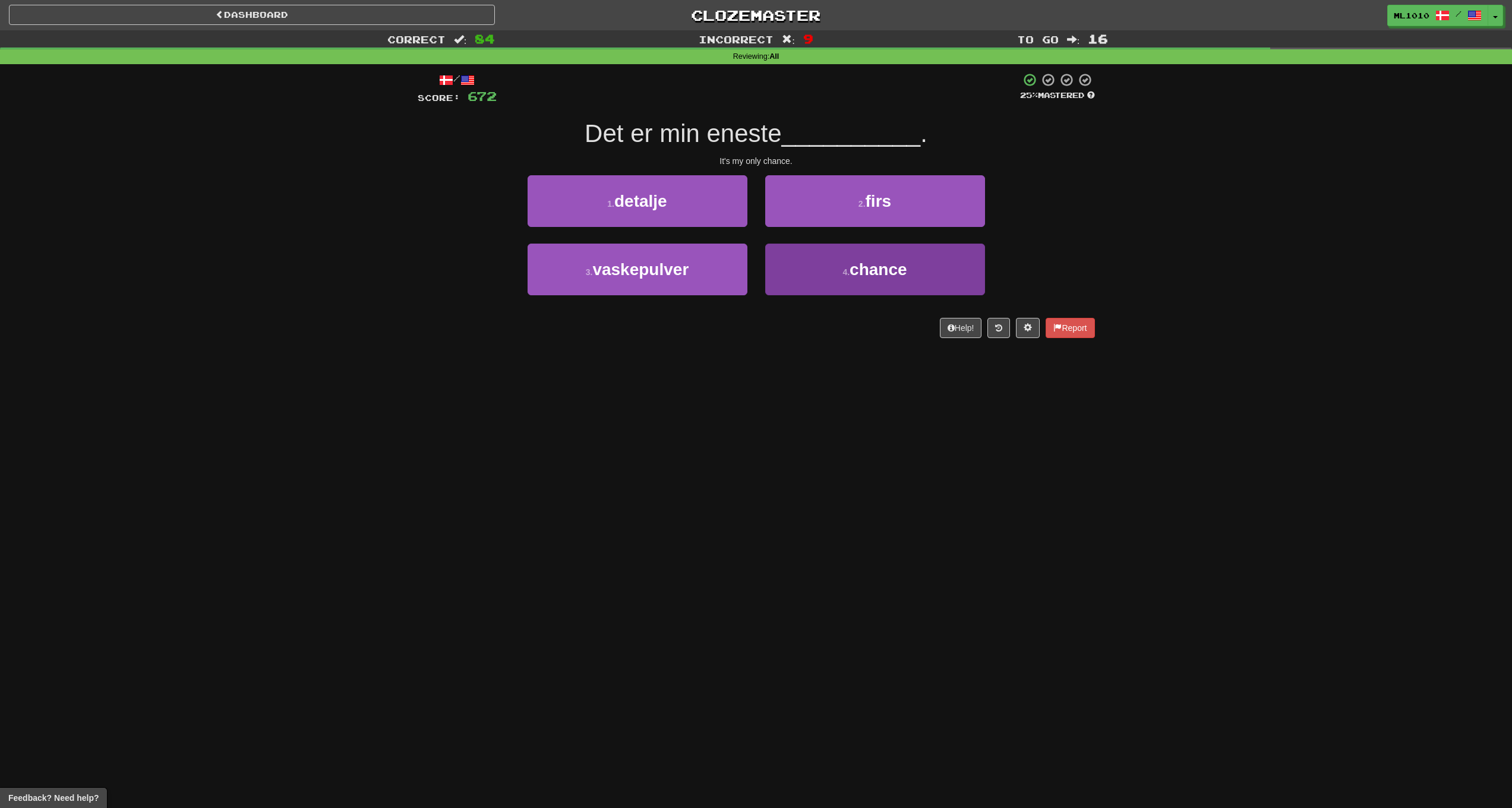
click at [864, 253] on button "4 . chance" at bounding box center [875, 269] width 220 height 52
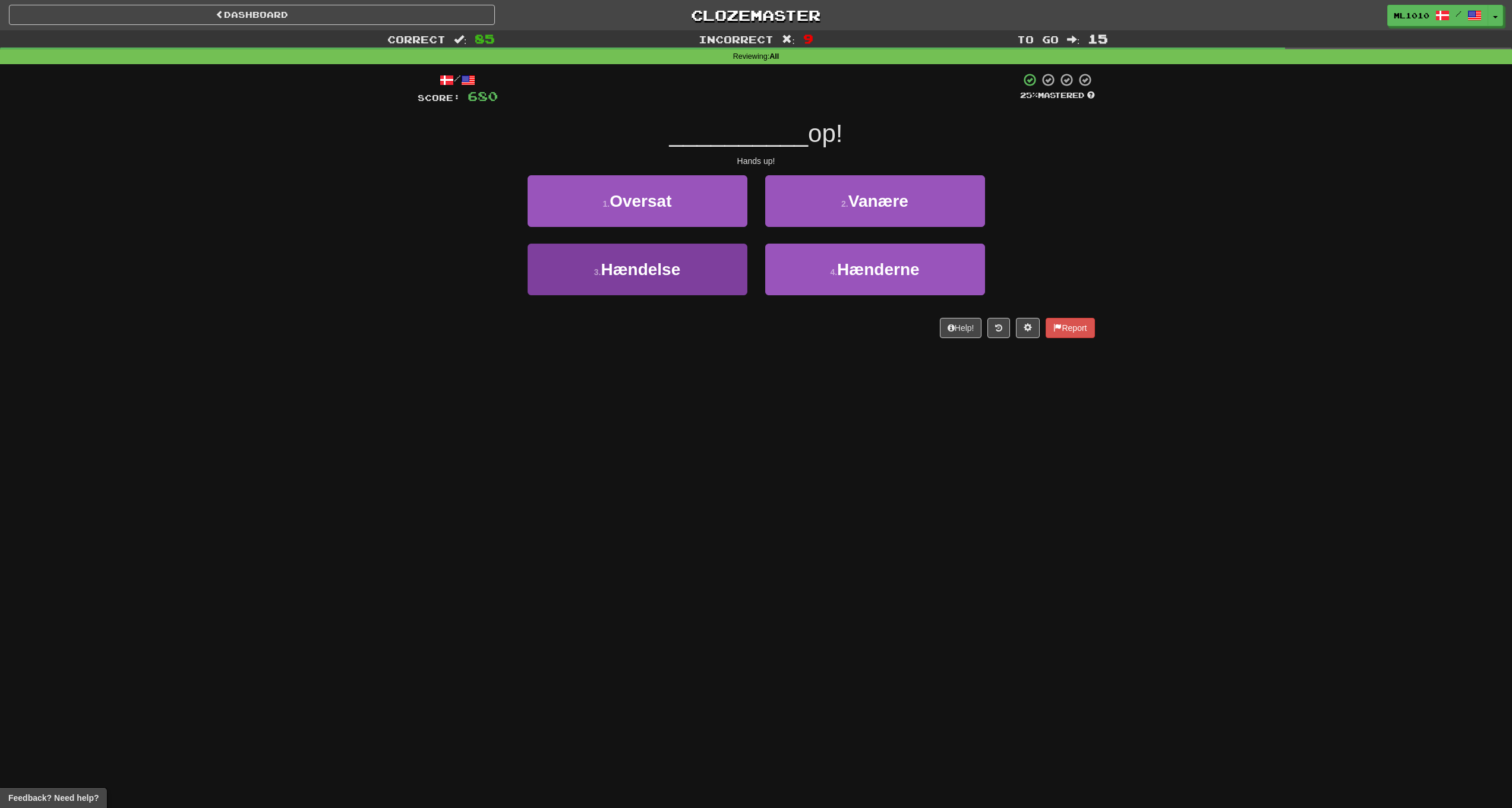
click at [742, 265] on button "3 . Hændelse" at bounding box center [637, 269] width 220 height 52
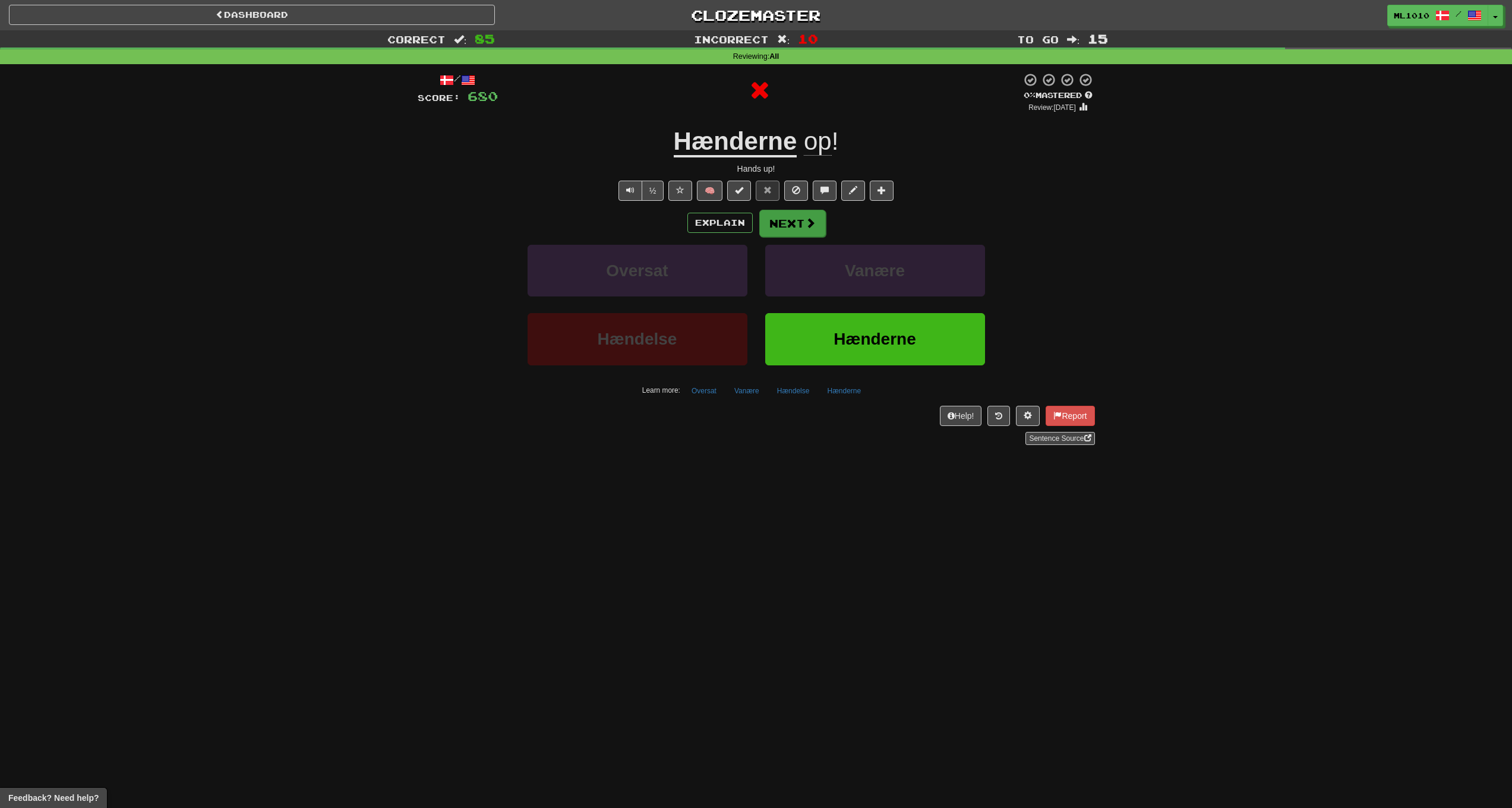
click at [811, 227] on span at bounding box center [810, 222] width 11 height 11
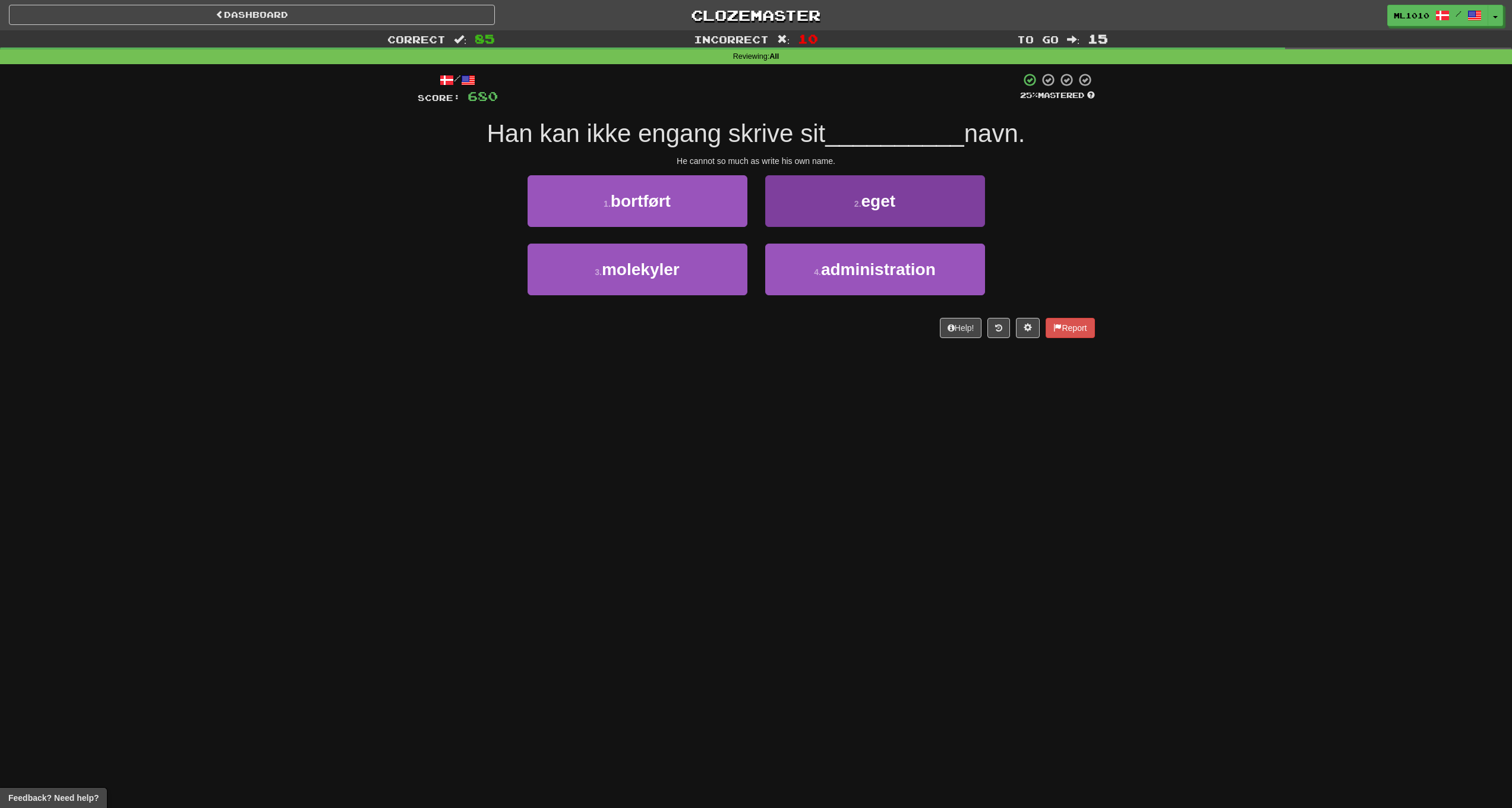
click at [896, 210] on button "2 . eget" at bounding box center [875, 201] width 220 height 52
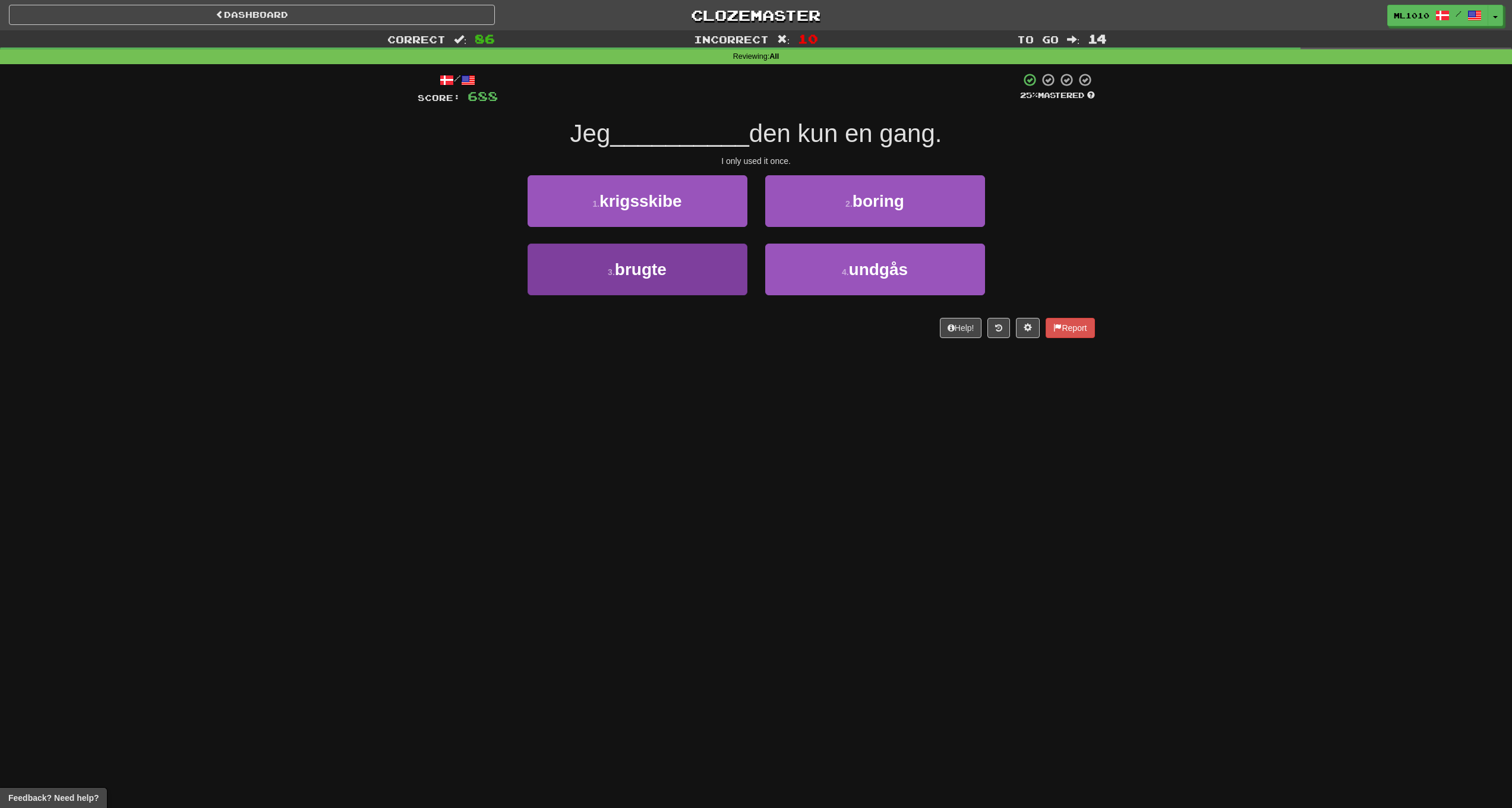
click at [729, 264] on button "3 . brugte" at bounding box center [637, 269] width 220 height 52
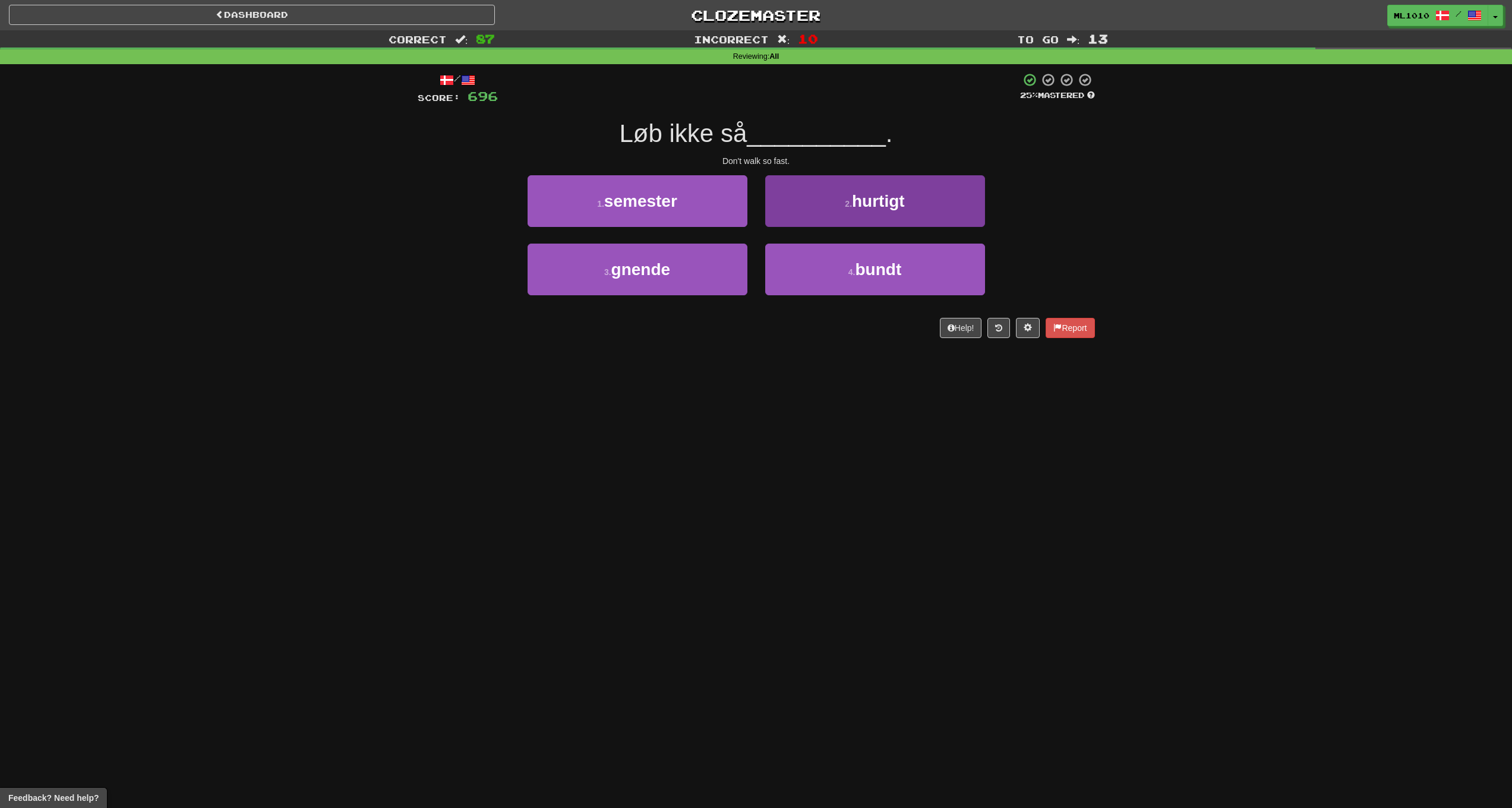
click at [892, 215] on button "2 . hurtigt" at bounding box center [875, 201] width 220 height 52
click at [971, 212] on button "2 . Tro" at bounding box center [875, 201] width 220 height 52
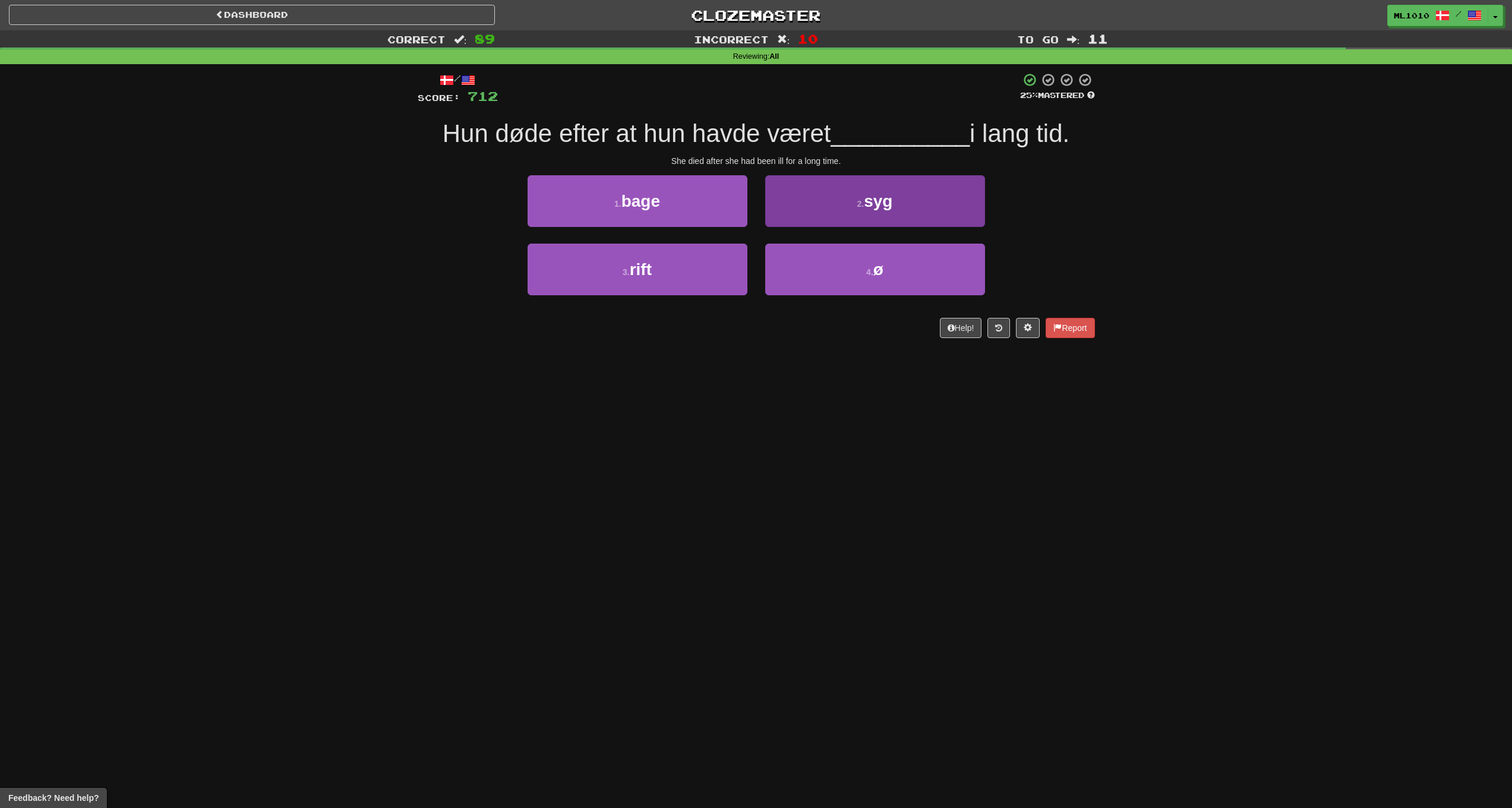
click at [833, 201] on button "2 . syg" at bounding box center [875, 201] width 220 height 52
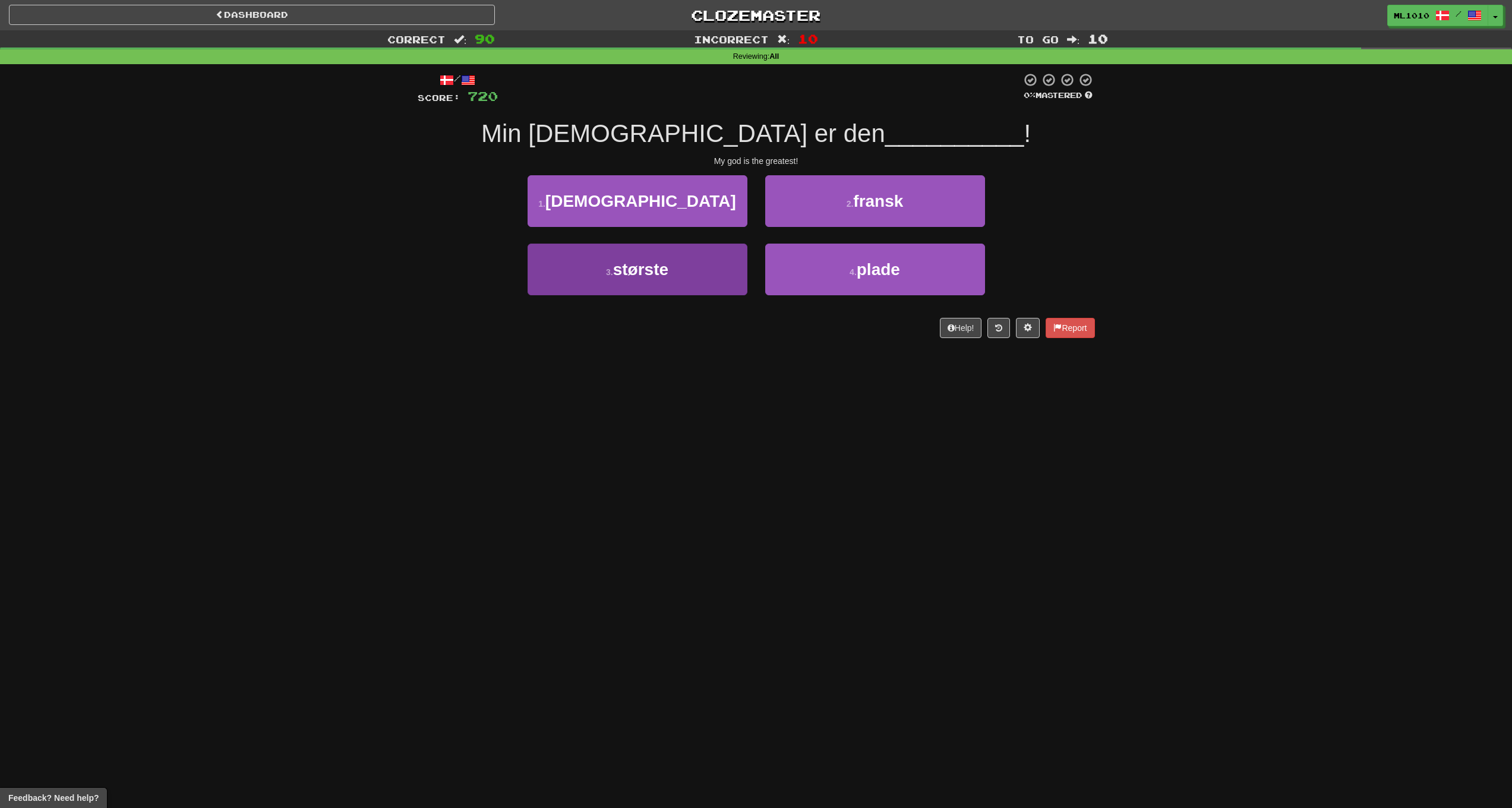
click at [683, 270] on button "3 . største" at bounding box center [637, 269] width 220 height 52
click at [660, 275] on span "købe" at bounding box center [640, 270] width 39 height 19
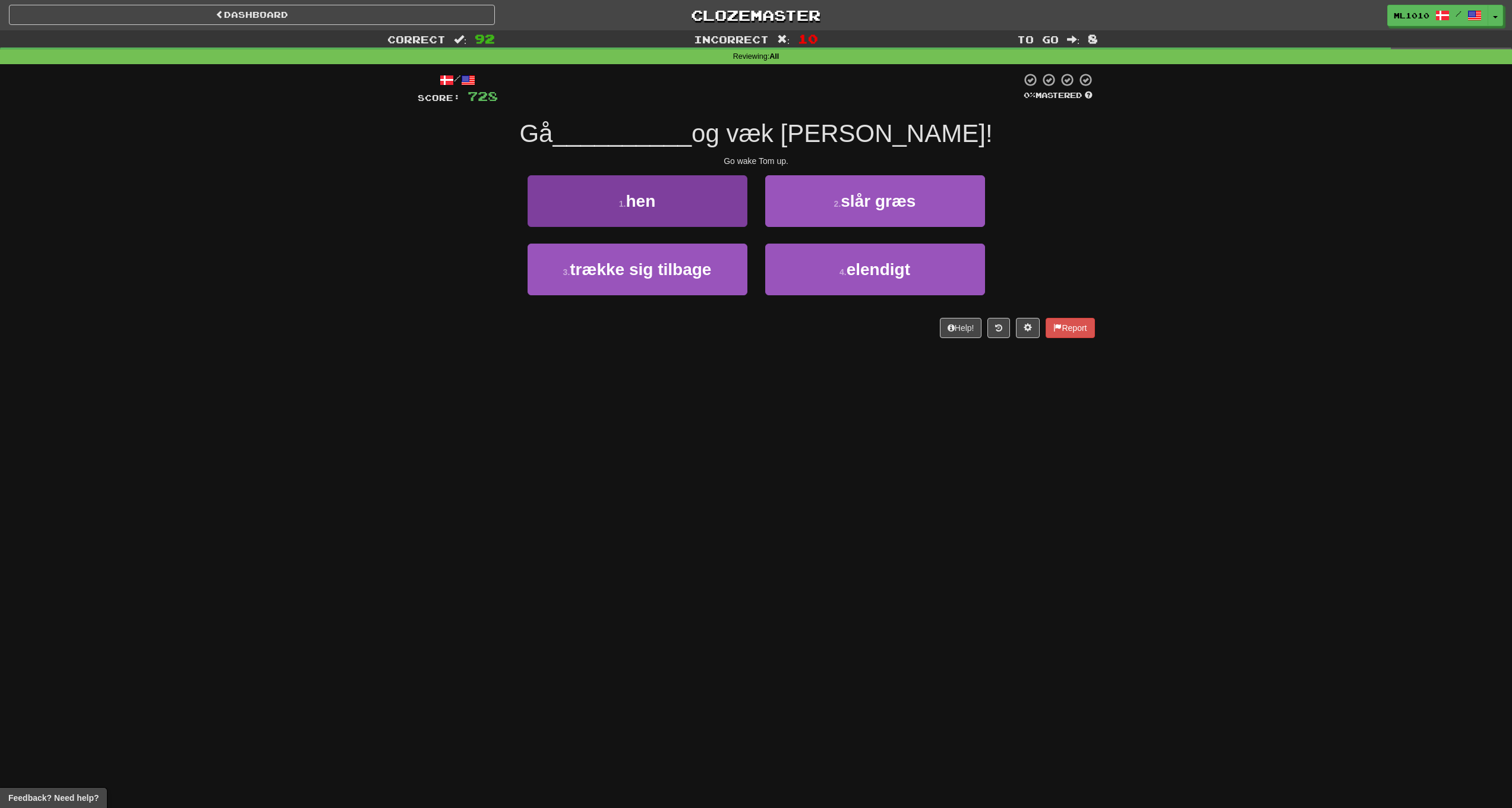
click at [643, 204] on span "hen" at bounding box center [640, 201] width 29 height 19
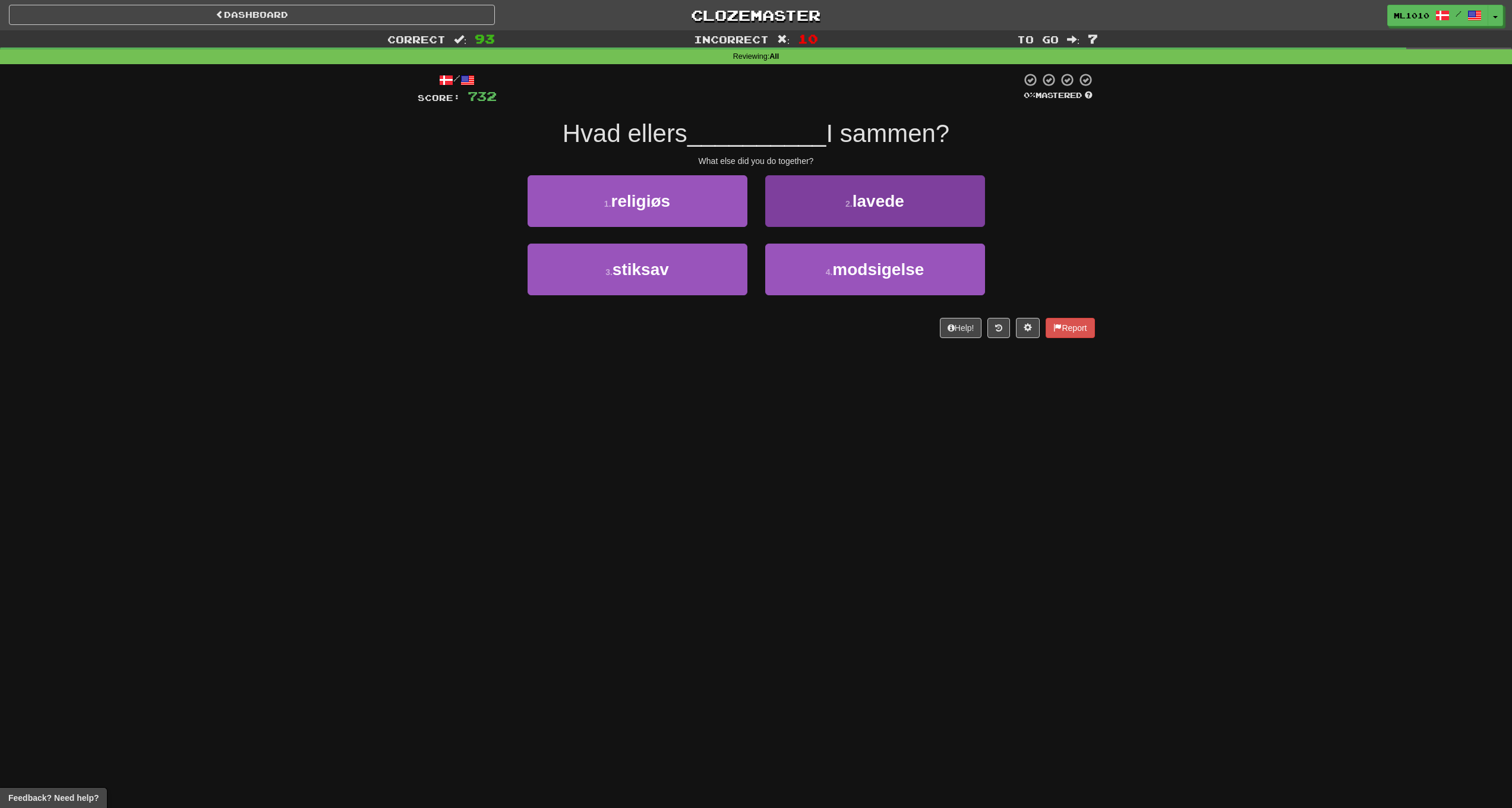
click at [909, 219] on button "2 . lavede" at bounding box center [875, 201] width 220 height 52
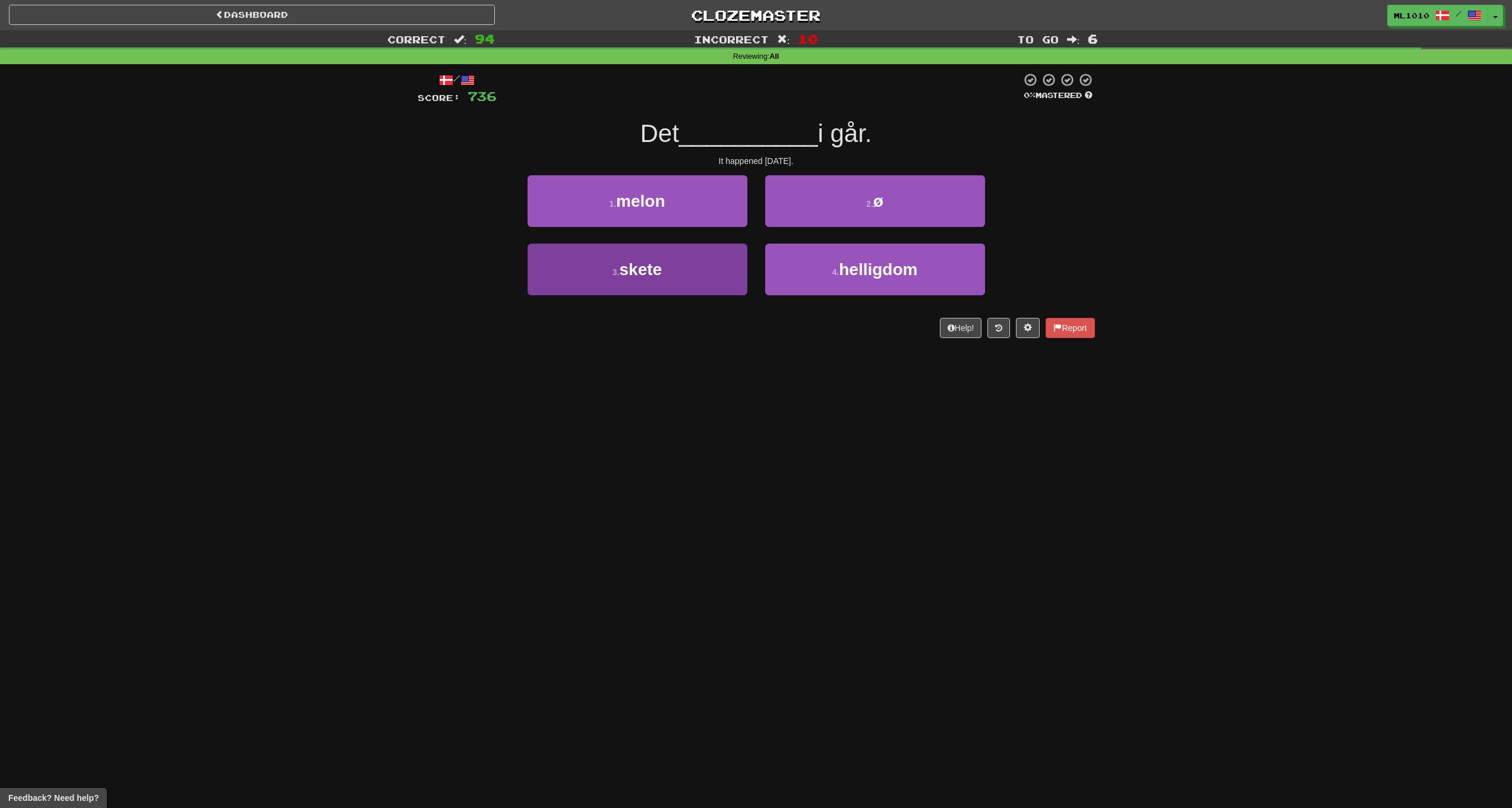
click at [662, 260] on span "skete" at bounding box center [640, 270] width 42 height 19
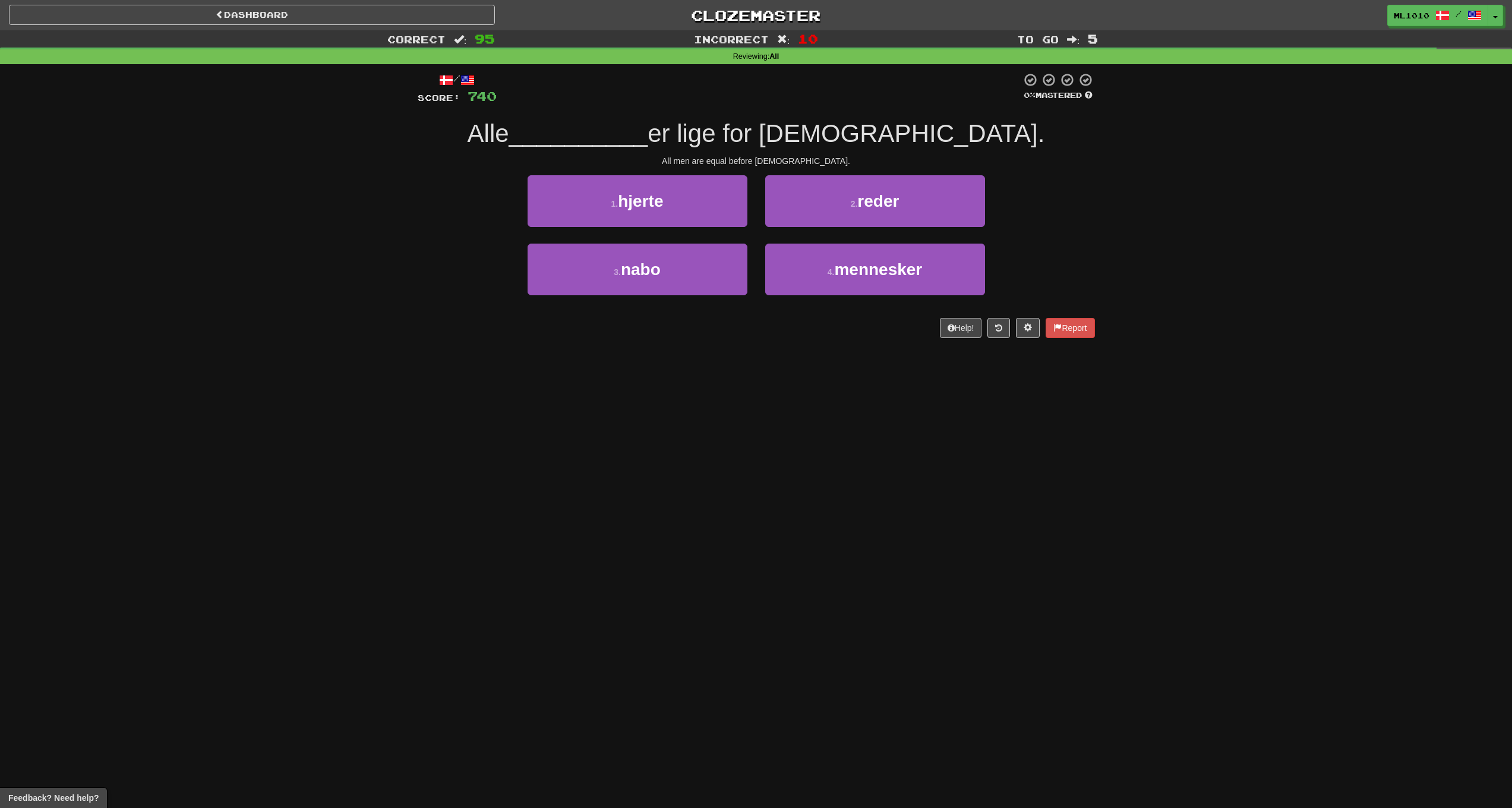
drag, startPoint x: 903, startPoint y: 191, endPoint x: 513, endPoint y: 187, distance: 390.0
click at [513, 187] on div "1 . hjerte 2 . reder" at bounding box center [756, 209] width 713 height 68
click at [629, 199] on span "hjerte" at bounding box center [640, 201] width 45 height 19
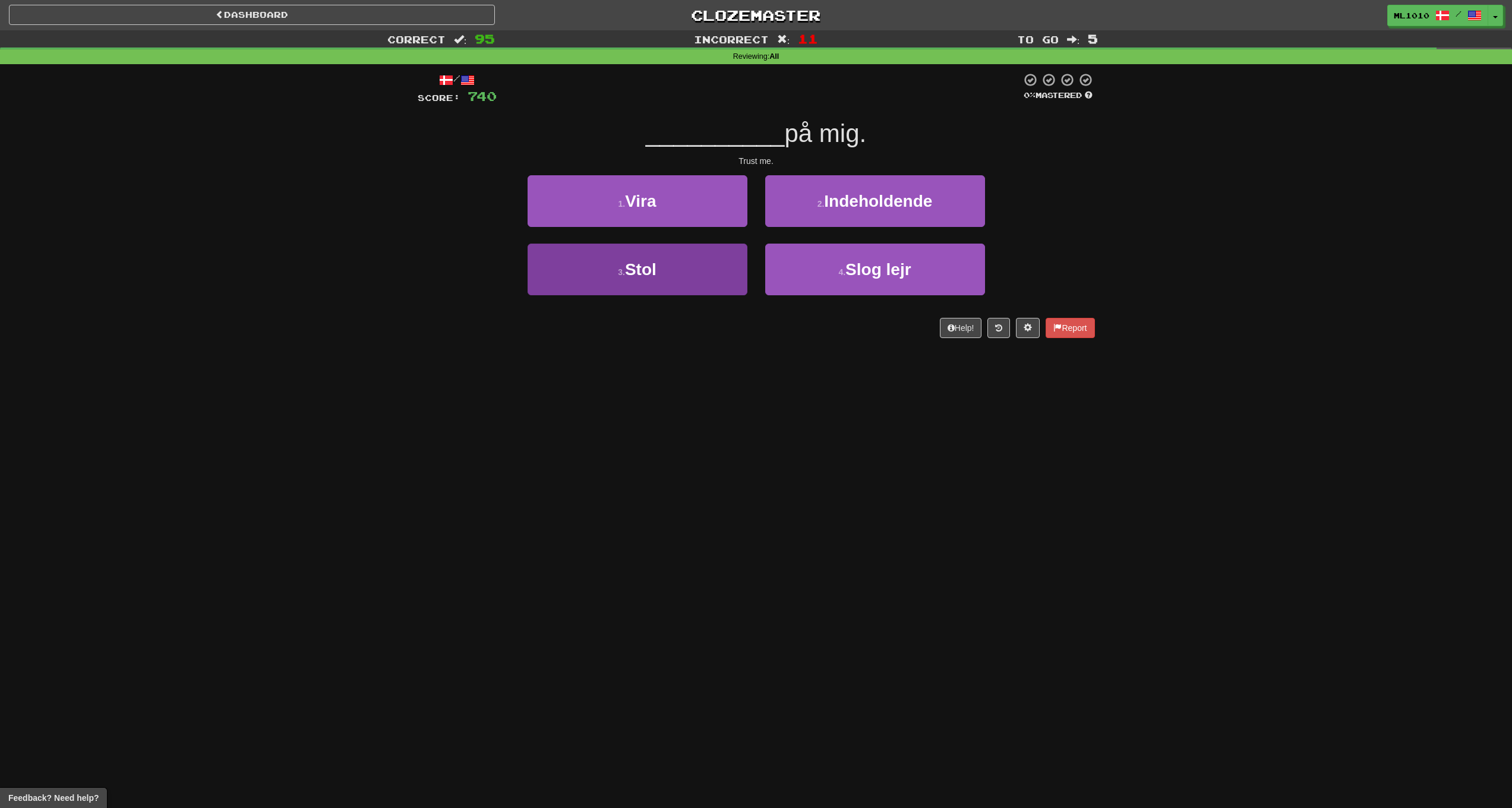
click at [669, 267] on button "3 . Stol" at bounding box center [637, 269] width 220 height 52
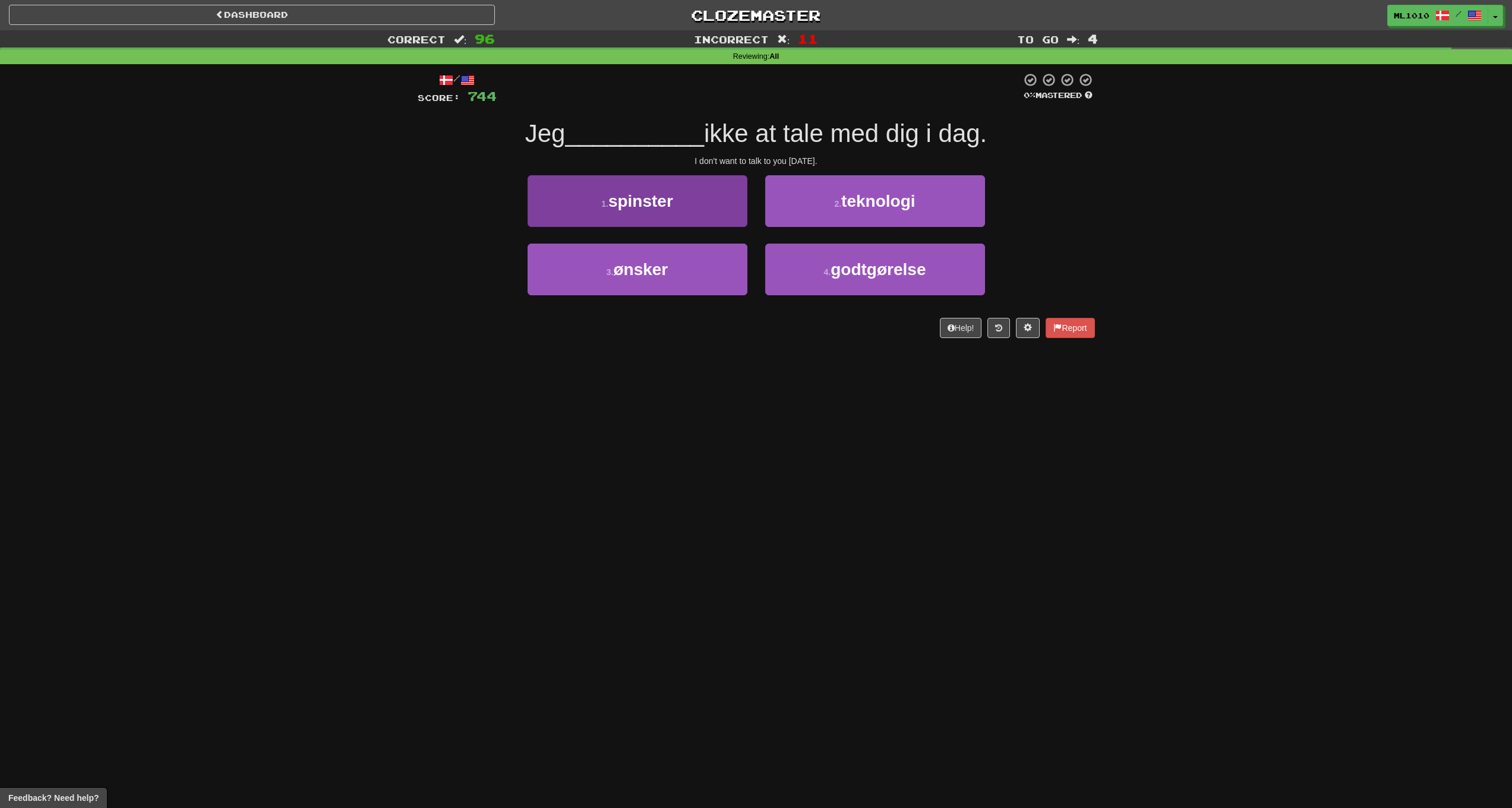
drag, startPoint x: 668, startPoint y: 277, endPoint x: 681, endPoint y: 281, distance: 13.6
click at [668, 277] on button "3 . ønsker" at bounding box center [637, 269] width 220 height 52
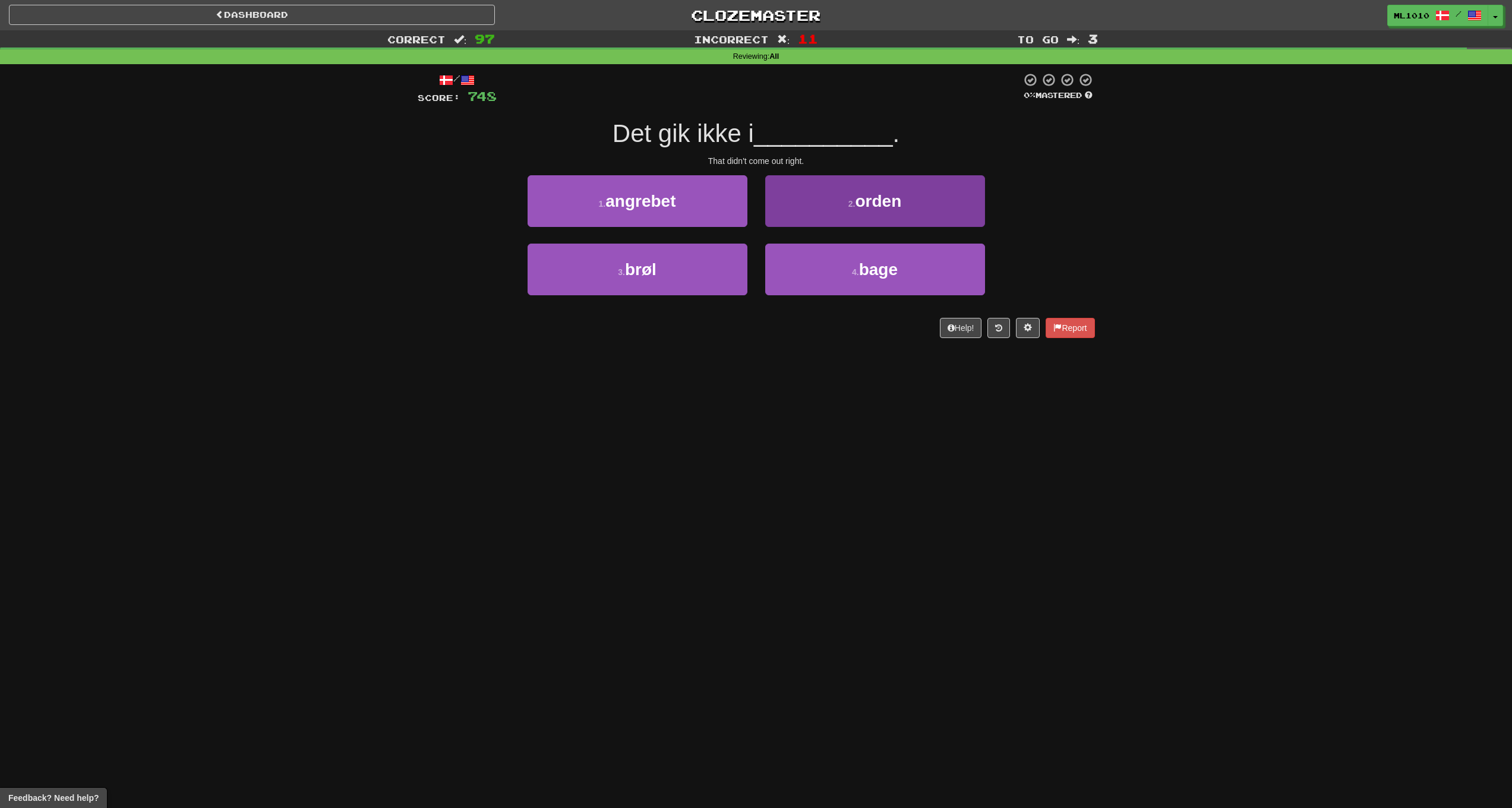
click at [908, 217] on button "2 . orden" at bounding box center [875, 201] width 220 height 52
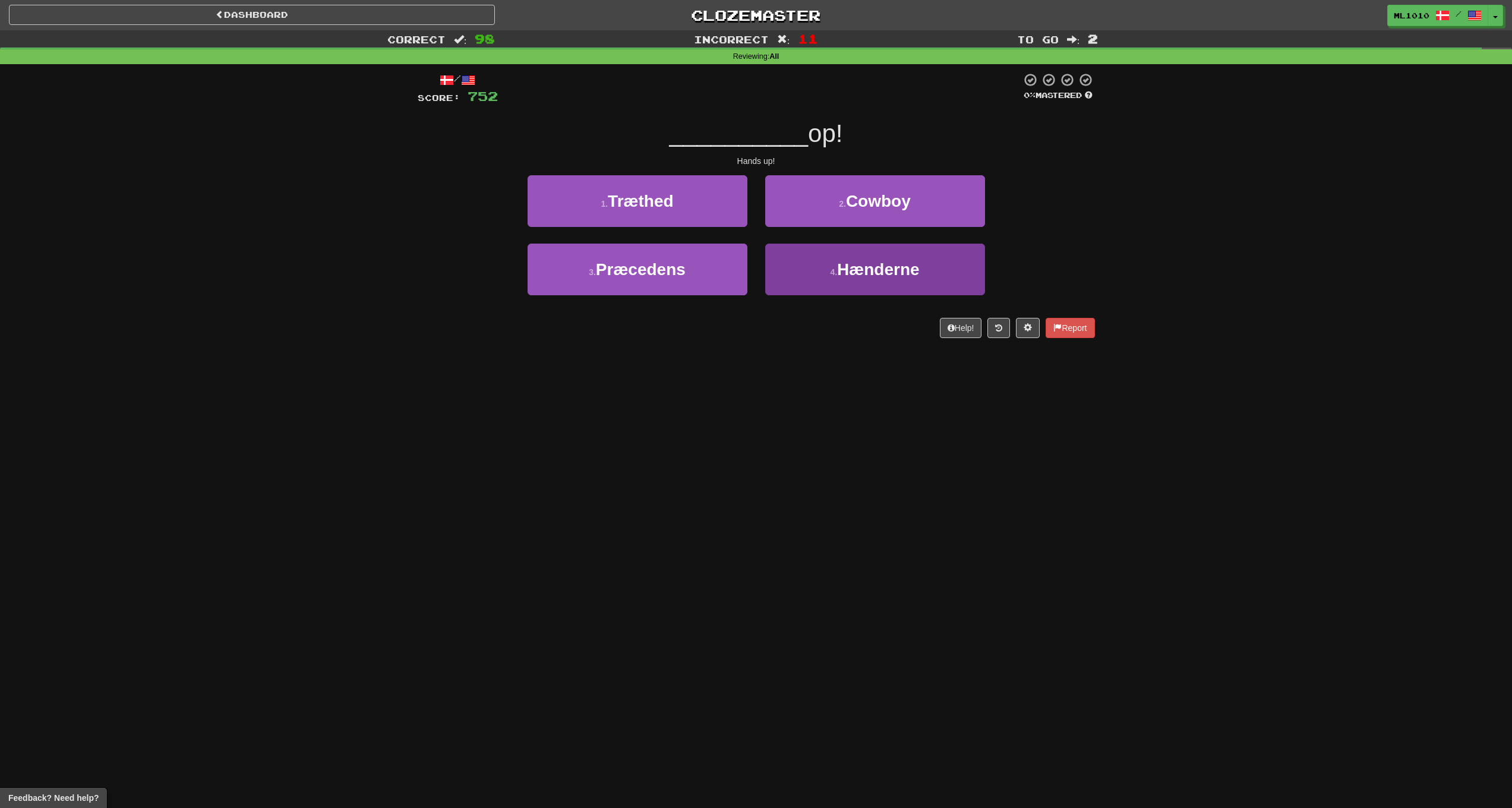
click at [907, 256] on button "4 . Hænderne" at bounding box center [875, 269] width 220 height 52
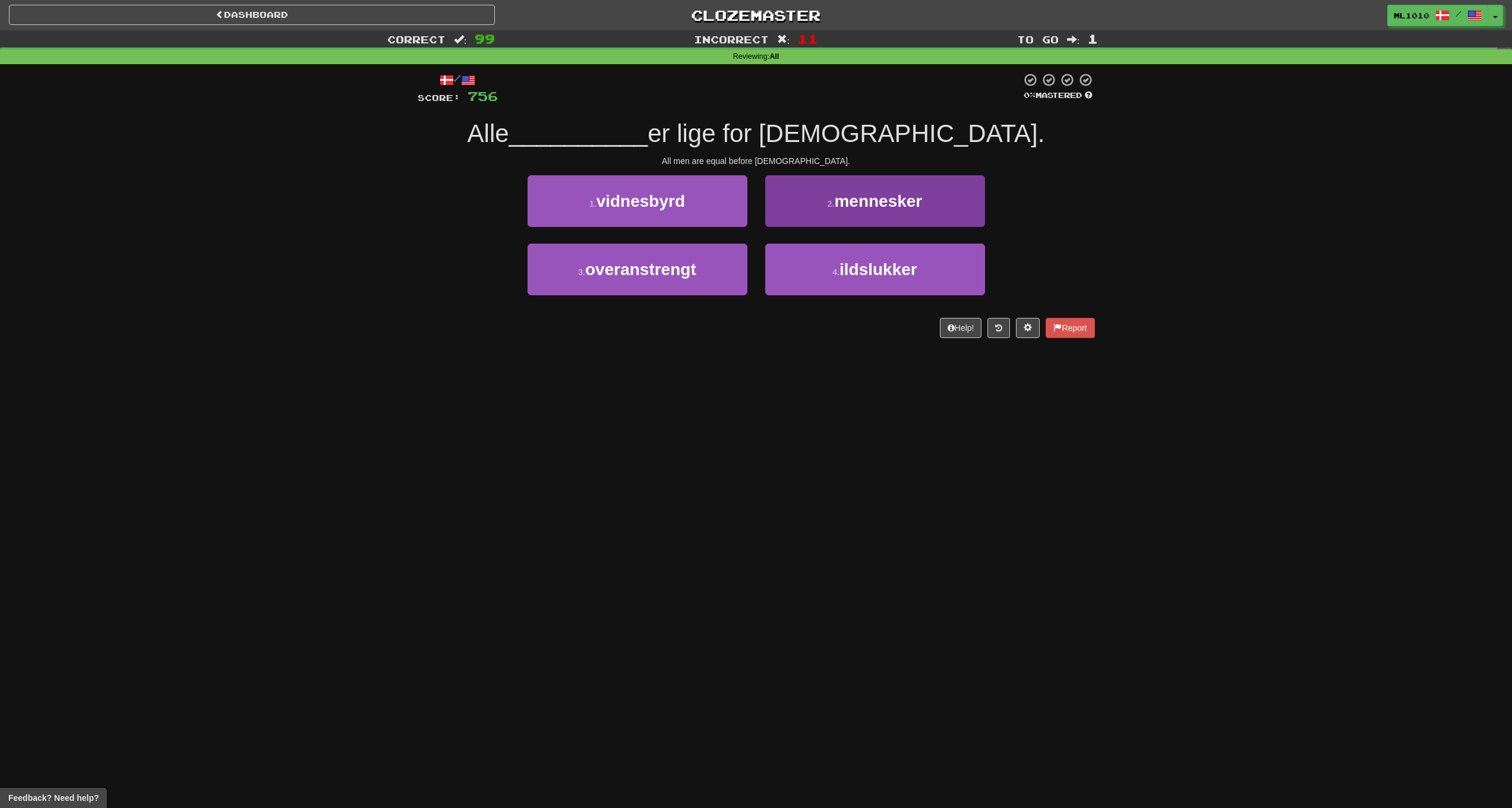
click at [882, 210] on button "2 . mennesker" at bounding box center [875, 201] width 220 height 52
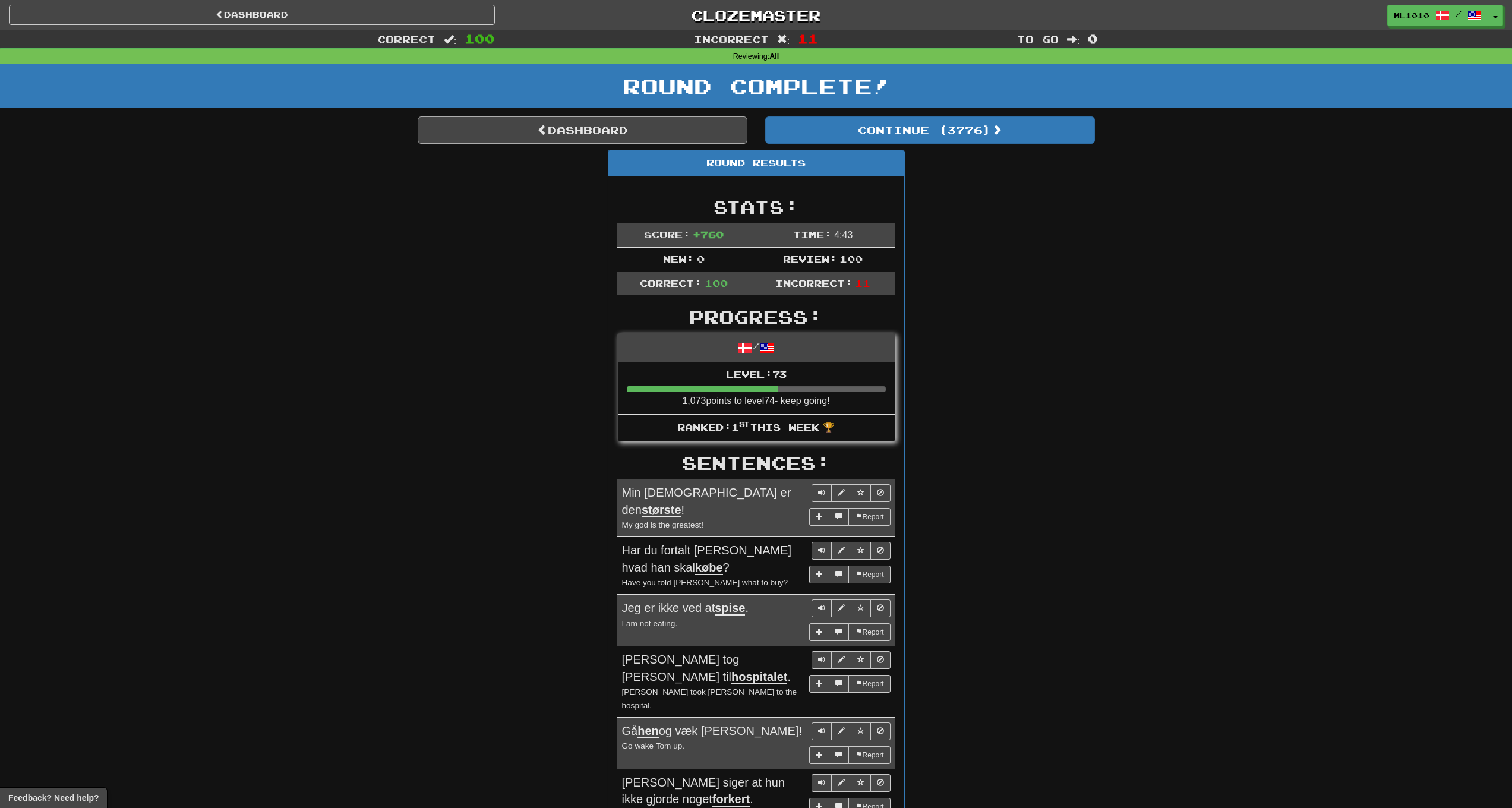
click at [649, 123] on link "Dashboard" at bounding box center [583, 130] width 330 height 27
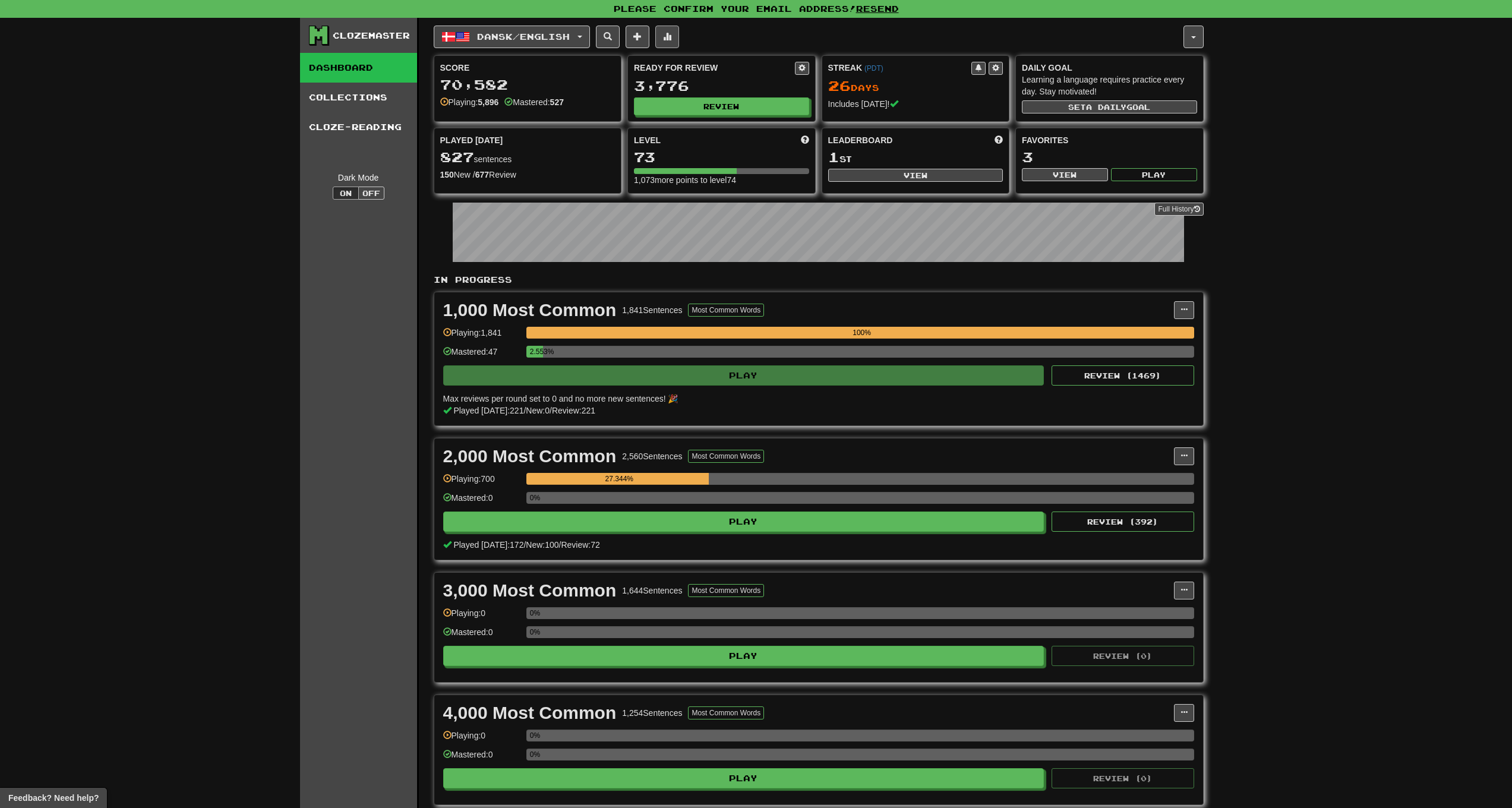
click at [679, 34] on button at bounding box center [667, 36] width 24 height 22
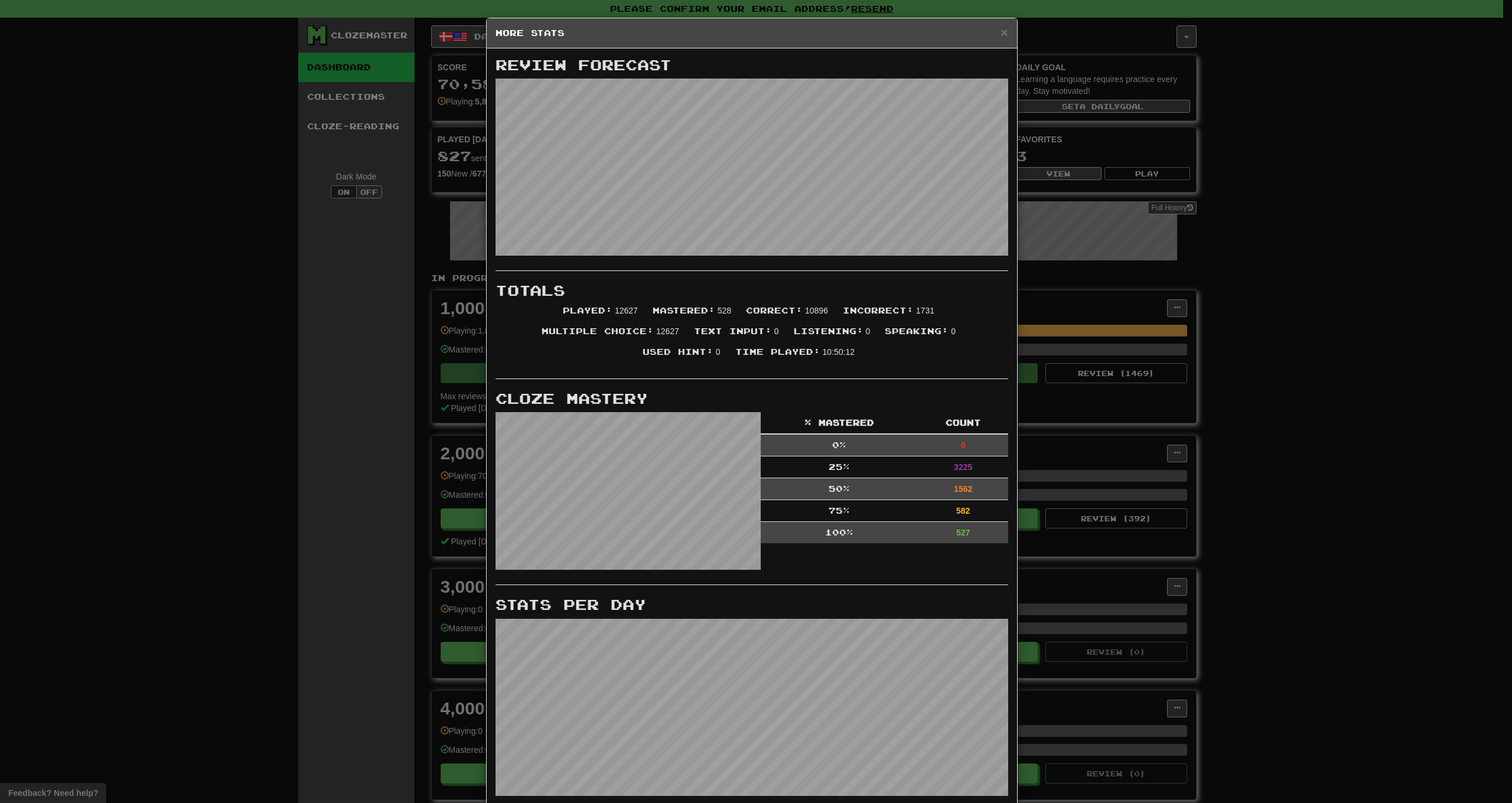
click at [305, 273] on div "× More Stats Review Forecast Totals Played : 12627 Mastered : 528 Correct : 108…" at bounding box center [756, 402] width 1512 height 803
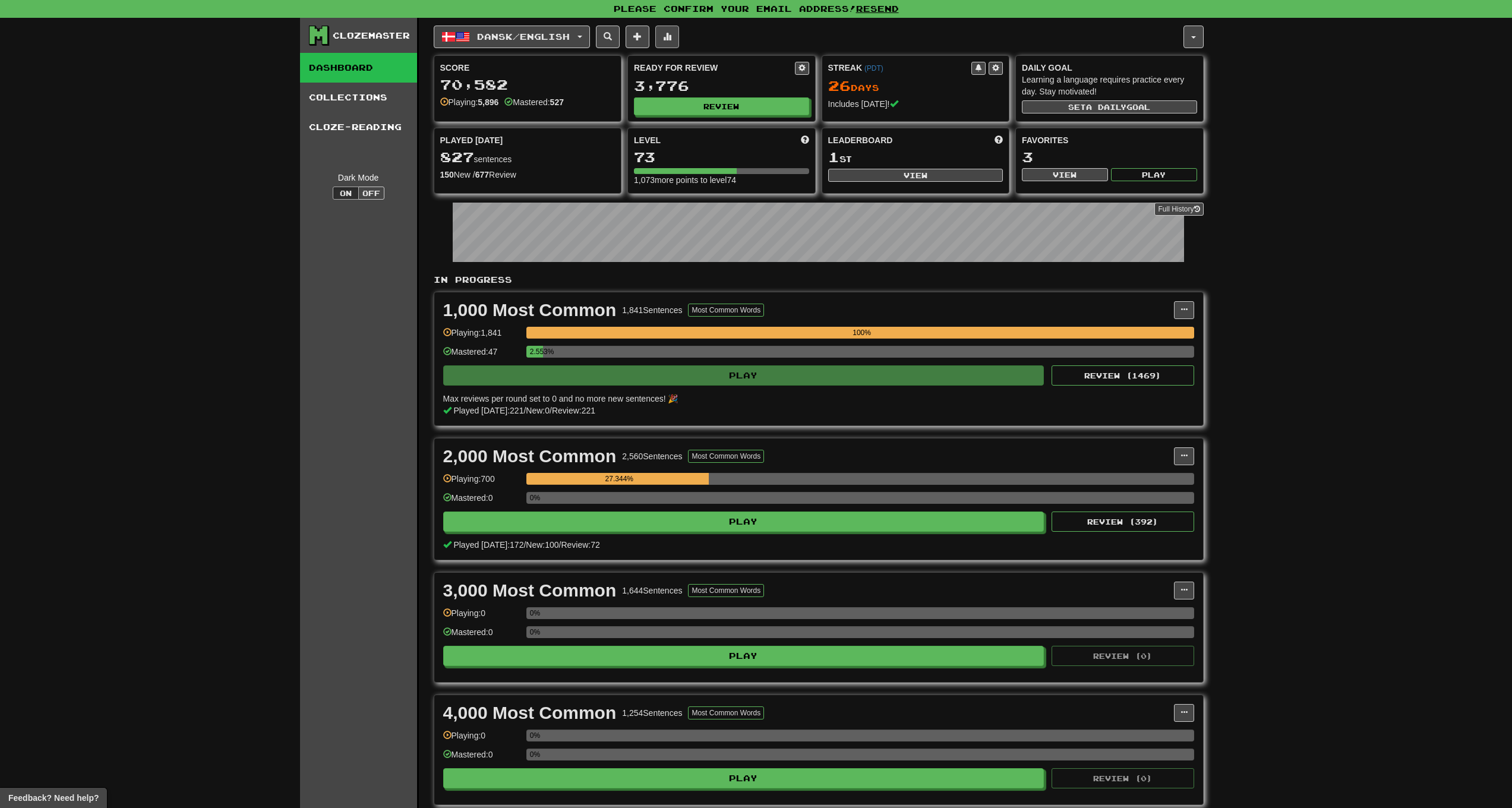
click at [679, 36] on button at bounding box center [667, 36] width 24 height 22
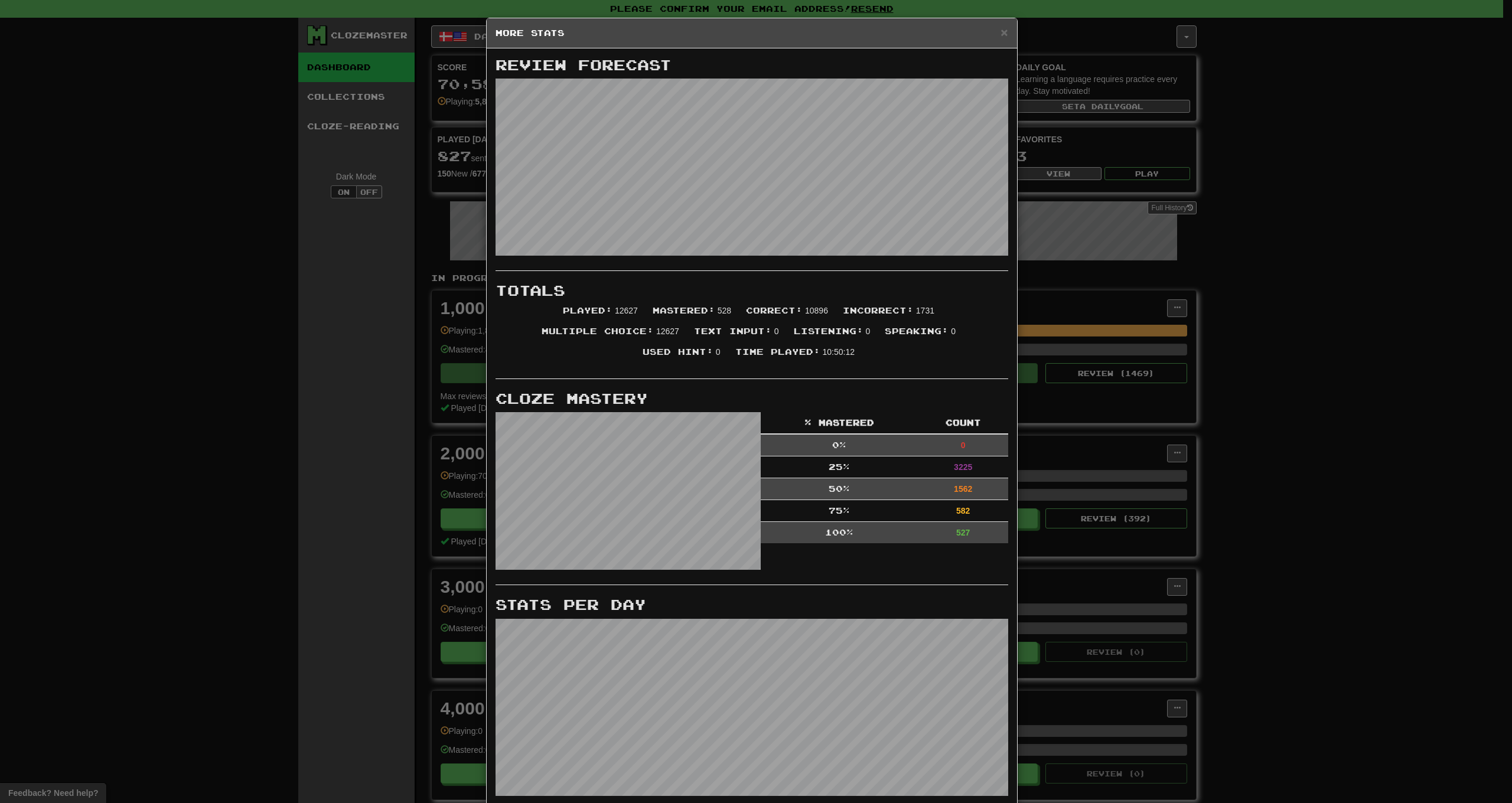
click at [1006, 32] on div "× More Stats" at bounding box center [752, 33] width 531 height 30
click at [1002, 34] on span "×" at bounding box center [1004, 32] width 7 height 14
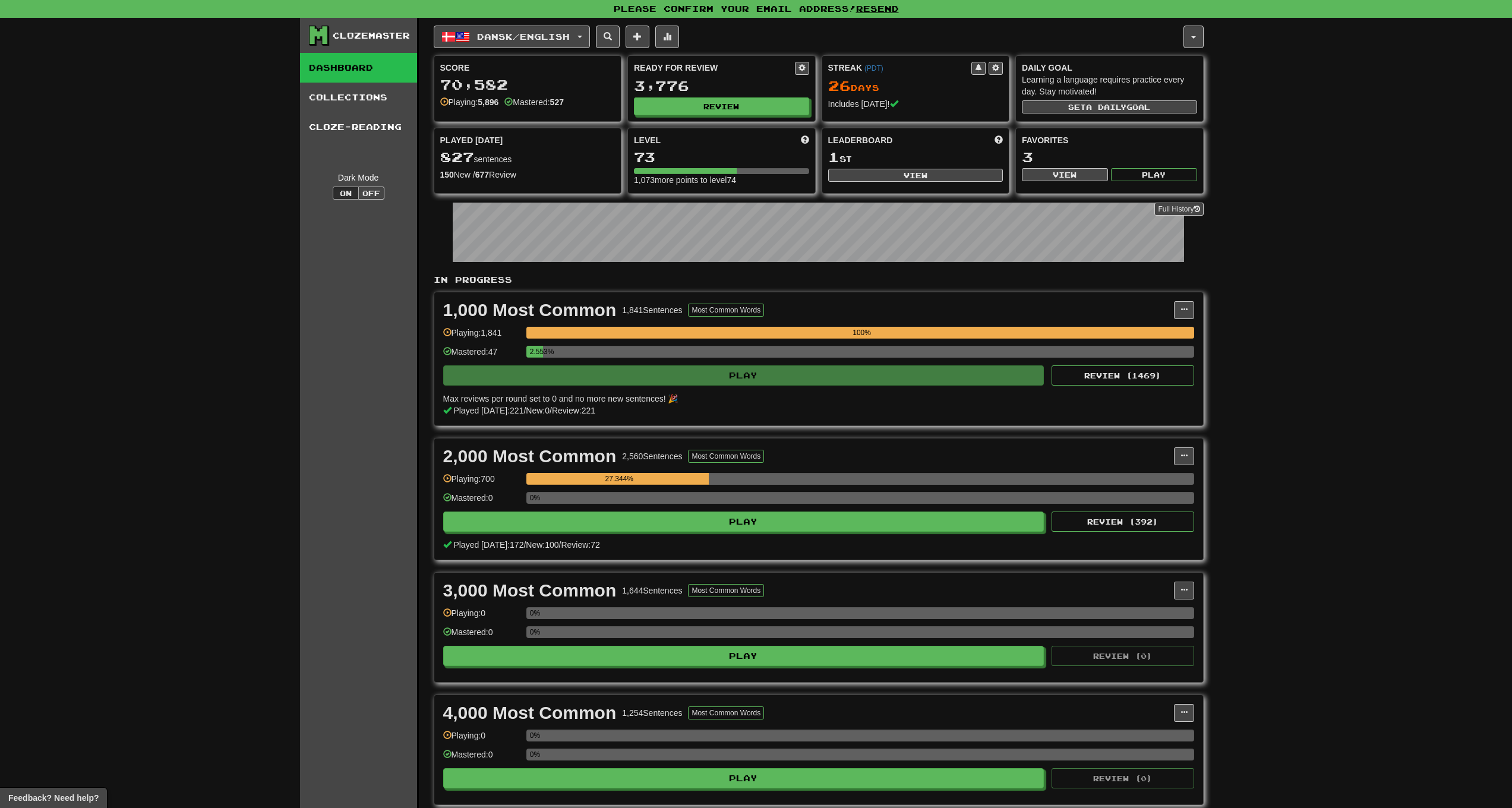
click at [1295, 369] on div "Clozemaster Dashboard Collections Cloze-Reading Dark Mode On Off Dashboard Coll…" at bounding box center [756, 705] width 1512 height 1375
click at [732, 107] on button "Review" at bounding box center [722, 107] width 175 height 18
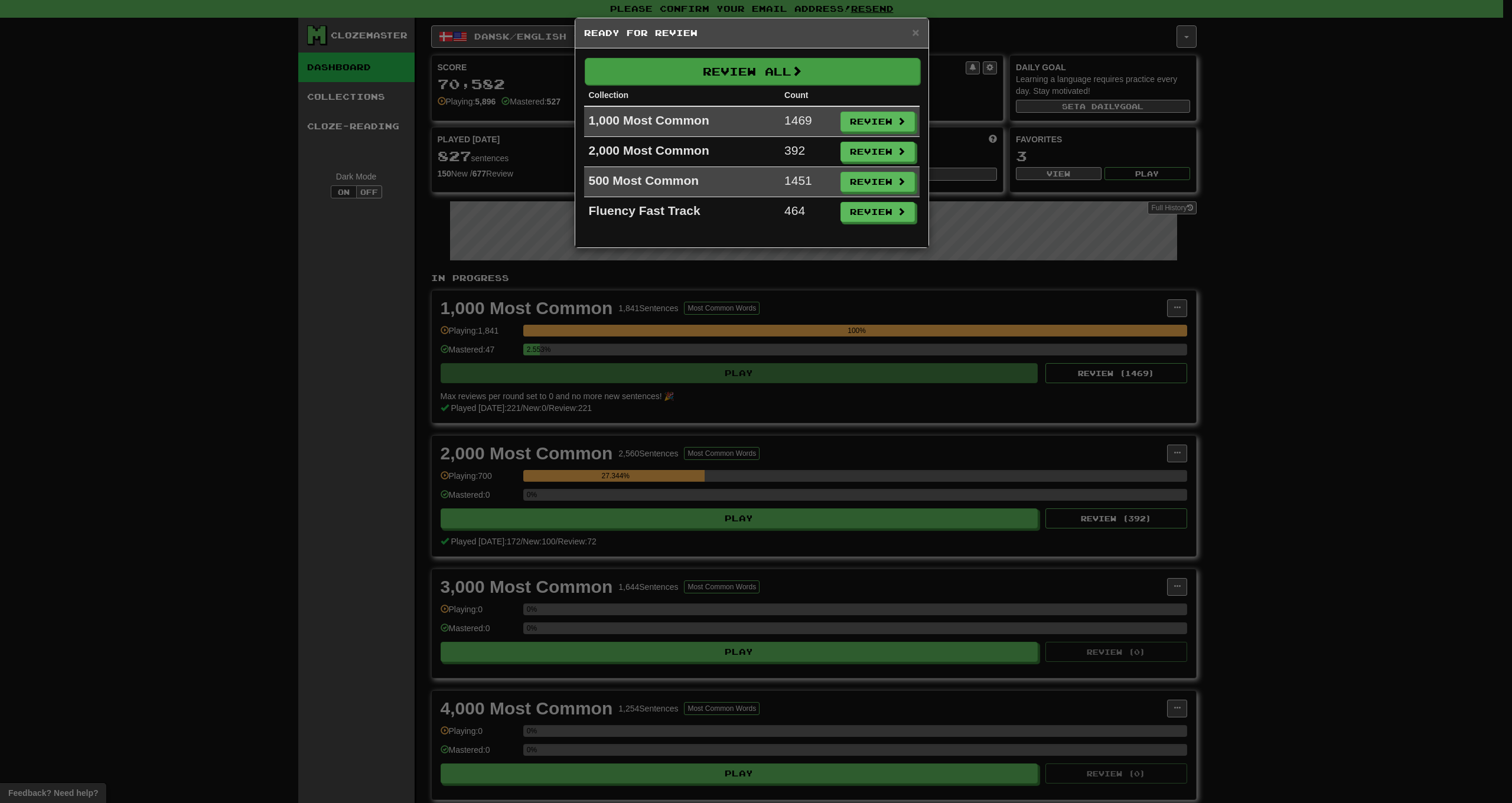
click at [725, 76] on button "Review All" at bounding box center [752, 71] width 336 height 27
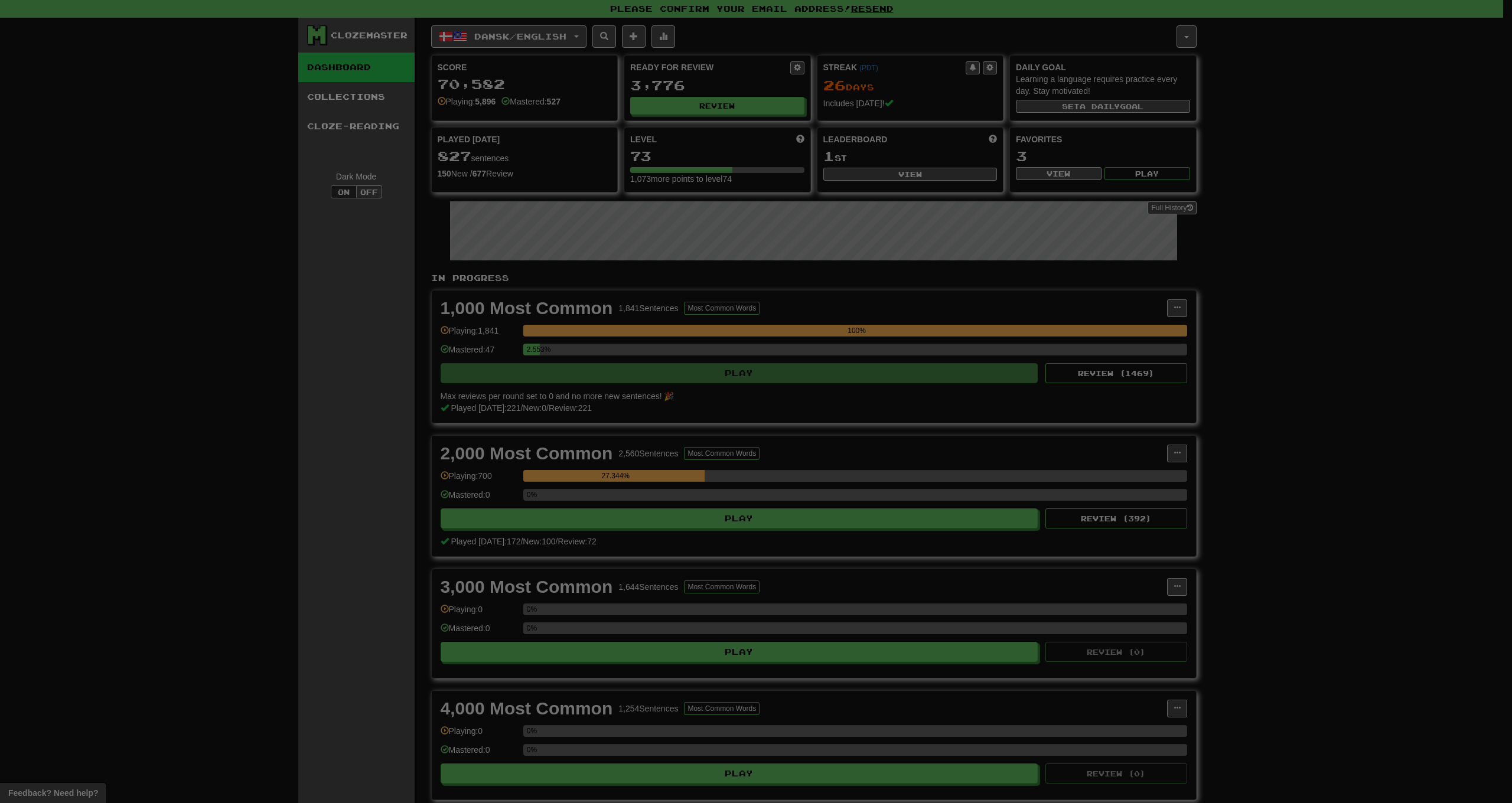
select select "***"
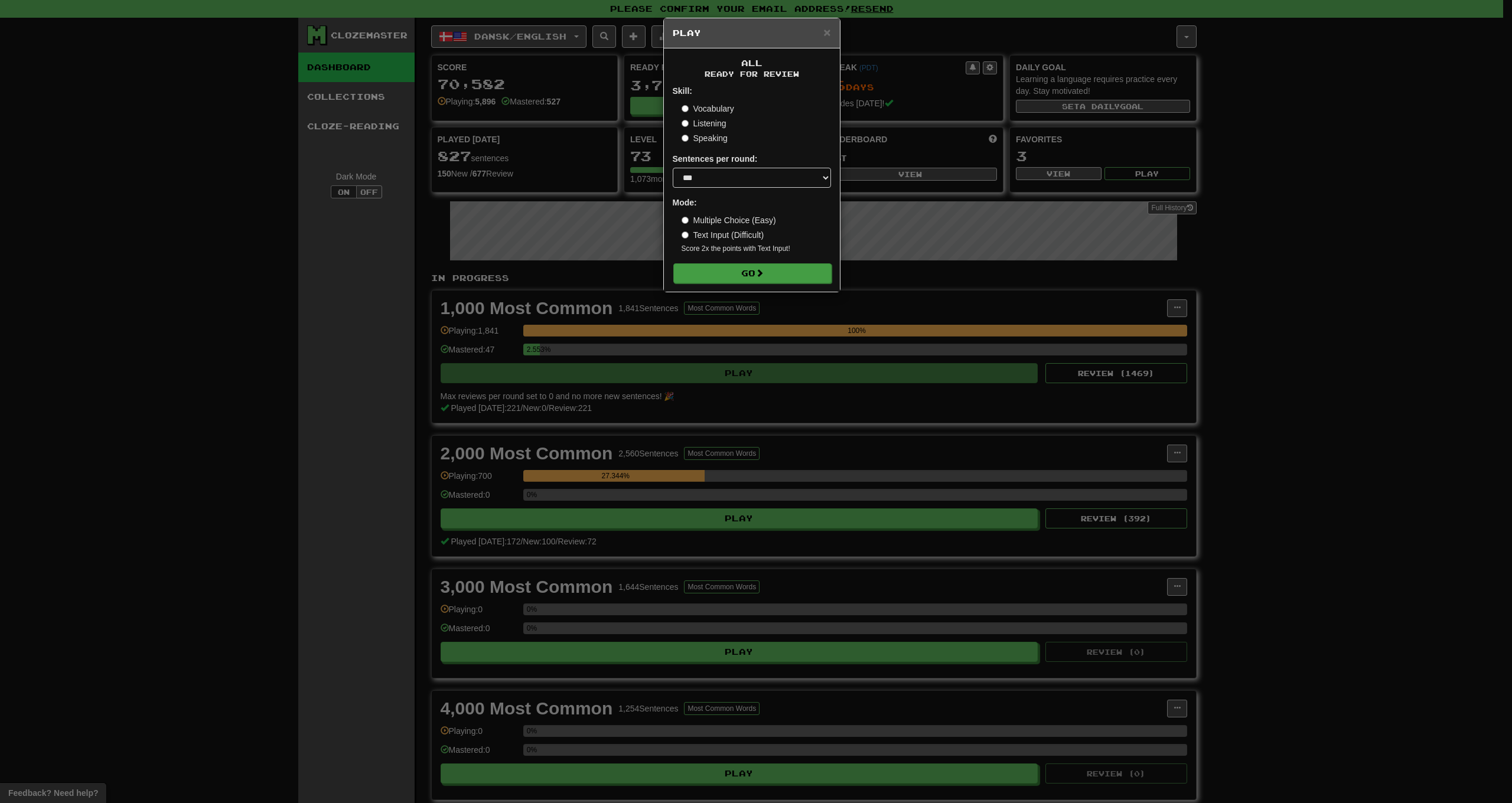
click at [761, 276] on span at bounding box center [759, 273] width 8 height 8
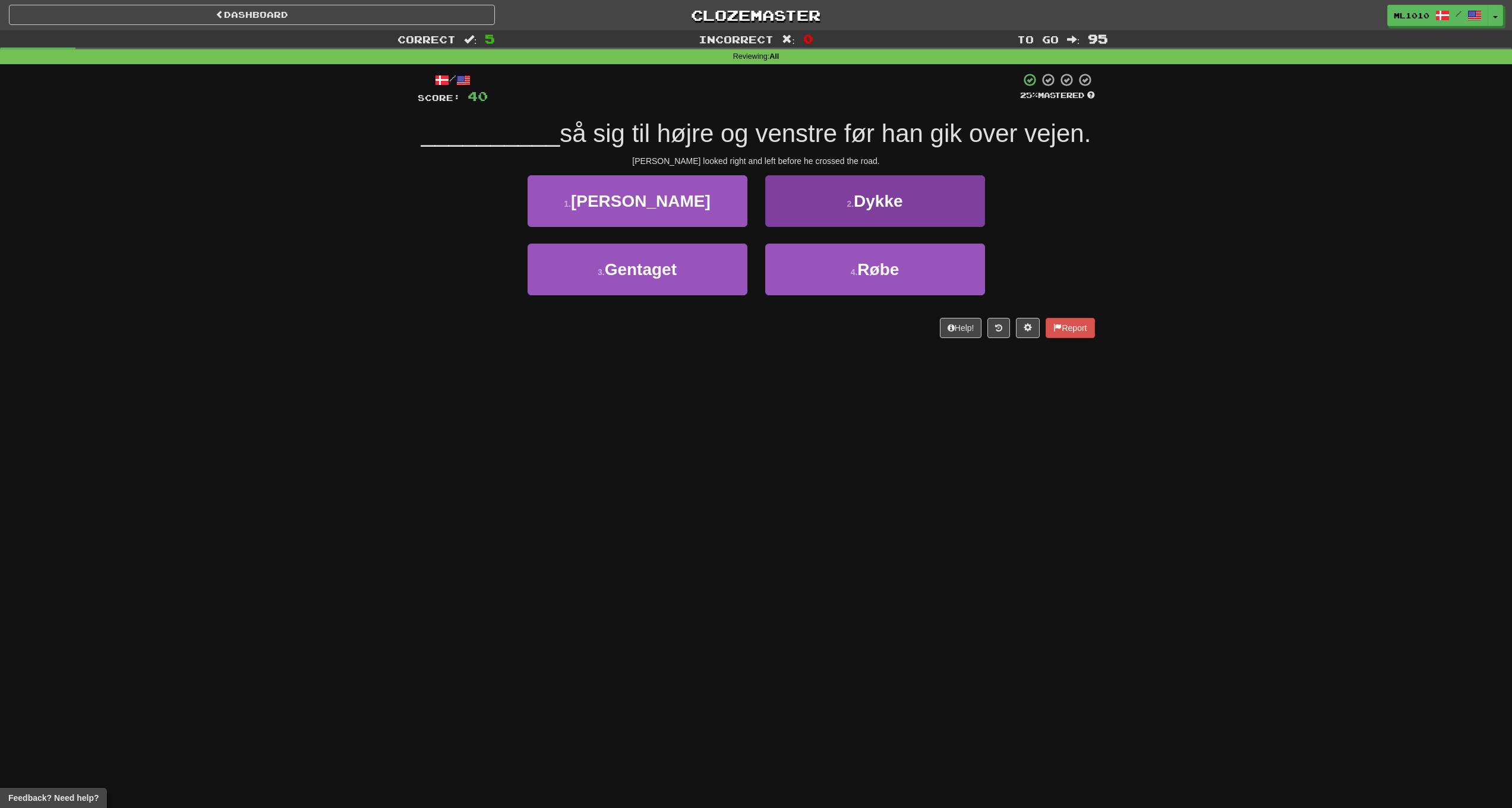
click at [876, 202] on span "Dykke" at bounding box center [878, 201] width 49 height 19
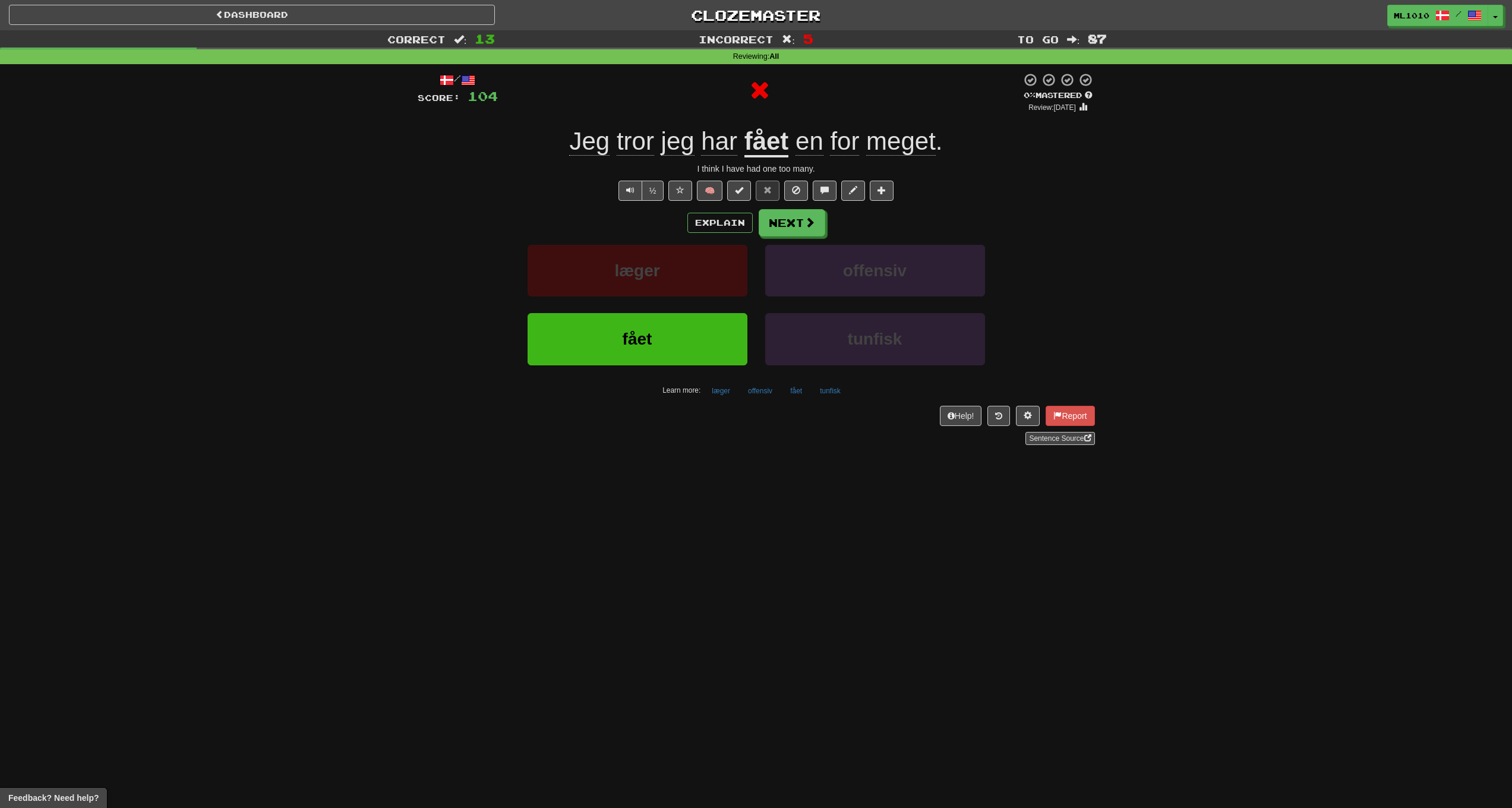
click at [769, 137] on u "fået" at bounding box center [767, 142] width 45 height 30
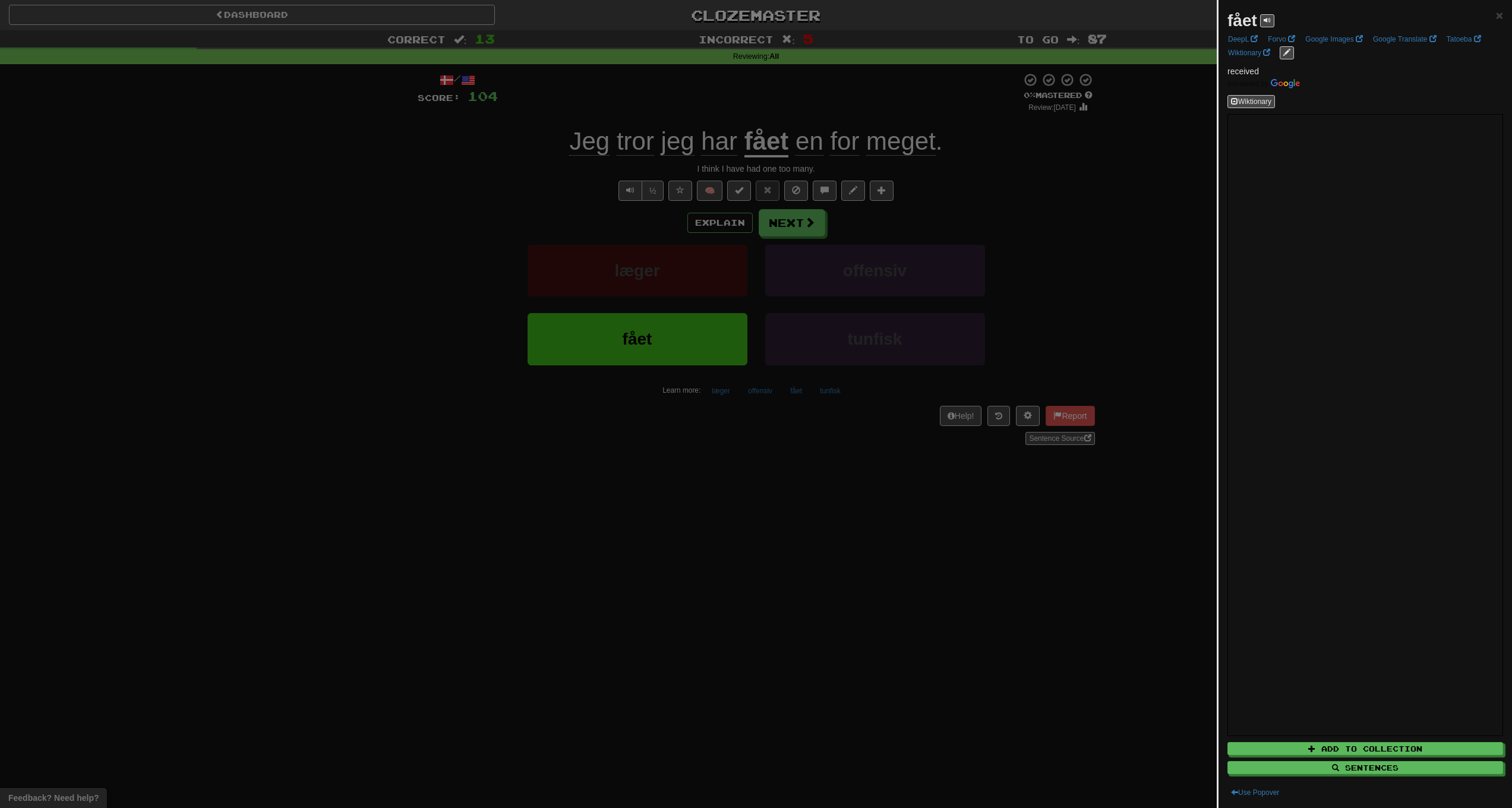
click at [1123, 237] on div at bounding box center [756, 404] width 1512 height 808
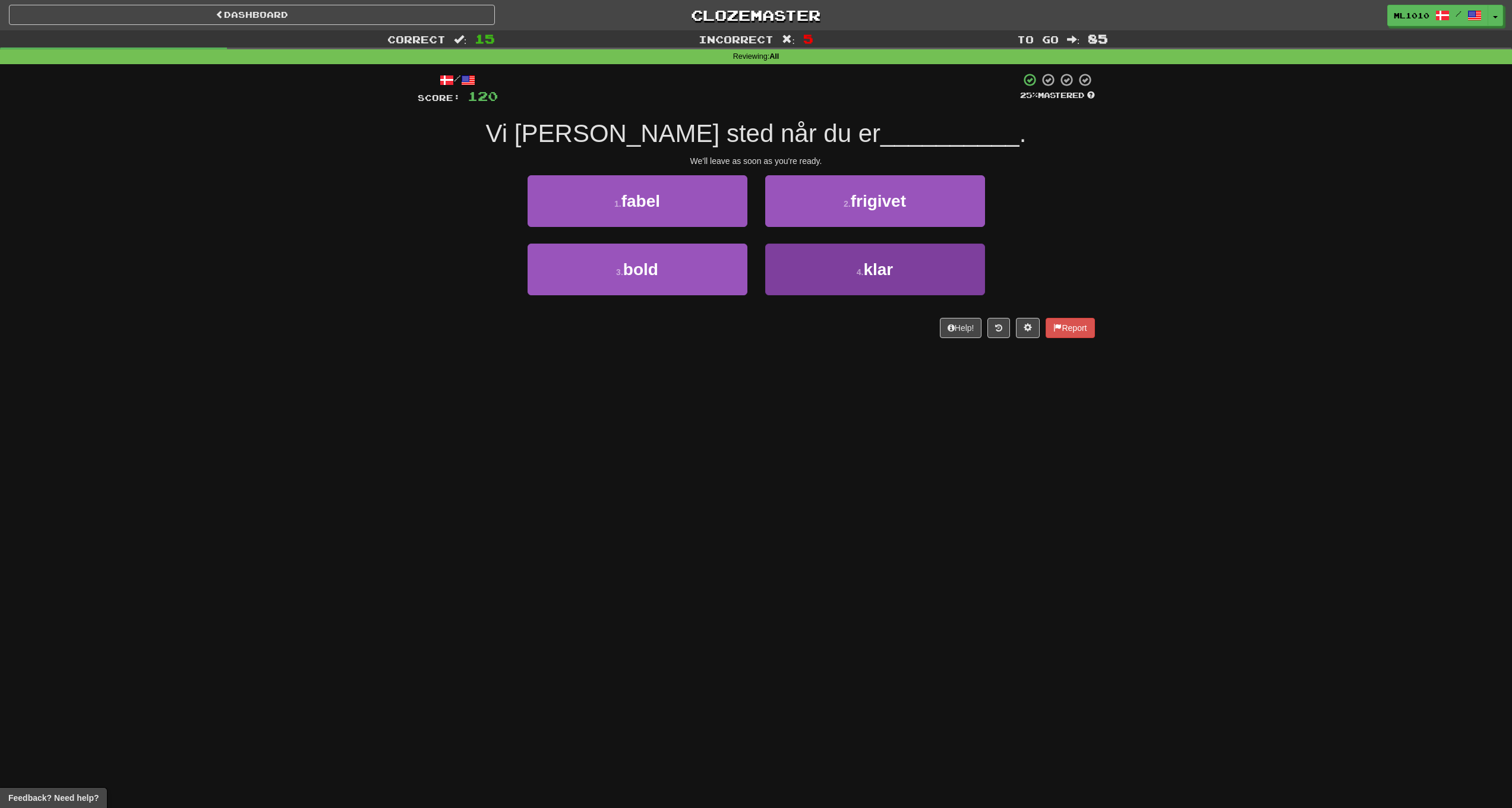
click at [871, 260] on span "klar" at bounding box center [878, 270] width 29 height 19
click at [864, 261] on button "4 . gift" at bounding box center [875, 269] width 220 height 52
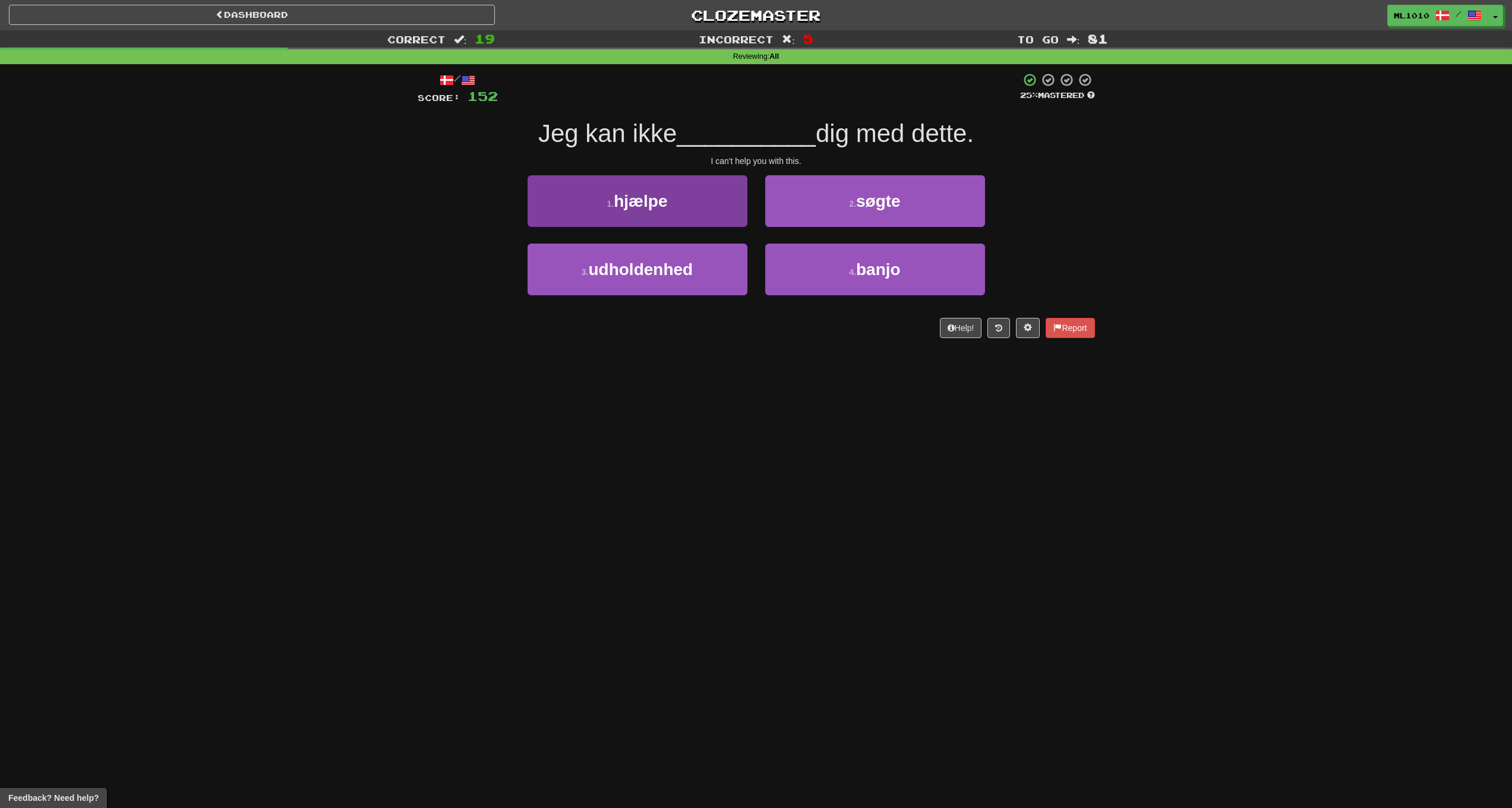
click at [695, 202] on button "1 . hjælpe" at bounding box center [637, 201] width 220 height 52
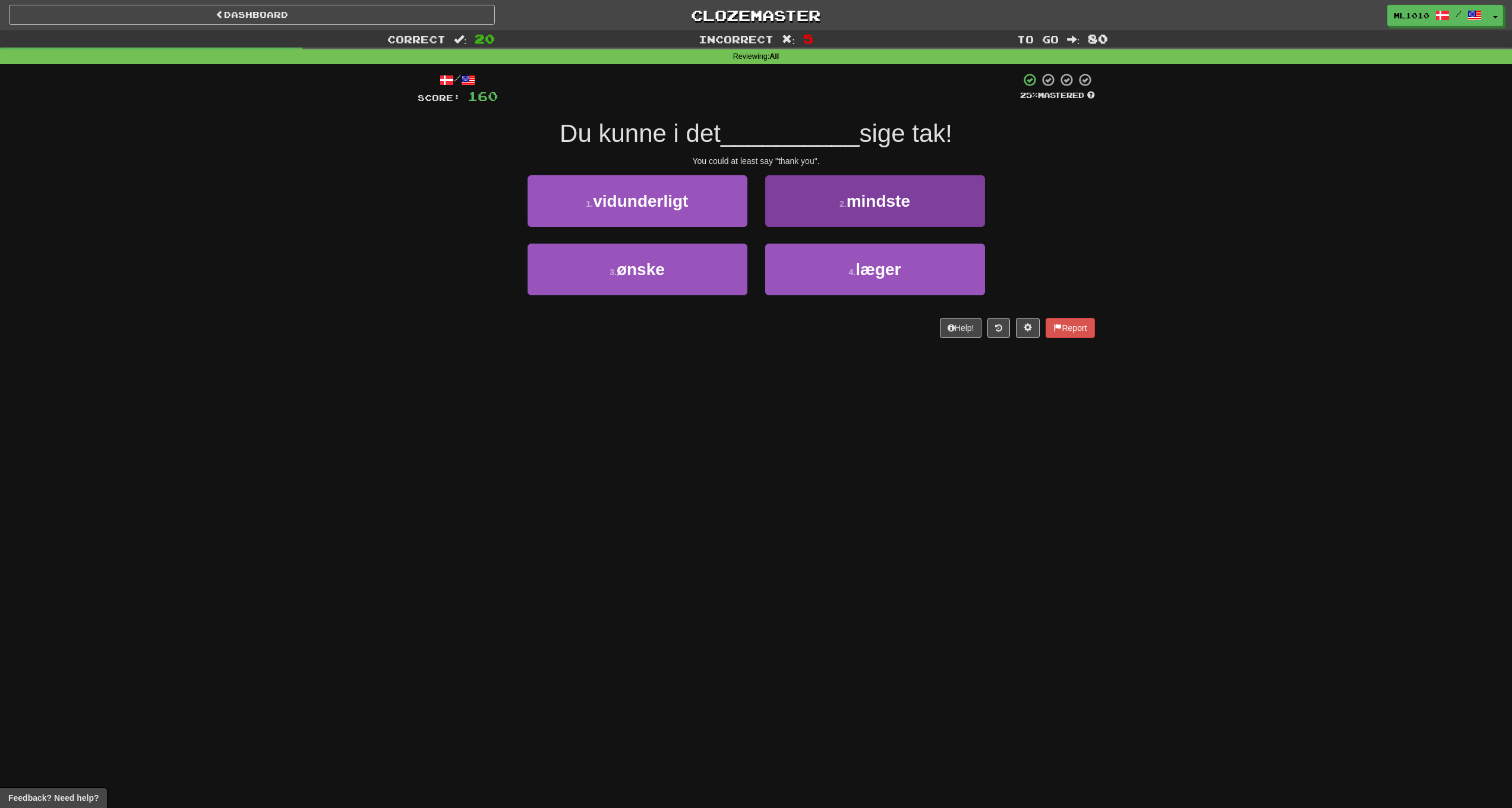
click at [871, 198] on span "mindste" at bounding box center [878, 201] width 63 height 19
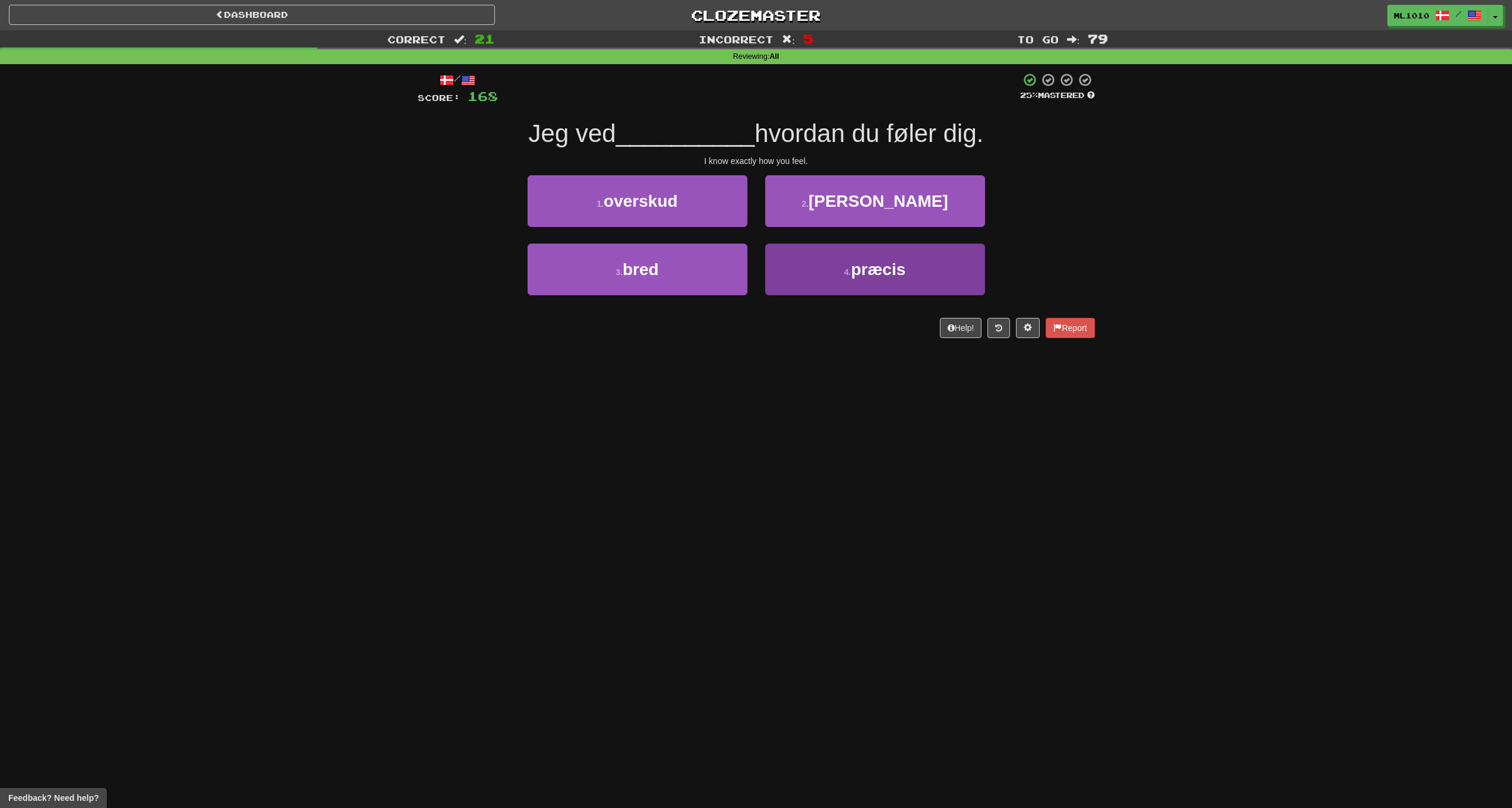
click at [916, 267] on button "4 . præcis" at bounding box center [875, 269] width 220 height 52
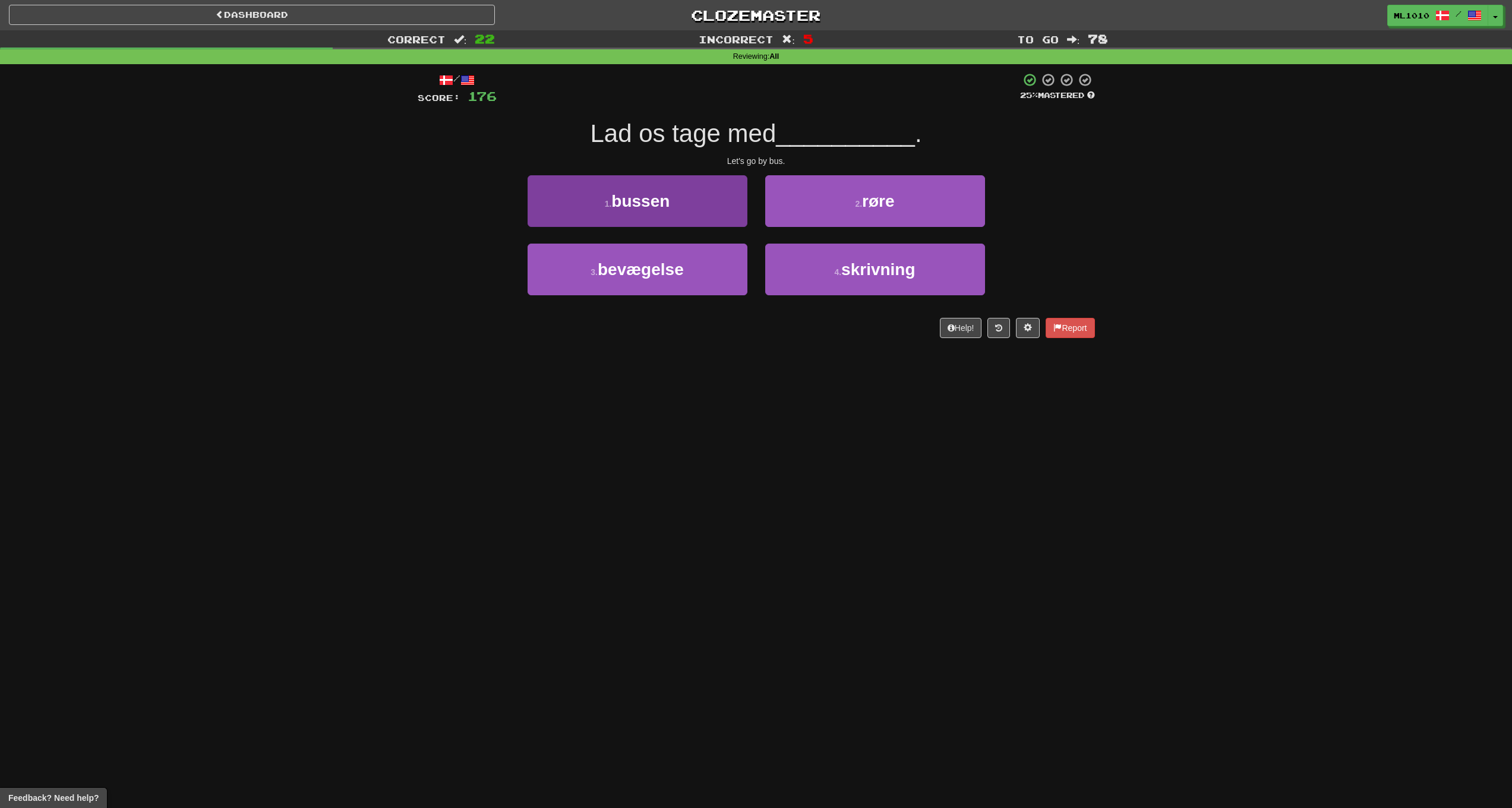
click at [665, 204] on span "bussen" at bounding box center [640, 201] width 58 height 19
click at [704, 197] on button "1 . sælger" at bounding box center [637, 201] width 220 height 52
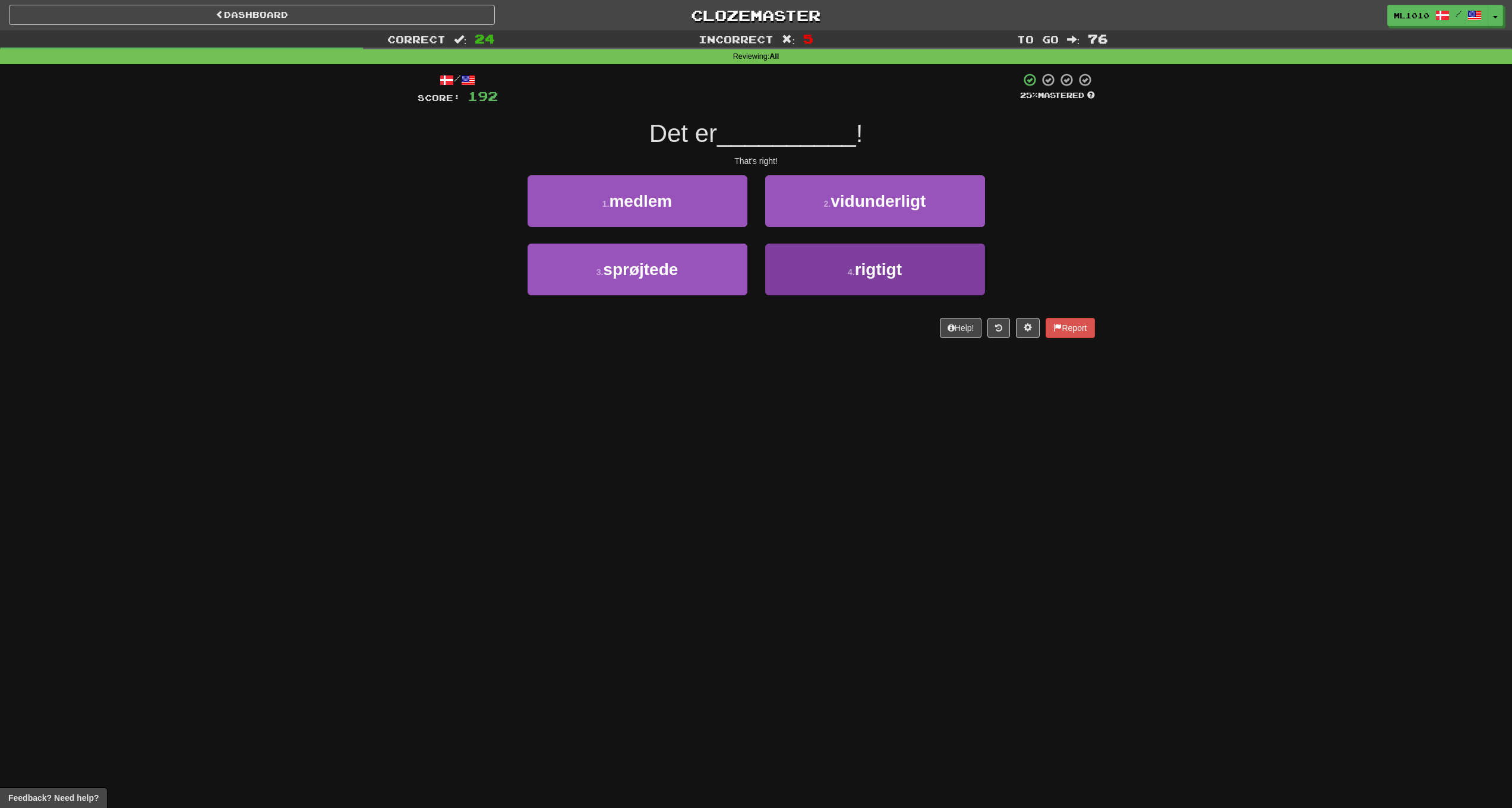
click at [854, 279] on button "4 . rigtigt" at bounding box center [875, 269] width 220 height 52
click at [830, 267] on button "4 . tilgav" at bounding box center [875, 269] width 220 height 52
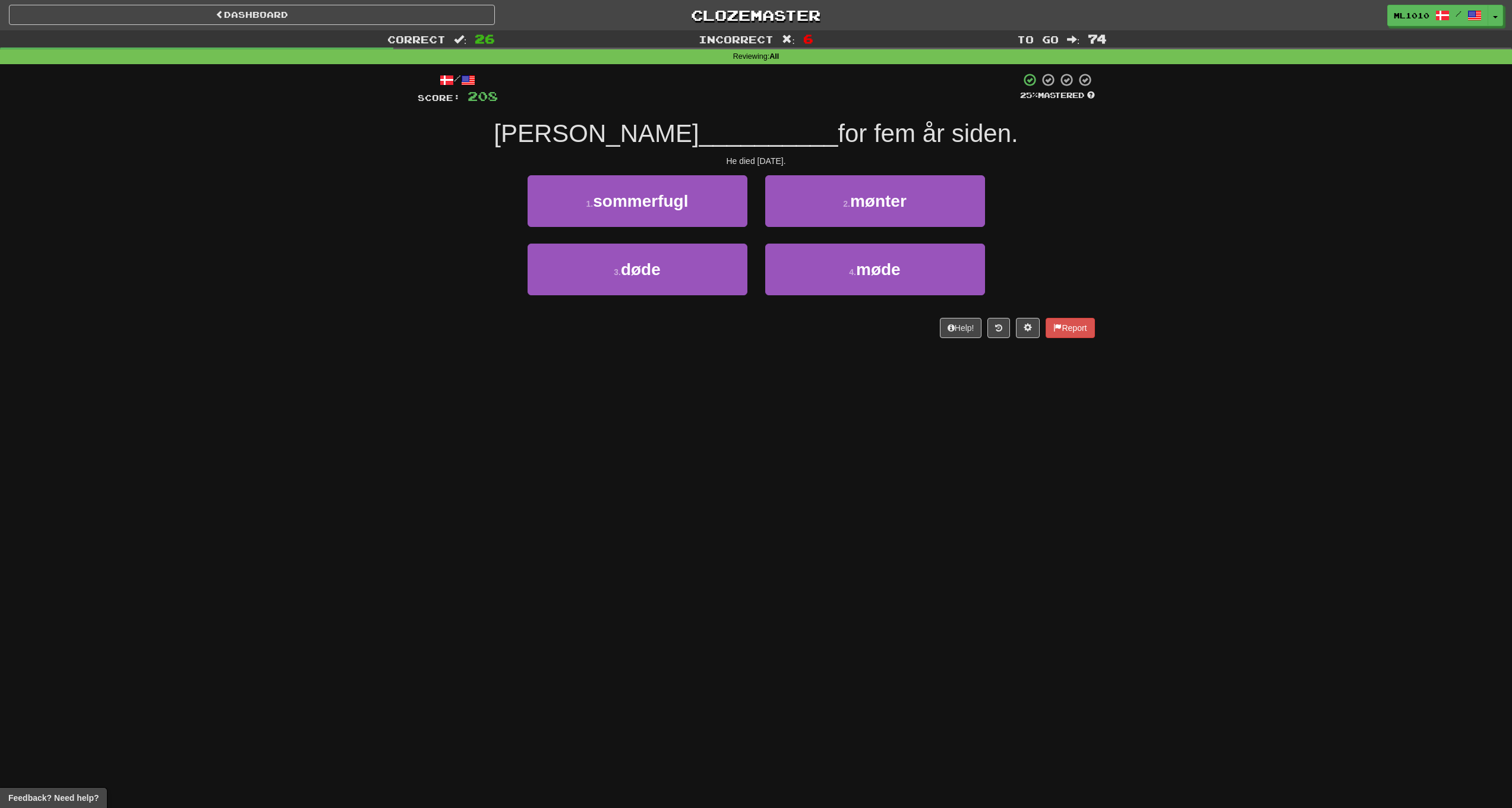
click at [552, 295] on div "3 . døde" at bounding box center [637, 277] width 238 height 68
click at [689, 287] on button "3 . døde" at bounding box center [637, 269] width 220 height 52
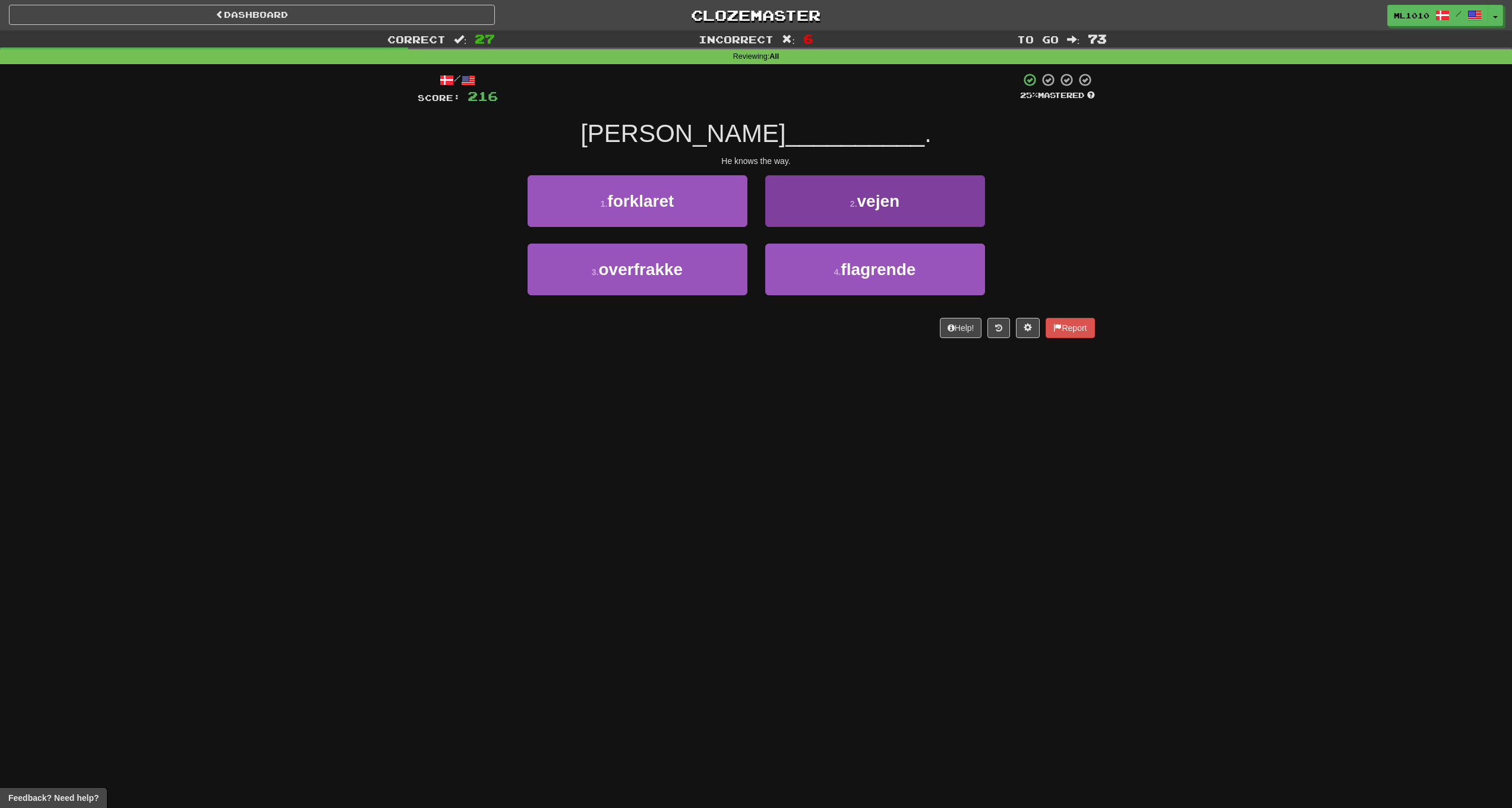
click at [954, 213] on button "2 . vejen" at bounding box center [875, 201] width 220 height 52
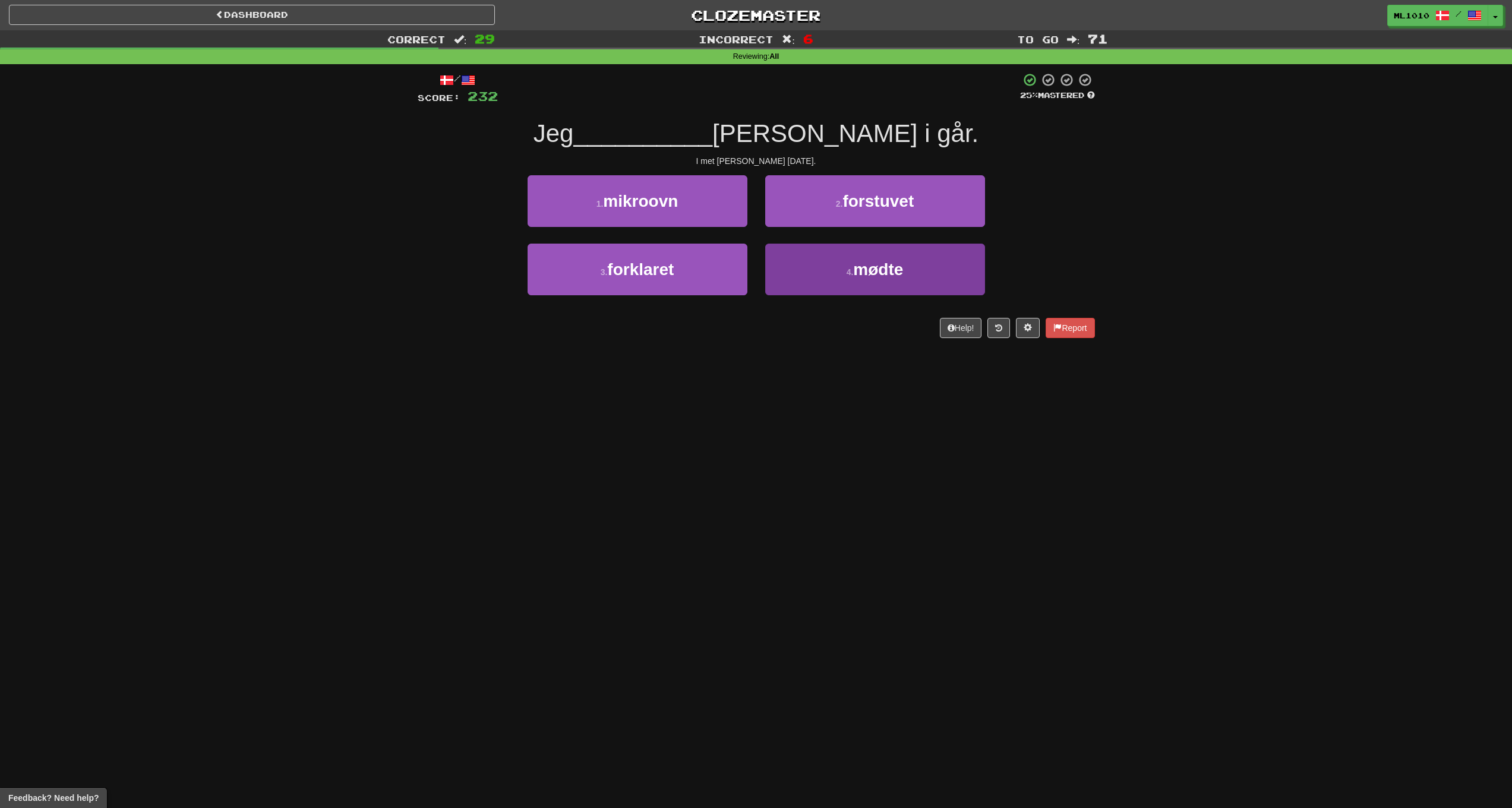
click at [812, 259] on button "4 . mødte" at bounding box center [875, 269] width 220 height 52
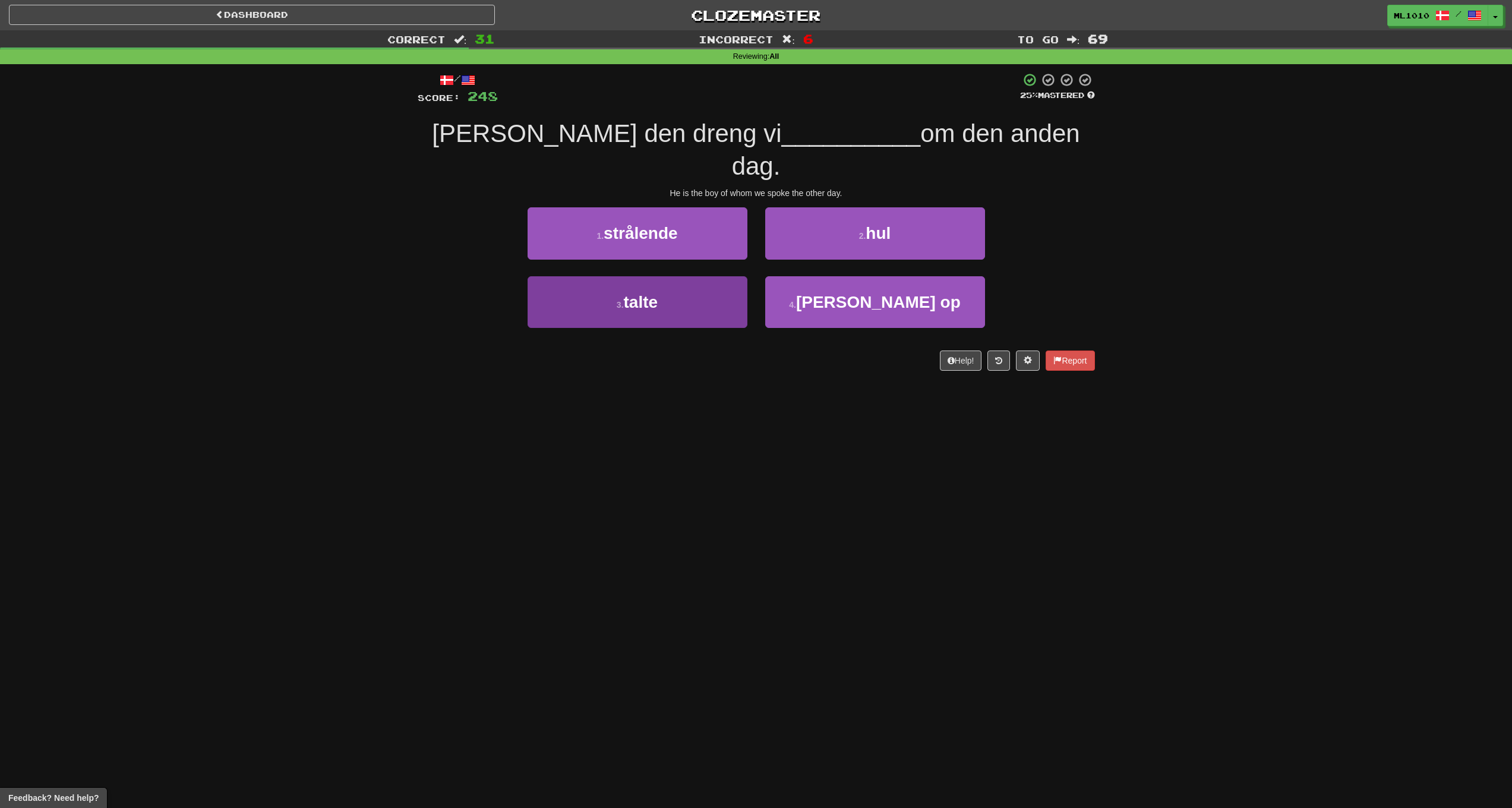
click at [654, 284] on button "3 . talte" at bounding box center [637, 302] width 220 height 52
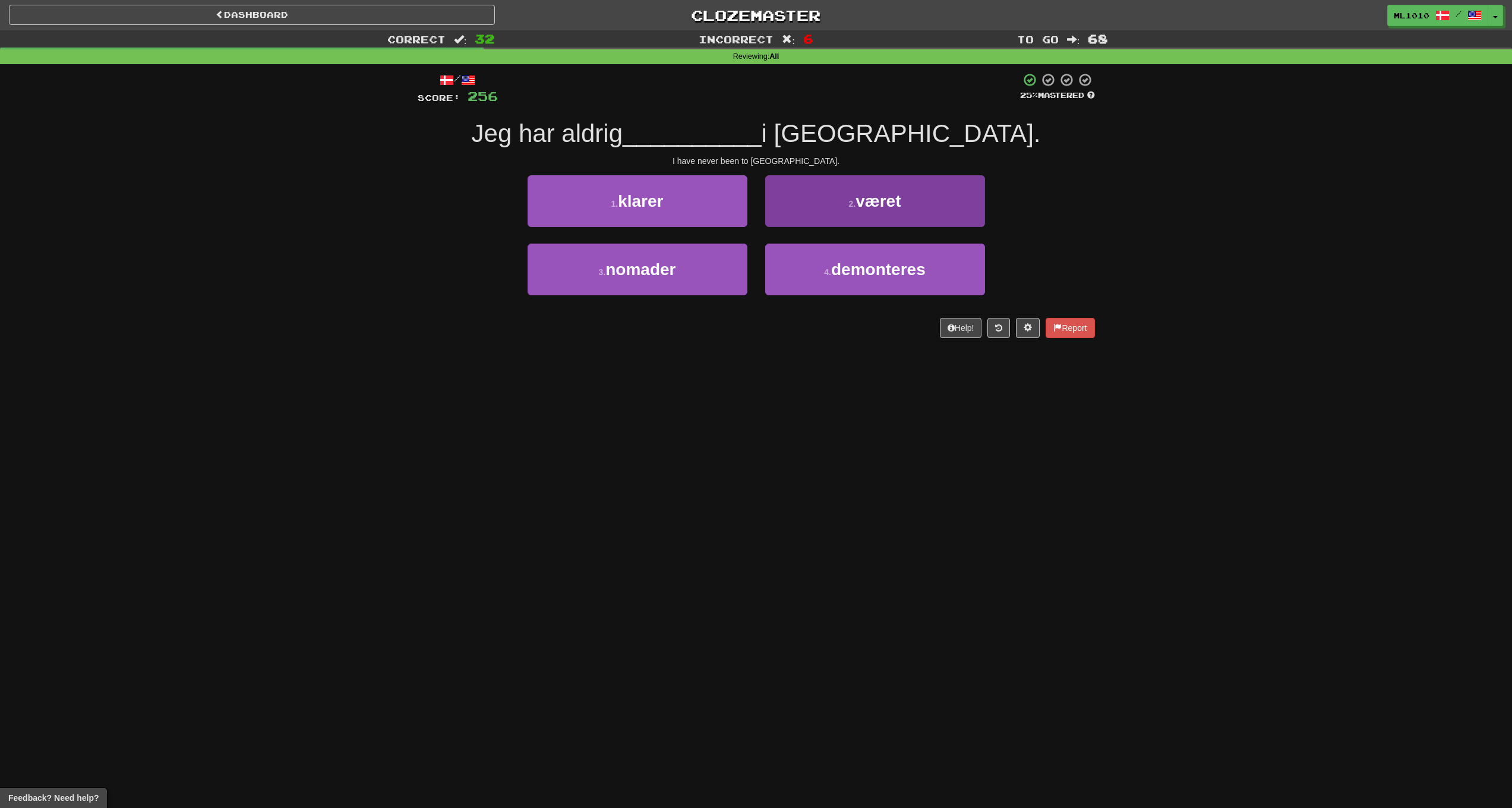
click at [817, 197] on button "2 . været" at bounding box center [875, 201] width 220 height 52
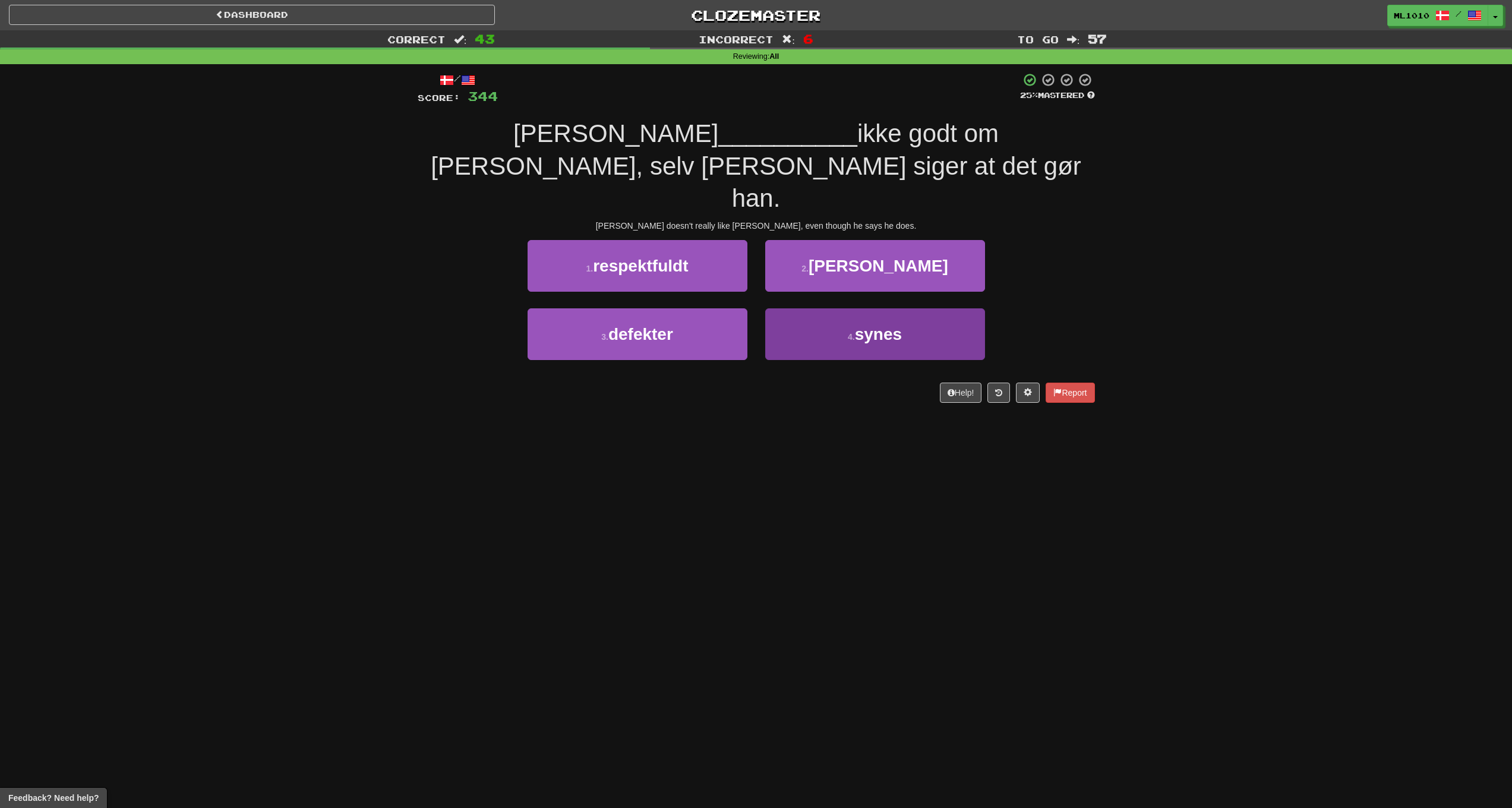
click at [818, 308] on button "4 . synes" at bounding box center [875, 334] width 220 height 52
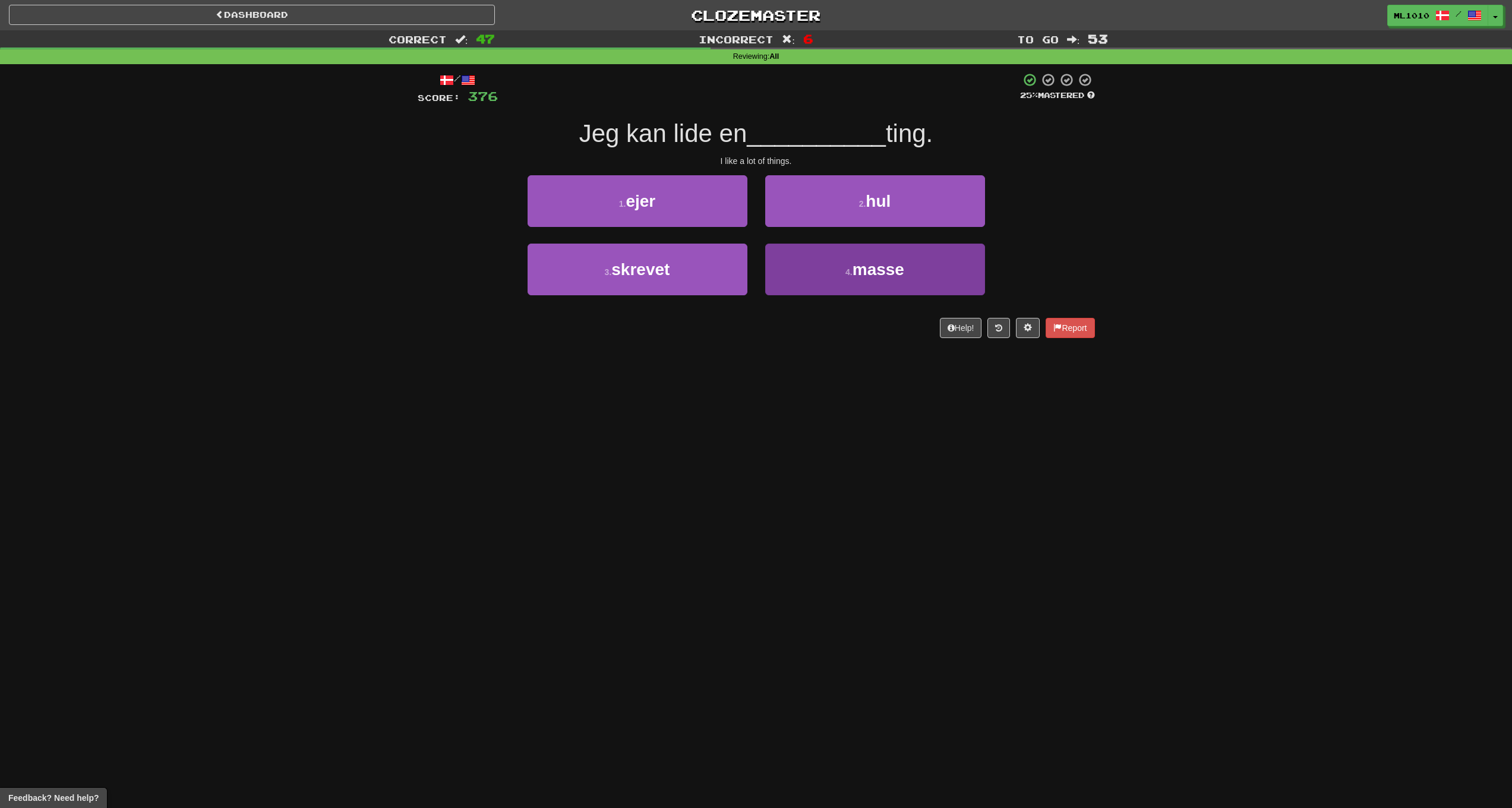
click at [876, 275] on span "masse" at bounding box center [878, 270] width 52 height 19
click at [909, 261] on button "4 . drikke" at bounding box center [875, 269] width 220 height 52
click at [880, 263] on span "smuk" at bounding box center [878, 270] width 43 height 19
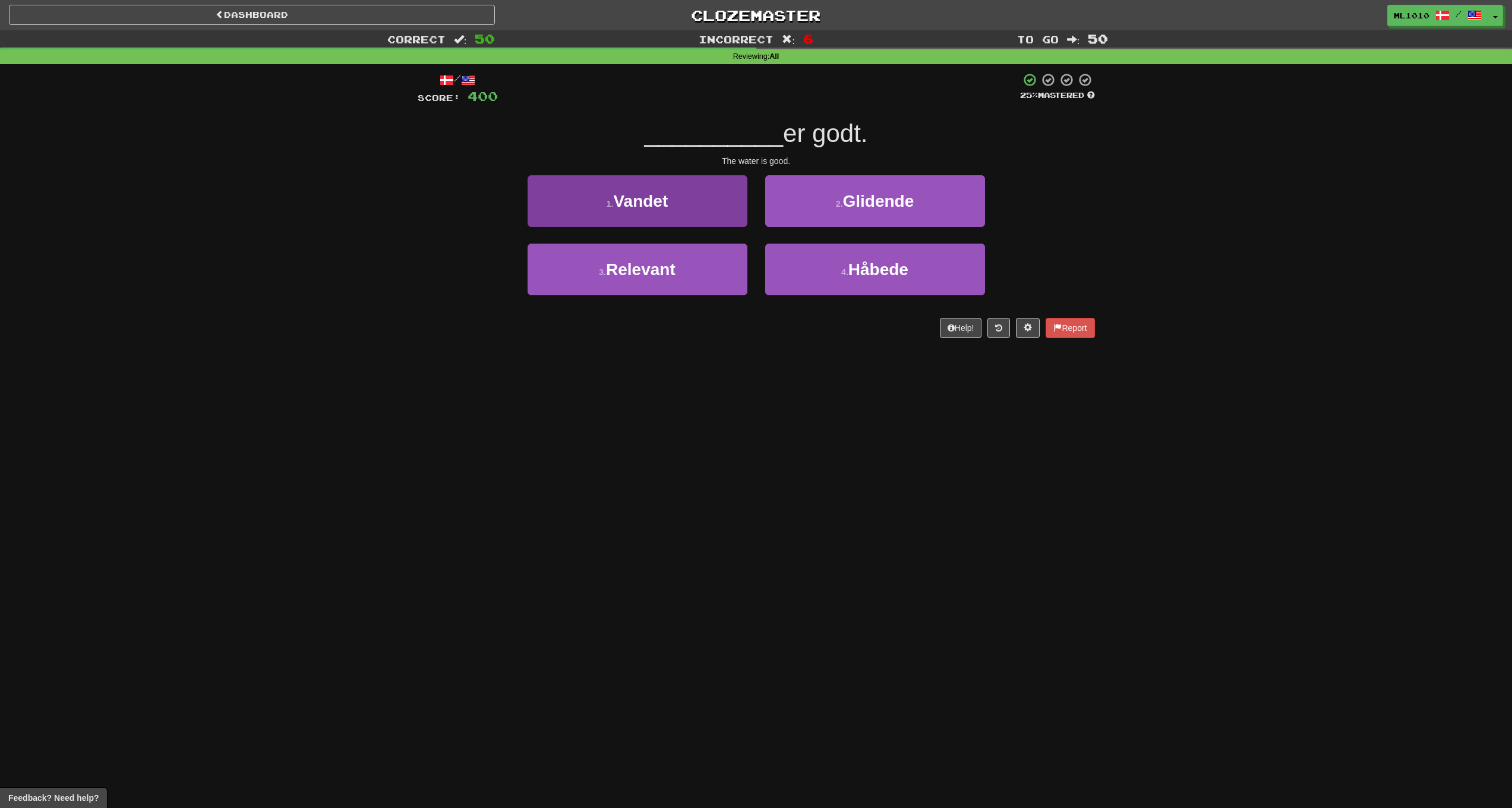
click at [673, 195] on button "1 . Vandet" at bounding box center [637, 201] width 220 height 52
click at [698, 199] on button "1 . hånd" at bounding box center [637, 201] width 220 height 52
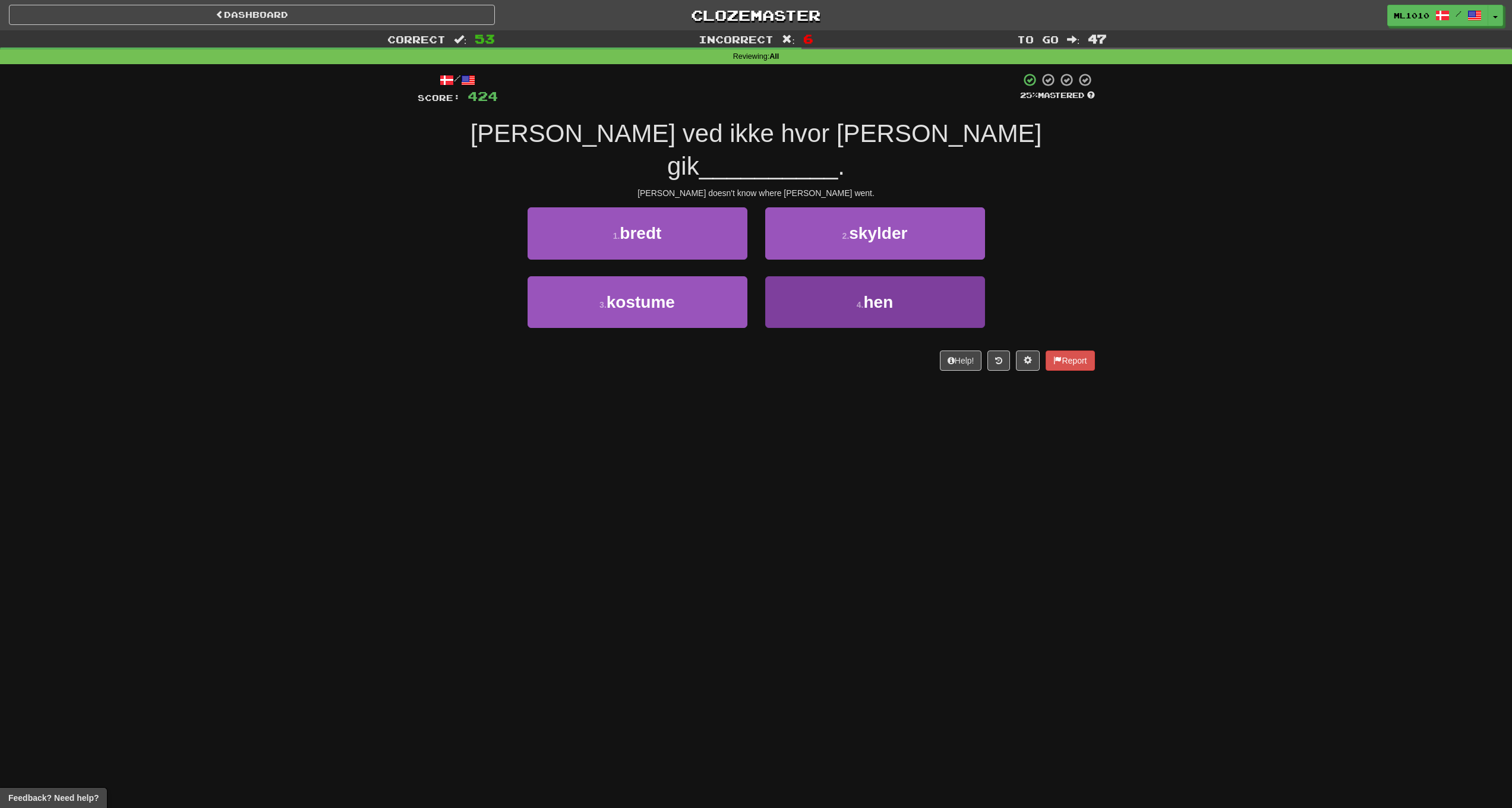
click at [876, 293] on span "hen" at bounding box center [878, 302] width 29 height 19
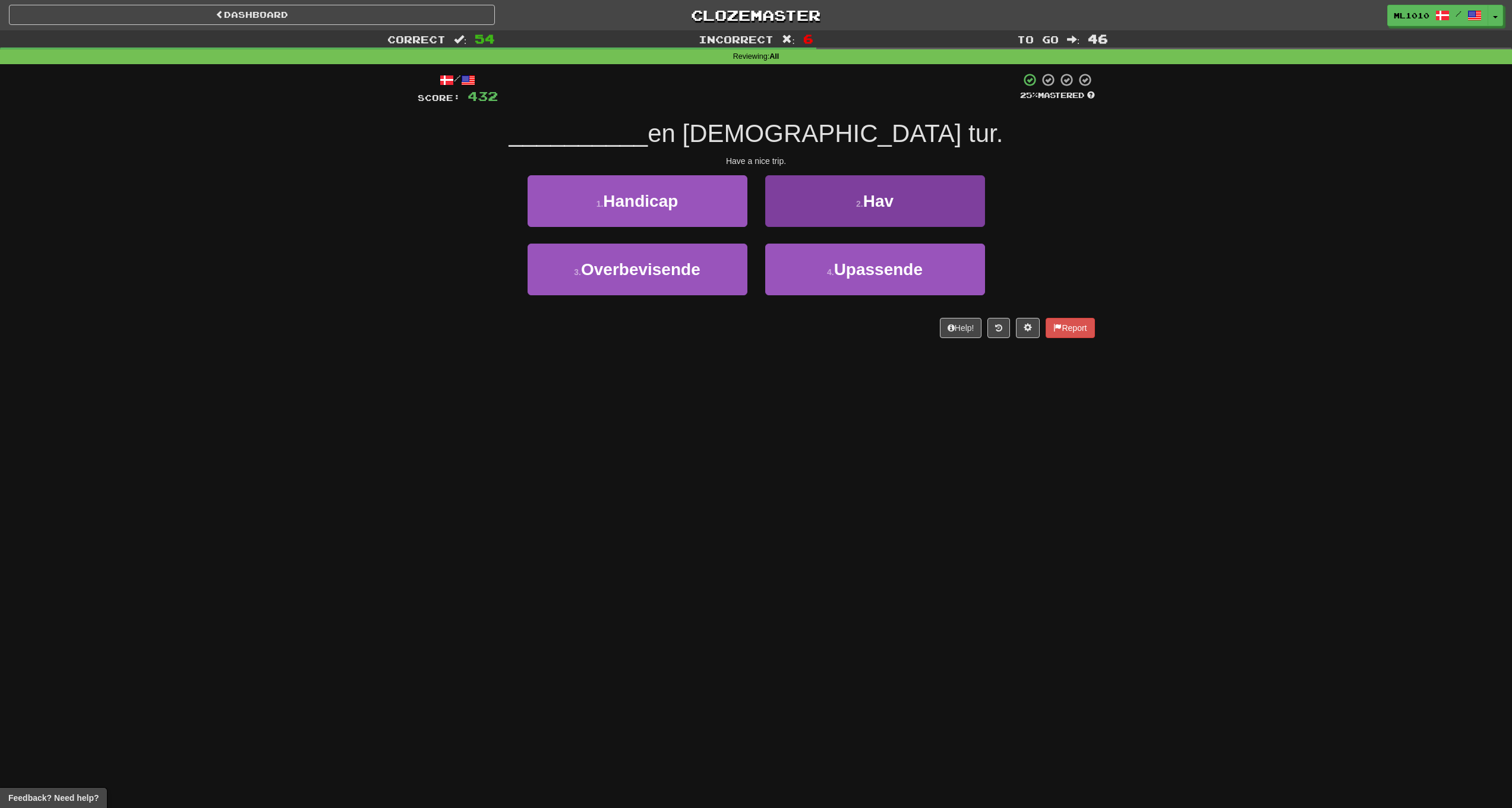
click at [932, 202] on button "2 . Hav" at bounding box center [875, 201] width 220 height 52
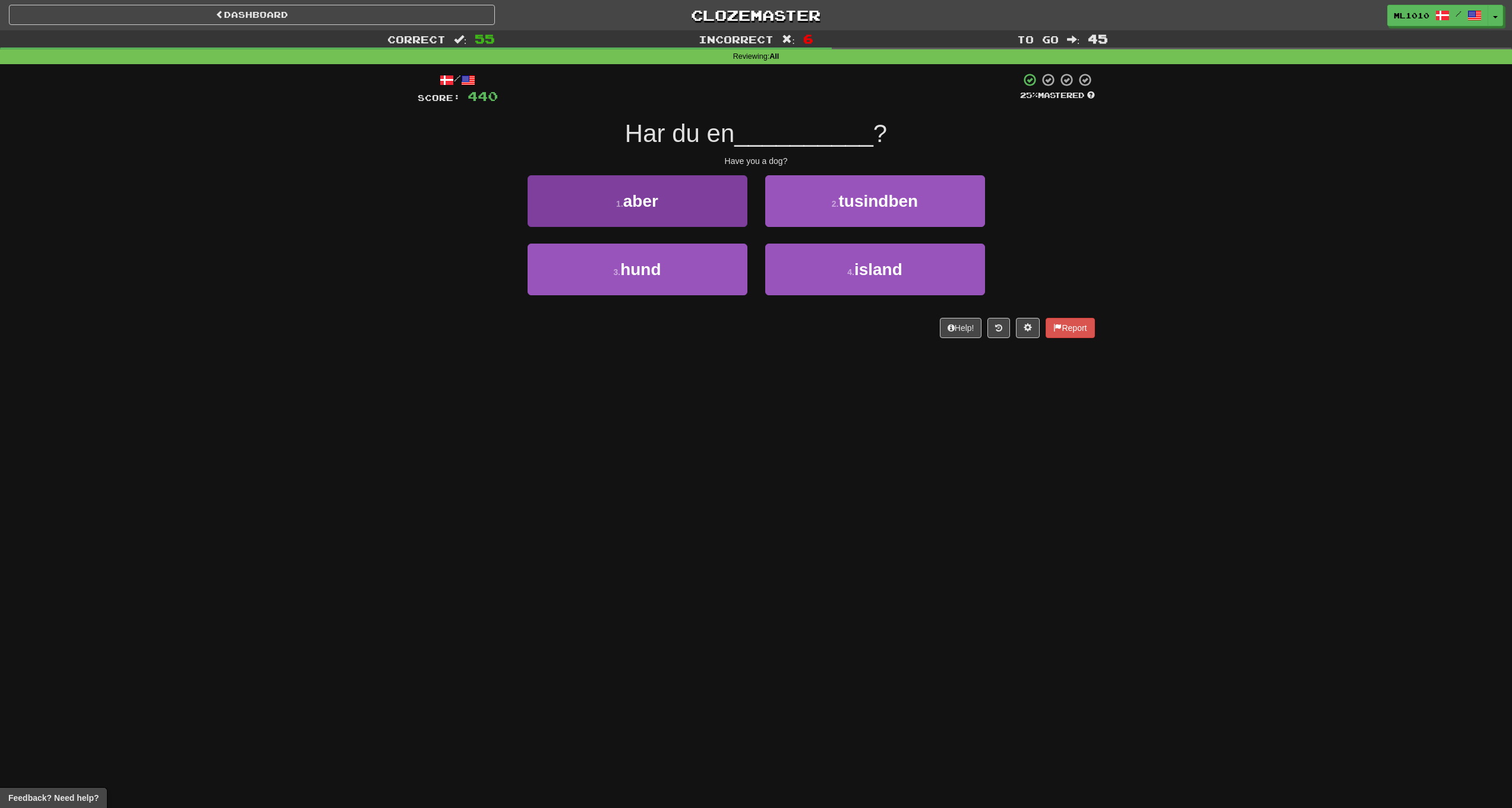
click at [714, 268] on button "3 . hund" at bounding box center [637, 269] width 220 height 52
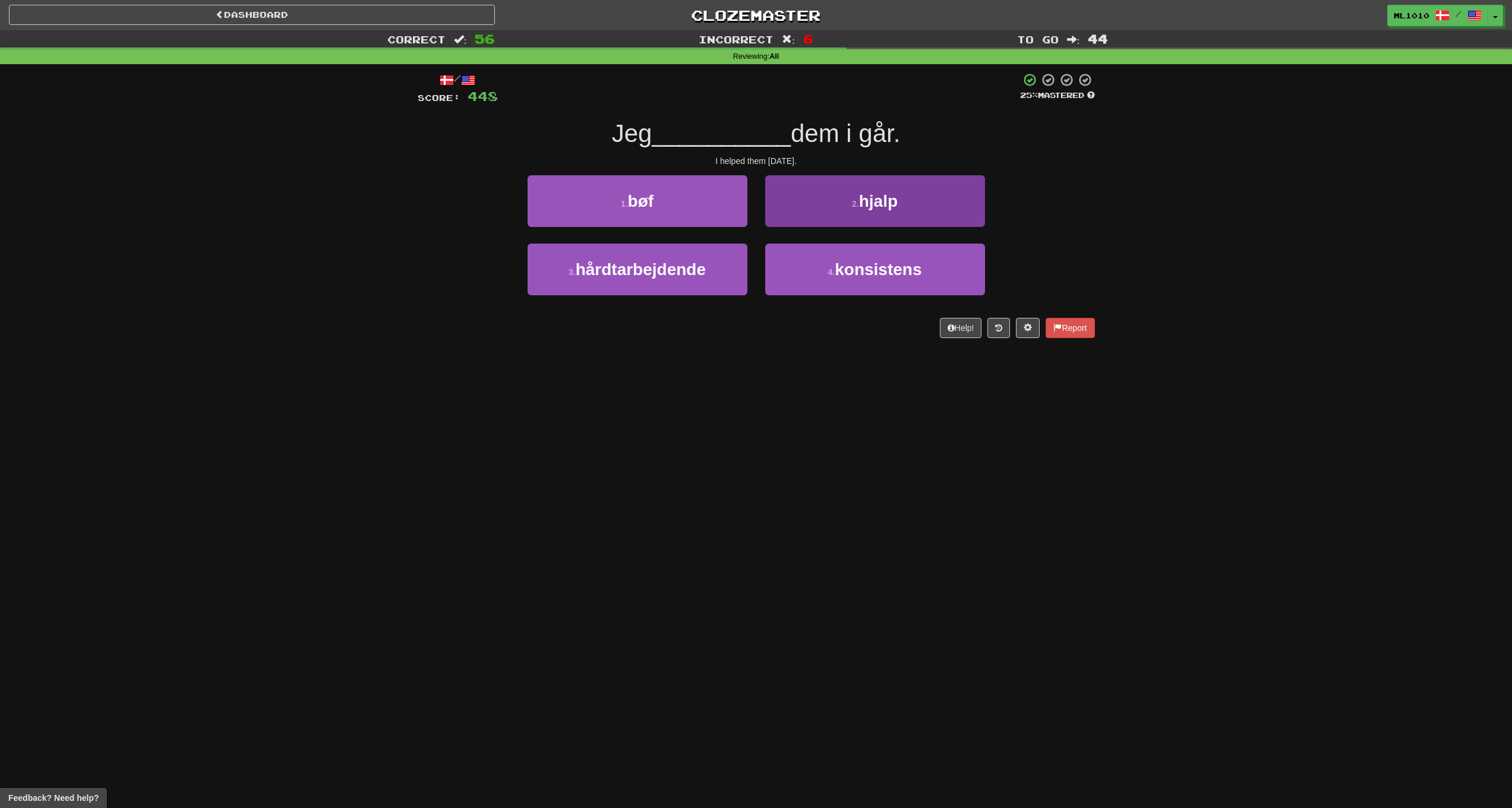
click at [820, 195] on button "2 . hjalp" at bounding box center [875, 201] width 220 height 52
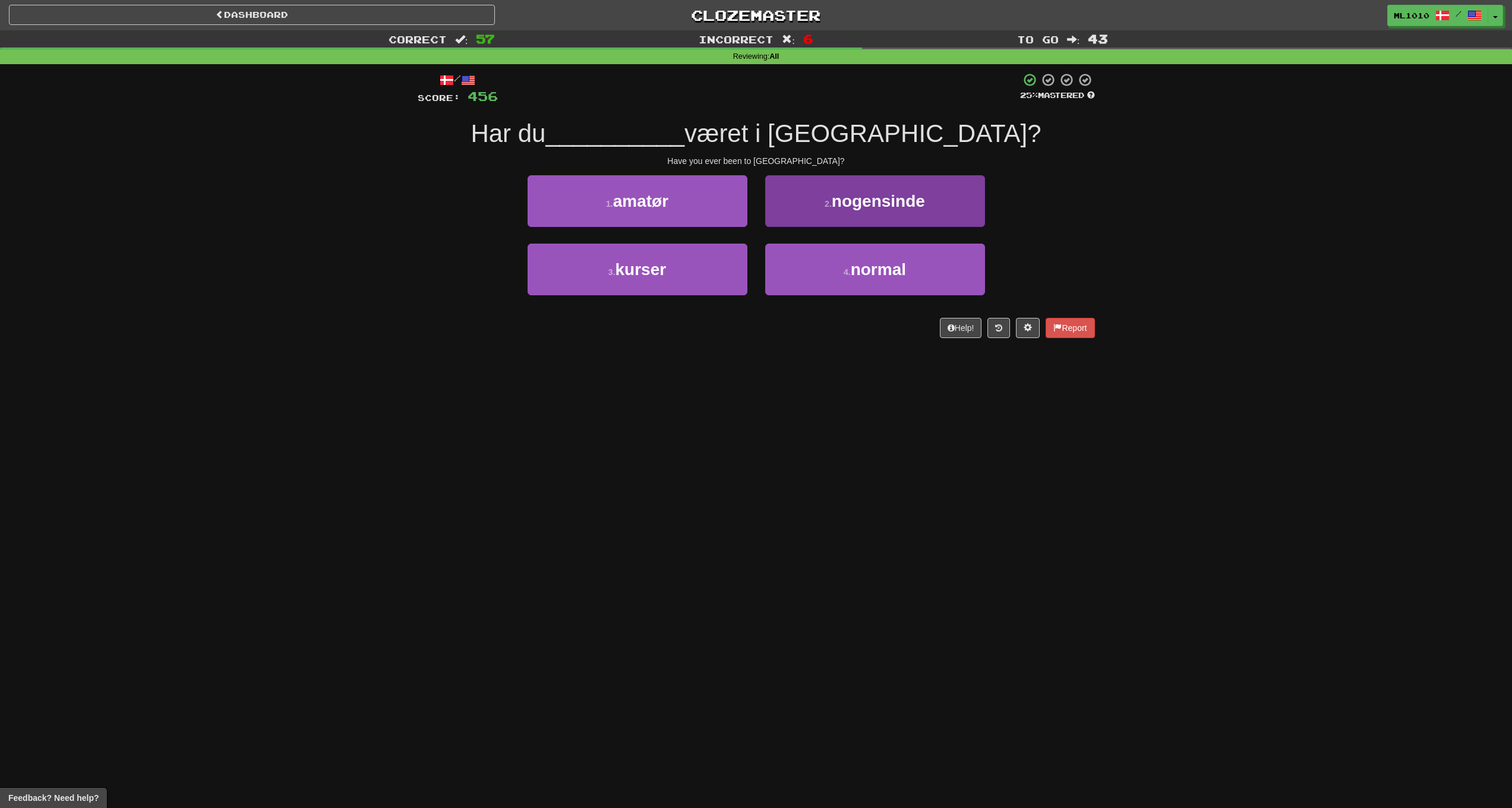
click at [855, 212] on button "2 . nogensinde" at bounding box center [875, 201] width 220 height 52
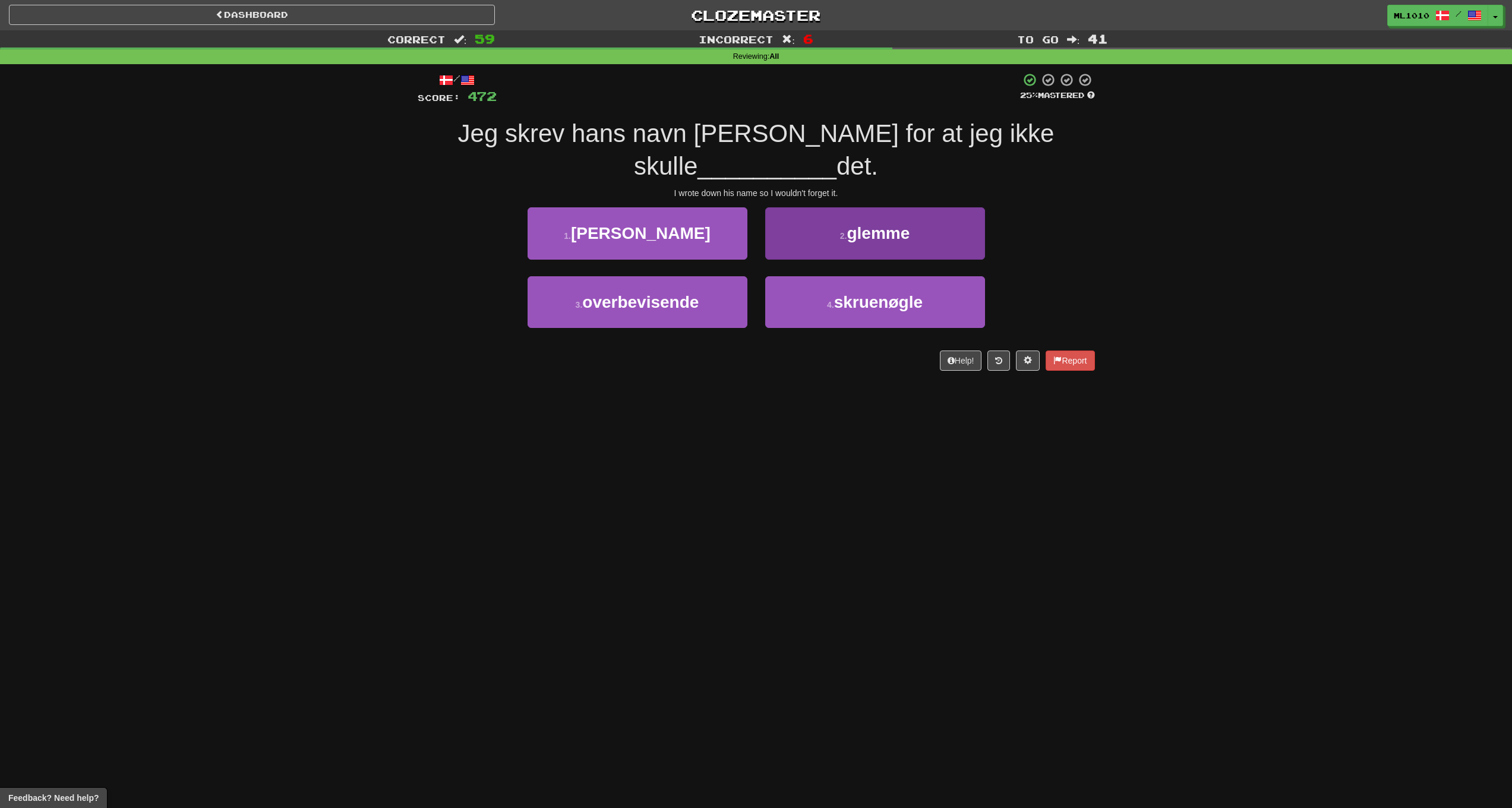
click at [909, 218] on button "2 . glemme" at bounding box center [875, 233] width 220 height 52
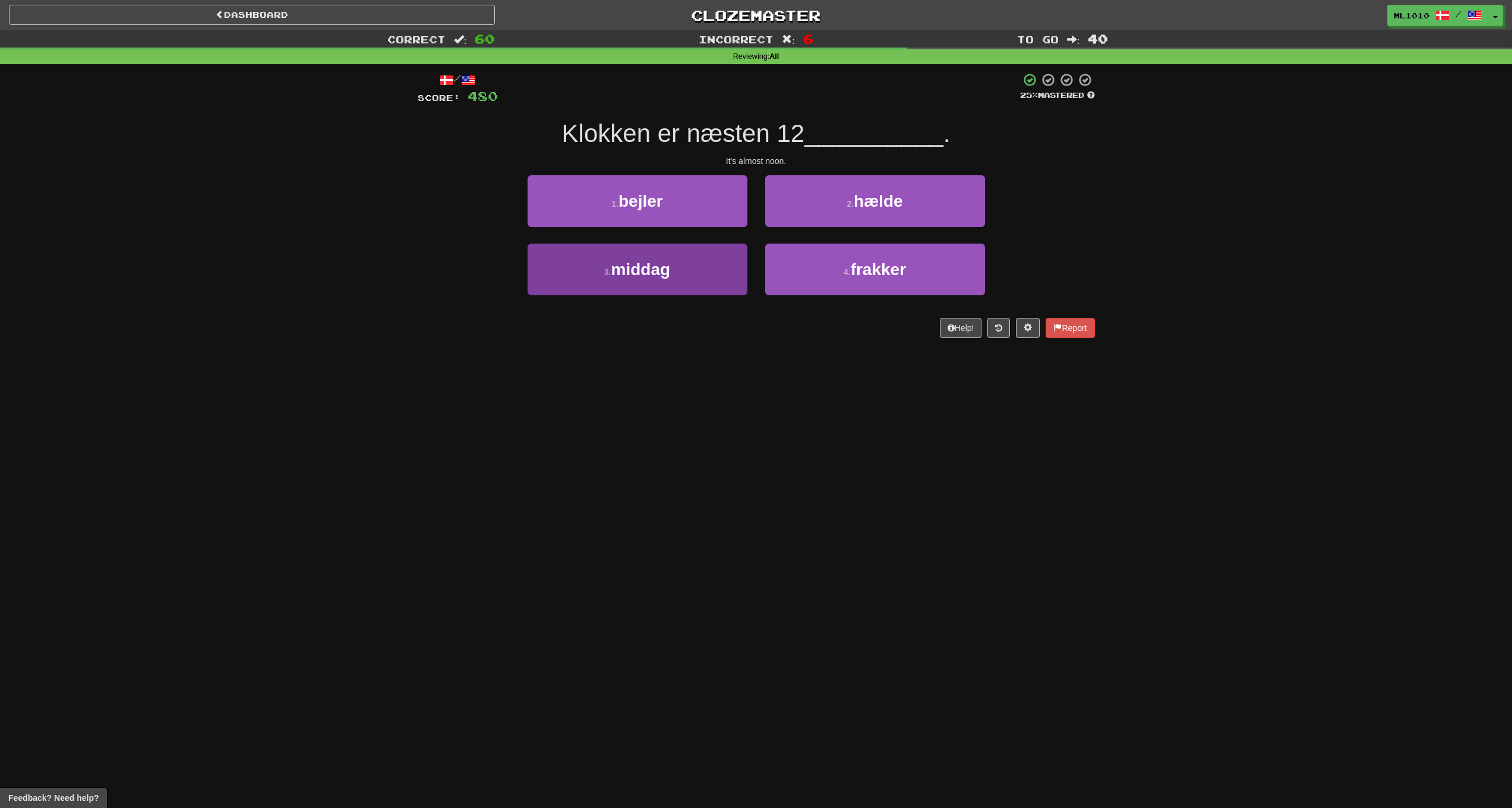
click at [743, 269] on button "3 . middag" at bounding box center [637, 269] width 220 height 52
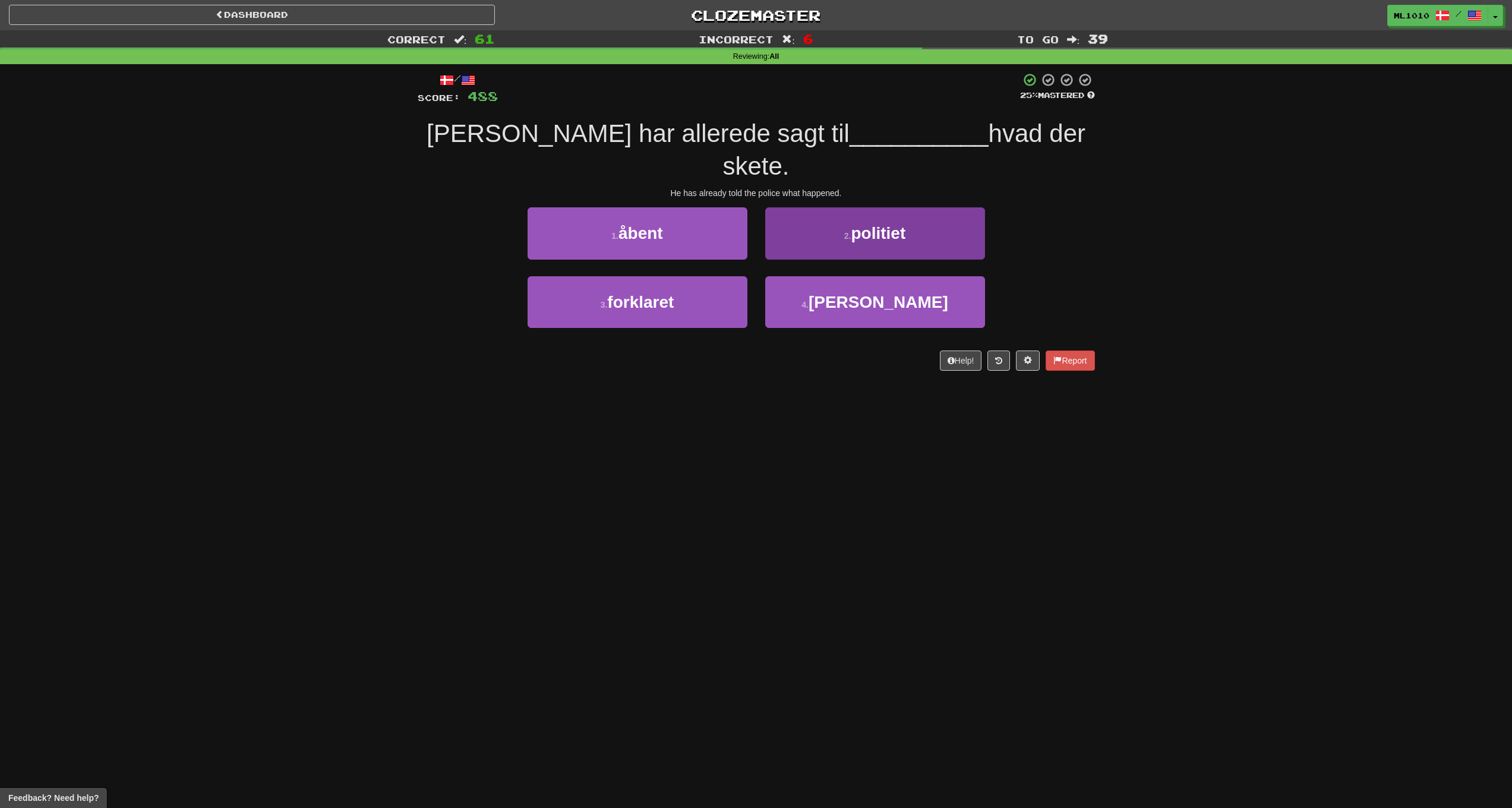
click at [880, 224] on span "politiet" at bounding box center [878, 233] width 55 height 19
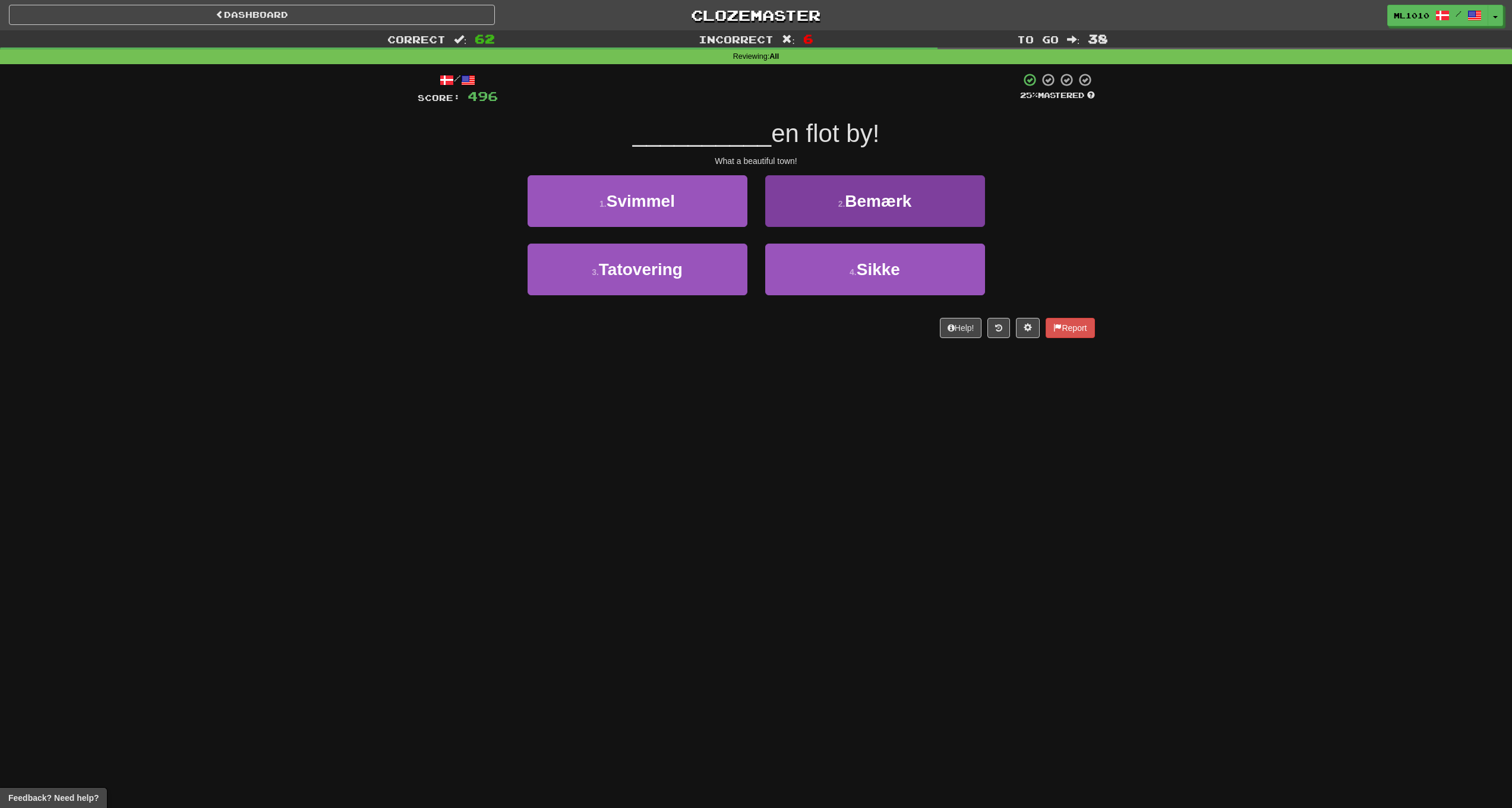
drag, startPoint x: 857, startPoint y: 265, endPoint x: 943, endPoint y: 266, distance: 86.0
click at [858, 265] on button "4 . Sikke" at bounding box center [875, 269] width 220 height 52
click at [826, 212] on button "2 . øl" at bounding box center [875, 201] width 220 height 52
click at [909, 203] on button "2 . lyver" at bounding box center [875, 201] width 220 height 52
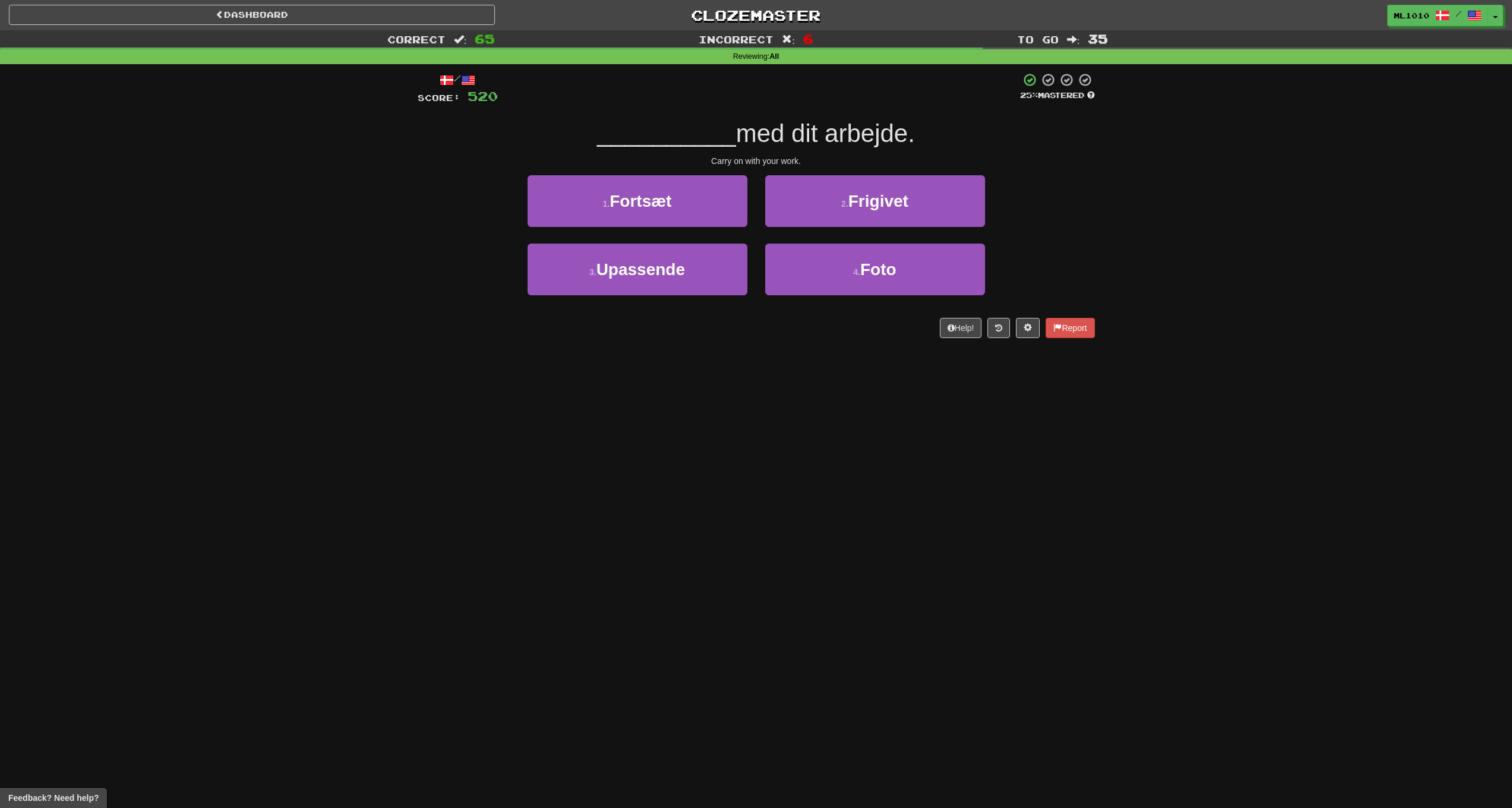
click at [723, 263] on button "3 . Upassende" at bounding box center [637, 269] width 220 height 52
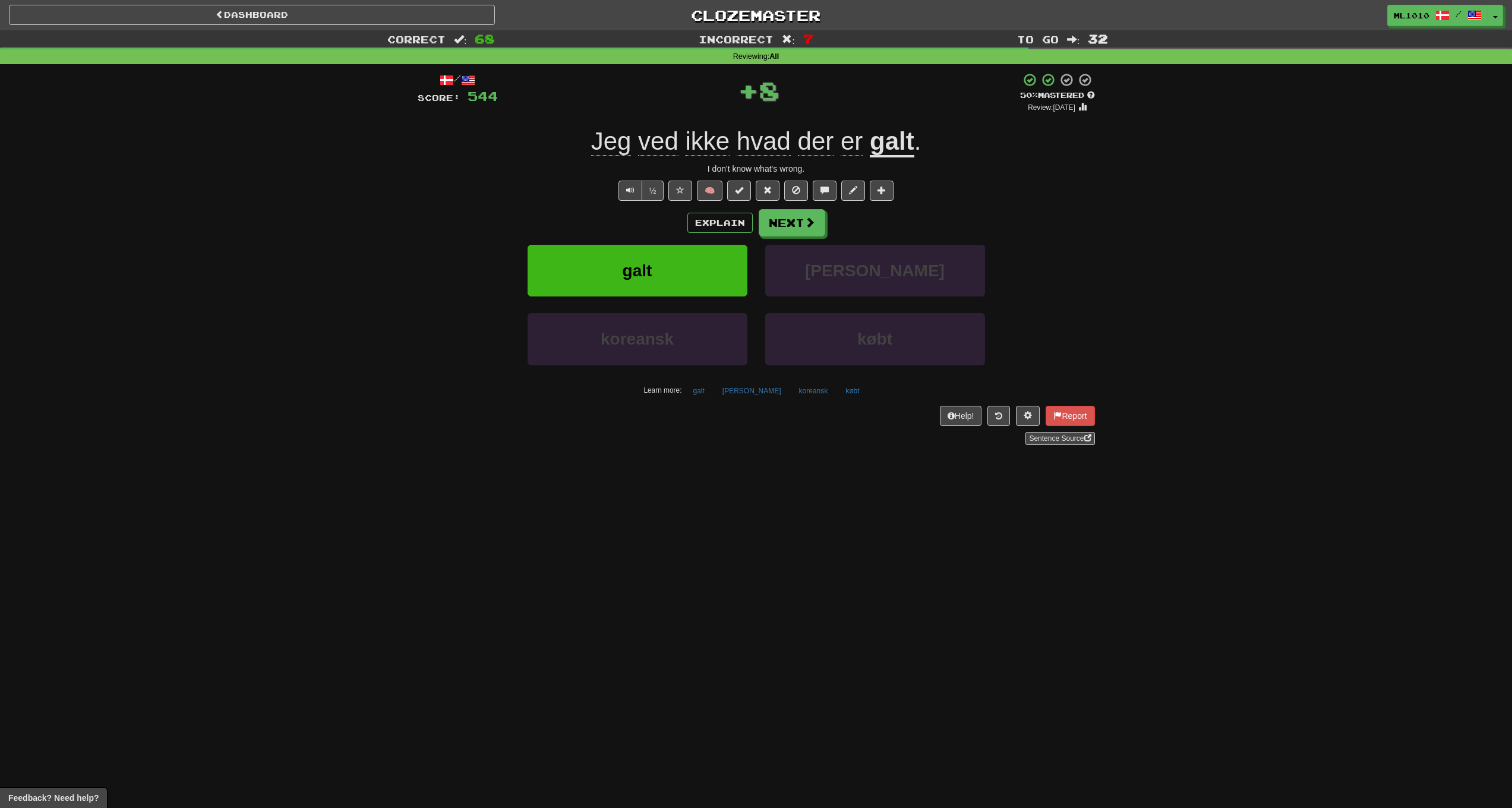
click at [890, 148] on u "galt" at bounding box center [892, 142] width 45 height 30
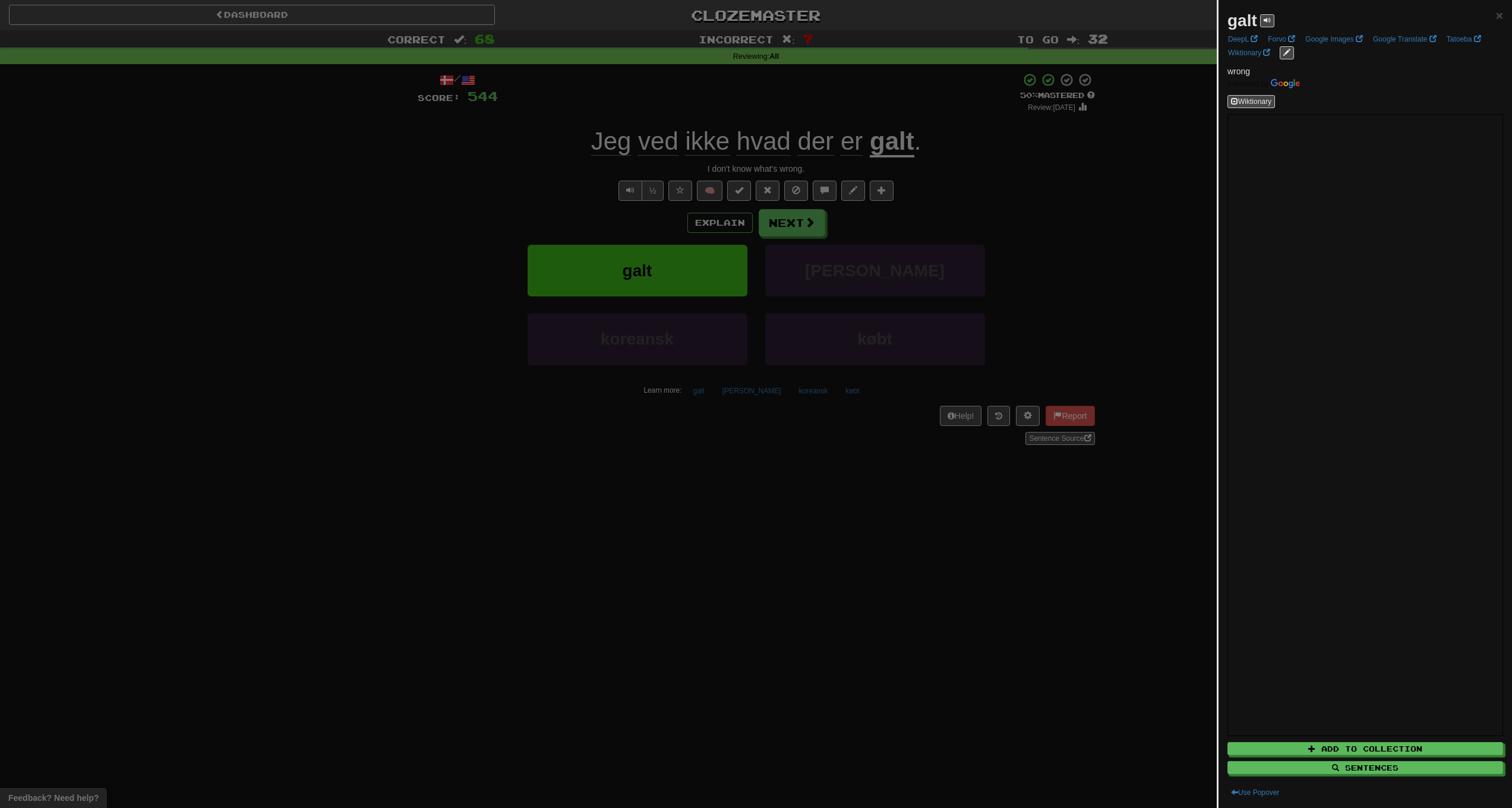
click at [1159, 246] on div at bounding box center [756, 404] width 1512 height 808
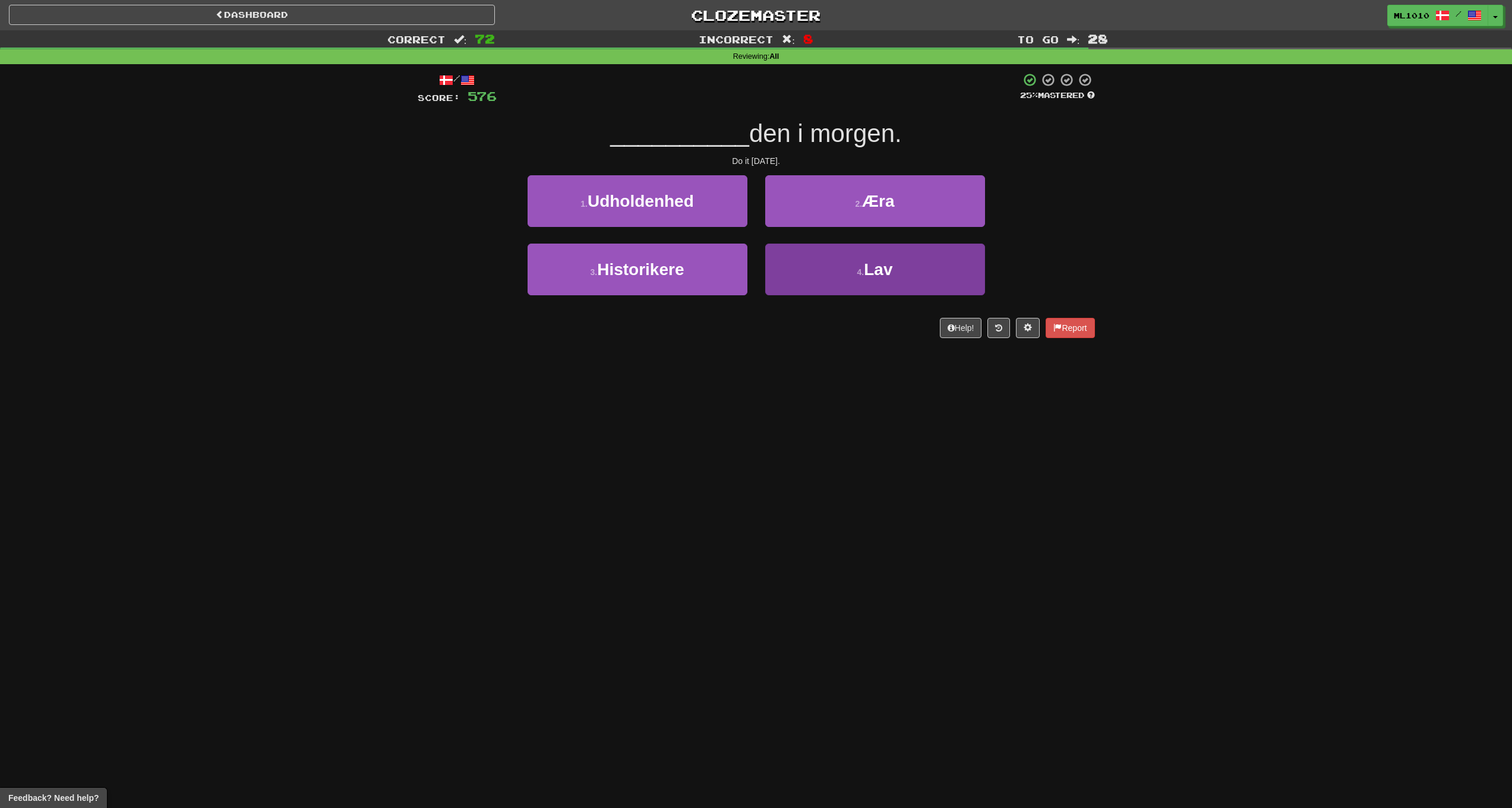
click at [840, 269] on button "4 . Lav" at bounding box center [875, 269] width 220 height 52
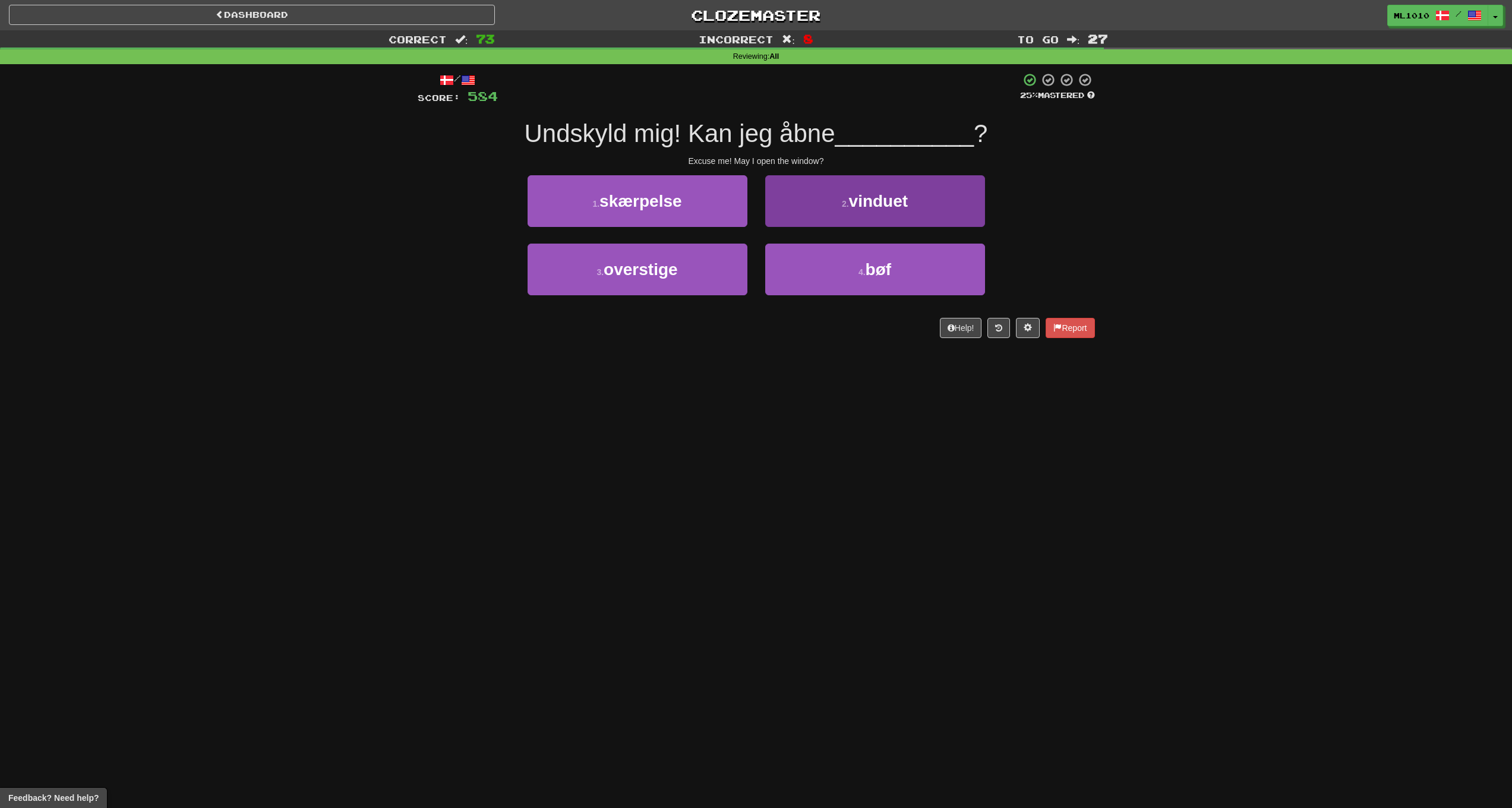
click at [843, 212] on button "2 . vinduet" at bounding box center [875, 201] width 220 height 52
click at [858, 204] on small "2 ." at bounding box center [856, 204] width 7 height 9
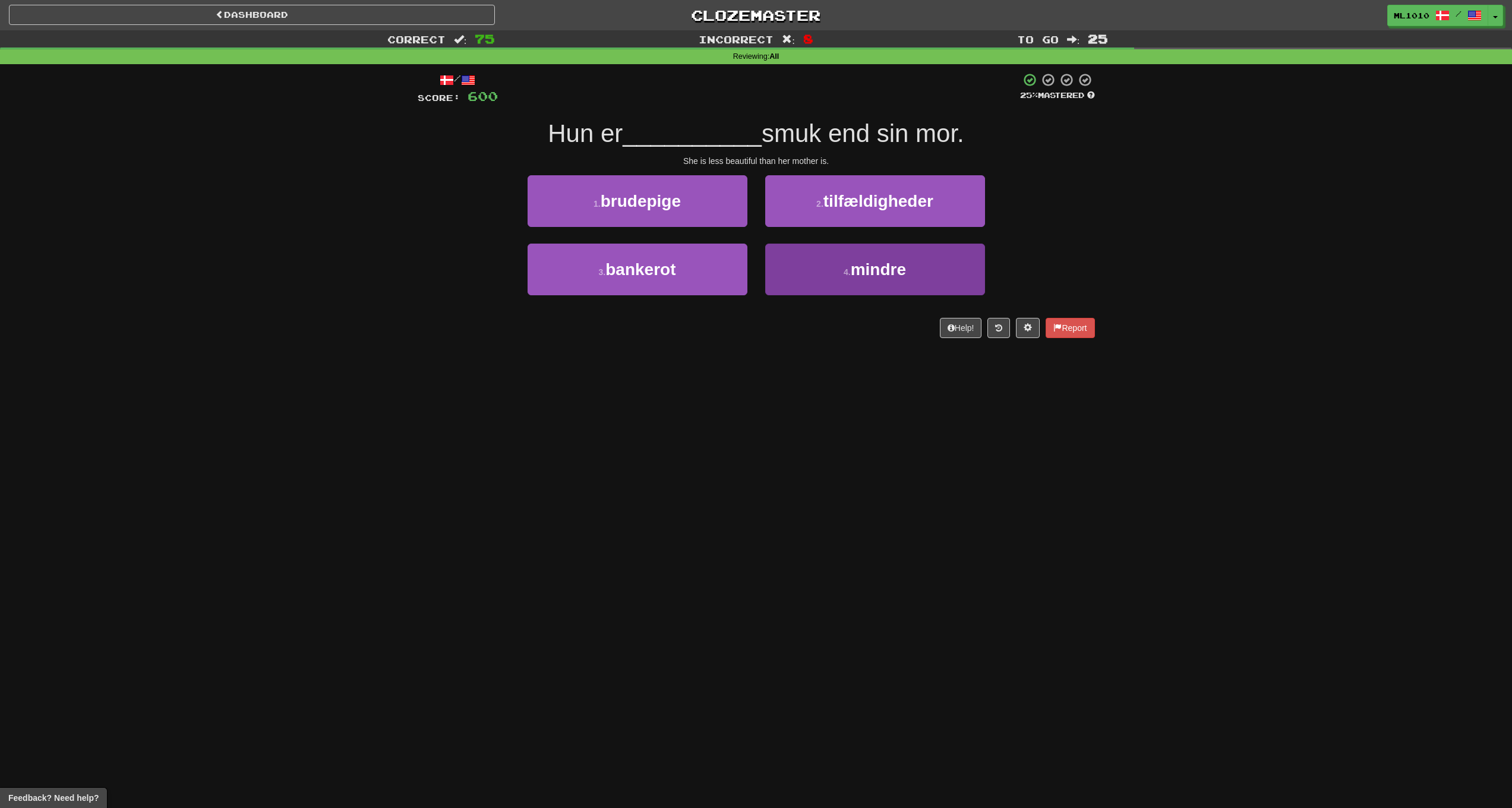
click at [878, 267] on span "mindre" at bounding box center [878, 270] width 56 height 19
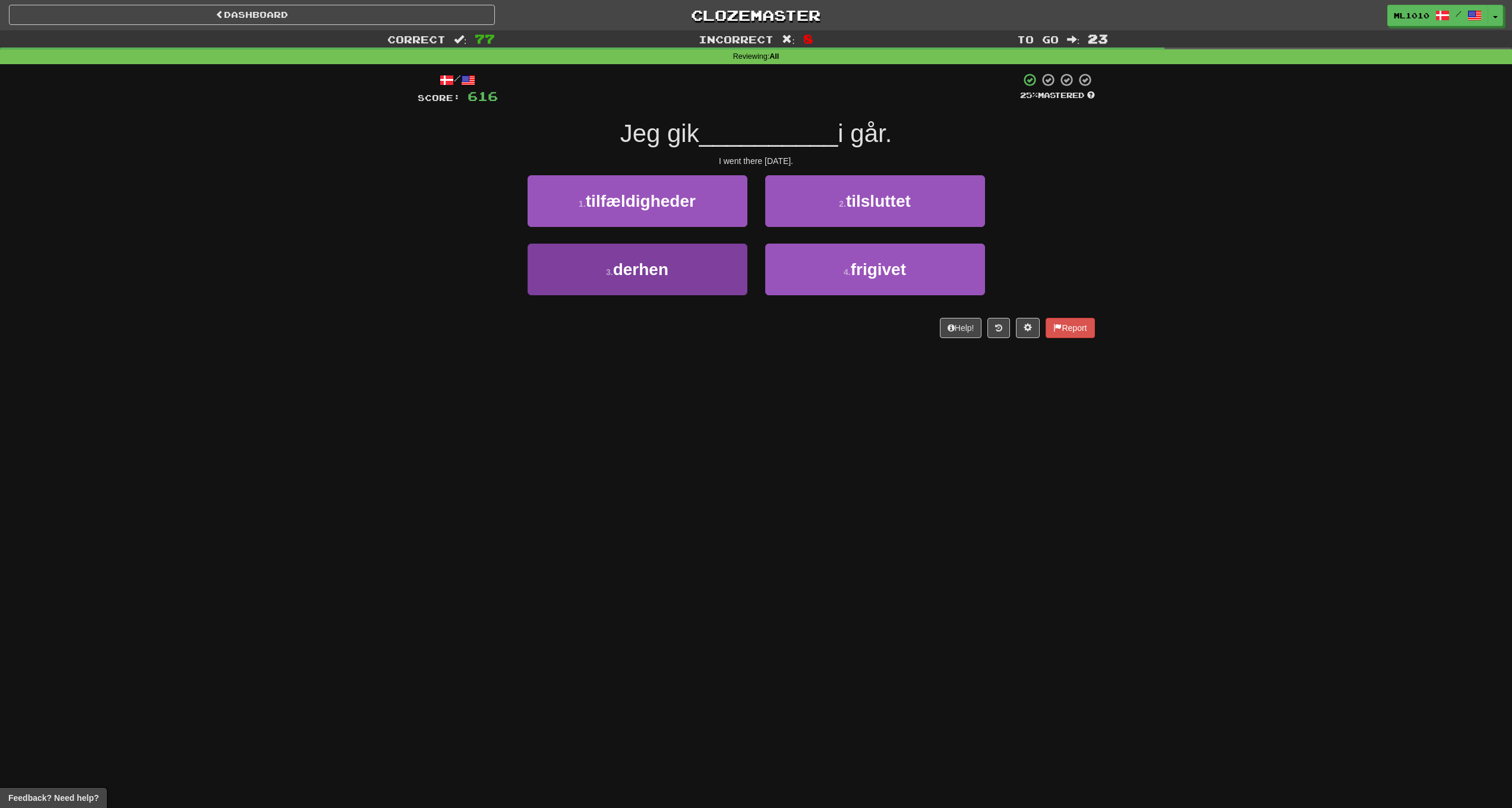
click at [712, 263] on button "3 . derhen" at bounding box center [637, 269] width 220 height 52
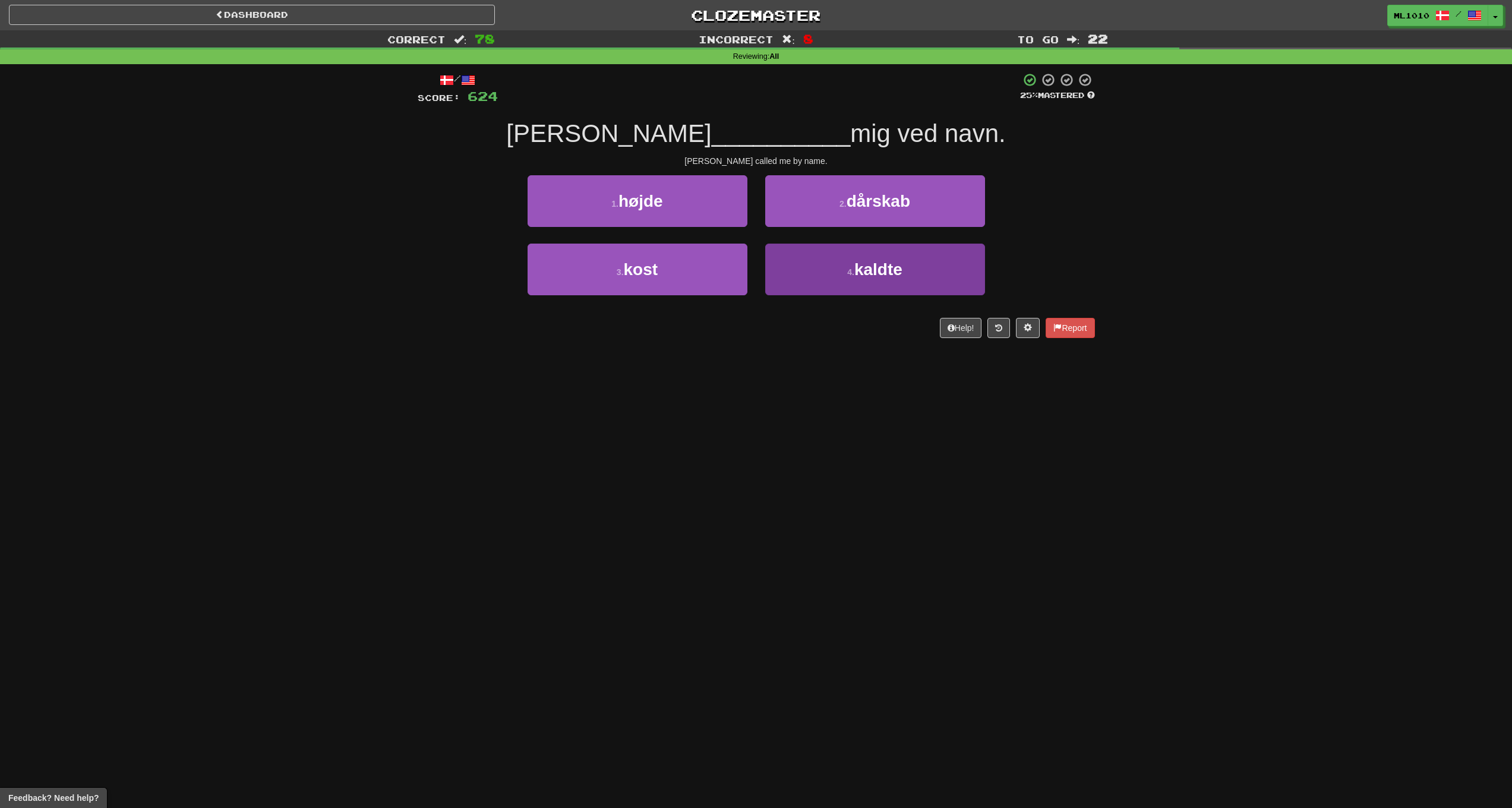
click at [928, 270] on button "4 . kaldte" at bounding box center [875, 269] width 220 height 52
click at [885, 265] on span "forlade" at bounding box center [878, 270] width 56 height 19
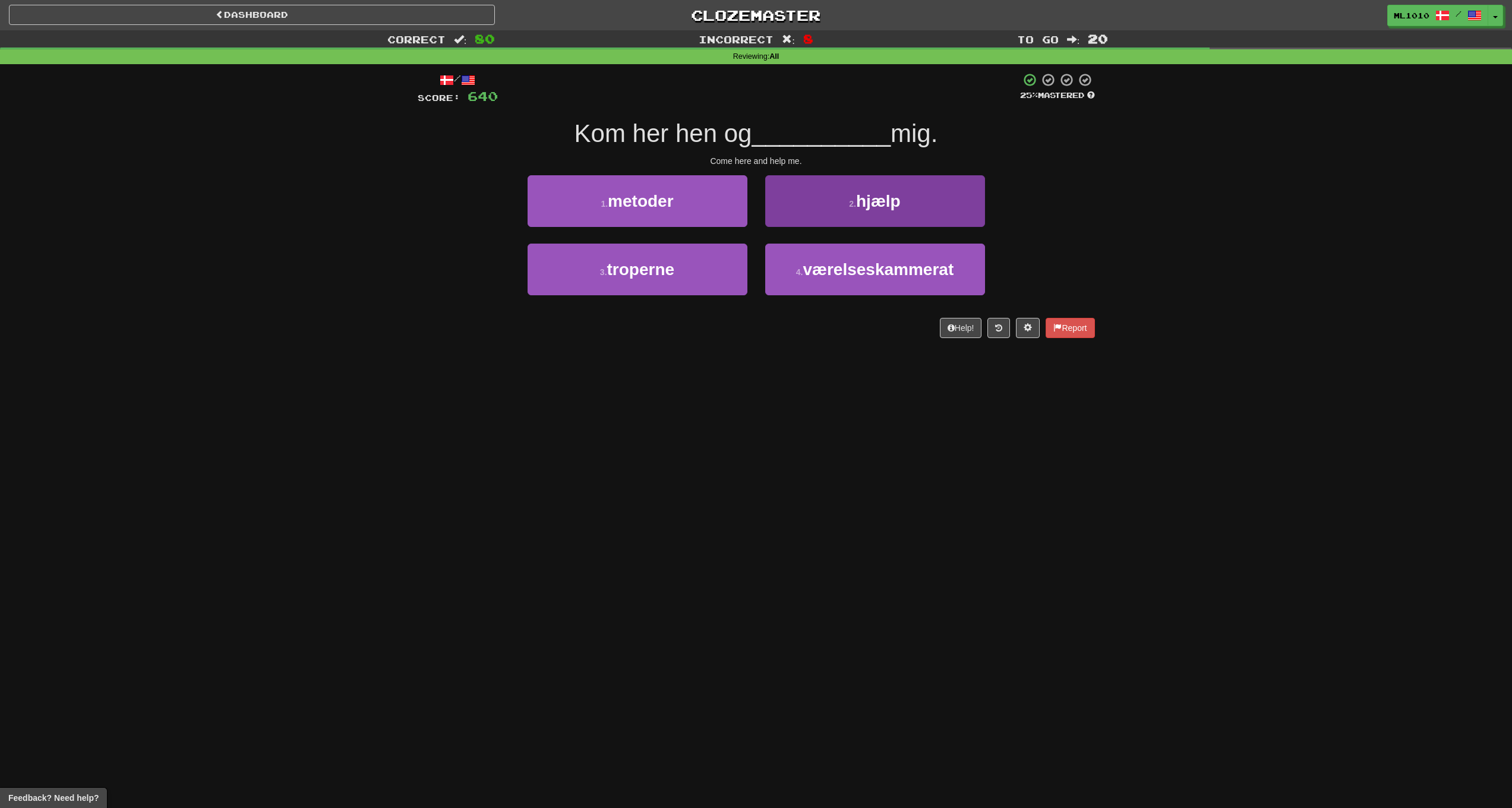
click at [922, 206] on button "2 . hjælp" at bounding box center [875, 201] width 220 height 52
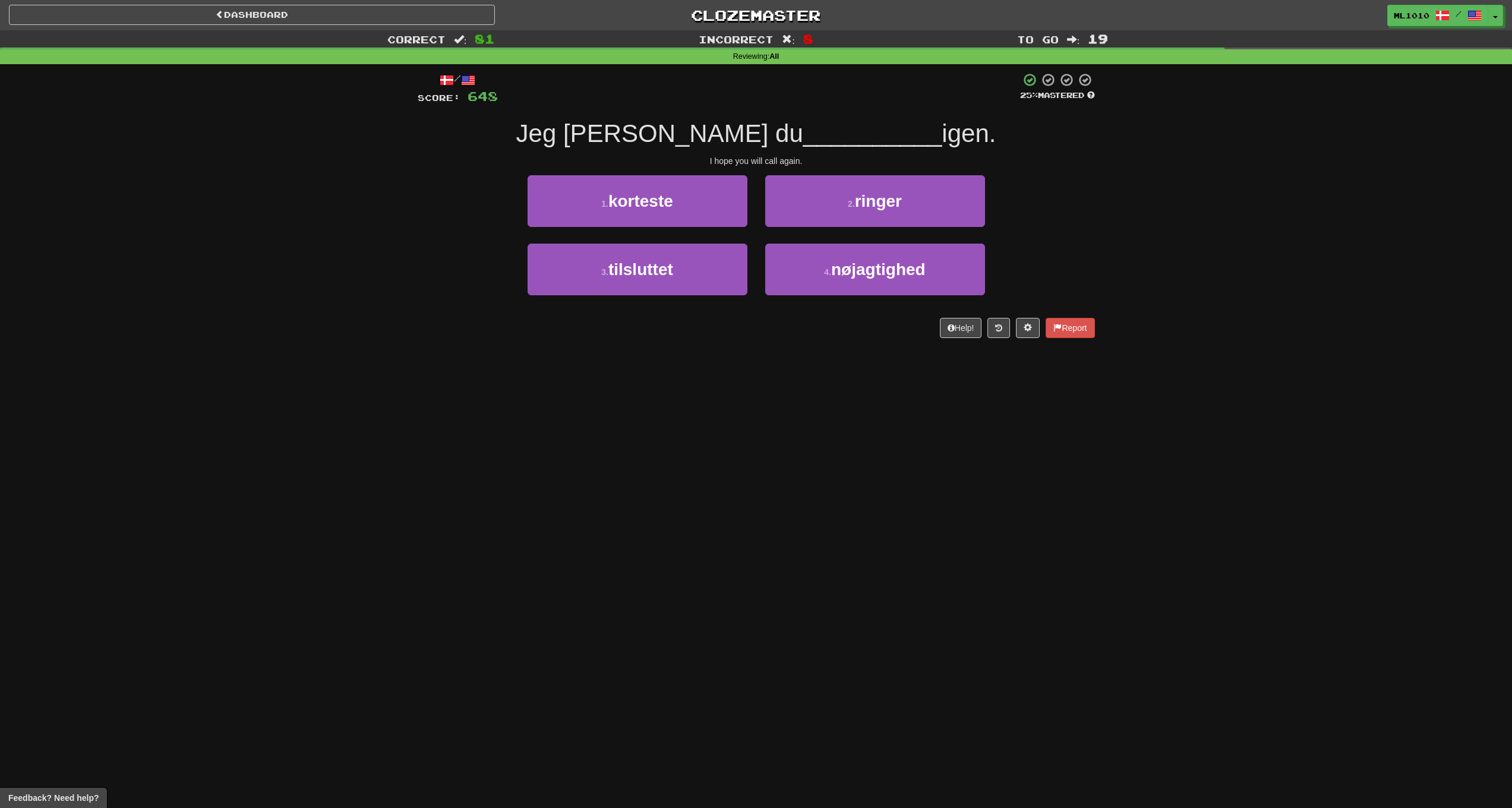
click at [844, 199] on button "2 . ringer" at bounding box center [875, 201] width 220 height 52
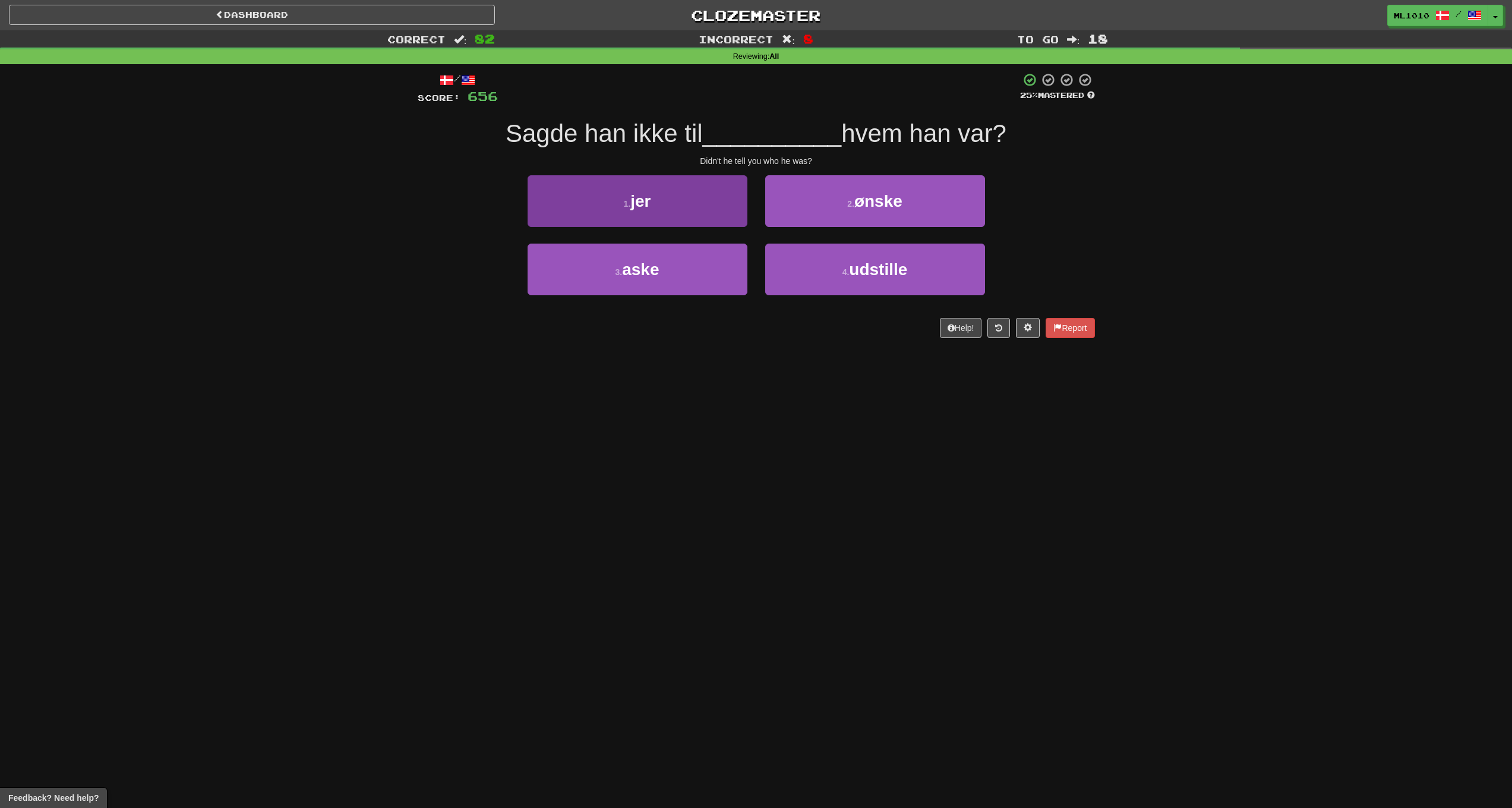
click at [712, 210] on button "1 . jer" at bounding box center [637, 201] width 220 height 52
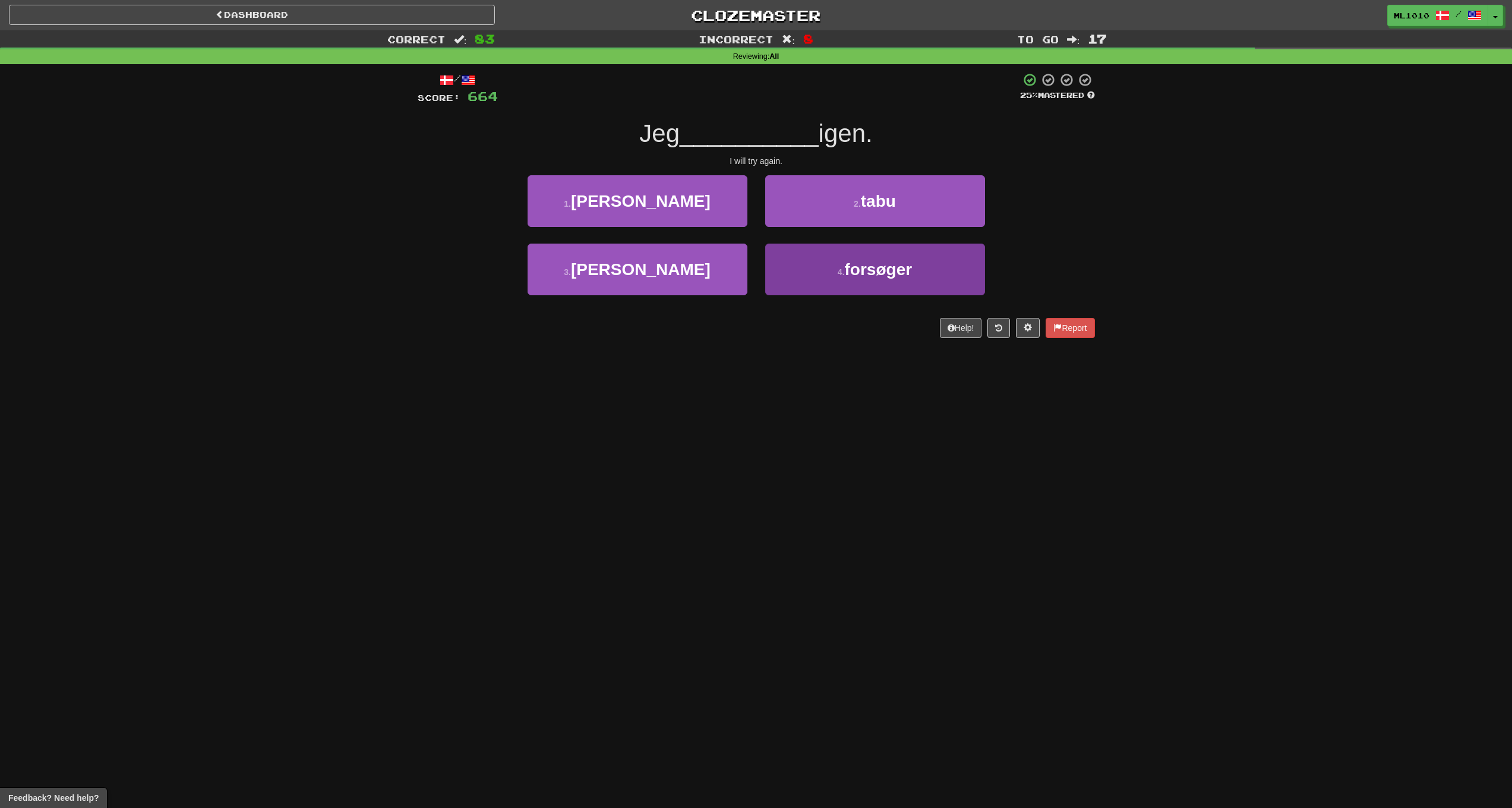
click at [843, 271] on small "4 ." at bounding box center [841, 272] width 7 height 9
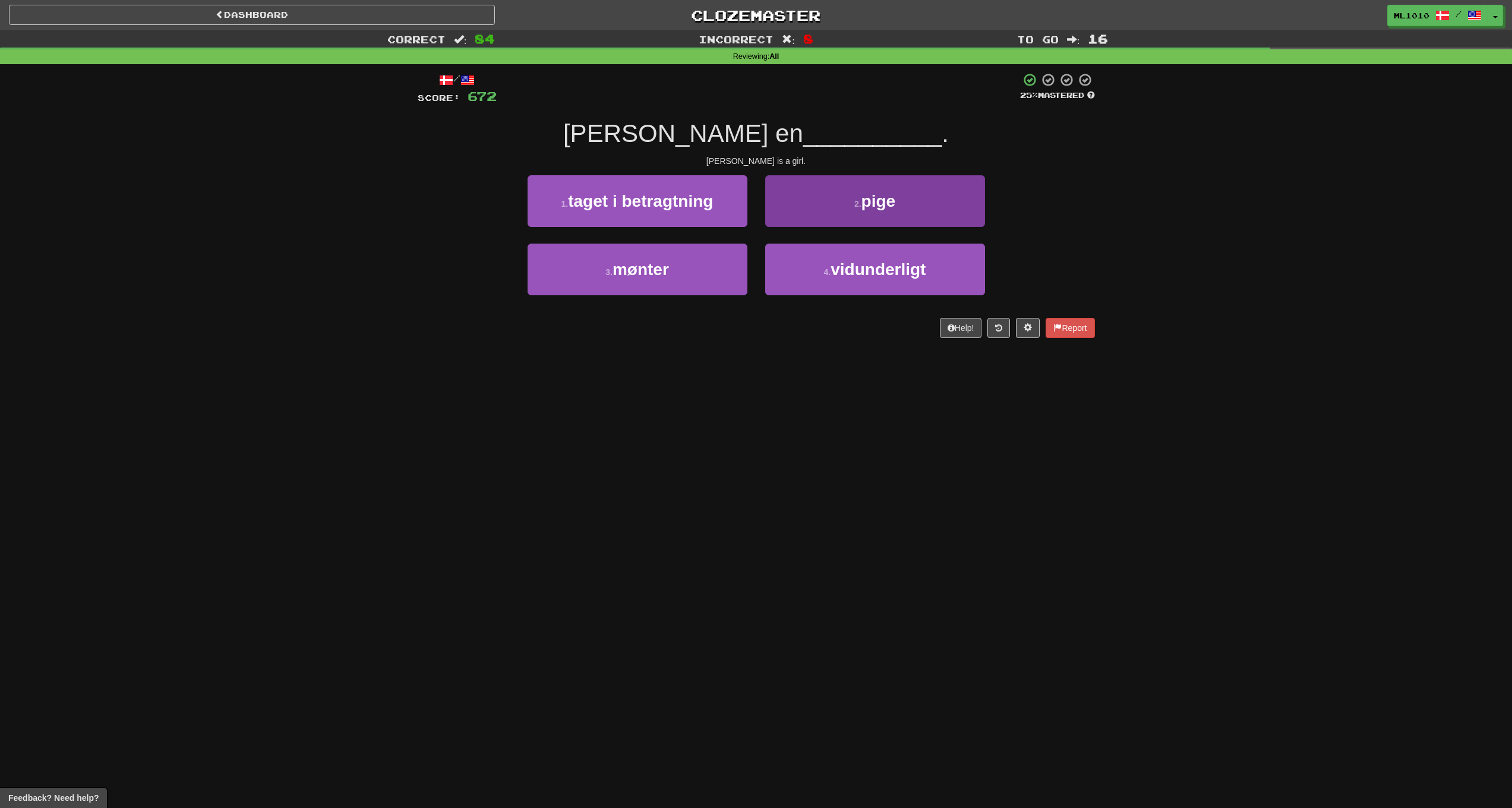
click at [858, 215] on button "2 . pige" at bounding box center [875, 201] width 220 height 52
click at [842, 205] on button "2 . miste" at bounding box center [875, 201] width 220 height 52
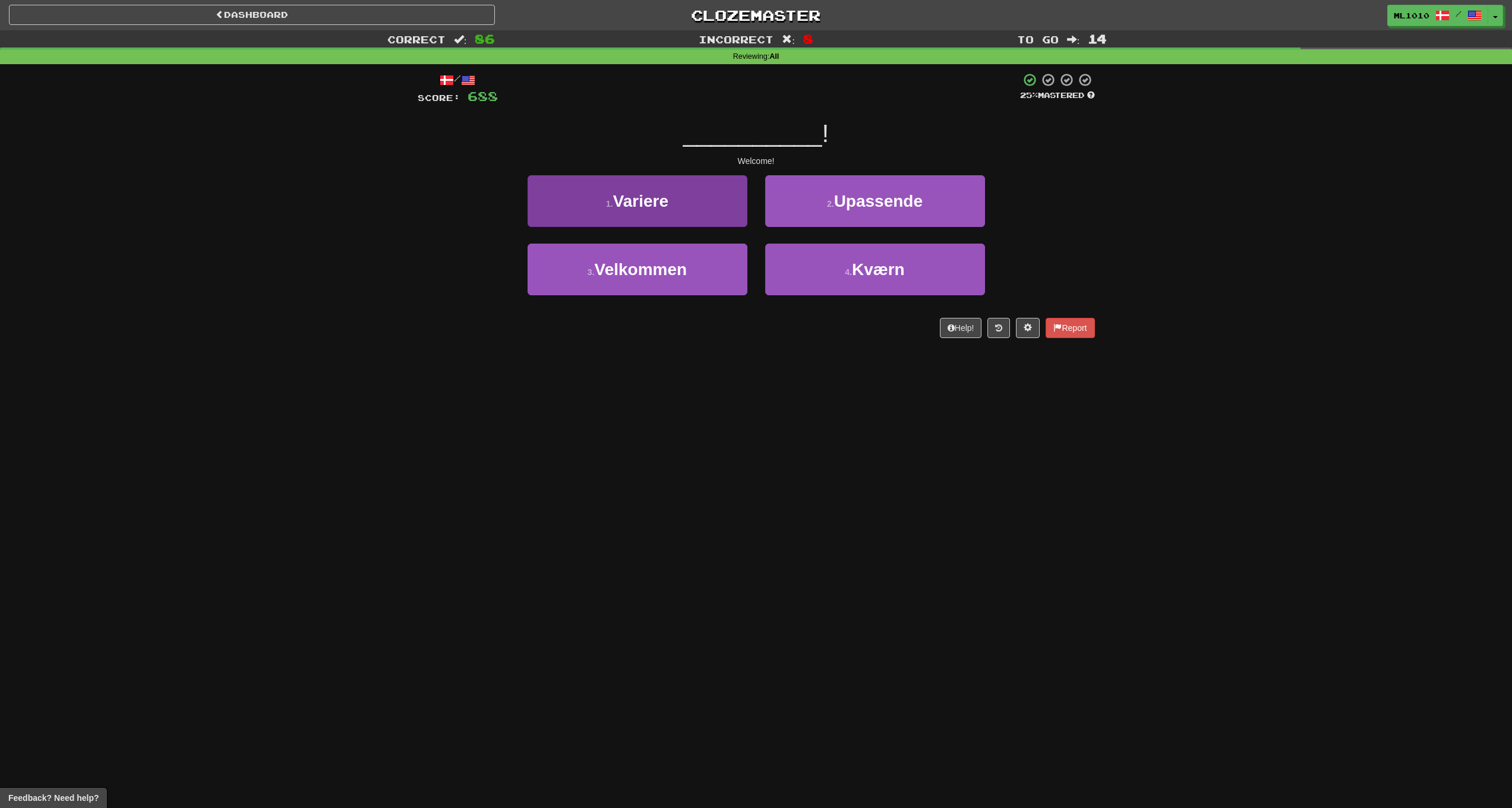
click at [735, 251] on button "3 . Velkommen" at bounding box center [637, 269] width 220 height 52
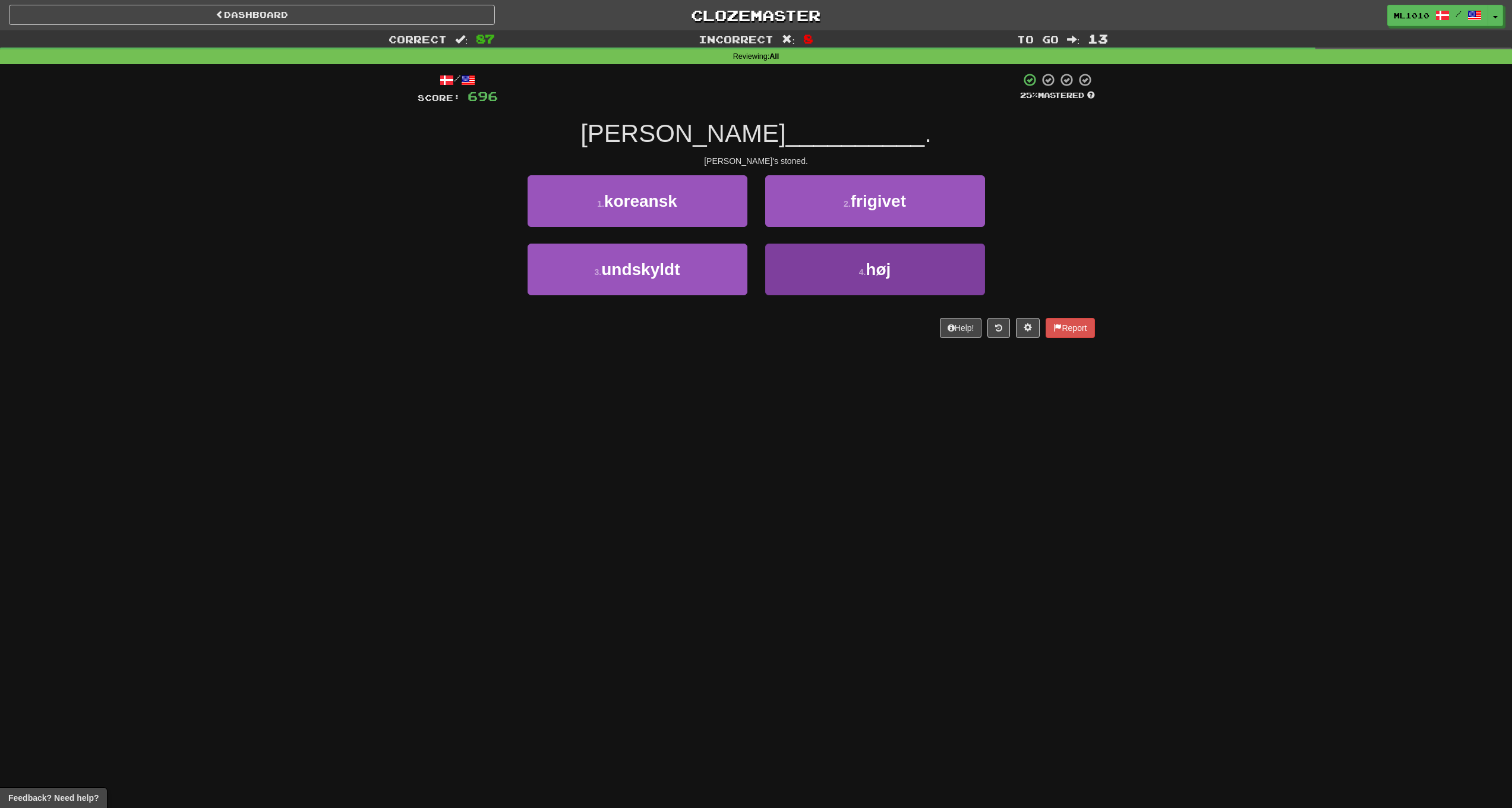
click at [938, 250] on button "4 . høj" at bounding box center [875, 269] width 220 height 52
click at [922, 263] on button "4 . venner" at bounding box center [875, 269] width 220 height 52
click at [892, 253] on button "4 . fået" at bounding box center [875, 269] width 220 height 52
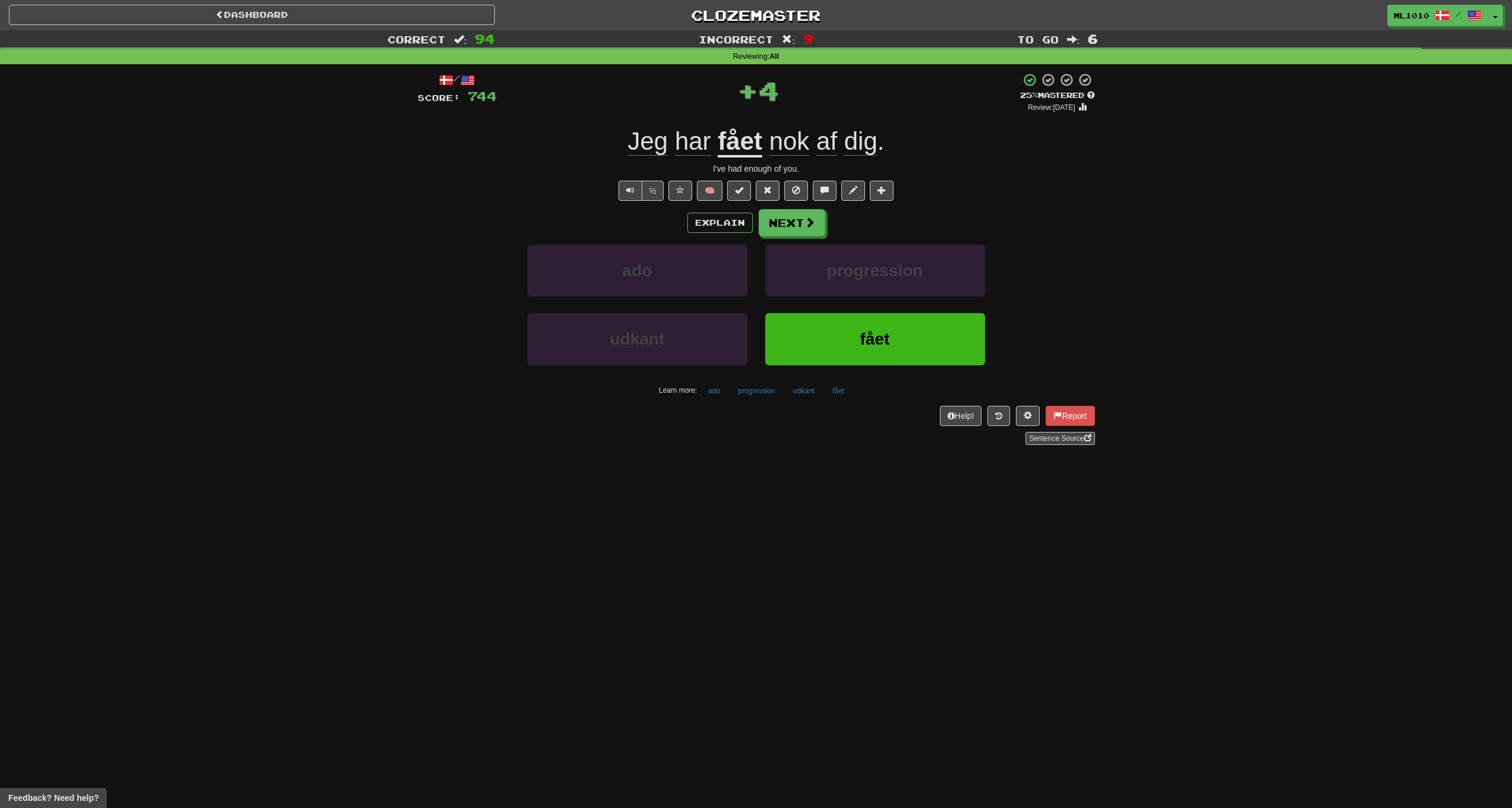
click at [742, 155] on u "fået" at bounding box center [740, 142] width 45 height 30
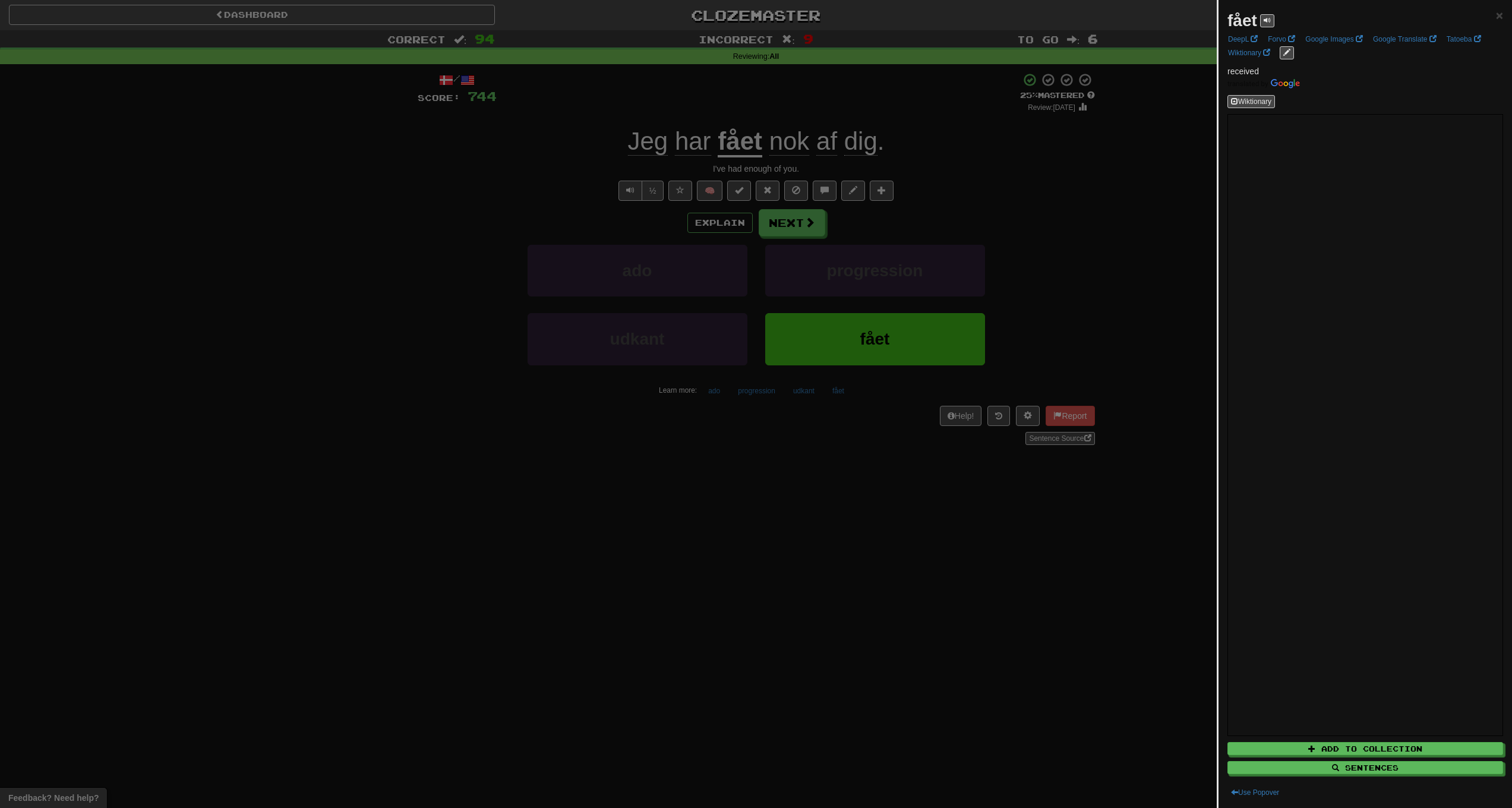
click at [1154, 259] on div at bounding box center [756, 404] width 1512 height 808
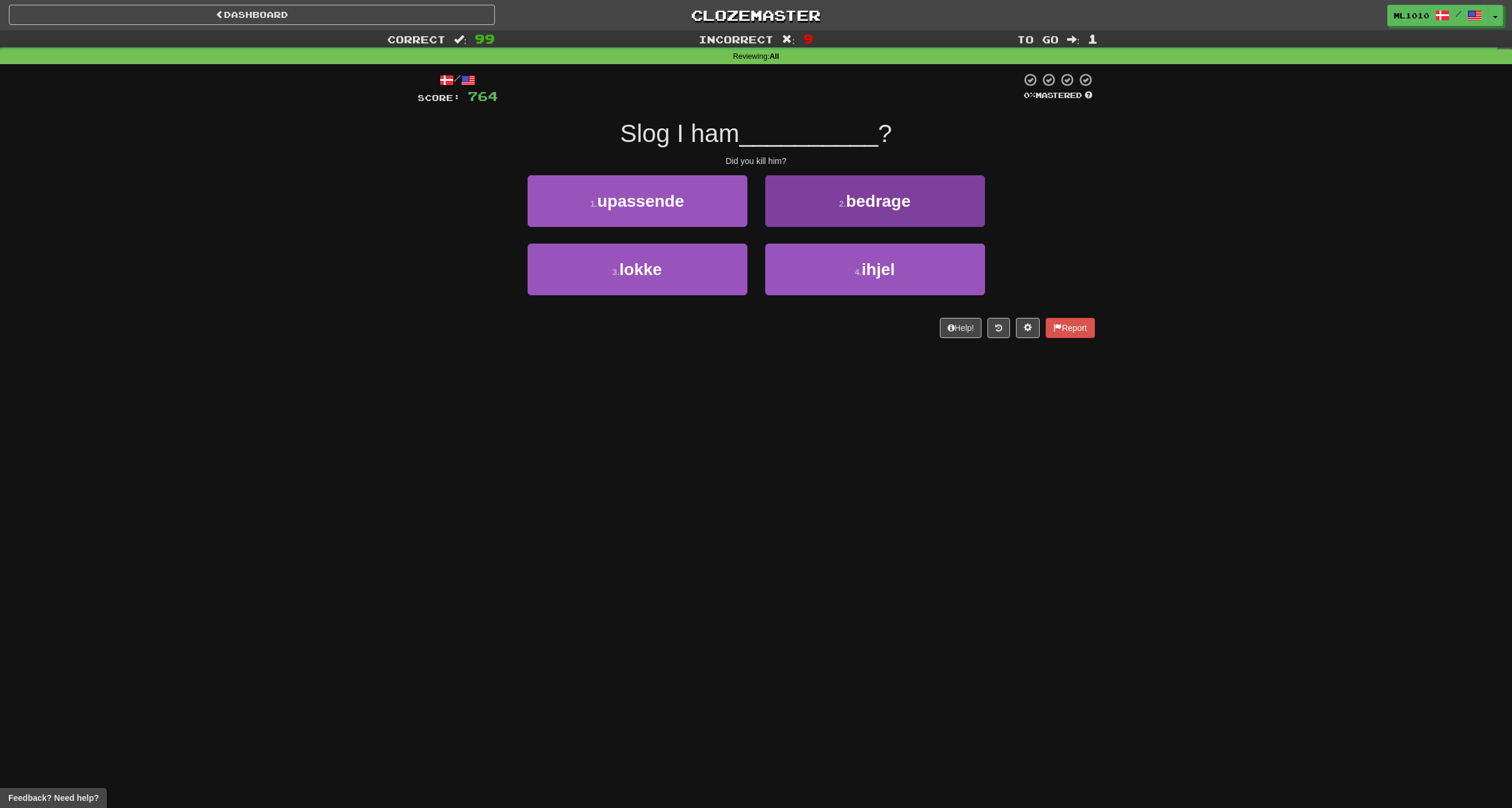
click at [906, 211] on button "2 . bedrage" at bounding box center [875, 201] width 220 height 52
click at [953, 197] on button "2 . ihjel" at bounding box center [875, 201] width 220 height 52
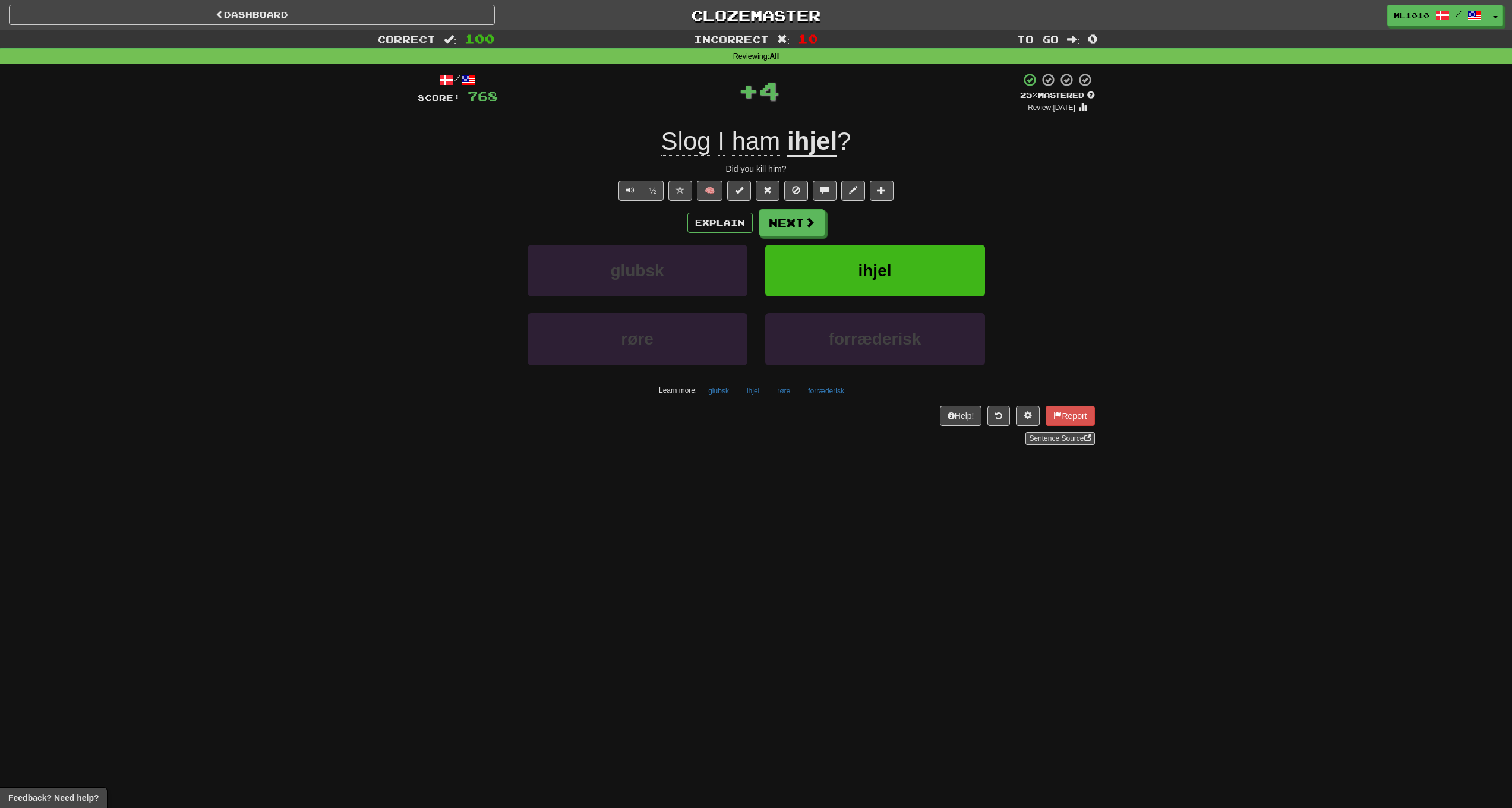
click at [826, 146] on u "ihjel" at bounding box center [812, 142] width 50 height 30
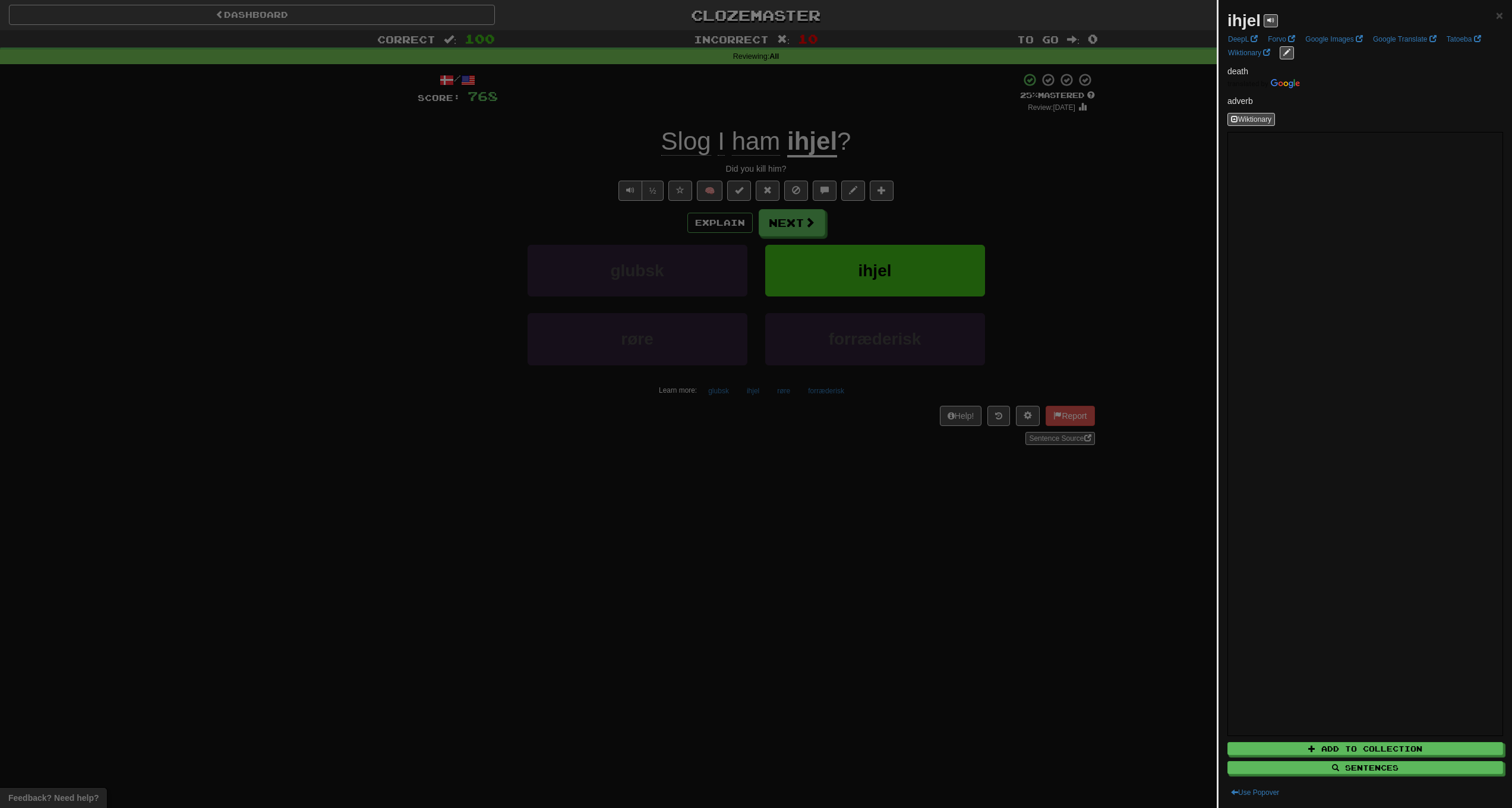
click at [726, 147] on div at bounding box center [756, 404] width 1512 height 808
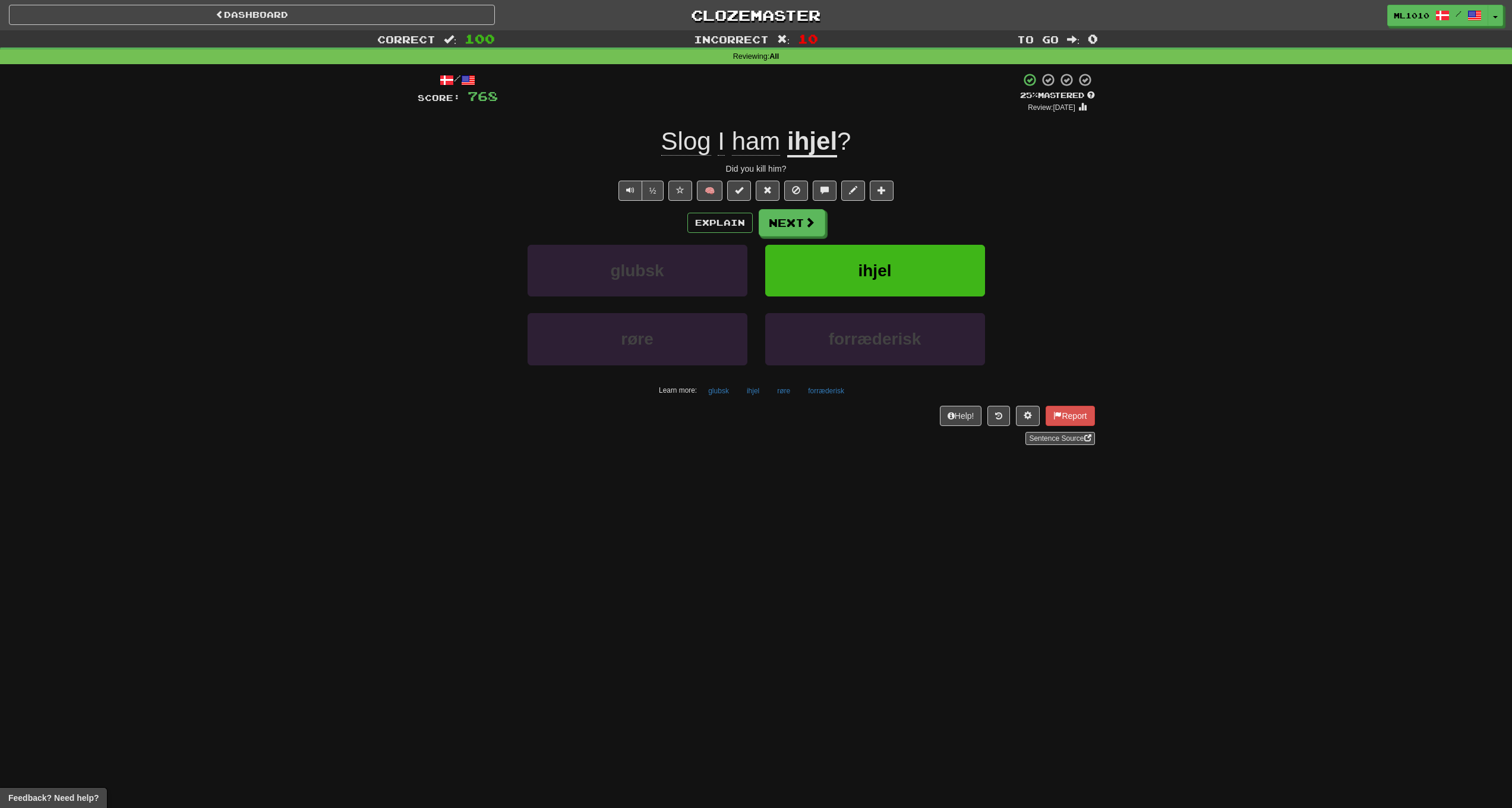
click at [749, 144] on span "ham" at bounding box center [756, 141] width 49 height 29
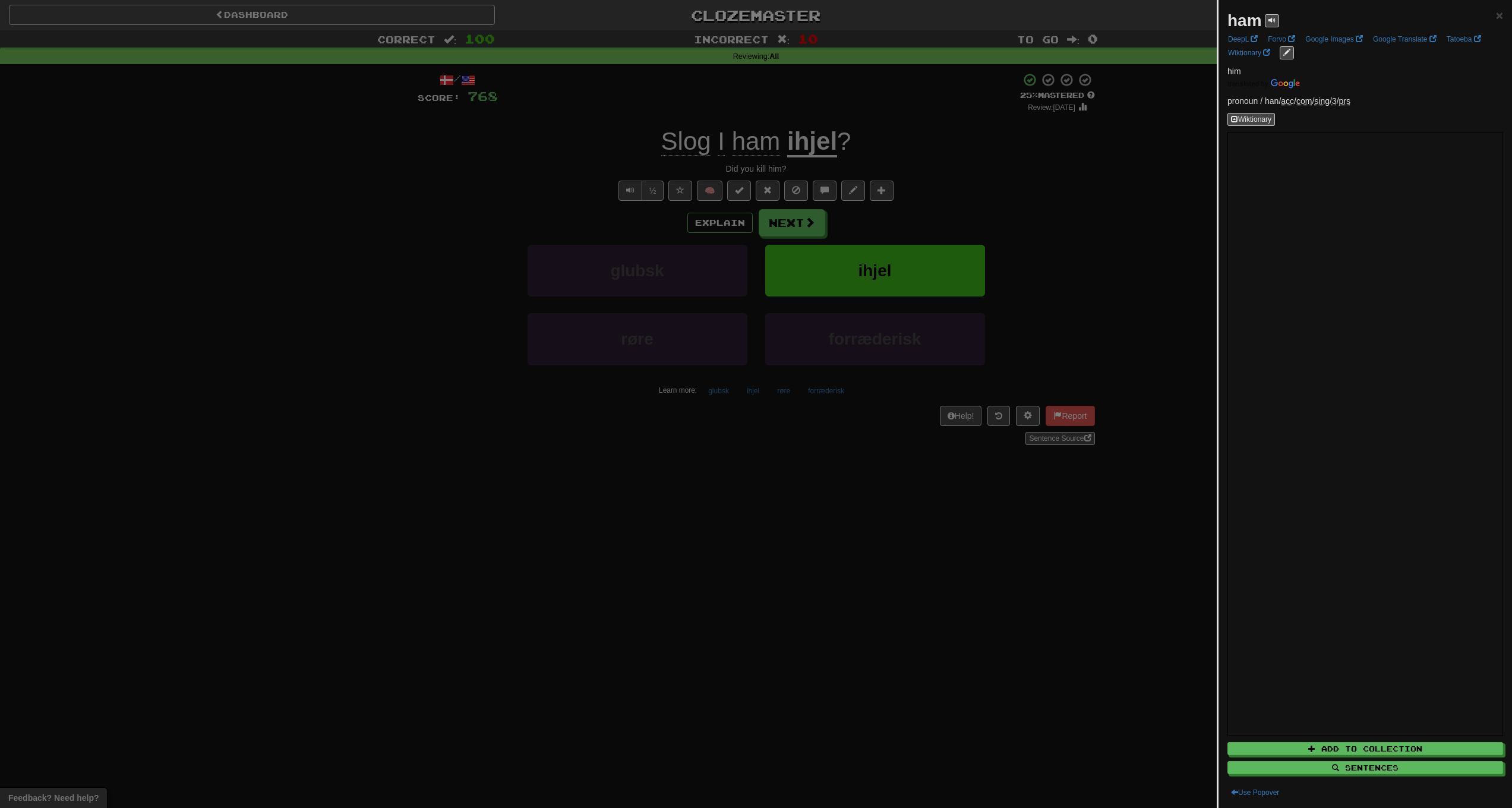
click at [491, 171] on div at bounding box center [756, 404] width 1512 height 808
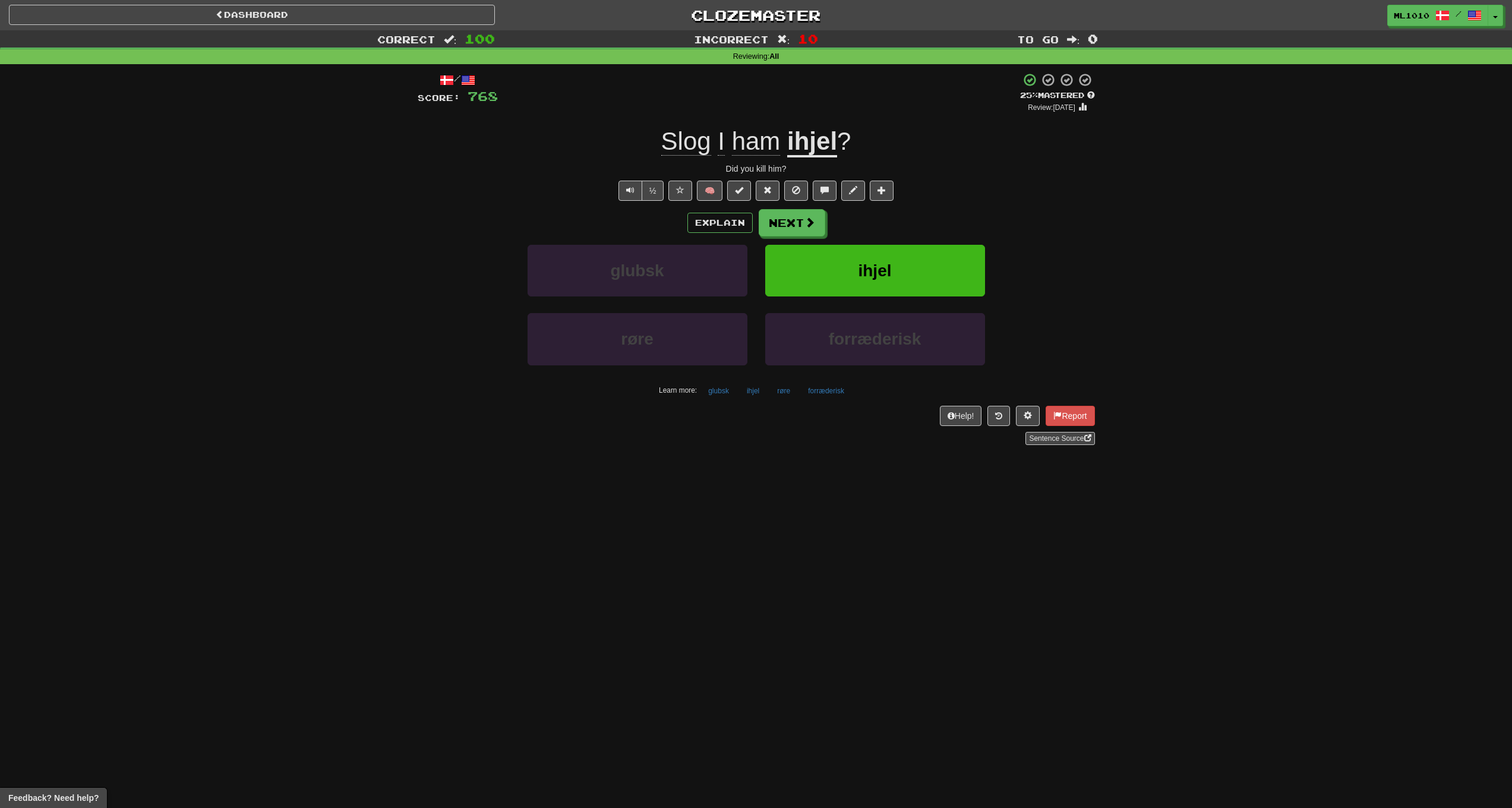
click at [683, 143] on span "Slog" at bounding box center [686, 141] width 50 height 29
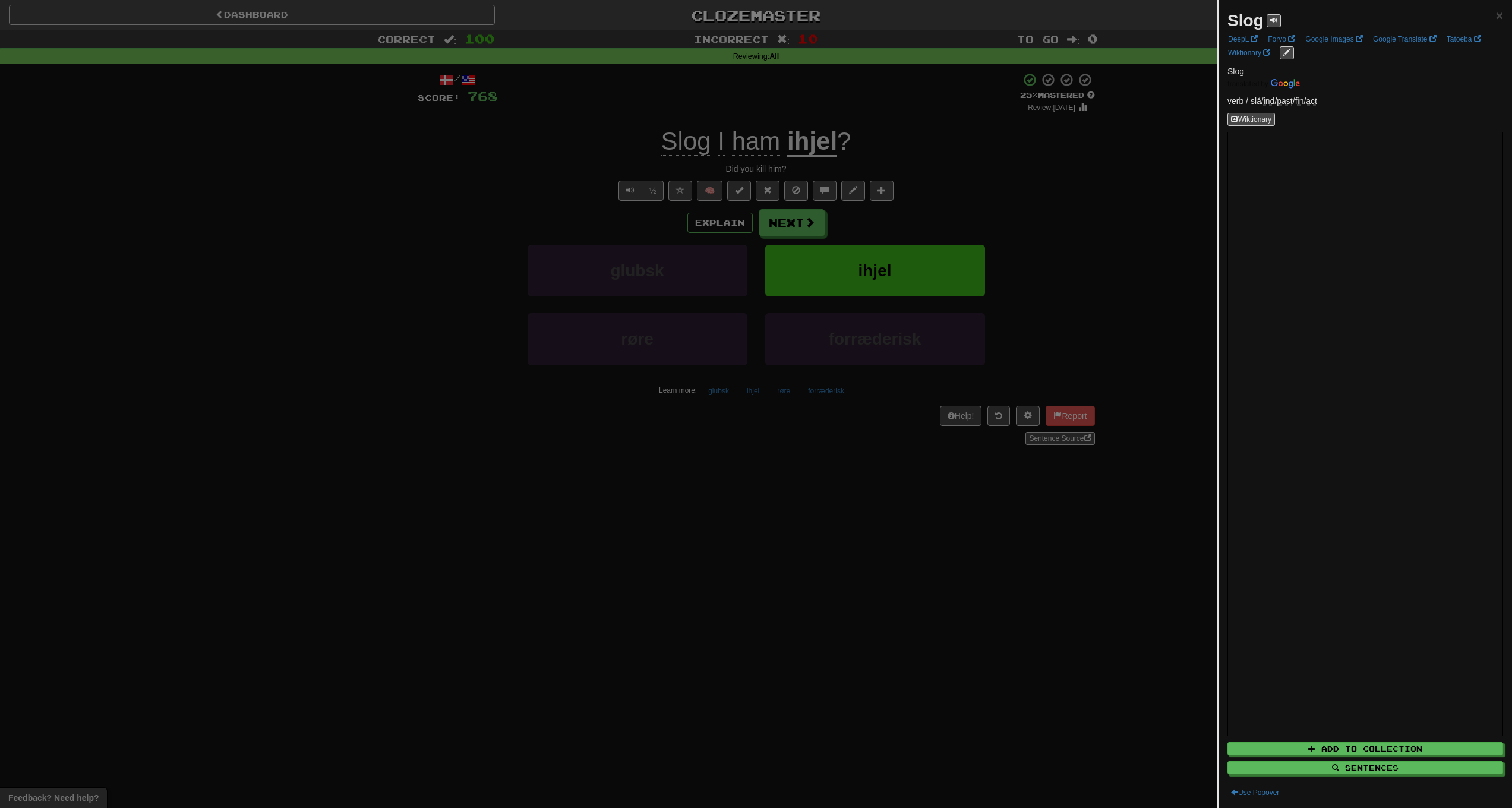
click at [1096, 207] on div at bounding box center [756, 404] width 1512 height 808
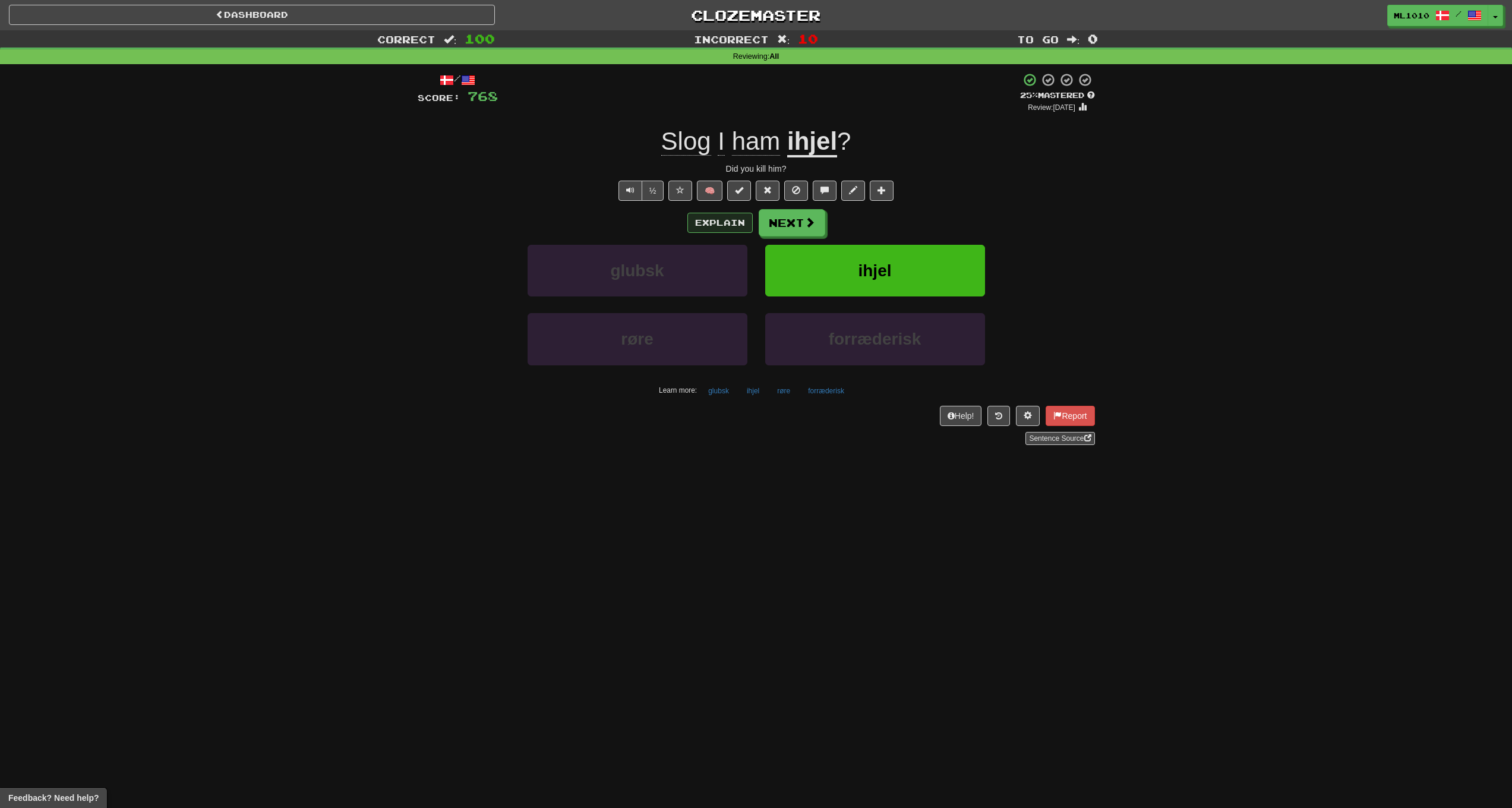
click at [725, 223] on button "Explain" at bounding box center [720, 222] width 66 height 20
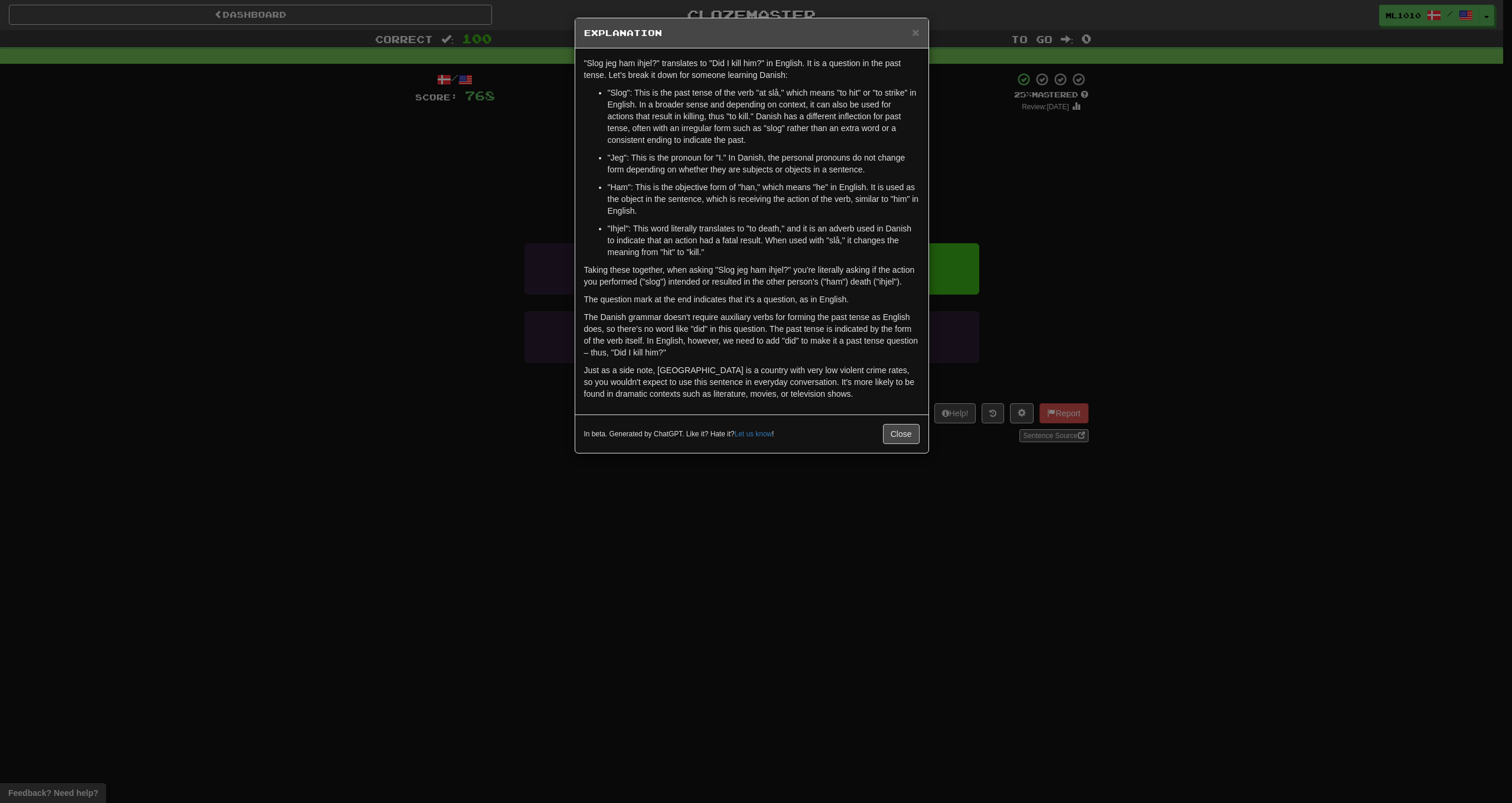
click at [390, 332] on div "× Explanation "Slog jeg ham ihjel?" translates to "Did I kill him?" in English.…" at bounding box center [756, 402] width 1512 height 803
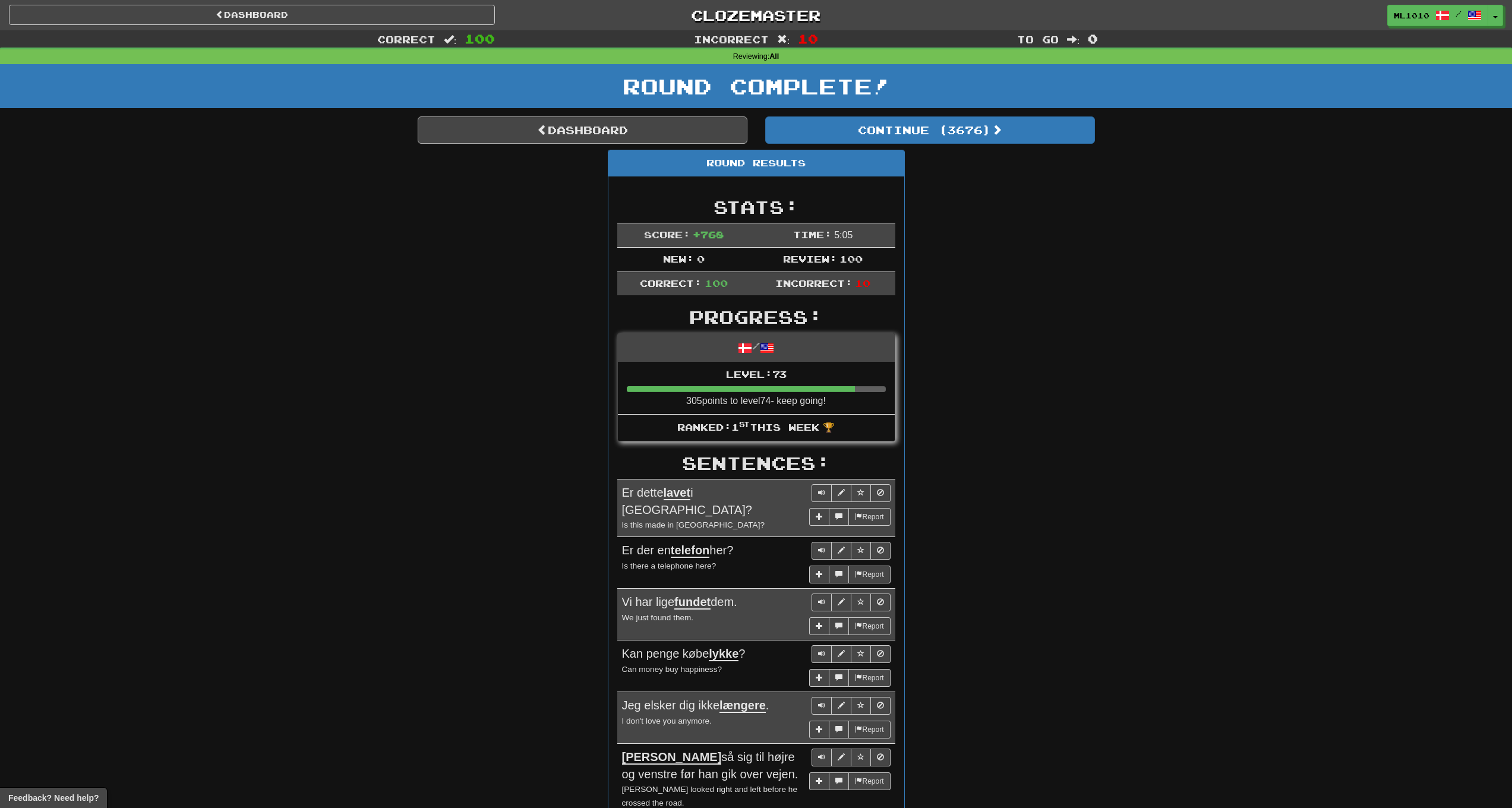
click at [559, 137] on link "Dashboard" at bounding box center [583, 130] width 330 height 27
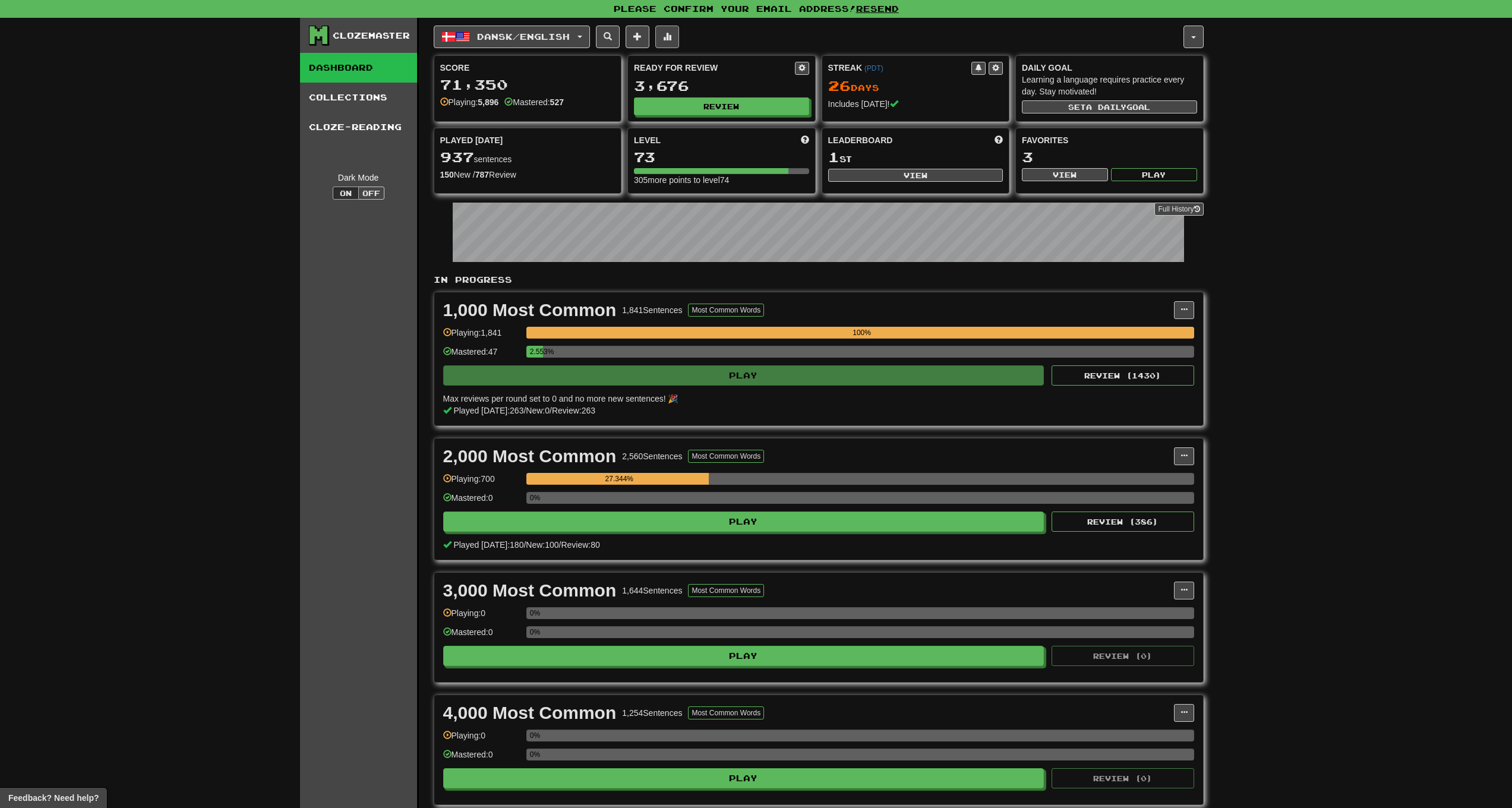
click at [671, 38] on span at bounding box center [667, 36] width 8 height 8
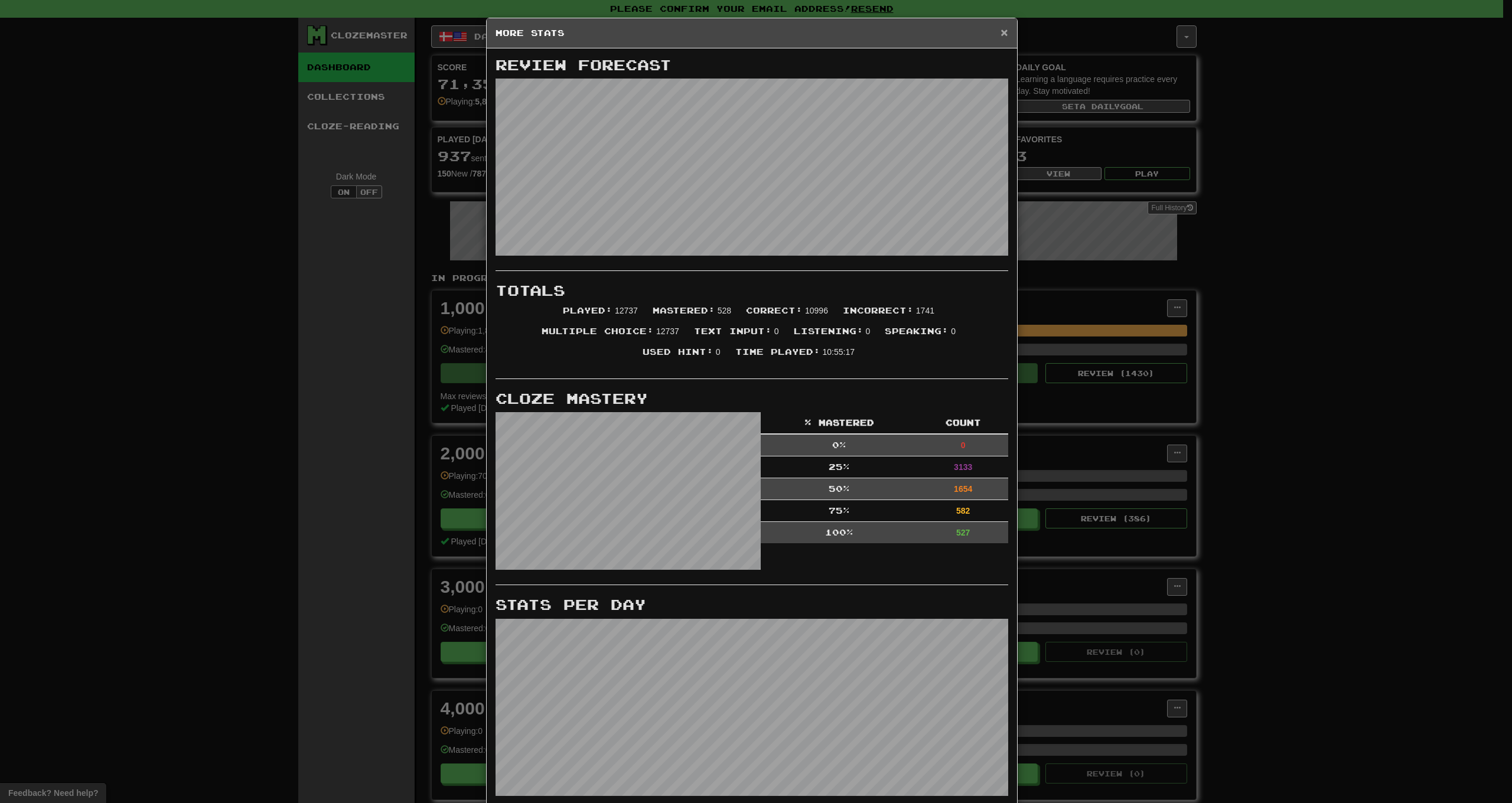
click at [1001, 32] on span "×" at bounding box center [1004, 32] width 7 height 14
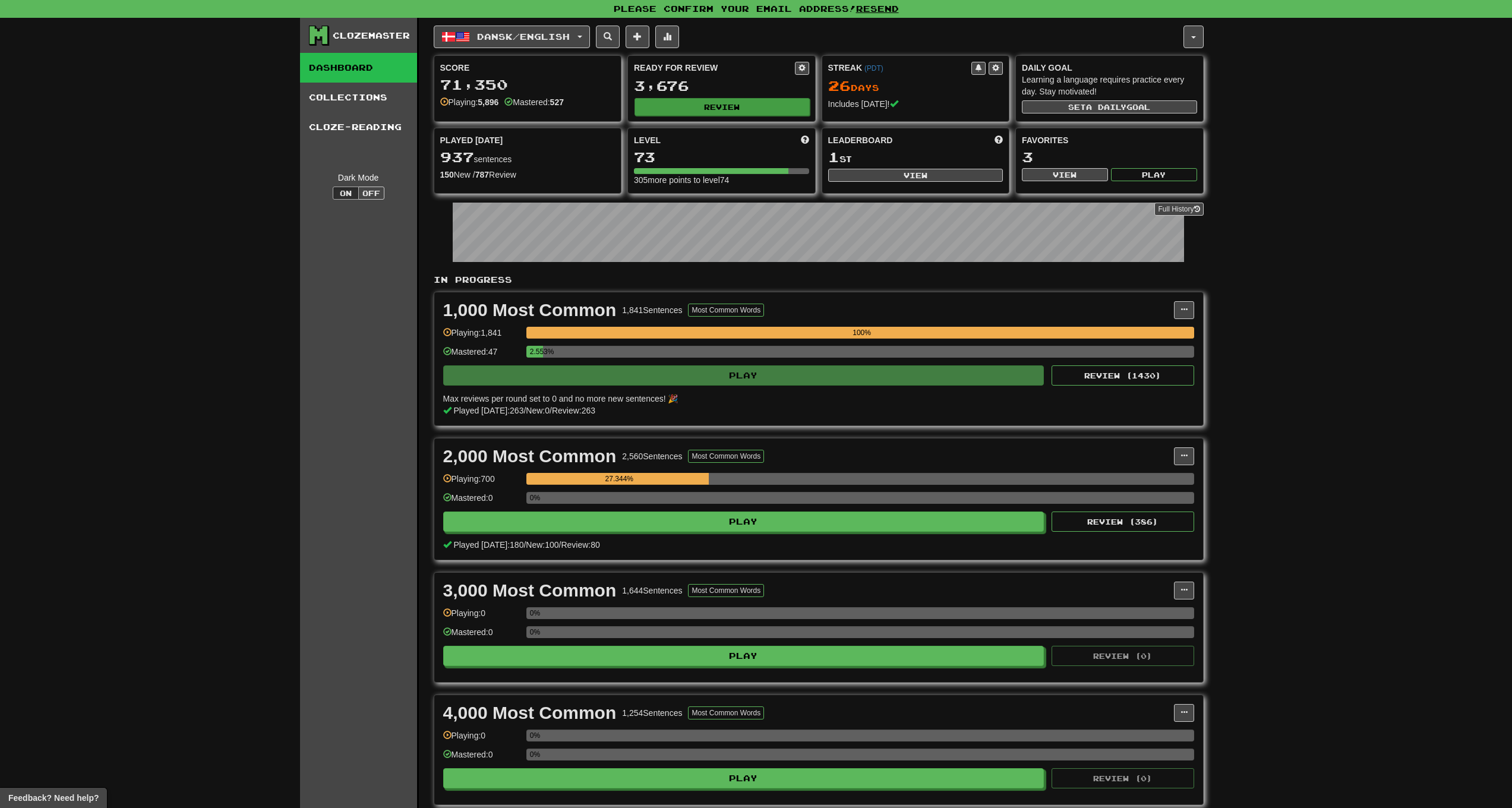
click at [717, 114] on button "Review" at bounding box center [722, 107] width 175 height 18
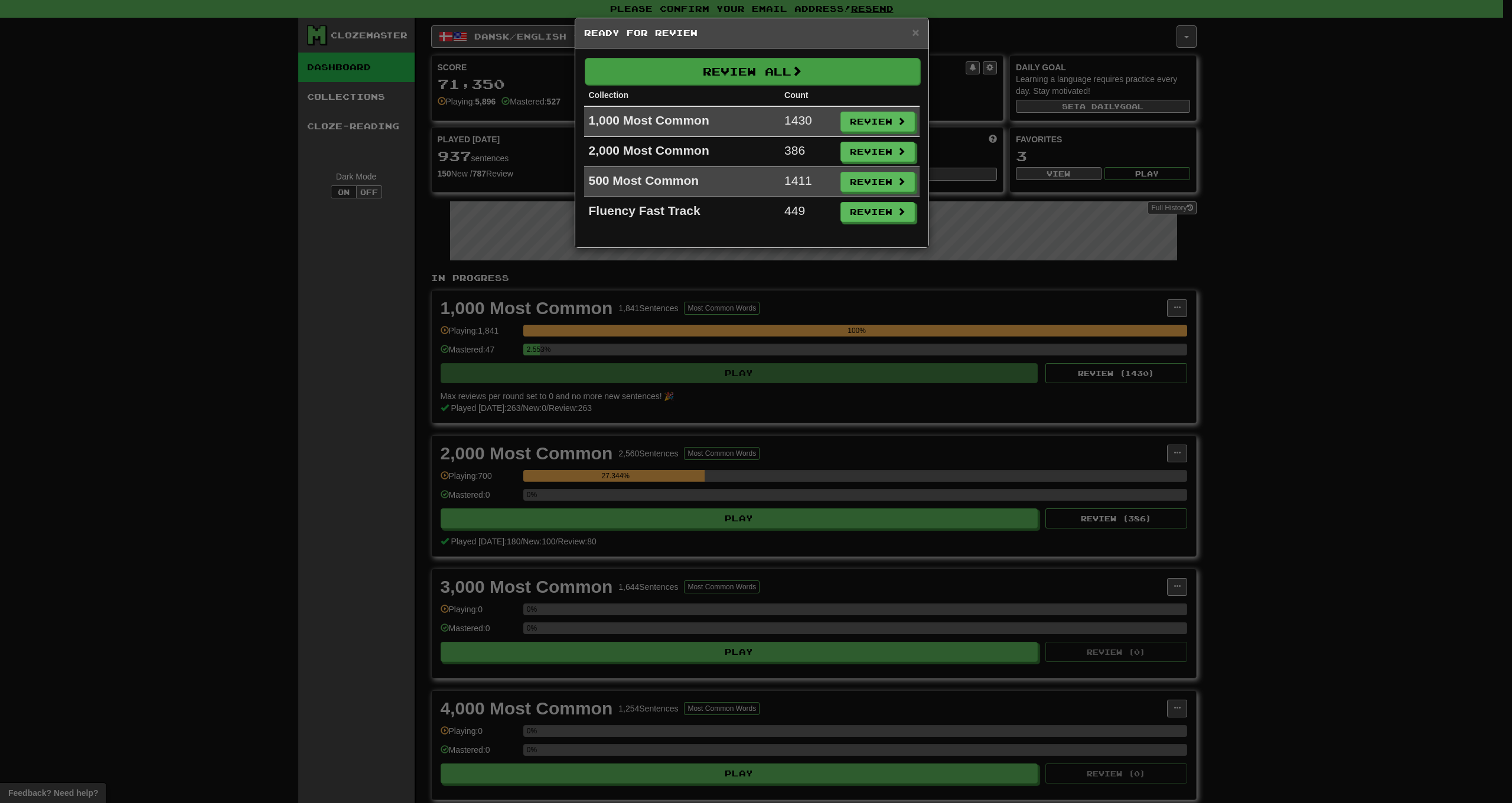
click at [804, 64] on button "Review All" at bounding box center [752, 71] width 336 height 27
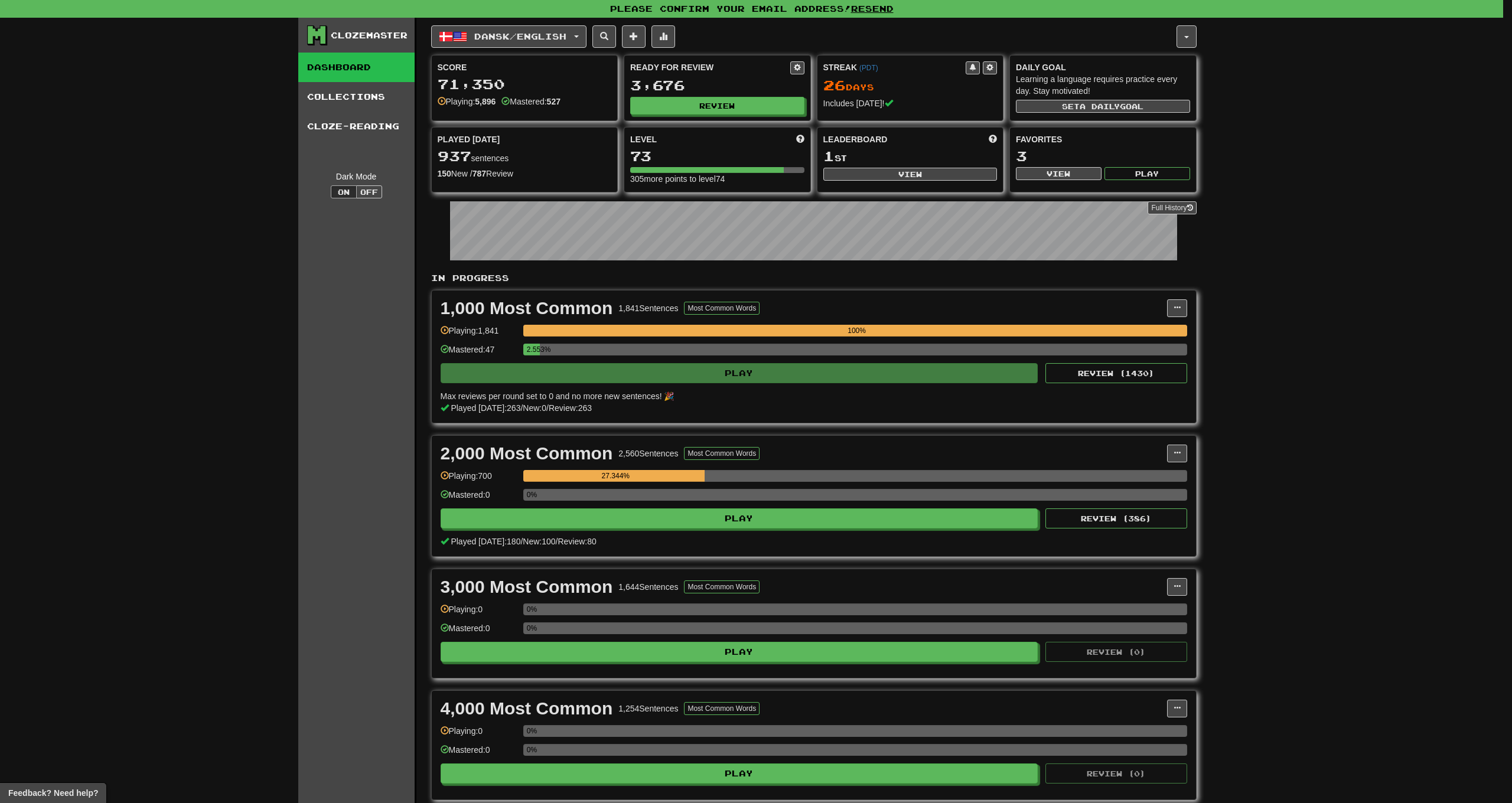
select select "***"
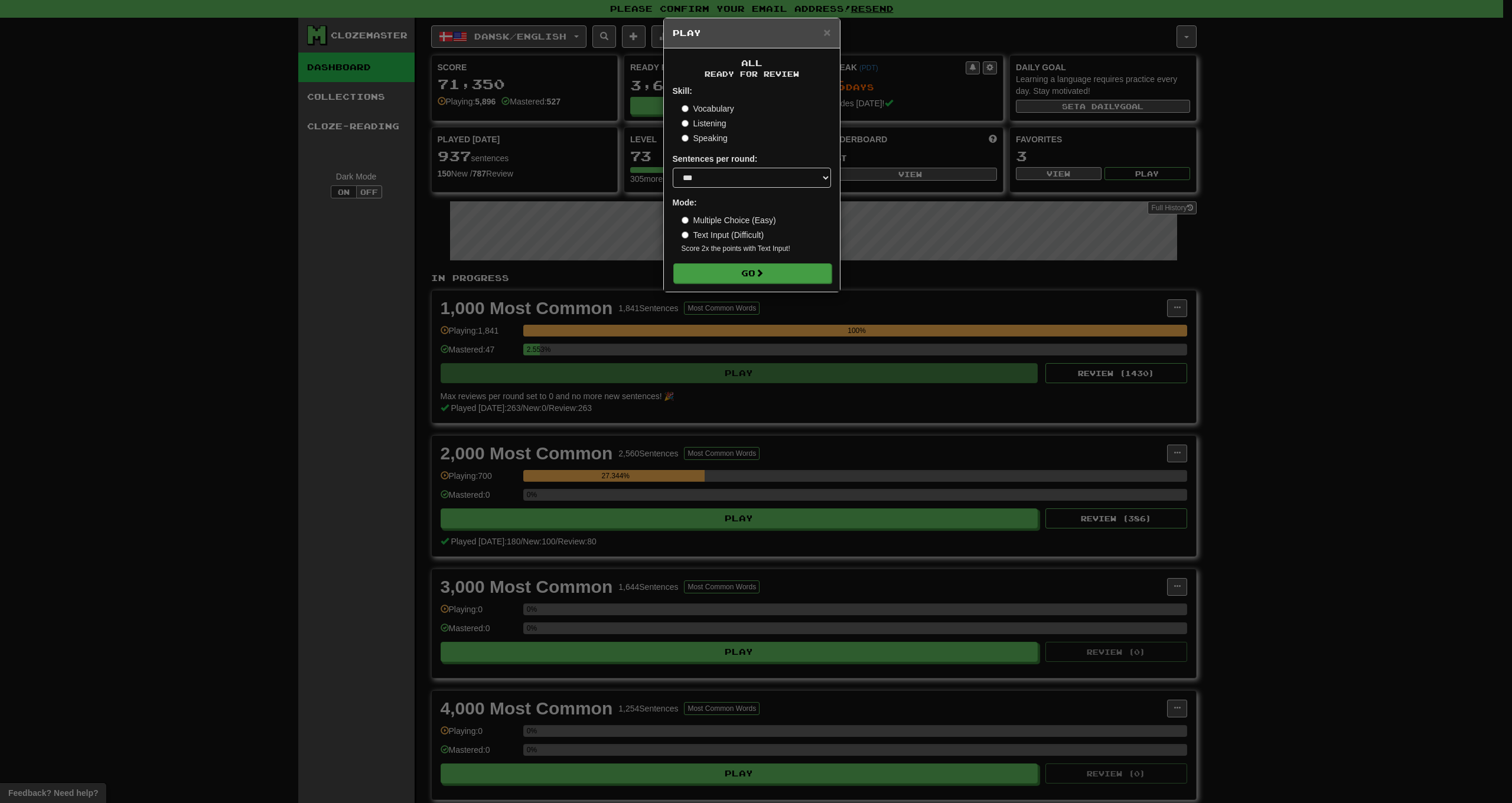
click at [784, 276] on button "Go" at bounding box center [753, 273] width 158 height 20
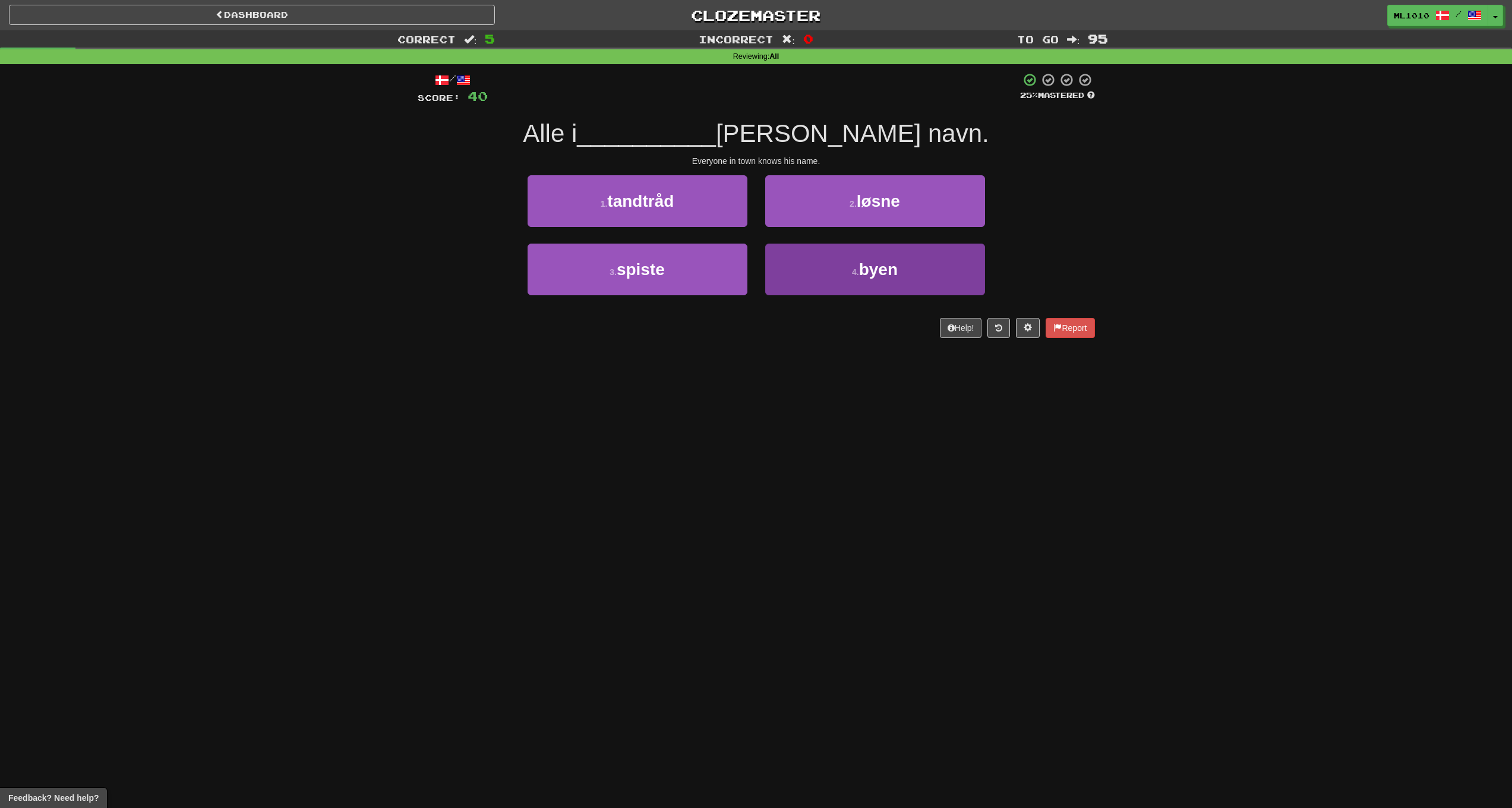
click at [850, 263] on button "4 . byen" at bounding box center [875, 269] width 220 height 52
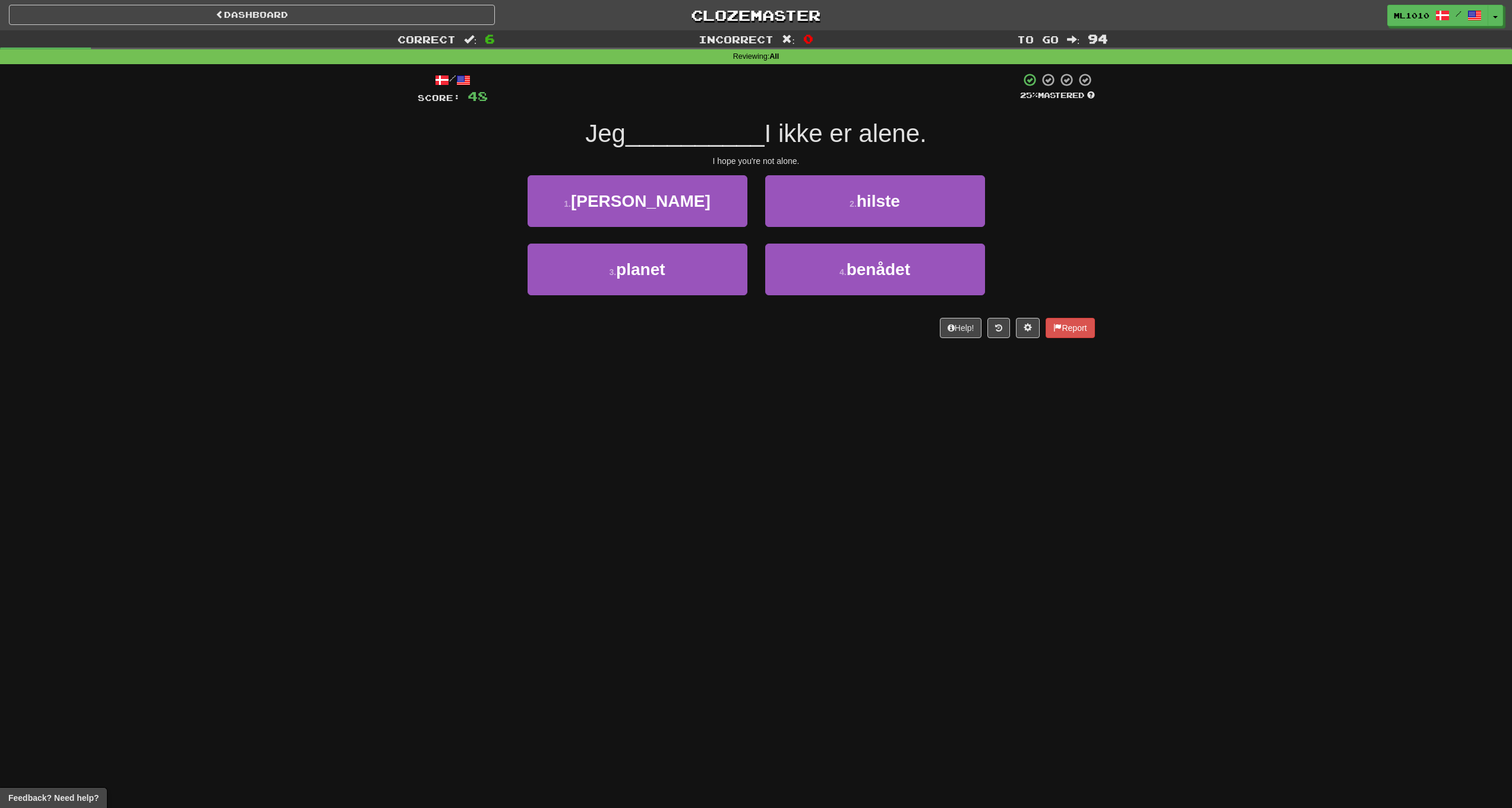
drag, startPoint x: 717, startPoint y: 199, endPoint x: 724, endPoint y: 200, distance: 7.1
click at [717, 199] on button "1 . [PERSON_NAME]" at bounding box center [637, 201] width 220 height 52
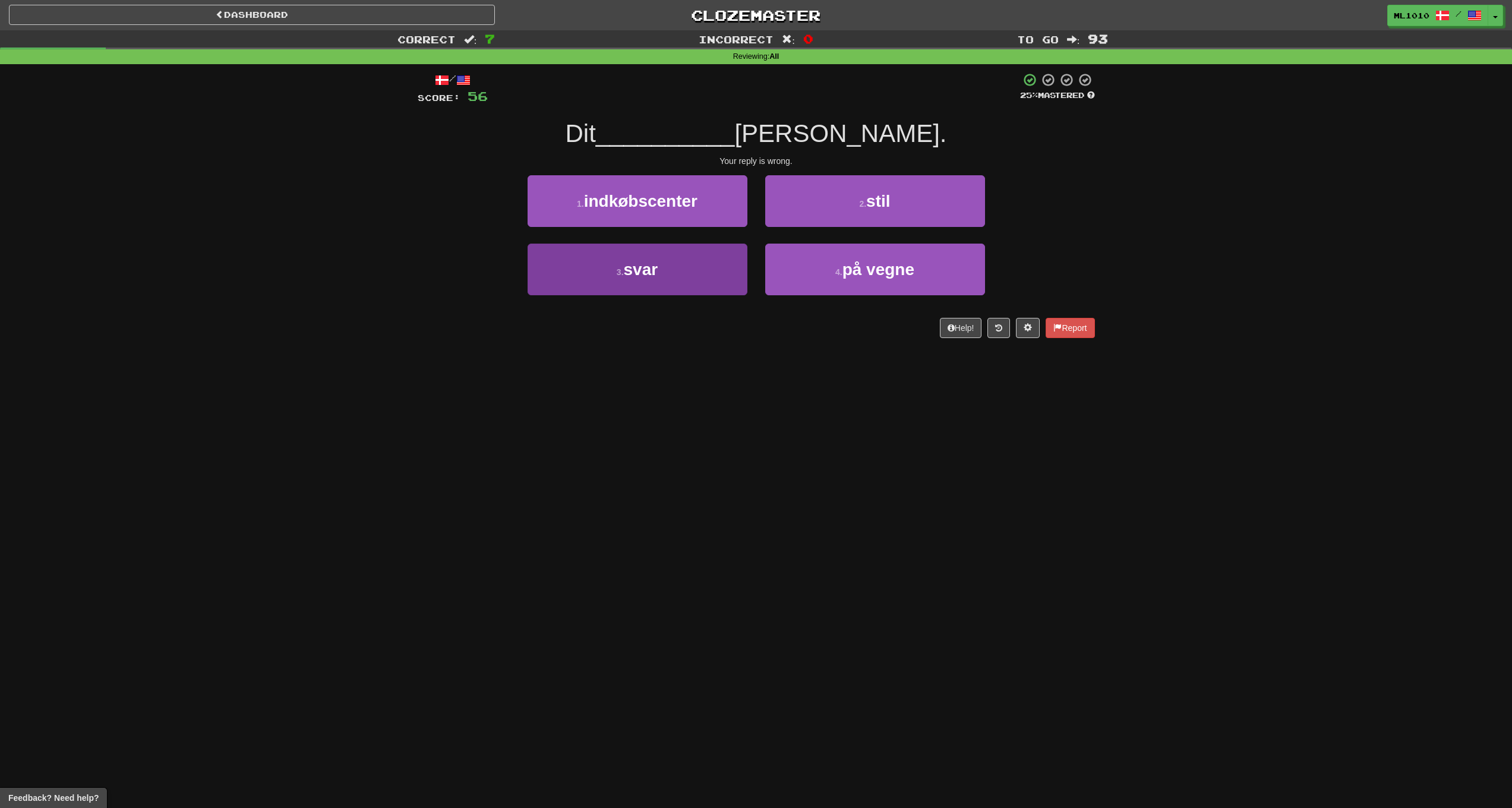
click at [670, 277] on button "3 . svar" at bounding box center [637, 269] width 220 height 52
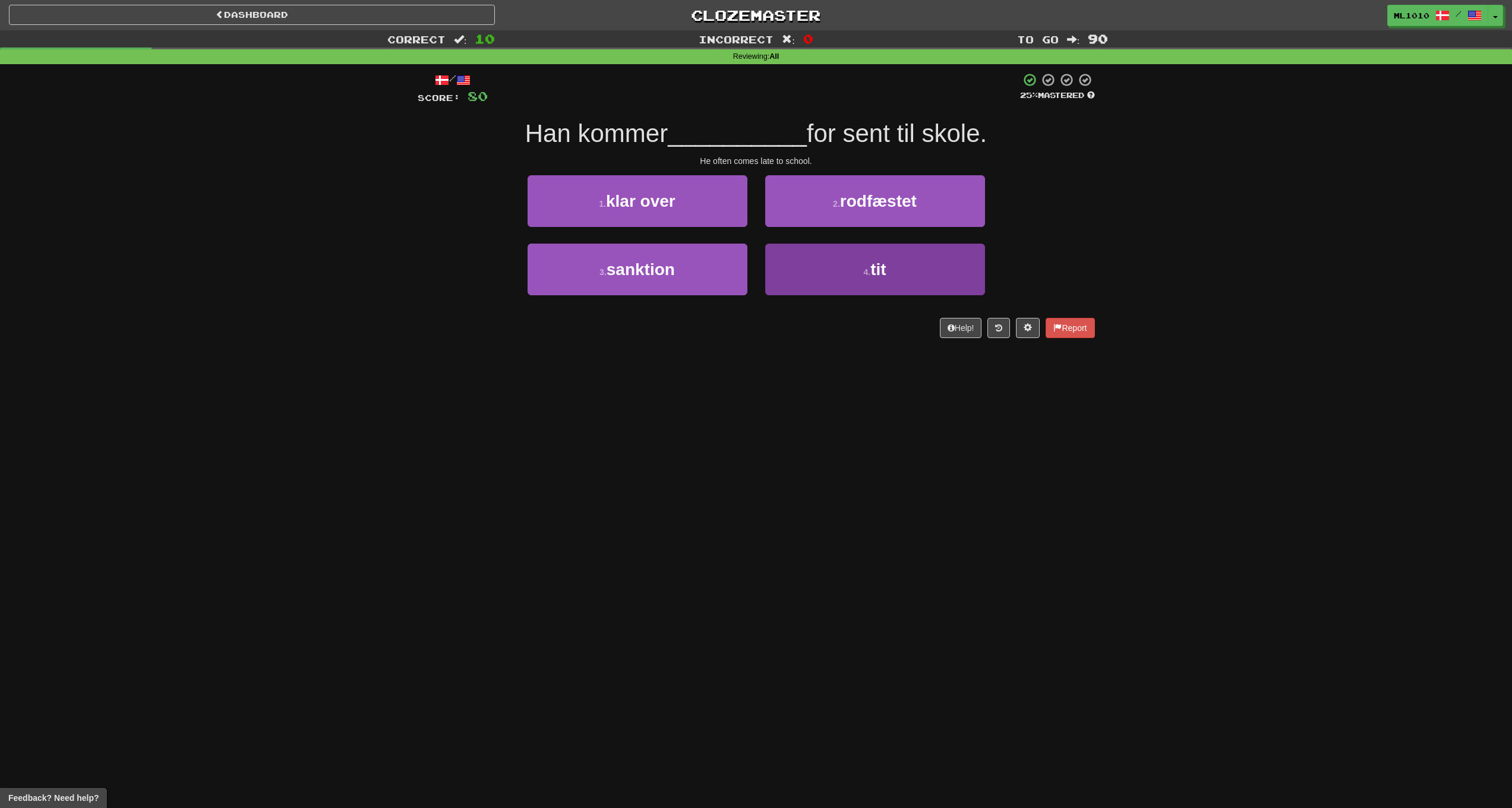
click at [956, 274] on button "4 . tit" at bounding box center [875, 269] width 220 height 52
click at [780, 277] on button "4 . [GEOGRAPHIC_DATA]" at bounding box center [875, 269] width 220 height 52
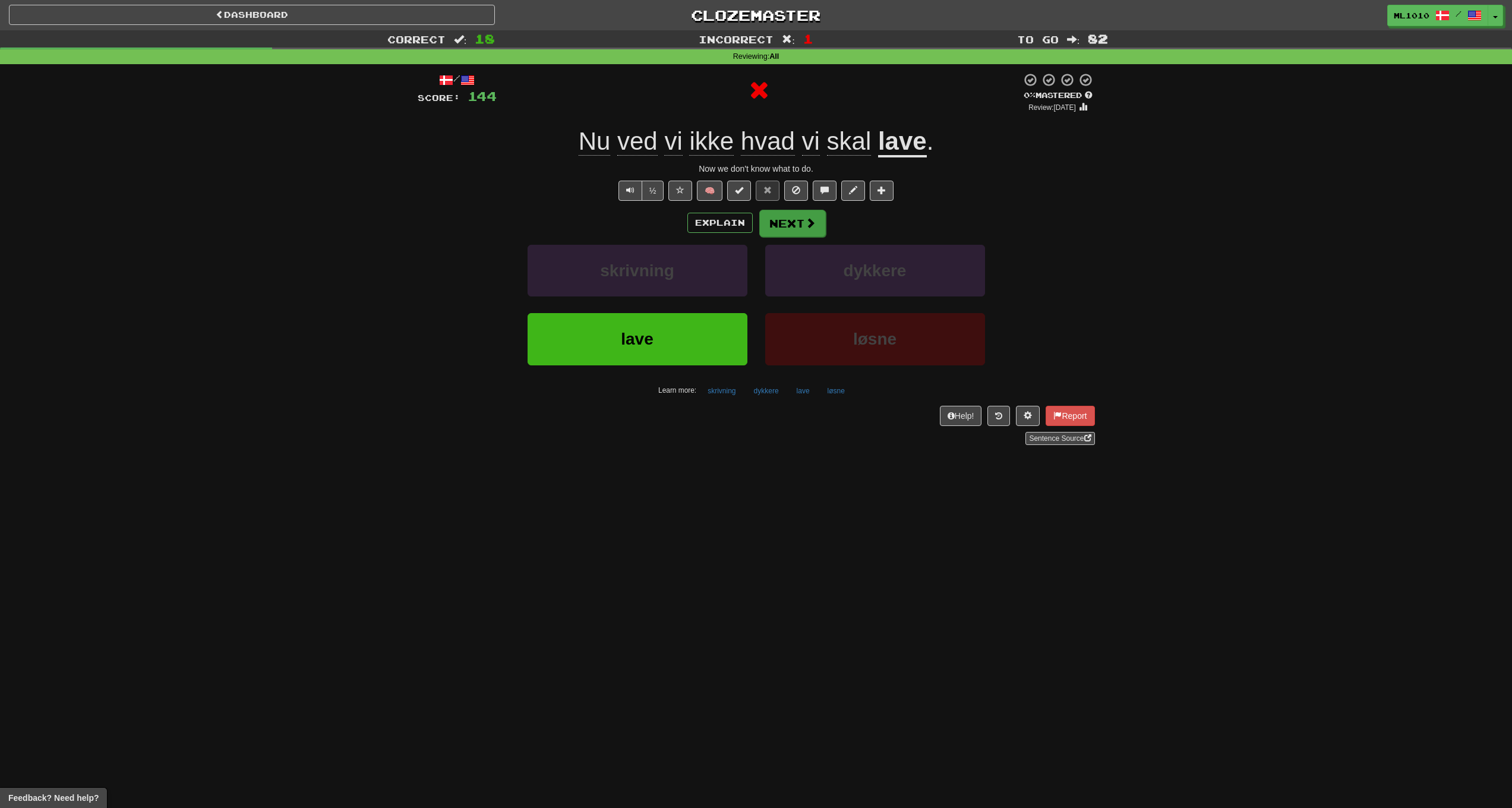
click at [810, 222] on span at bounding box center [810, 222] width 11 height 11
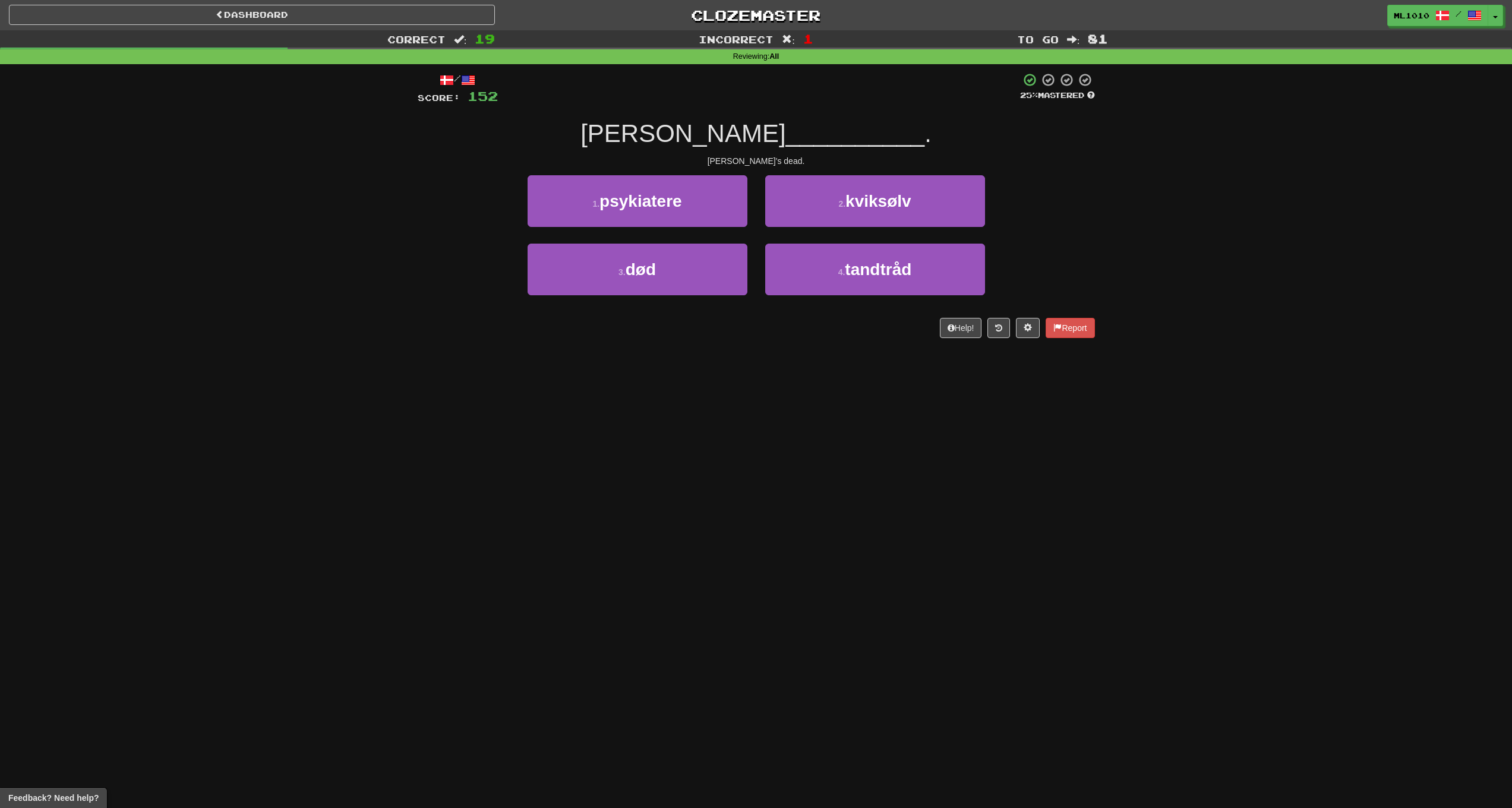
click at [729, 234] on div "1 . psykiatere" at bounding box center [637, 209] width 238 height 68
click at [719, 254] on button "3 . død" at bounding box center [637, 269] width 220 height 52
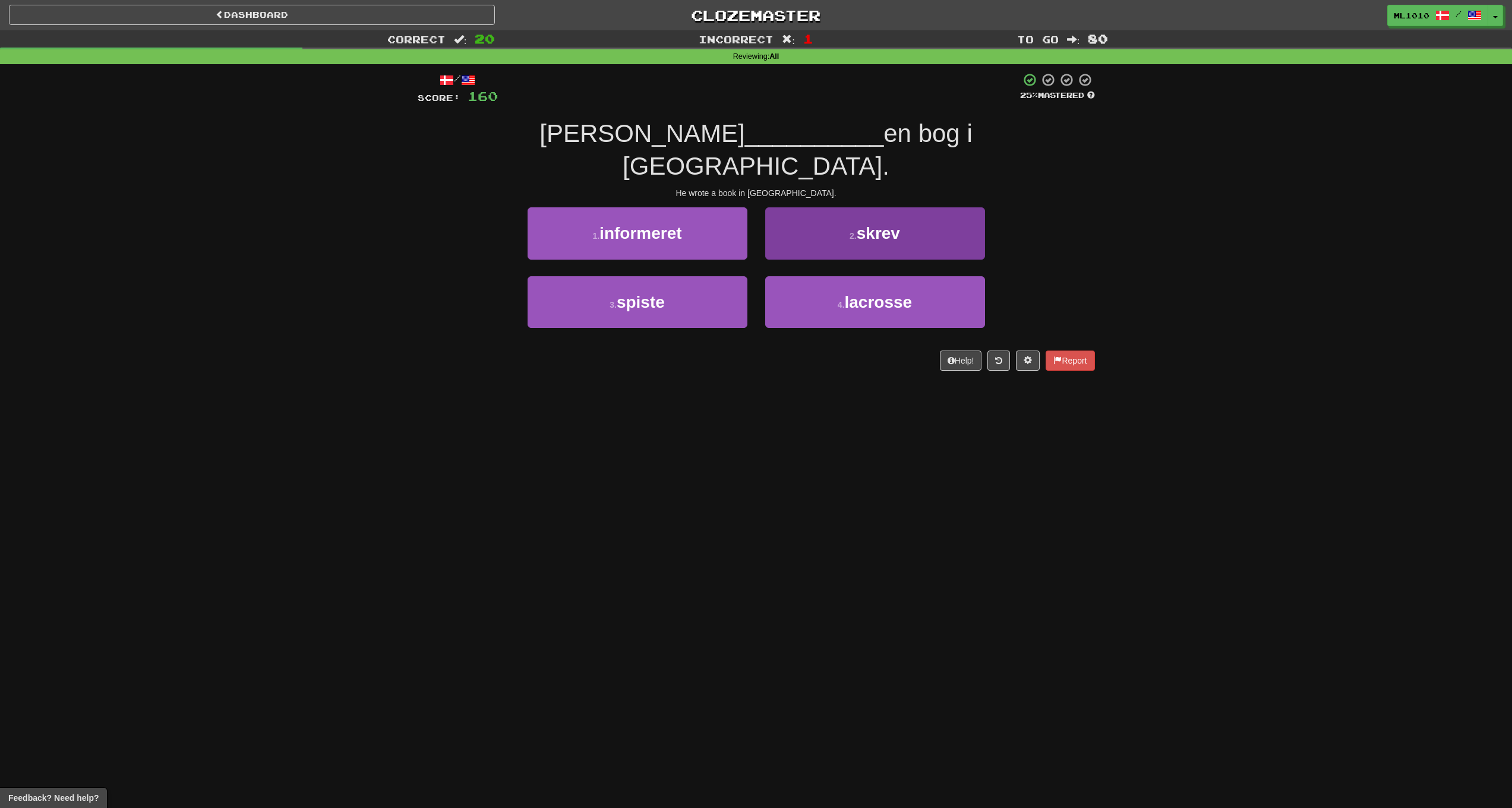
click at [844, 209] on button "2 . skrev" at bounding box center [875, 233] width 220 height 52
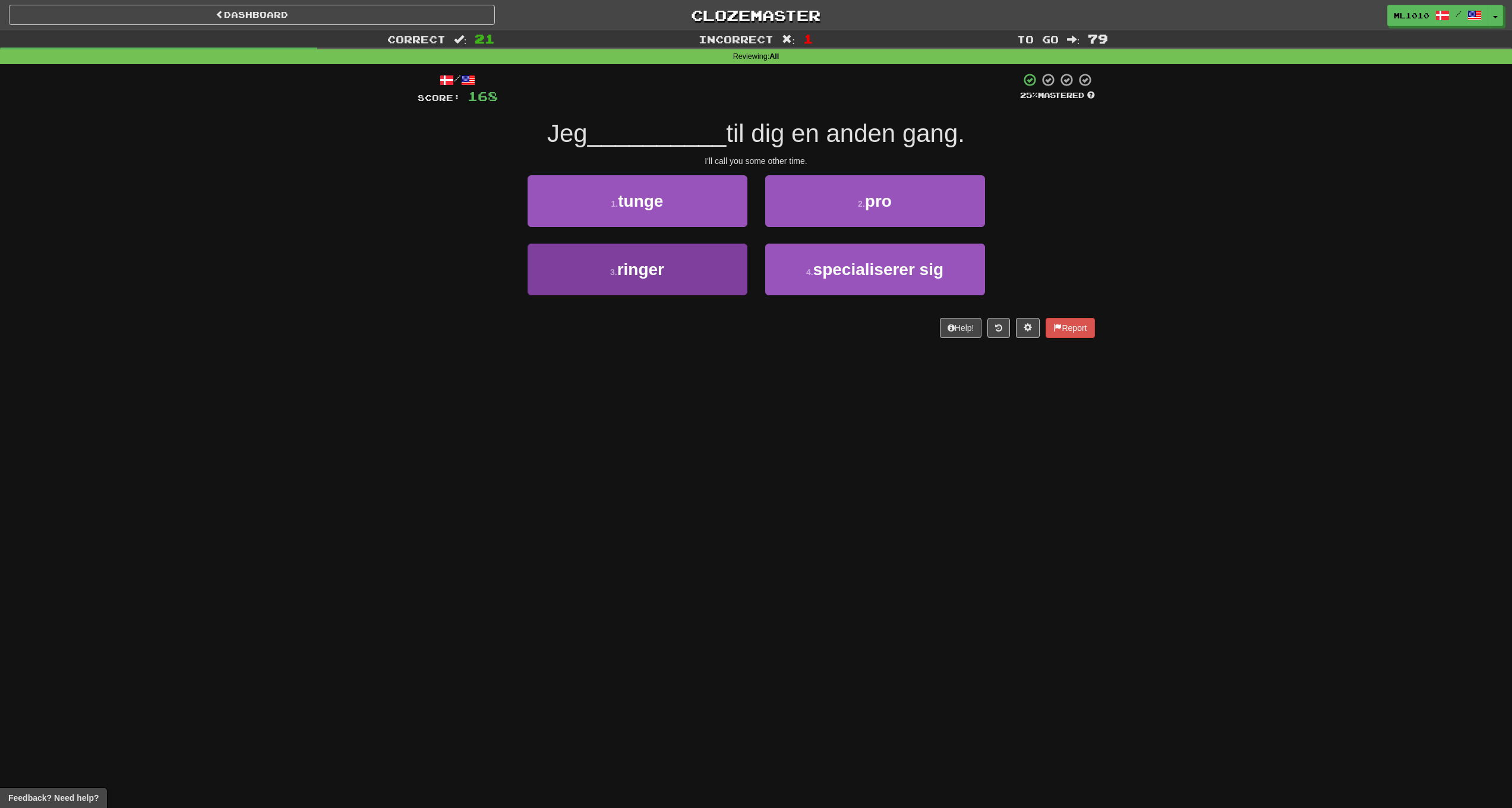
click at [665, 271] on button "3 . ringer" at bounding box center [637, 269] width 220 height 52
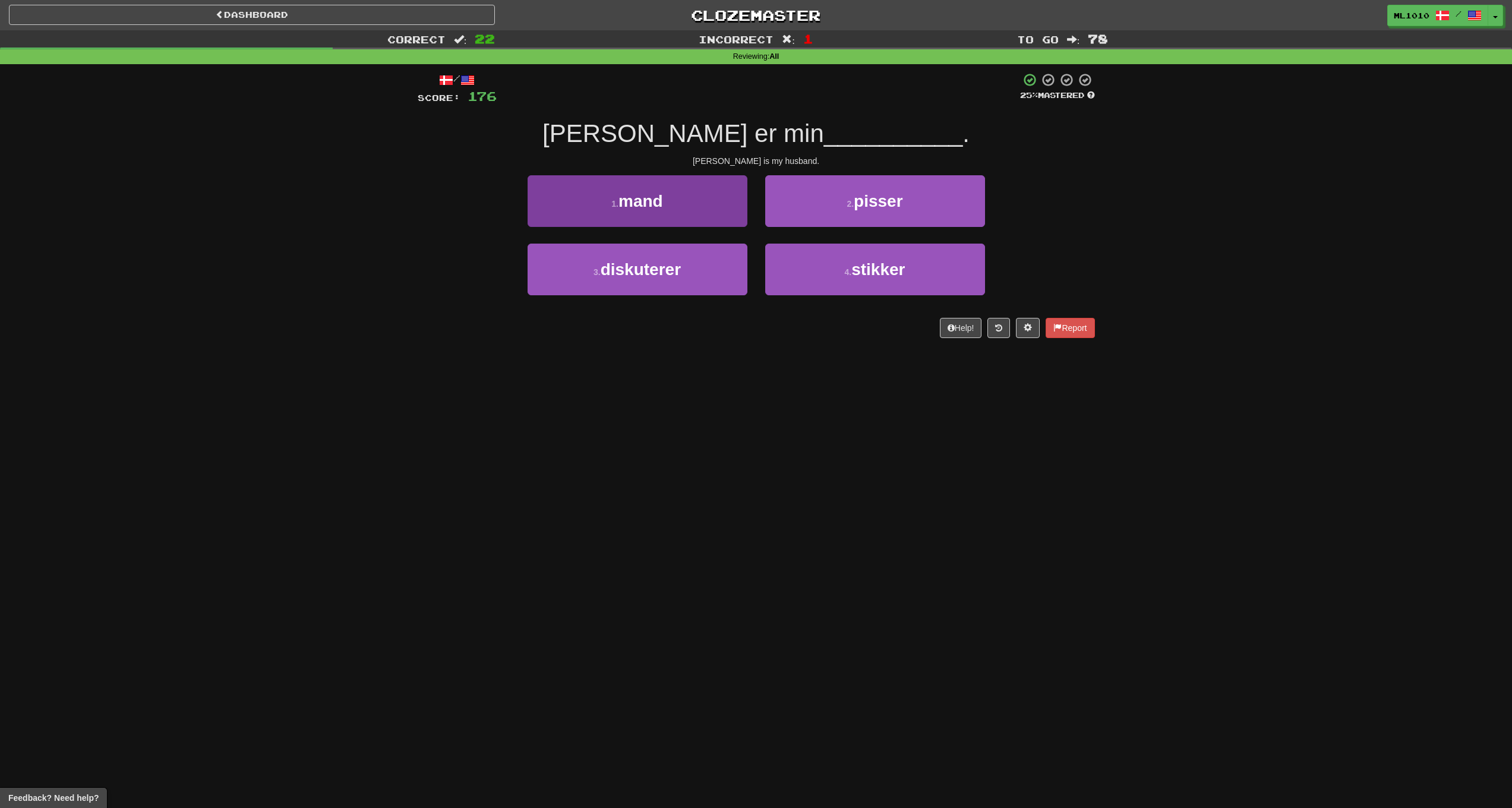
click at [716, 207] on button "1 . mand" at bounding box center [637, 201] width 220 height 52
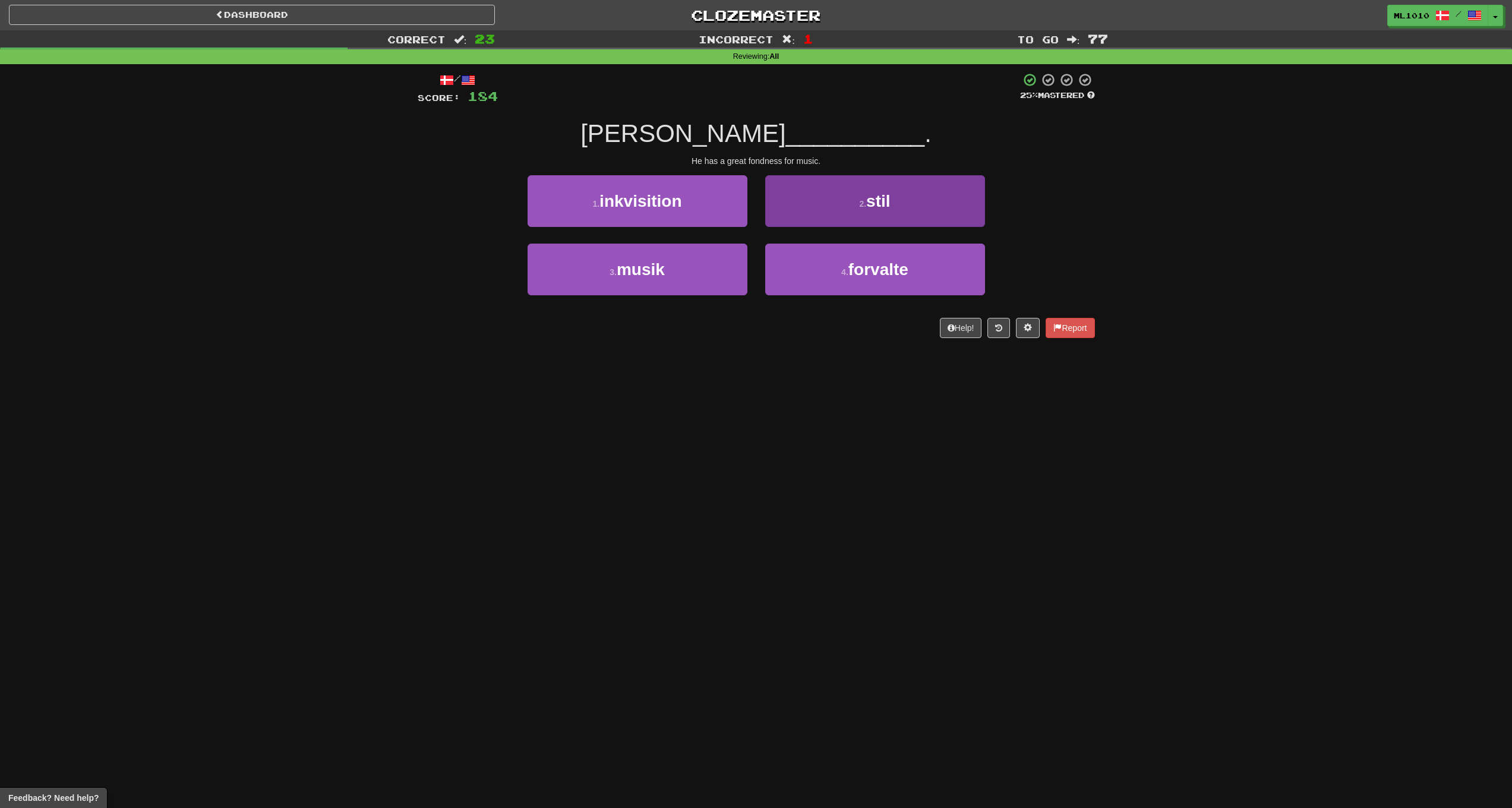
drag, startPoint x: 714, startPoint y: 274, endPoint x: 817, endPoint y: 270, distance: 103.1
click at [714, 274] on button "3 . musik" at bounding box center [637, 269] width 220 height 52
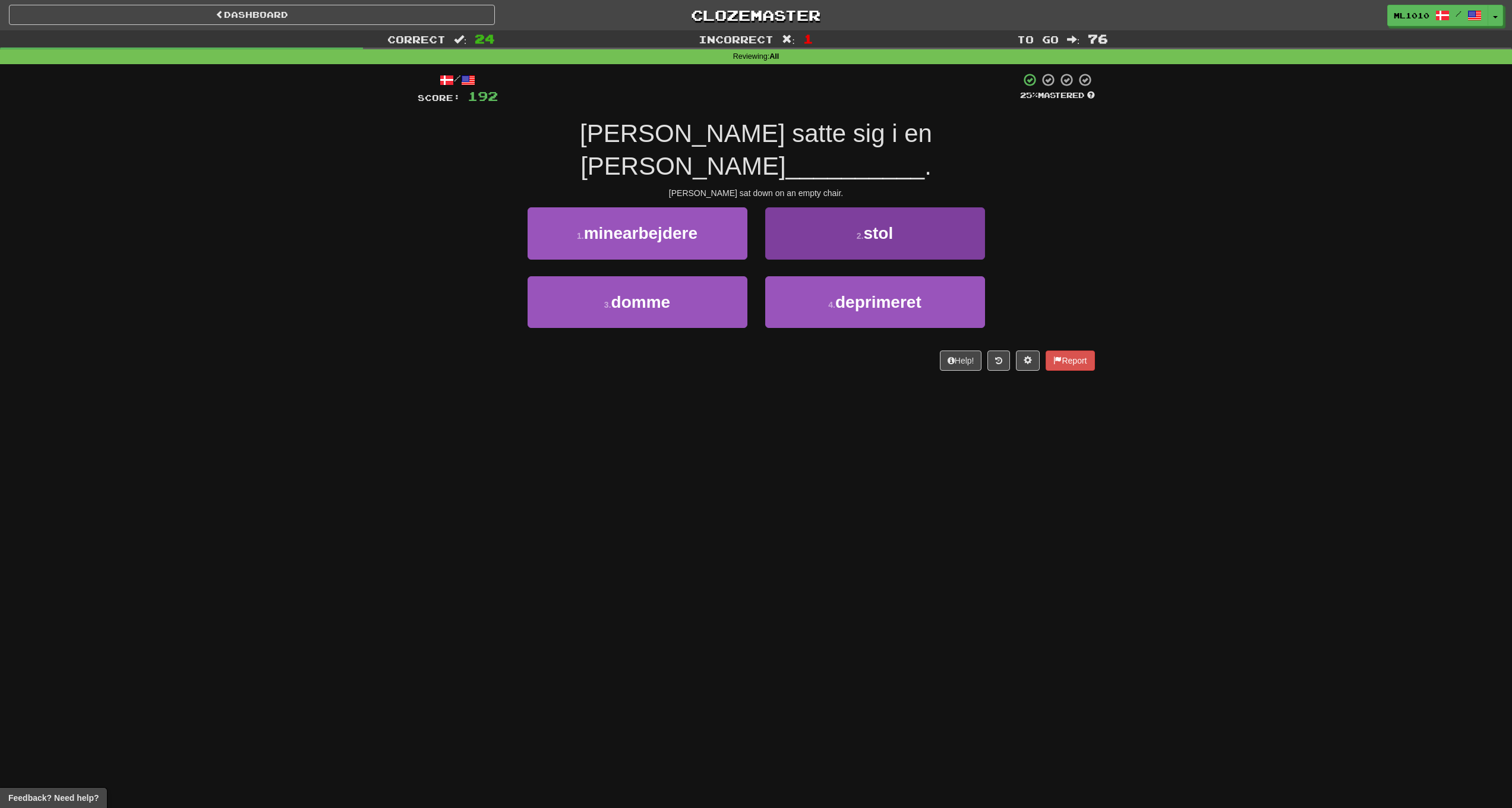
click at [885, 209] on button "2 . stol" at bounding box center [875, 233] width 220 height 52
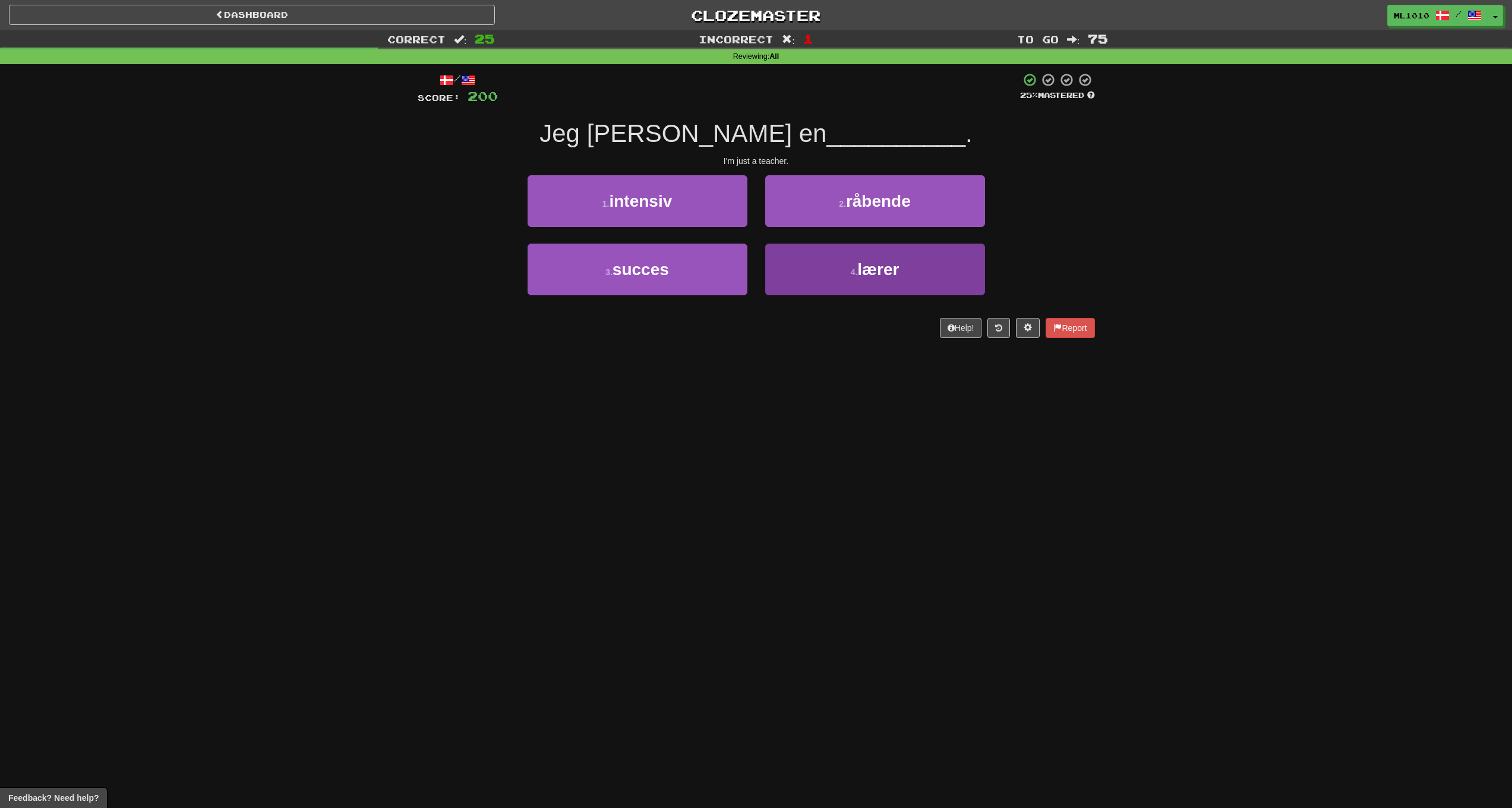
click at [908, 266] on button "4 . lærer" at bounding box center [875, 269] width 220 height 52
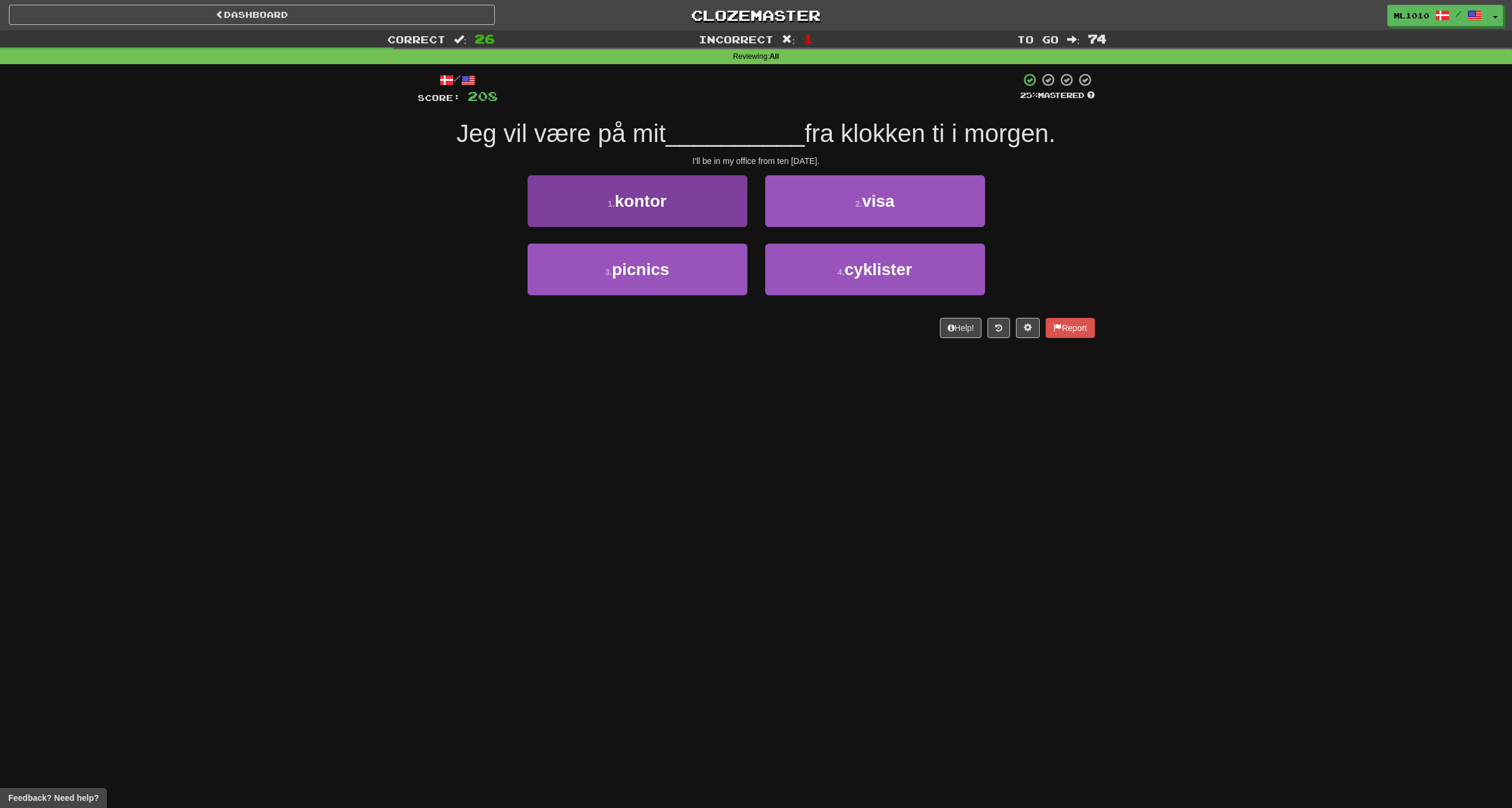
click at [712, 198] on button "1 . kontor" at bounding box center [637, 201] width 220 height 52
click at [727, 214] on button "1 . siger" at bounding box center [637, 201] width 220 height 52
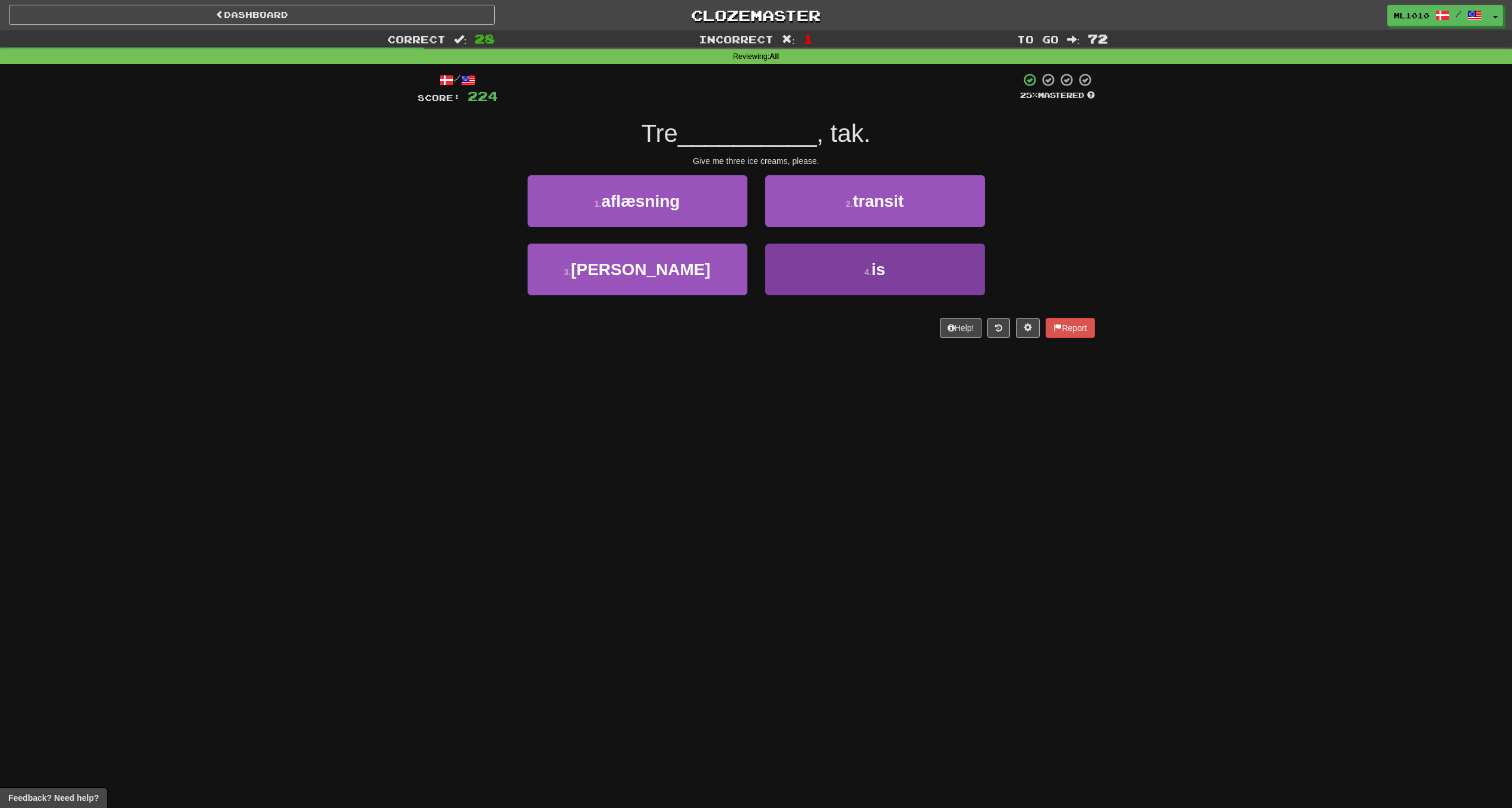
click at [952, 281] on button "4 . is" at bounding box center [875, 269] width 220 height 52
click at [872, 269] on span "sent" at bounding box center [878, 270] width 35 height 19
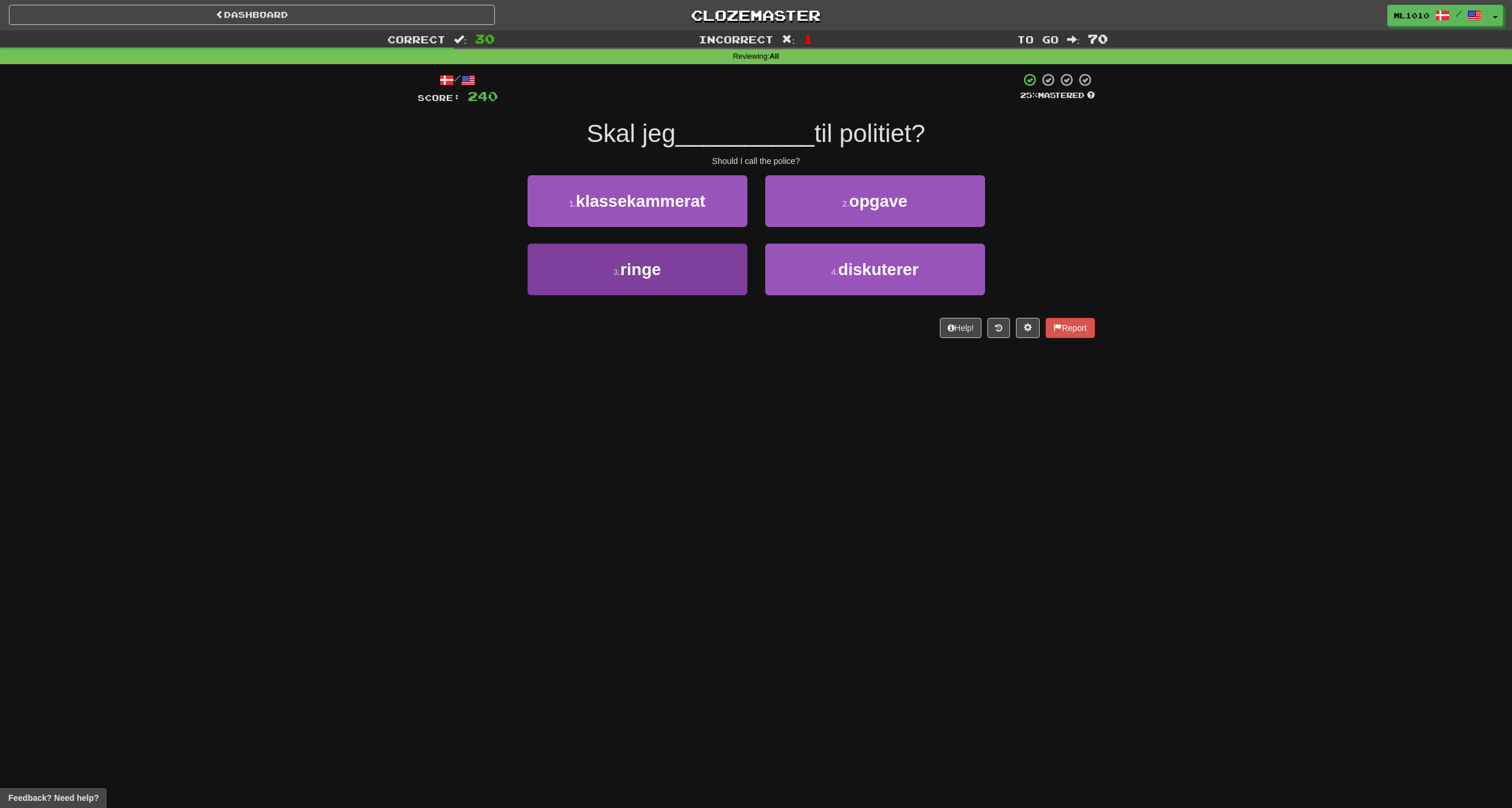
click at [678, 259] on button "3 . ringe" at bounding box center [637, 269] width 220 height 52
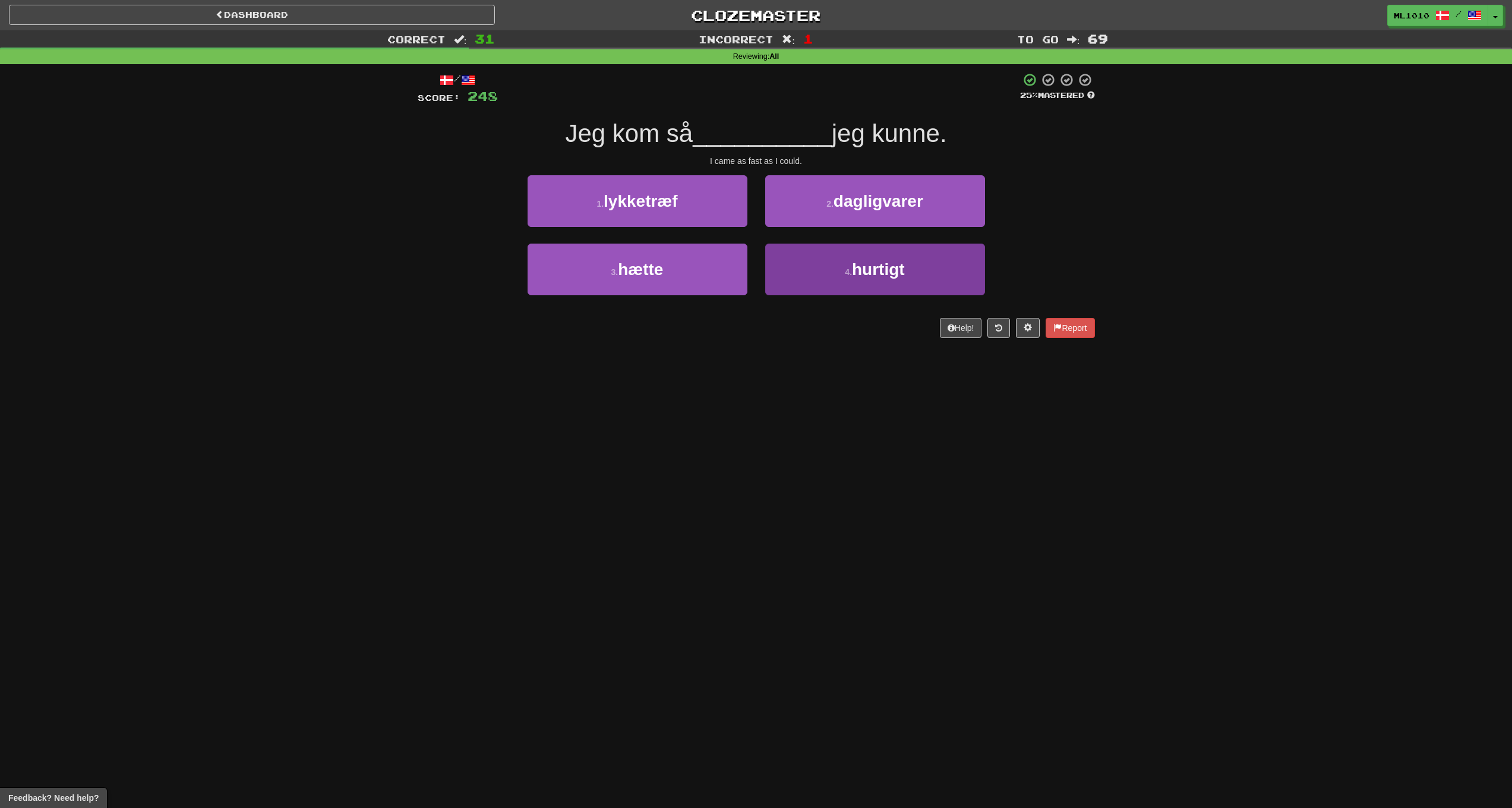
click at [817, 272] on button "4 . hurtigt" at bounding box center [875, 269] width 220 height 52
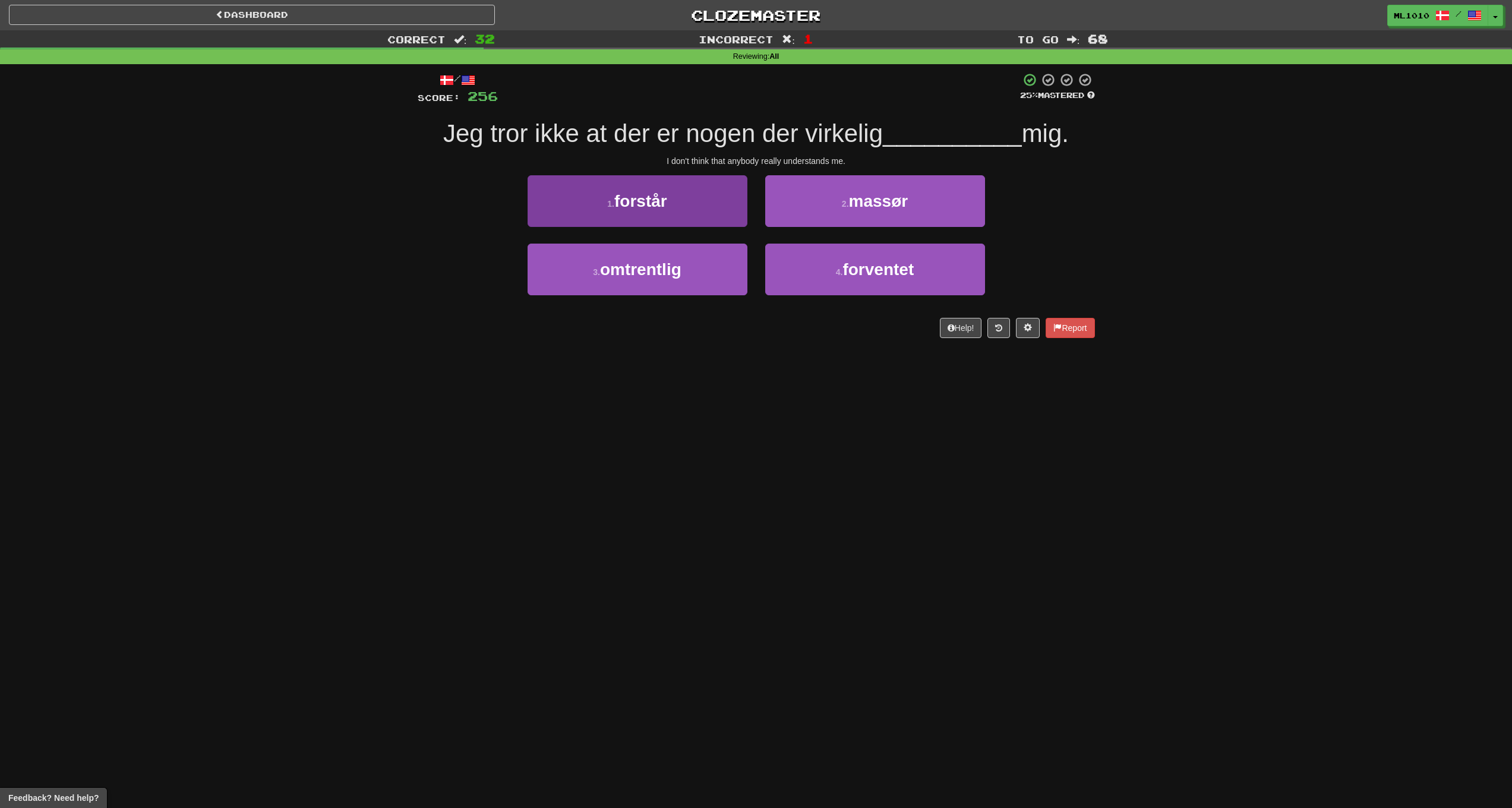
click at [674, 197] on button "1 . forstår" at bounding box center [637, 201] width 220 height 52
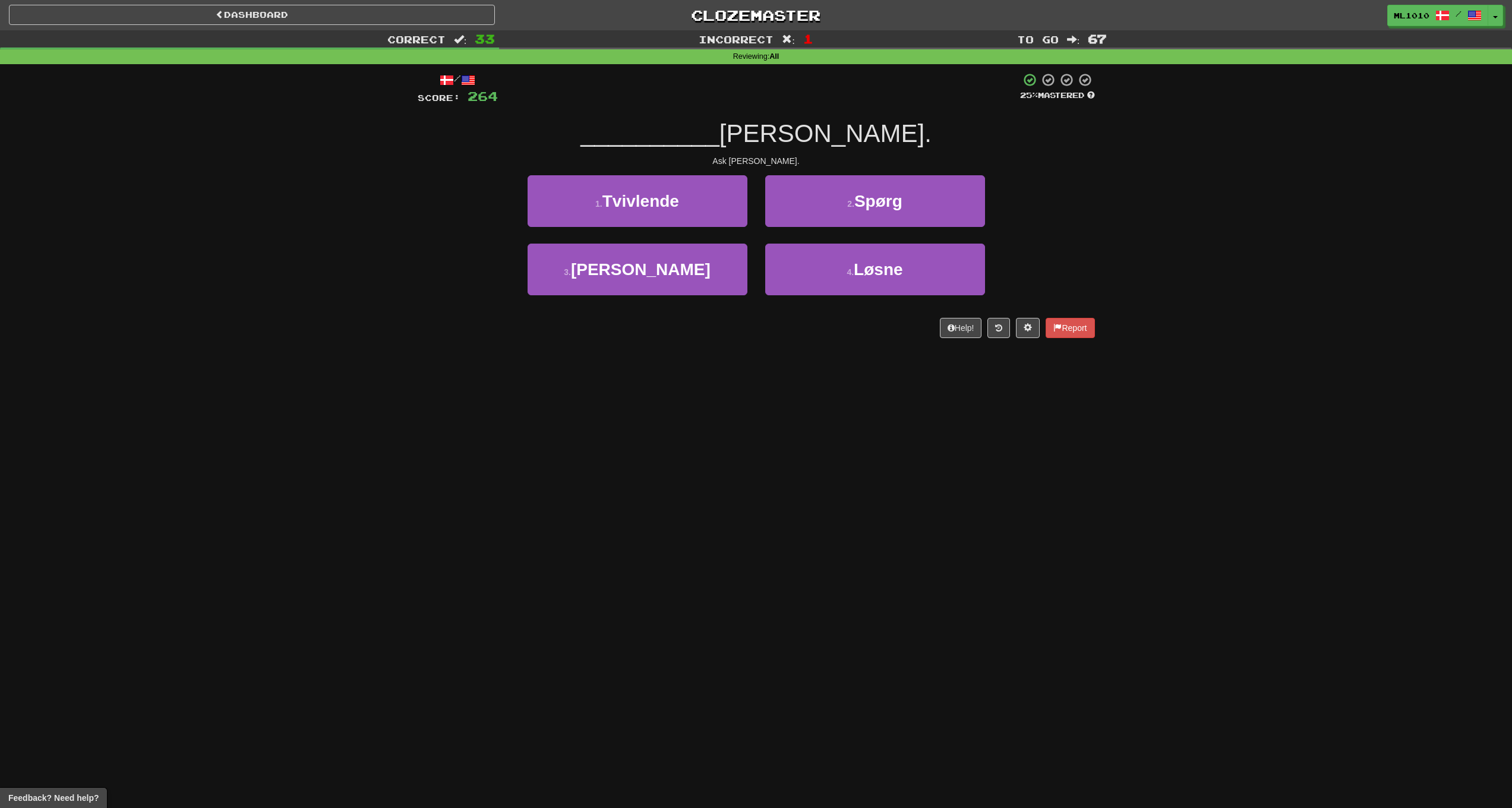
drag, startPoint x: 832, startPoint y: 272, endPoint x: 834, endPoint y: 310, distance: 38.1
click at [834, 312] on div "/ Score: 264 25 % Mastered __________ Alex. Ask Alex. 1 . Tvivlende 2 . Spørg 3…" at bounding box center [756, 205] width 678 height 266
click at [885, 193] on span "Spørg" at bounding box center [878, 201] width 48 height 19
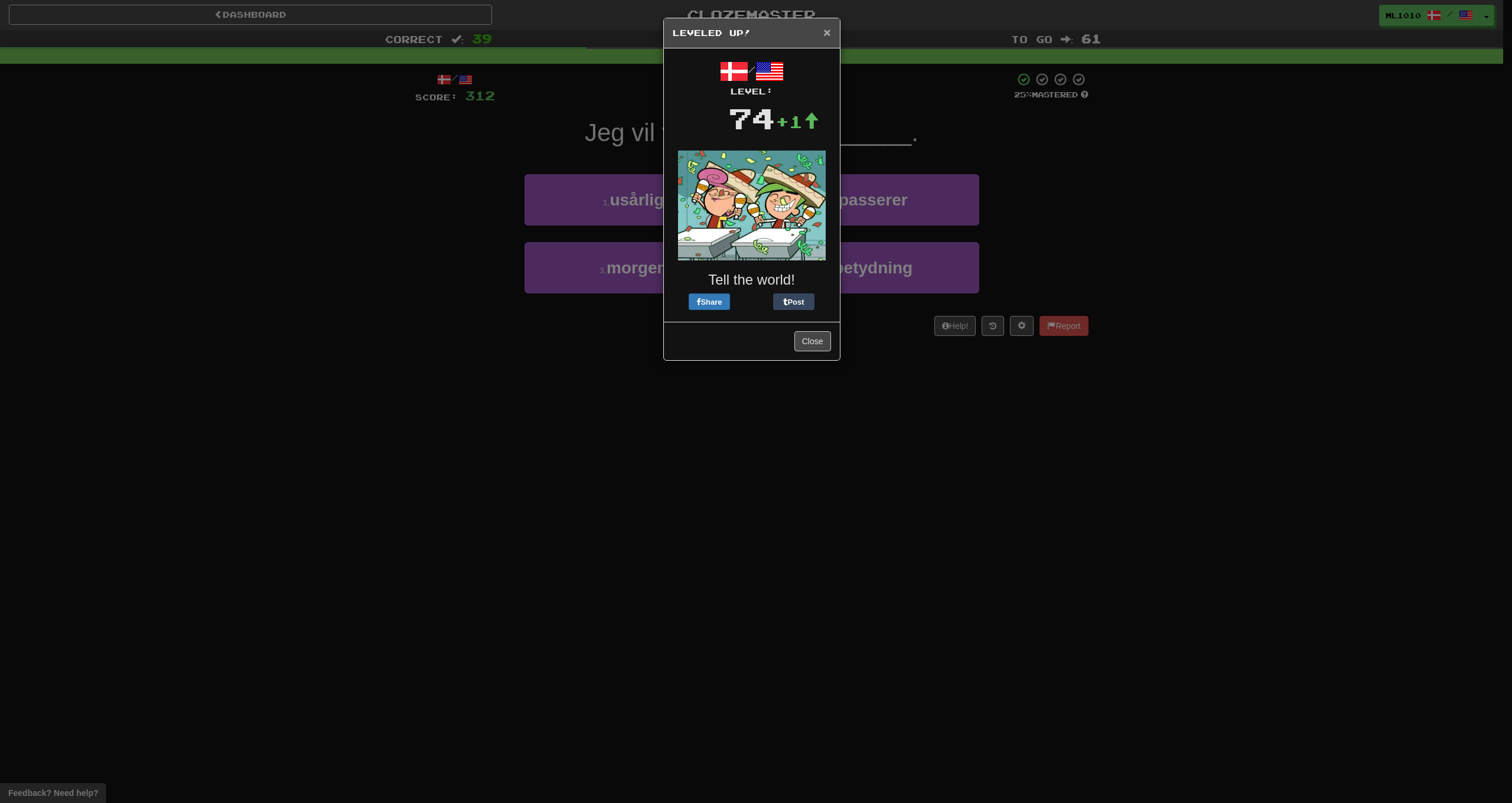
click at [825, 35] on span "×" at bounding box center [826, 32] width 7 height 14
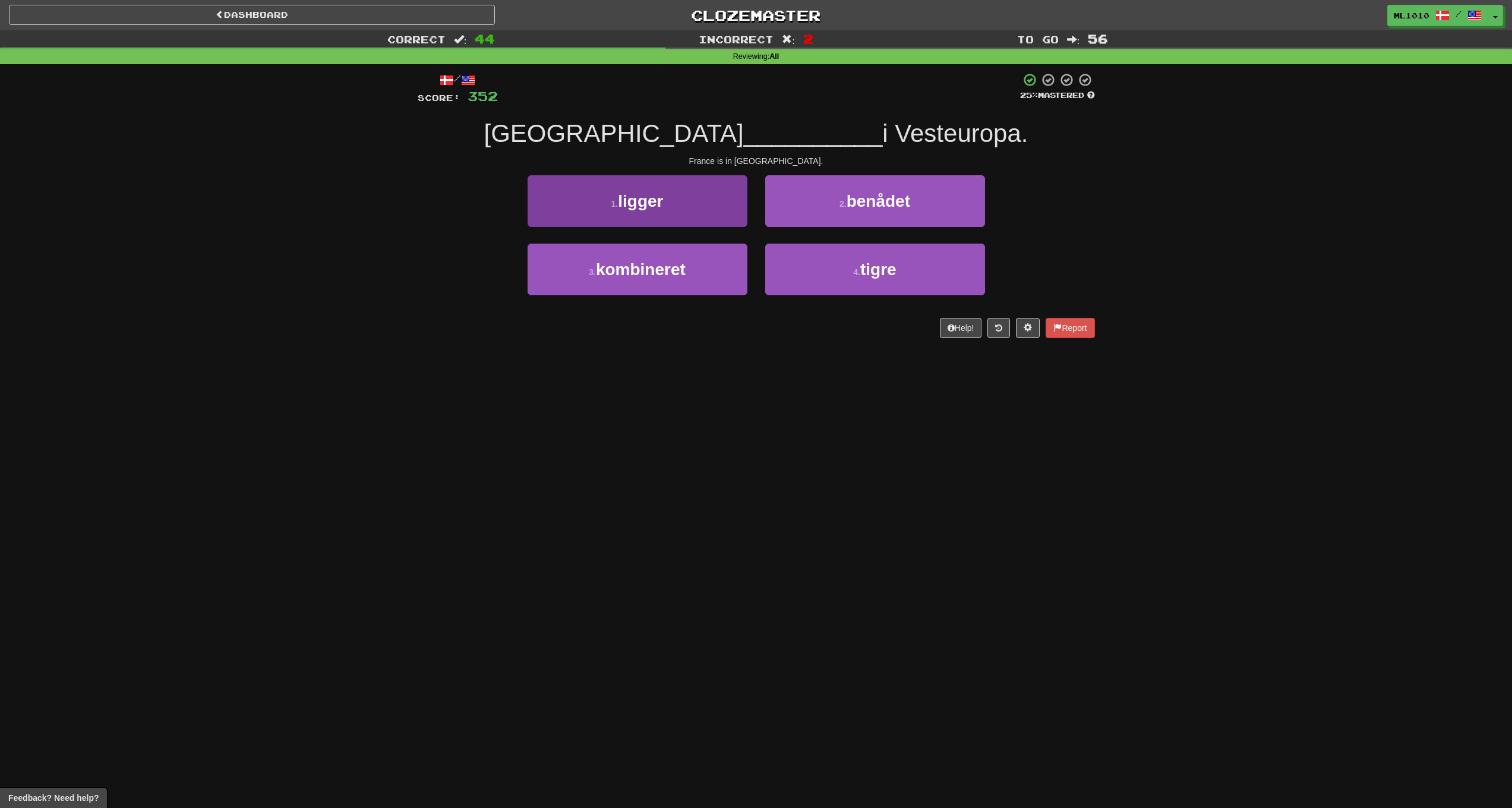
click at [681, 206] on button "1 . ligger" at bounding box center [637, 201] width 220 height 52
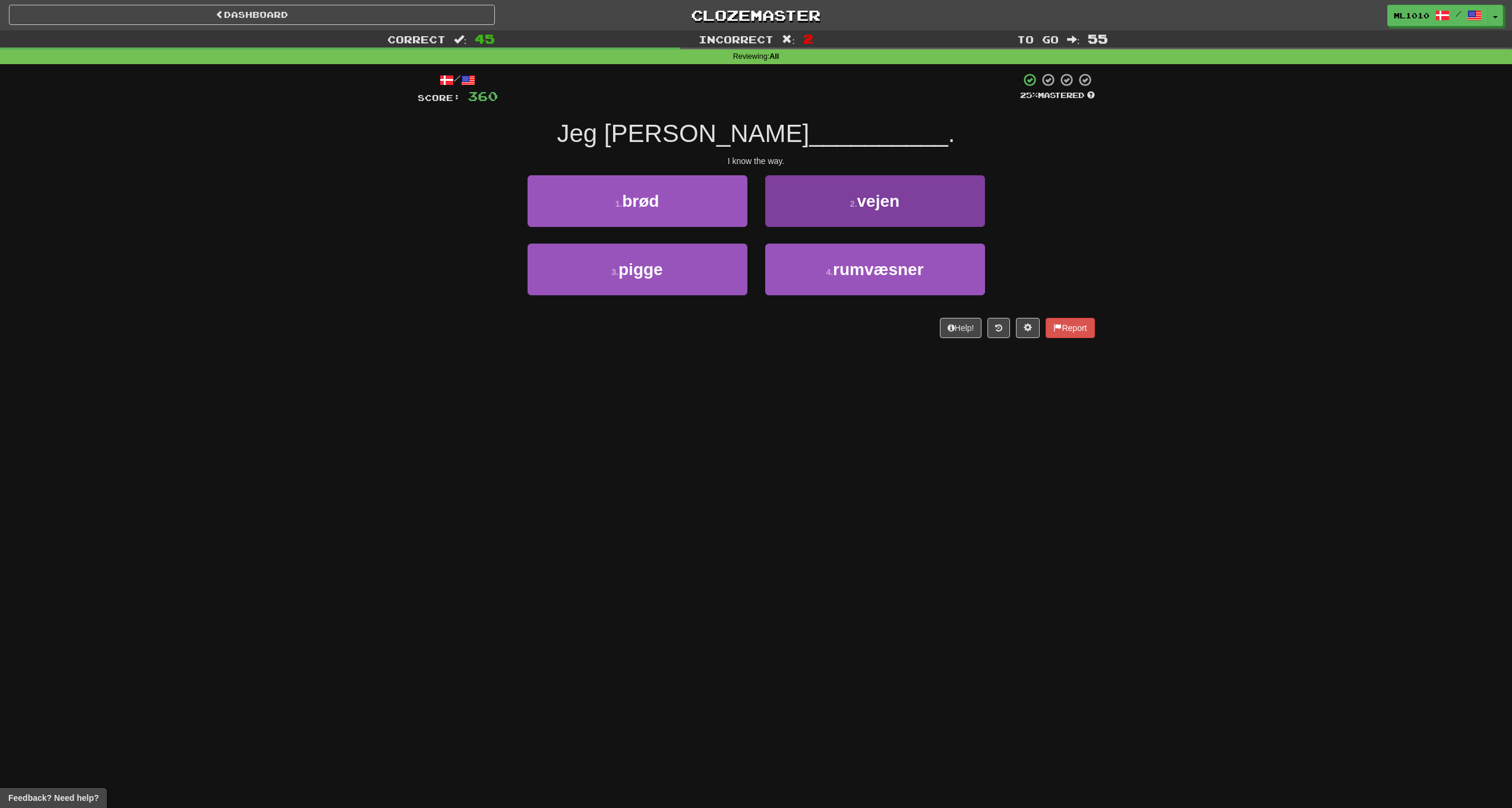
click at [882, 192] on span "vejen" at bounding box center [878, 201] width 42 height 19
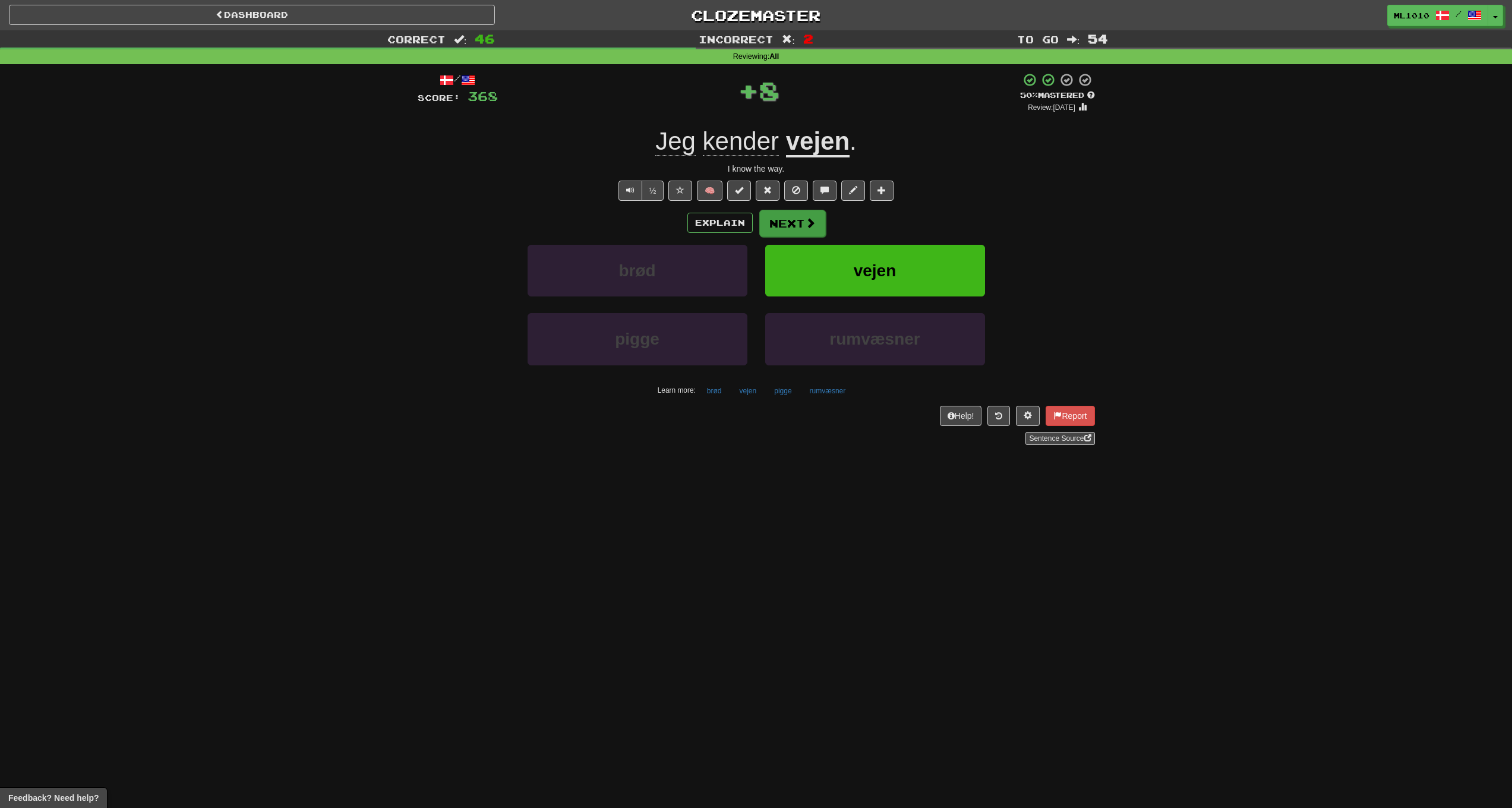
click at [778, 212] on button "Next" at bounding box center [793, 222] width 66 height 27
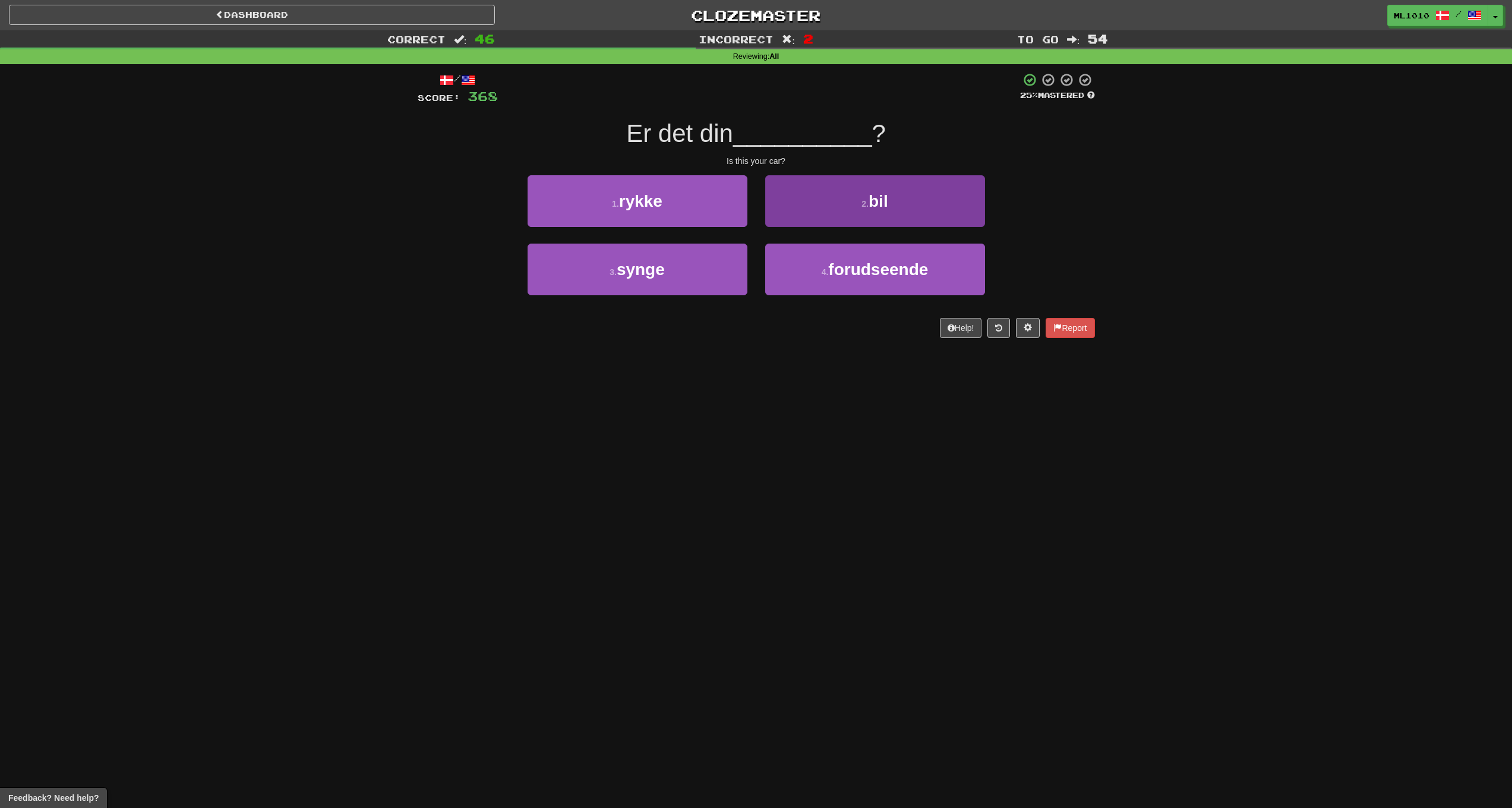
click at [903, 205] on button "2 . bil" at bounding box center [875, 201] width 220 height 52
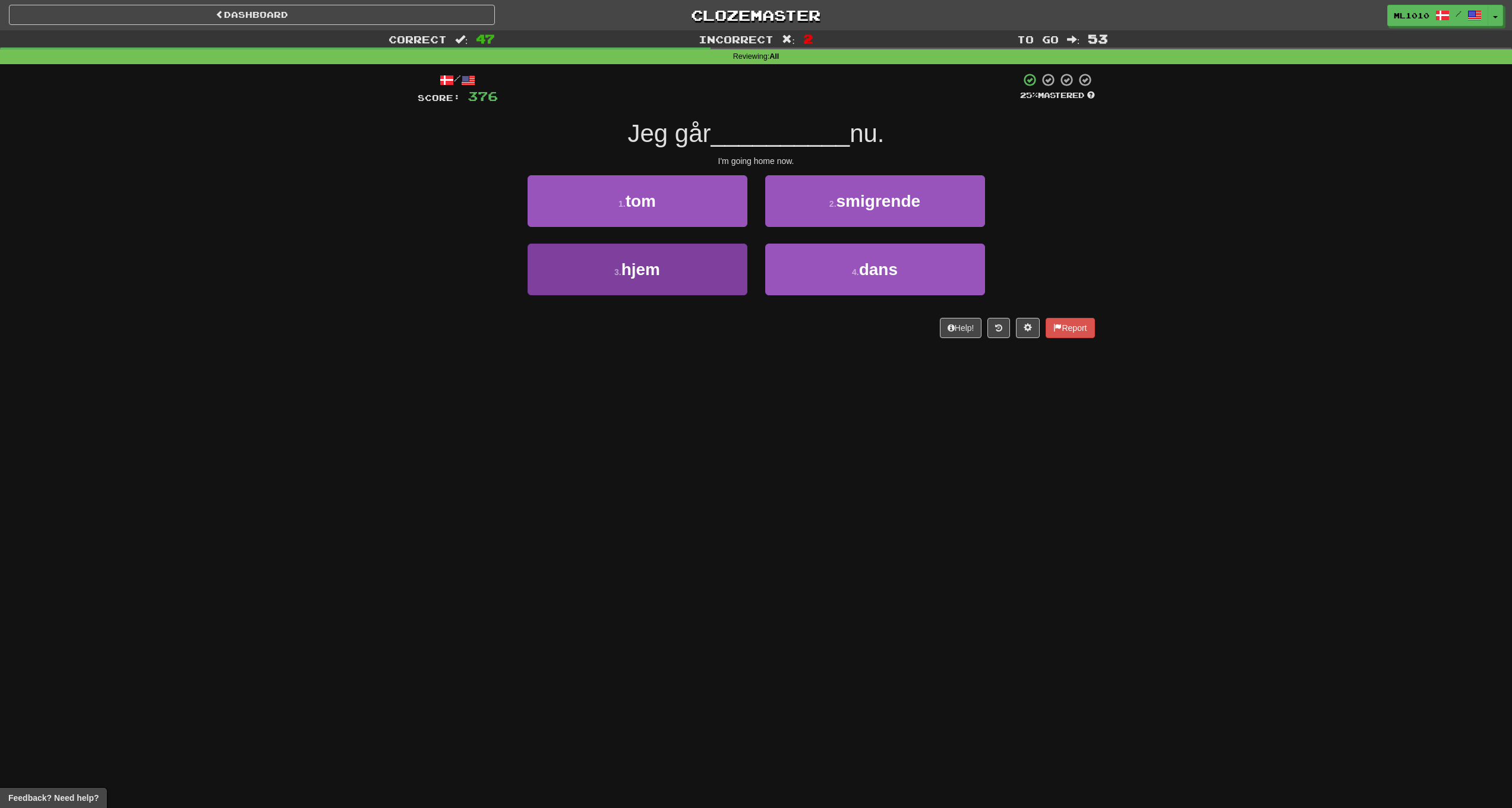
click at [717, 269] on button "3 . hjem" at bounding box center [637, 269] width 220 height 52
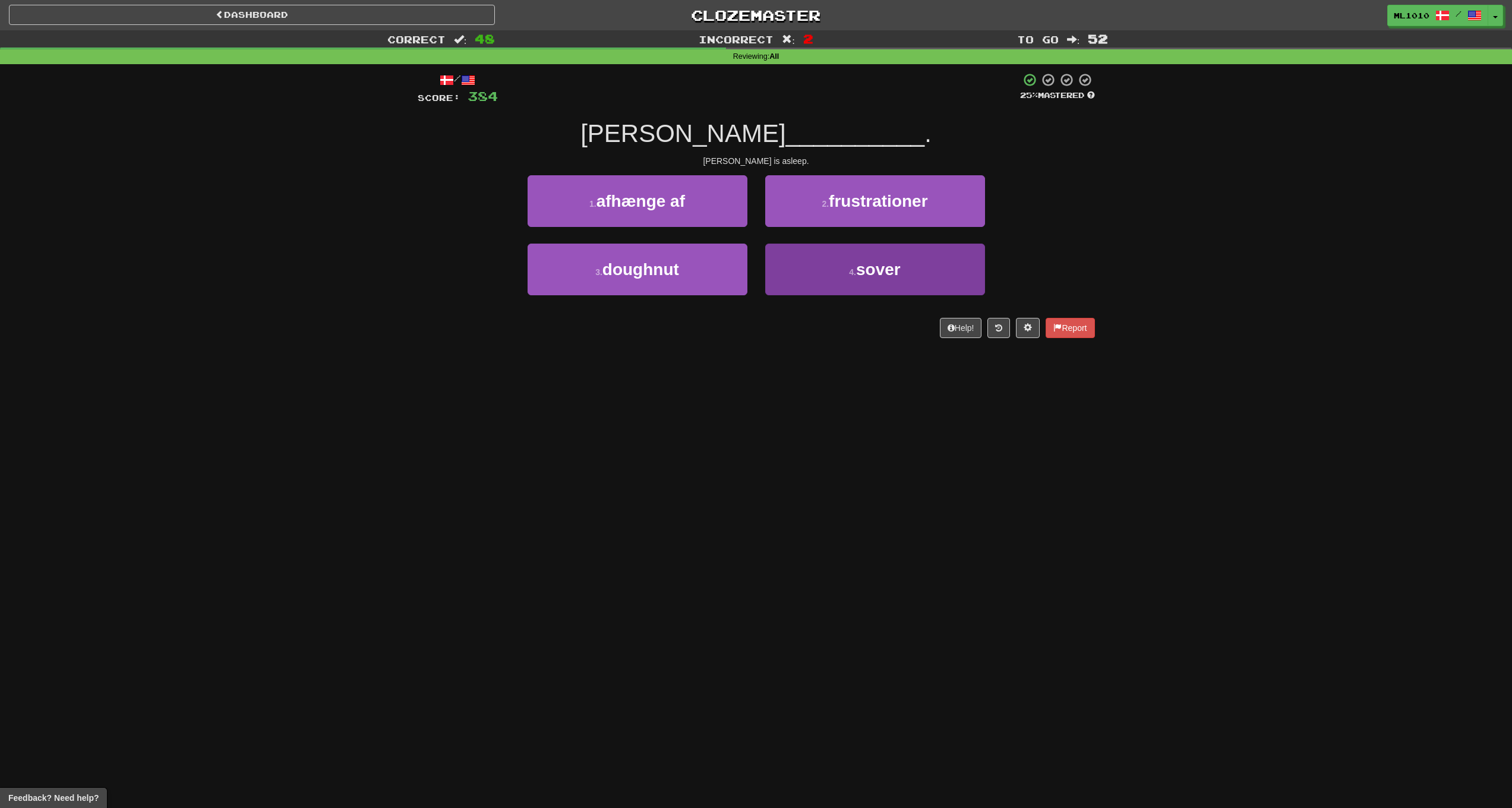
click at [933, 260] on button "4 . sover" at bounding box center [875, 269] width 220 height 52
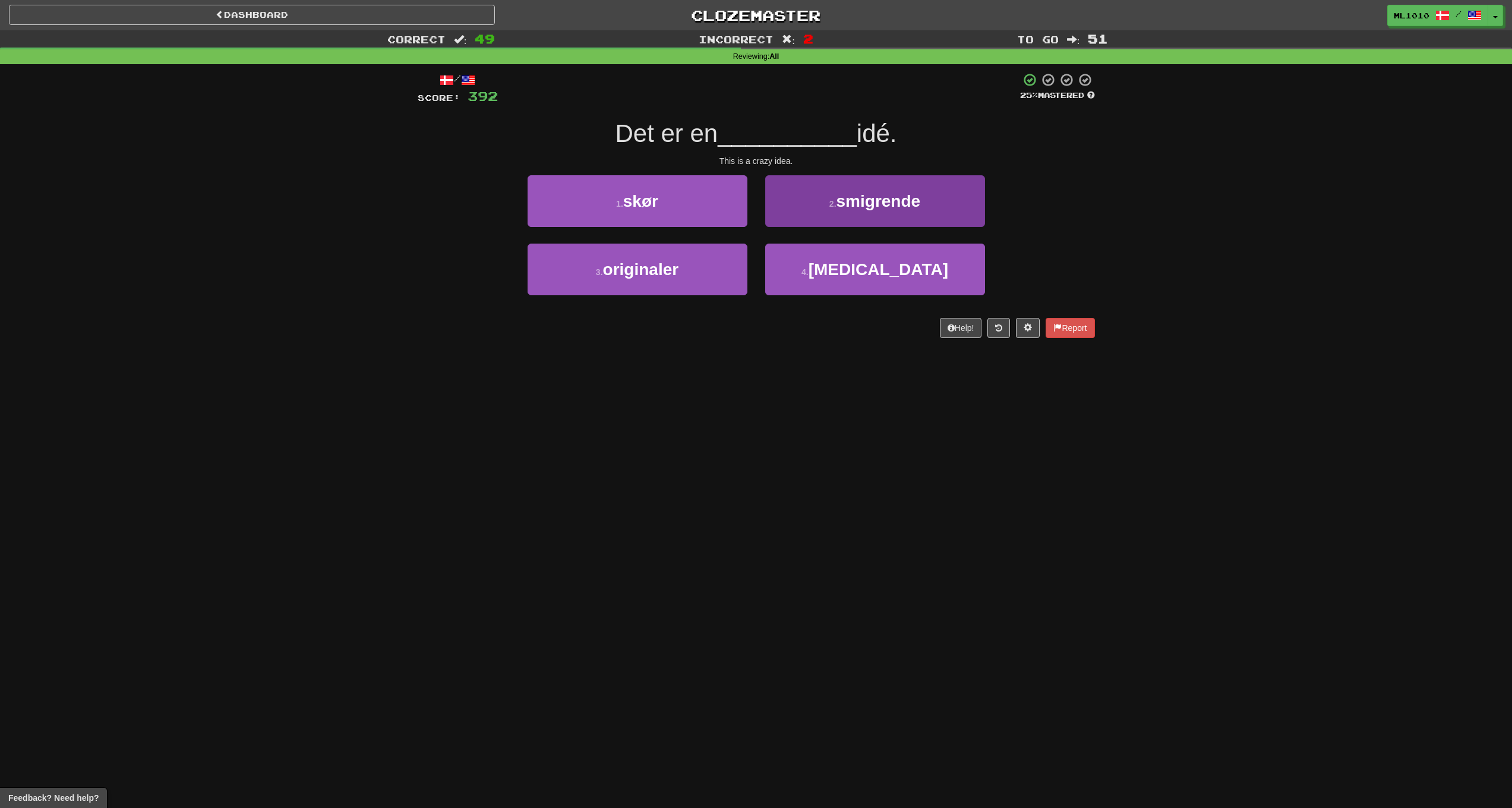
click at [834, 219] on button "2 . smigrende" at bounding box center [875, 201] width 220 height 52
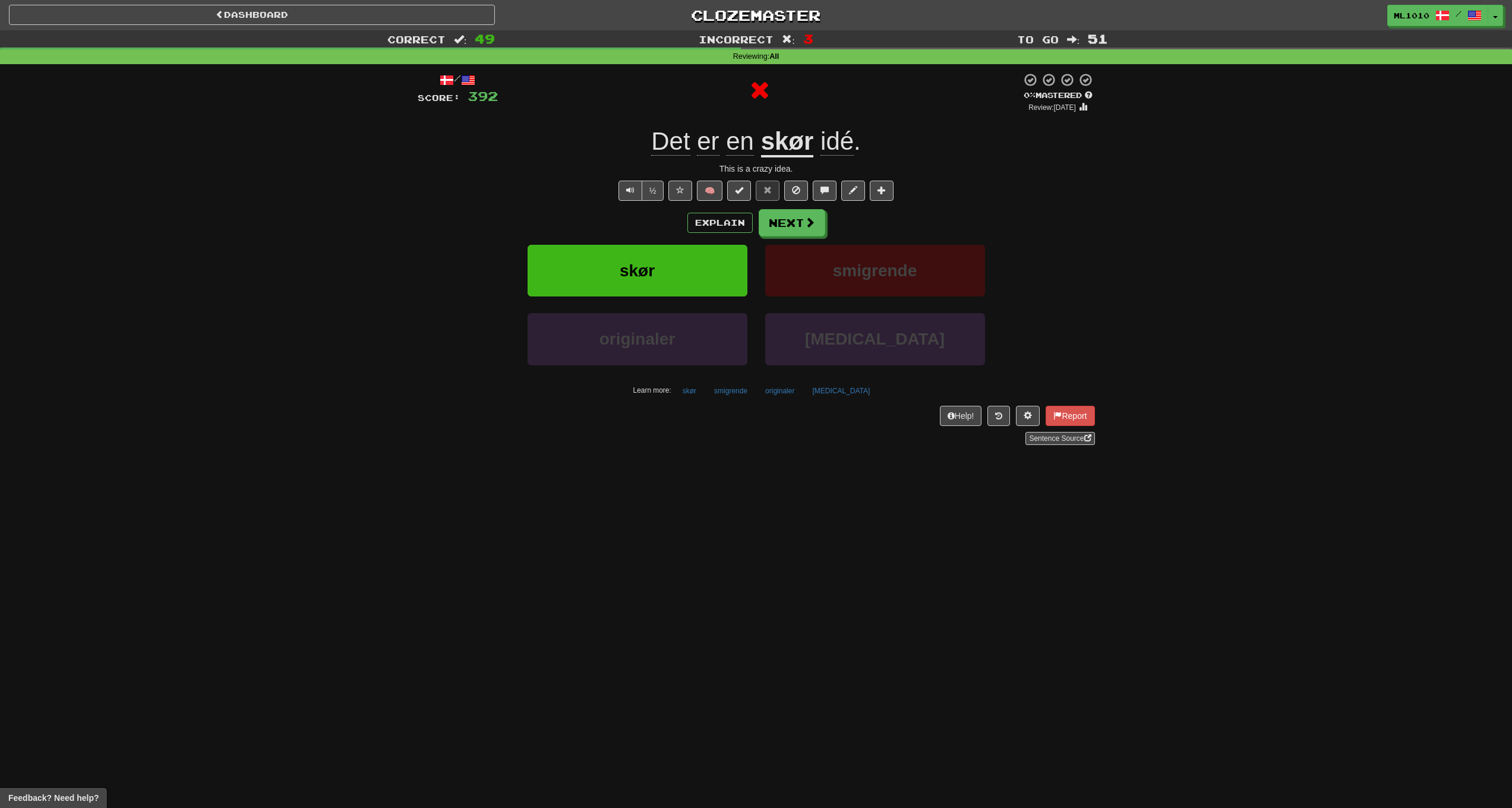
click at [783, 148] on u "skør" at bounding box center [787, 142] width 53 height 30
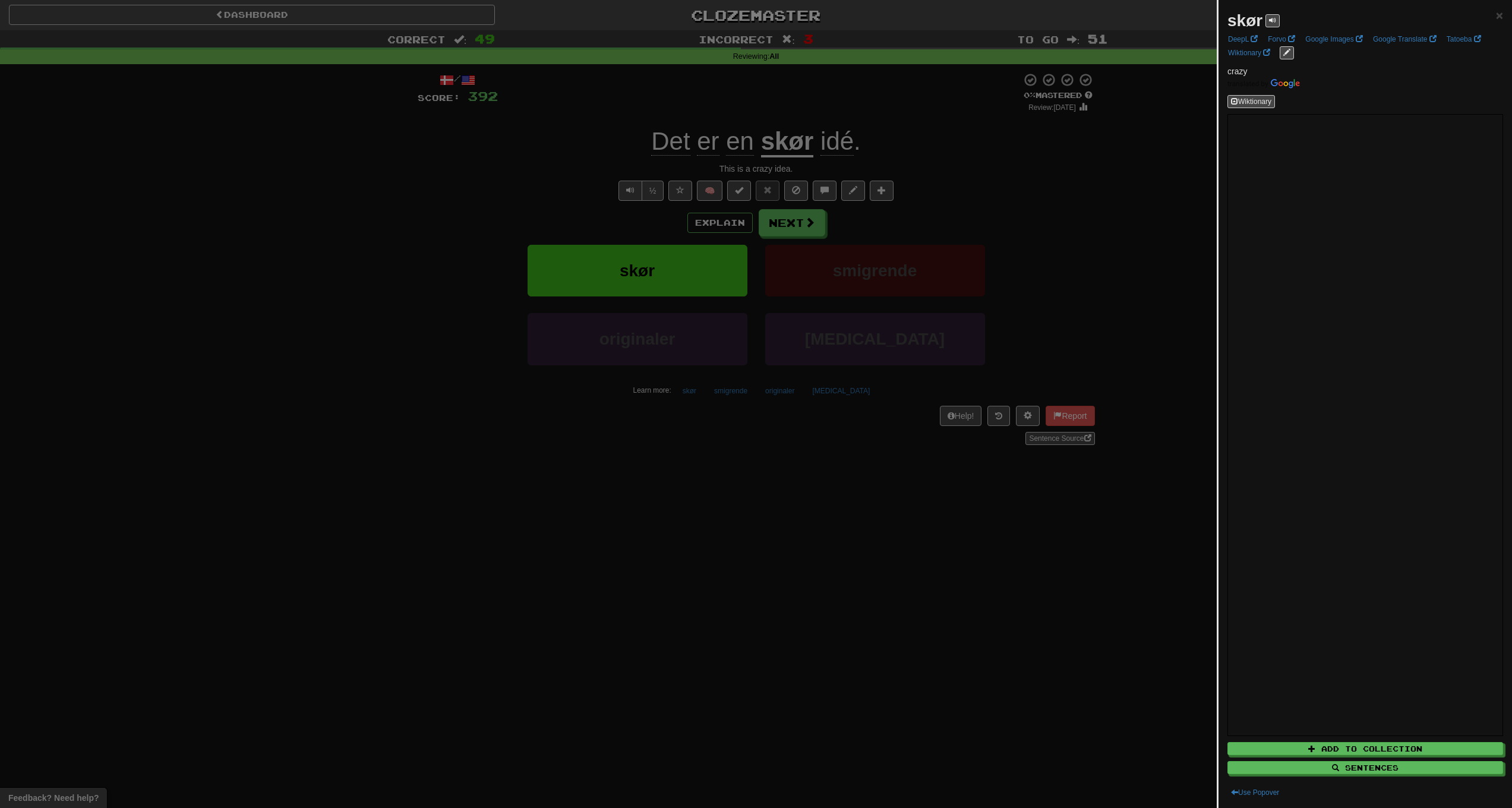
click at [410, 194] on div at bounding box center [756, 404] width 1512 height 808
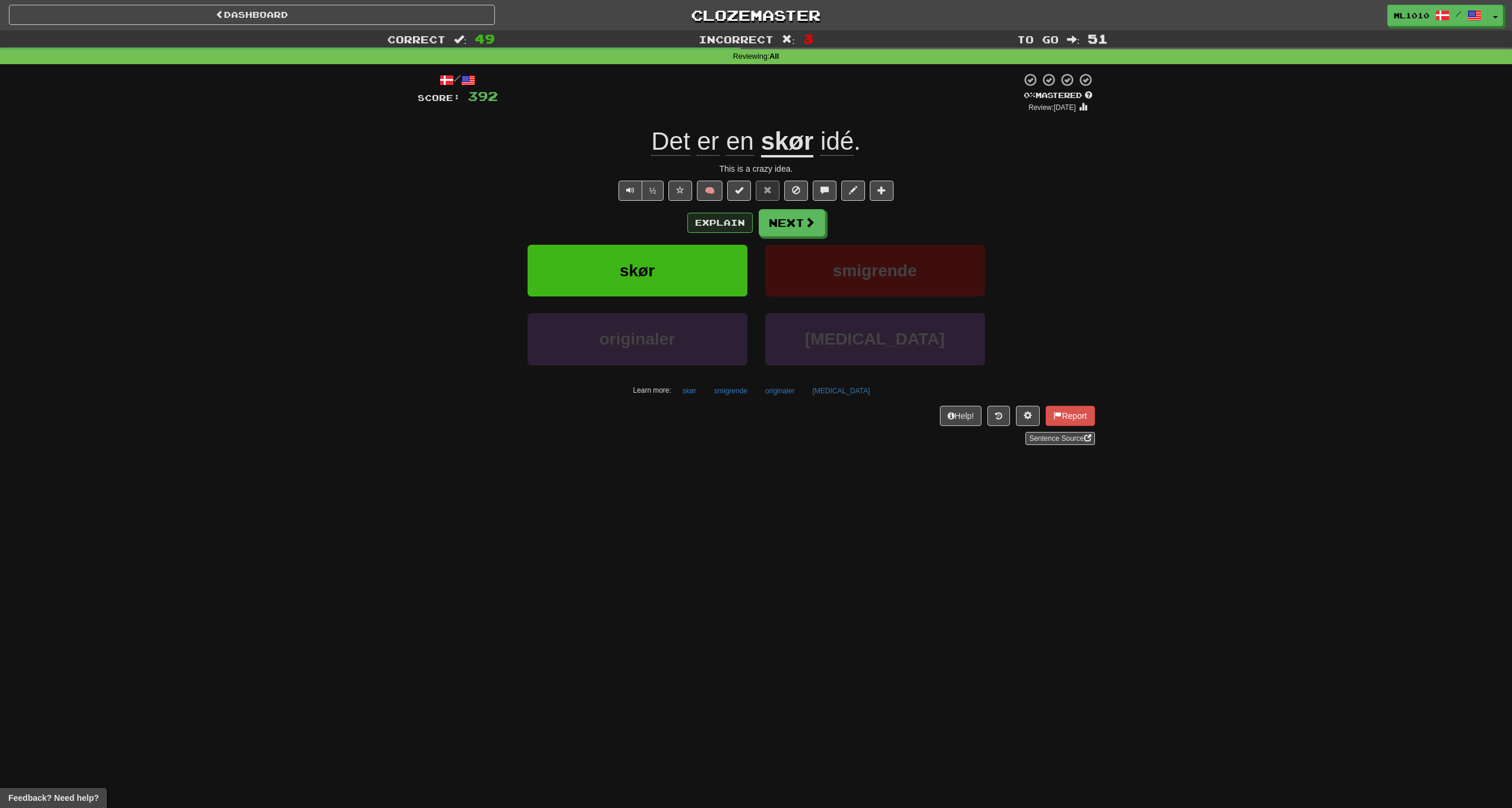
click at [728, 221] on button "Explain" at bounding box center [720, 222] width 66 height 20
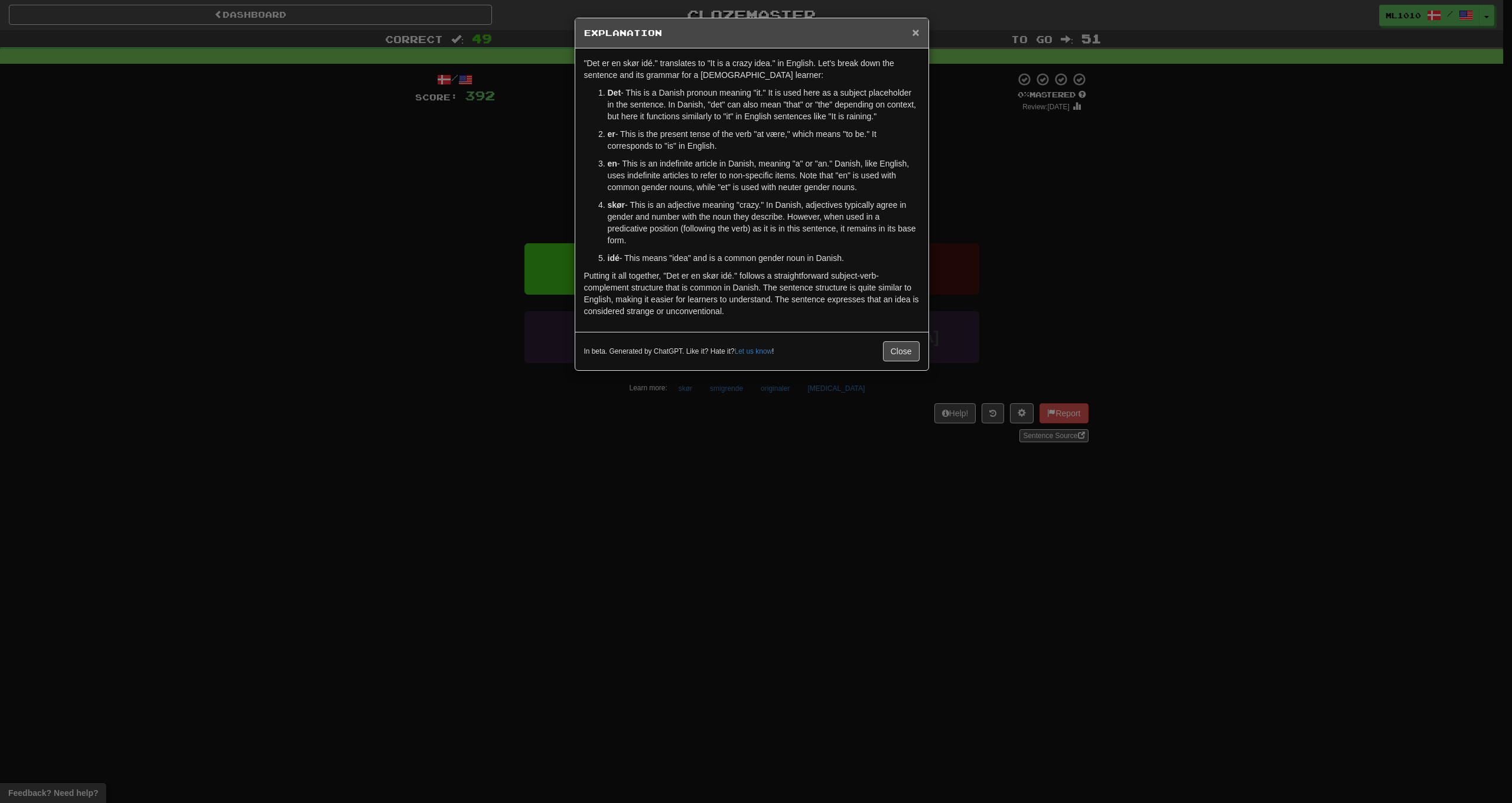
click at [917, 31] on span "×" at bounding box center [915, 32] width 7 height 14
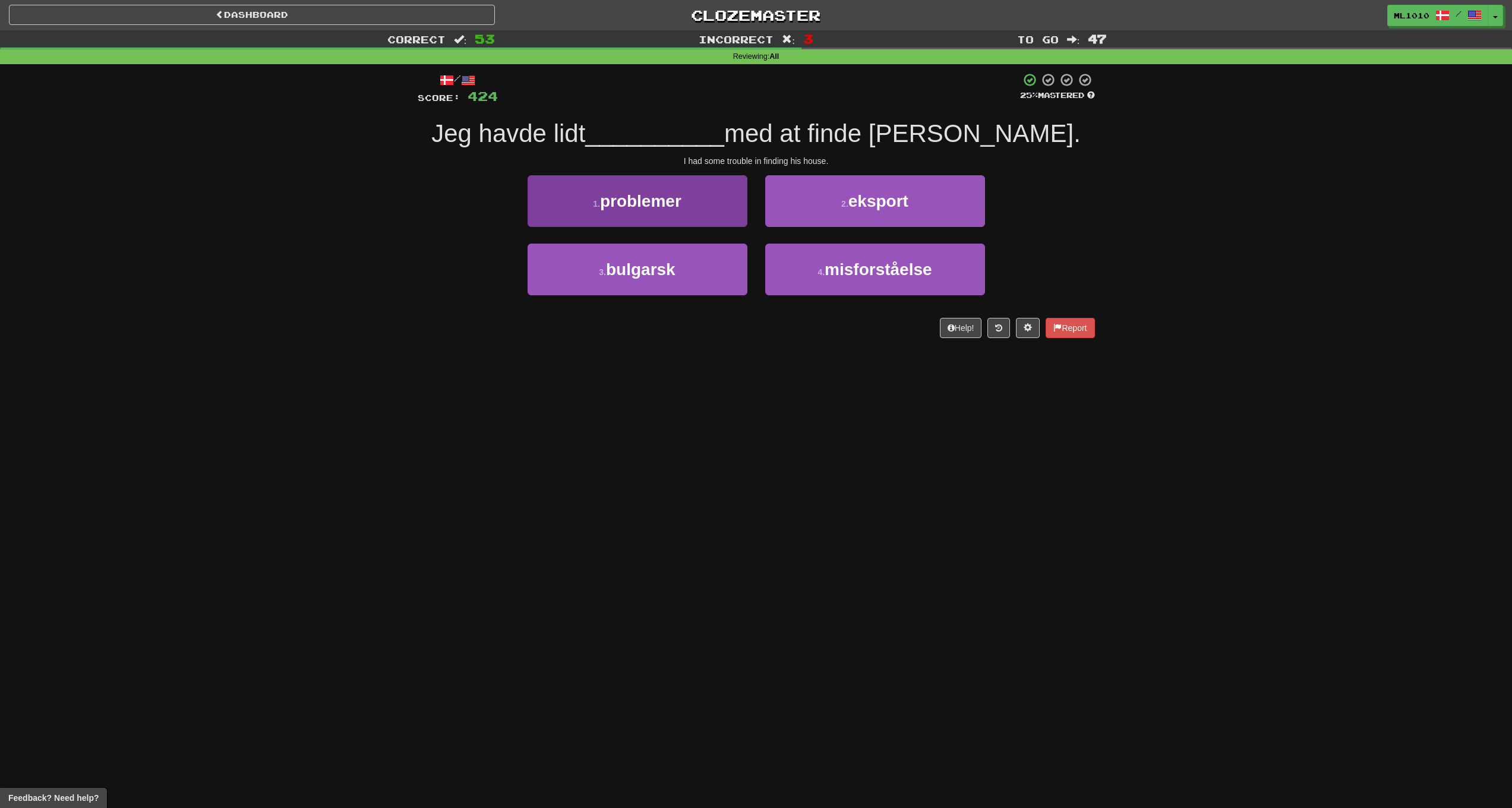
click at [700, 199] on button "1 . problemer" at bounding box center [637, 201] width 220 height 52
click at [719, 197] on button "1 . mistet" at bounding box center [637, 201] width 220 height 52
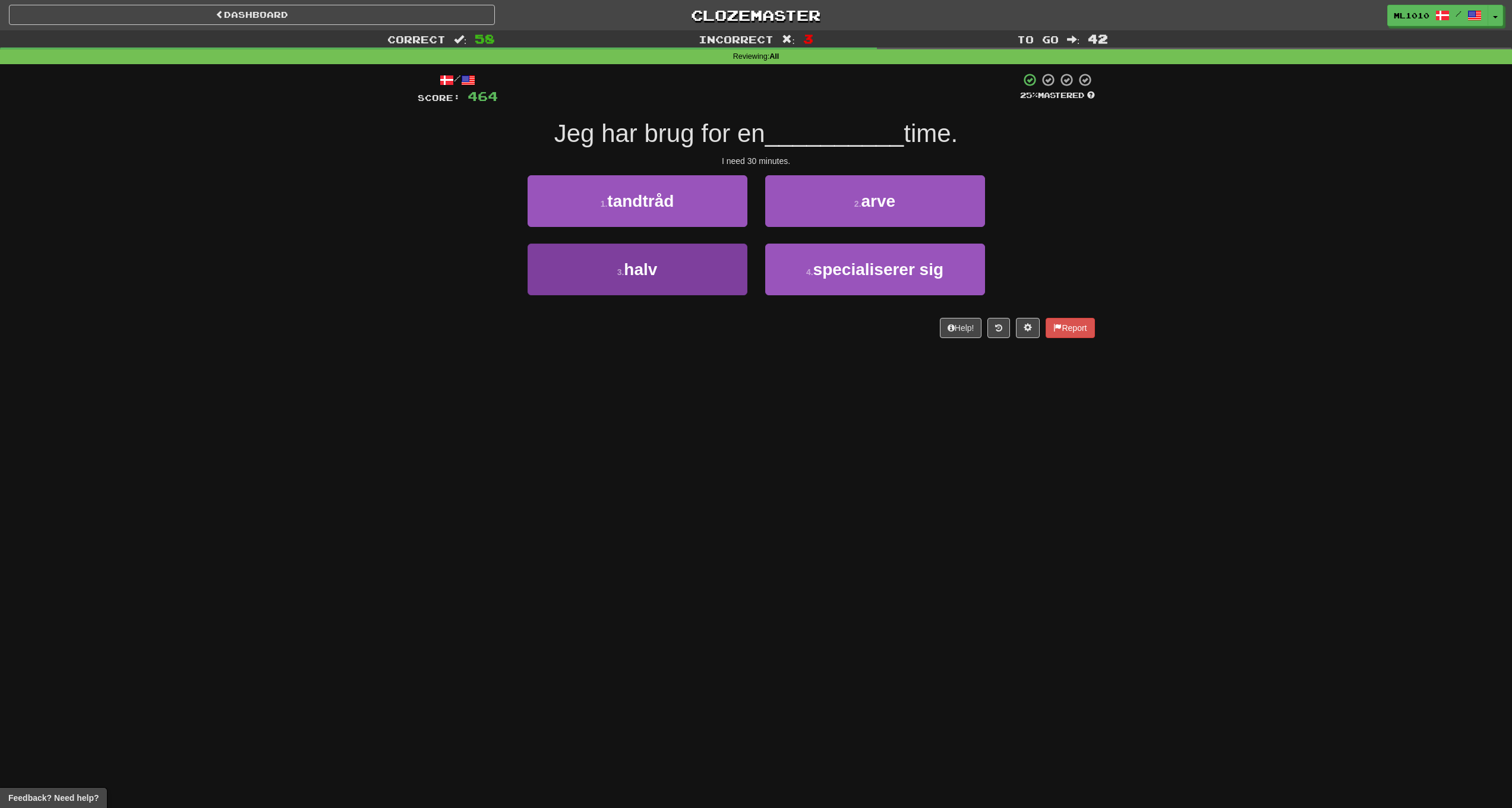
click at [702, 280] on button "3 . halv" at bounding box center [637, 269] width 220 height 52
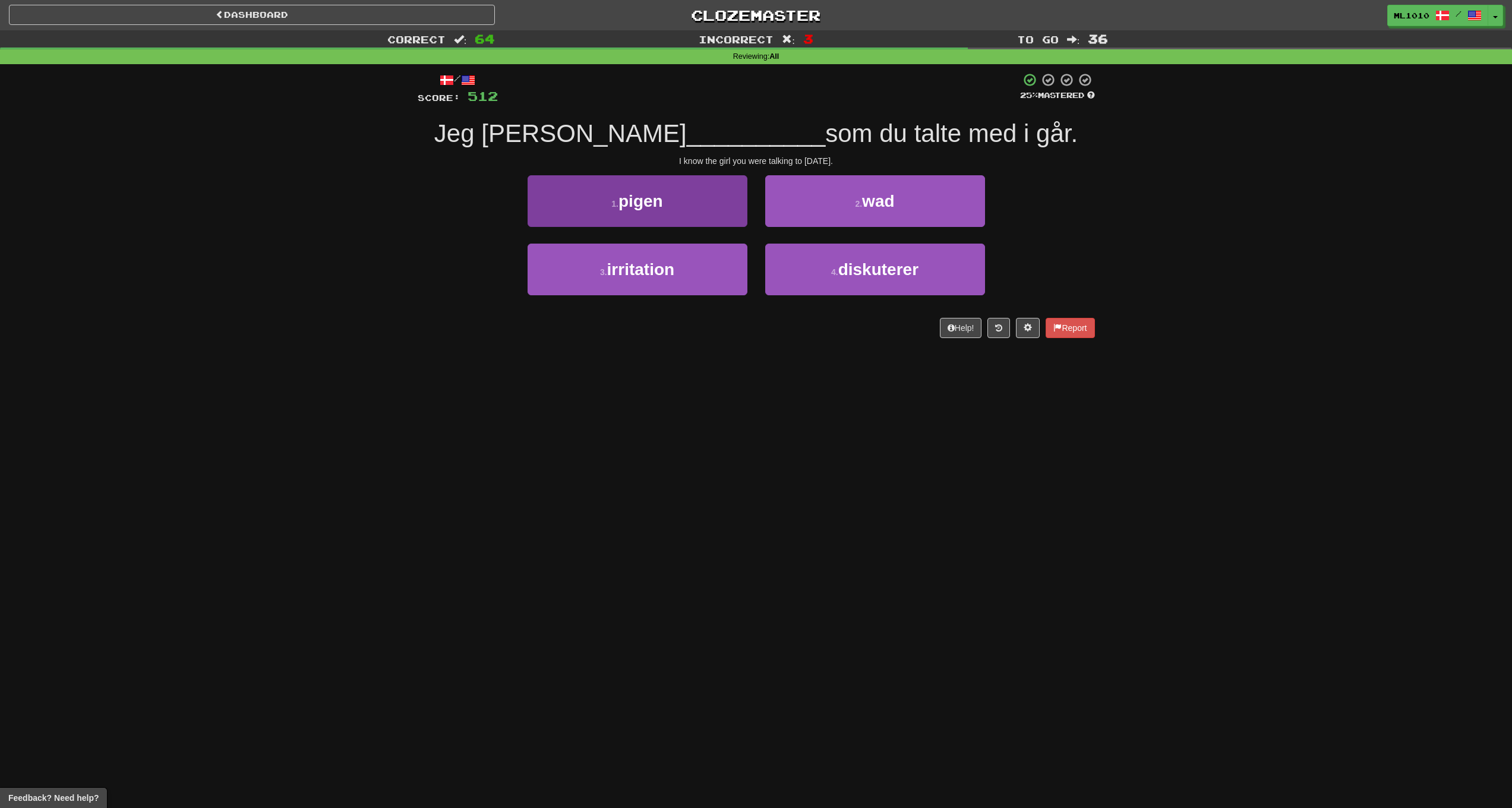
click at [727, 198] on button "1 . pigen" at bounding box center [637, 201] width 220 height 52
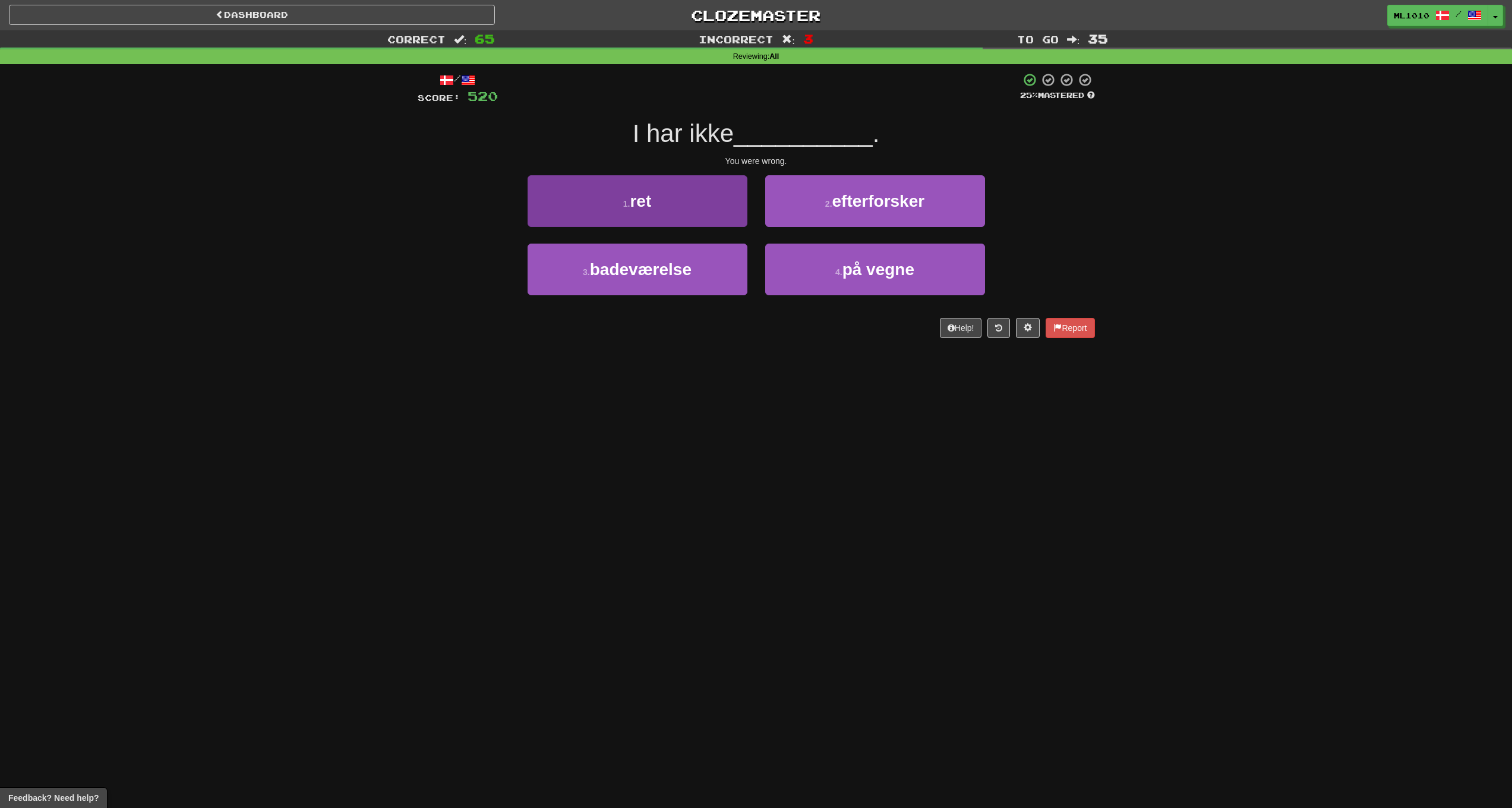
click at [688, 209] on button "1 . ret" at bounding box center [637, 201] width 220 height 52
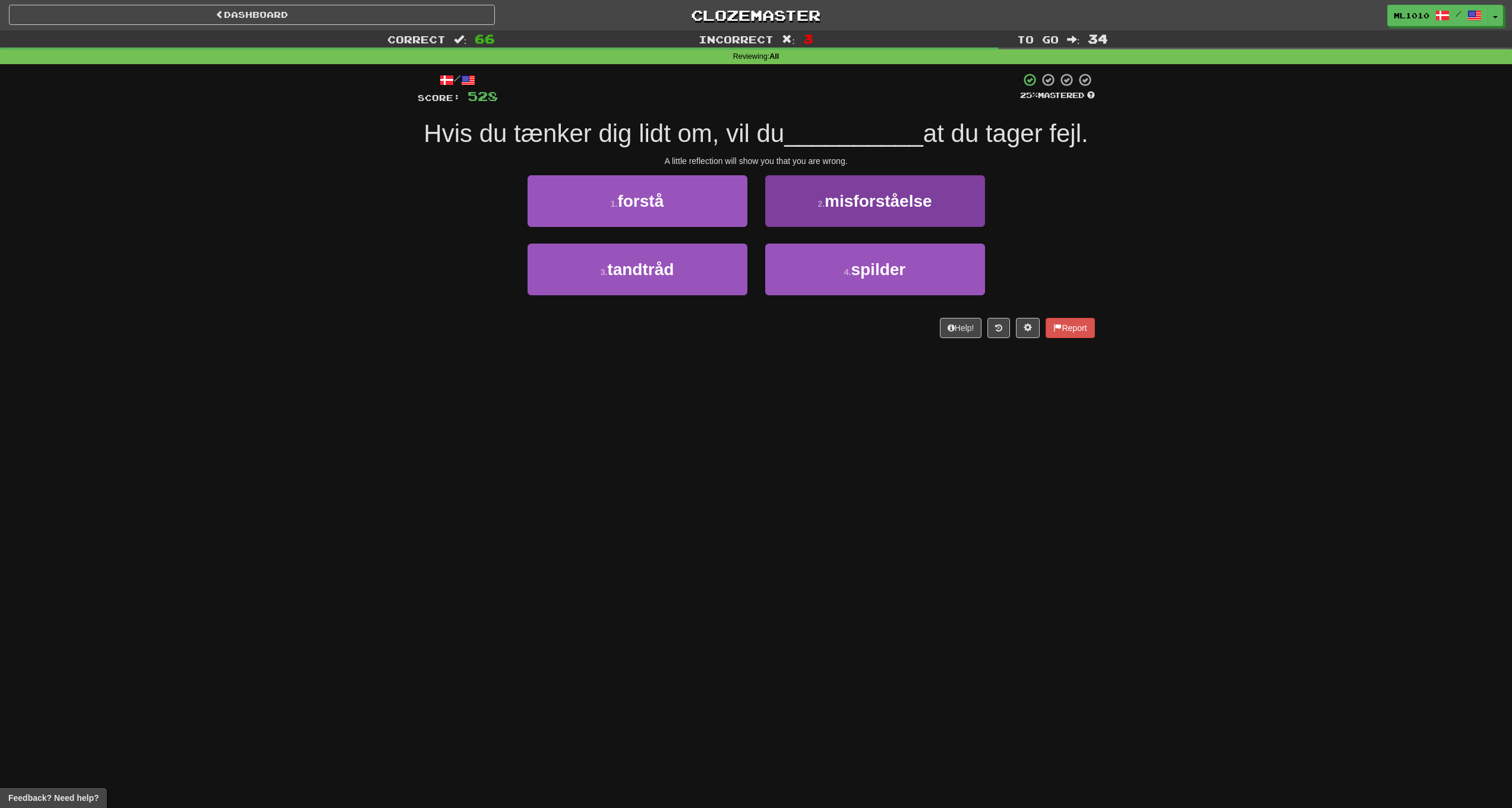
click at [868, 198] on span "misforståelse" at bounding box center [878, 201] width 107 height 19
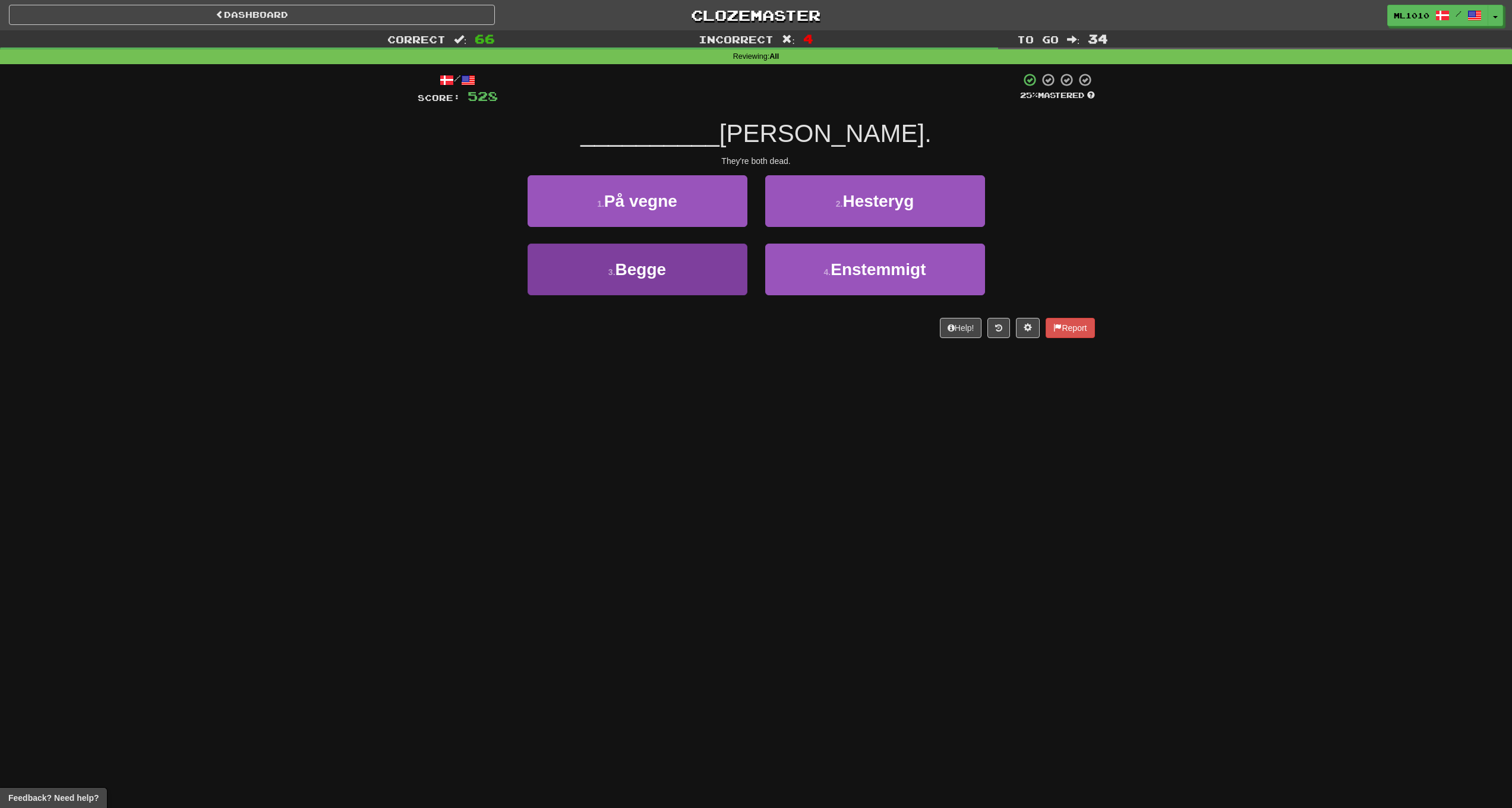
click at [691, 265] on button "3 . Begge" at bounding box center [637, 269] width 220 height 52
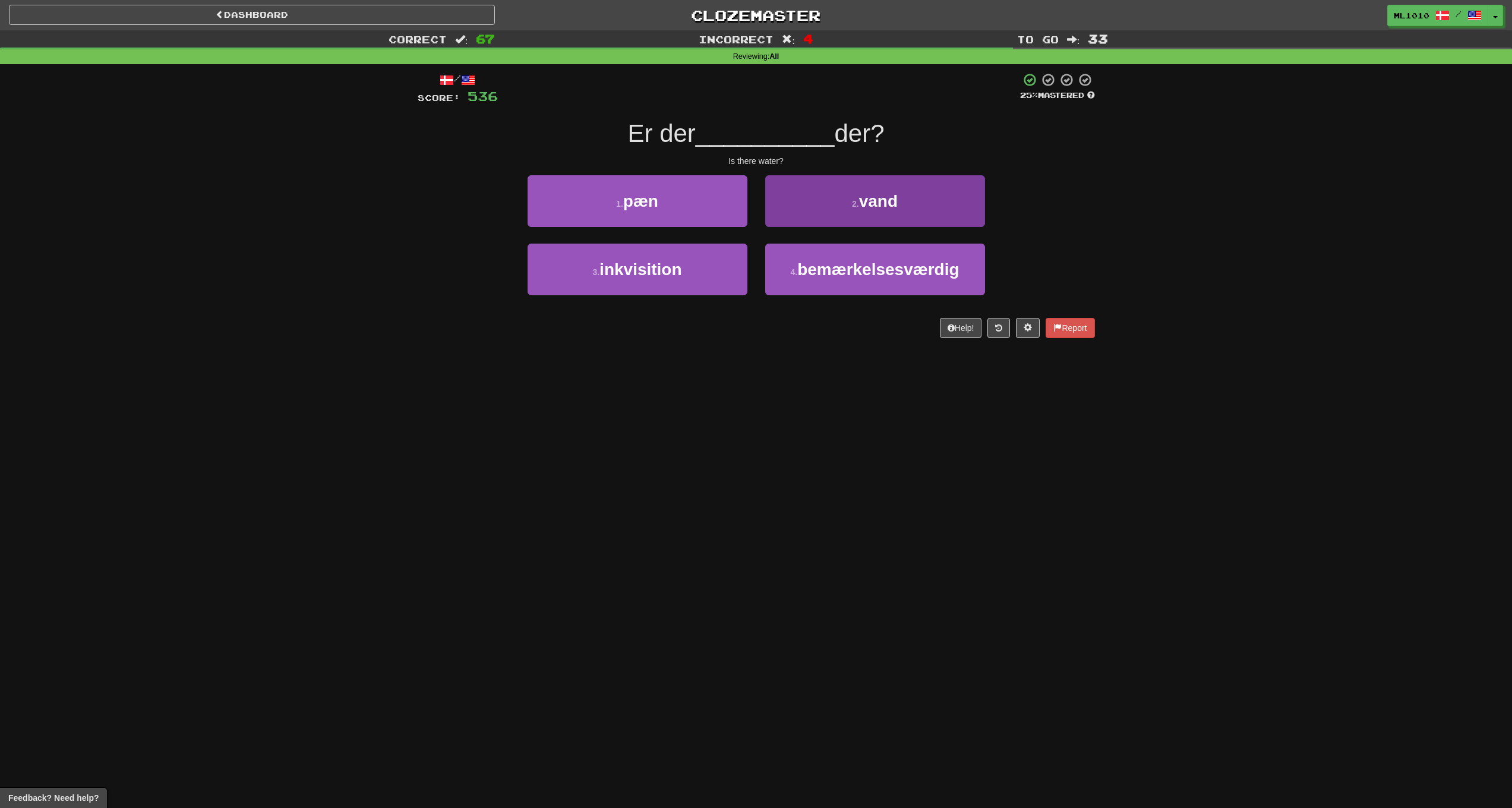
click at [913, 209] on button "2 . vand" at bounding box center [875, 201] width 220 height 52
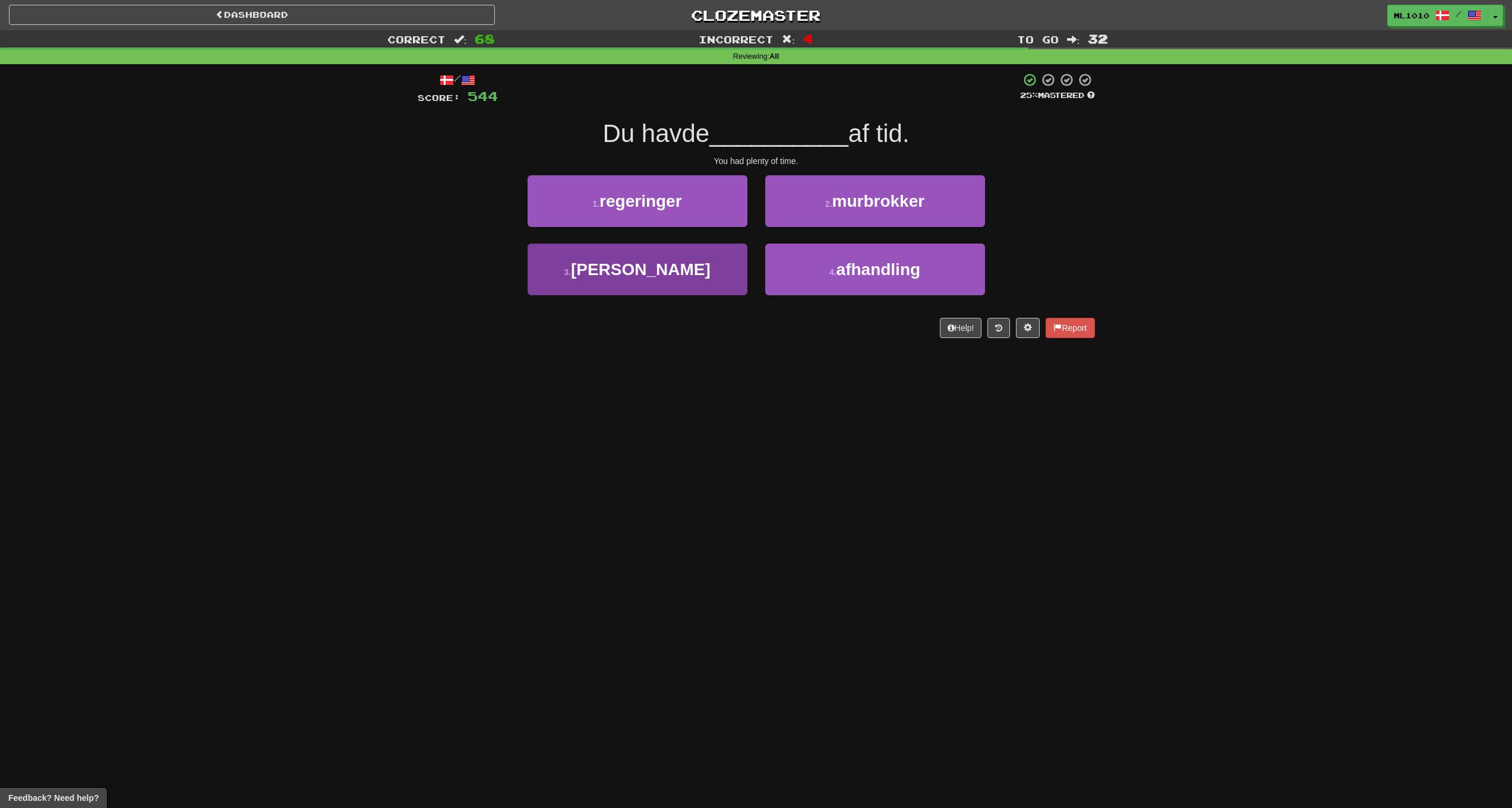
click at [681, 271] on button "3 . masser" at bounding box center [637, 269] width 220 height 52
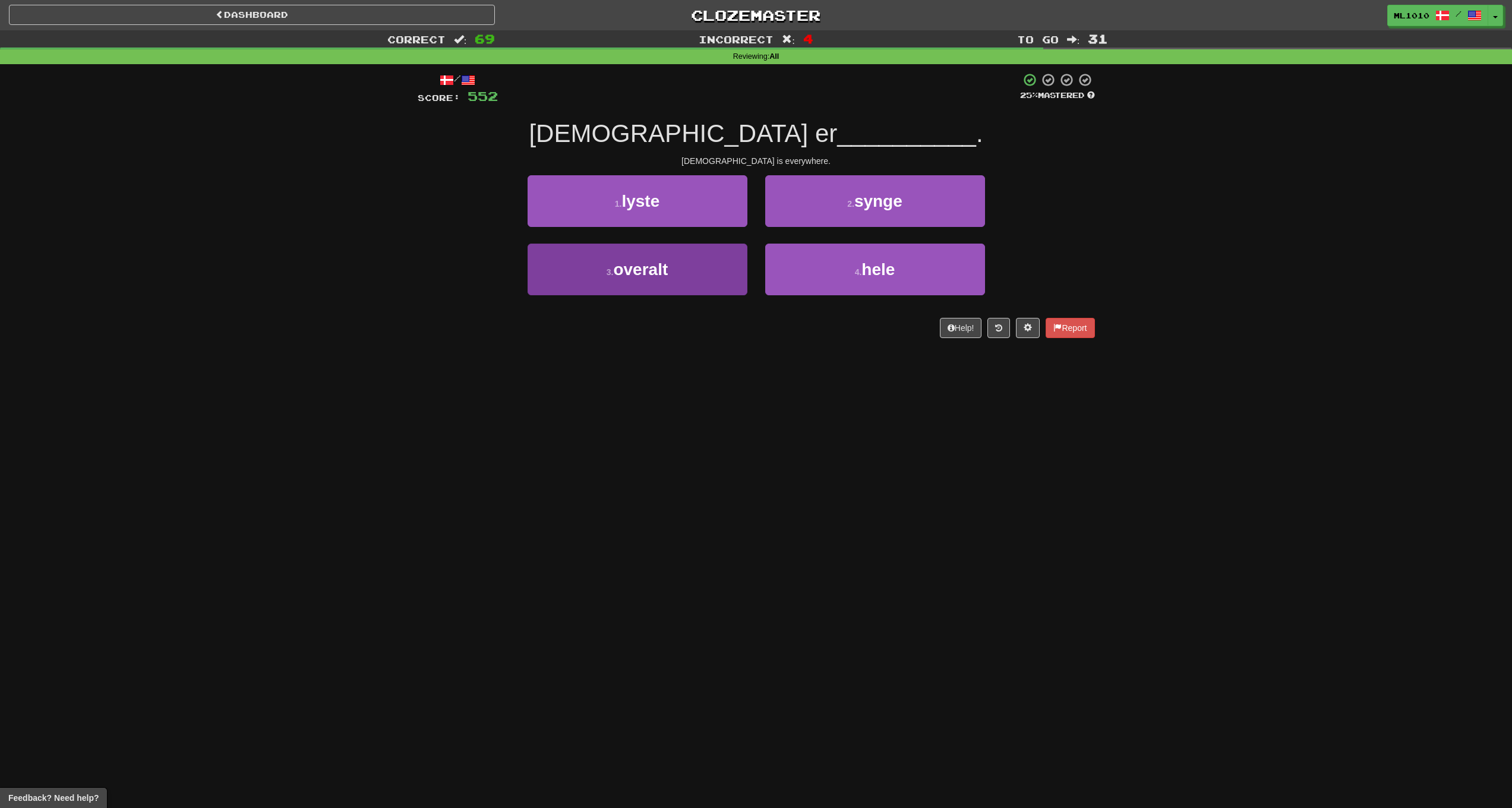
click at [718, 268] on button "3 . overalt" at bounding box center [637, 269] width 220 height 52
click at [691, 269] on button "3 . dreng" at bounding box center [637, 269] width 220 height 52
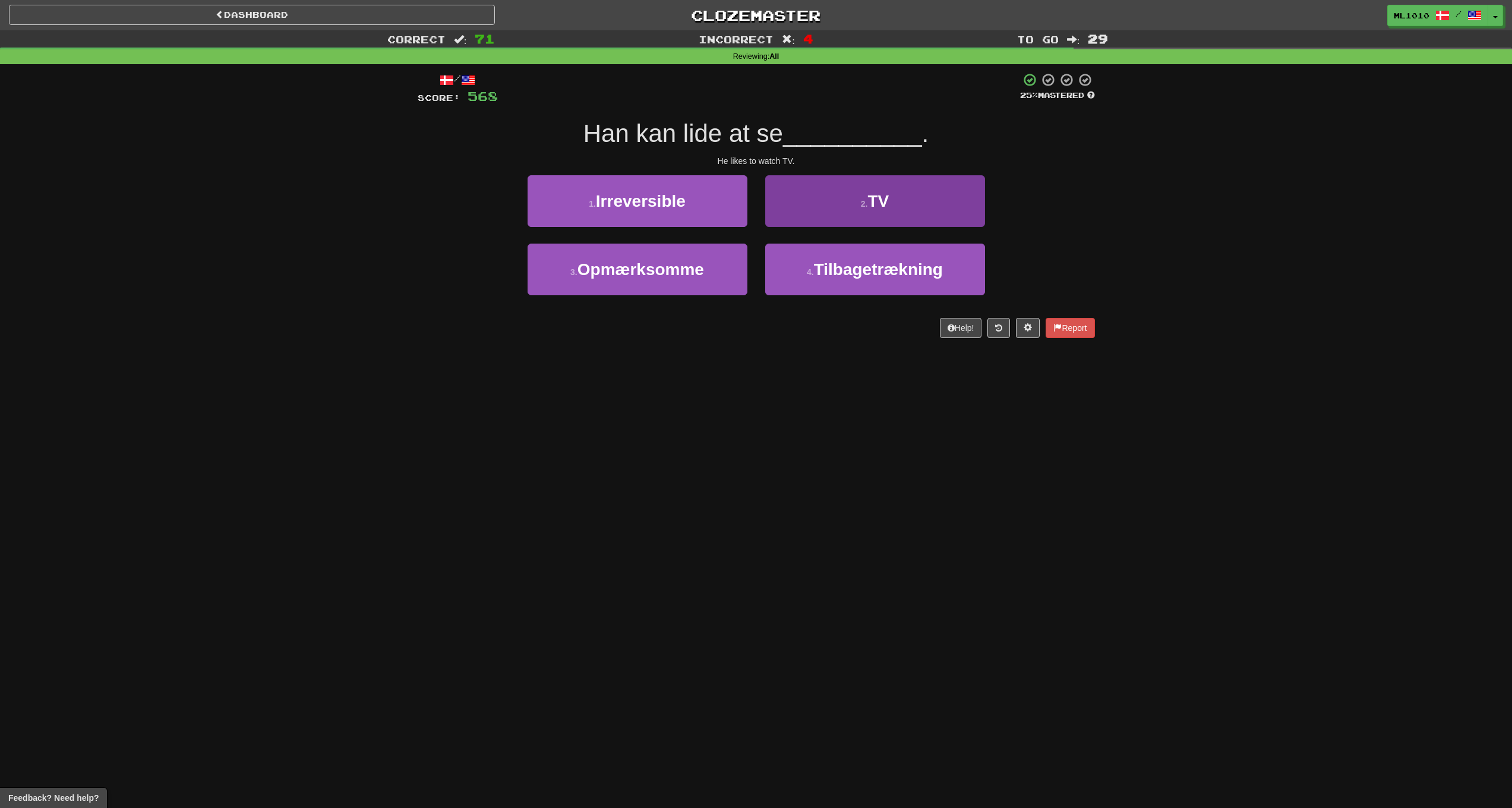
click at [892, 209] on button "2 . TV" at bounding box center [875, 201] width 220 height 52
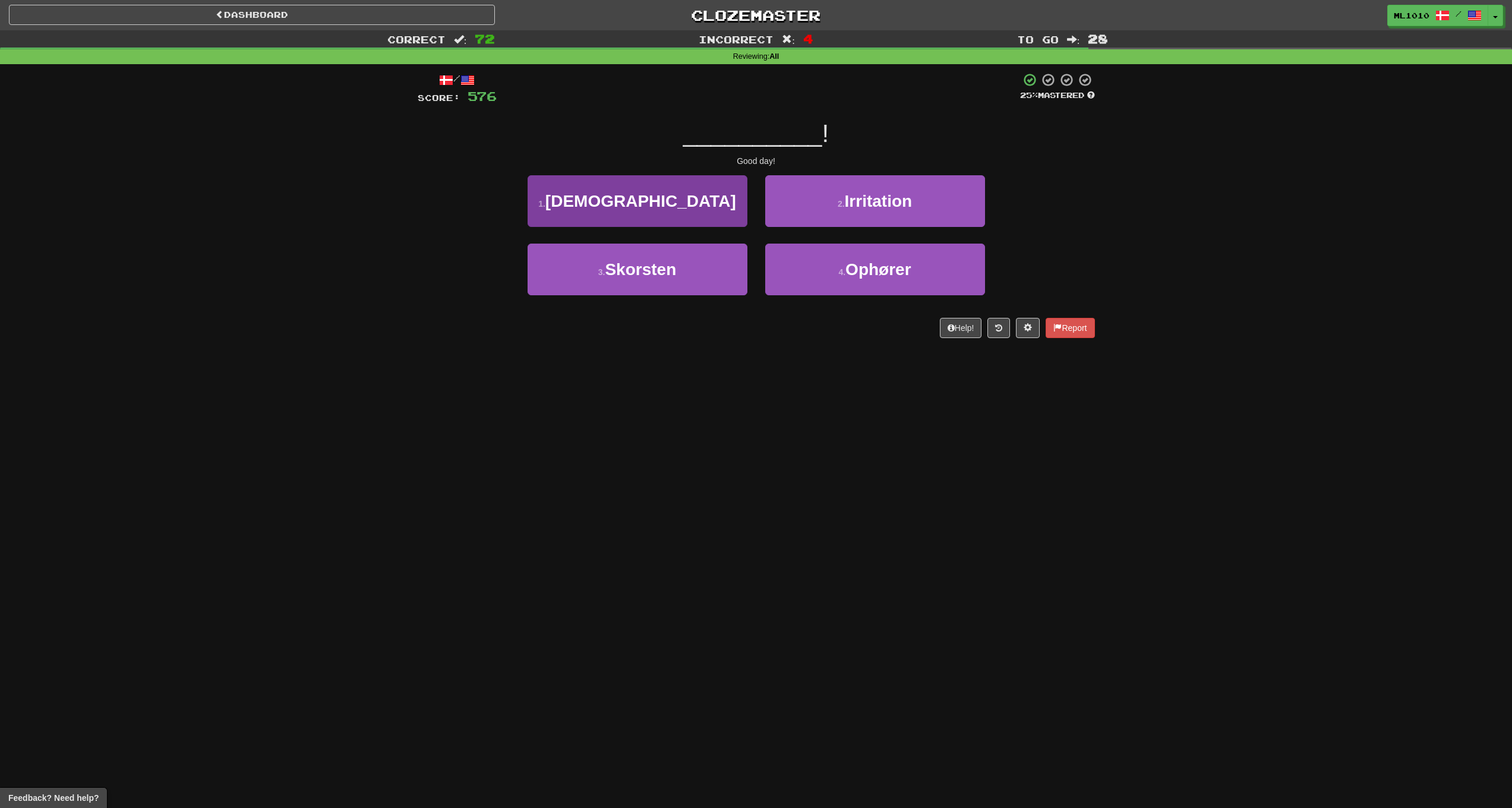
click at [671, 197] on span "Goddag" at bounding box center [640, 201] width 191 height 19
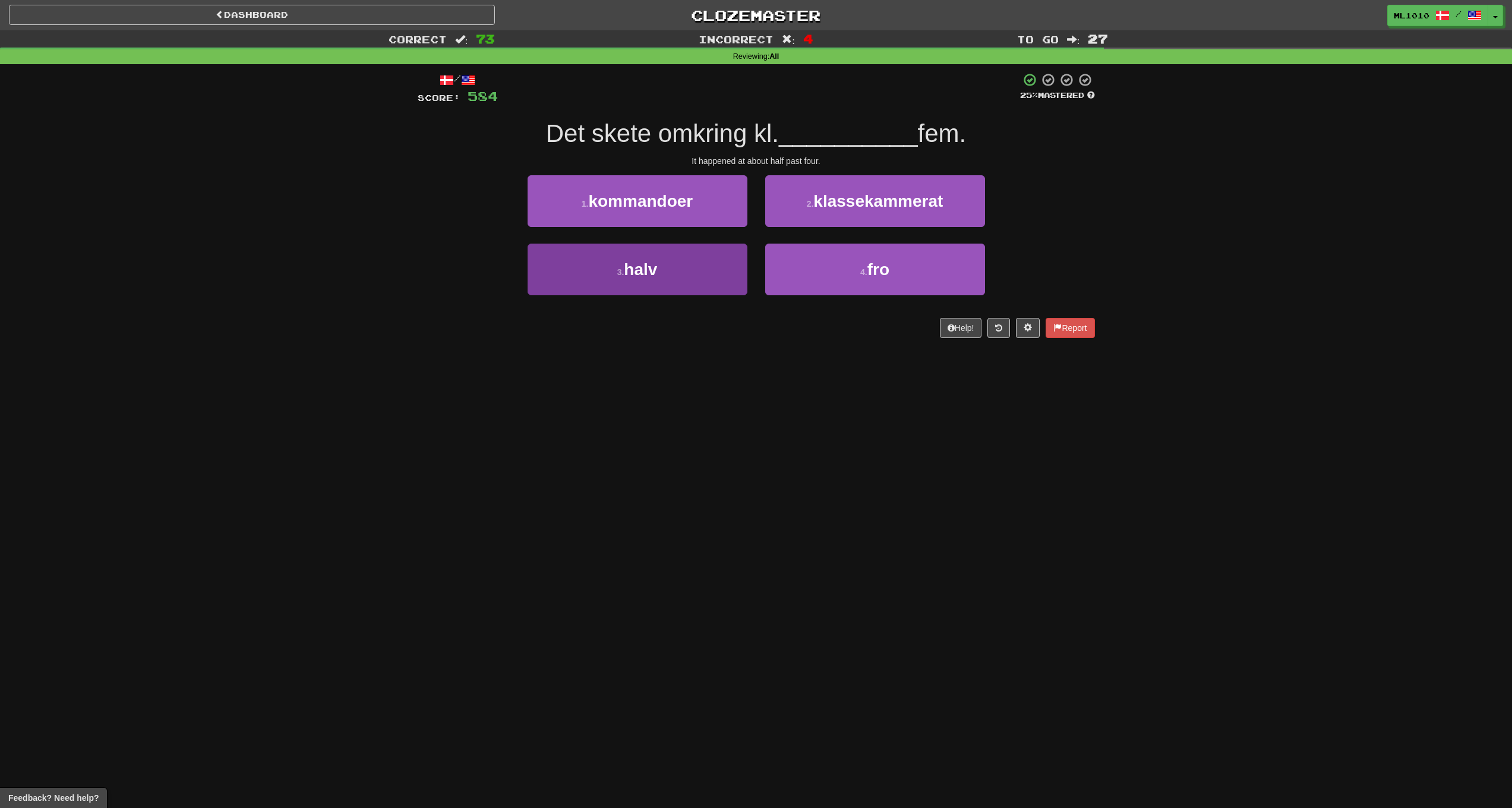
click at [703, 270] on button "3 . halv" at bounding box center [637, 269] width 220 height 52
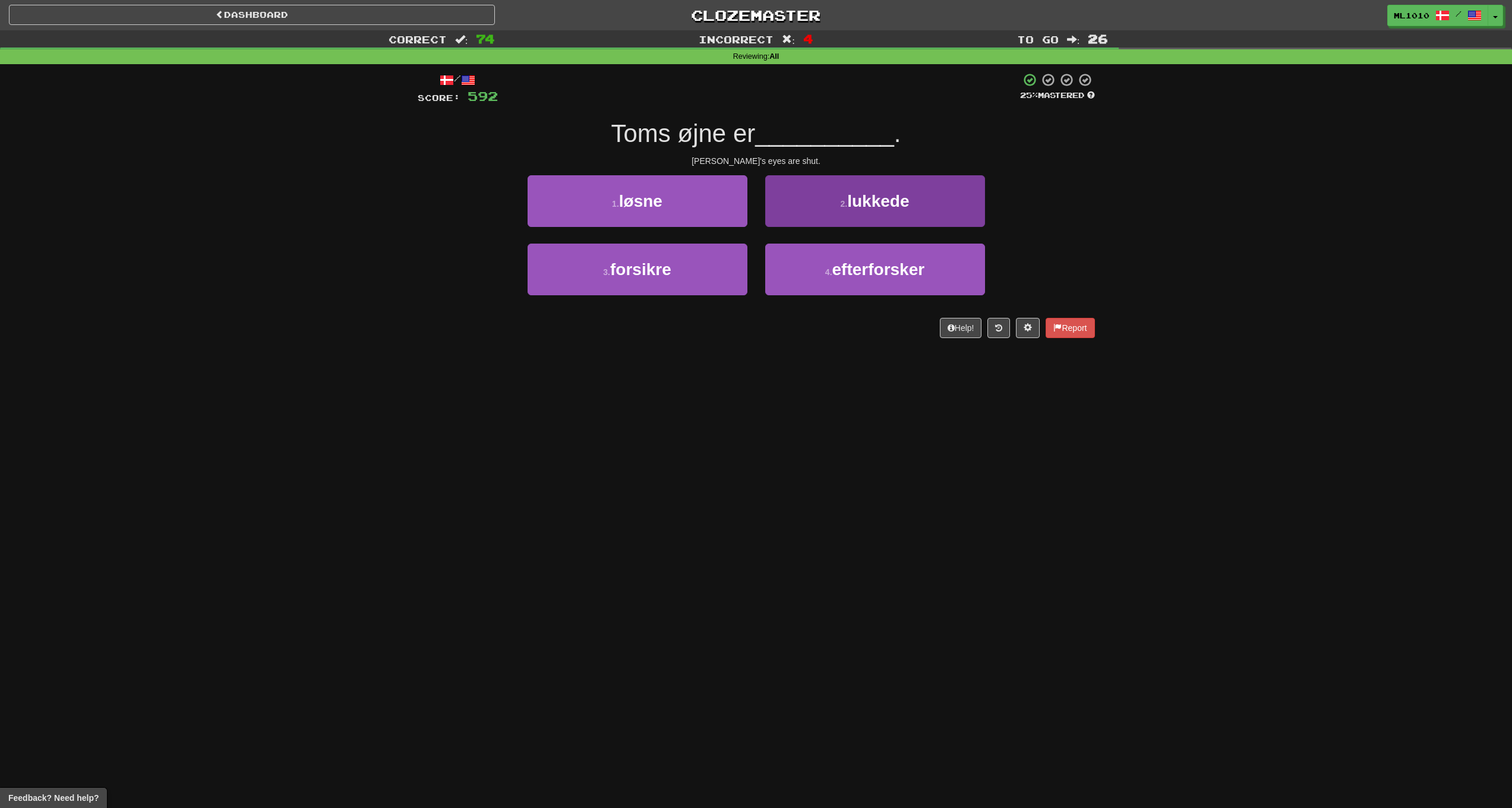
click at [868, 212] on button "2 . lukkede" at bounding box center [875, 201] width 220 height 52
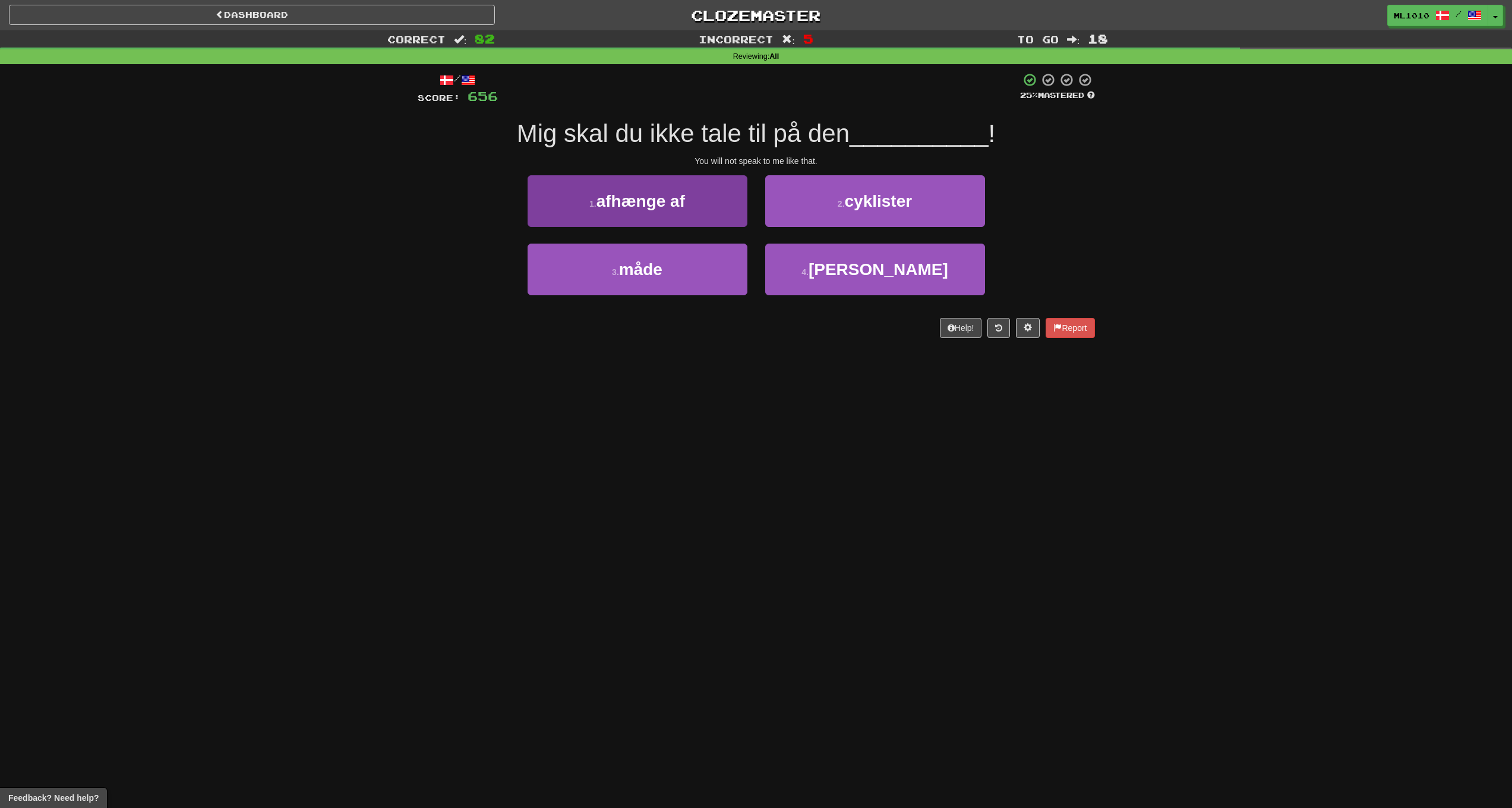
click at [691, 268] on button "3 . måde" at bounding box center [637, 269] width 220 height 52
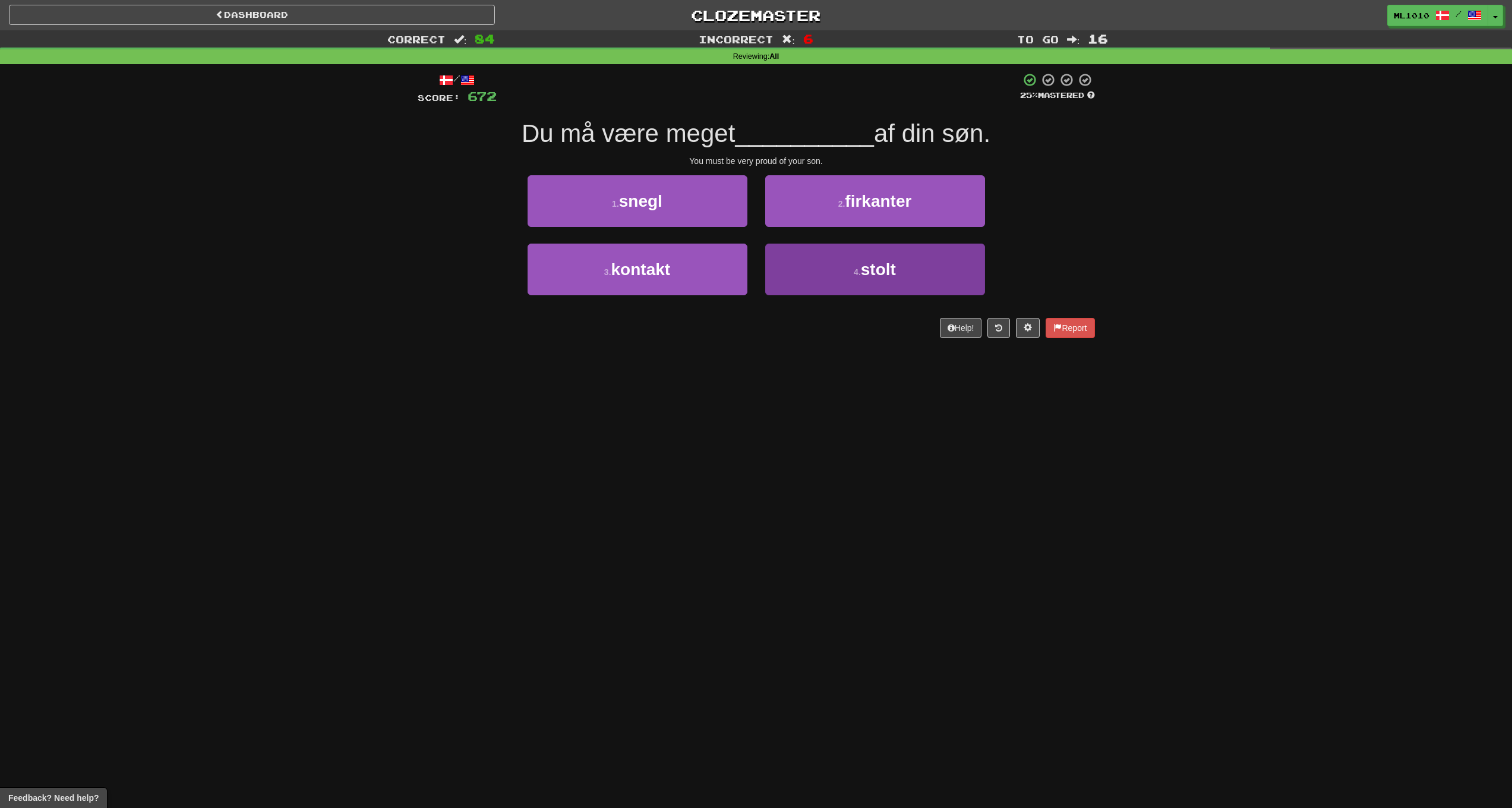
click at [961, 259] on button "4 . stolt" at bounding box center [875, 269] width 220 height 52
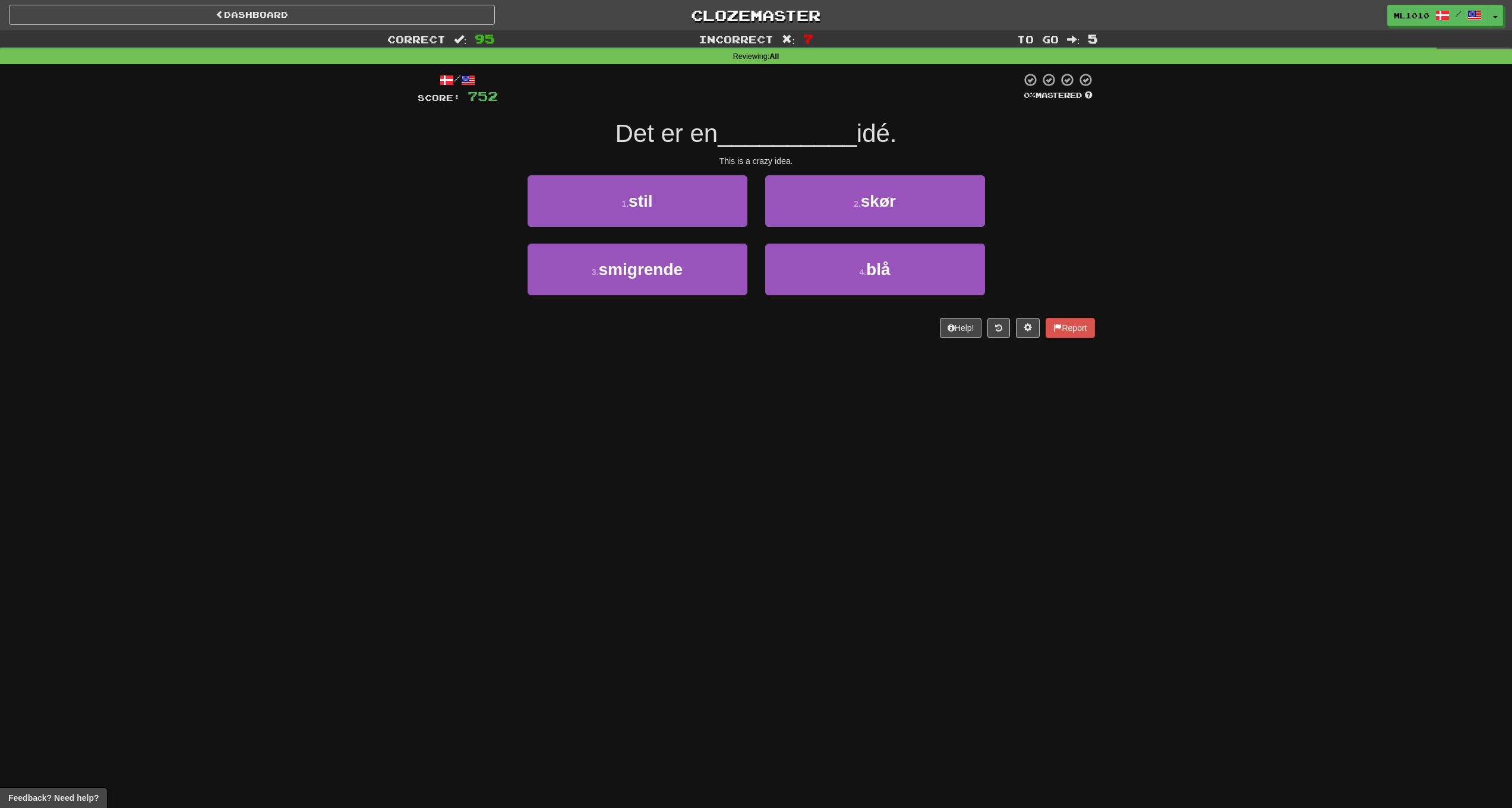
drag, startPoint x: 906, startPoint y: 198, endPoint x: 1304, endPoint y: 215, distance: 398.4
click at [907, 198] on button "2 . skør" at bounding box center [875, 201] width 220 height 52
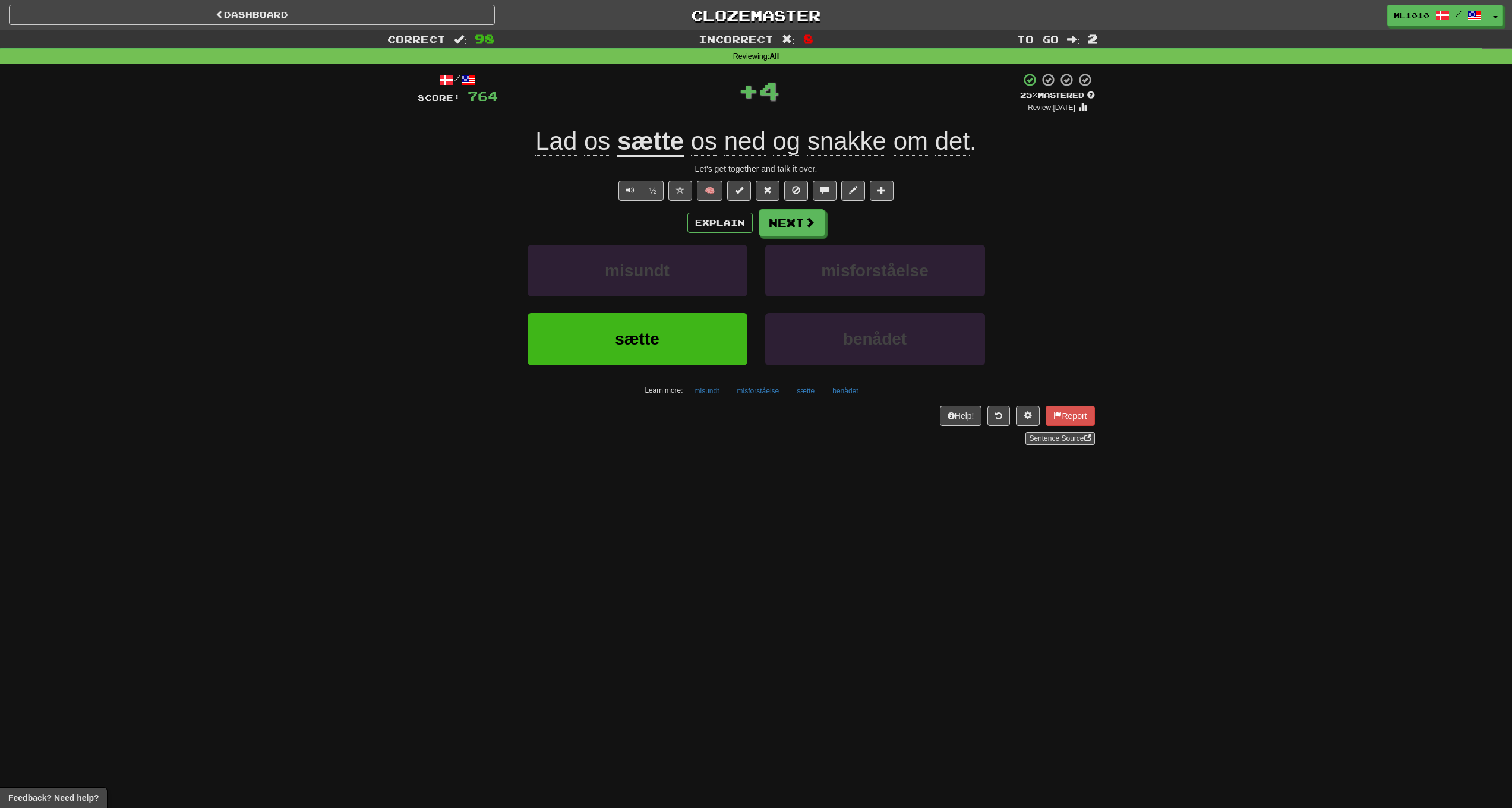
click at [664, 147] on u "sætte" at bounding box center [651, 142] width 66 height 30
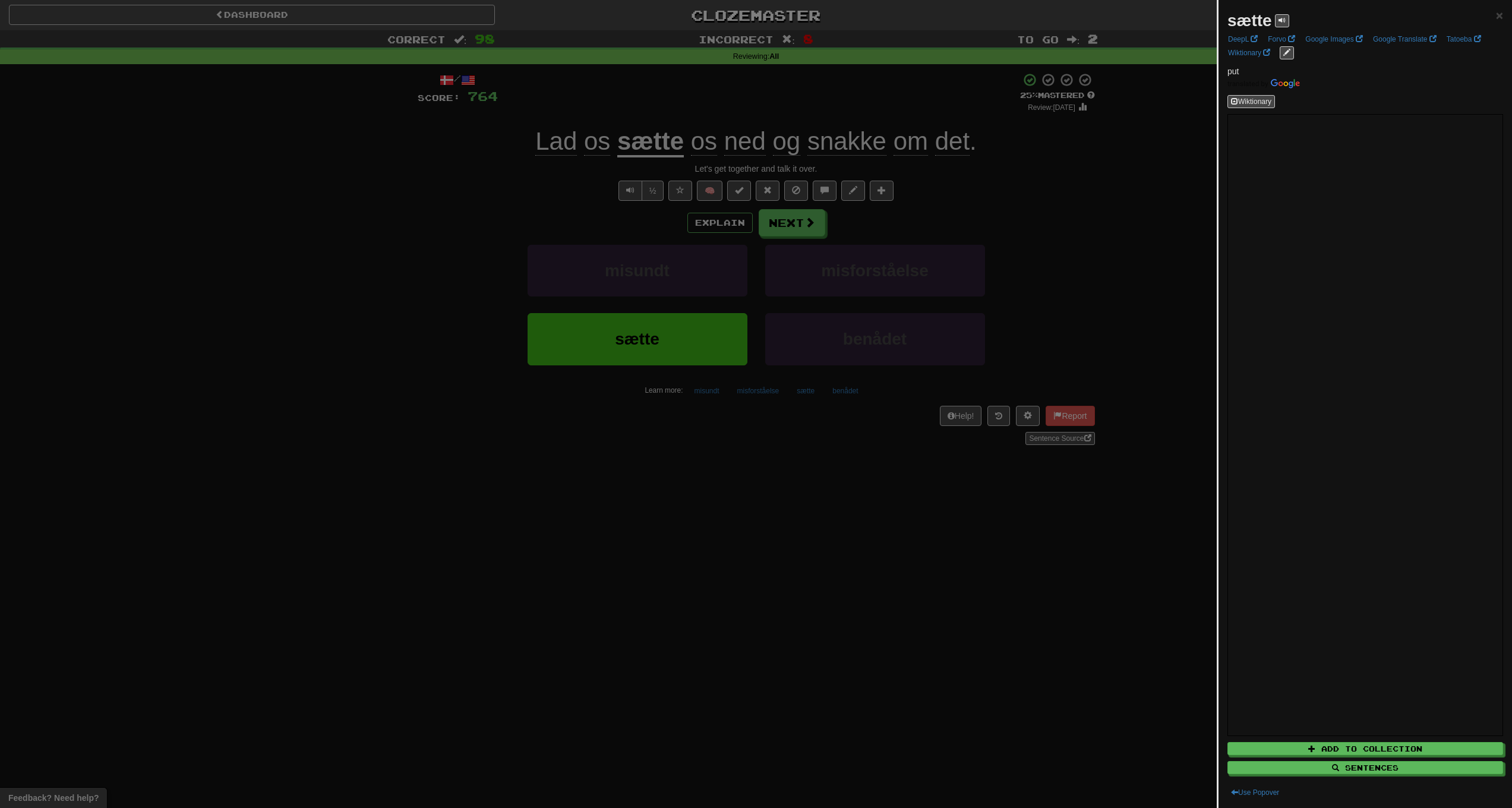
click at [1180, 270] on div at bounding box center [756, 404] width 1512 height 808
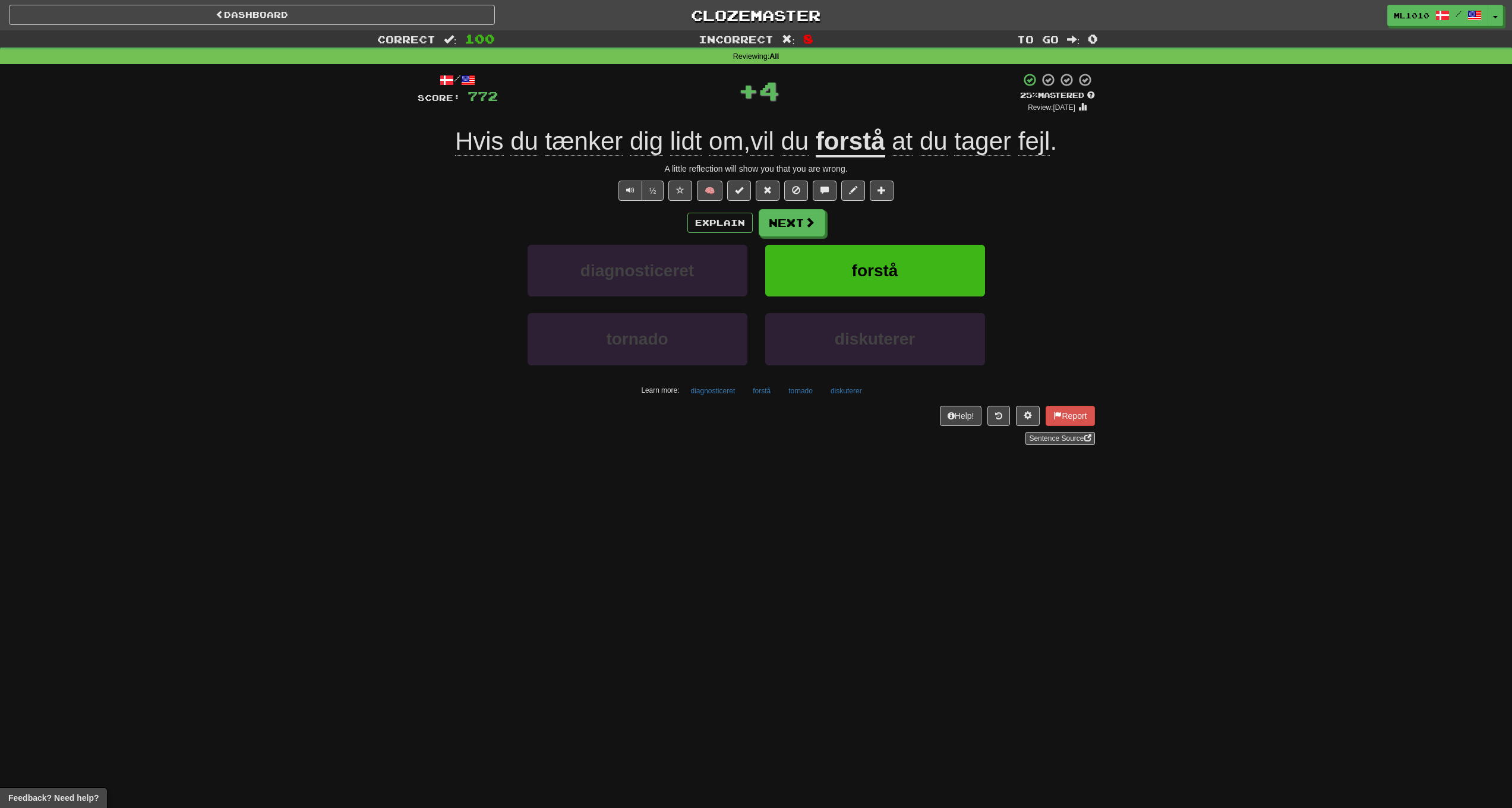
click at [863, 141] on u "forstå" at bounding box center [851, 142] width 70 height 30
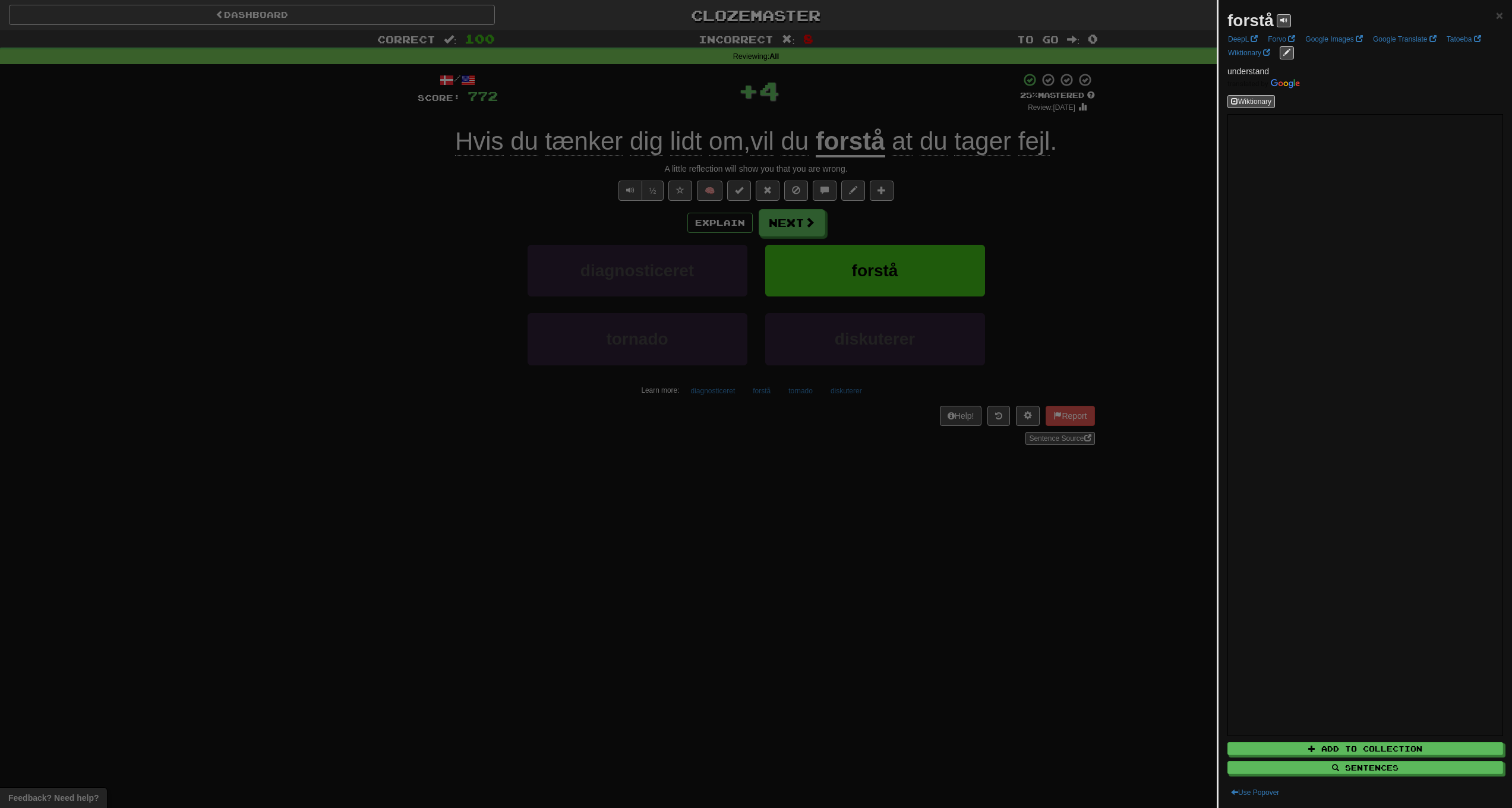
click at [1068, 256] on div at bounding box center [756, 404] width 1512 height 808
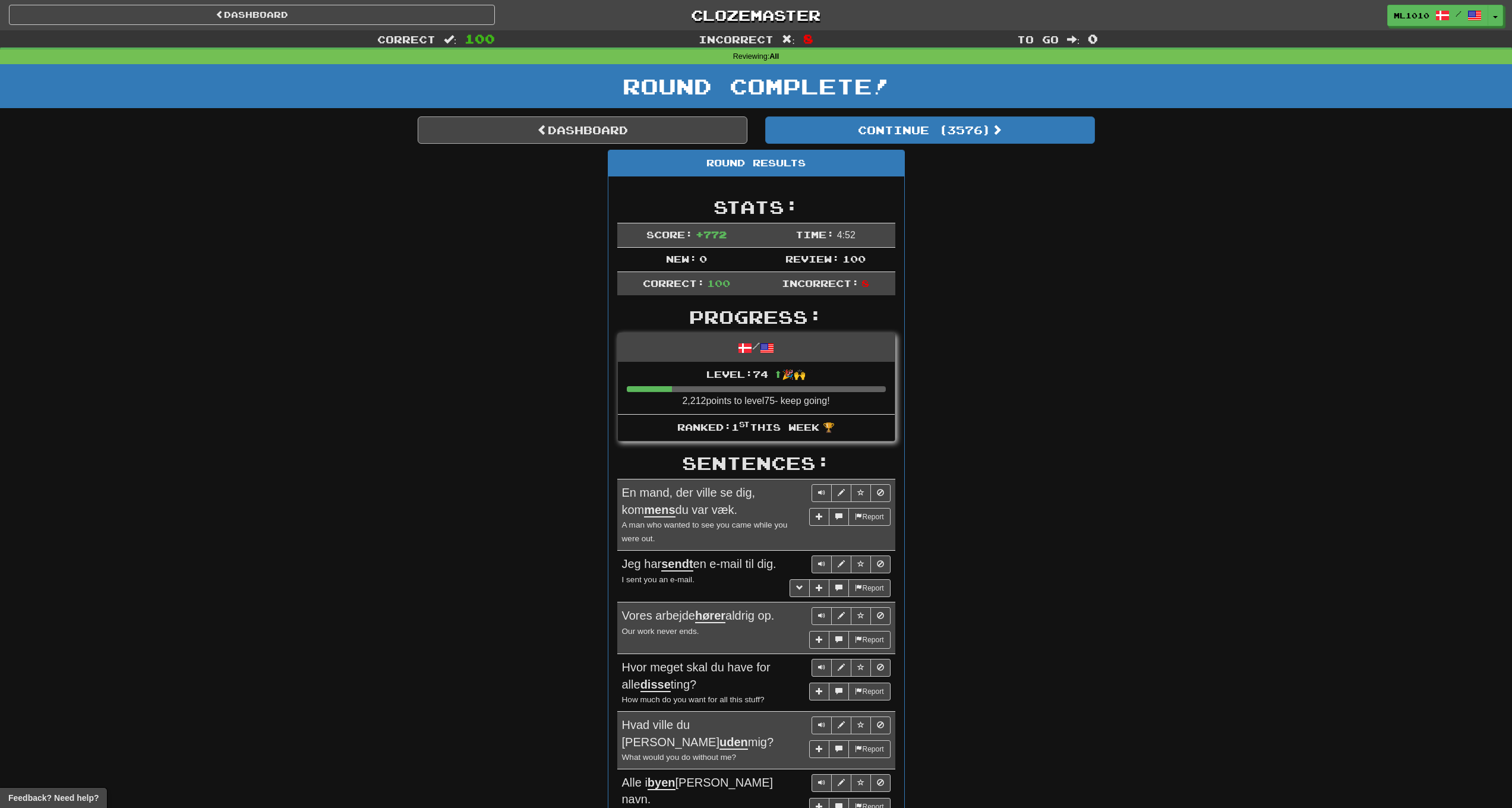
click at [584, 126] on link "Dashboard" at bounding box center [583, 130] width 330 height 27
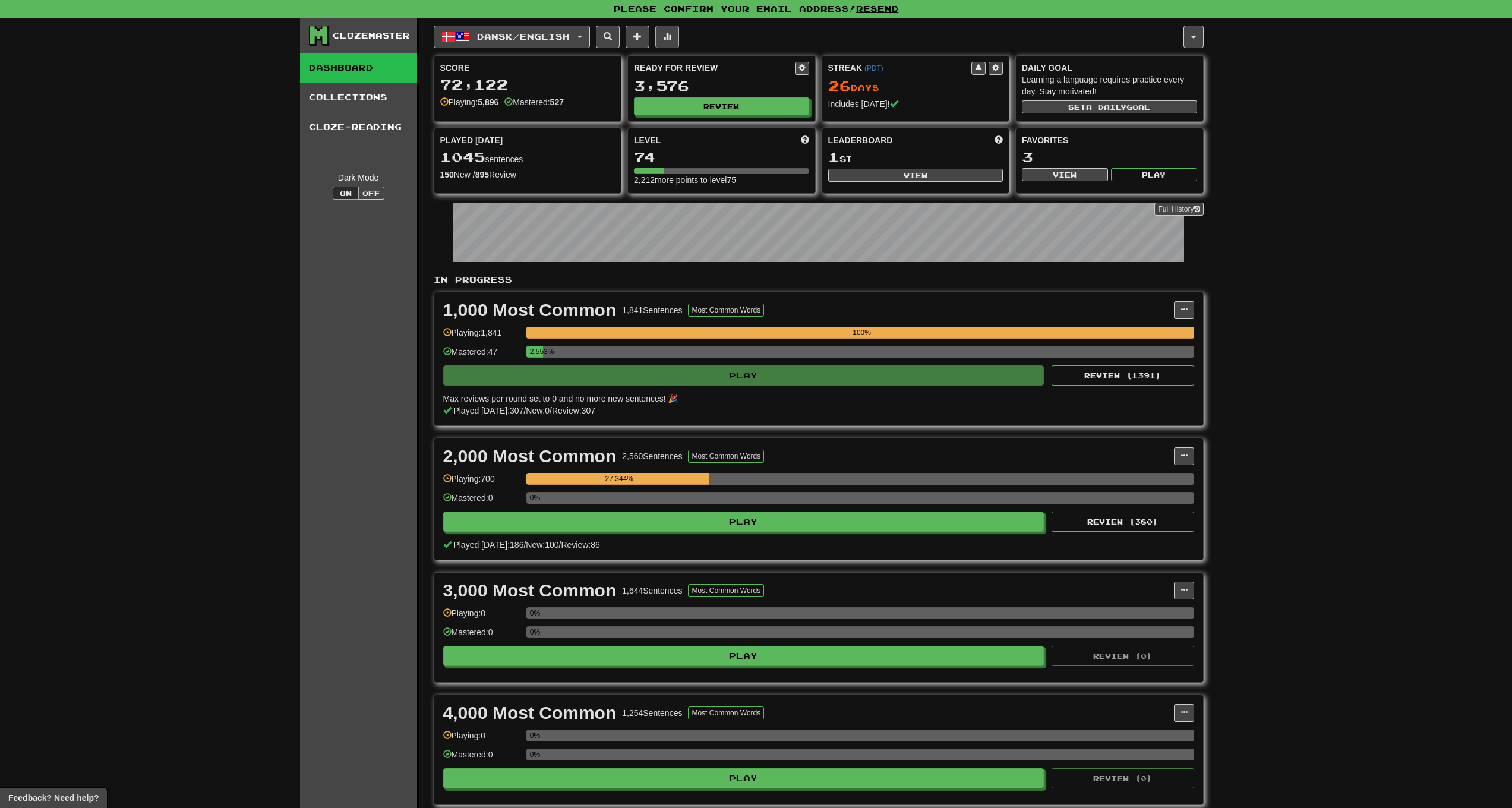
click at [679, 35] on button at bounding box center [667, 36] width 24 height 22
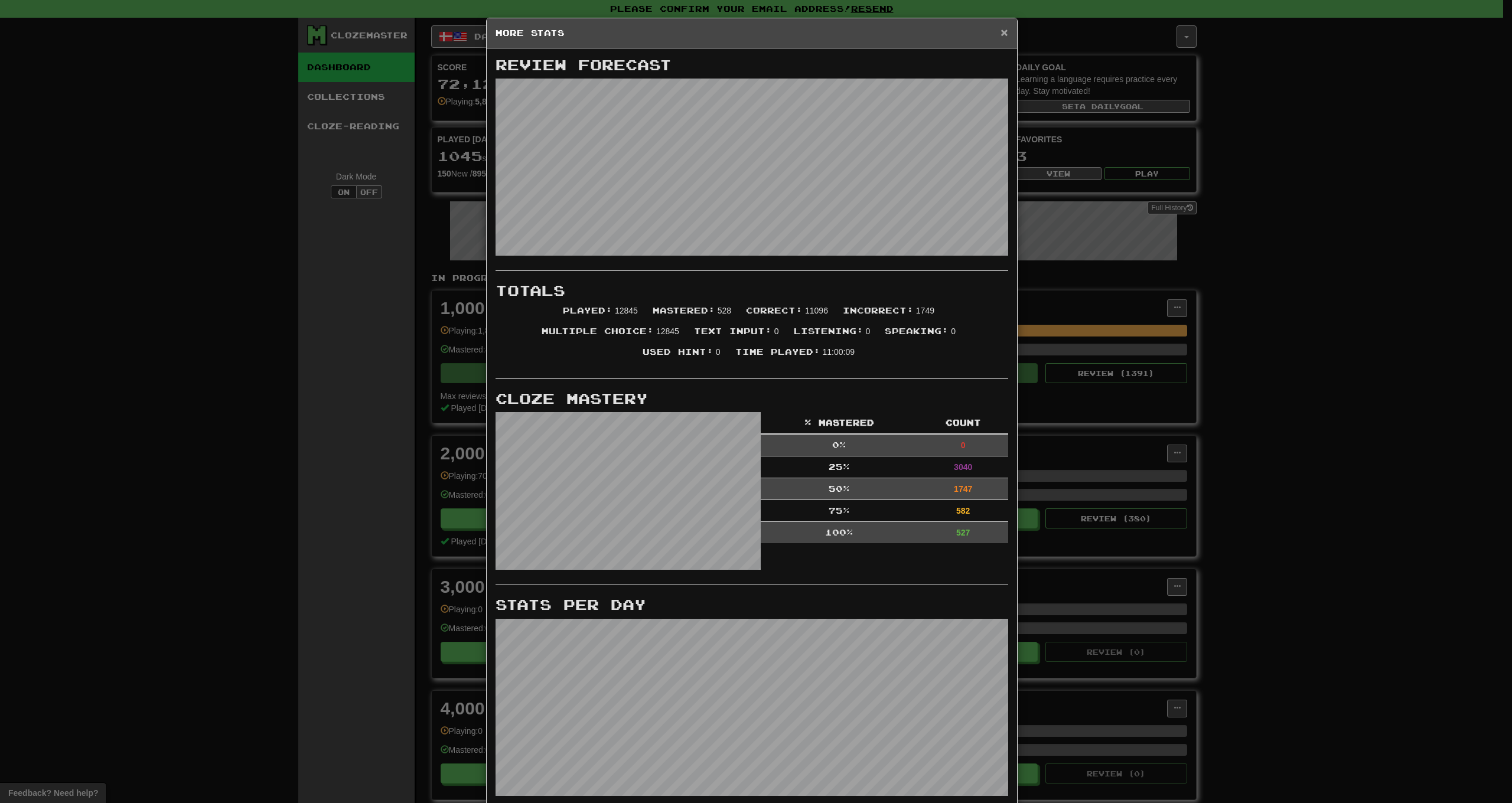
click at [1001, 34] on span "×" at bounding box center [1004, 32] width 7 height 14
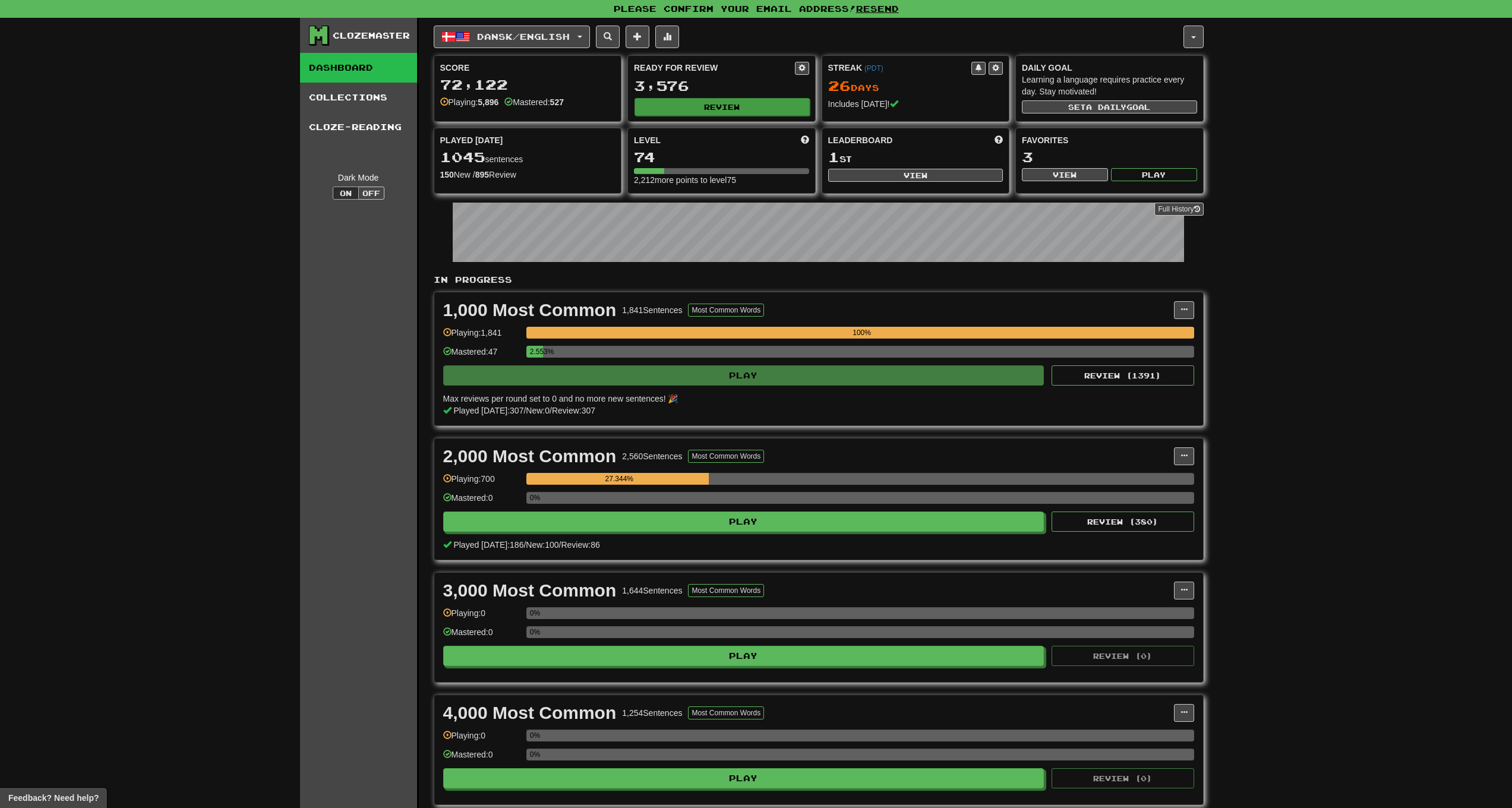
click at [698, 112] on button "Review" at bounding box center [722, 107] width 175 height 18
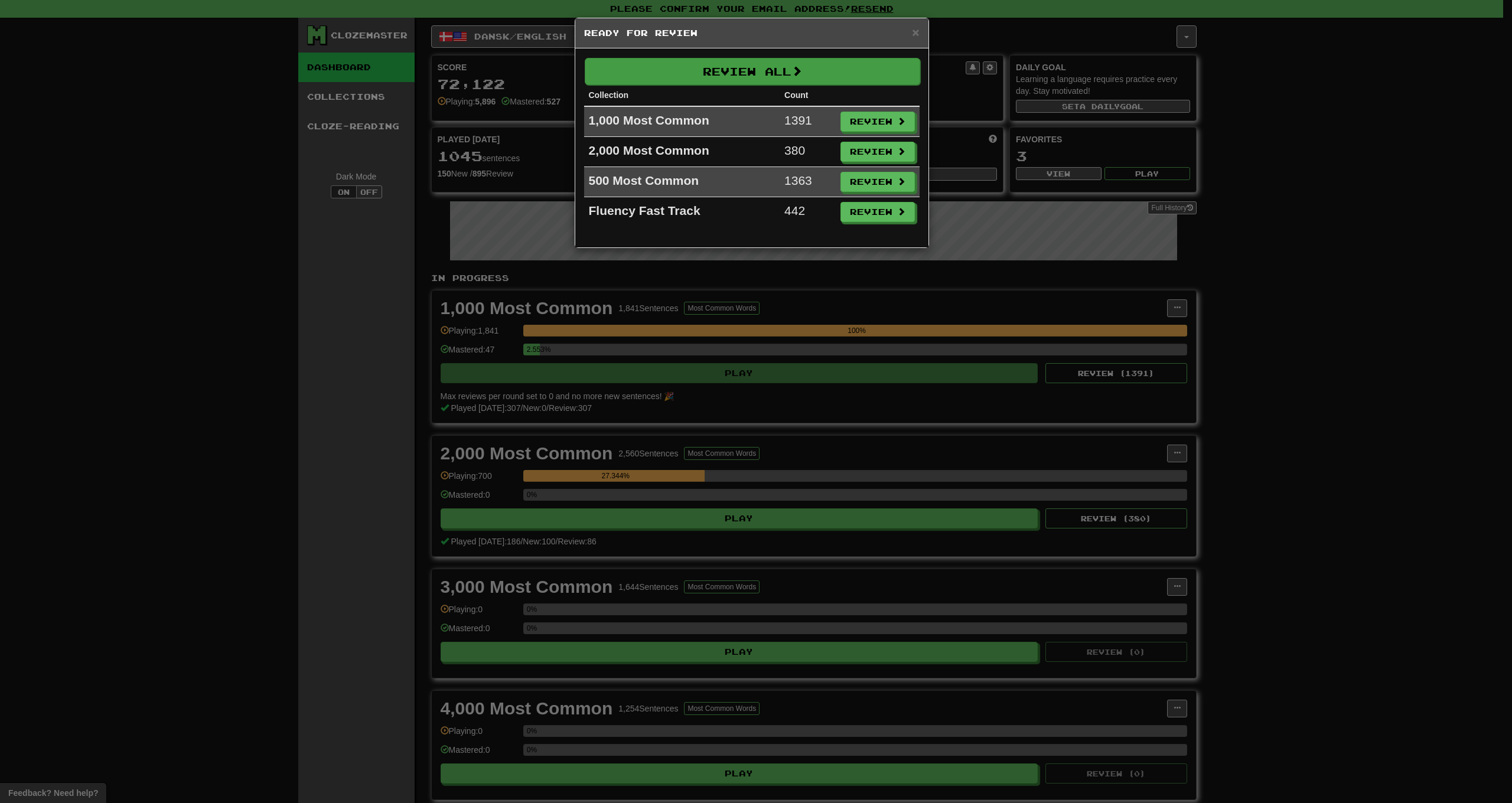
click at [796, 75] on span at bounding box center [797, 71] width 11 height 11
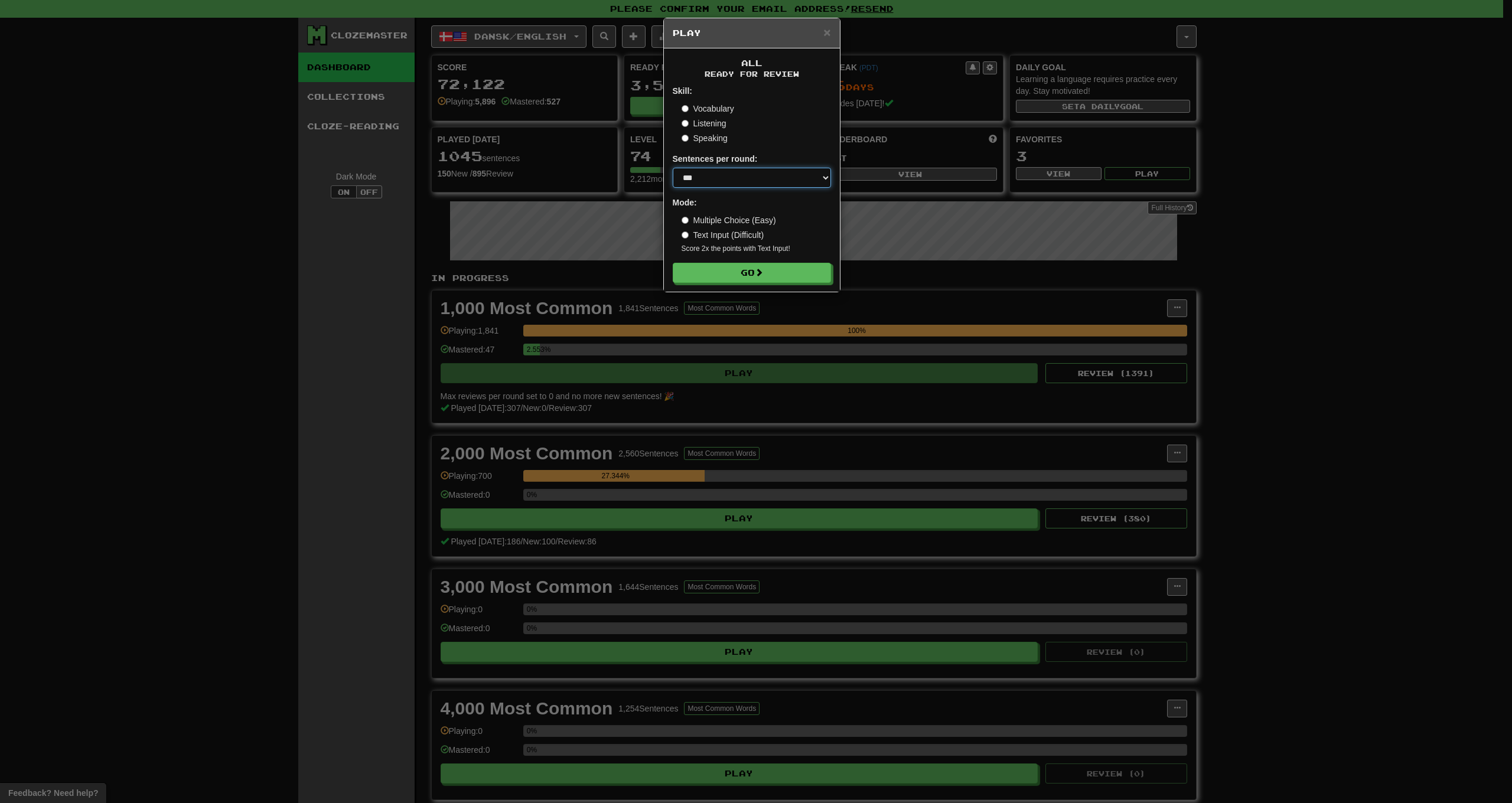
select select "**"
click at [757, 273] on button "Go" at bounding box center [753, 273] width 158 height 20
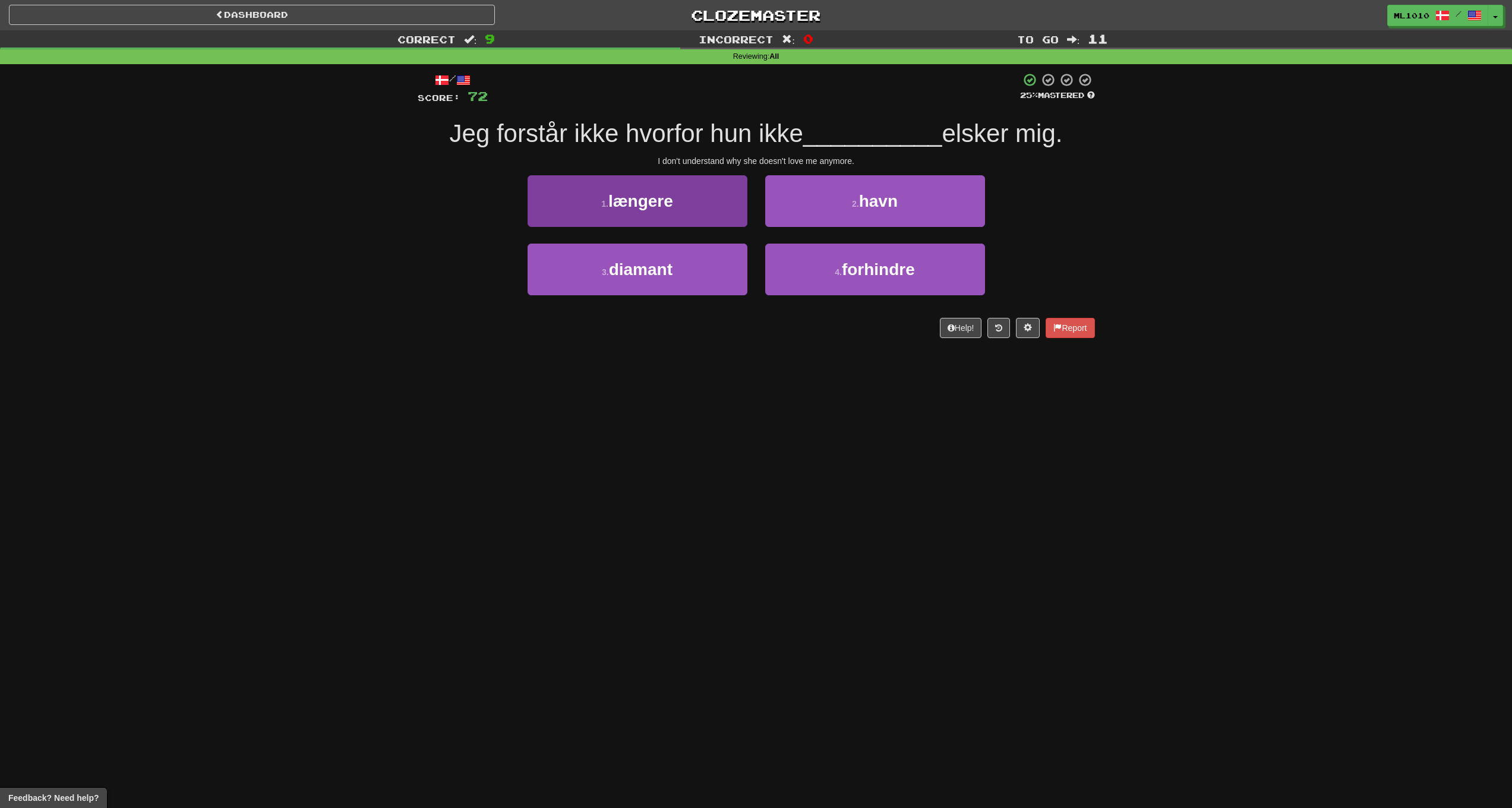
click at [683, 210] on button "1 . længere" at bounding box center [637, 201] width 220 height 52
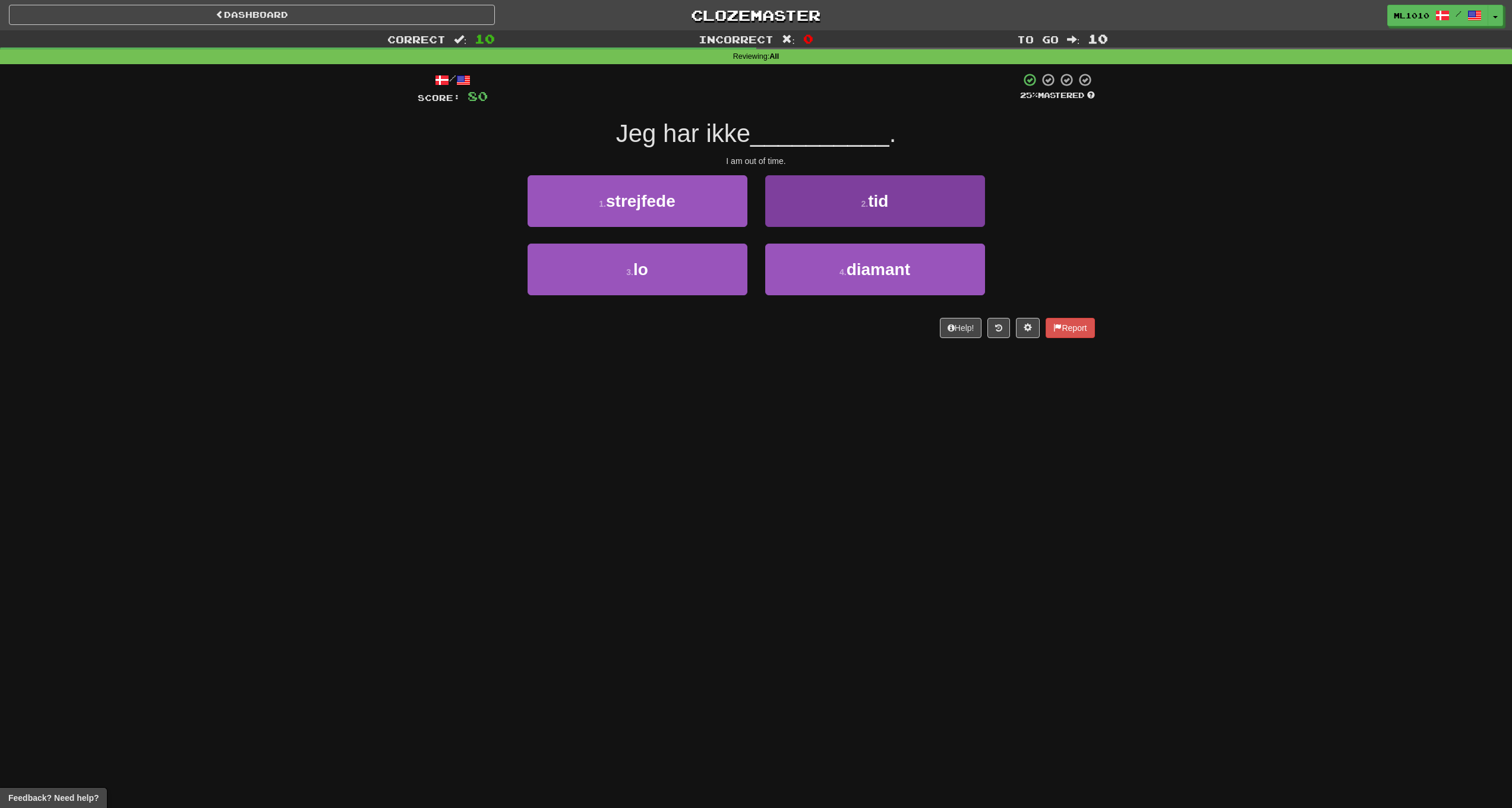
click at [845, 185] on button "2 . tid" at bounding box center [875, 201] width 220 height 52
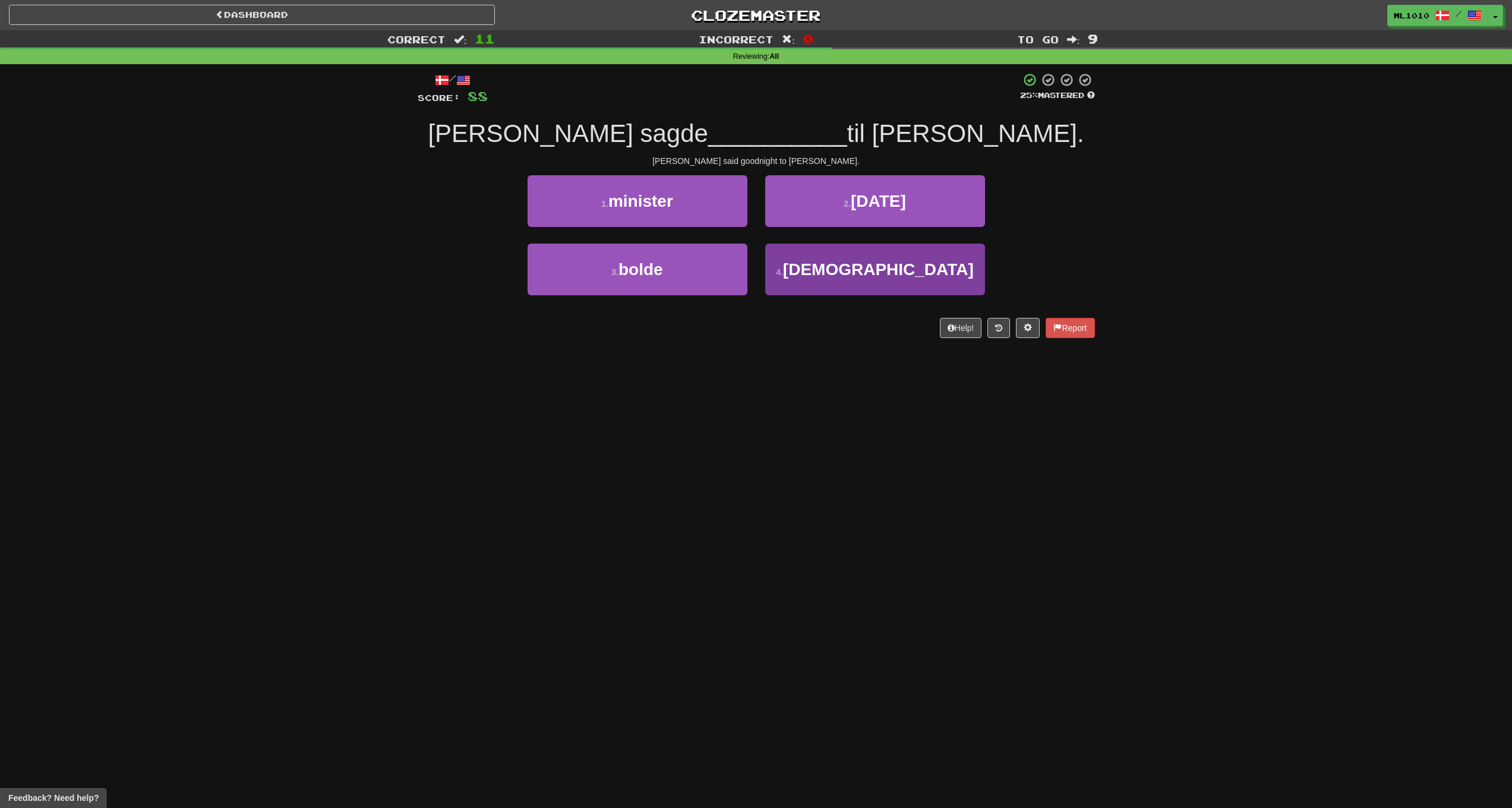
click at [852, 280] on button "4 . godnat" at bounding box center [875, 269] width 220 height 52
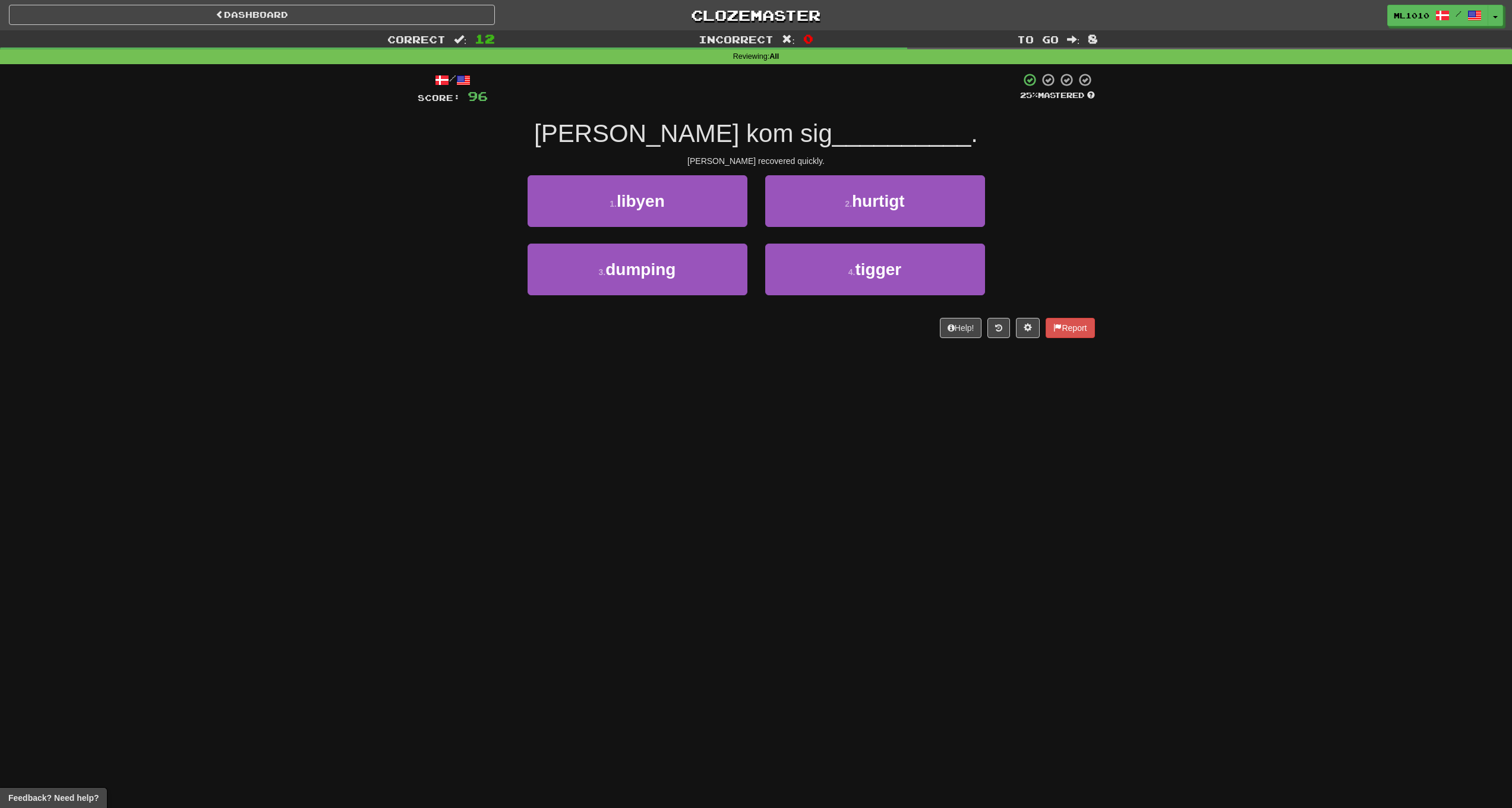
drag, startPoint x: 853, startPoint y: 205, endPoint x: 859, endPoint y: 205, distance: 6.0
click at [854, 205] on span "hurtigt" at bounding box center [878, 201] width 53 height 19
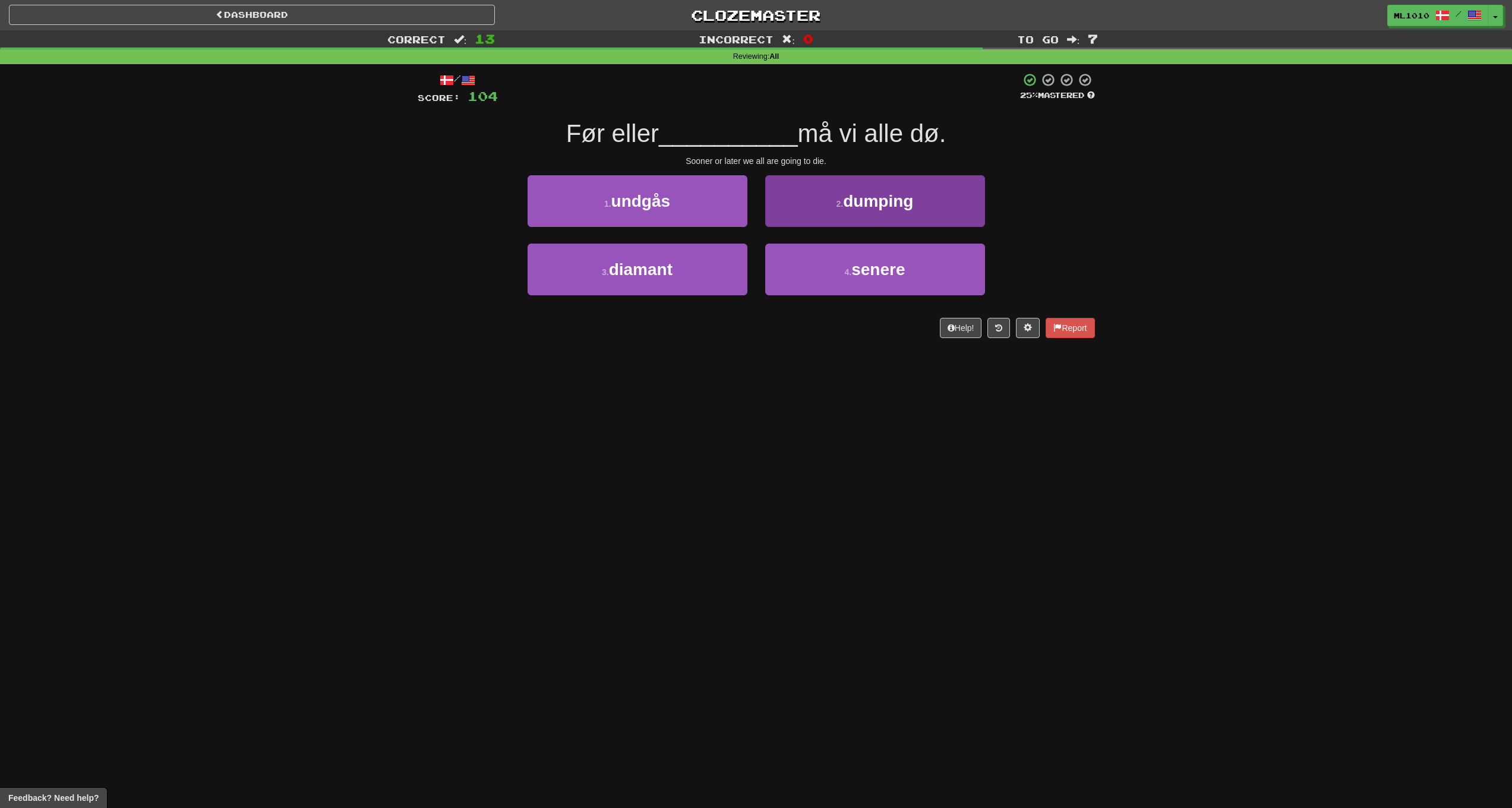
drag, startPoint x: 845, startPoint y: 269, endPoint x: 915, endPoint y: 266, distance: 70.1
click at [845, 269] on small "4 ." at bounding box center [848, 272] width 7 height 9
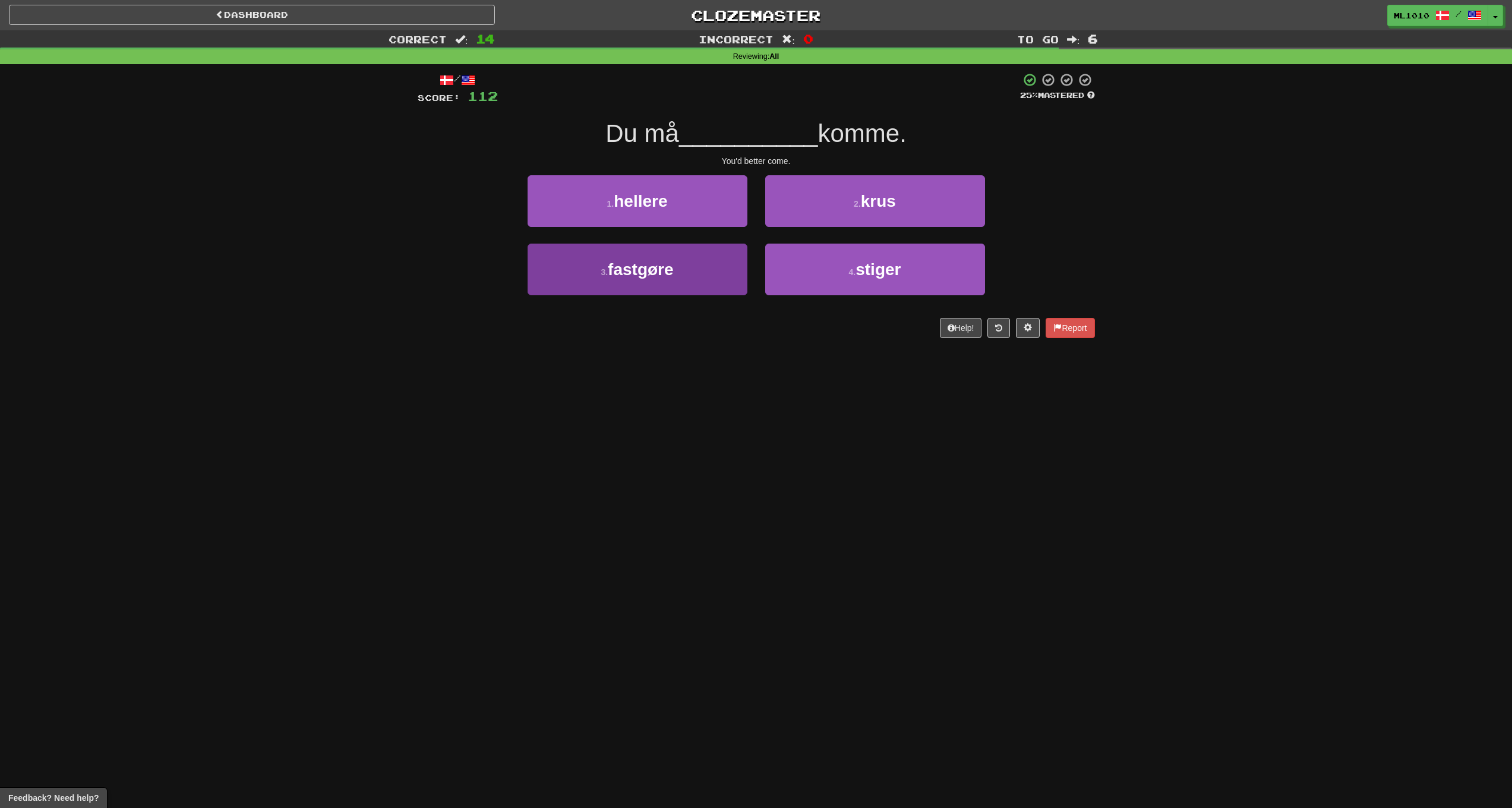
click at [688, 253] on button "3 . fastgøre" at bounding box center [637, 269] width 220 height 52
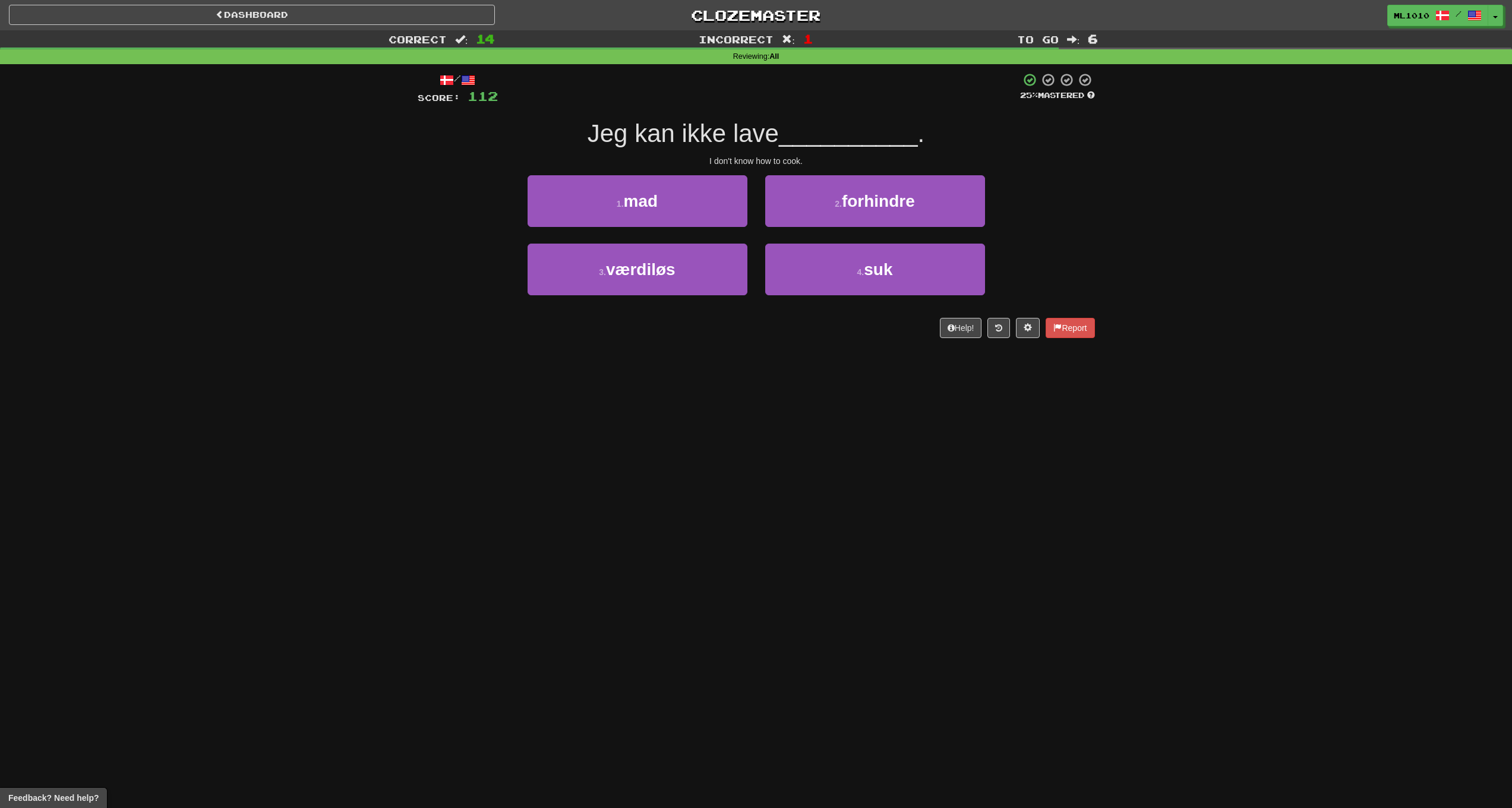
drag, startPoint x: 674, startPoint y: 205, endPoint x: 1157, endPoint y: 248, distance: 484.9
click at [678, 205] on button "1 . mad" at bounding box center [637, 201] width 220 height 52
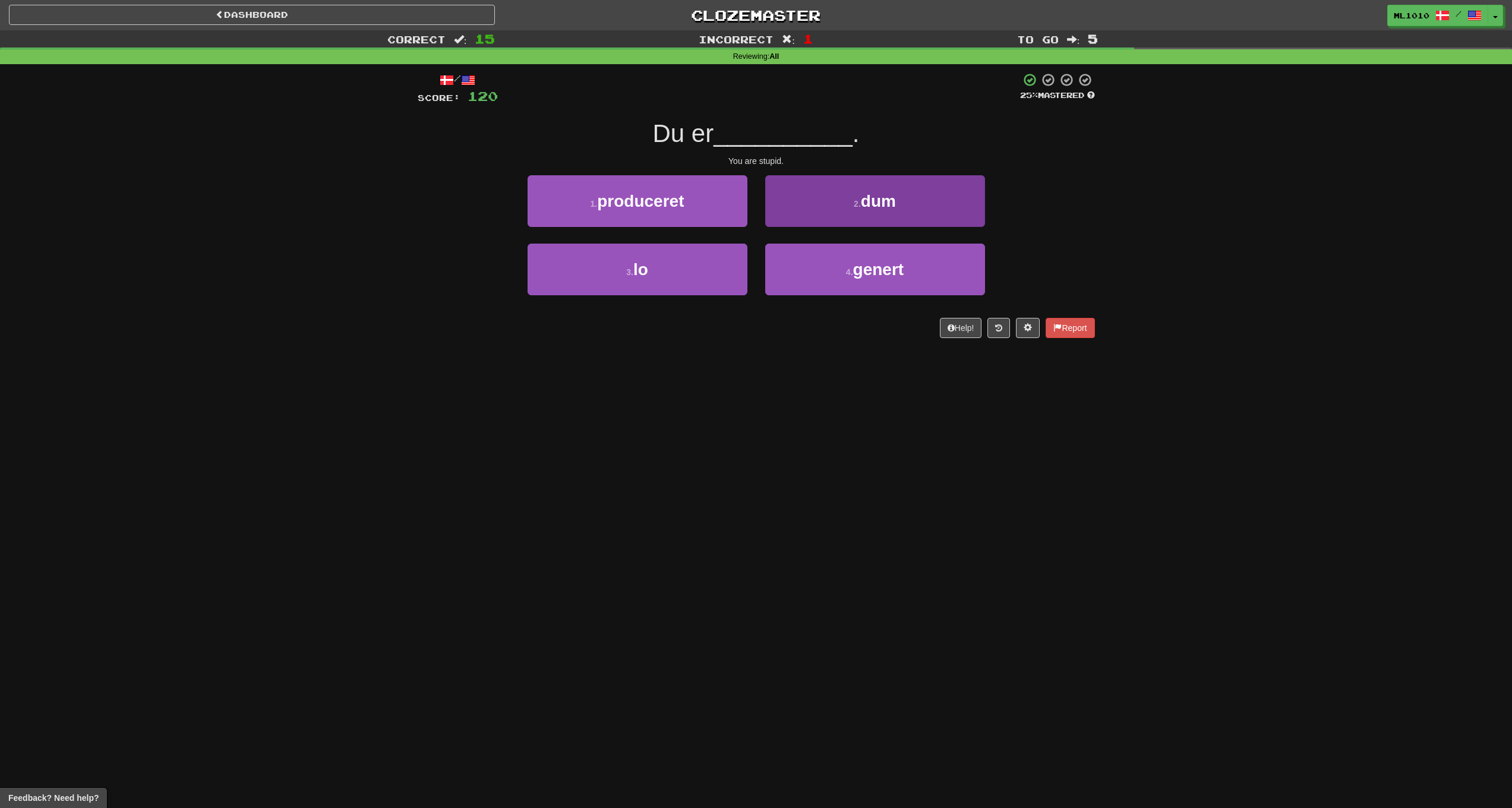
click at [938, 196] on button "2 . dum" at bounding box center [875, 201] width 220 height 52
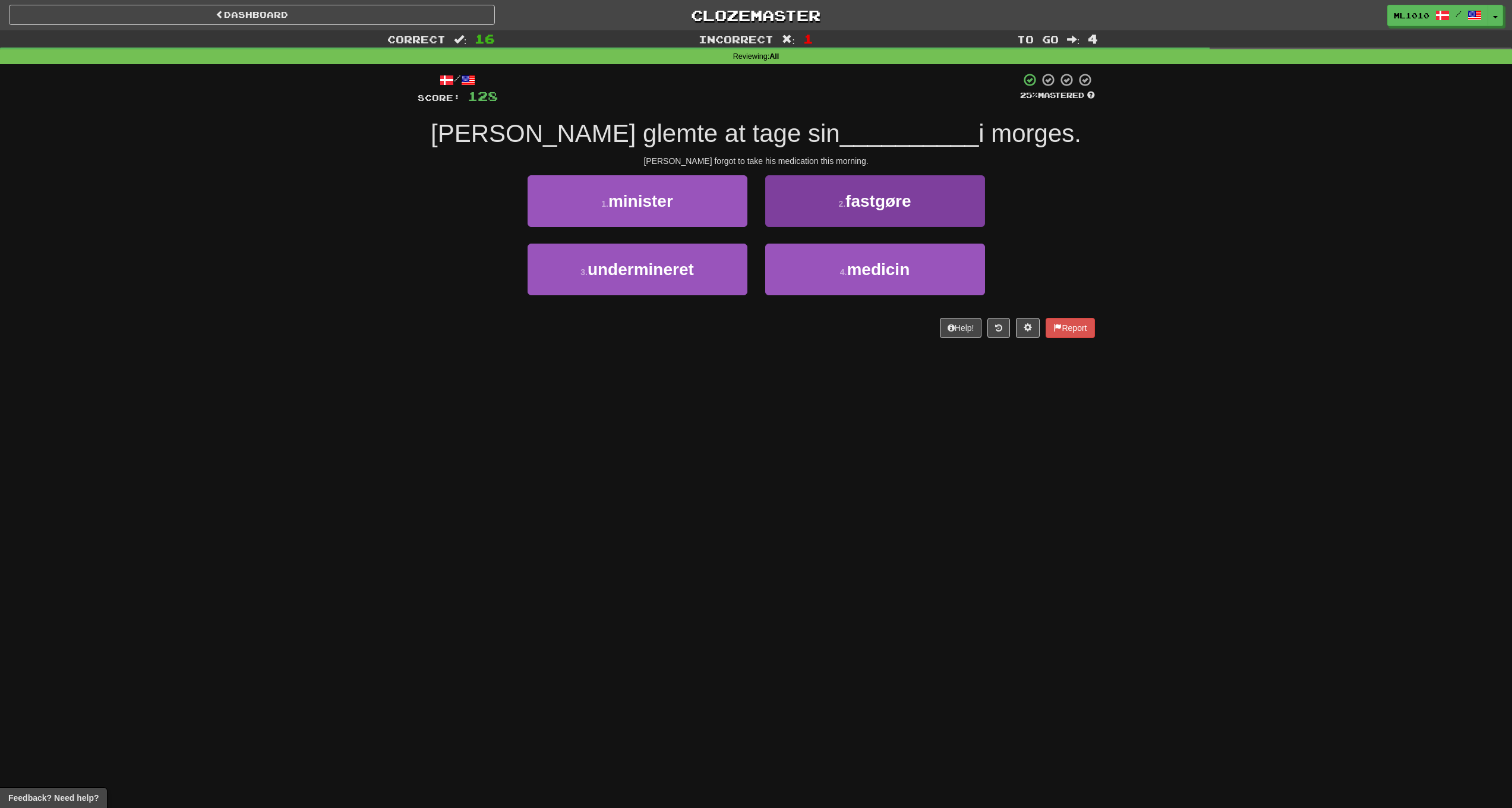
click at [957, 204] on button "2 . fastgøre" at bounding box center [875, 201] width 220 height 52
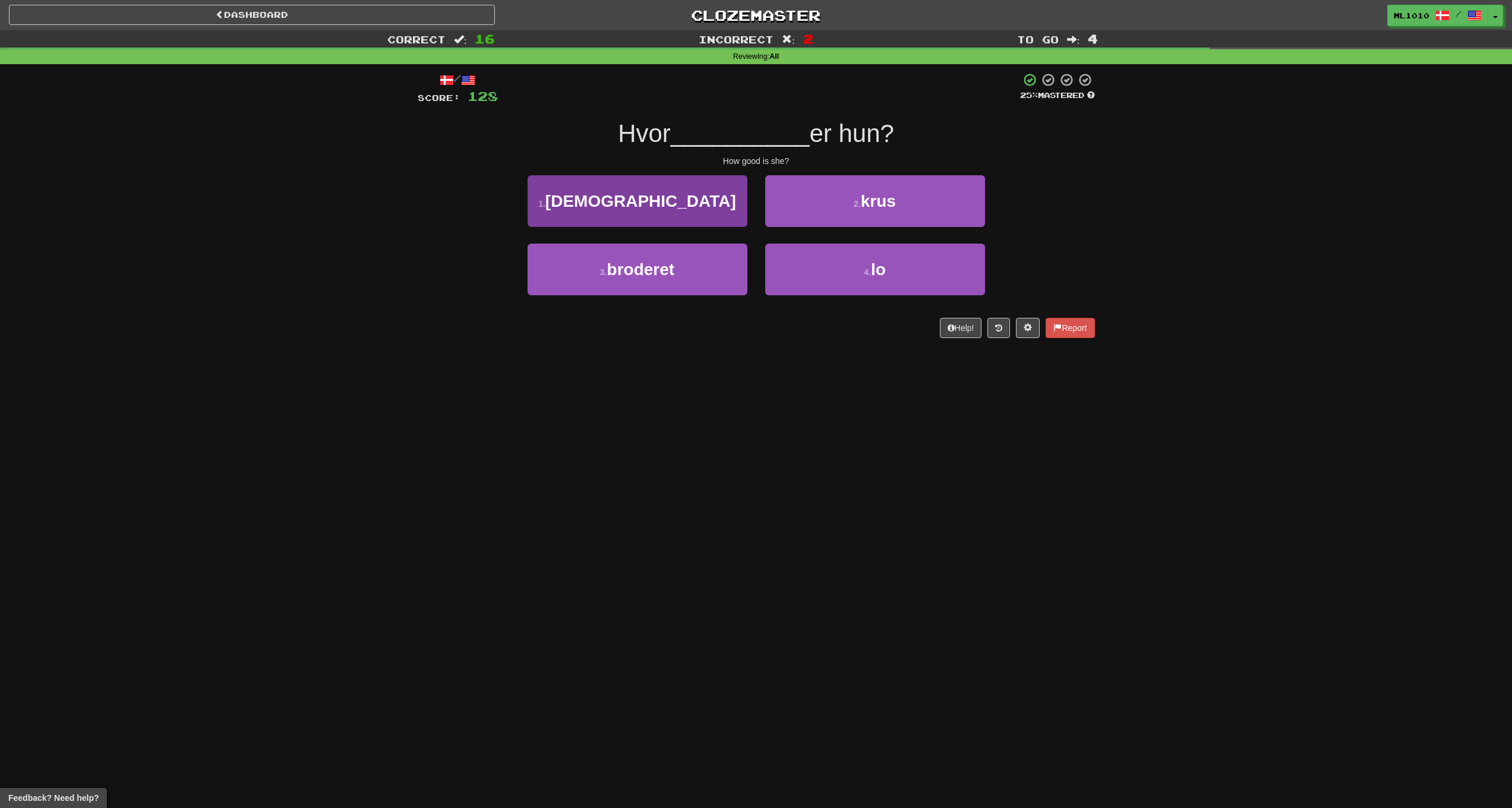
click at [681, 205] on button "1 . god" at bounding box center [637, 201] width 220 height 52
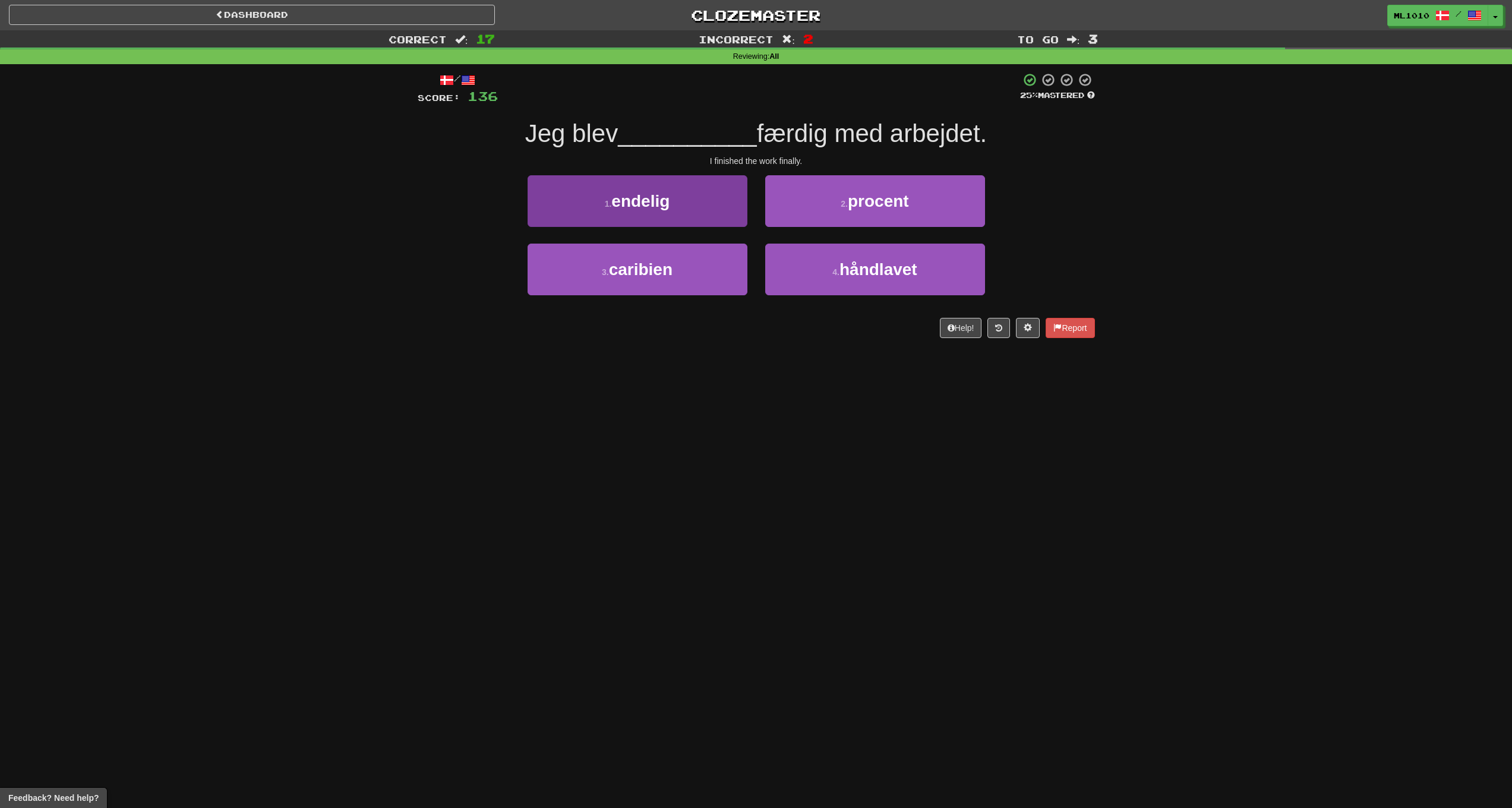
click at [701, 209] on button "1 . endelig" at bounding box center [637, 201] width 220 height 52
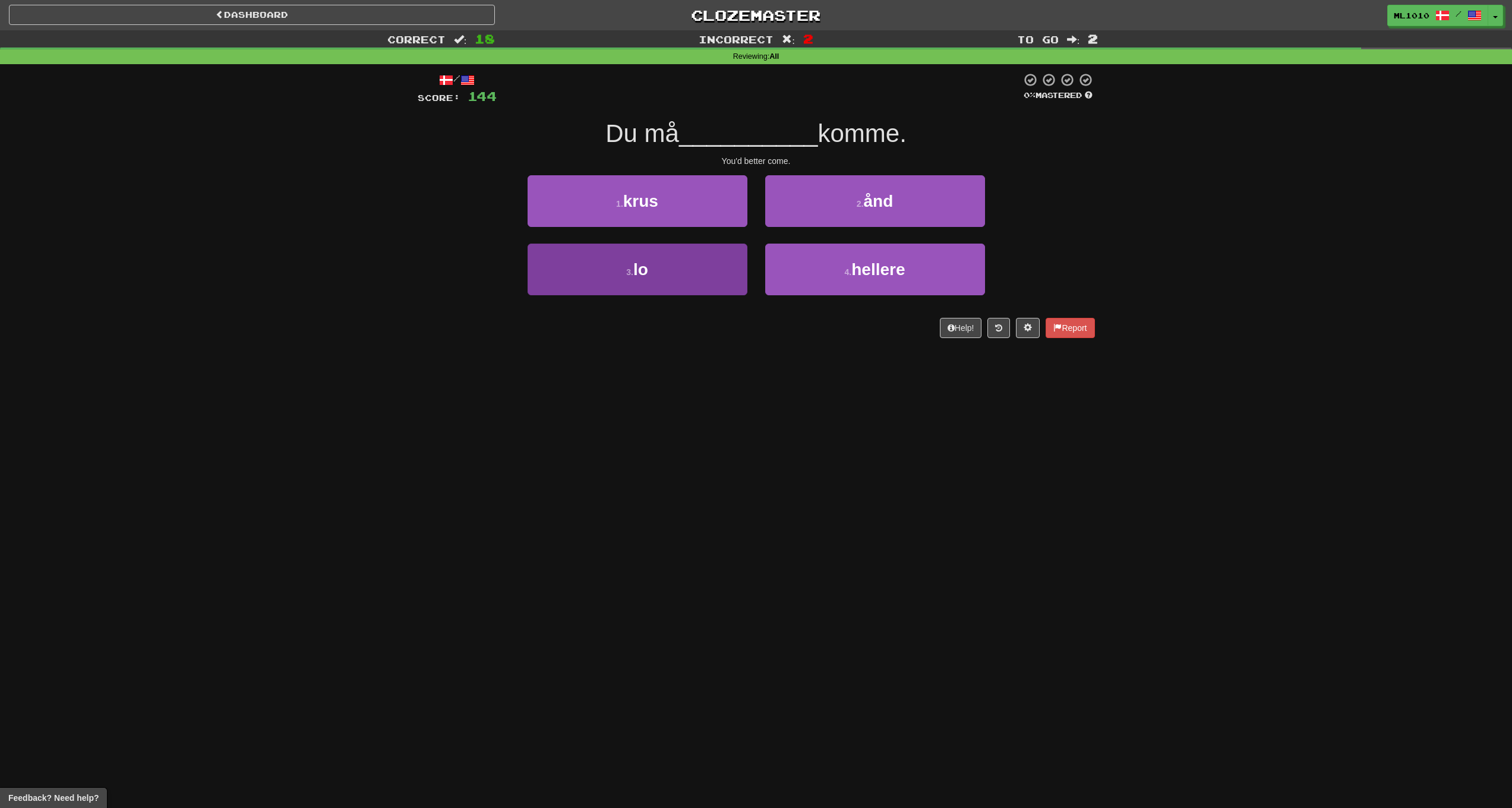
click at [688, 259] on button "3 . lo" at bounding box center [637, 269] width 220 height 52
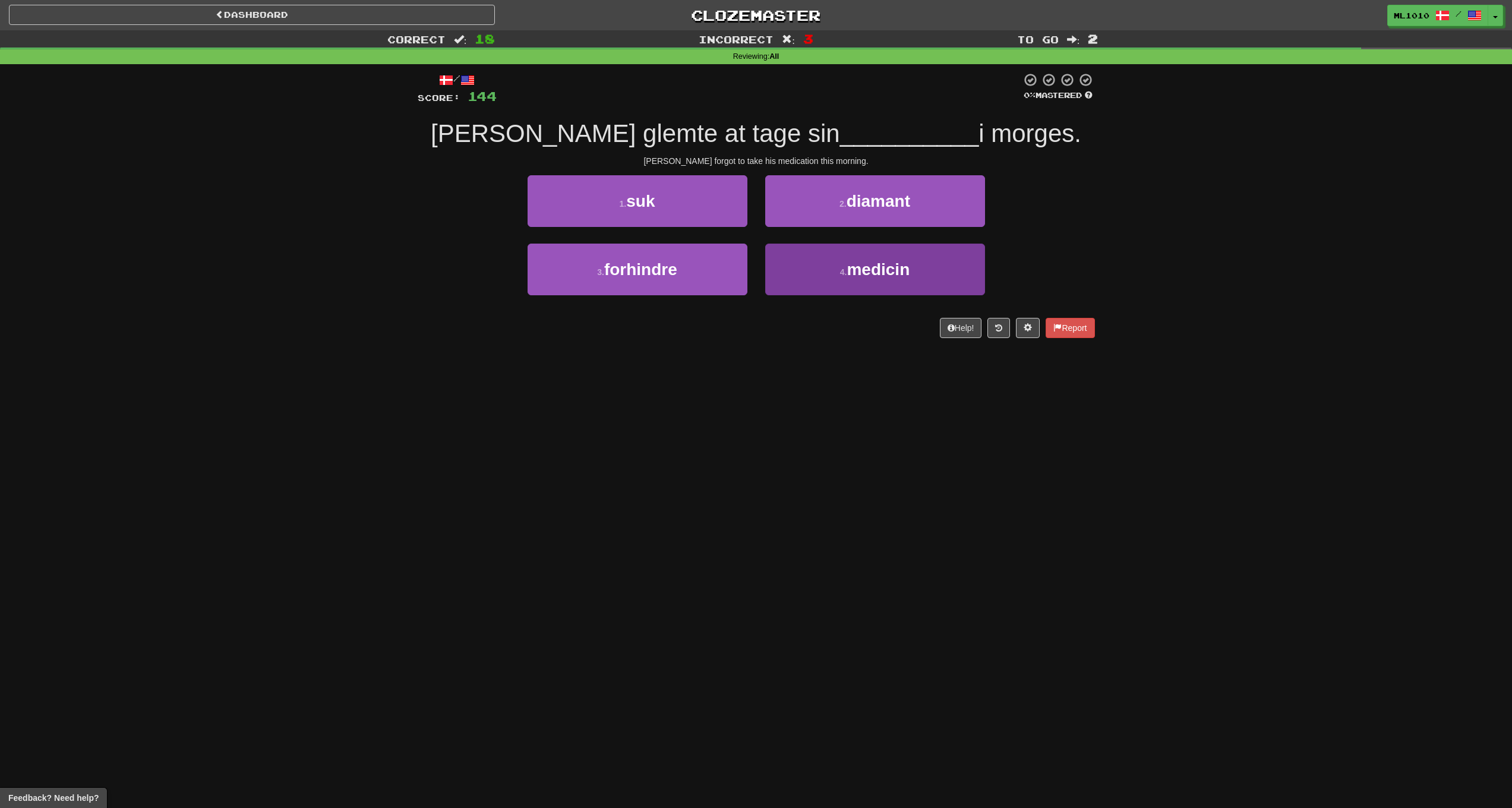
click at [865, 276] on span "medicin" at bounding box center [878, 270] width 63 height 19
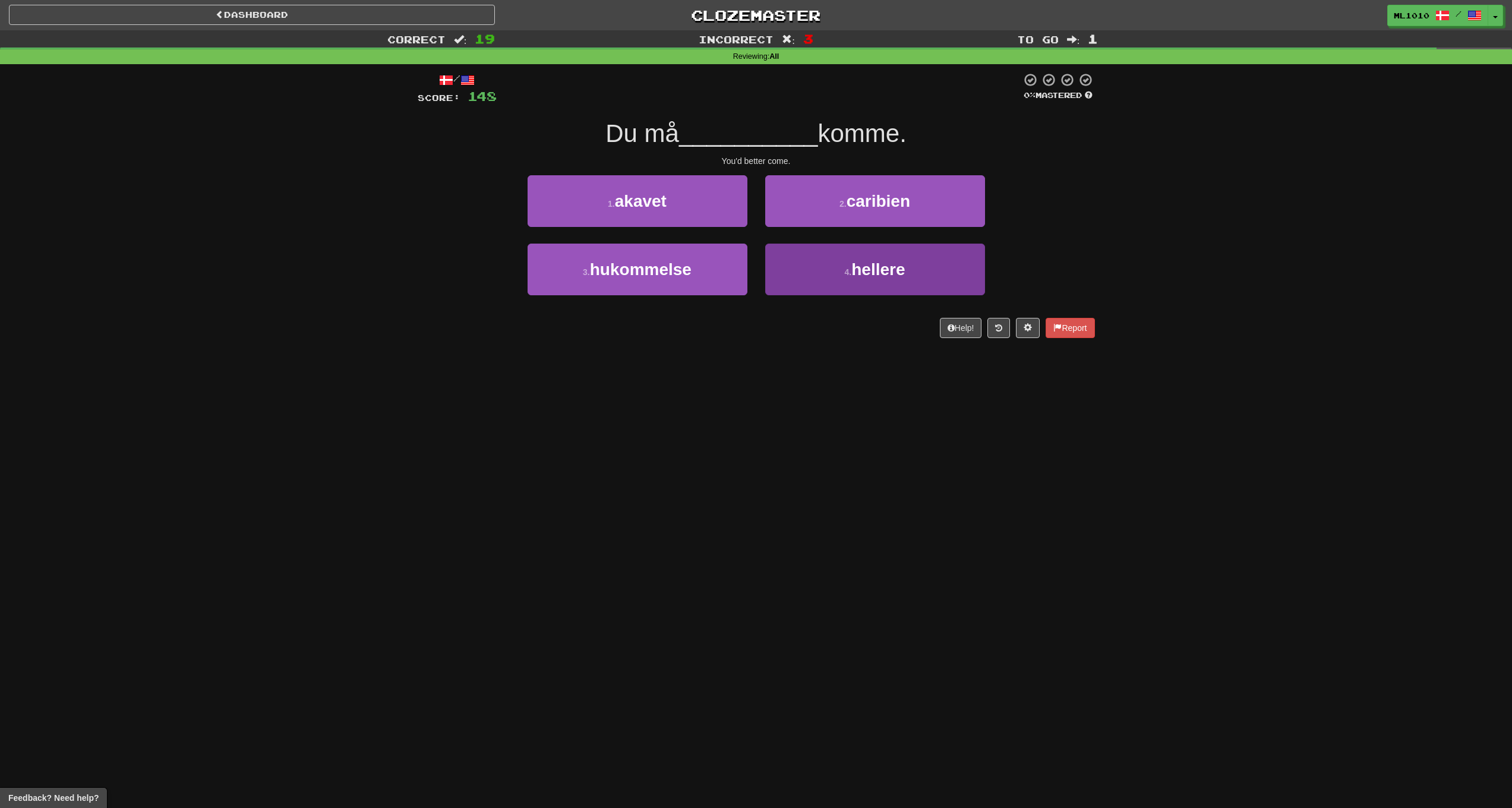
click at [804, 270] on button "4 . hellere" at bounding box center [875, 269] width 220 height 52
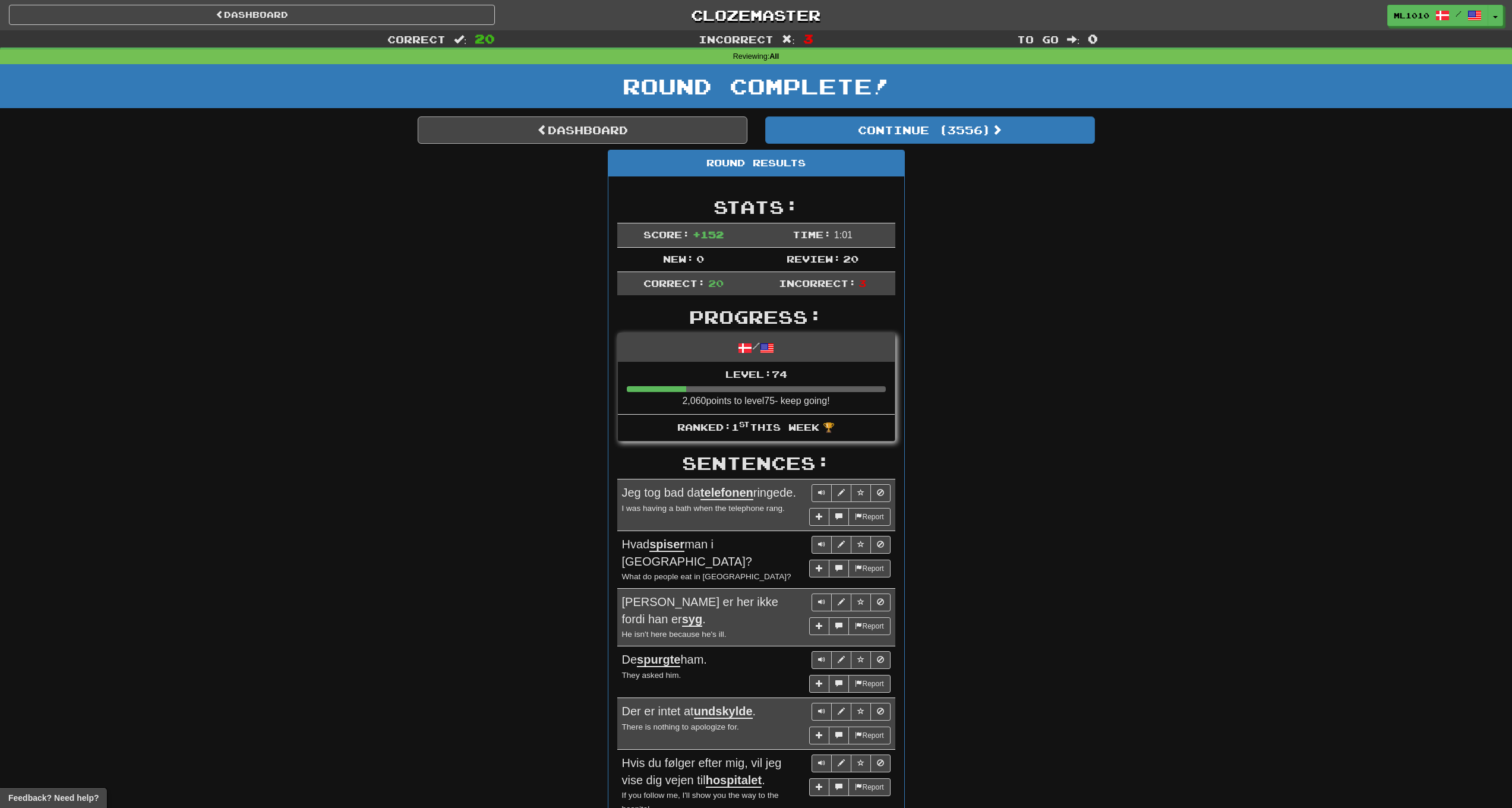
click at [637, 133] on link "Dashboard" at bounding box center [583, 130] width 330 height 27
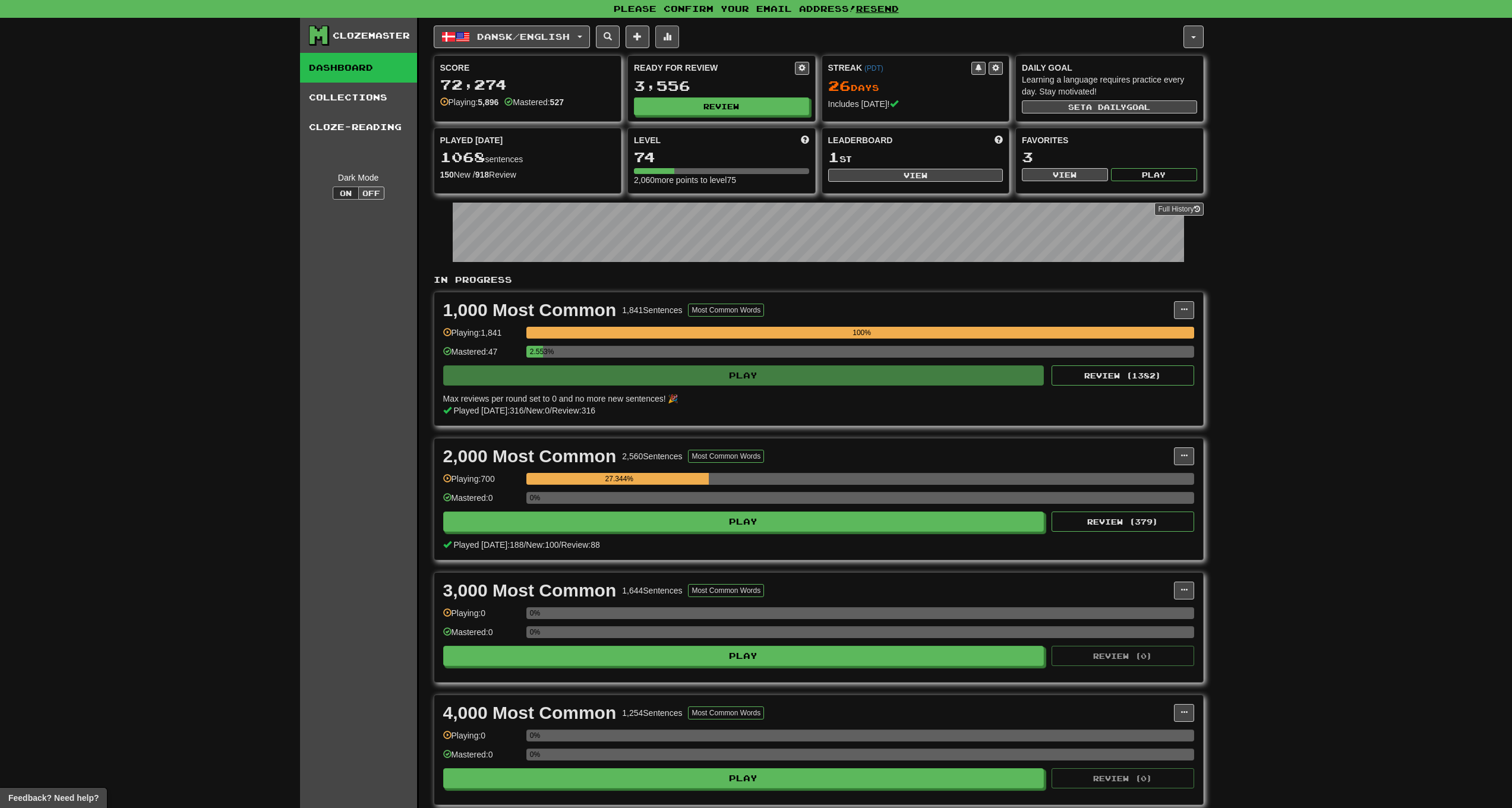
click at [679, 42] on button at bounding box center [667, 36] width 24 height 22
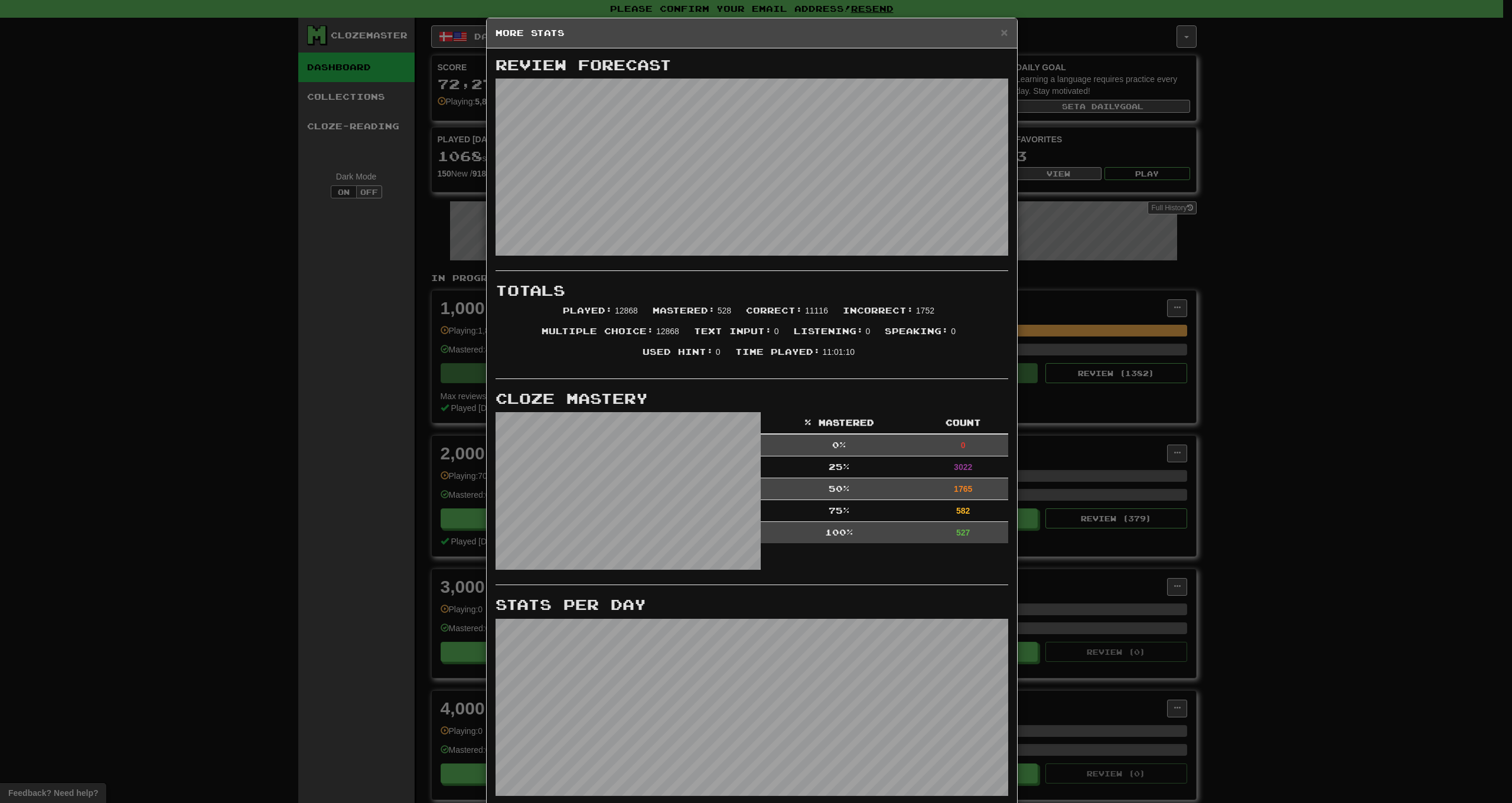
click at [1004, 33] on div "× More Stats" at bounding box center [752, 33] width 531 height 30
click at [1001, 36] on span "×" at bounding box center [1004, 32] width 7 height 14
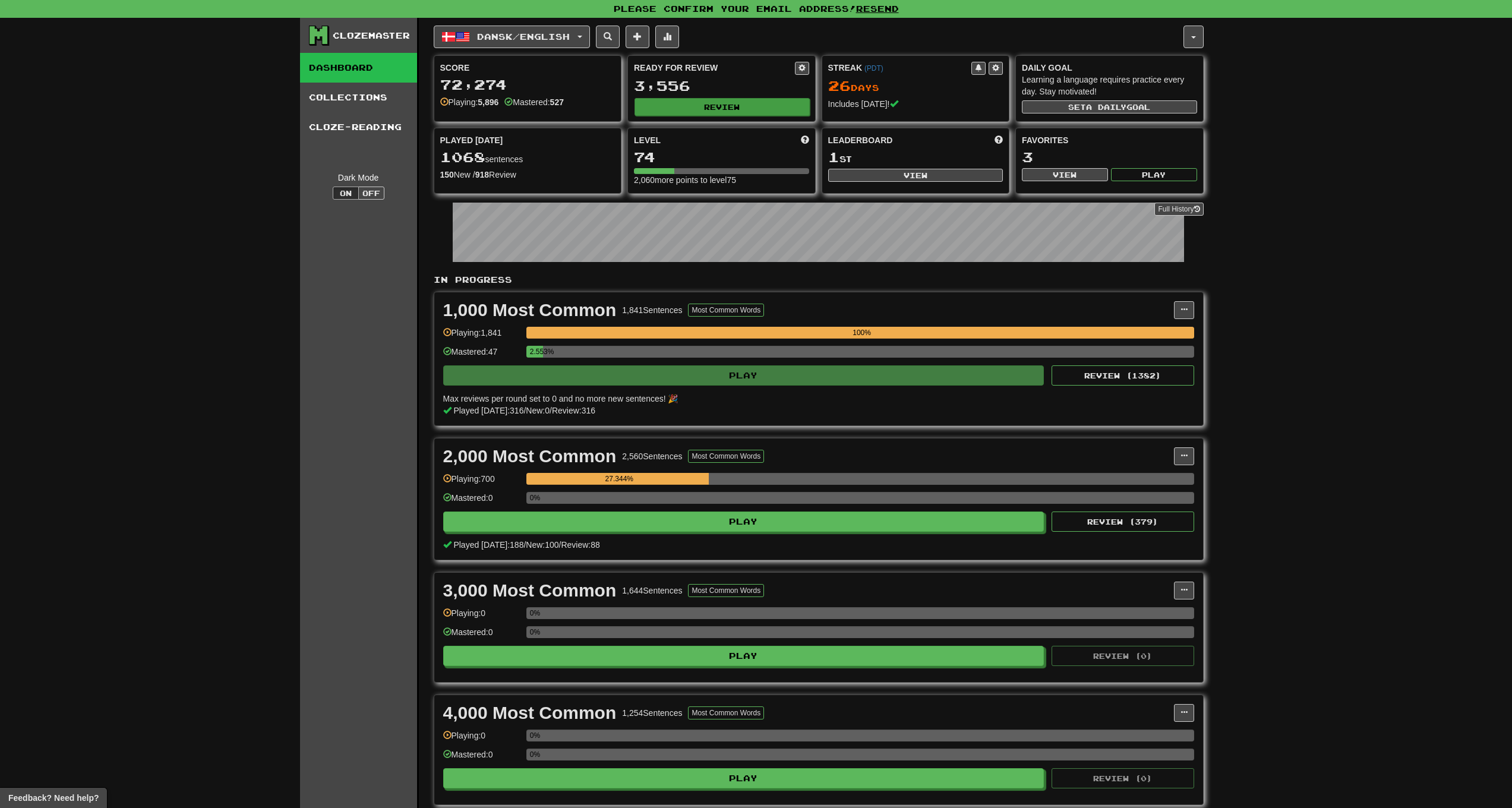
click at [705, 113] on button "Review" at bounding box center [722, 107] width 175 height 18
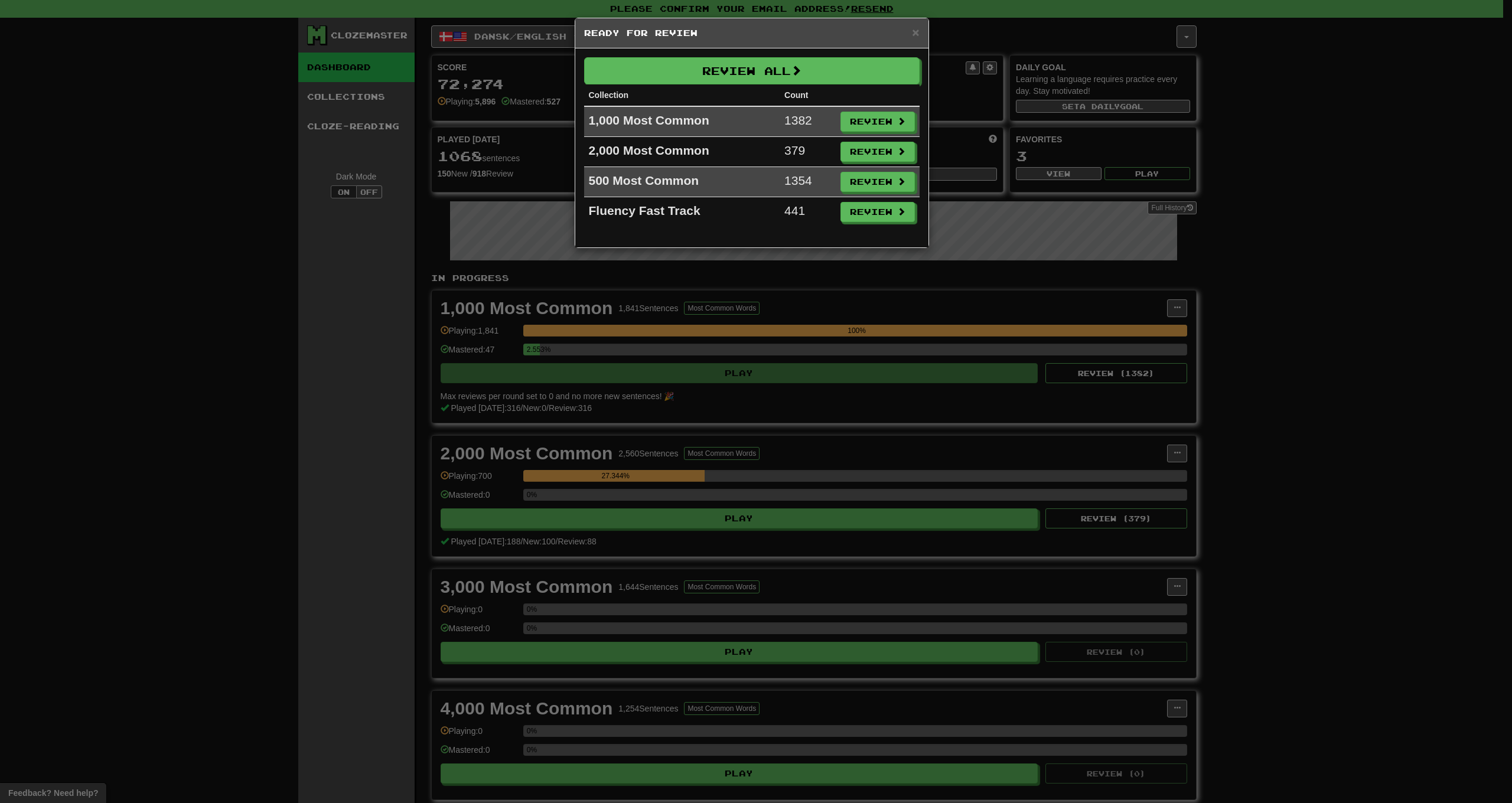
click at [763, 53] on div "Review All Collection Count 1,000 Most Common 1382 Review 2,000 Most Common 379…" at bounding box center [752, 147] width 353 height 199
click at [763, 65] on button "Review All" at bounding box center [752, 71] width 336 height 27
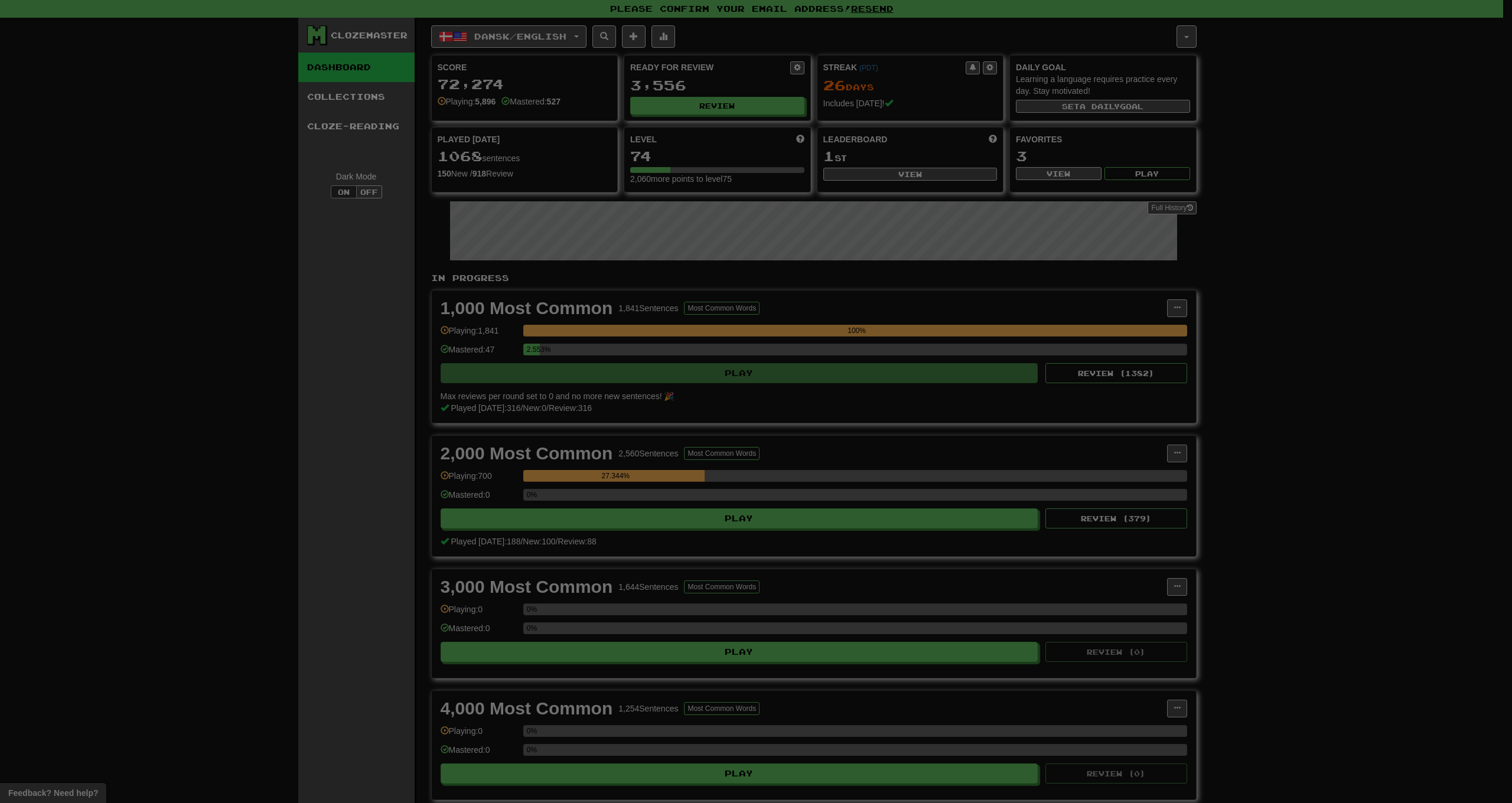
select select "**"
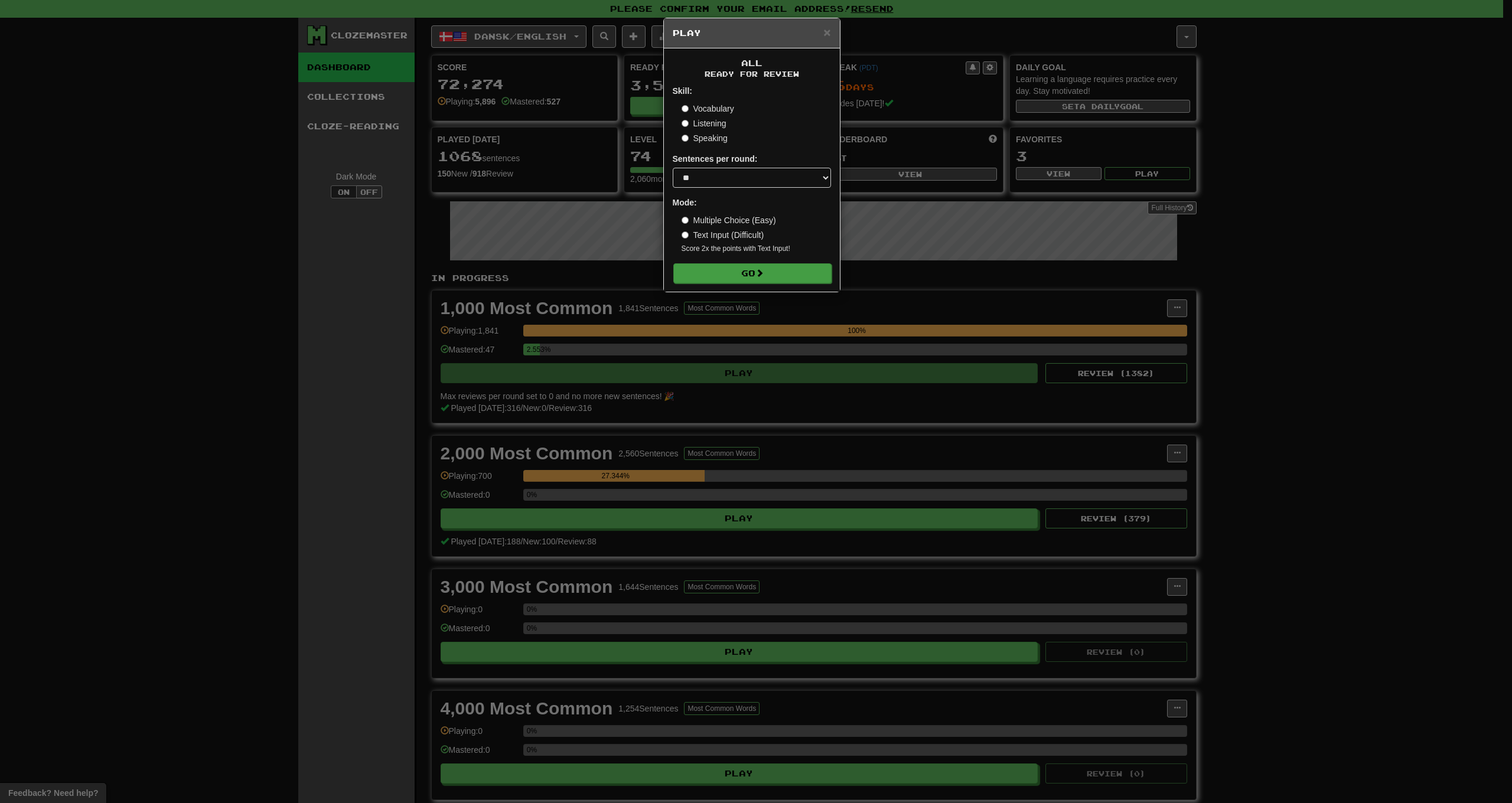
click at [792, 271] on button "Go" at bounding box center [753, 273] width 158 height 20
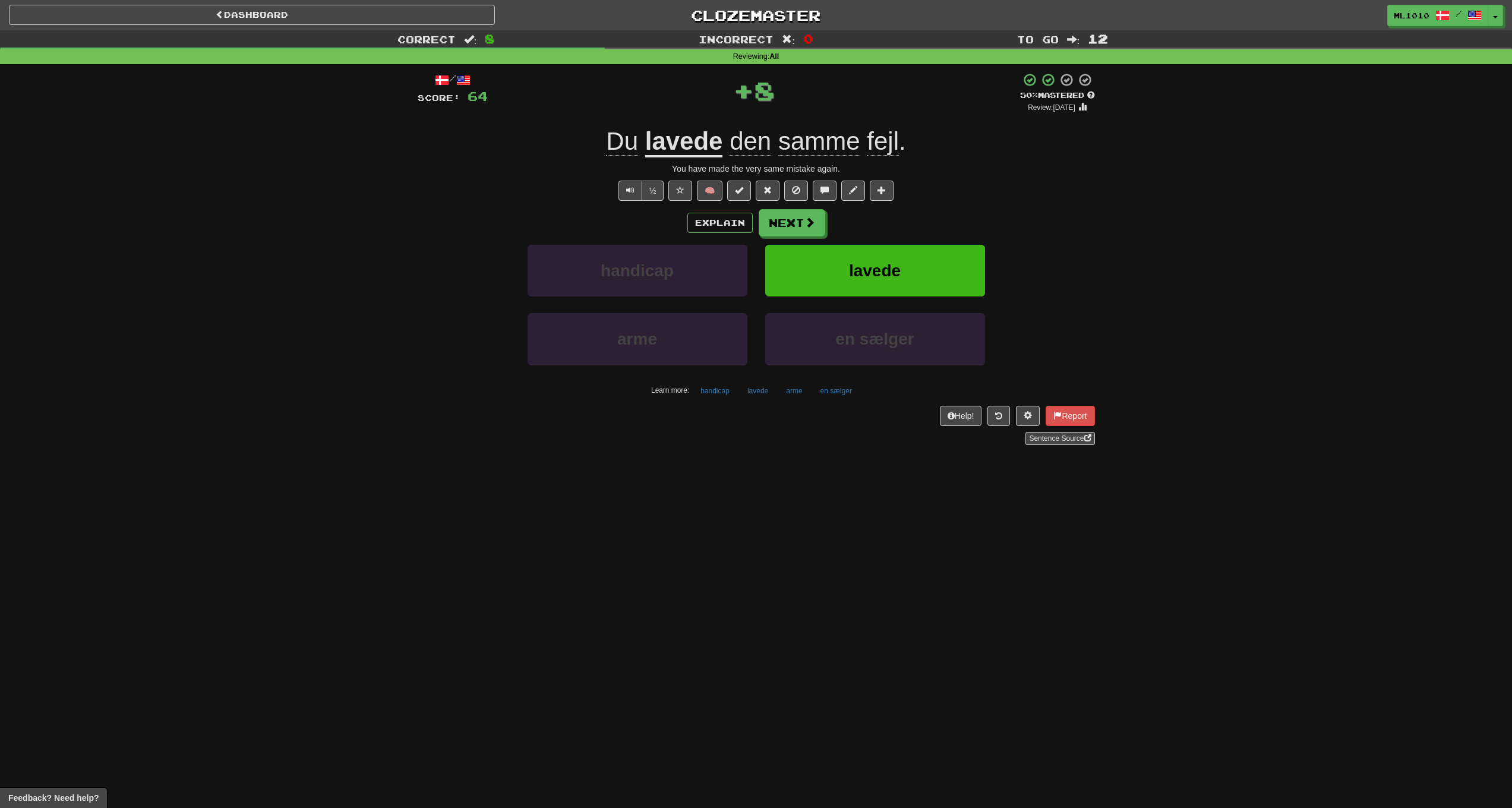
click at [706, 146] on u "lavede" at bounding box center [684, 142] width 78 height 30
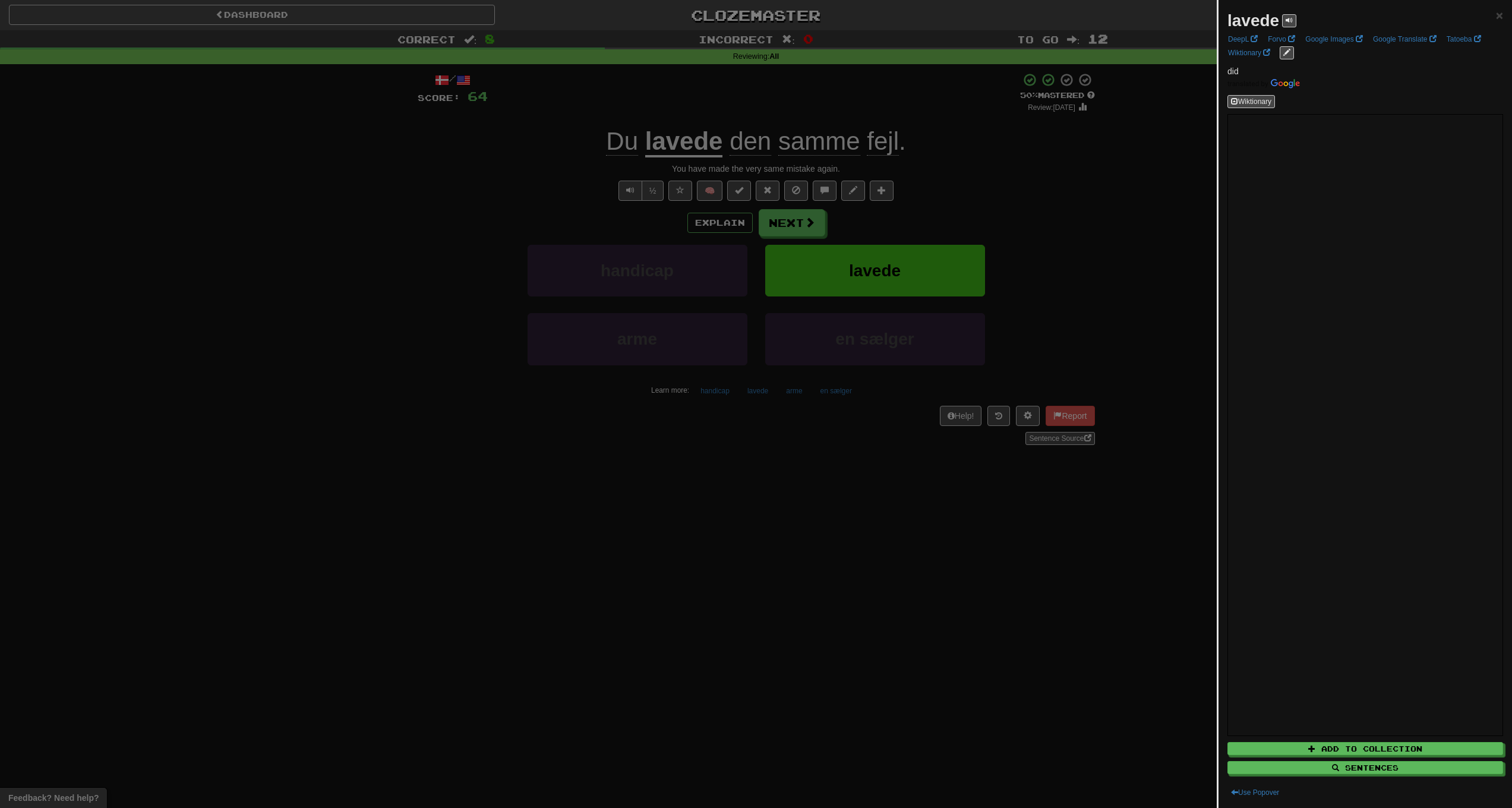
click at [1150, 226] on div at bounding box center [756, 404] width 1512 height 808
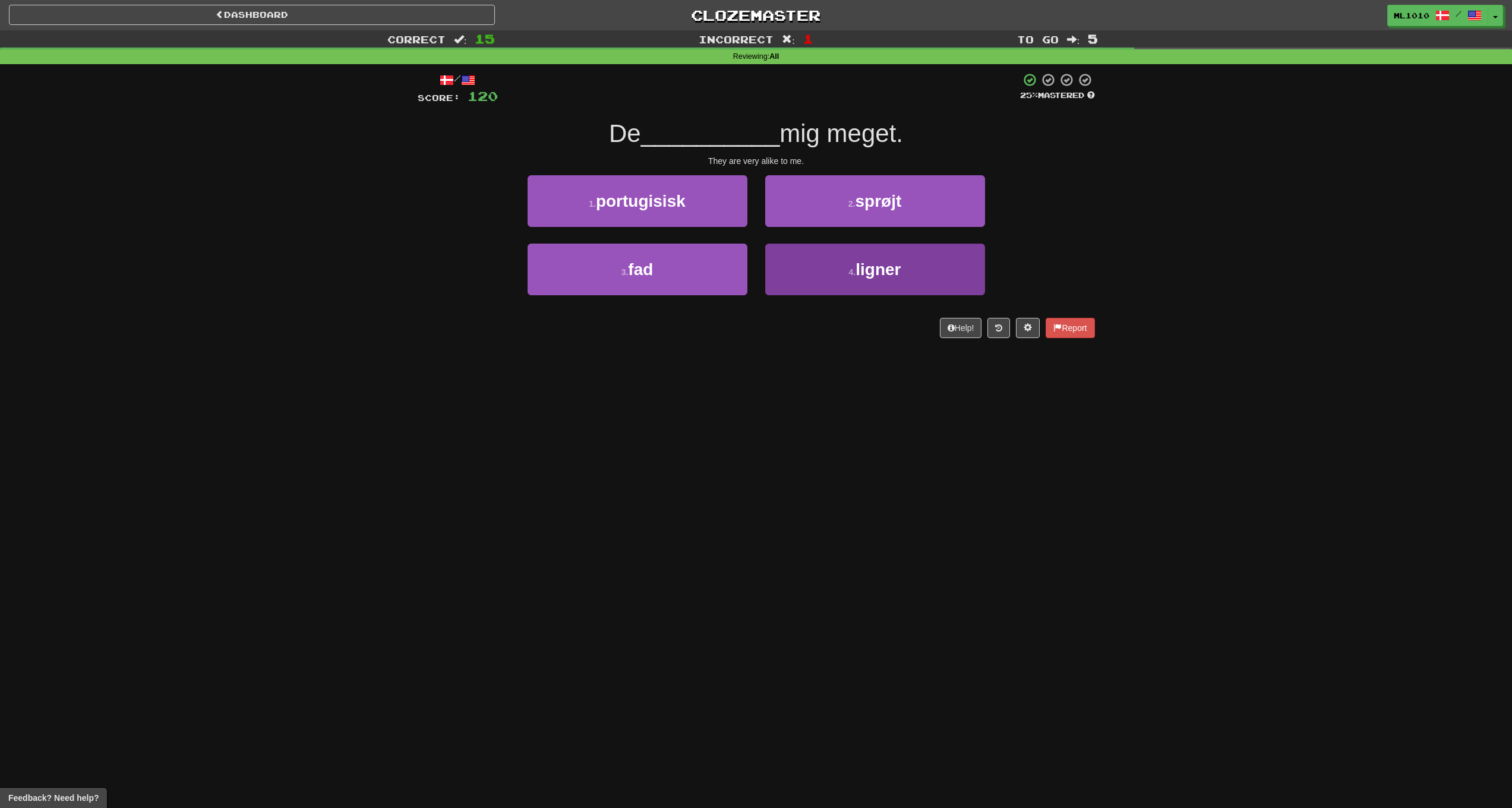
click at [865, 267] on span "ligner" at bounding box center [878, 270] width 45 height 19
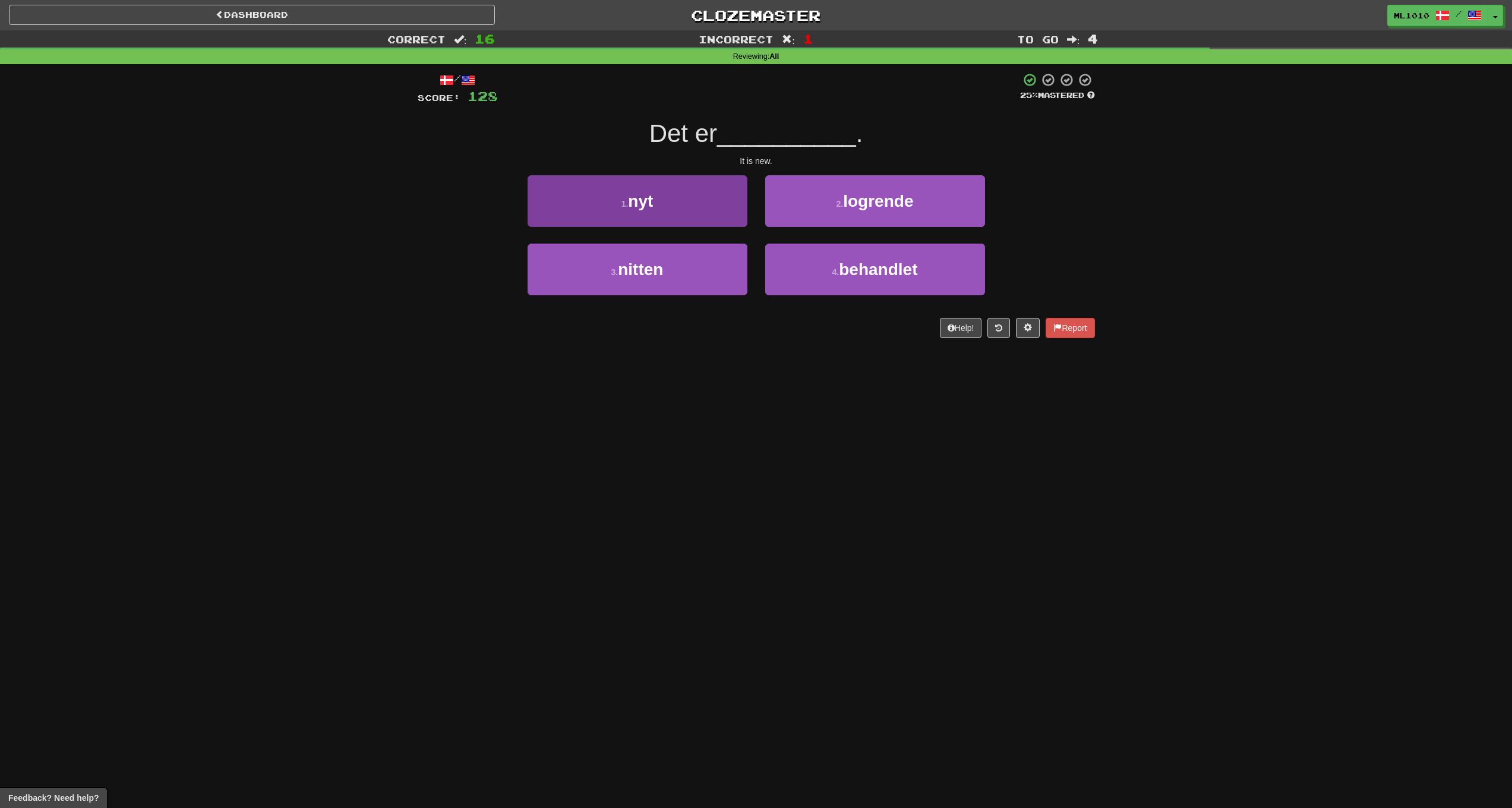
click at [708, 212] on button "1 . nyt" at bounding box center [637, 201] width 220 height 52
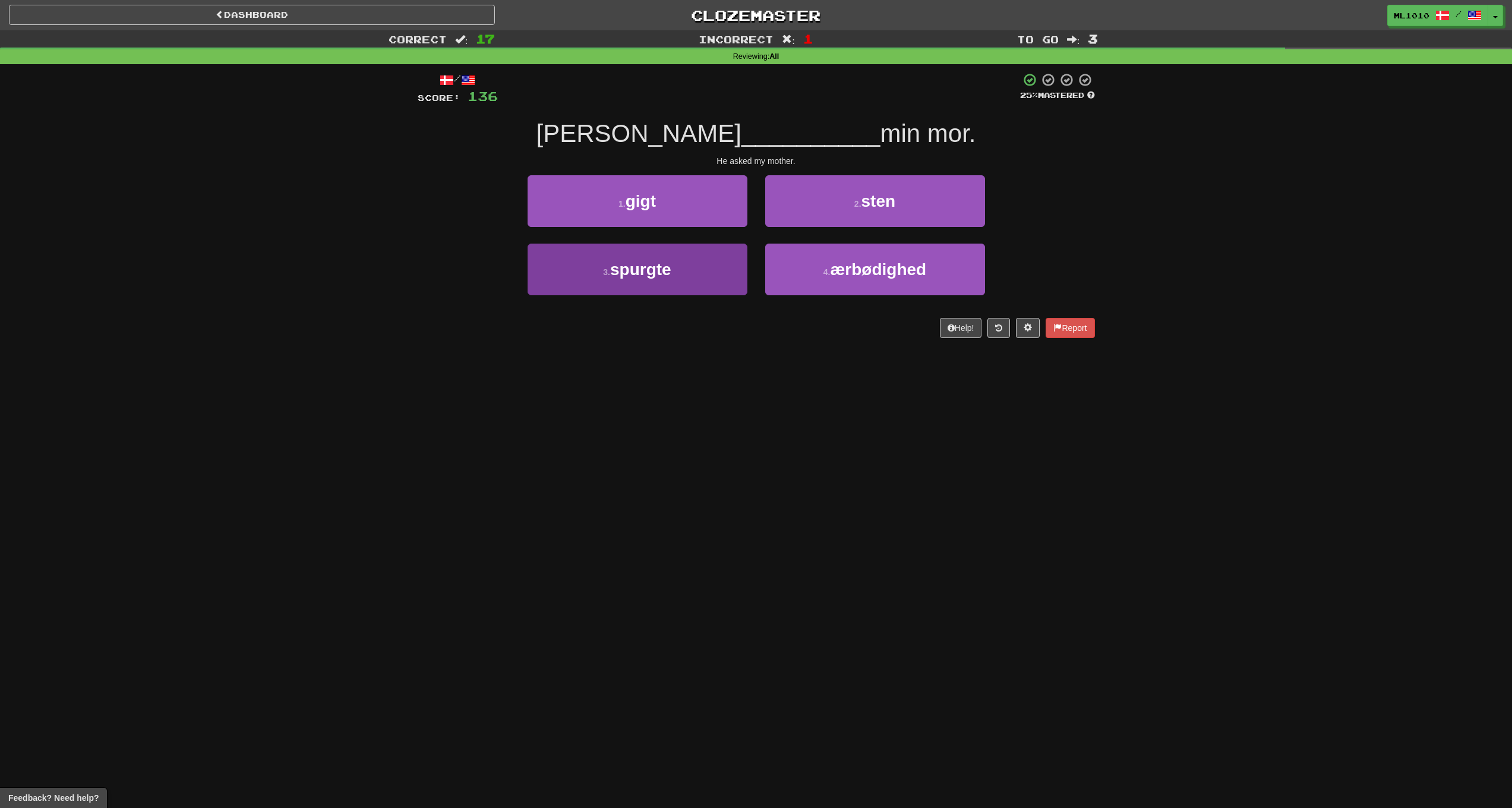
click at [668, 284] on button "3 . spurgte" at bounding box center [637, 269] width 220 height 52
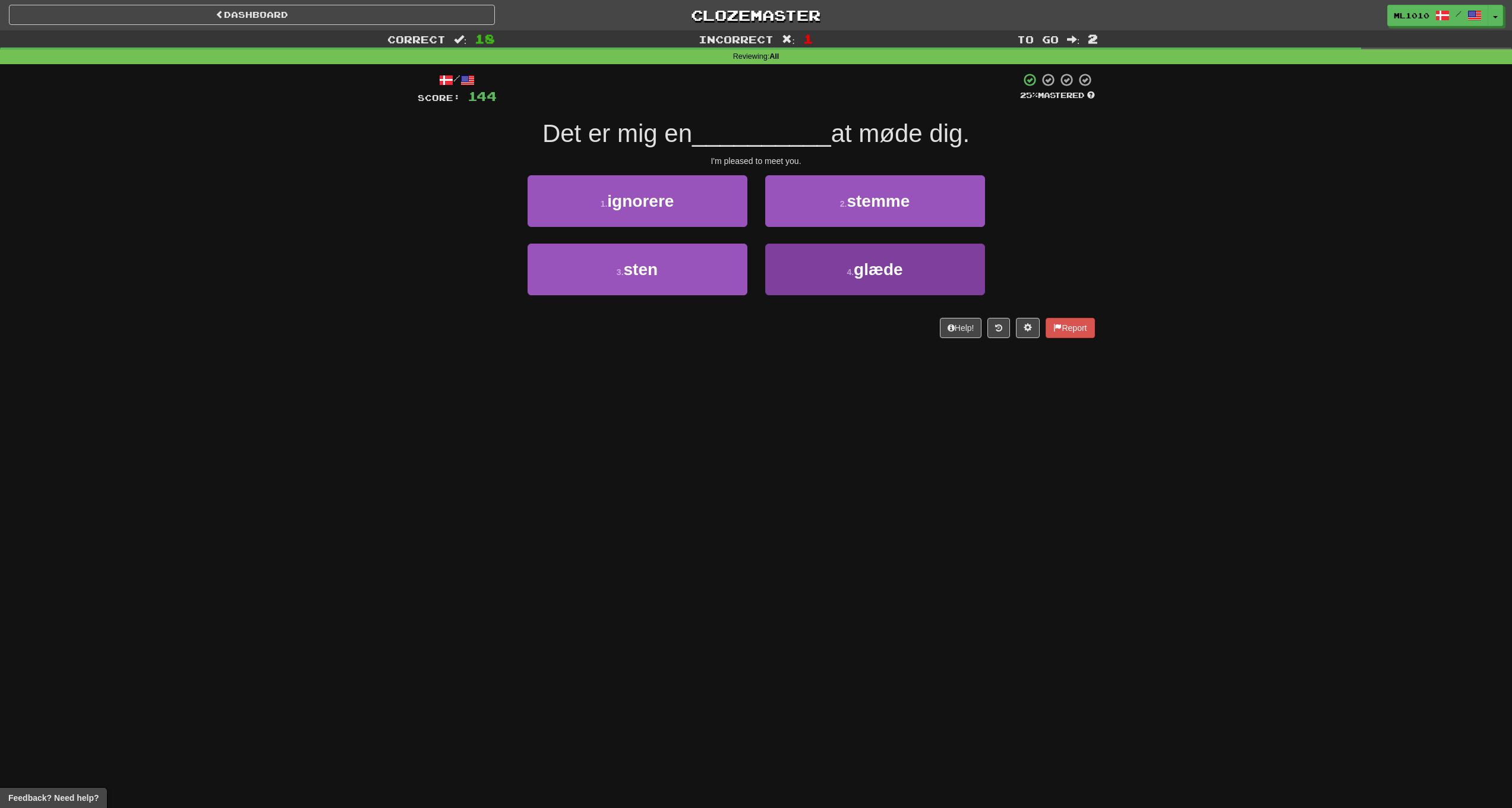
click at [932, 266] on button "4 . glæde" at bounding box center [875, 269] width 220 height 52
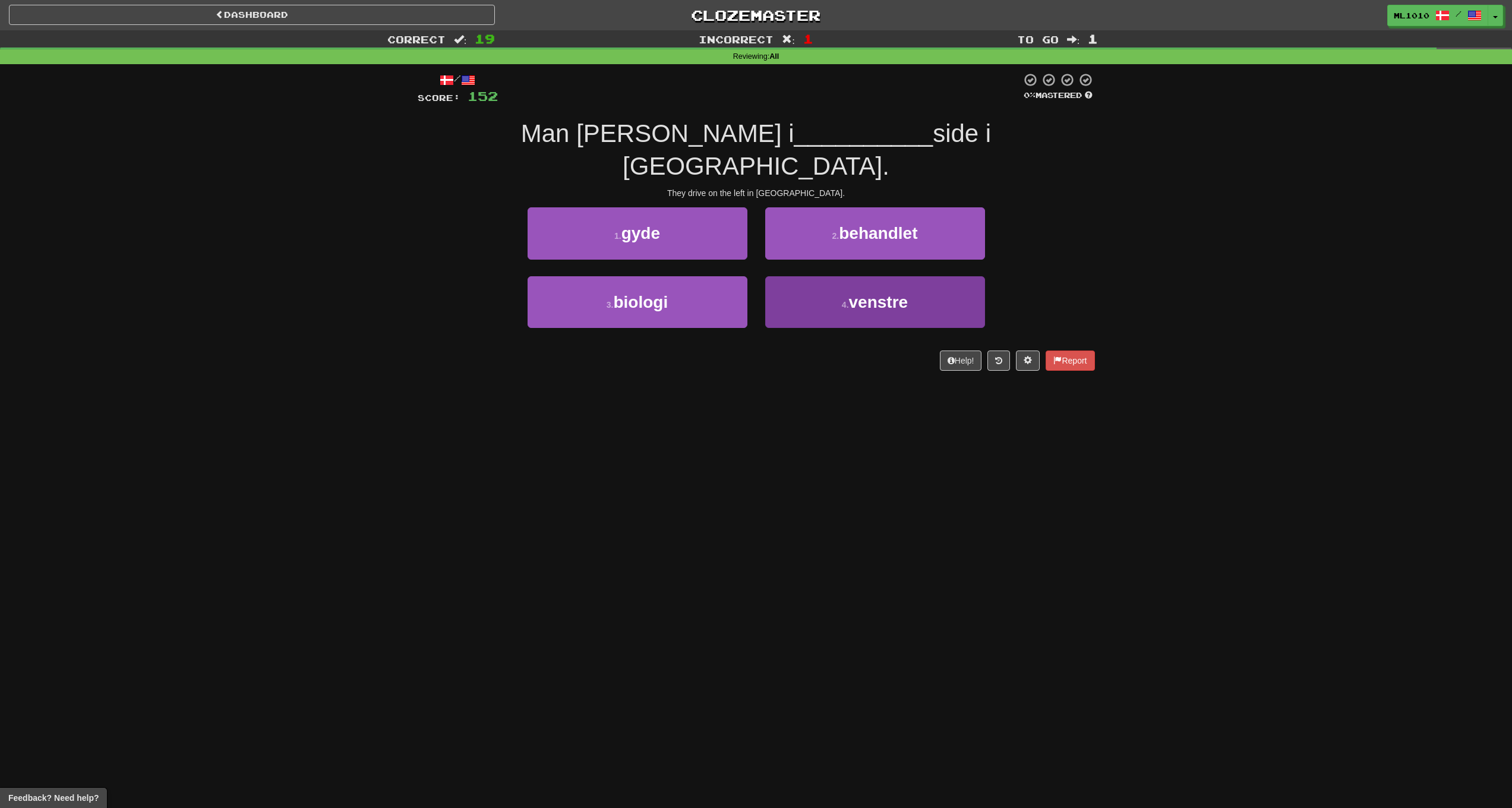
click at [809, 277] on button "4 . venstre" at bounding box center [875, 302] width 220 height 52
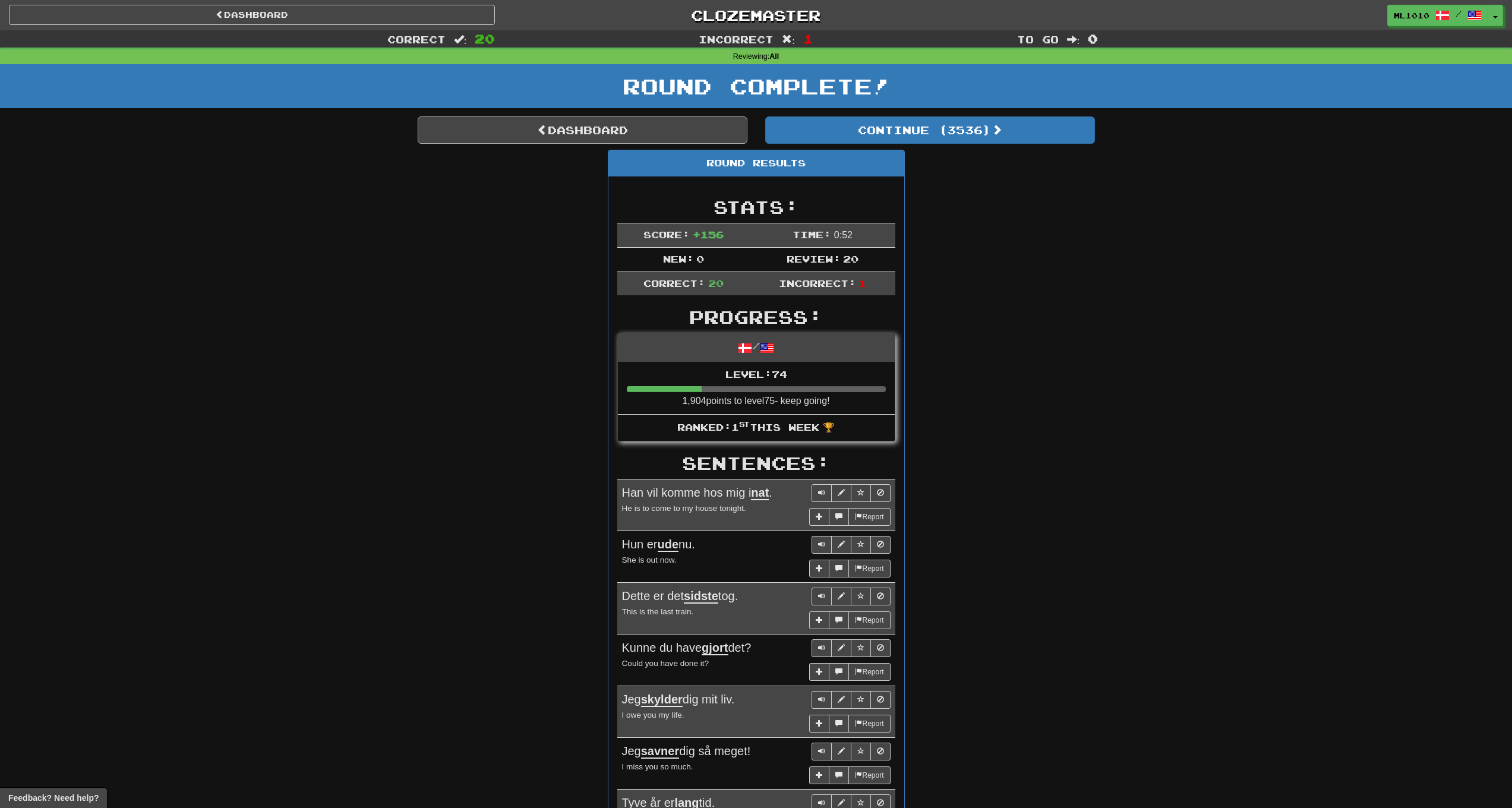
click at [589, 134] on link "Dashboard" at bounding box center [583, 130] width 330 height 27
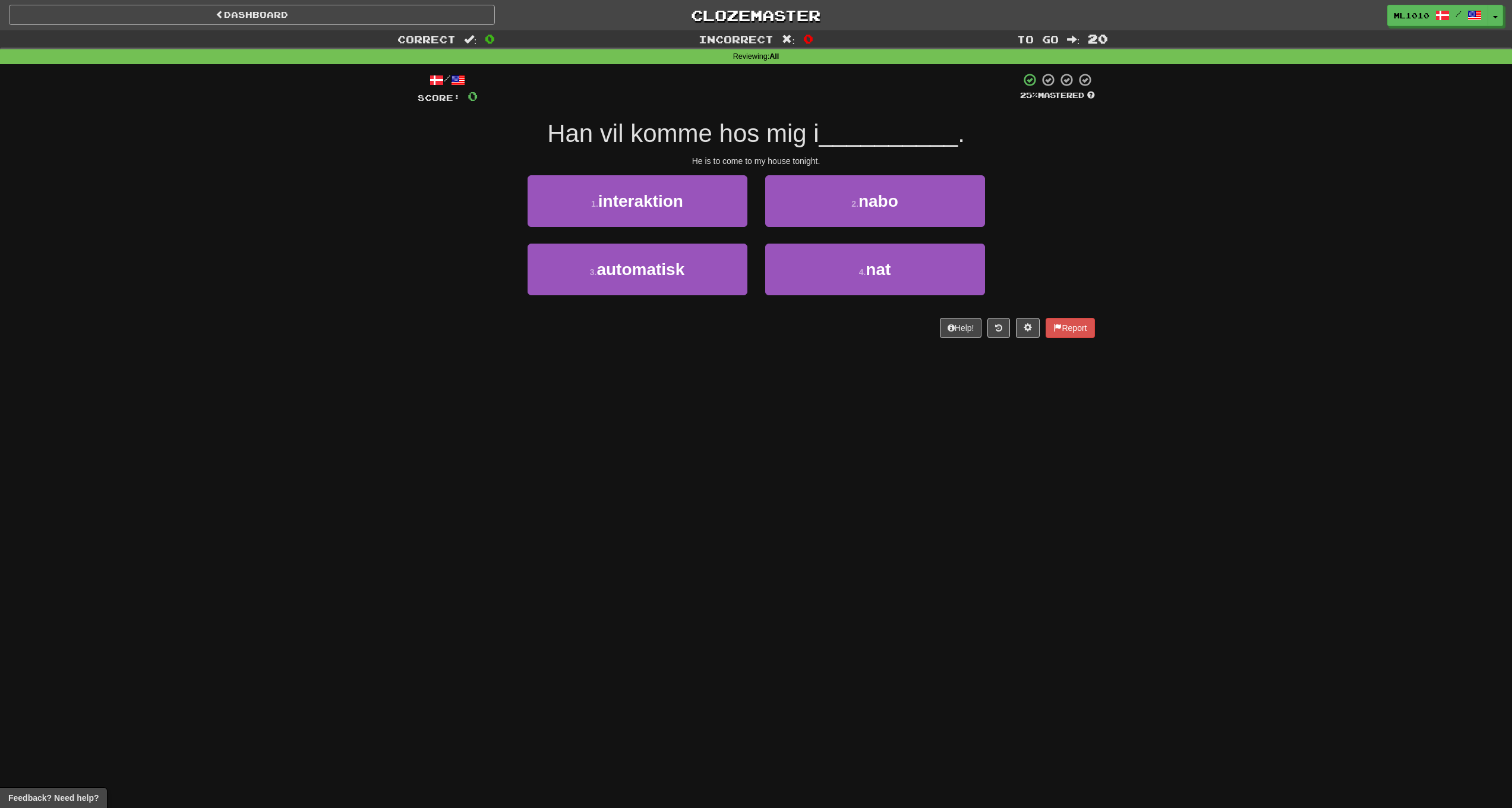
click at [363, 12] on link "Dashboard" at bounding box center [252, 15] width 486 height 20
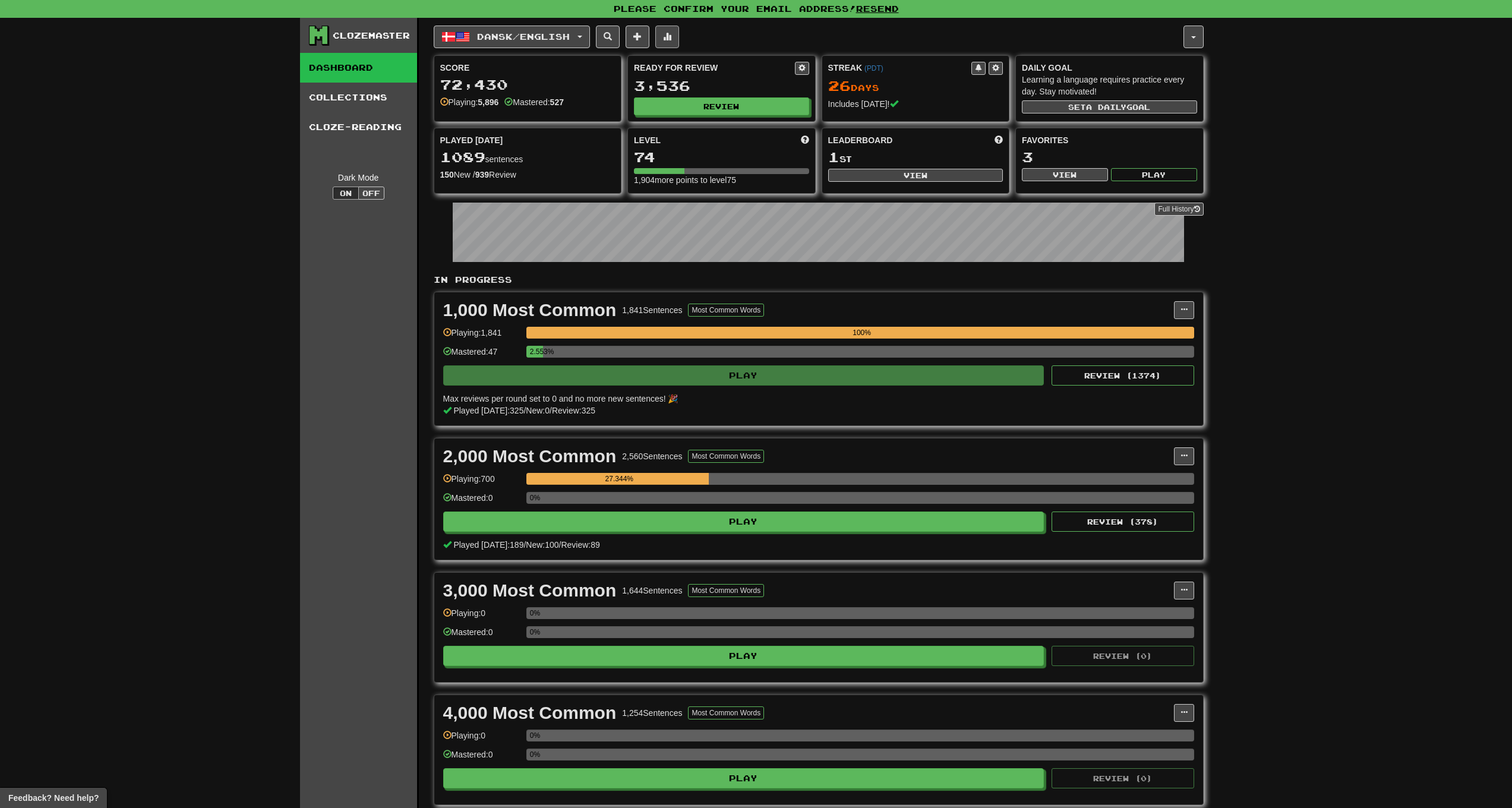
click at [671, 32] on span at bounding box center [667, 36] width 8 height 8
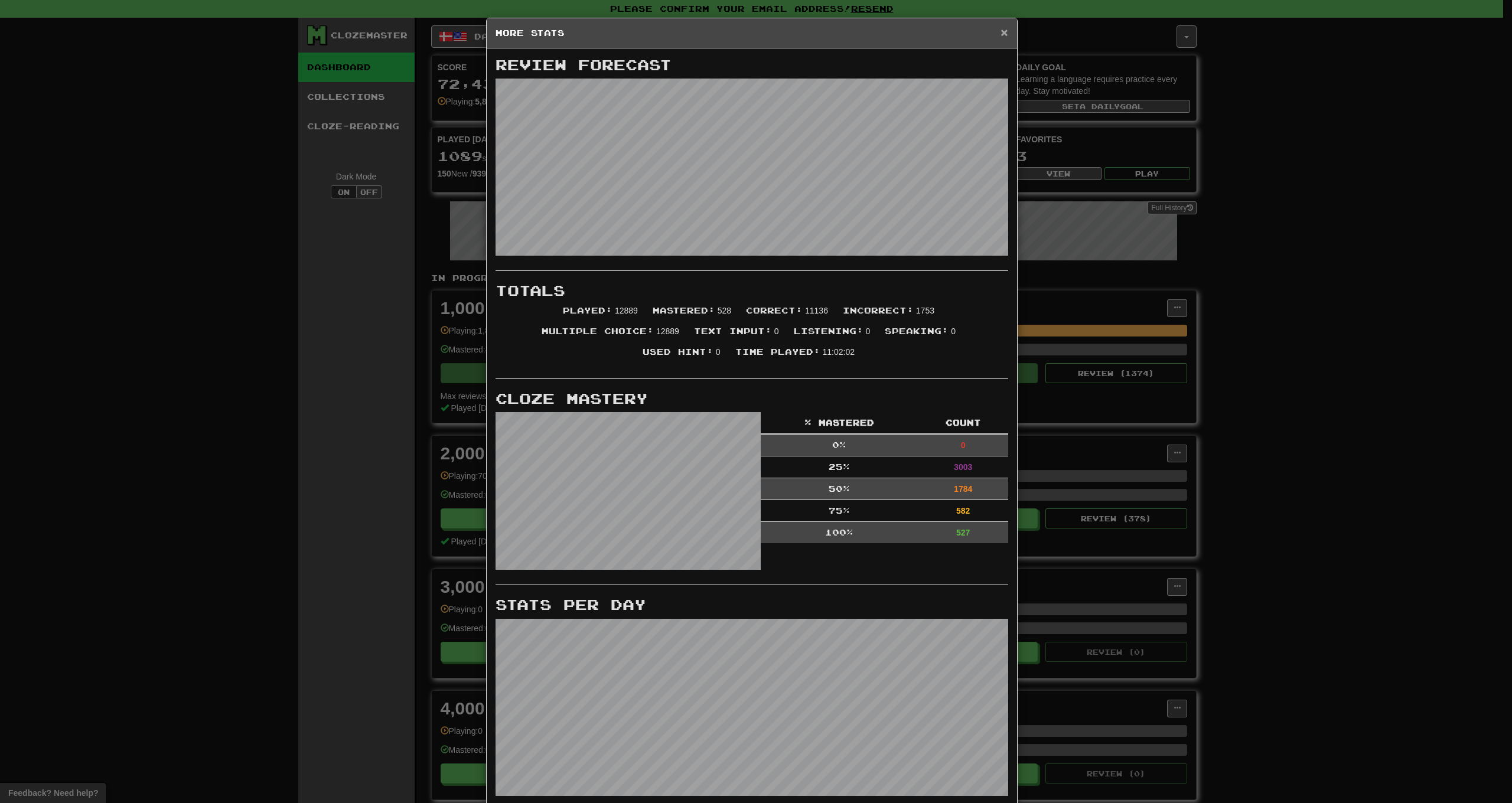
click at [1001, 35] on span "×" at bounding box center [1004, 32] width 7 height 14
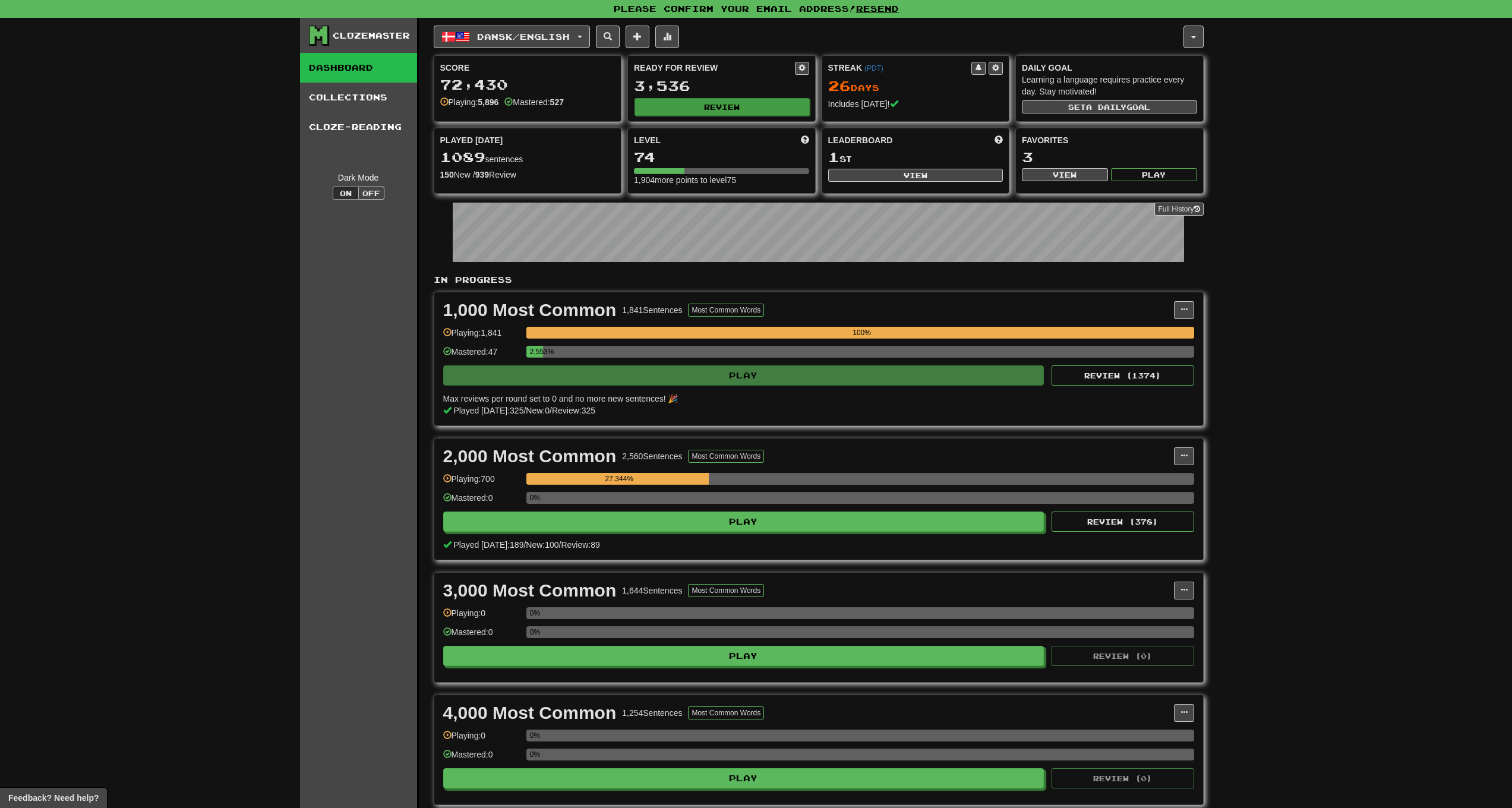
click at [704, 112] on button "Review" at bounding box center [722, 107] width 175 height 18
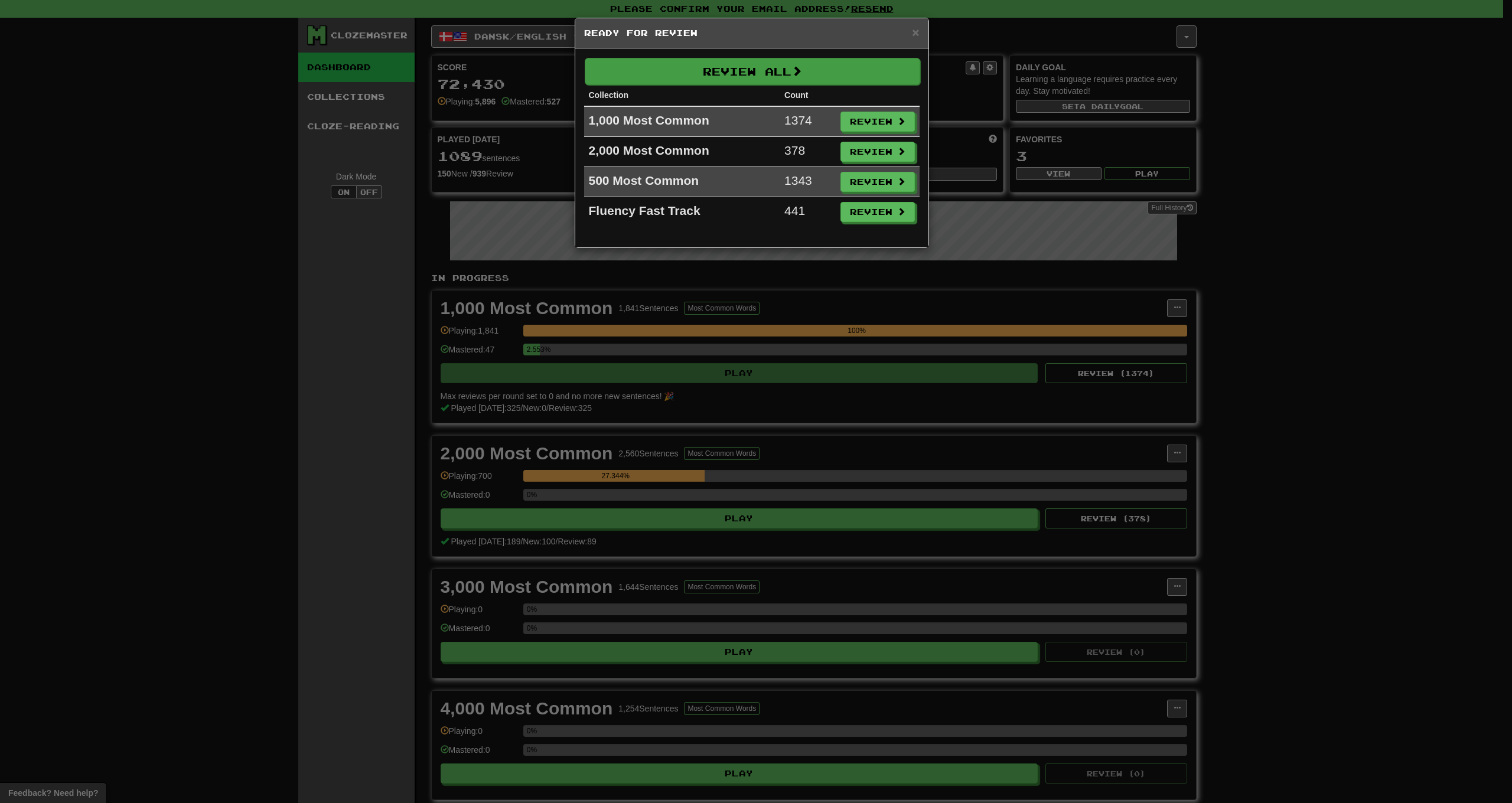
click at [730, 82] on button "Review All" at bounding box center [752, 71] width 336 height 27
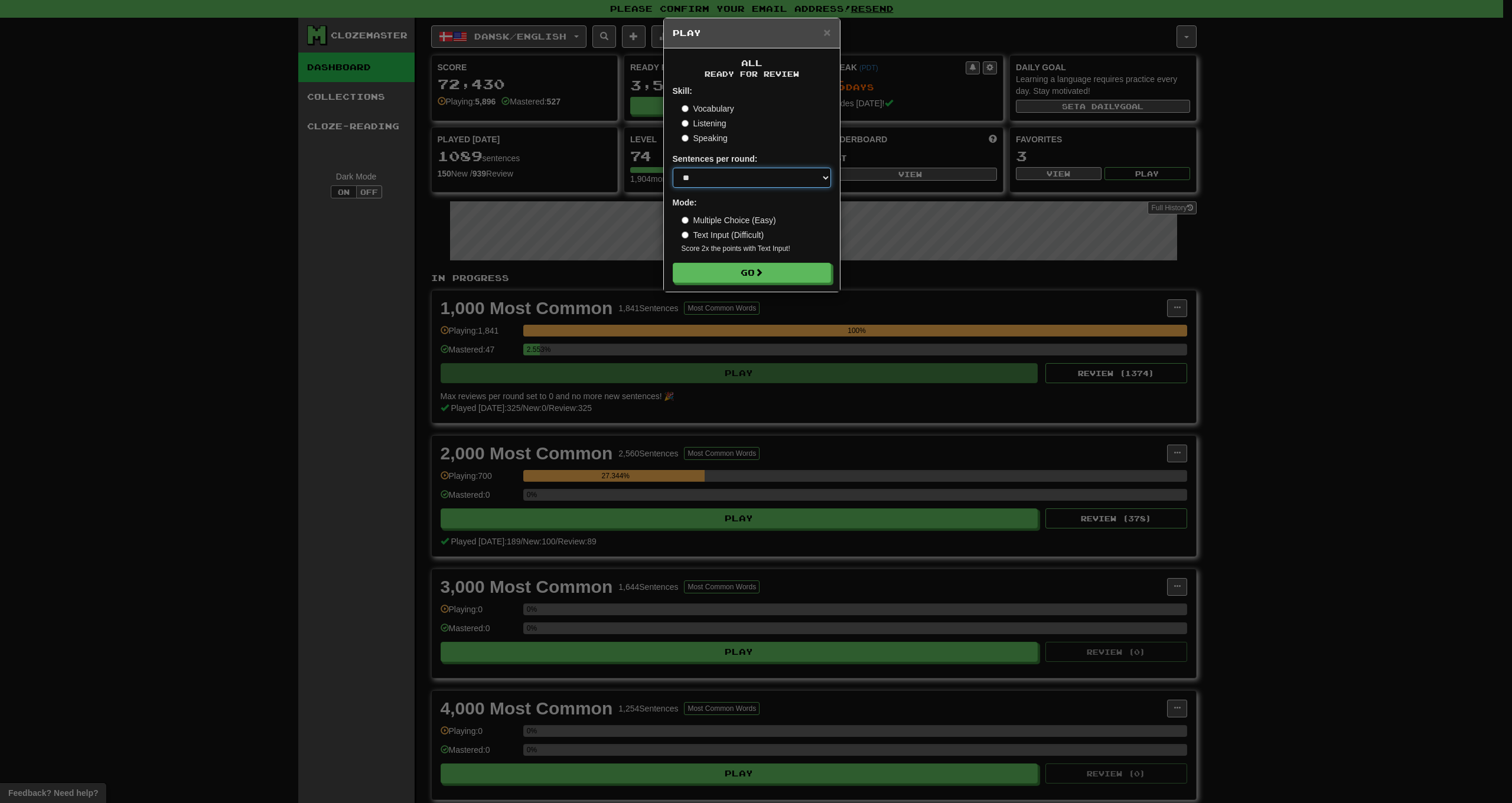
select select "********"
click at [761, 283] on div "All Ready for Review Skill: Vocabulary Listening Speaking Sentences per round: …" at bounding box center [751, 170] width 176 height 243
click at [760, 278] on button "Go" at bounding box center [753, 273] width 158 height 20
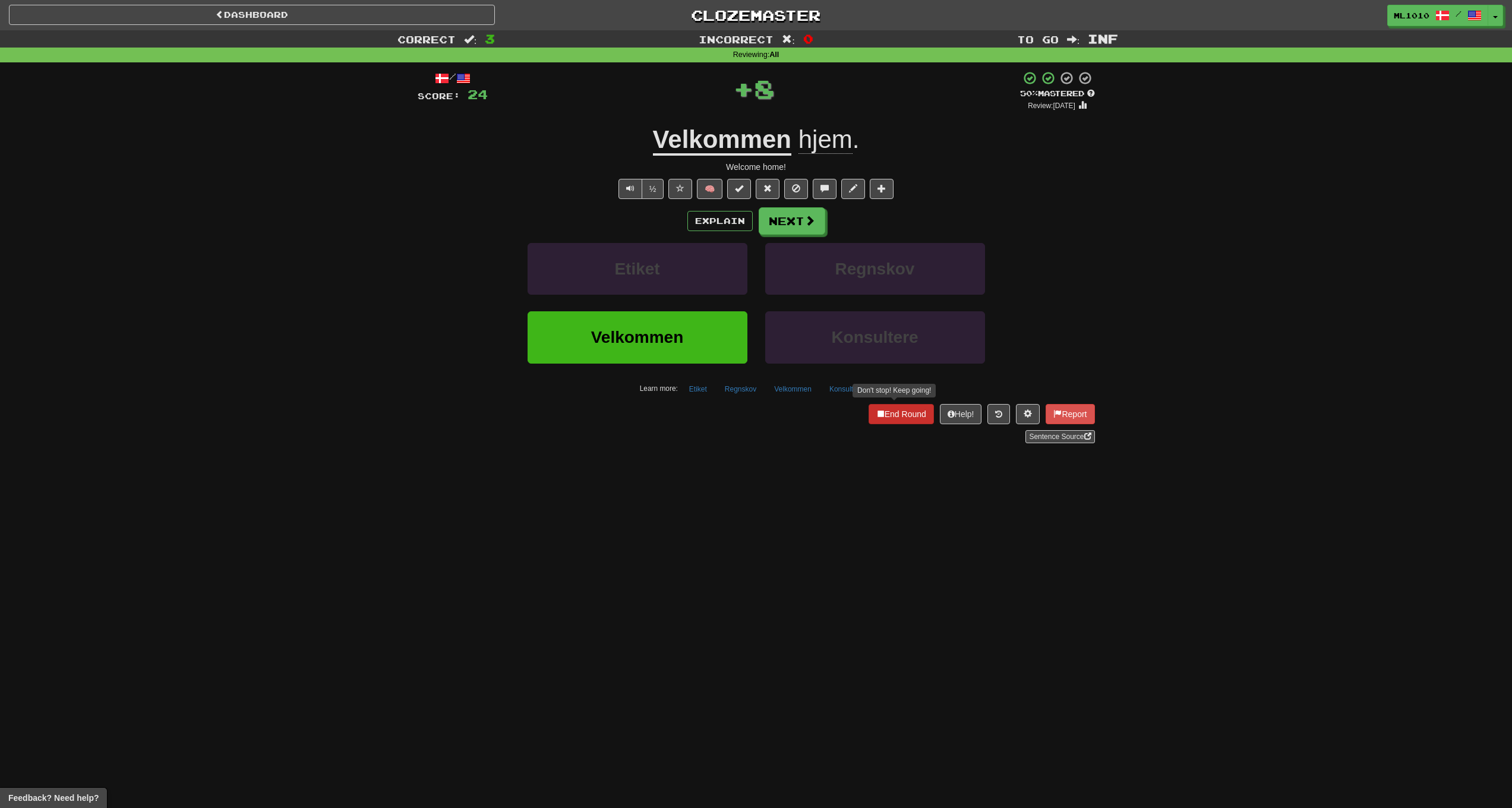
click at [885, 409] on button "End Round" at bounding box center [901, 414] width 66 height 20
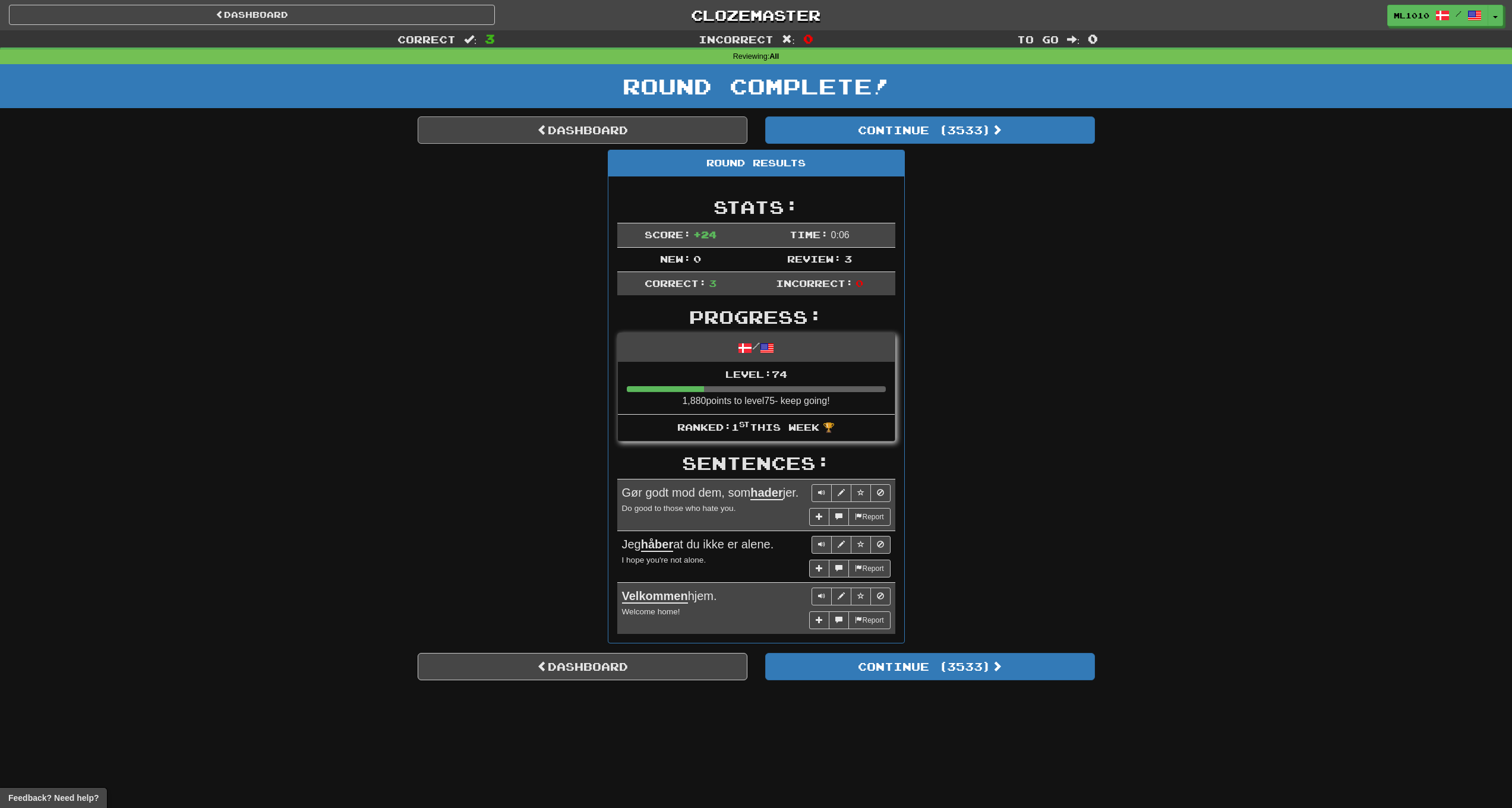
click at [547, 127] on link "Dashboard" at bounding box center [583, 130] width 330 height 27
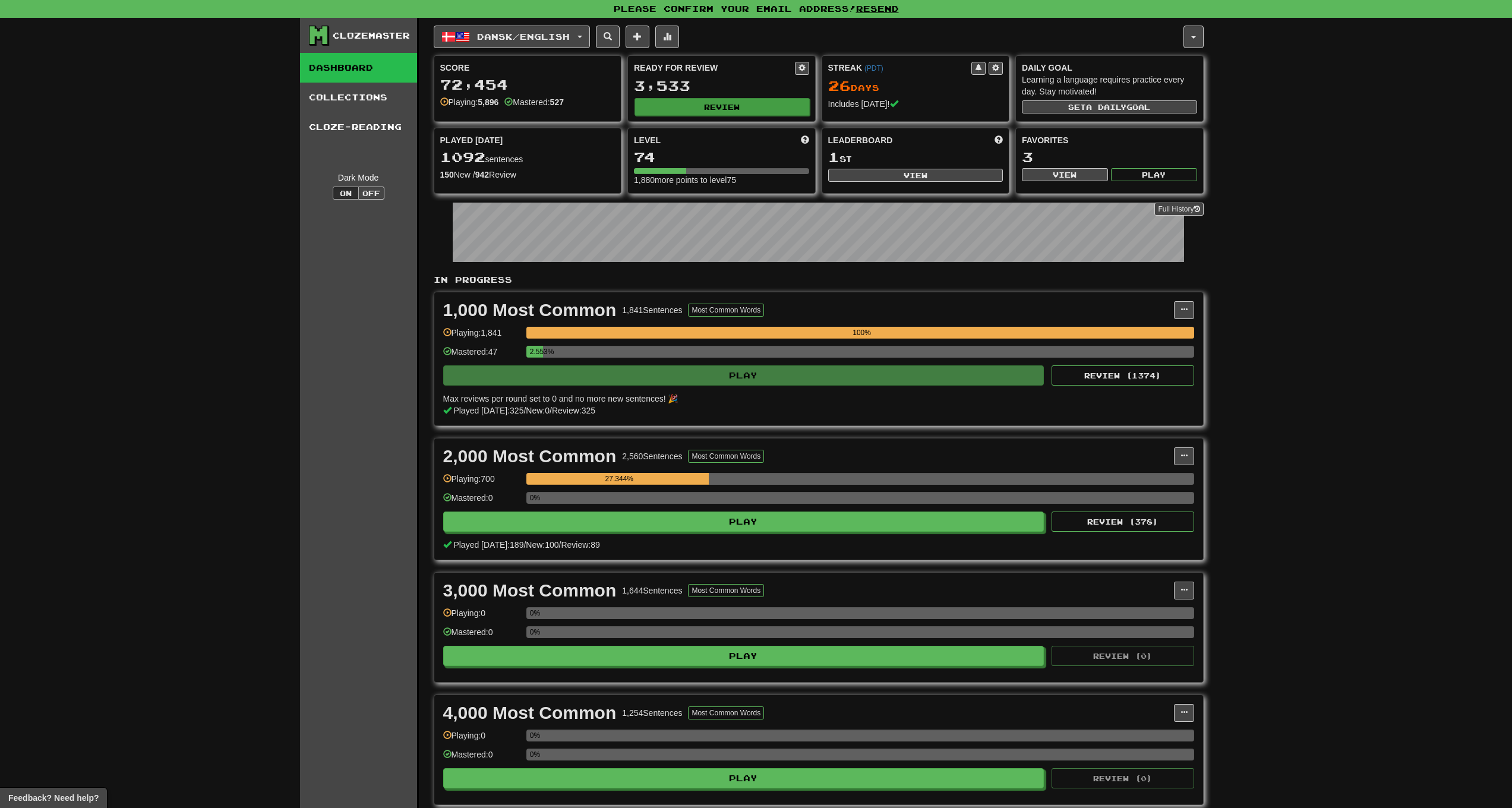
click at [719, 104] on button "Review" at bounding box center [722, 107] width 175 height 18
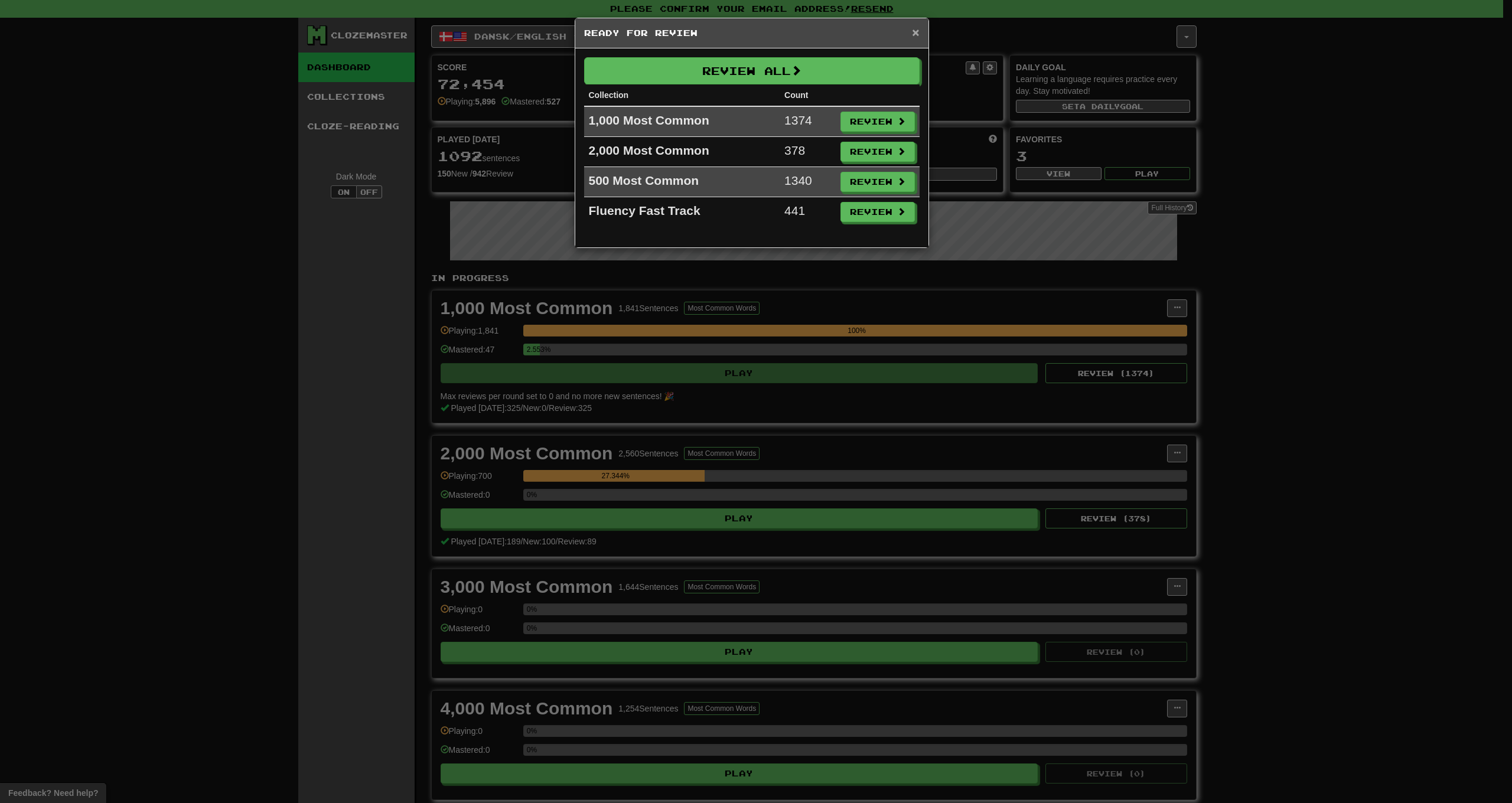
click at [915, 28] on span "×" at bounding box center [915, 32] width 7 height 14
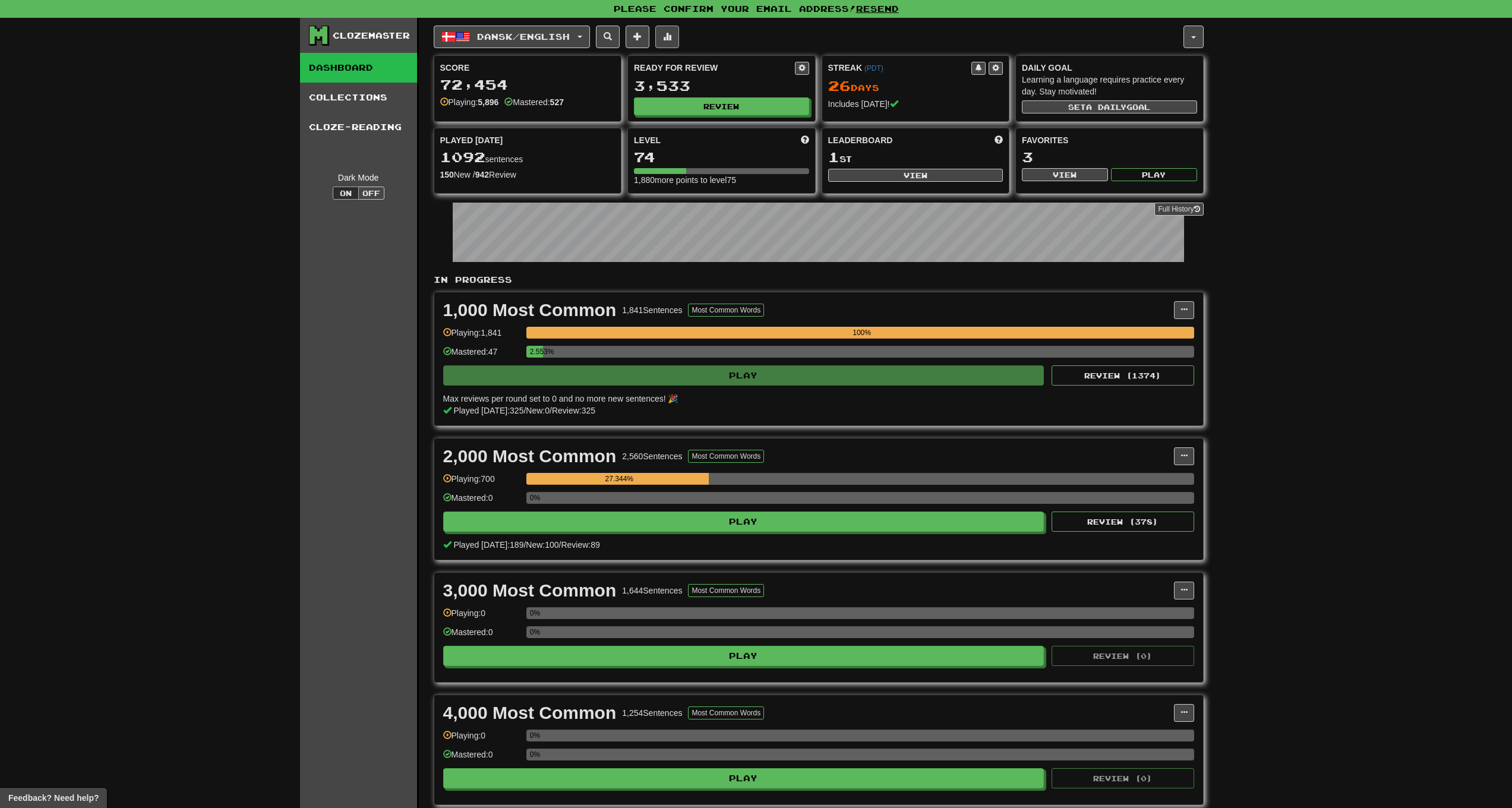
click at [669, 37] on button at bounding box center [667, 36] width 24 height 22
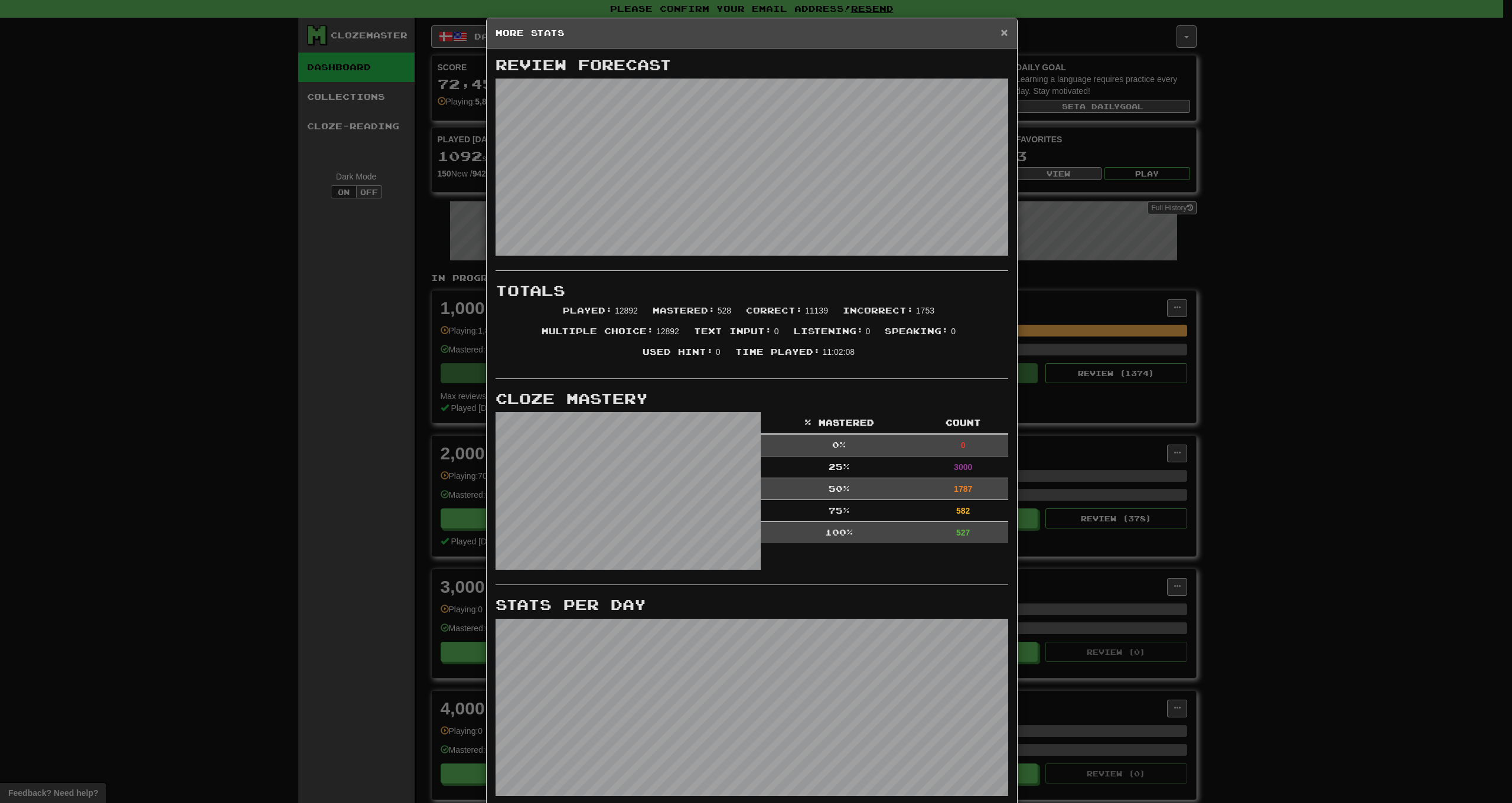
click at [1001, 32] on span "×" at bounding box center [1004, 32] width 7 height 14
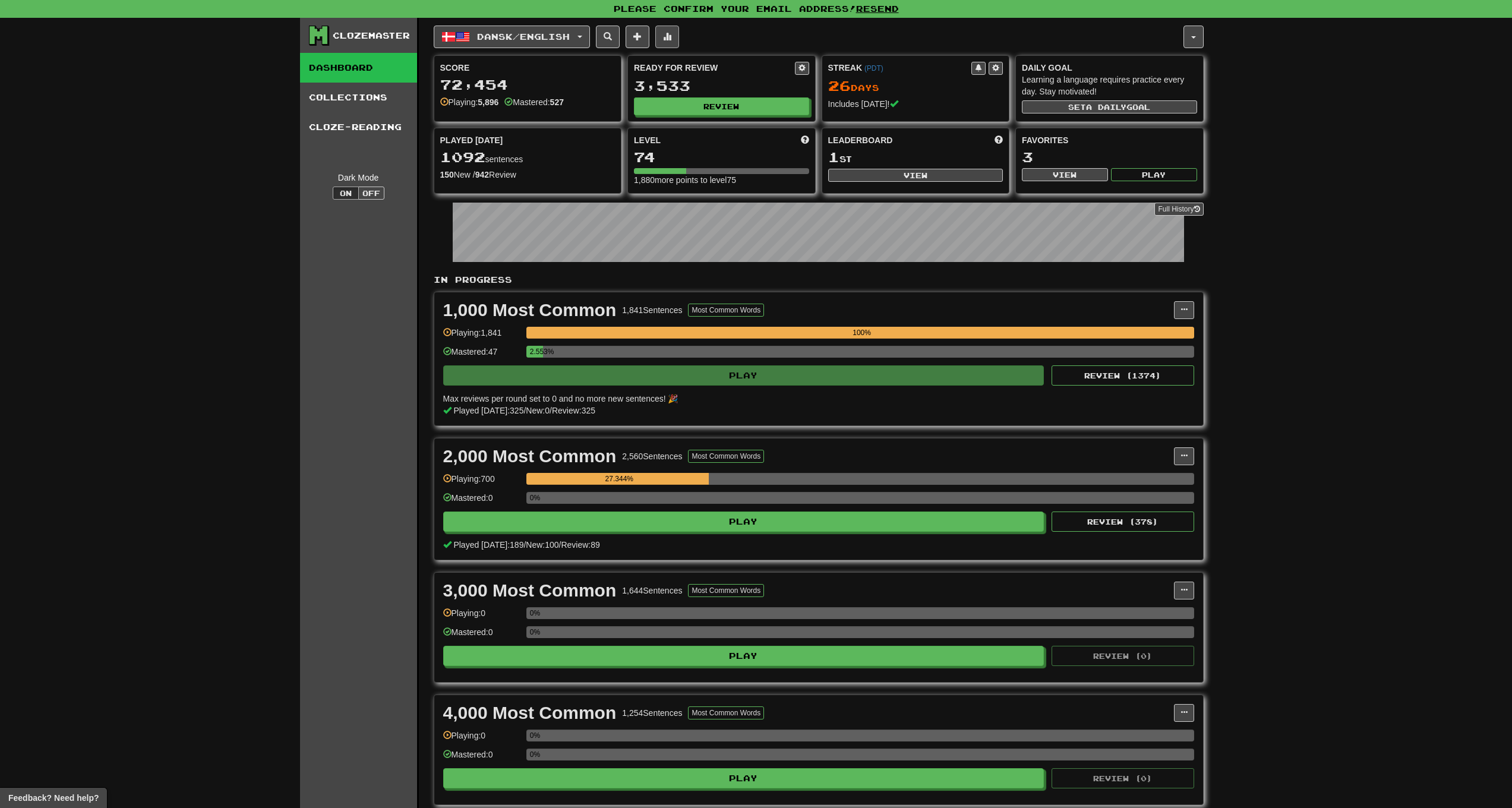
click at [668, 42] on button at bounding box center [667, 36] width 24 height 22
